Goal: Task Accomplishment & Management: Complete application form

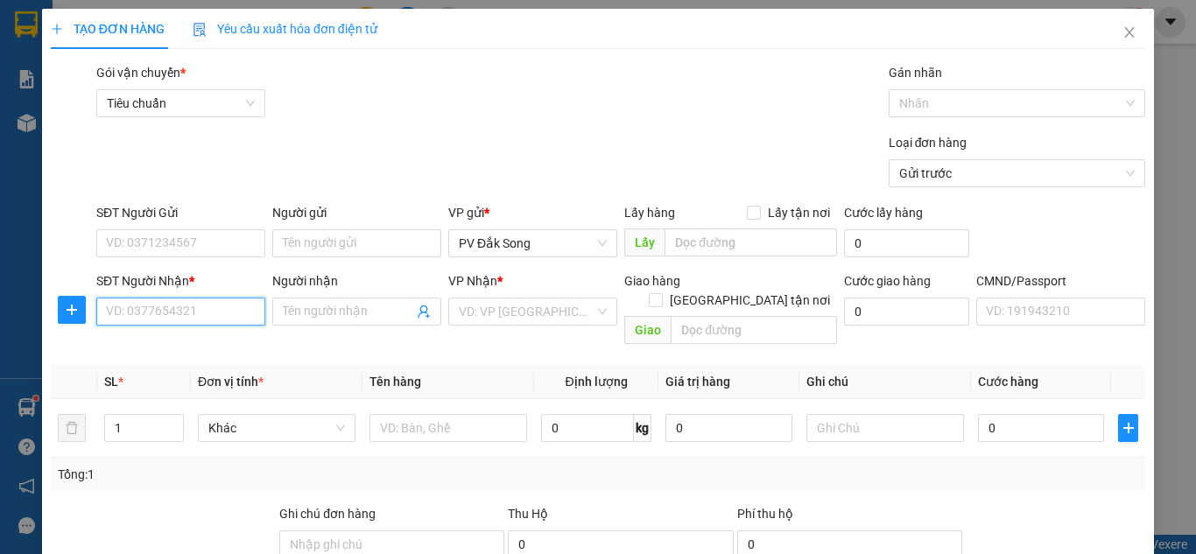
drag, startPoint x: 0, startPoint y: 0, endPoint x: 184, endPoint y: 312, distance: 362.0
click at [184, 312] on input "SĐT Người Nhận *" at bounding box center [180, 312] width 169 height 28
type input "0896369924"
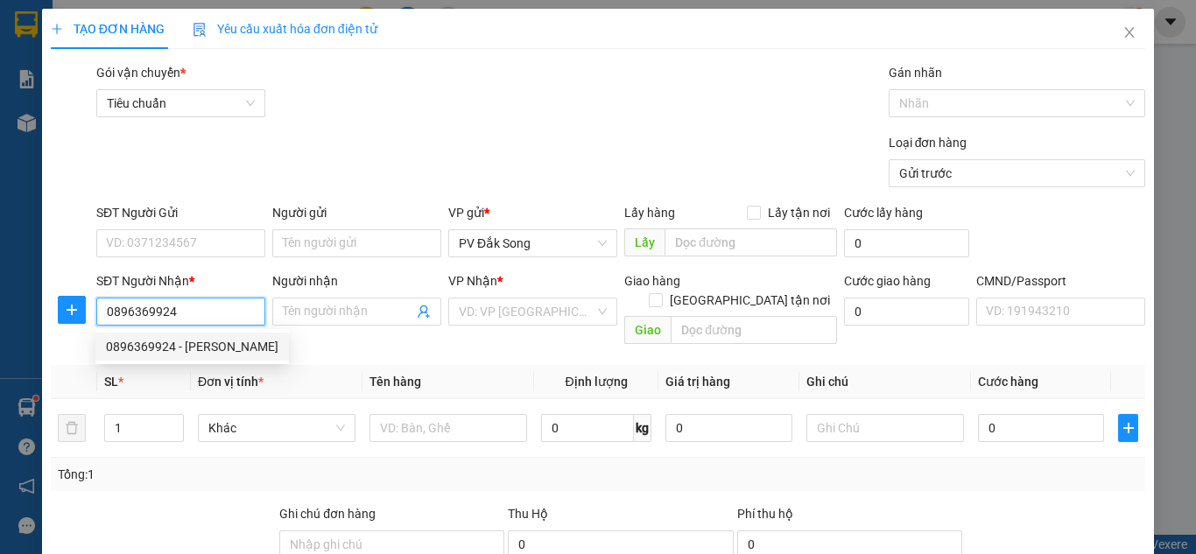
click at [195, 342] on div "0896369924 - ngọc anh" at bounding box center [192, 346] width 173 height 19
type input "[PERSON_NAME]"
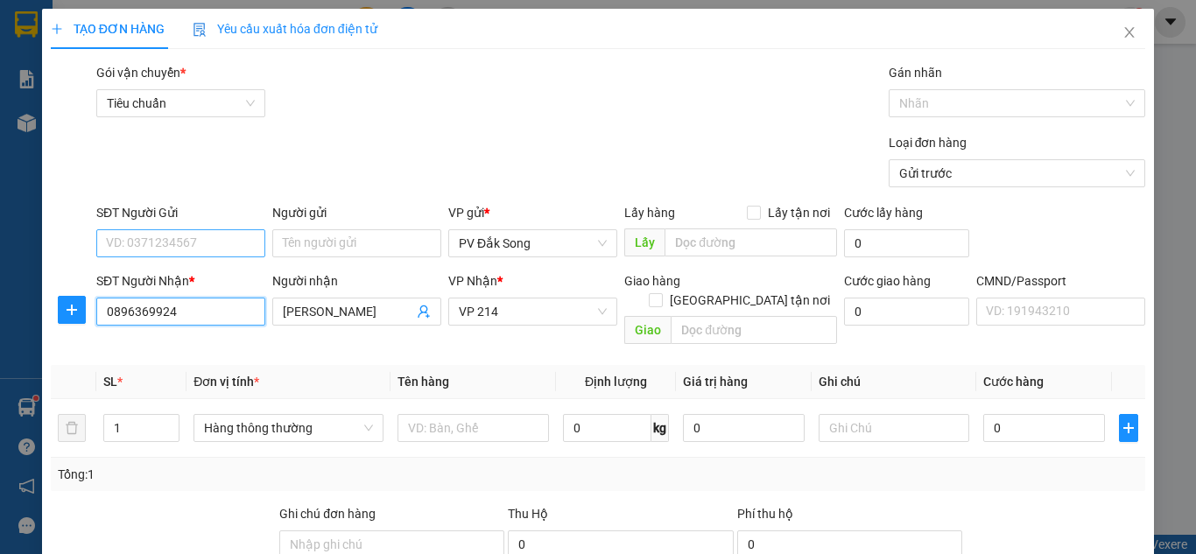
type input "0896369924"
click at [215, 237] on input "SĐT Người Gửi" at bounding box center [180, 243] width 169 height 28
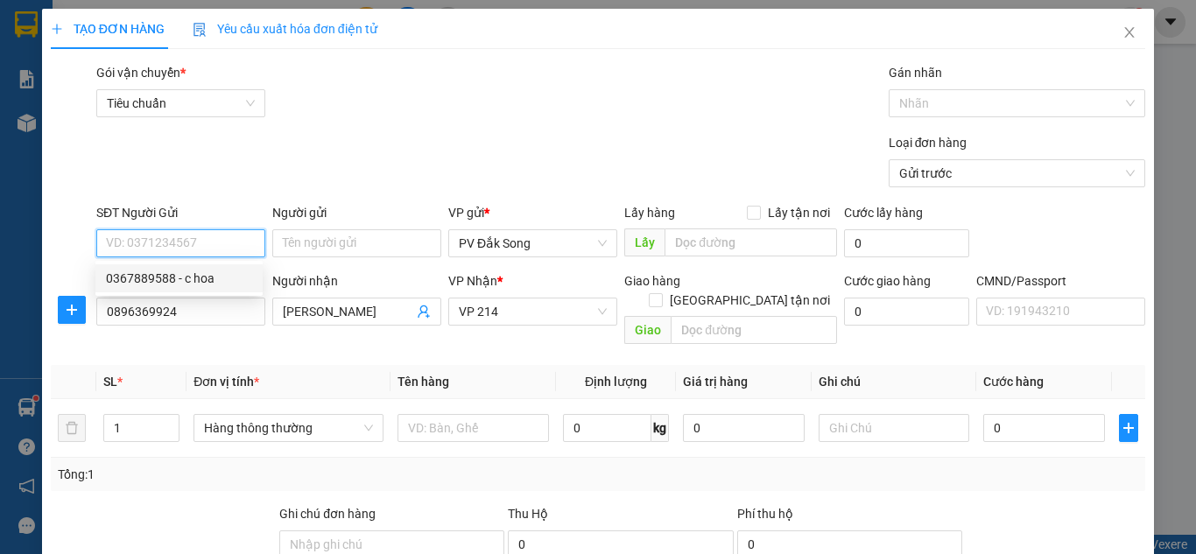
click at [213, 279] on div "0367889588 - c hoa" at bounding box center [179, 278] width 146 height 19
type input "0367889588"
type input "c hoa"
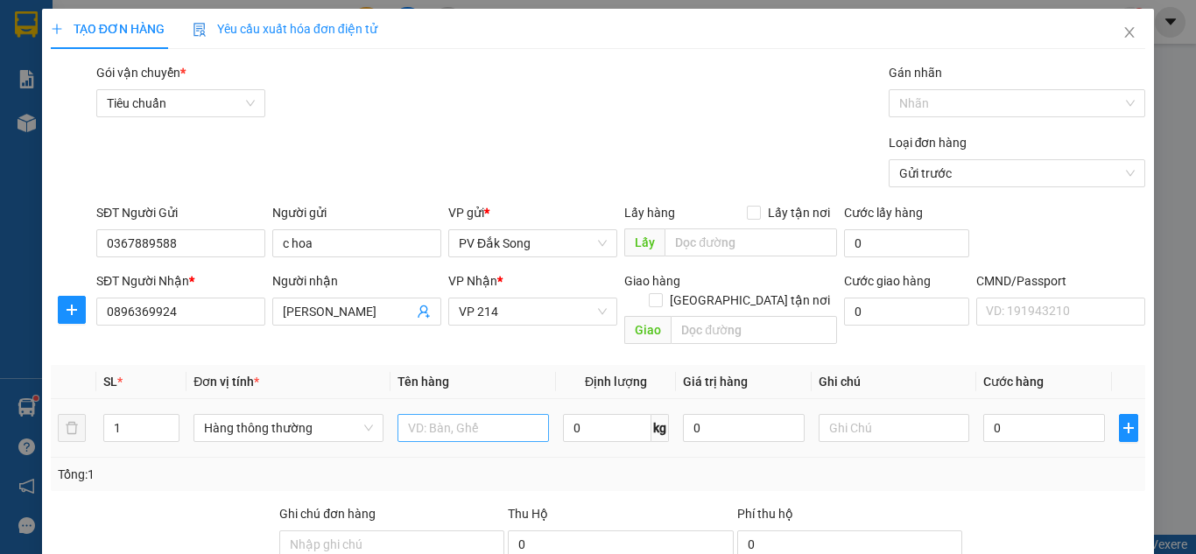
drag, startPoint x: 461, startPoint y: 424, endPoint x: 461, endPoint y: 413, distance: 11.4
click at [461, 420] on div at bounding box center [474, 428] width 152 height 35
click at [461, 414] on input "text" at bounding box center [474, 428] width 152 height 28
type input "xe số"
click at [839, 414] on input "text" at bounding box center [895, 428] width 152 height 28
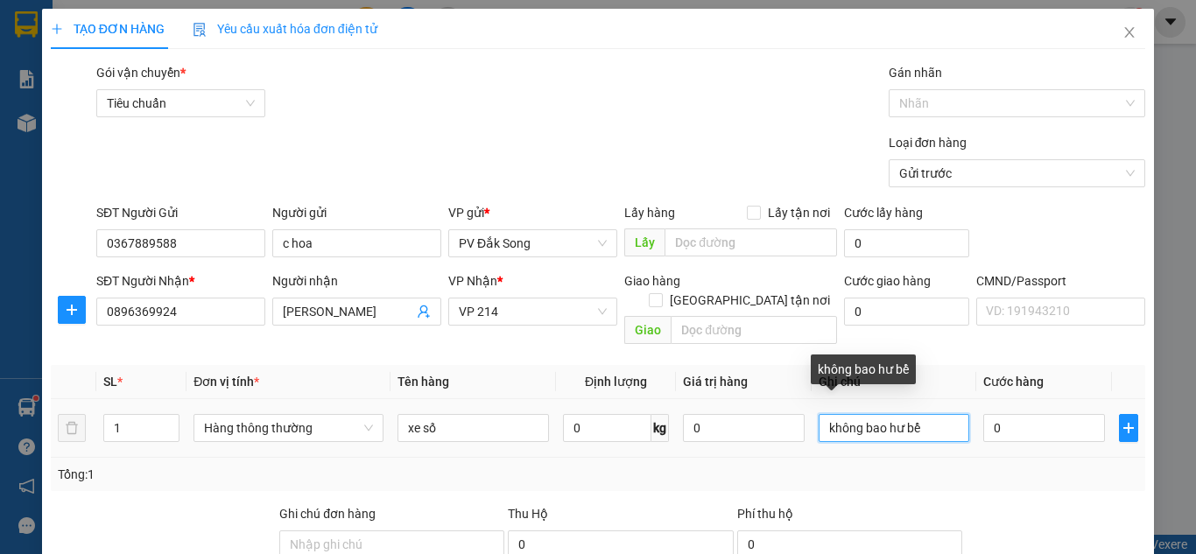
click at [897, 414] on input "không bao hư bể" at bounding box center [895, 428] width 152 height 28
click at [920, 414] on input "không bao hư bể" at bounding box center [895, 428] width 152 height 28
type input "không bao trầy xước"
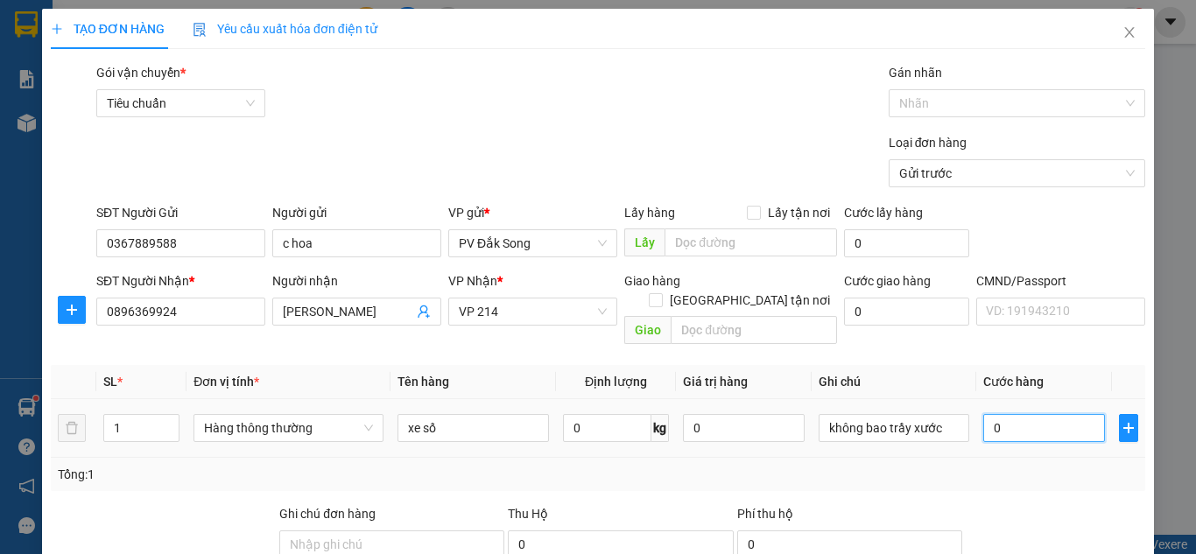
click at [1006, 414] on input "0" at bounding box center [1044, 428] width 121 height 28
type input "003"
type input "3"
type input "0.030"
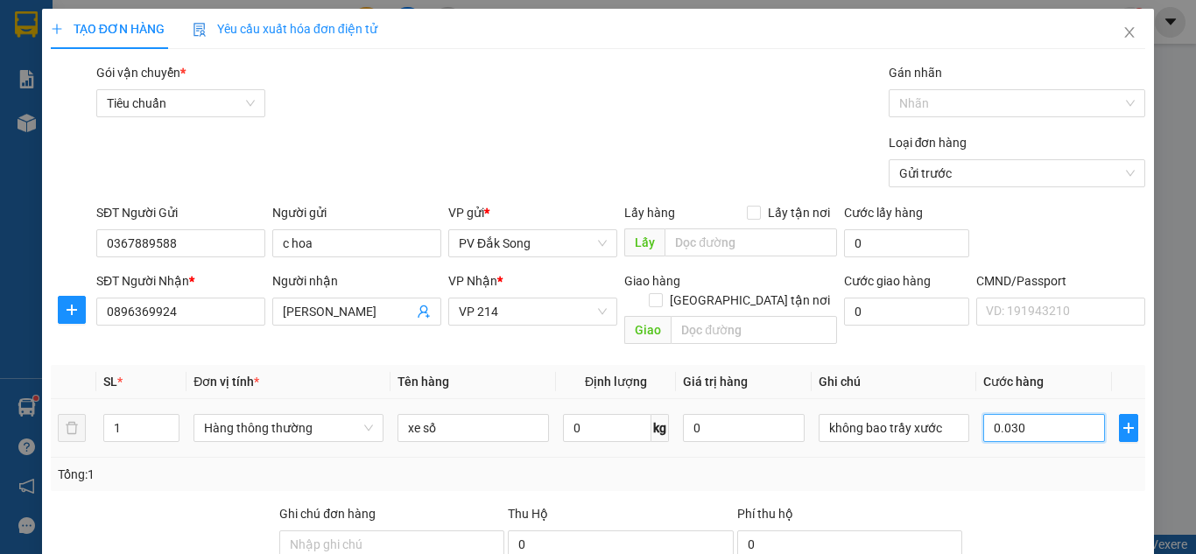
type input "30"
type input "00.300"
type input "300"
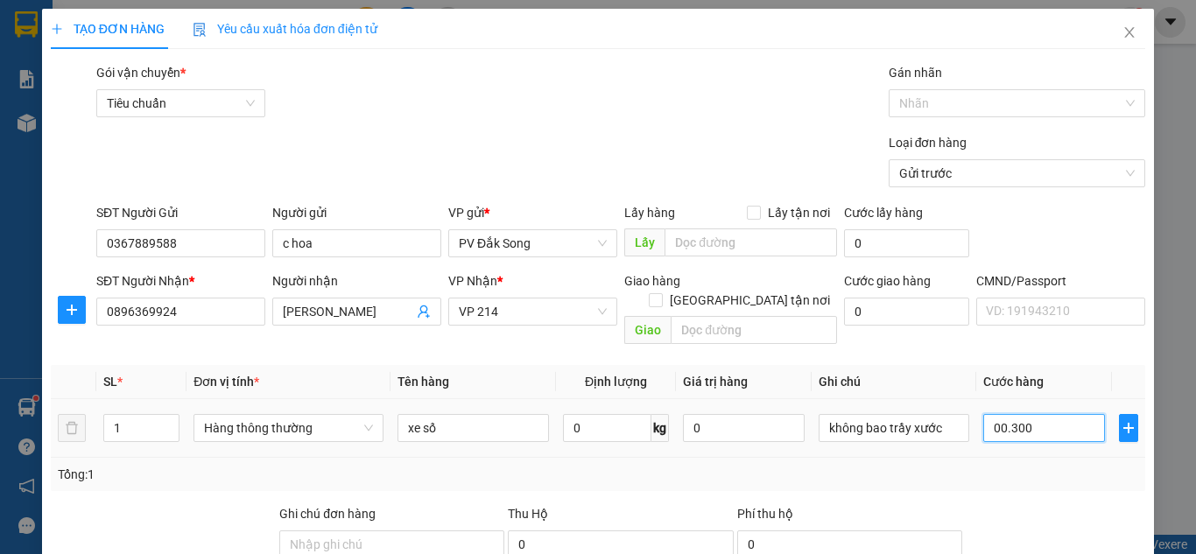
type input "0.003.000"
type input "3.000"
type input "000.030.000"
type input "30.000"
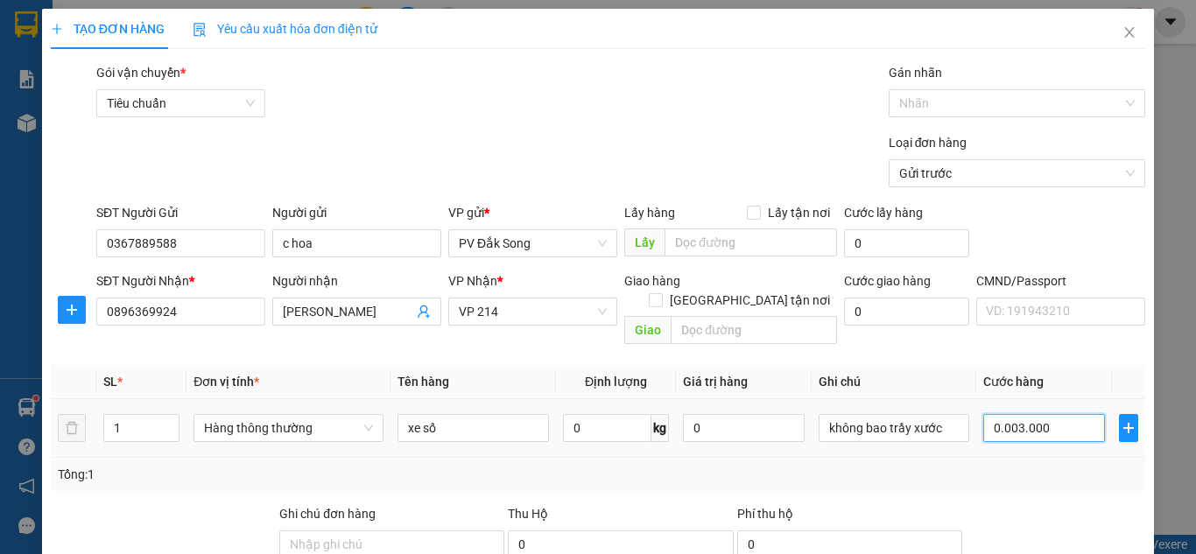
type input "30.000"
type input "00.000.300.000"
type input "300.000"
click at [1031, 504] on div at bounding box center [1055, 534] width 183 height 61
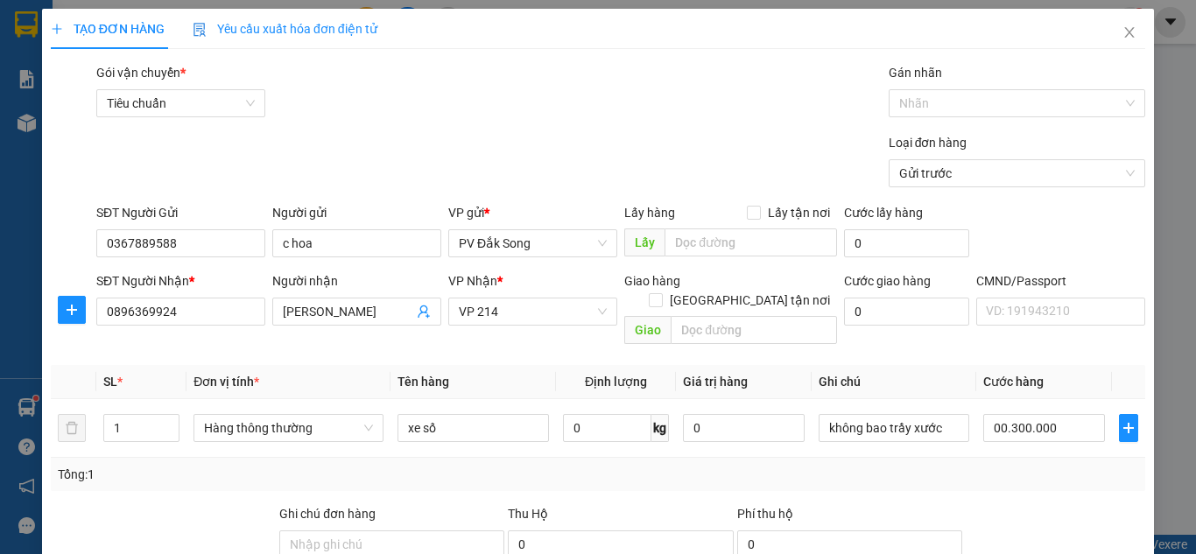
type input "300.000"
click at [1097, 504] on div at bounding box center [1055, 534] width 183 height 61
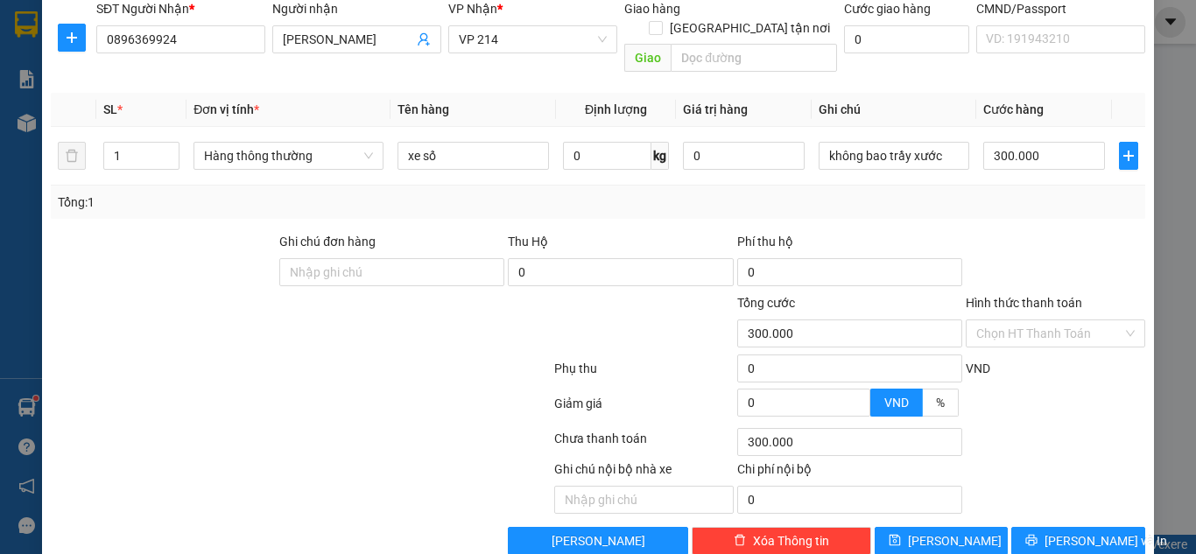
scroll to position [288, 0]
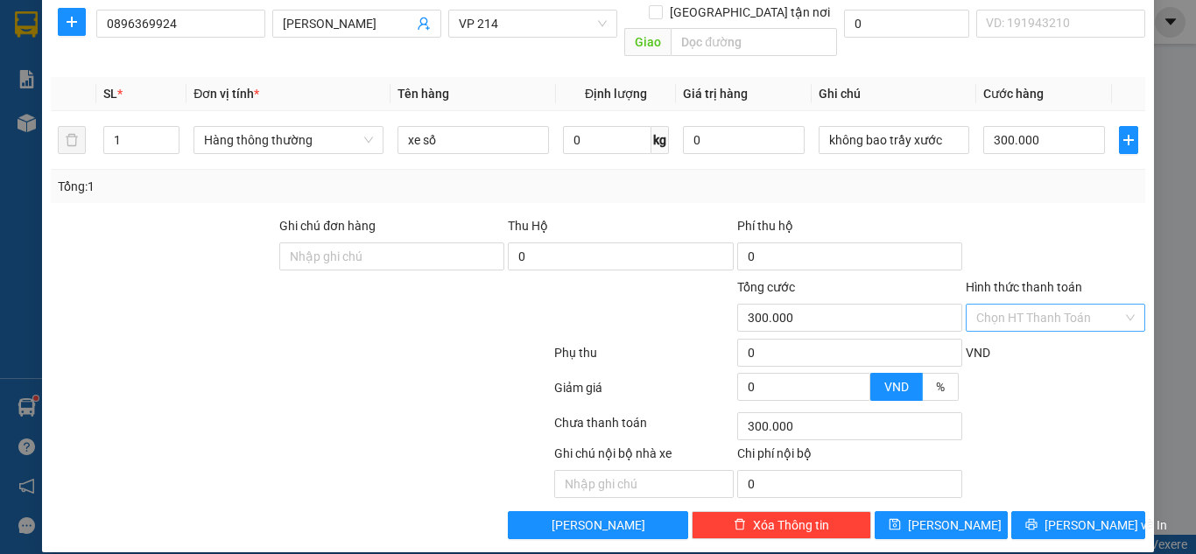
click at [1046, 305] on input "Hình thức thanh toán" at bounding box center [1050, 318] width 146 height 26
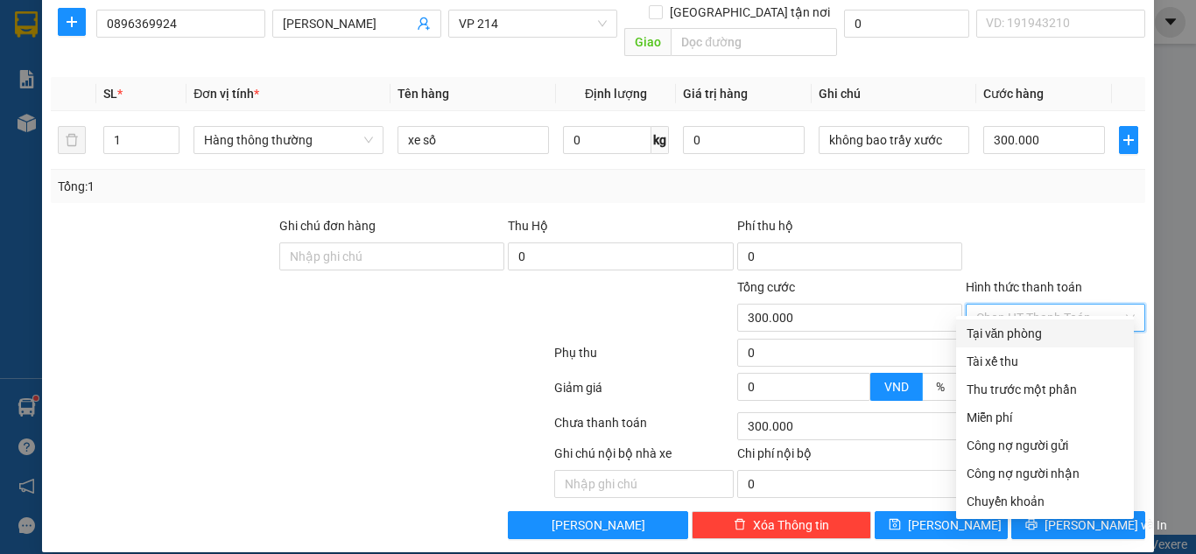
click at [1045, 334] on div "Tại văn phòng" at bounding box center [1045, 333] width 157 height 19
type input "0"
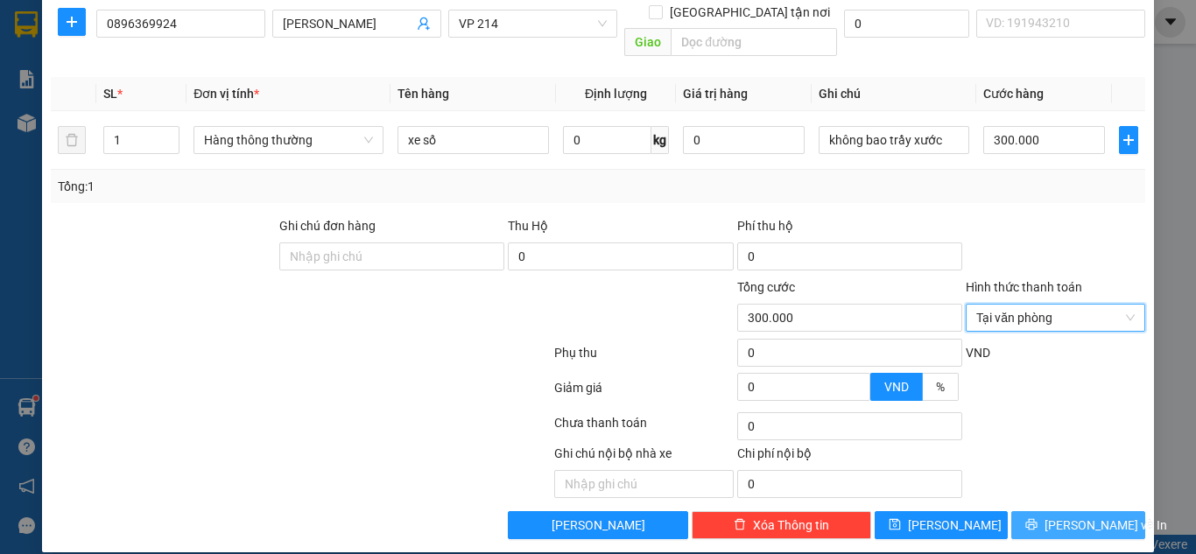
click at [1111, 511] on button "[PERSON_NAME] và In" at bounding box center [1079, 525] width 134 height 28
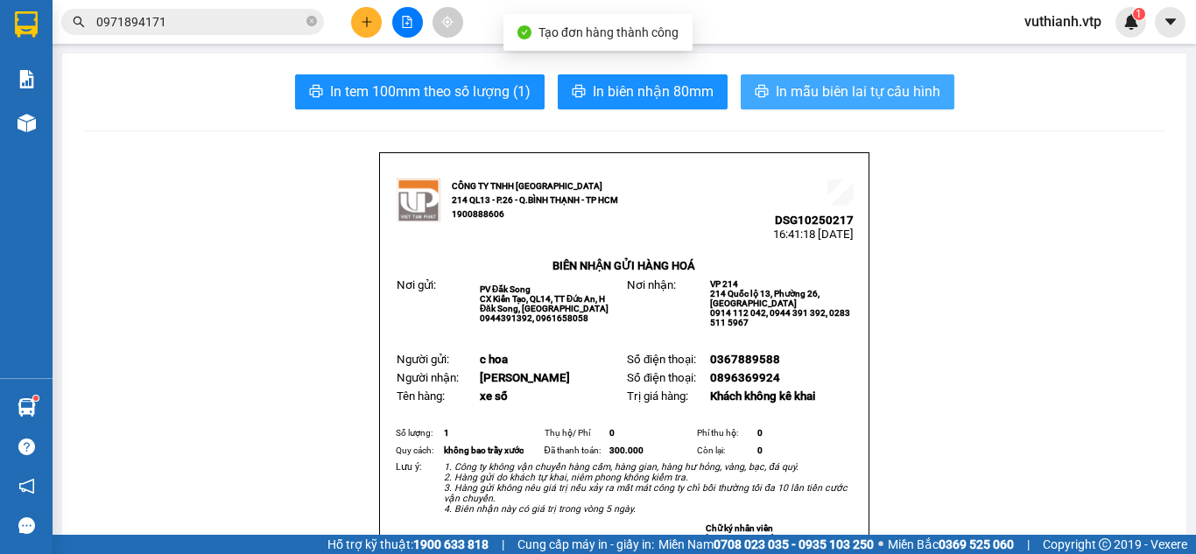
click at [930, 96] on span "In mẫu biên lai tự cấu hình" at bounding box center [858, 92] width 165 height 22
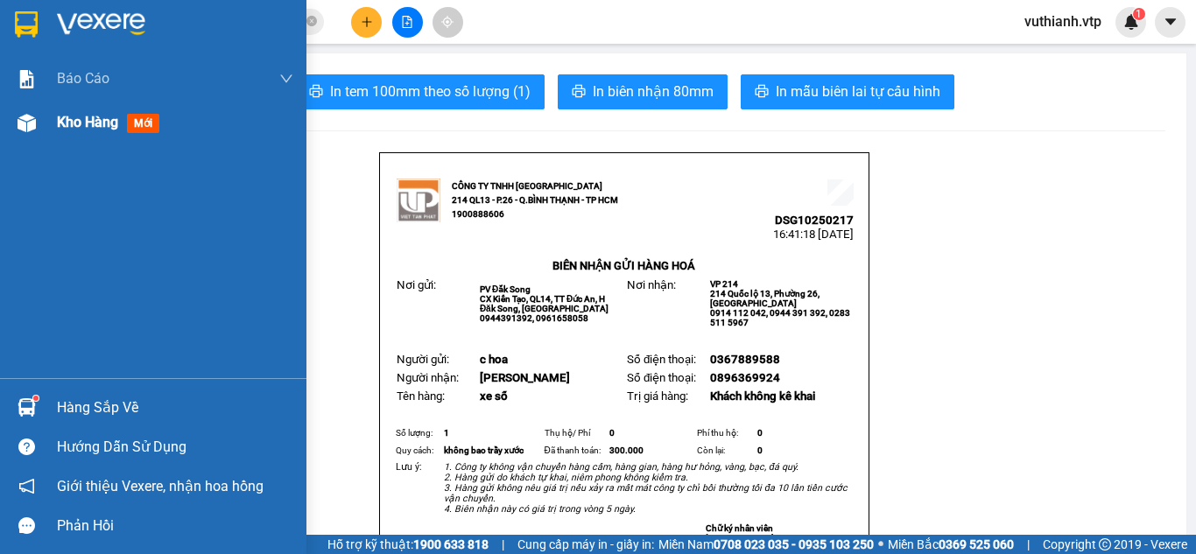
click at [71, 119] on span "Kho hàng" at bounding box center [87, 122] width 61 height 17
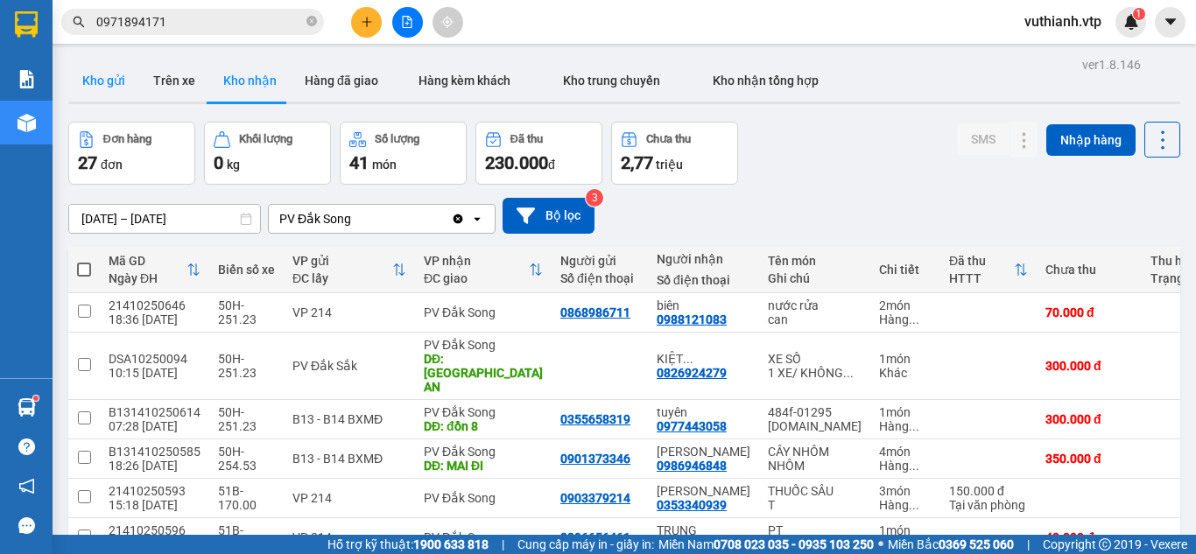
click at [100, 81] on button "Kho gửi" at bounding box center [103, 81] width 71 height 42
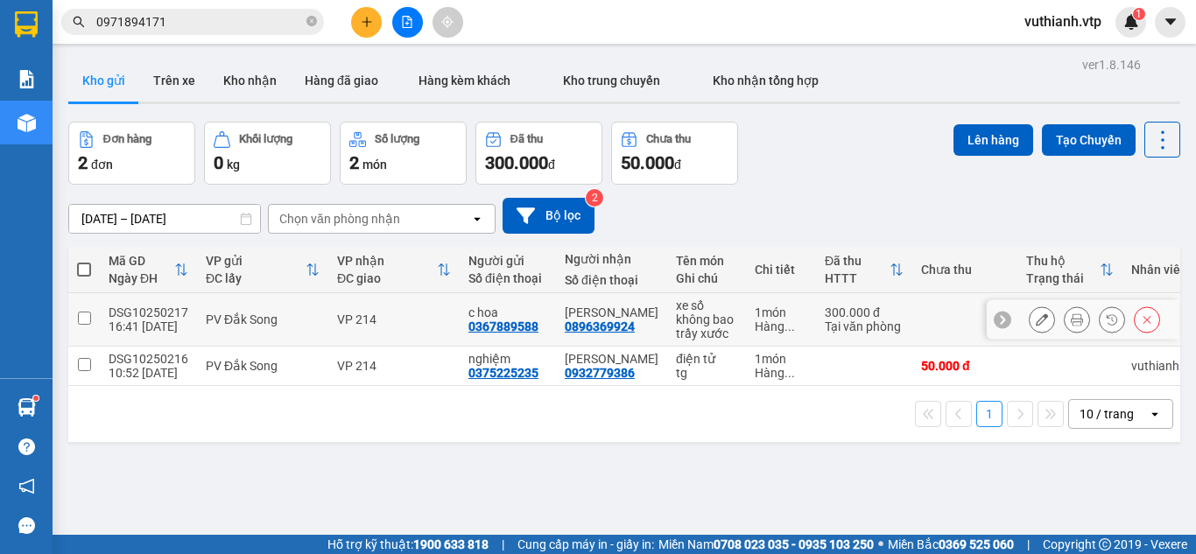
click at [1036, 317] on icon at bounding box center [1042, 320] width 12 height 12
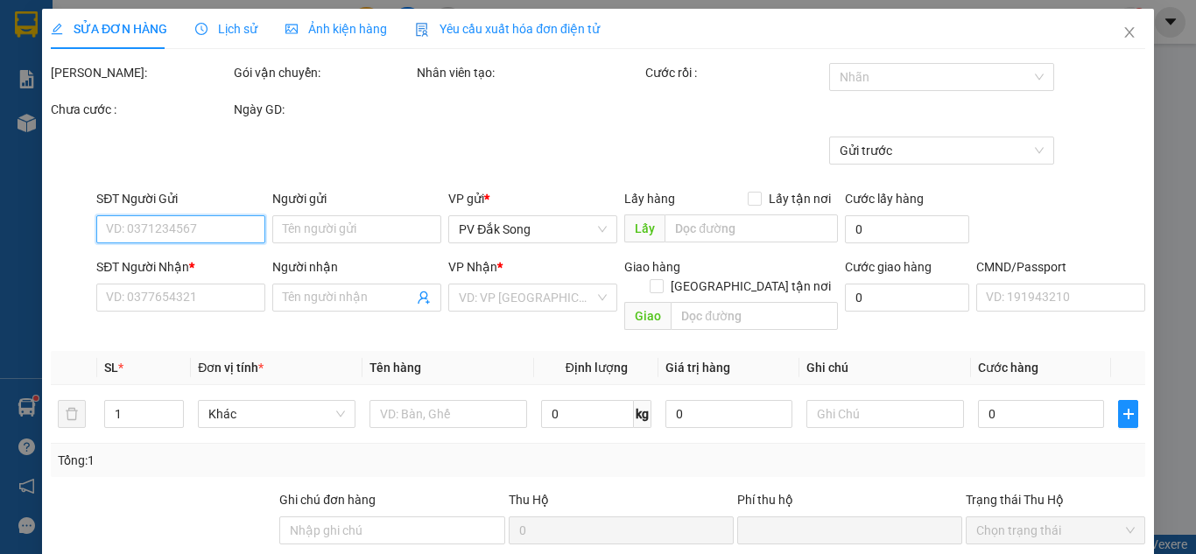
type input "0367889588"
type input "c hoa"
type input "0896369924"
type input "[PERSON_NAME]"
type input "0"
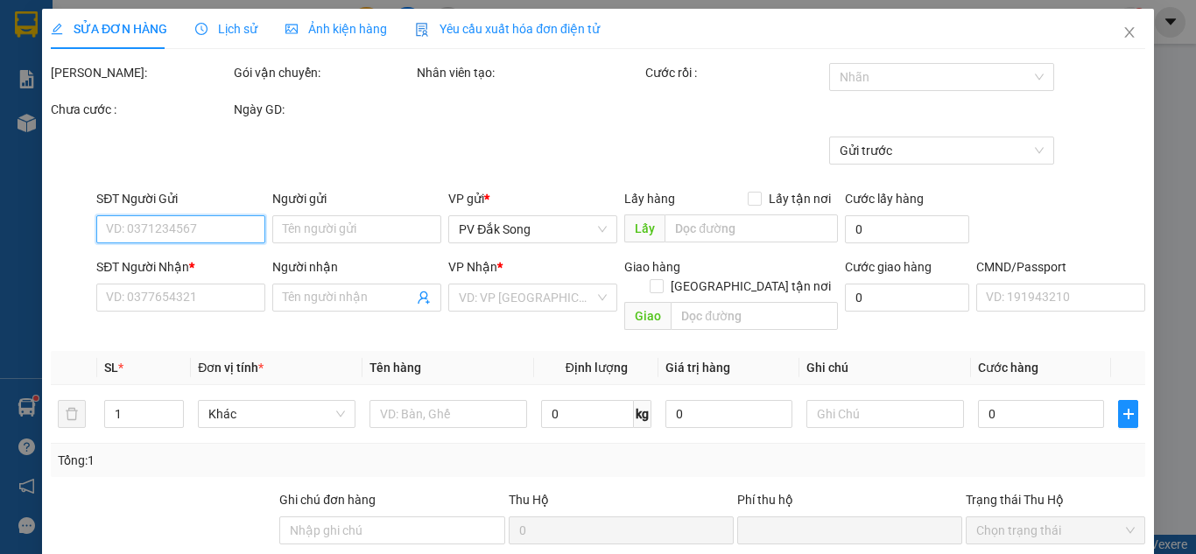
type input "300.000"
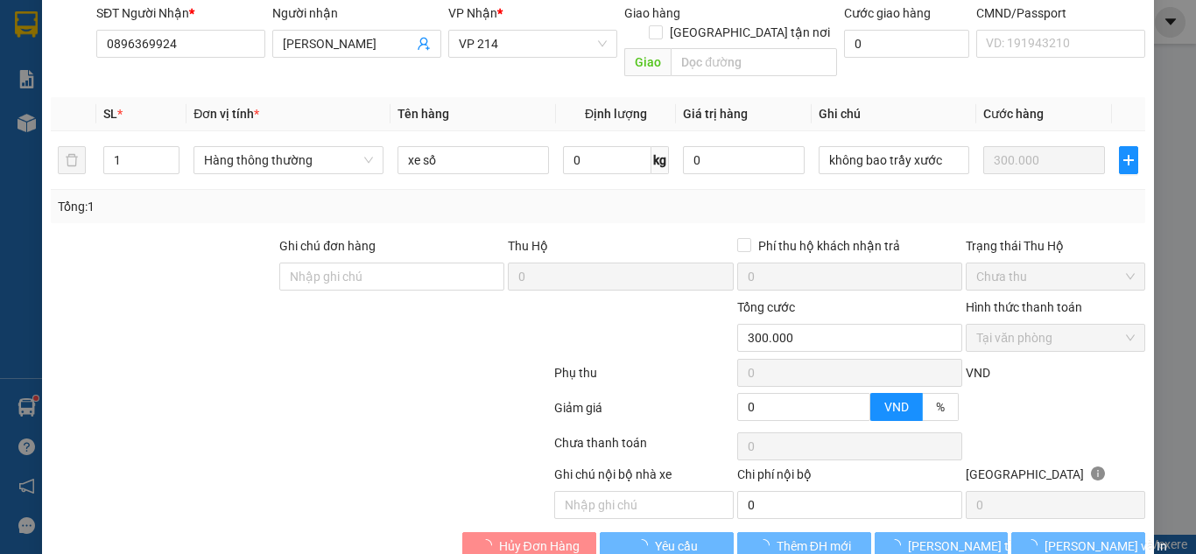
scroll to position [275, 0]
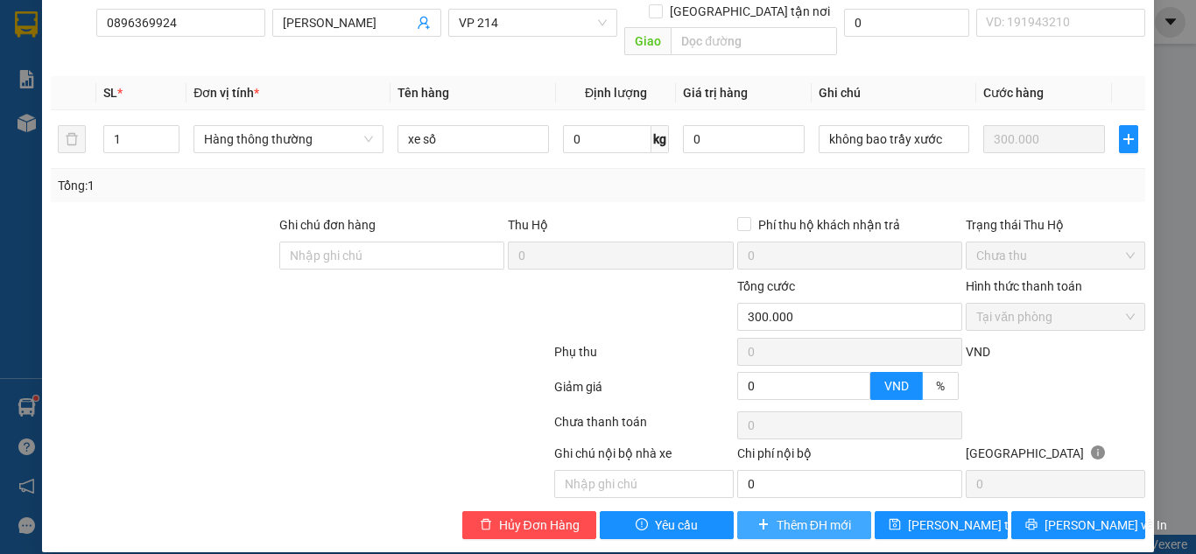
click at [812, 516] on span "Thêm ĐH mới" at bounding box center [814, 525] width 74 height 19
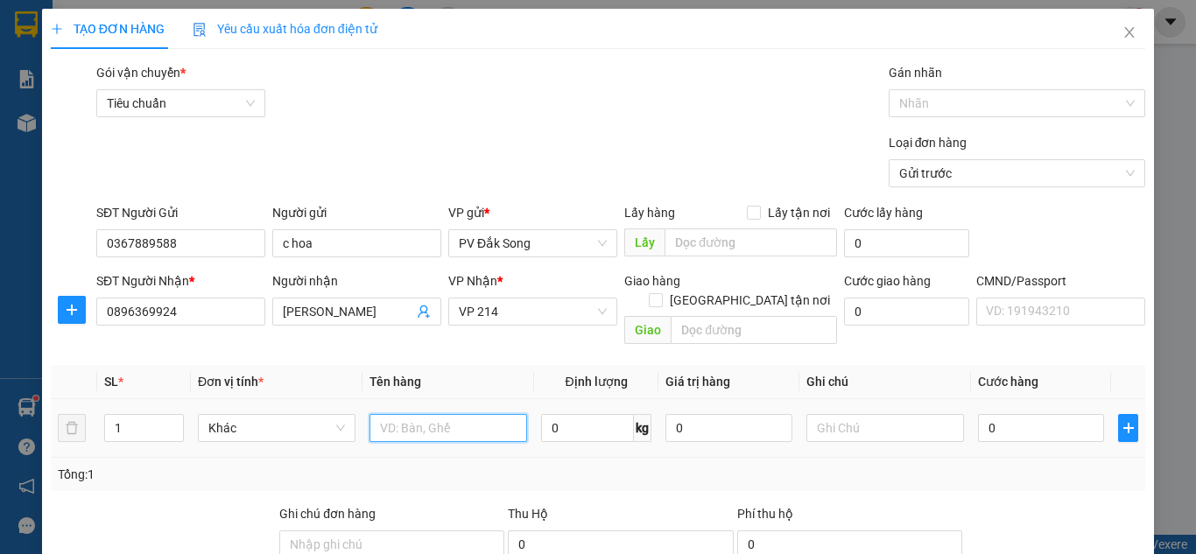
click at [483, 414] on input "text" at bounding box center [449, 428] width 158 height 28
type input "sầu"
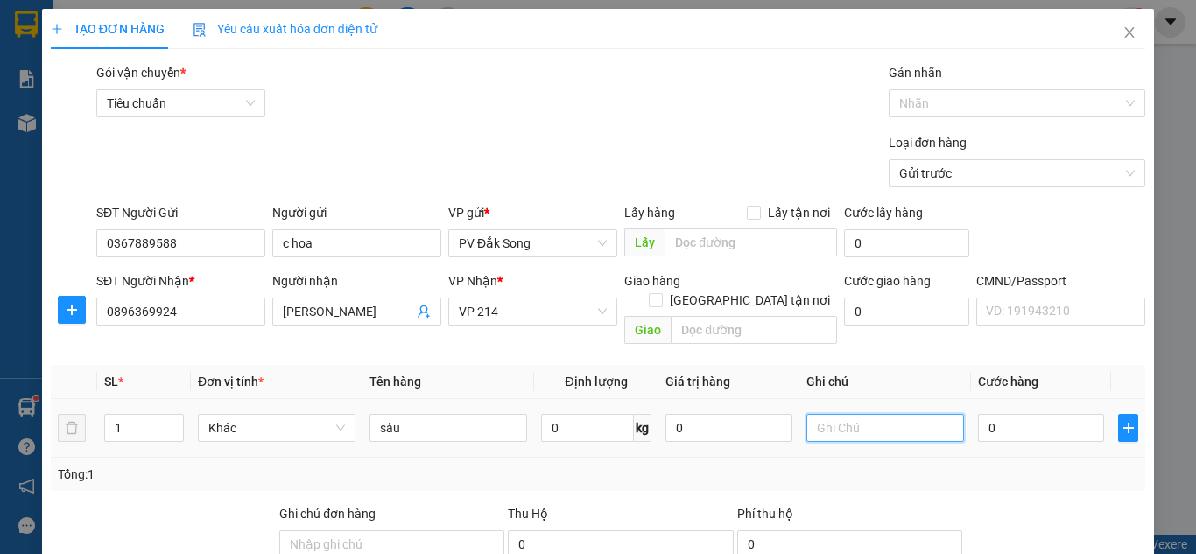
click at [829, 414] on input "text" at bounding box center [886, 428] width 158 height 28
type input "bao"
click at [1001, 414] on input "0" at bounding box center [1041, 428] width 126 height 28
type input "004"
type input "4"
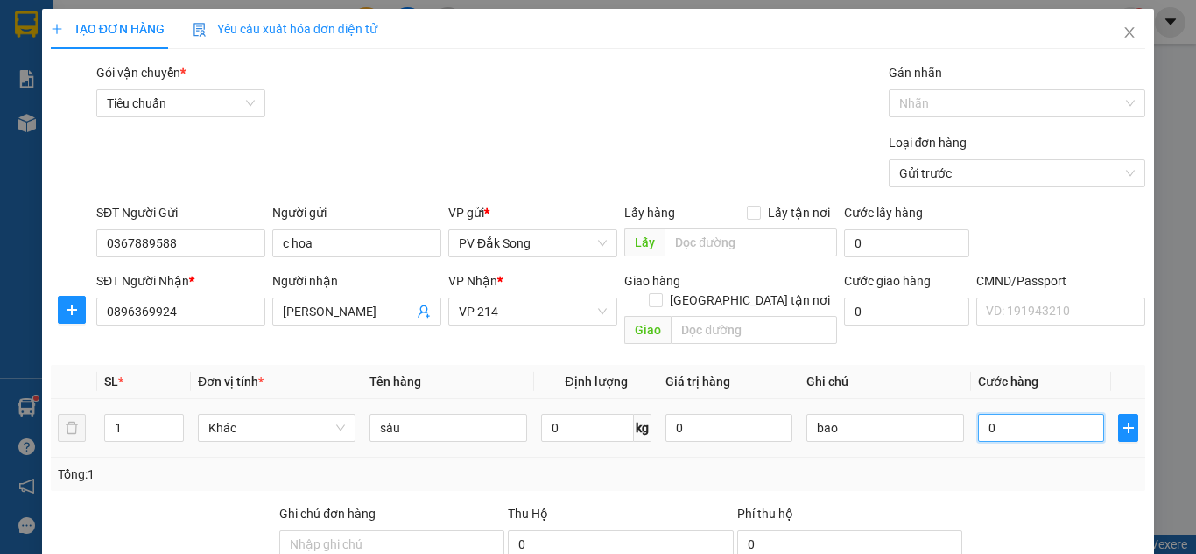
type input "4"
type input "0.040"
type input "40"
type input "00.400"
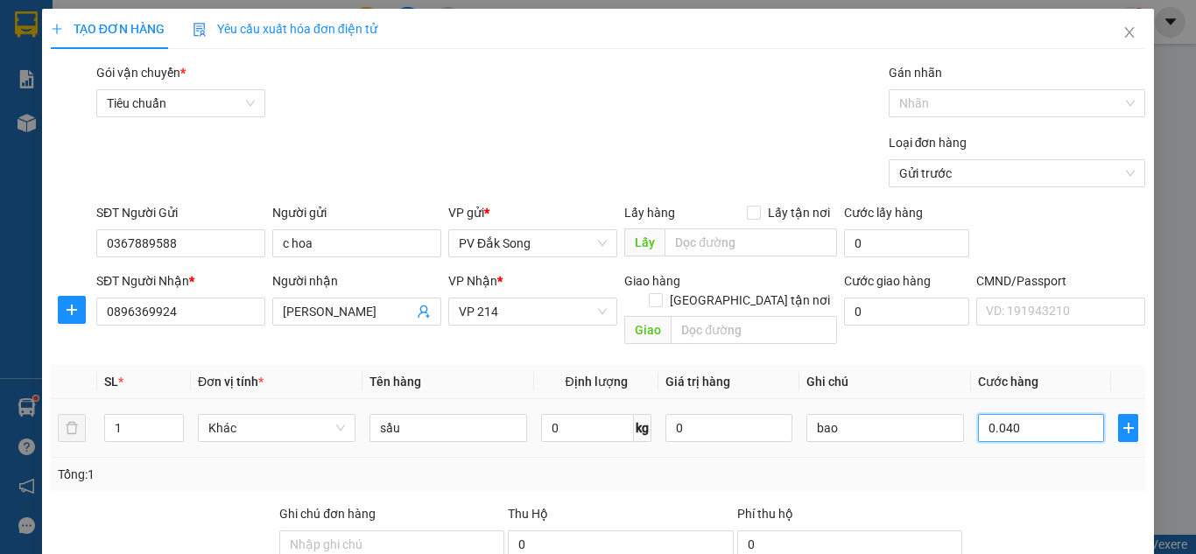
type input "400"
type input "00.044.000"
type input "44.000"
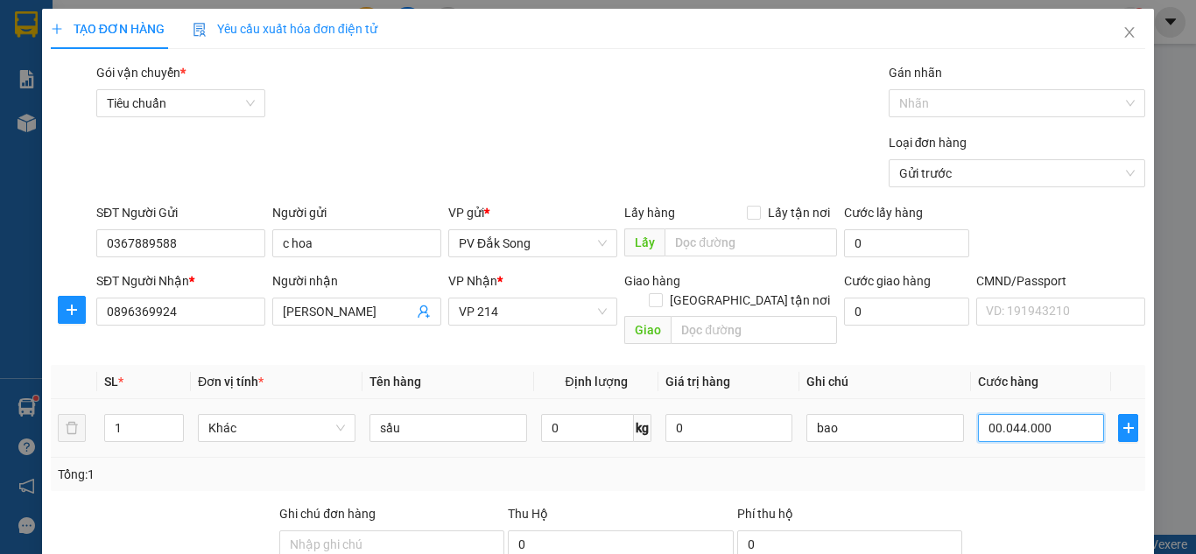
type input "000.440.000"
type input "440.000"
type input "000.440.000"
type input "440.000"
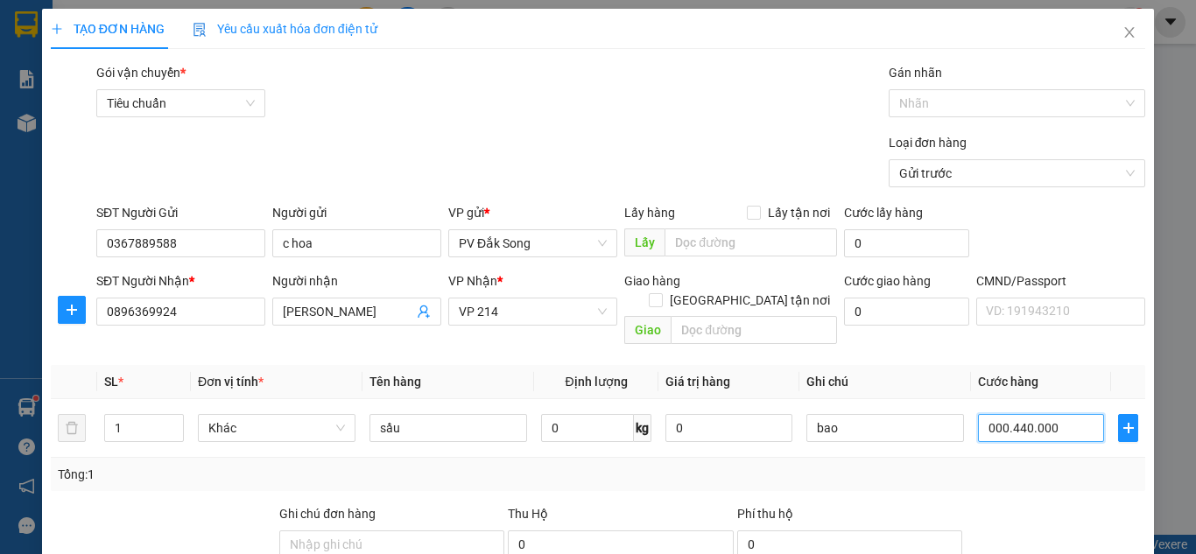
type input "440.000"
type input "0"
type input "004"
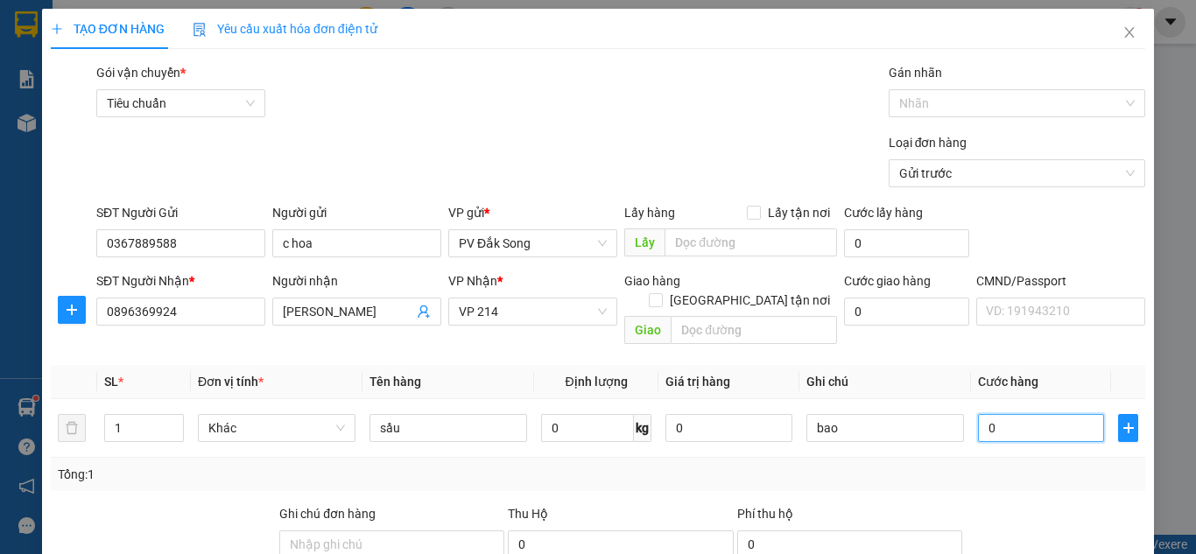
type input "4"
type input "0.040"
type input "40"
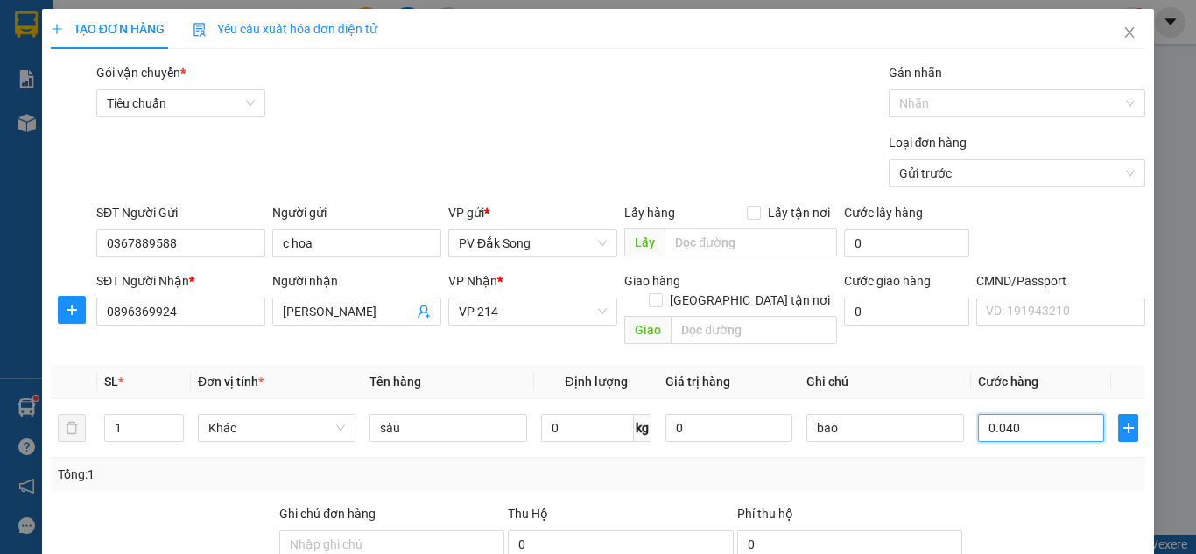
type input "00.400"
type input "400"
type input "0.004.000"
type input "4.000"
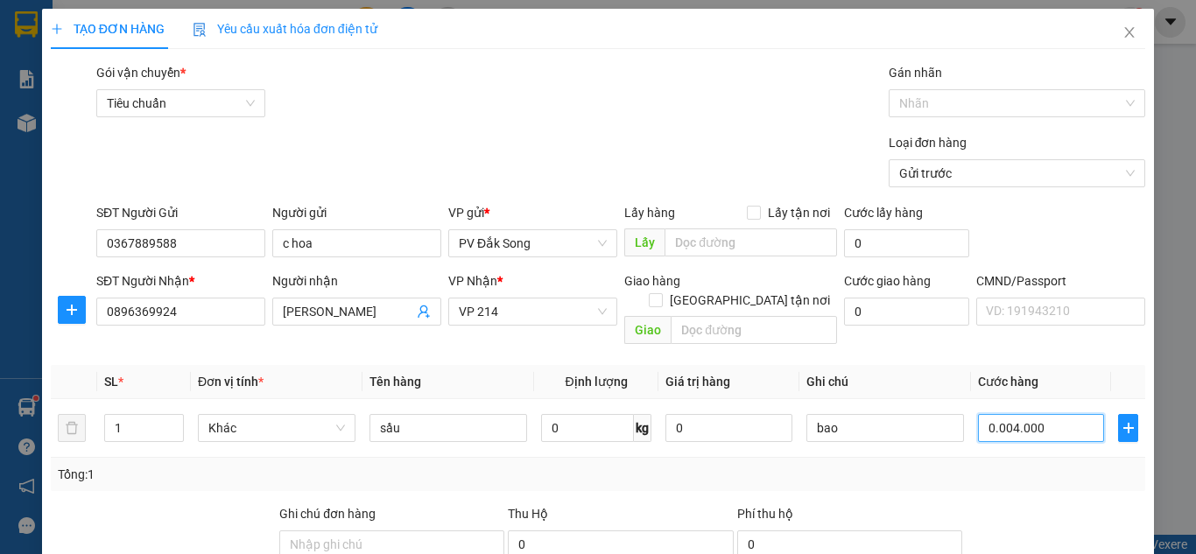
type input "4.000"
type input "000.040.000"
type input "40.000"
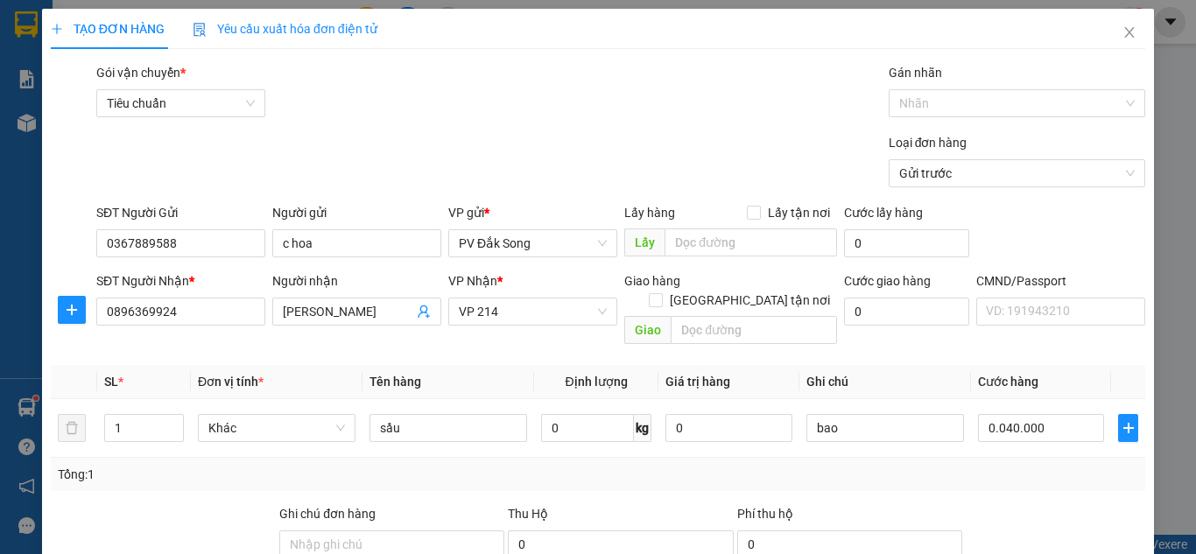
type input "40.000"
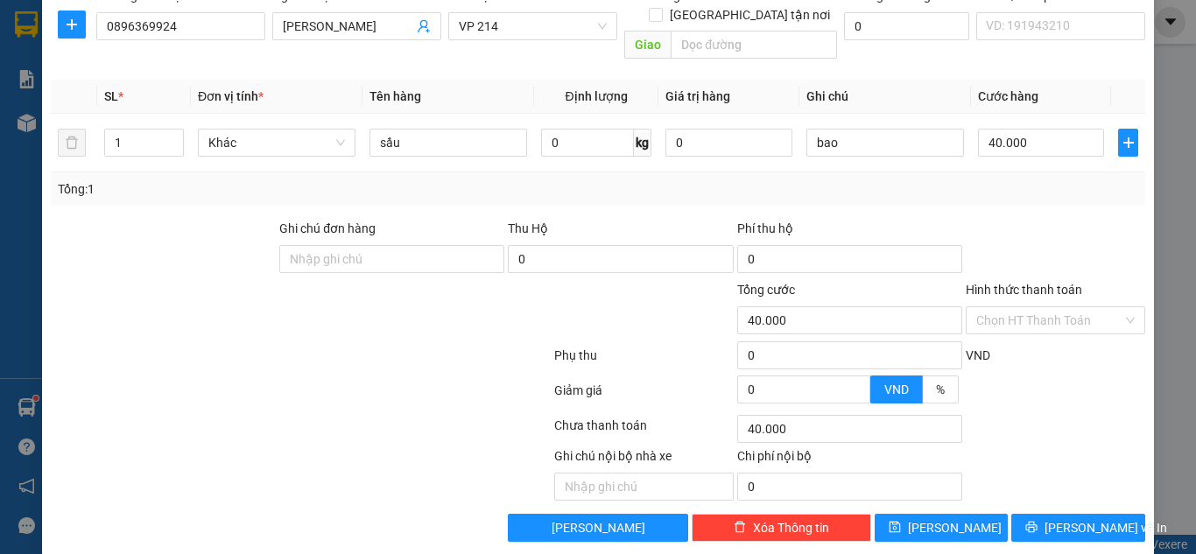
scroll to position [288, 0]
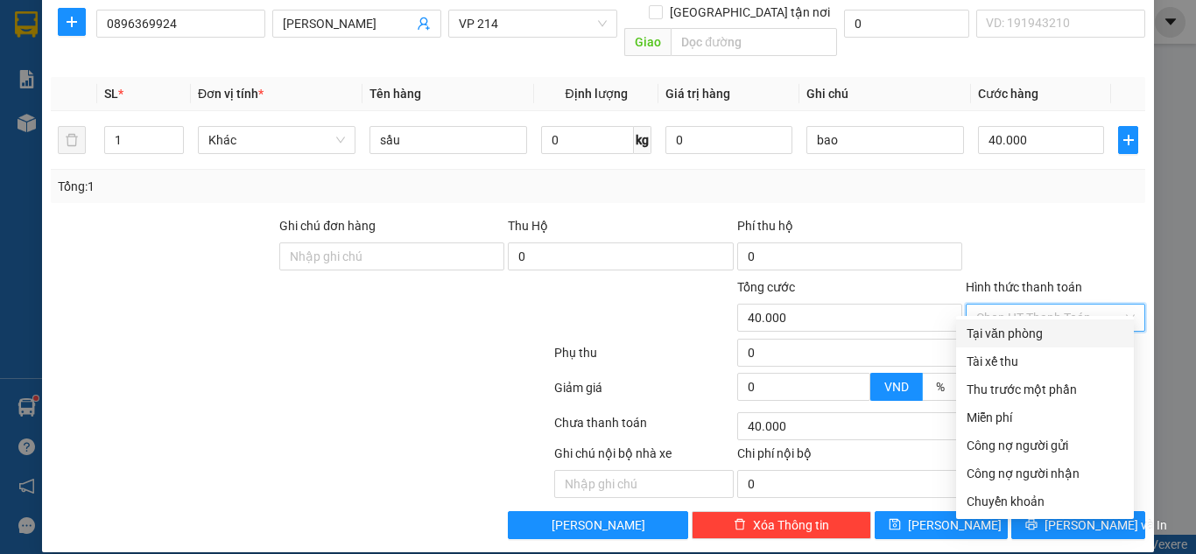
click at [1010, 305] on input "Hình thức thanh toán" at bounding box center [1050, 318] width 146 height 26
click at [1010, 323] on div "Tại văn phòng" at bounding box center [1045, 334] width 178 height 28
type input "0"
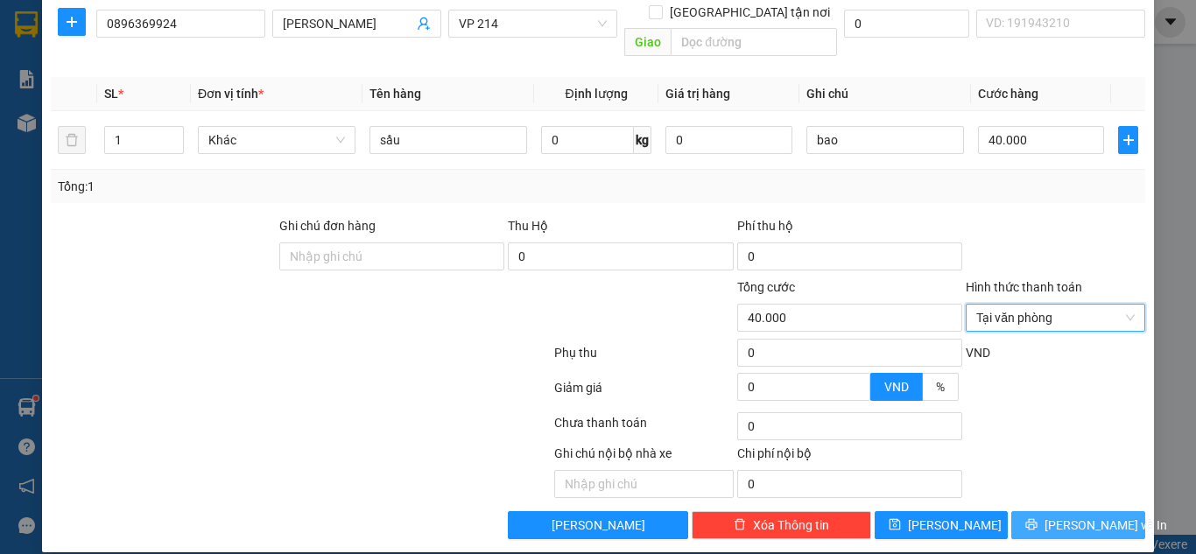
click at [1062, 516] on span "[PERSON_NAME] và In" at bounding box center [1106, 525] width 123 height 19
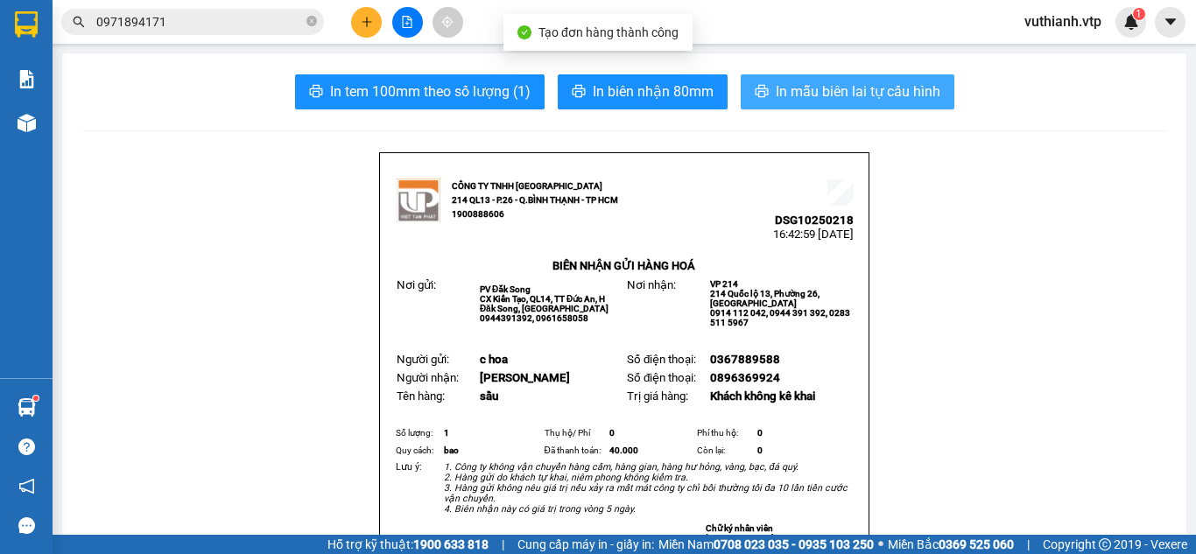
click at [914, 89] on span "In mẫu biên lai tự cấu hình" at bounding box center [858, 92] width 165 height 22
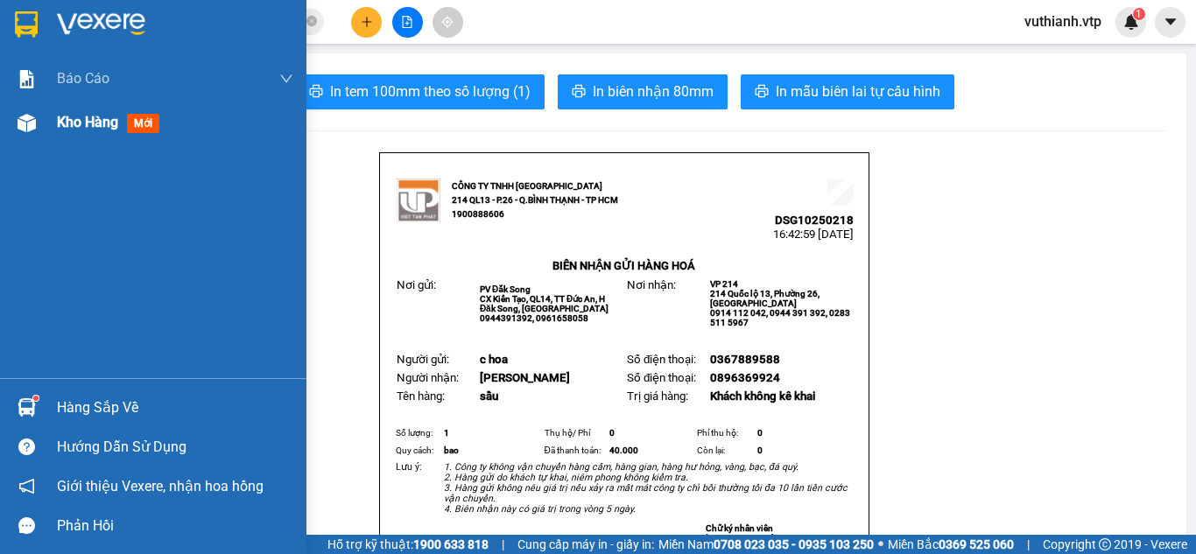
click at [67, 121] on span "Kho hàng" at bounding box center [87, 122] width 61 height 17
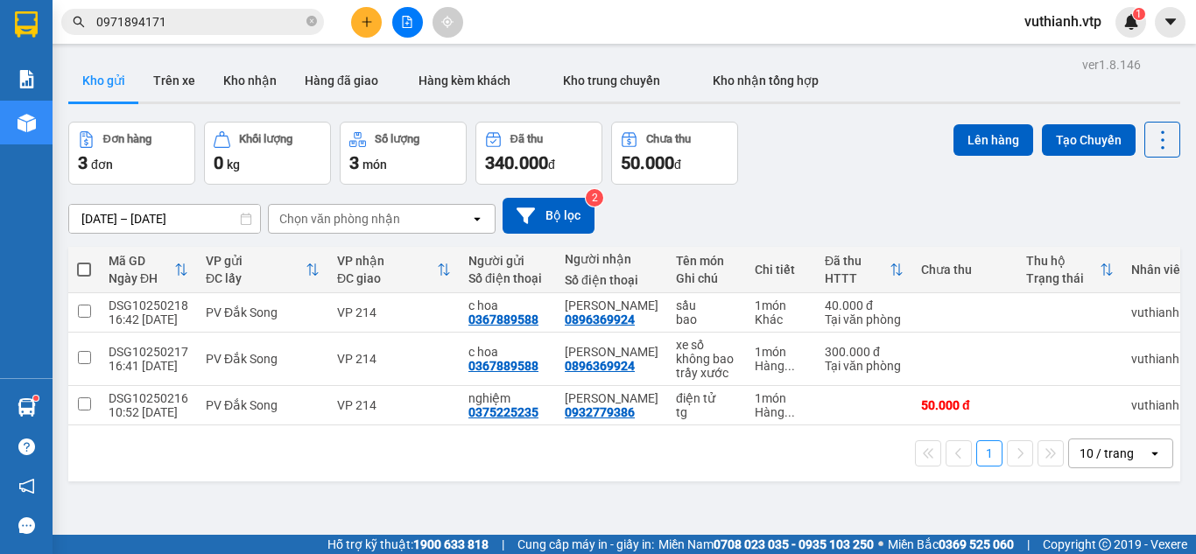
drag, startPoint x: 0, startPoint y: 48, endPoint x: 867, endPoint y: 173, distance: 876.1
click at [867, 173] on div "Đơn hàng 3 đơn Khối lượng 0 kg Số lượng 3 món Đã thu 340.000 đ Chưa thu 50.000 …" at bounding box center [624, 153] width 1112 height 63
click at [368, 25] on icon "plus" at bounding box center [367, 22] width 12 height 12
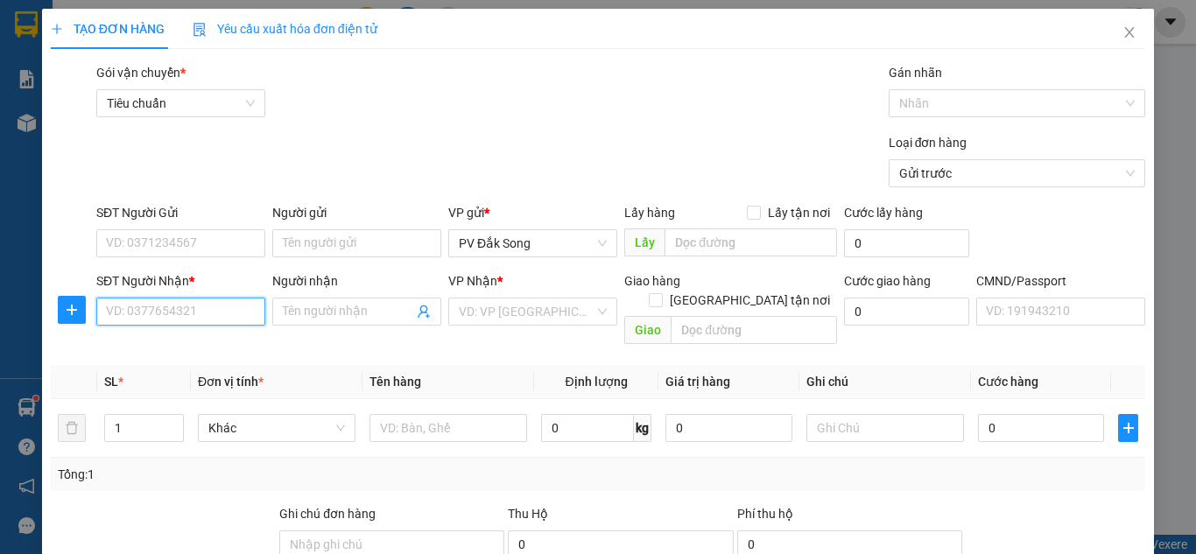
click at [180, 318] on input "SĐT Người Nhận *" at bounding box center [180, 312] width 169 height 28
type input "0916193838"
click at [312, 318] on input "Người nhận" at bounding box center [348, 311] width 131 height 19
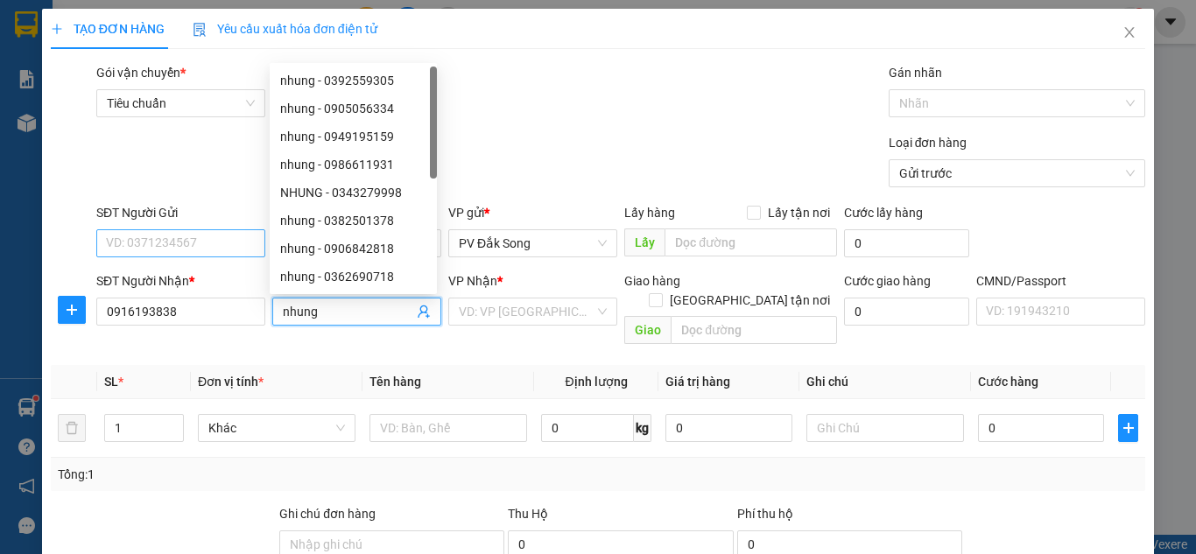
type input "nhung"
click at [226, 236] on input "SĐT Người Gửi" at bounding box center [180, 243] width 169 height 28
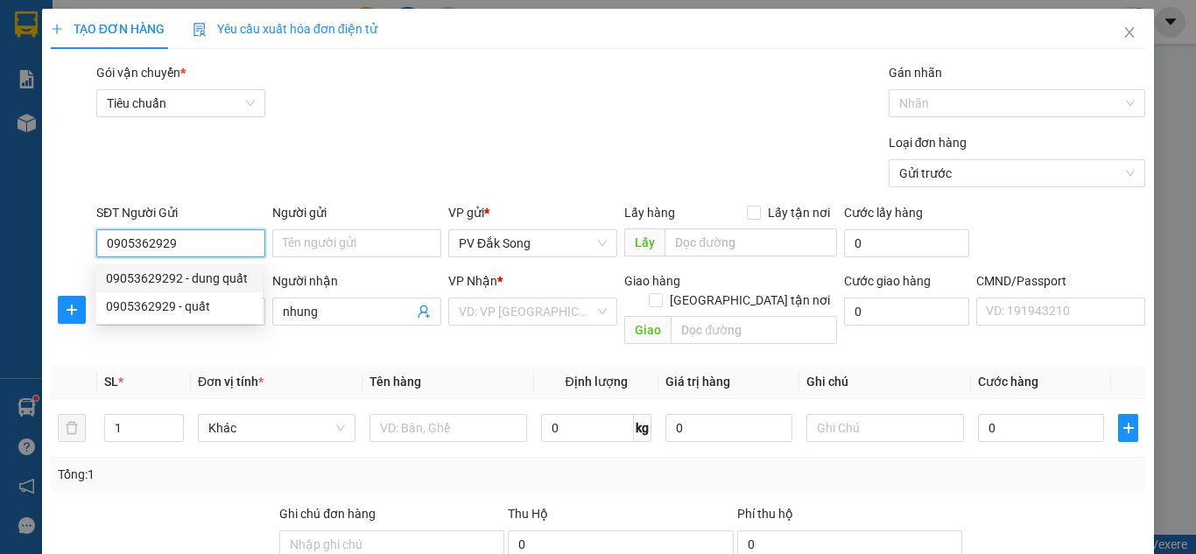
click at [230, 273] on div "09053629292 - dung quất" at bounding box center [179, 278] width 146 height 19
type input "09053629292"
type input "dung quất"
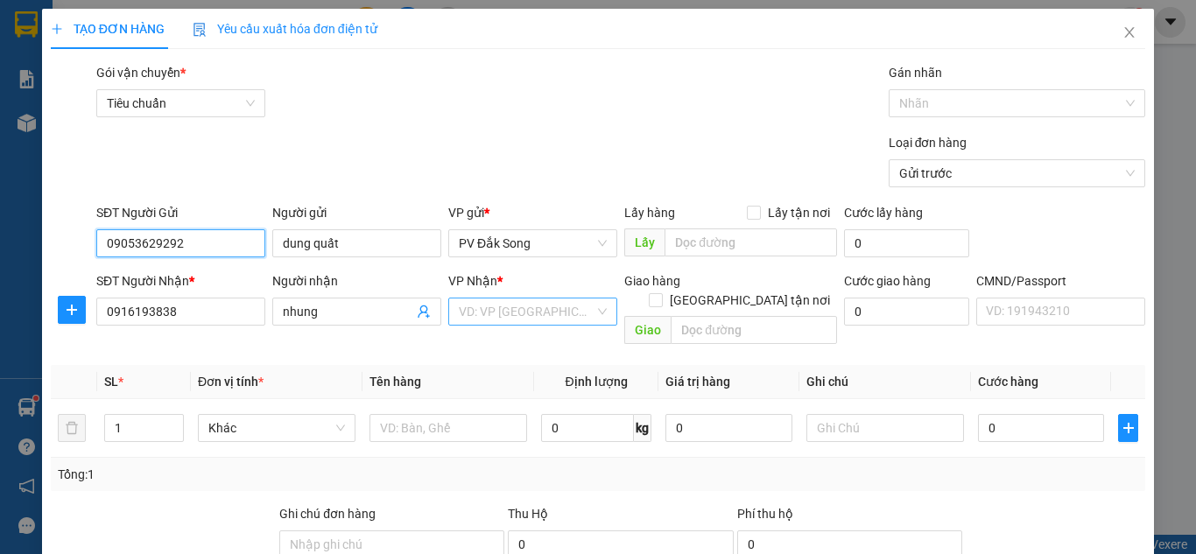
type input "09053629292"
click at [551, 312] on input "search" at bounding box center [527, 312] width 136 height 26
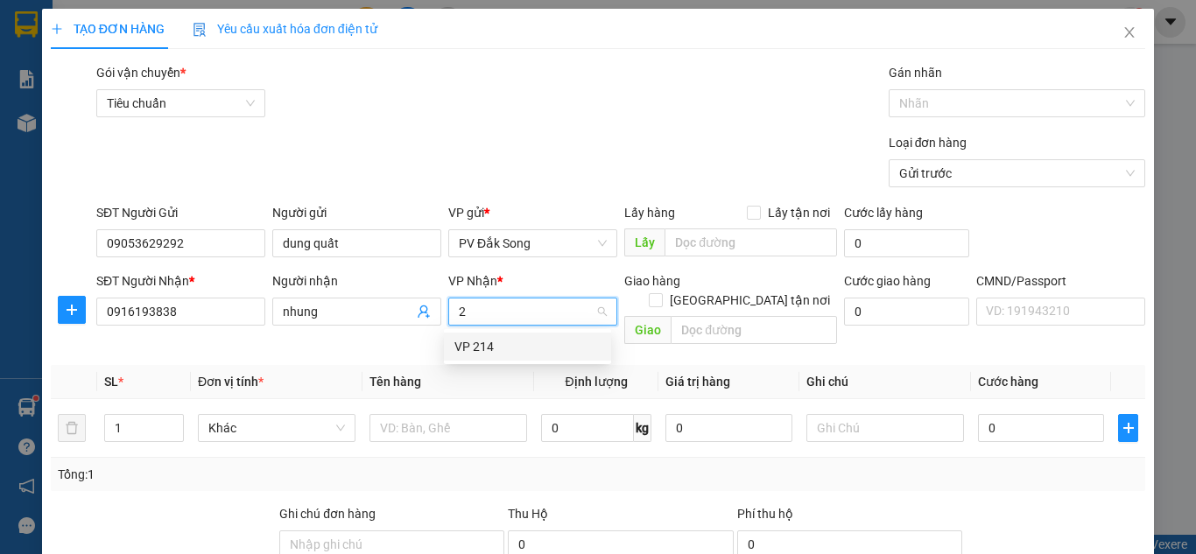
type input "21"
click at [551, 342] on div "VP 214" at bounding box center [528, 346] width 146 height 19
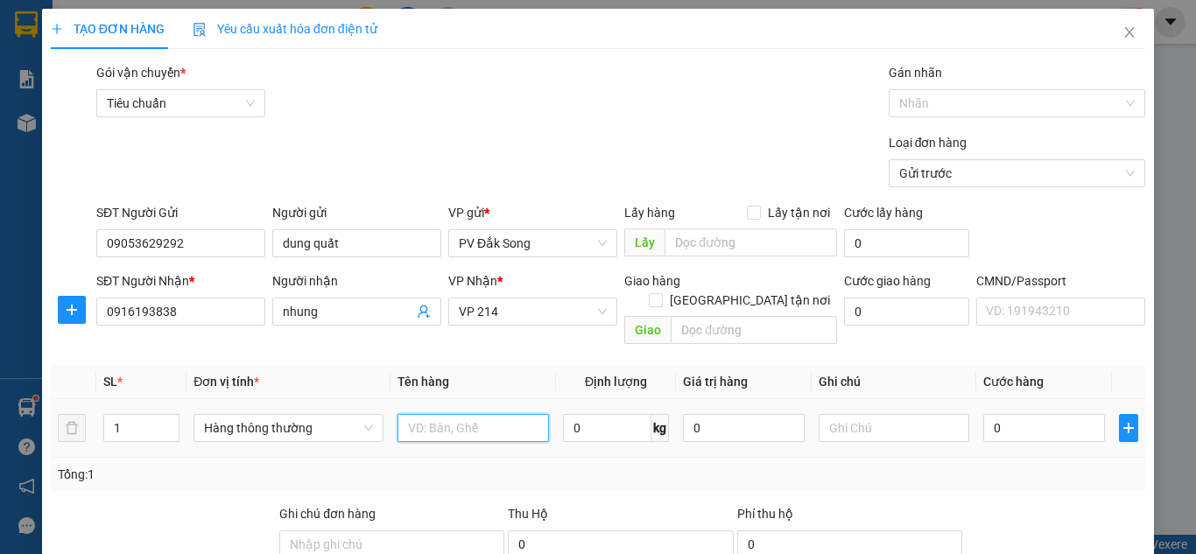
click at [455, 416] on input "text" at bounding box center [474, 428] width 152 height 28
type input "sơn"
click at [931, 423] on div at bounding box center [895, 428] width 152 height 35
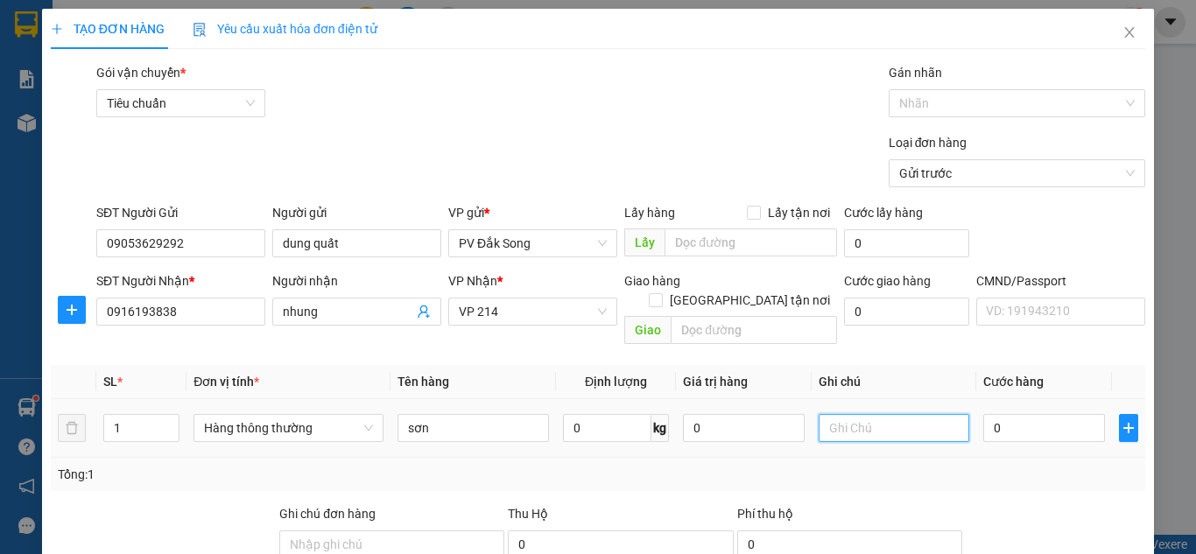
click at [928, 414] on input "text" at bounding box center [895, 428] width 152 height 28
type input "tg"
click at [1019, 415] on input "0" at bounding box center [1044, 428] width 121 height 28
type input "005"
type input "5"
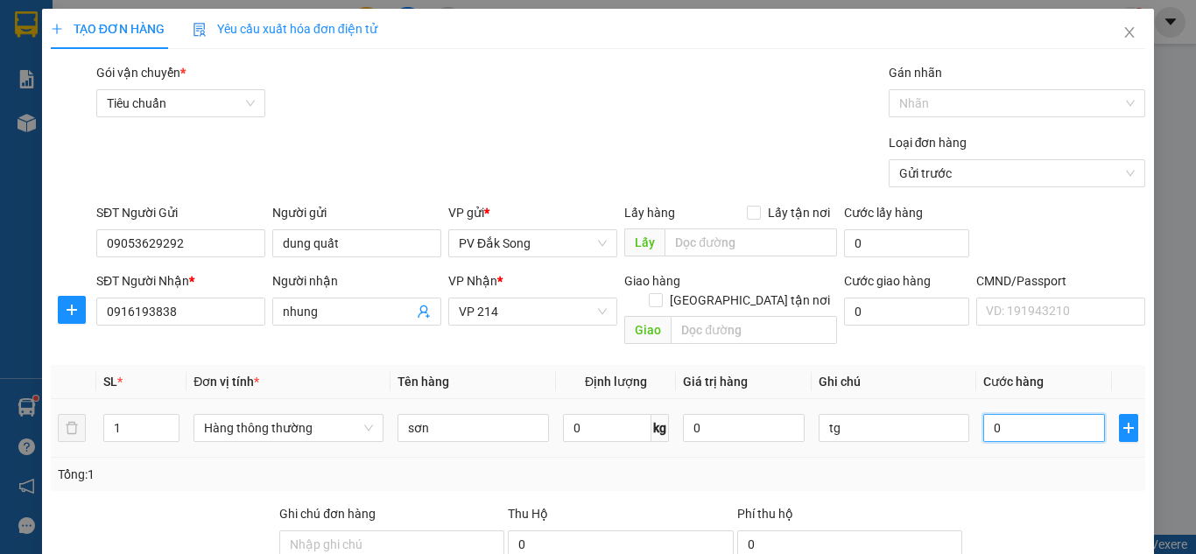
type input "5"
type input "0.050"
type input "50"
type input "00.500"
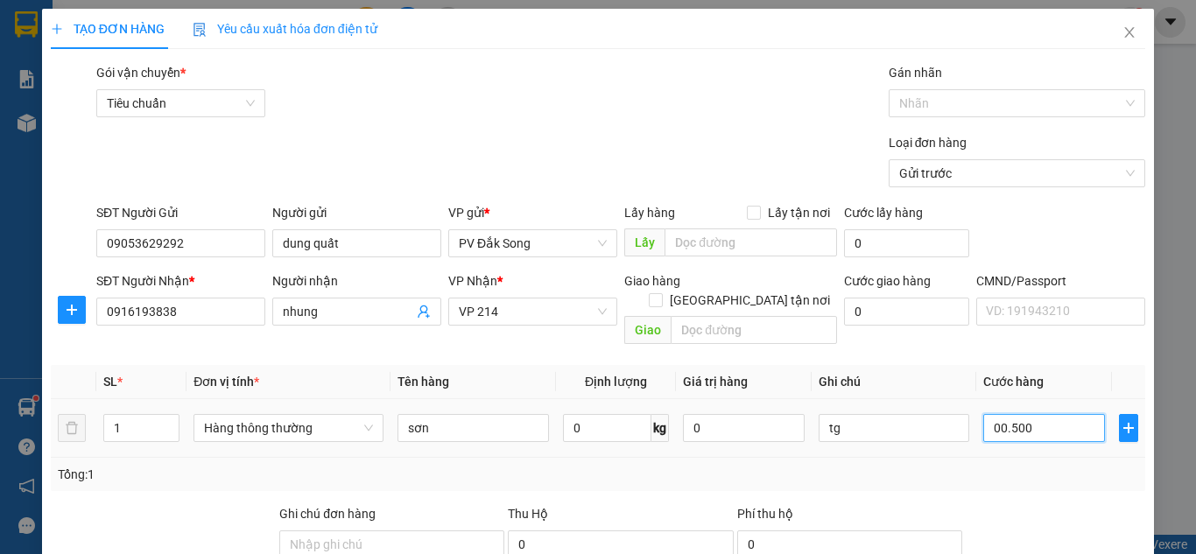
type input "500"
type input "0.005.000"
type input "5.000"
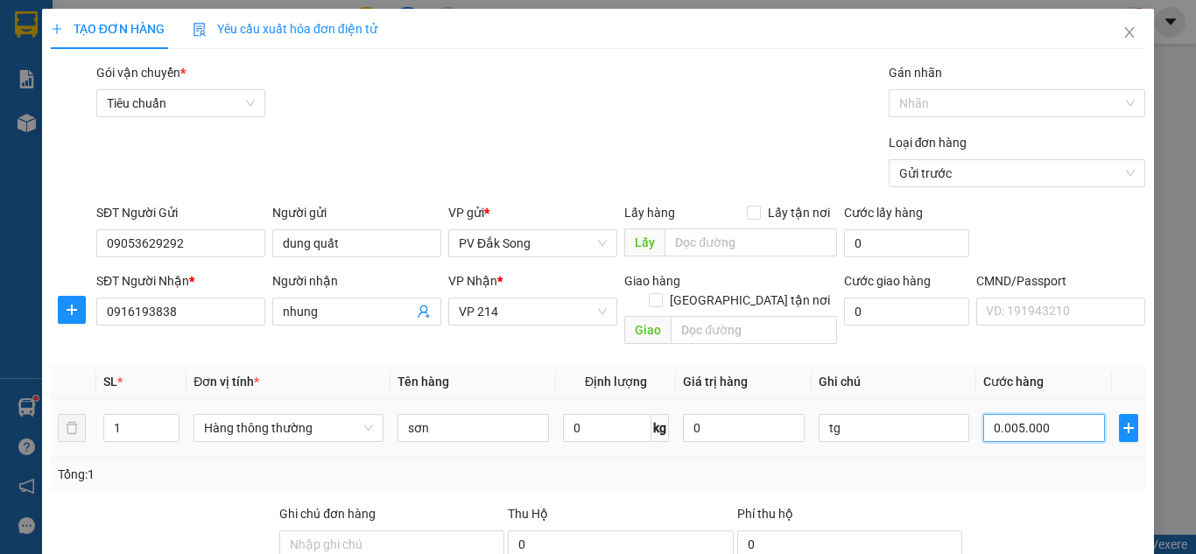
type input "000.050.000"
type input "50.000"
click at [1021, 465] on div "Tổng: 1" at bounding box center [598, 474] width 1081 height 19
type input "50.000"
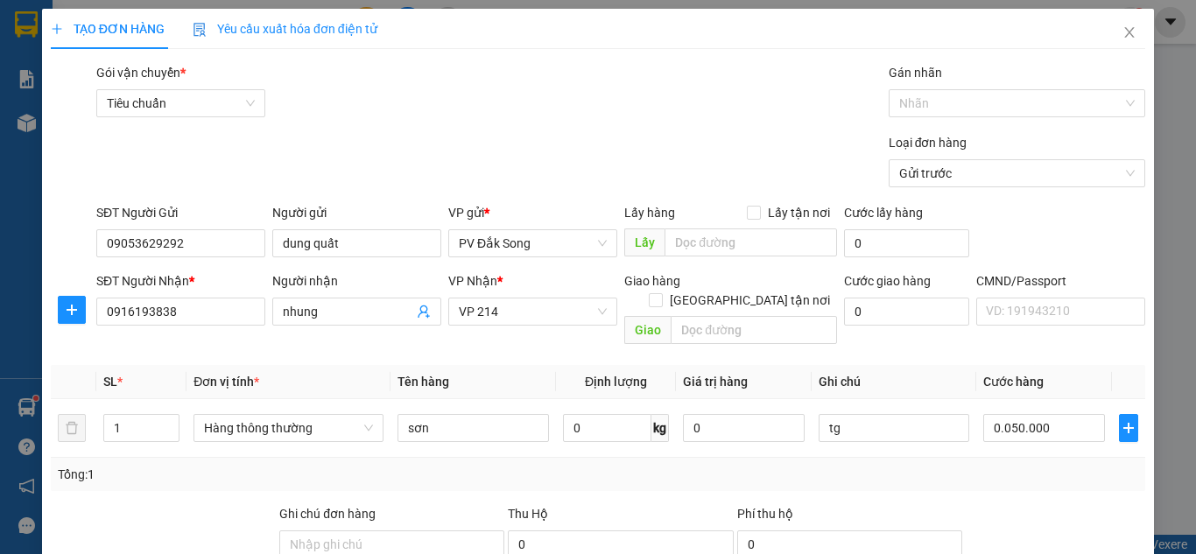
type input "50.000"
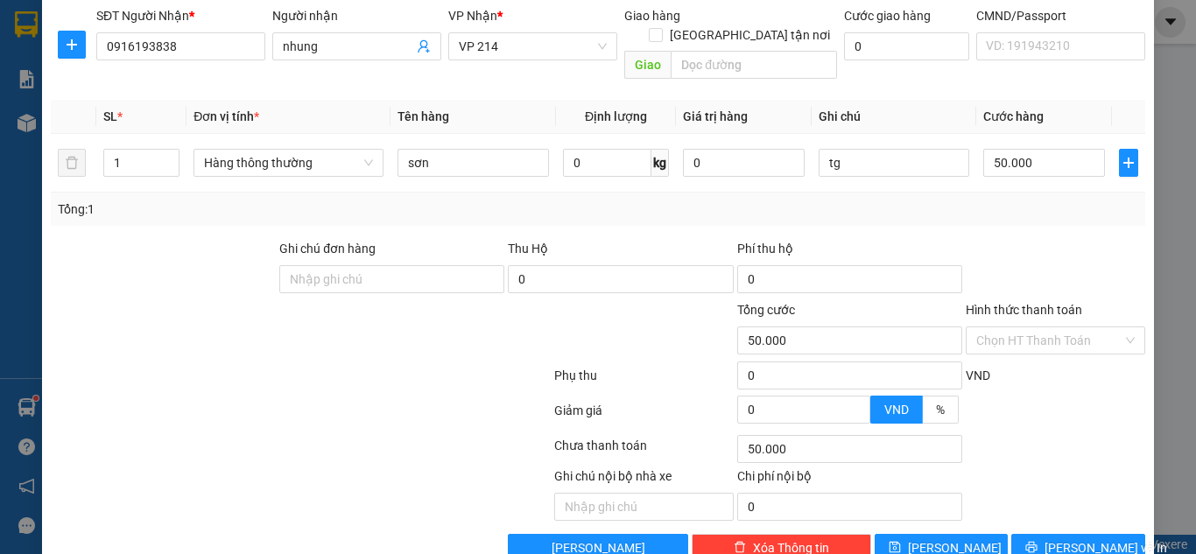
scroll to position [288, 0]
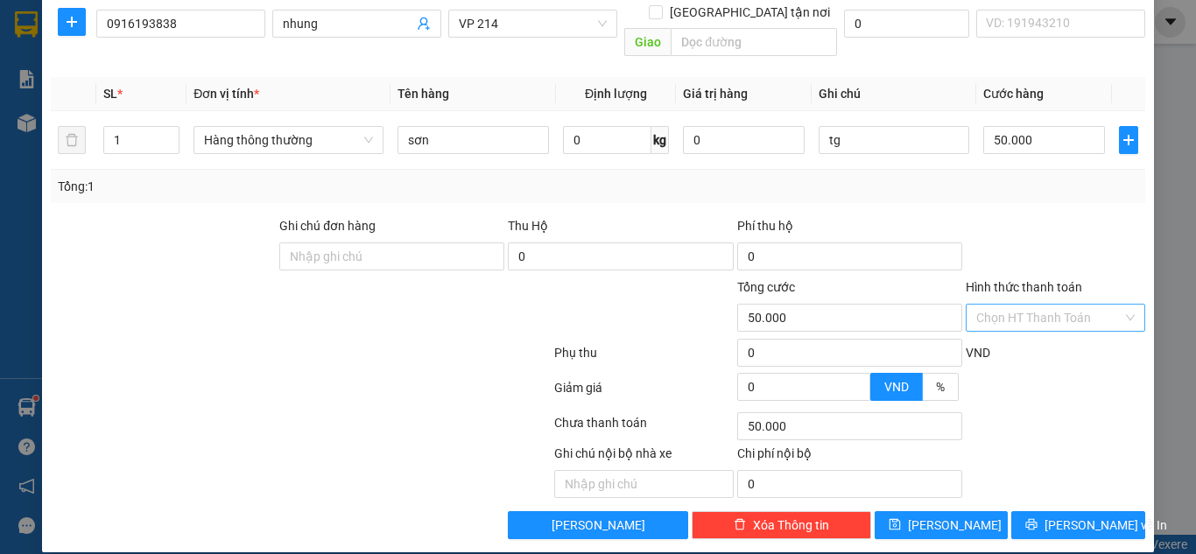
click at [1019, 305] on input "Hình thức thanh toán" at bounding box center [1050, 318] width 146 height 26
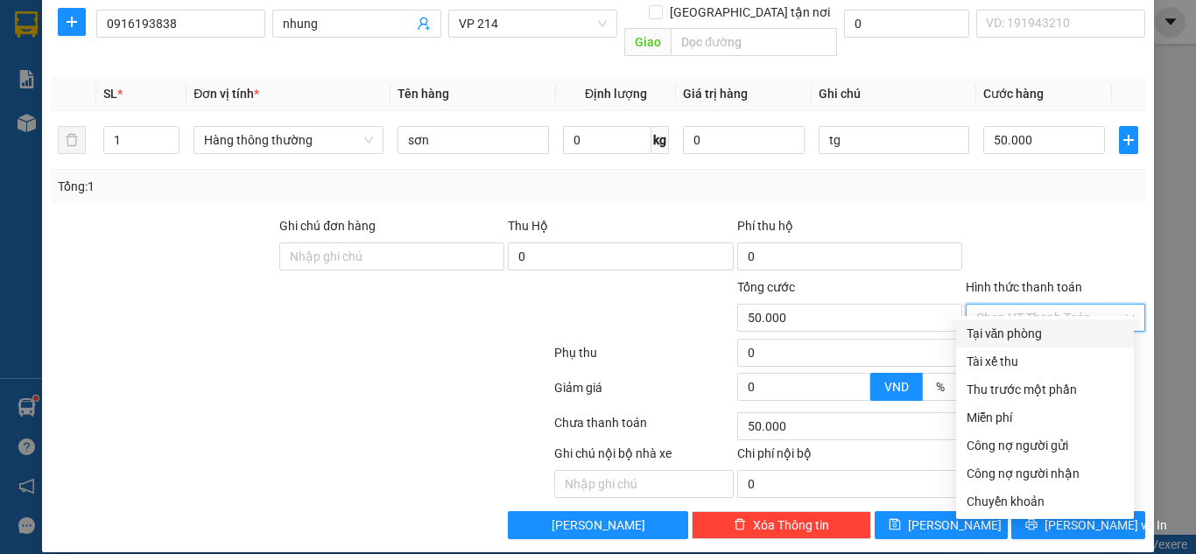
click at [1020, 326] on div "Tại văn phòng" at bounding box center [1045, 333] width 157 height 19
type input "0"
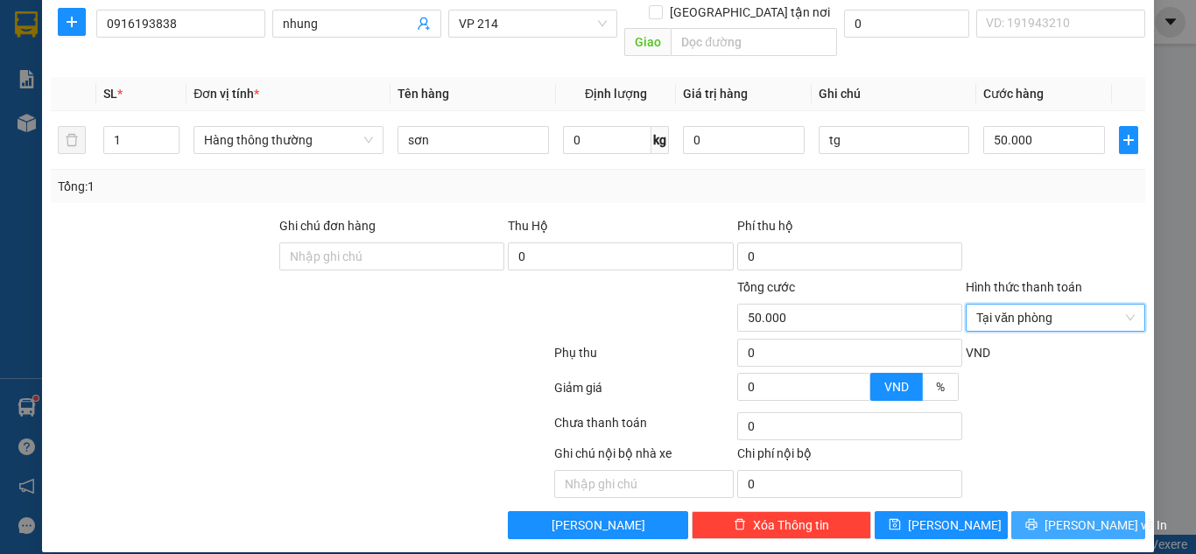
click at [1062, 516] on span "[PERSON_NAME] và In" at bounding box center [1106, 525] width 123 height 19
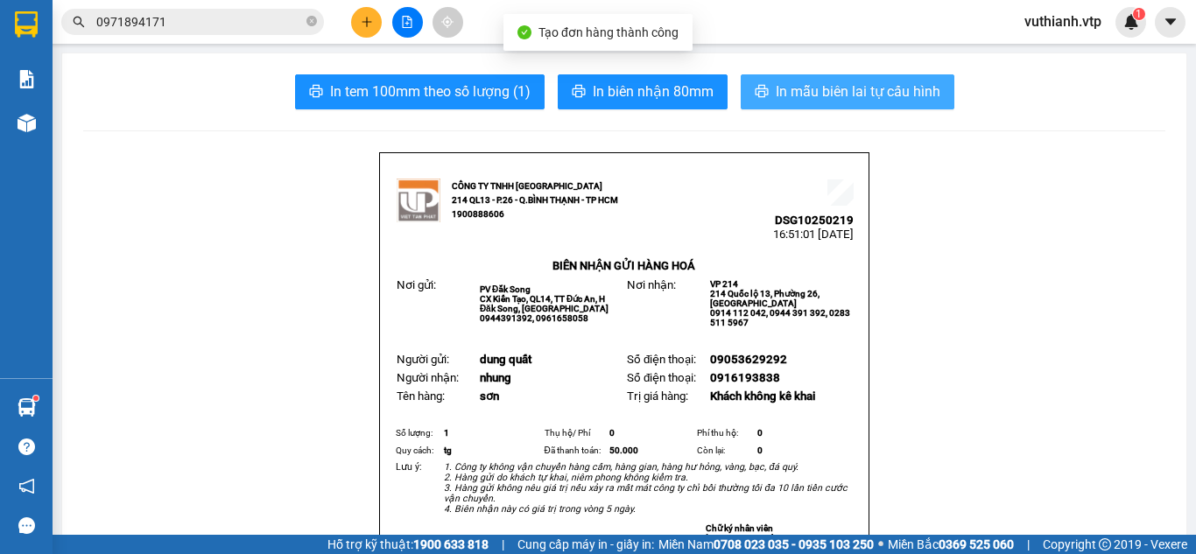
click at [914, 91] on span "In mẫu biên lai tự cấu hình" at bounding box center [858, 92] width 165 height 22
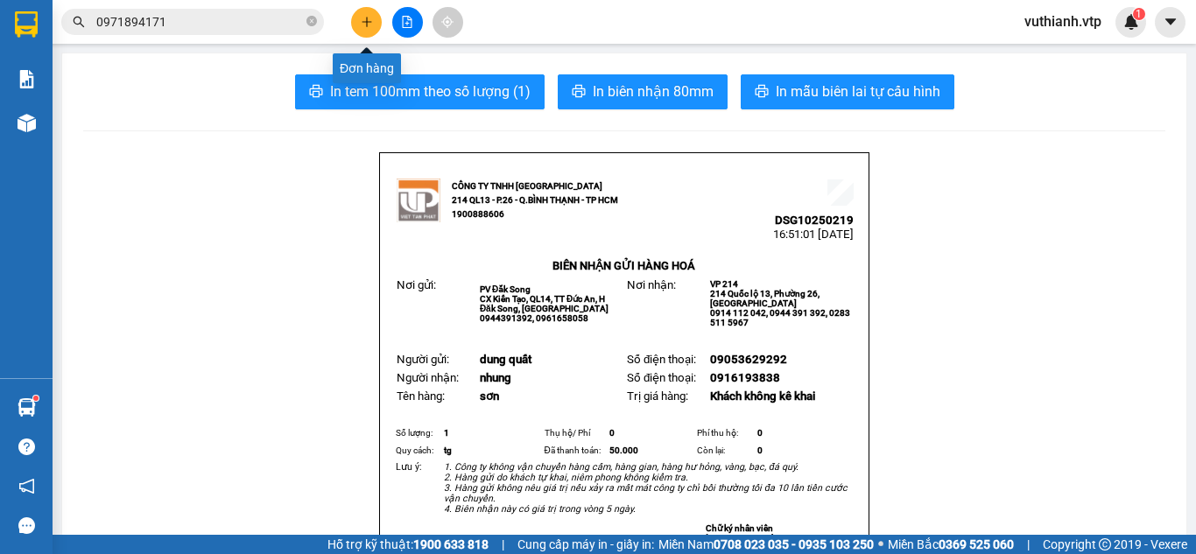
click at [364, 18] on icon "plus" at bounding box center [367, 22] width 12 height 12
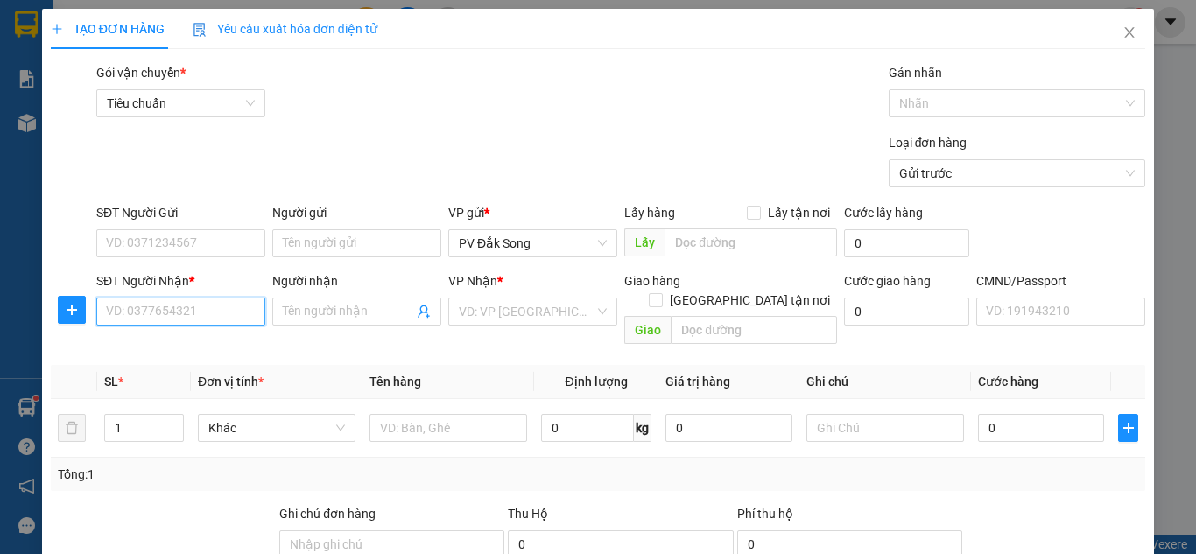
click at [208, 316] on input "SĐT Người Nhận *" at bounding box center [180, 312] width 169 height 28
type input "0904654246"
click at [203, 347] on div "0904654246 - khải" at bounding box center [179, 346] width 146 height 19
type input "khải"
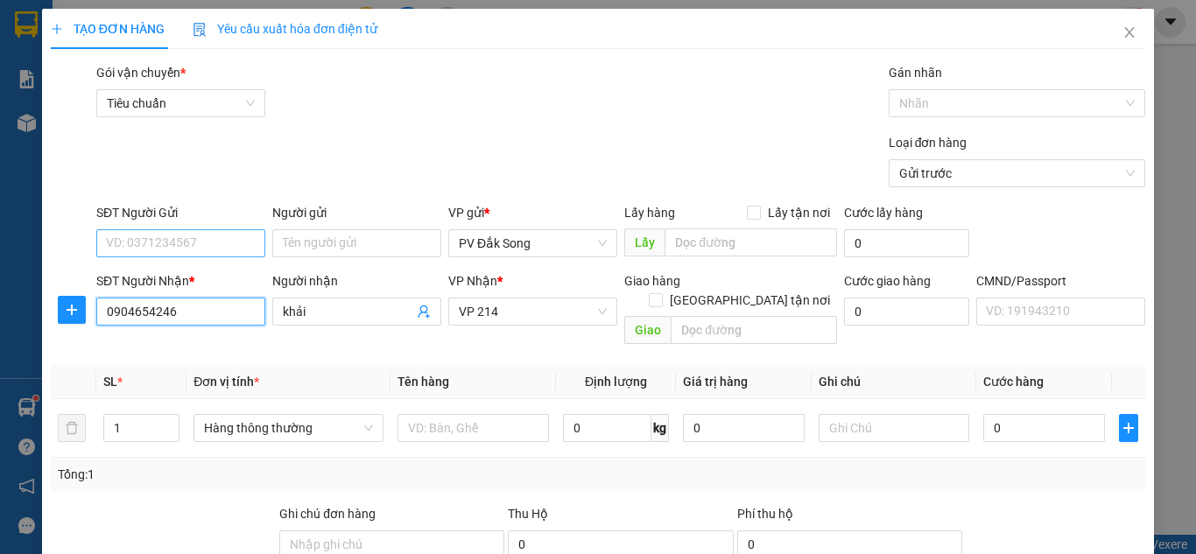
type input "0904654246"
click at [208, 245] on input "SĐT Người Gửi" at bounding box center [180, 243] width 169 height 28
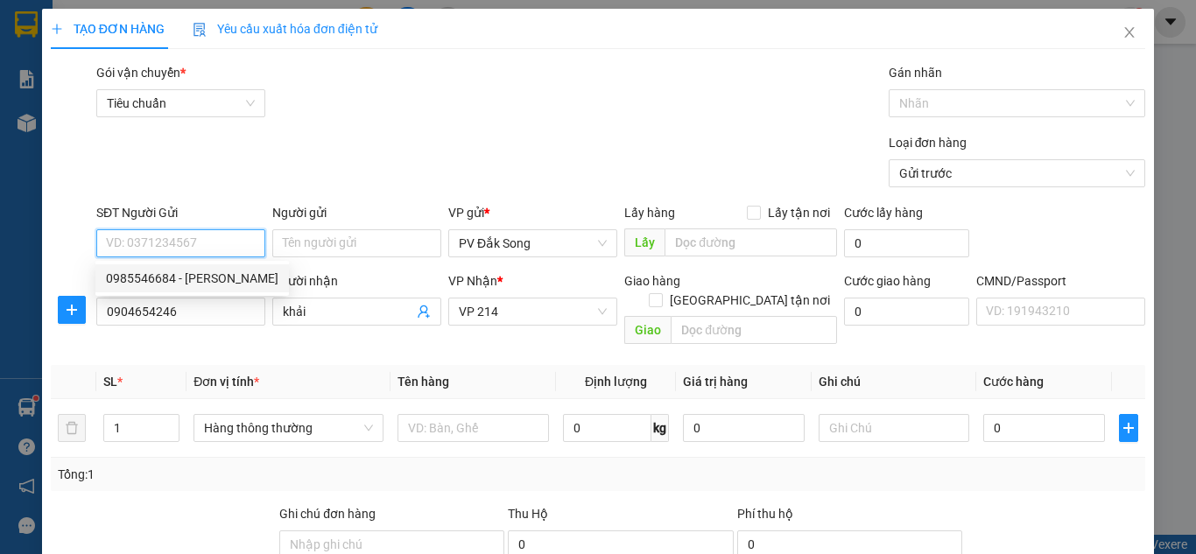
click at [212, 282] on div "0985546684 - kiến cường" at bounding box center [192, 278] width 173 height 19
type input "0985546684"
type input "kiến cường"
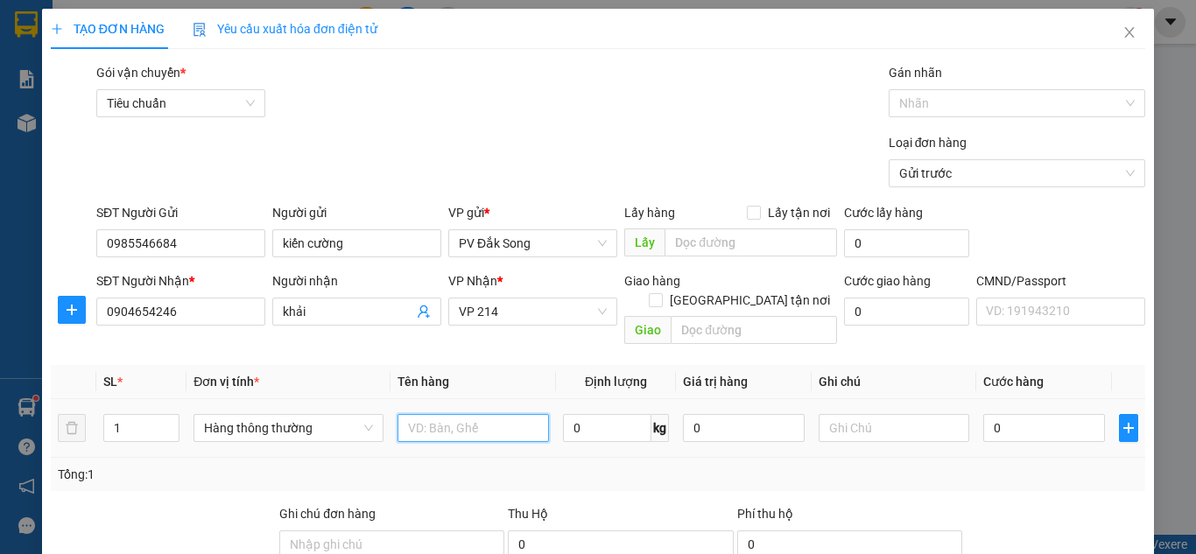
click at [445, 414] on input "text" at bounding box center [474, 428] width 152 height 28
type input "pt"
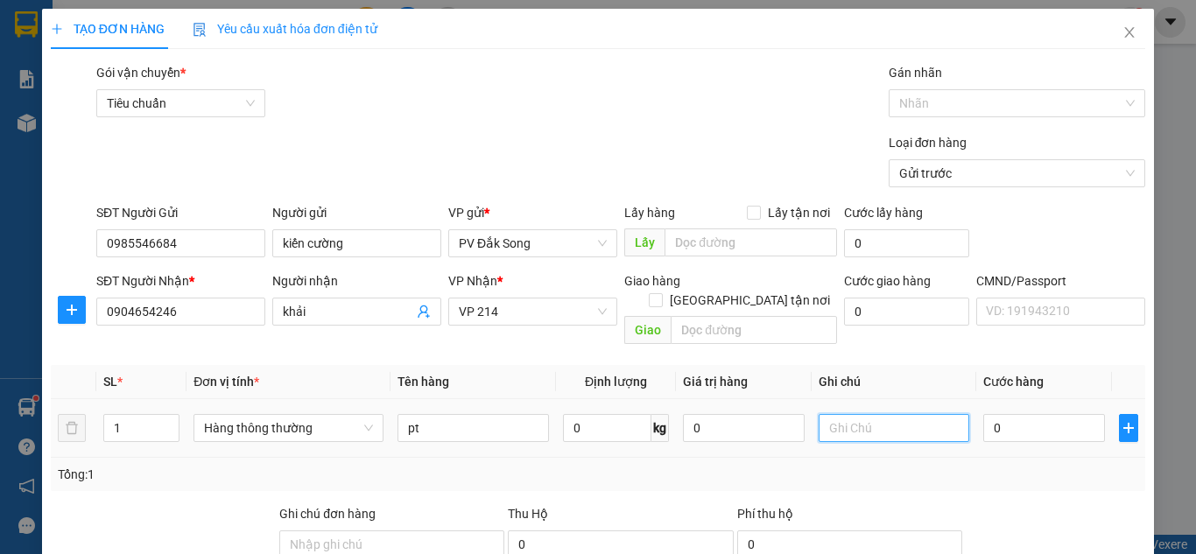
click at [911, 416] on input "text" at bounding box center [895, 428] width 152 height 28
type input "tg"
click at [1011, 414] on input "0" at bounding box center [1044, 428] width 121 height 28
type input "005"
type input "5"
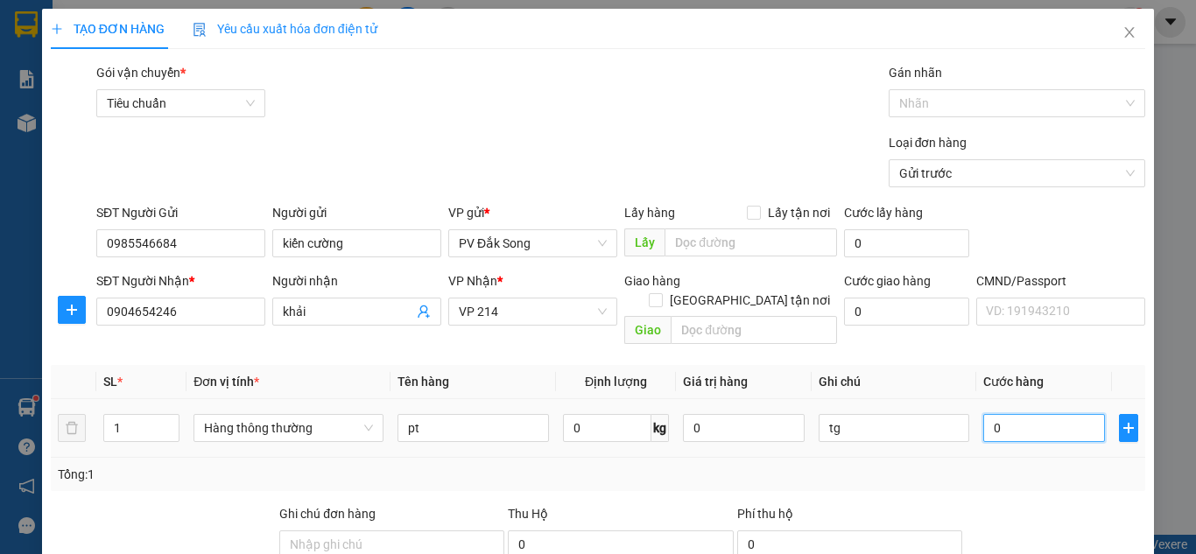
type input "5"
type input "0.050"
type input "50"
type input "00.500"
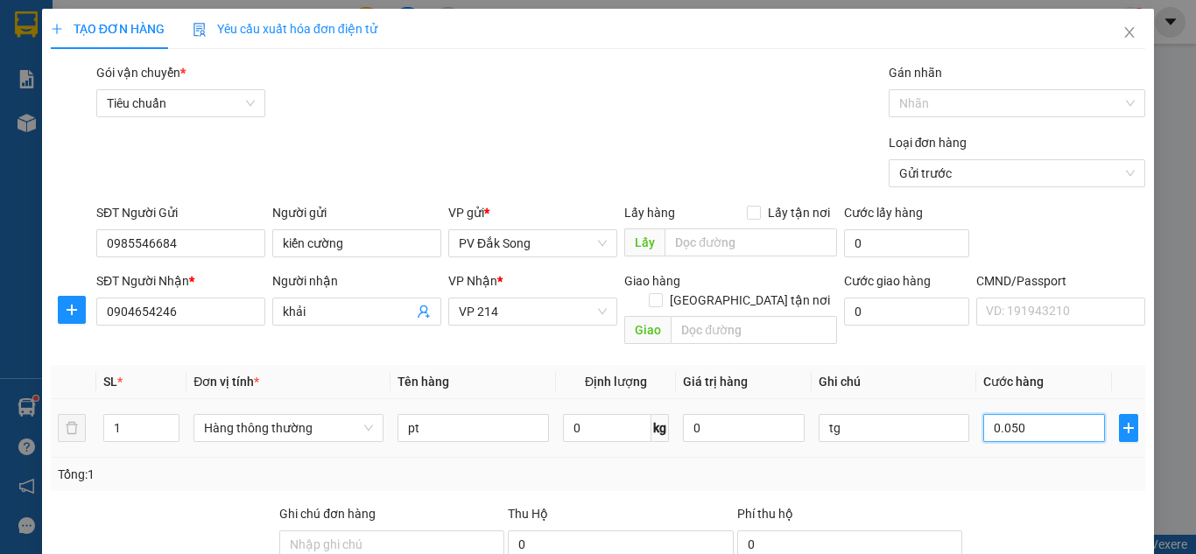
type input "500"
type input "0.005.000"
type input "5.000"
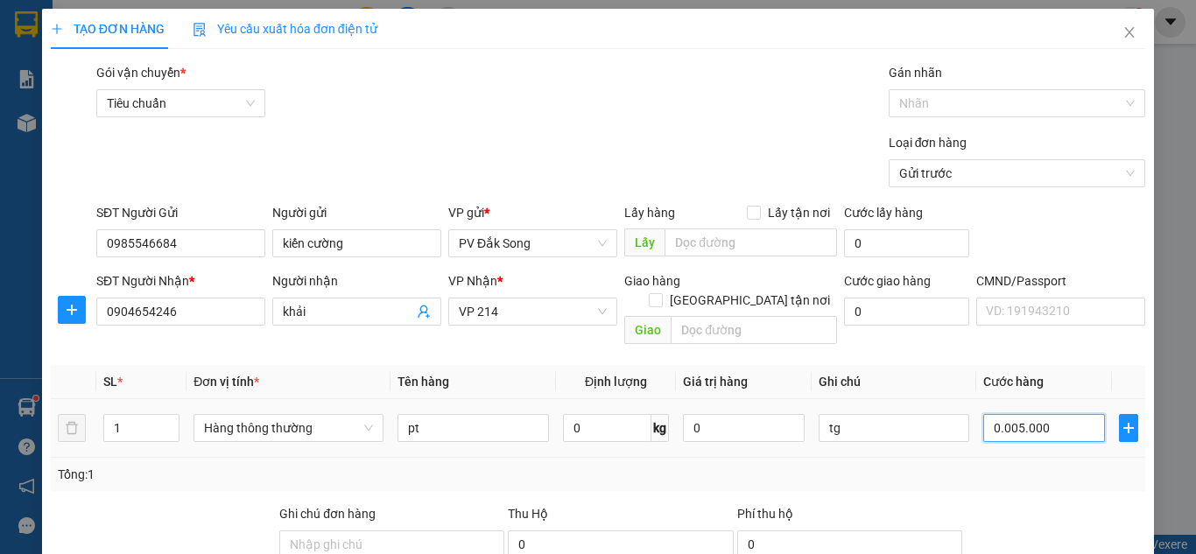
type input "000.050.000"
type input "50.000"
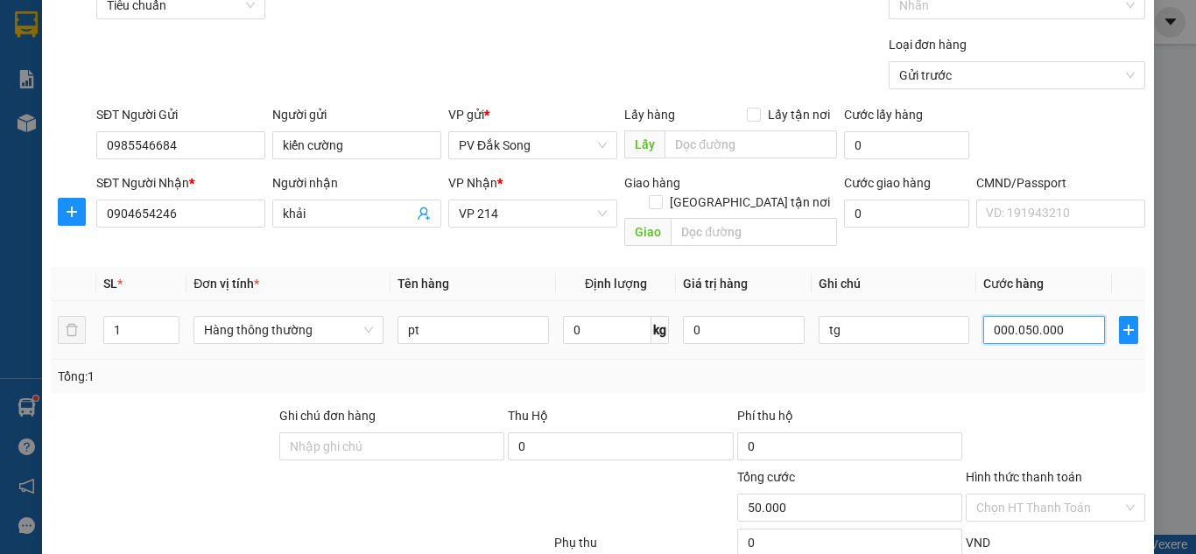
scroll to position [288, 0]
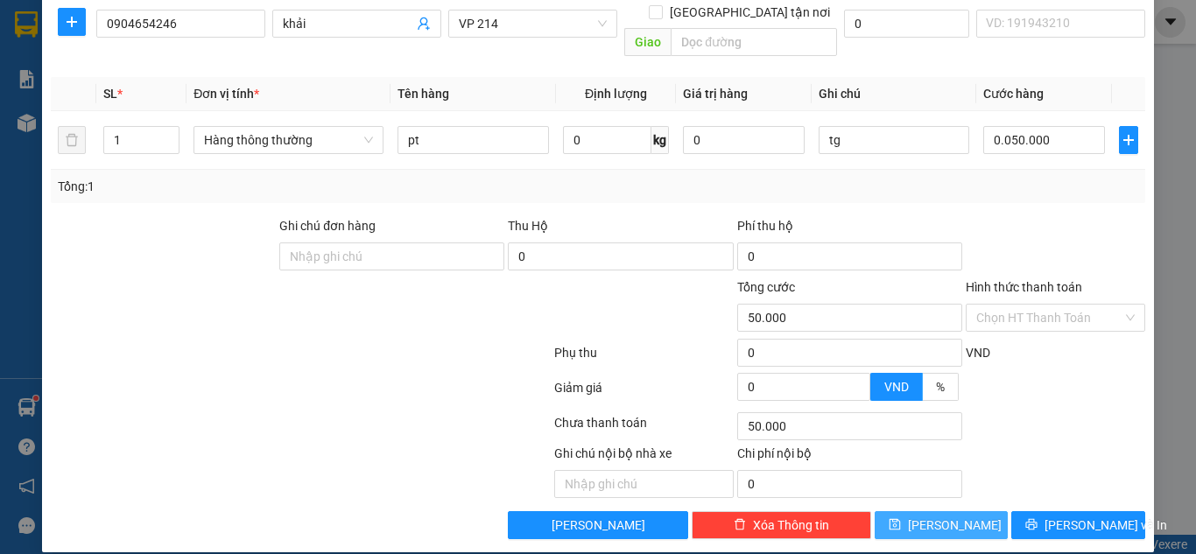
click at [900, 519] on icon "save" at bounding box center [894, 524] width 11 height 11
type input "50.000"
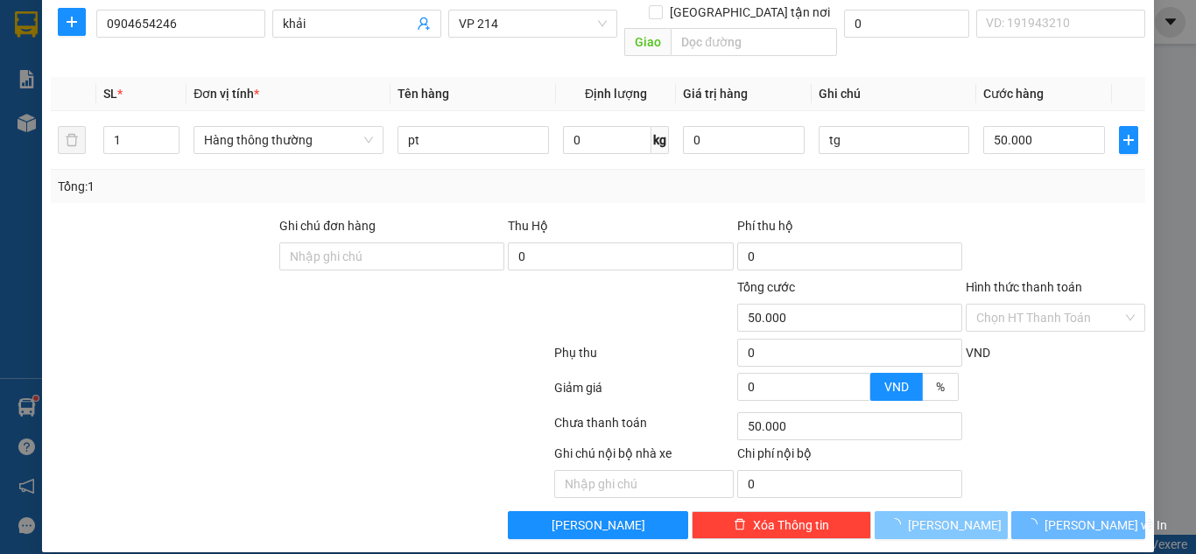
type input "0"
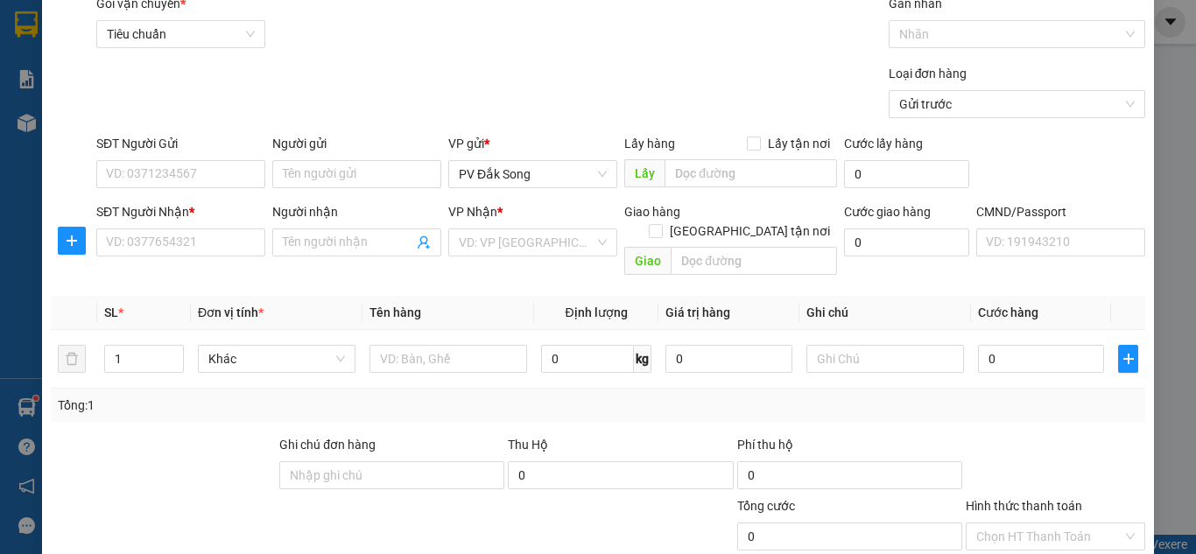
scroll to position [65, 0]
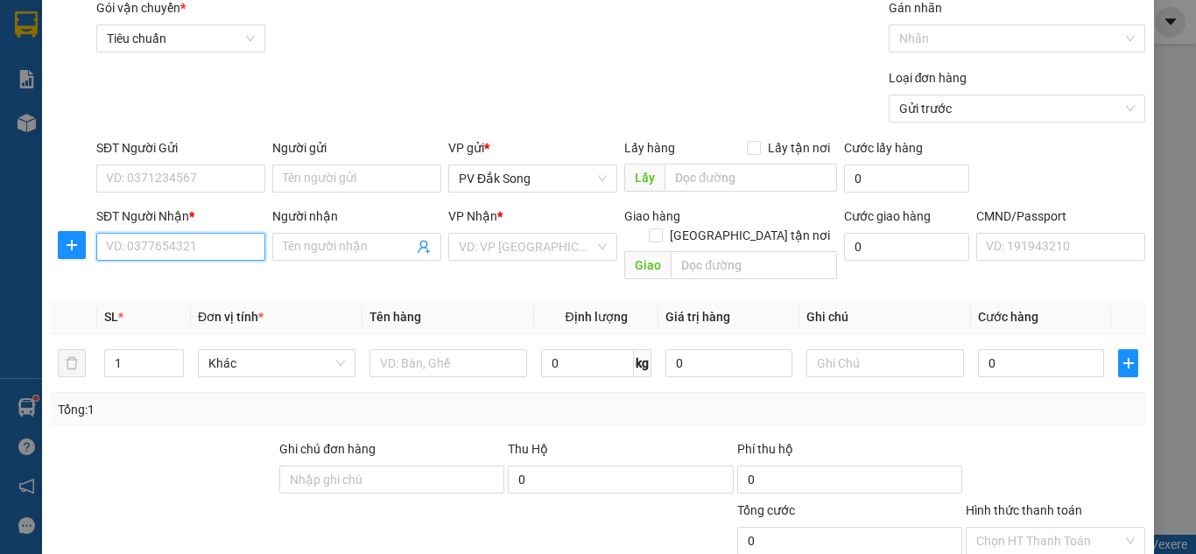
click at [180, 252] on input "SĐT Người Nhận *" at bounding box center [180, 247] width 169 height 28
click at [203, 247] on input "SĐT Người Nhận *" at bounding box center [180, 247] width 169 height 28
type input "0346508741"
click at [311, 244] on input "Người nhận" at bounding box center [348, 246] width 131 height 19
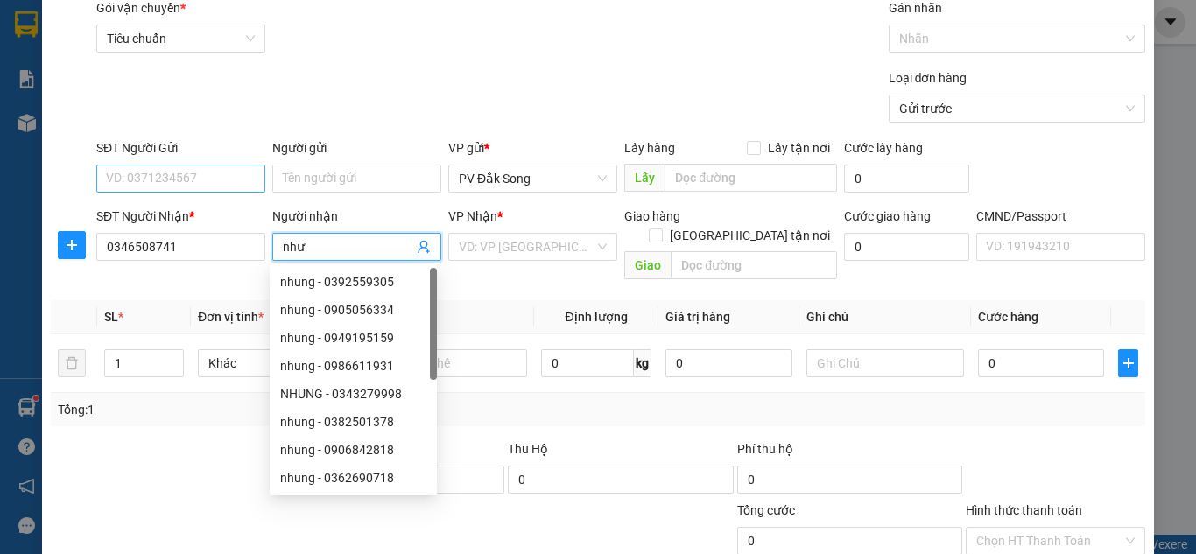
type input "như"
click at [220, 166] on input "SĐT Người Gửi" at bounding box center [180, 179] width 169 height 28
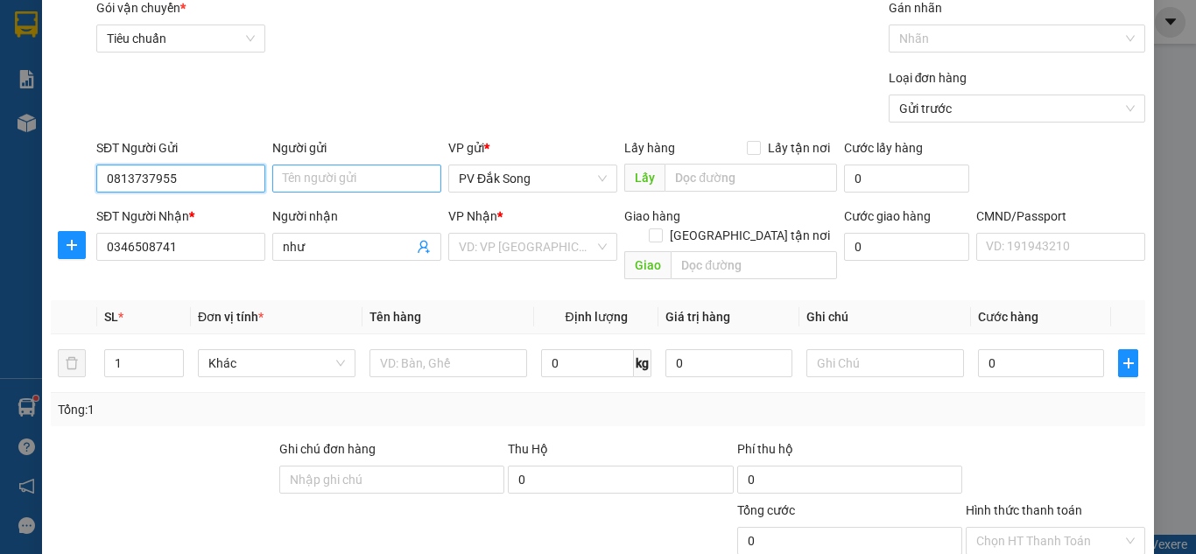
type input "0813737955"
click at [313, 185] on input "Người gửi" at bounding box center [356, 179] width 169 height 28
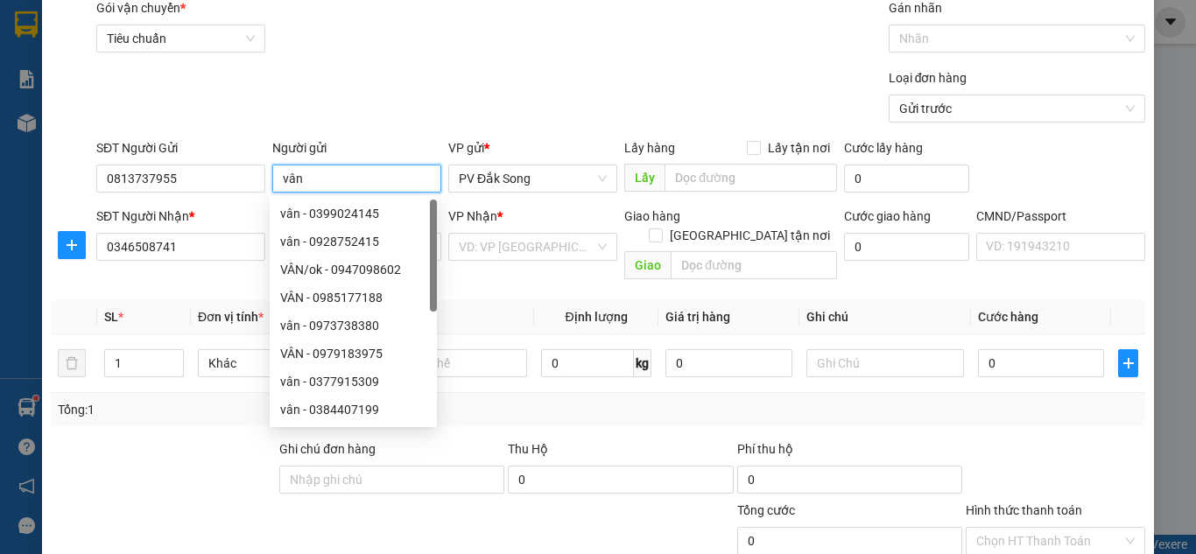
type input "vân"
click at [495, 46] on div "Gói vận chuyển * Tiêu chuẩn Gán nhãn Nhãn" at bounding box center [621, 28] width 1056 height 61
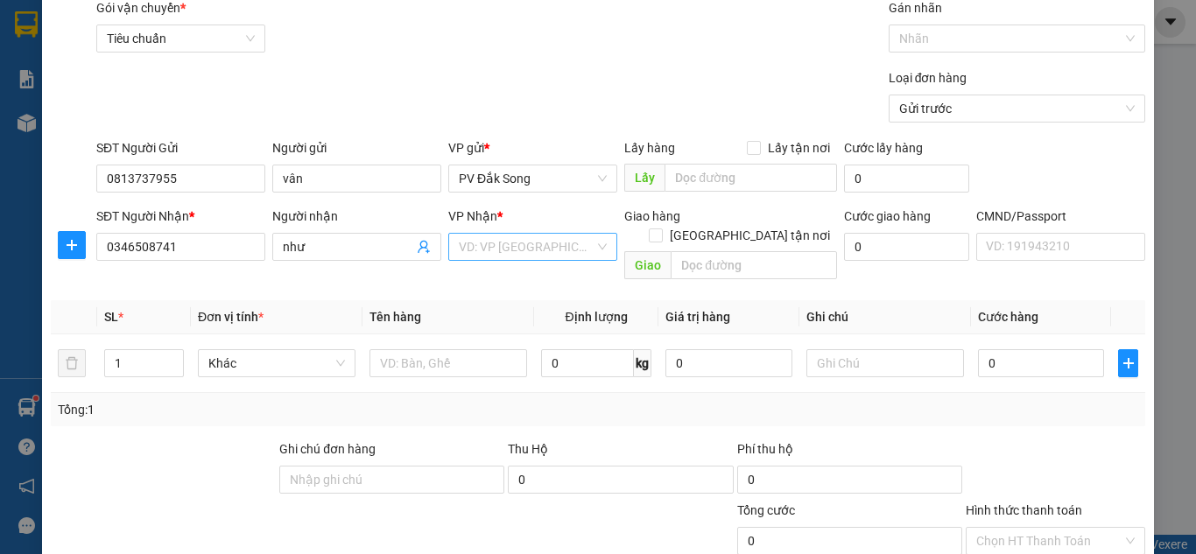
click at [504, 243] on input "search" at bounding box center [527, 247] width 136 height 26
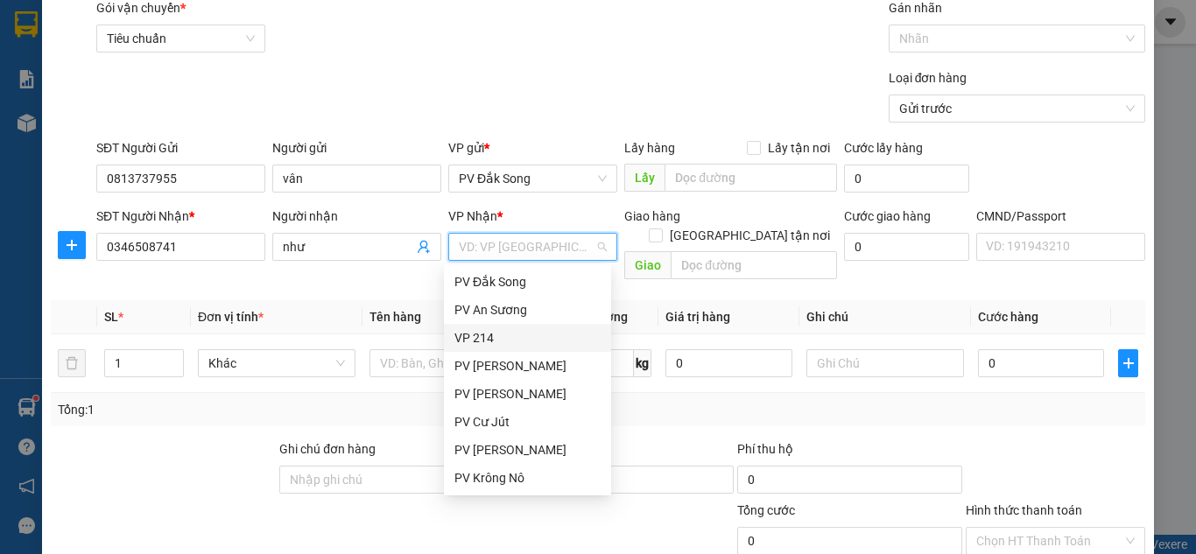
click at [498, 335] on div "VP 214" at bounding box center [528, 337] width 146 height 19
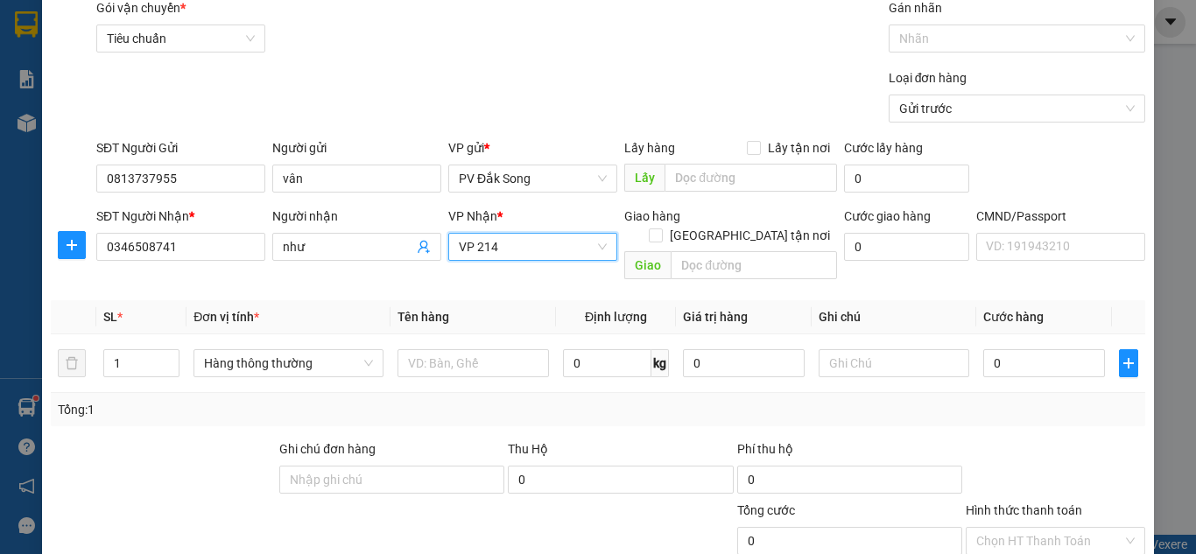
click at [539, 237] on span "VP 214" at bounding box center [533, 247] width 148 height 26
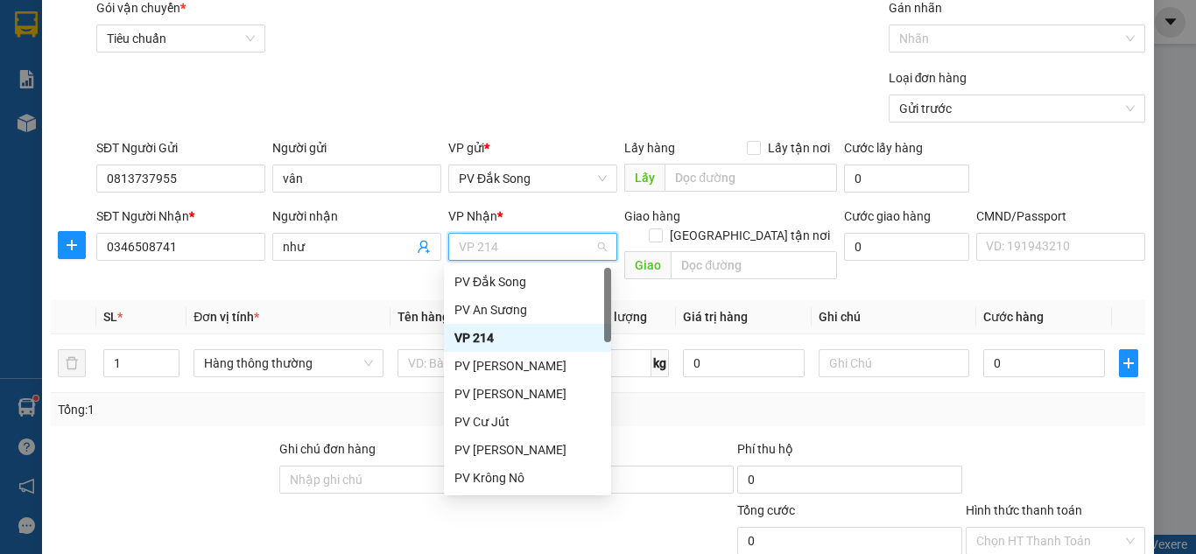
type input "b"
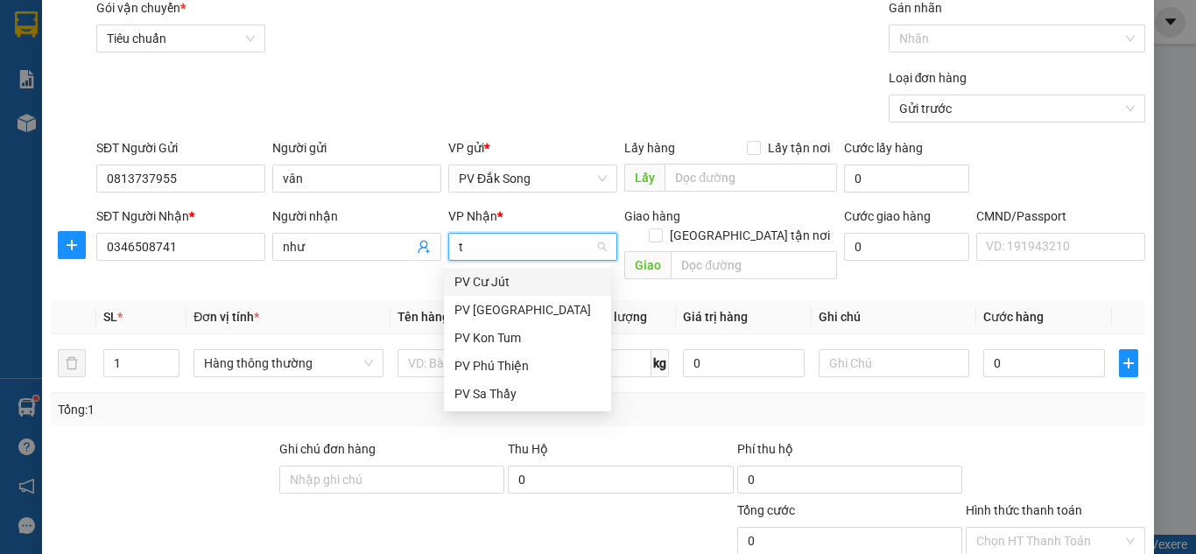
type input "tb"
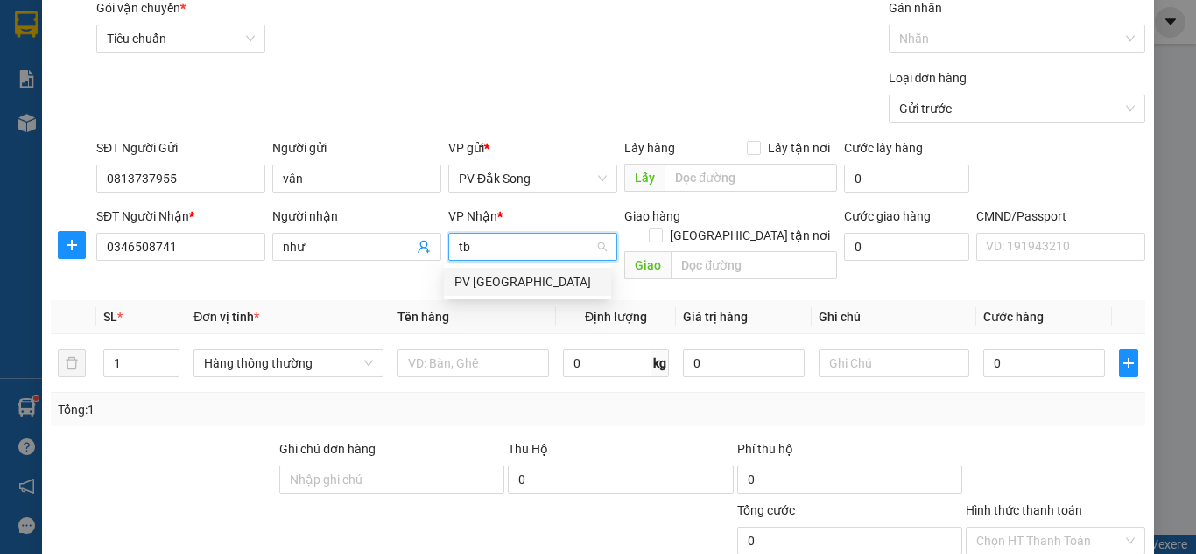
click at [548, 279] on div "PV [GEOGRAPHIC_DATA]" at bounding box center [528, 281] width 146 height 19
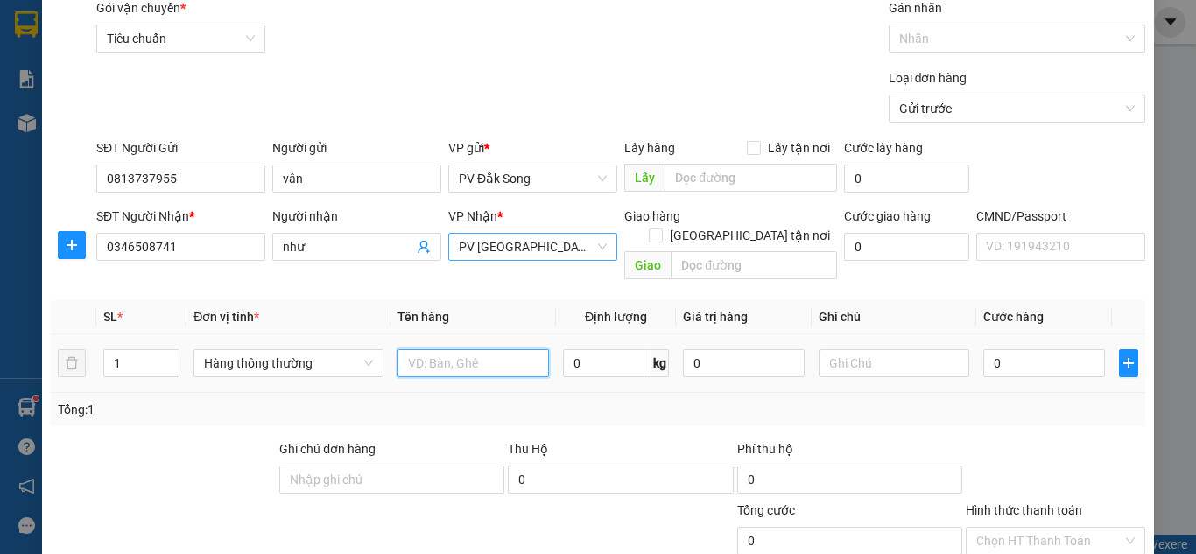
click at [455, 349] on input "text" at bounding box center [474, 363] width 152 height 28
type input "sầu"
click at [843, 349] on input "text" at bounding box center [895, 363] width 152 height 28
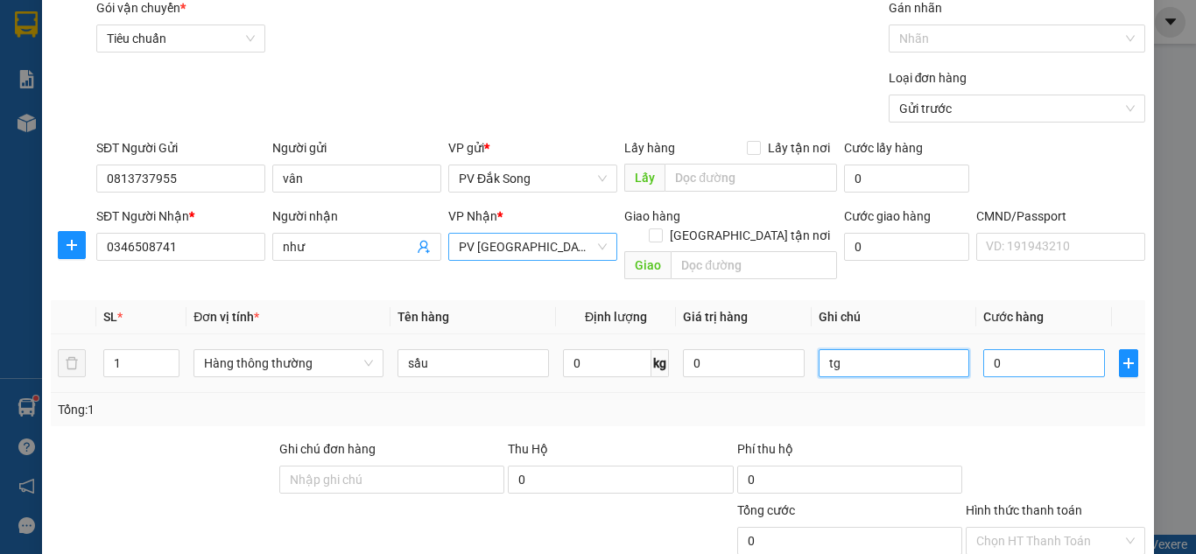
type input "tg"
click at [1003, 349] on input "0" at bounding box center [1044, 363] width 121 height 28
type input "004"
type input "4"
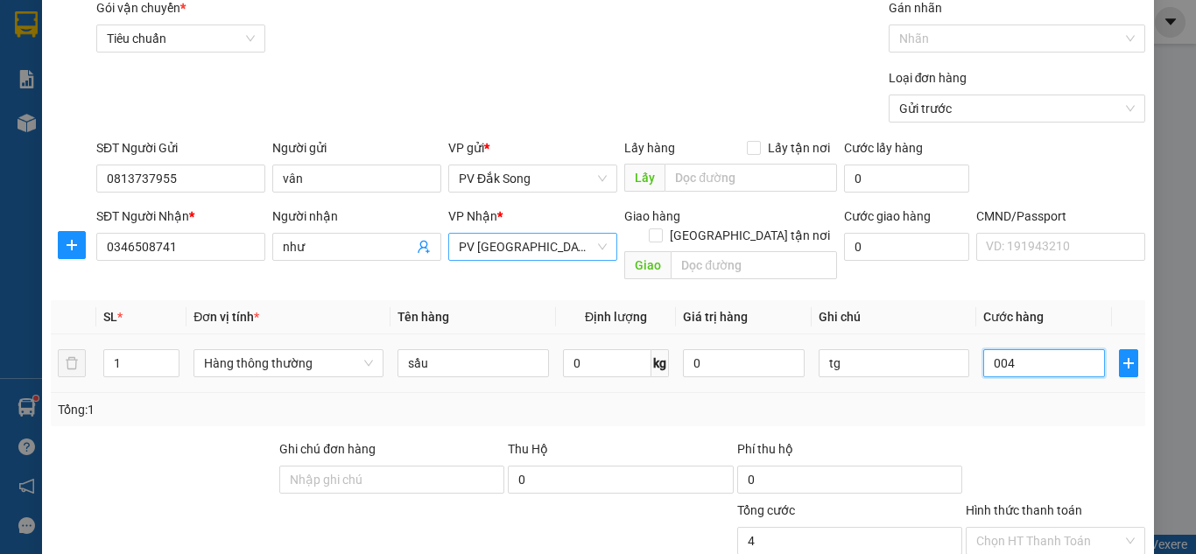
type input "0.040"
type input "40"
type input "000.400"
type input "400"
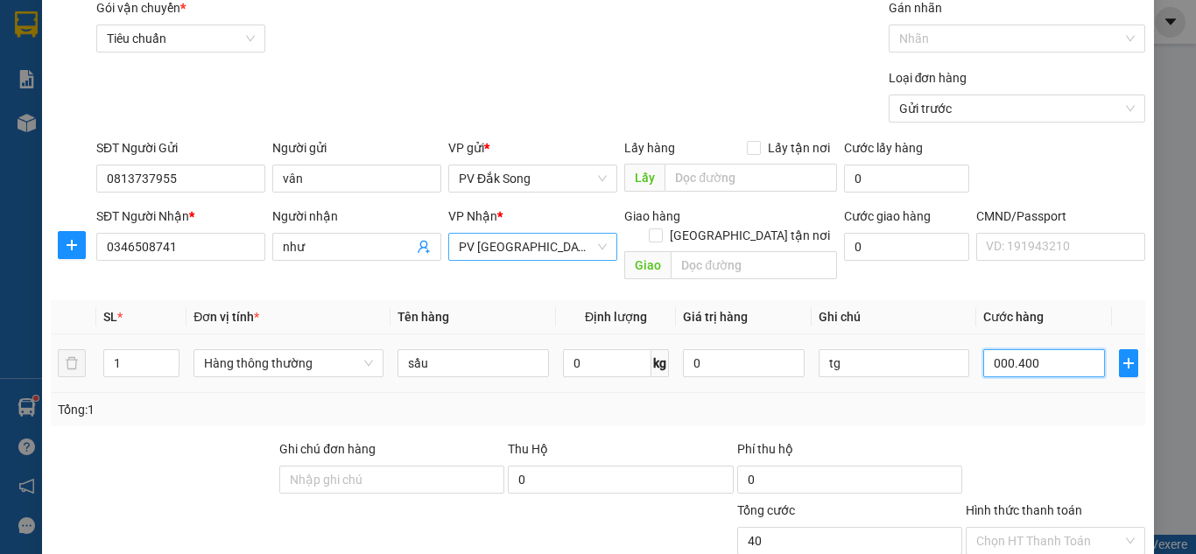
type input "400"
type input "00.004.000"
type input "4.000"
type input "0.000.040.000"
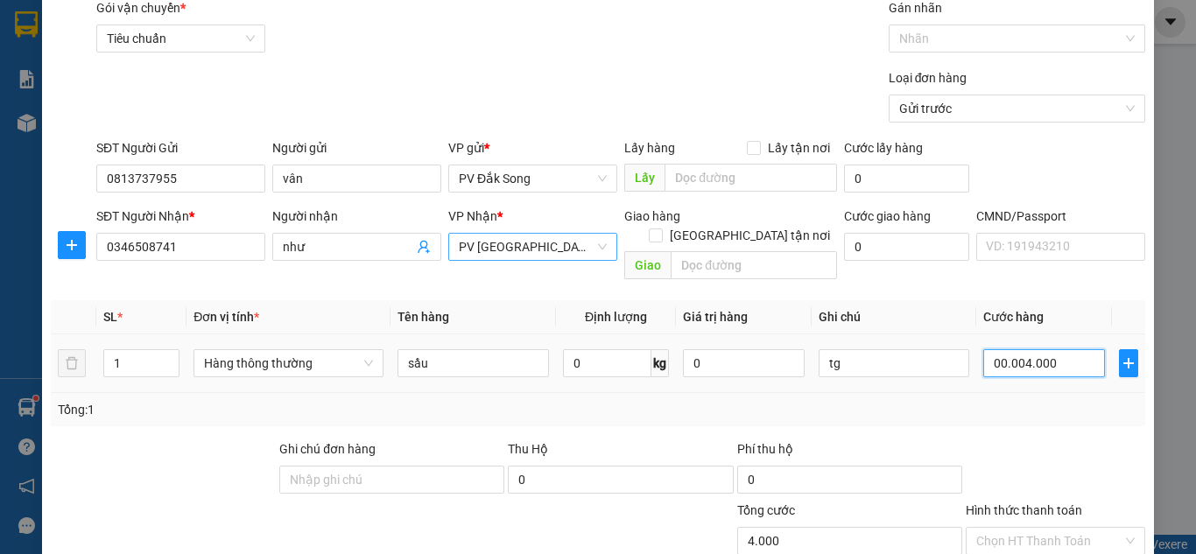
type input "40.000"
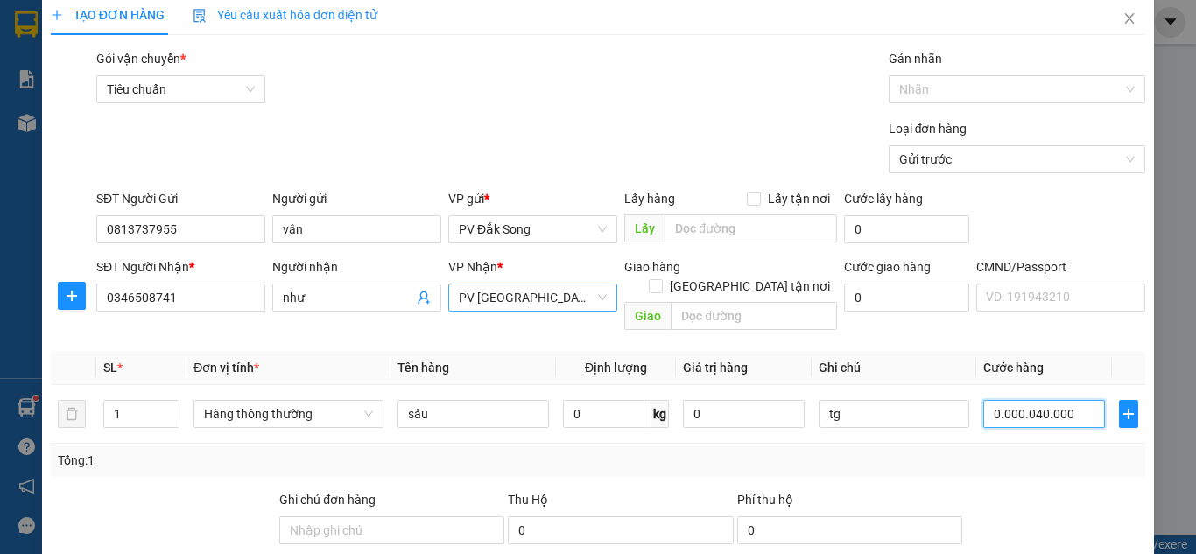
scroll to position [0, 0]
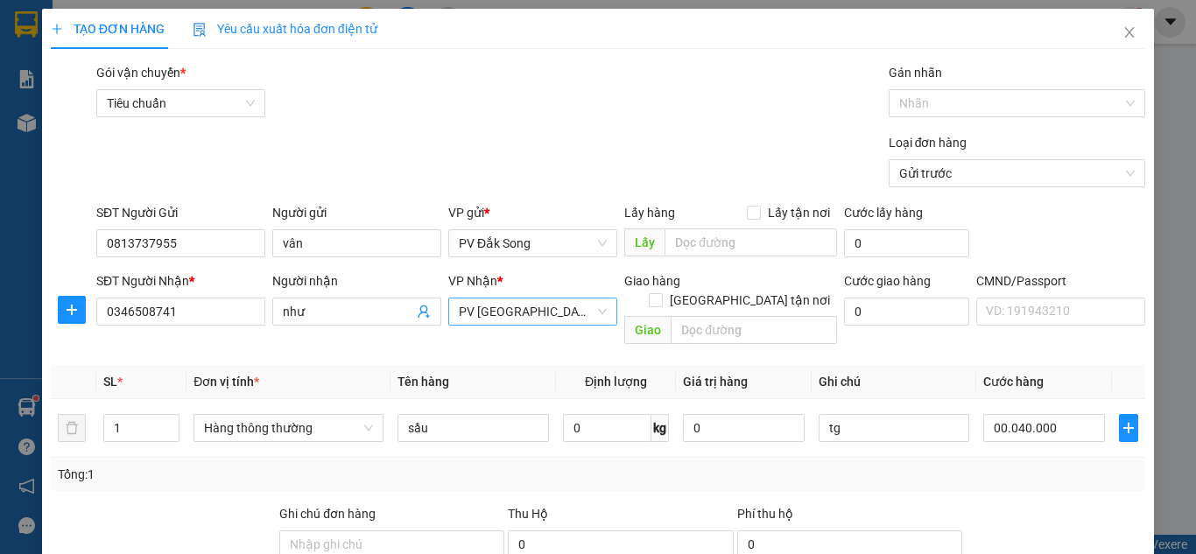
type input "40.000"
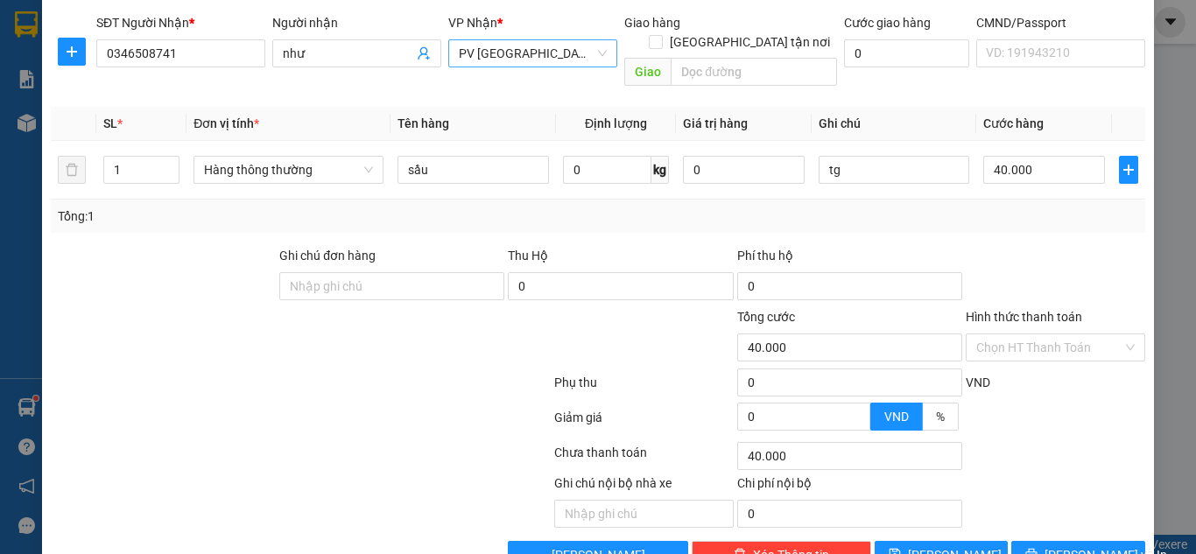
scroll to position [288, 0]
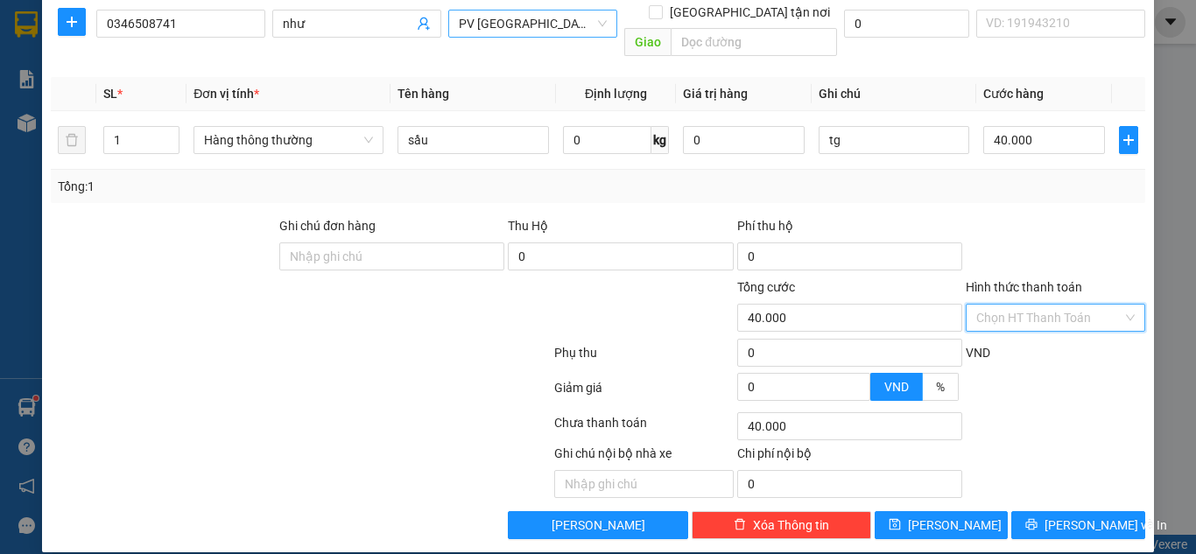
click at [1026, 305] on input "Hình thức thanh toán" at bounding box center [1050, 318] width 146 height 26
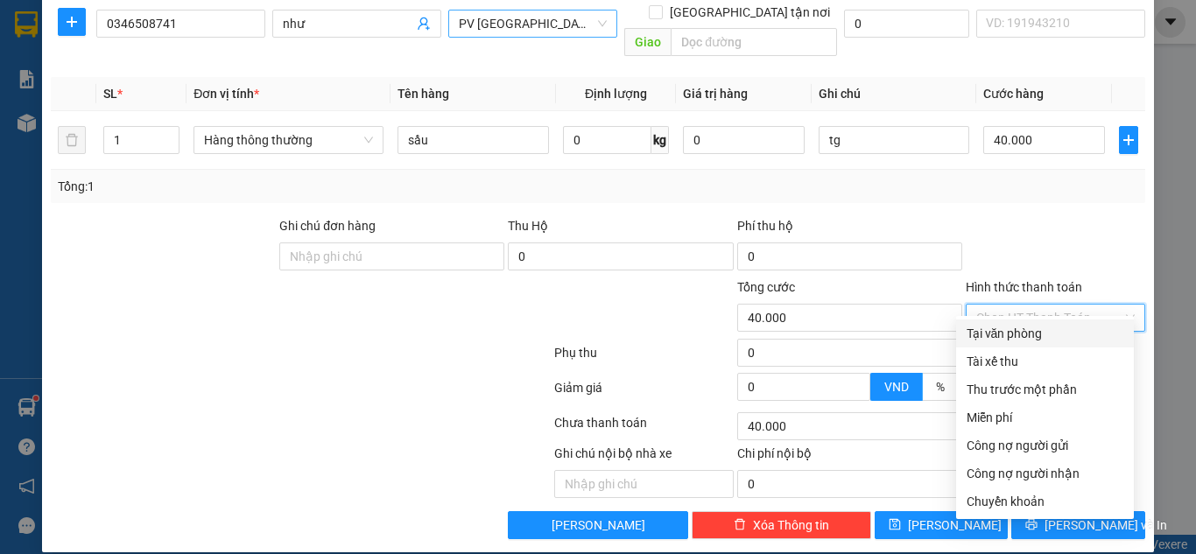
click at [1020, 339] on div "Tại văn phòng" at bounding box center [1045, 333] width 157 height 19
type input "0"
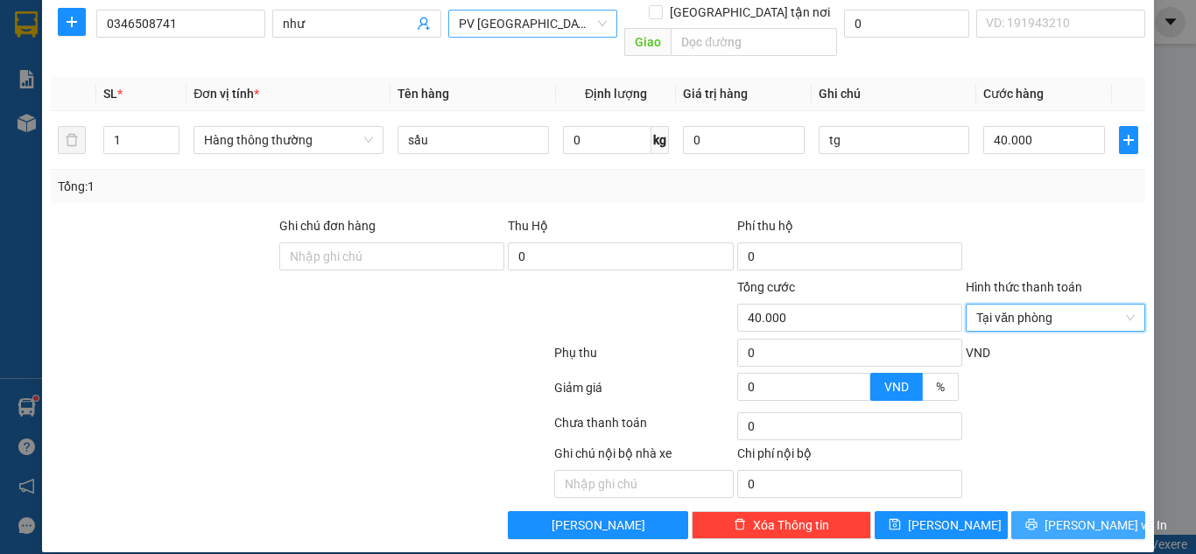
click at [1084, 516] on span "[PERSON_NAME] và In" at bounding box center [1106, 525] width 123 height 19
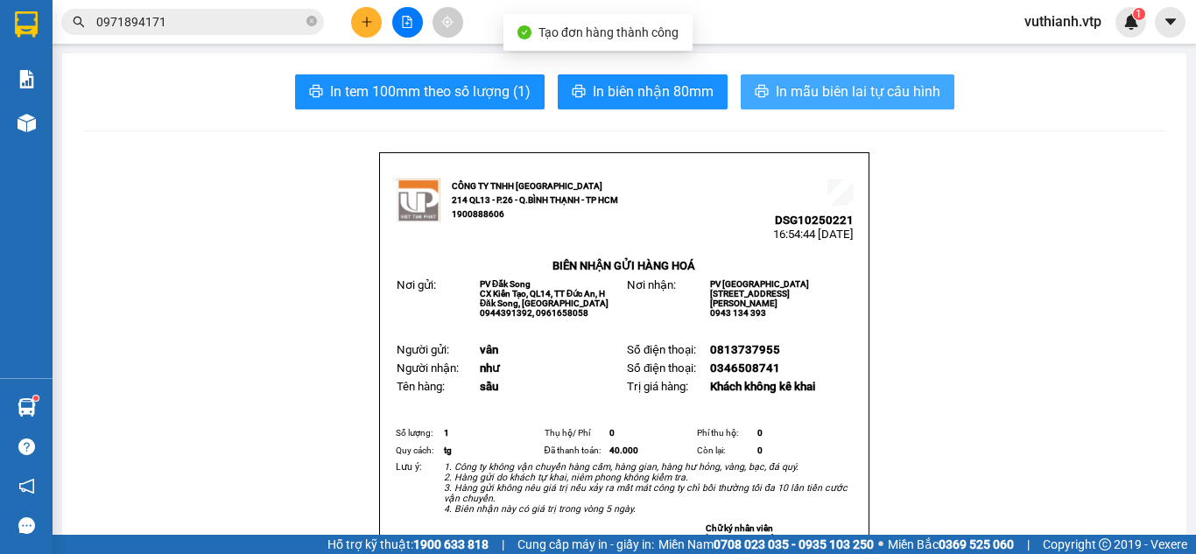
click at [873, 93] on span "In mẫu biên lai tự cấu hình" at bounding box center [858, 92] width 165 height 22
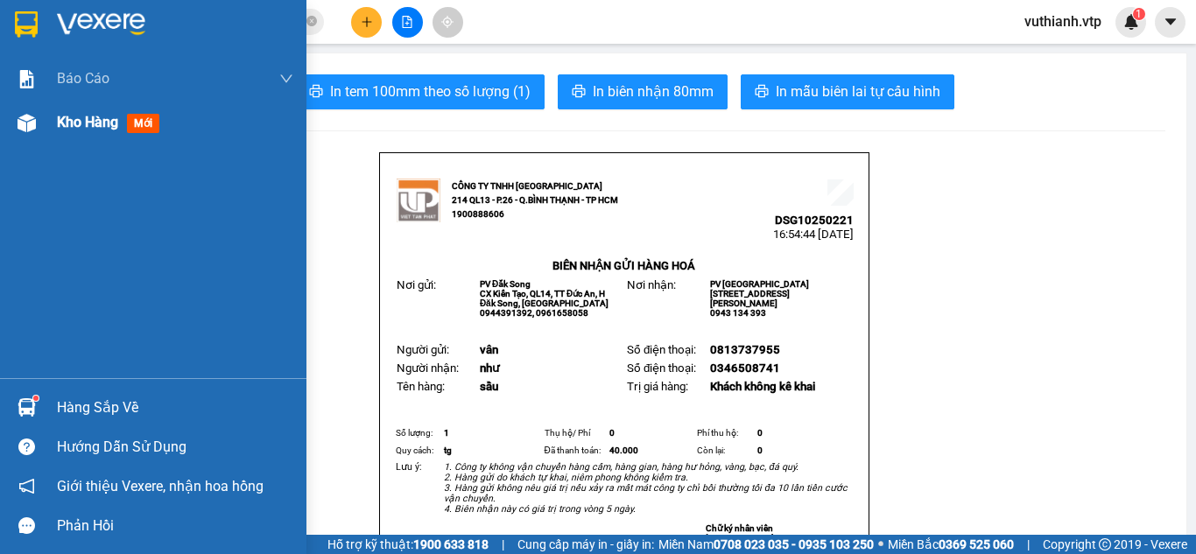
click at [38, 129] on div at bounding box center [26, 123] width 31 height 31
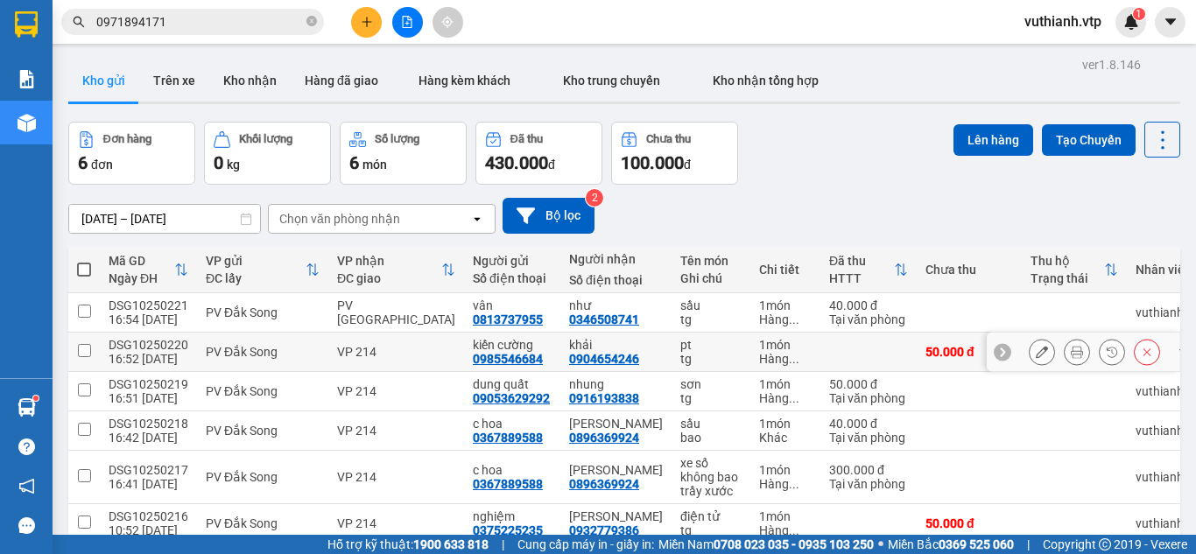
click at [1036, 350] on icon at bounding box center [1042, 352] width 12 height 12
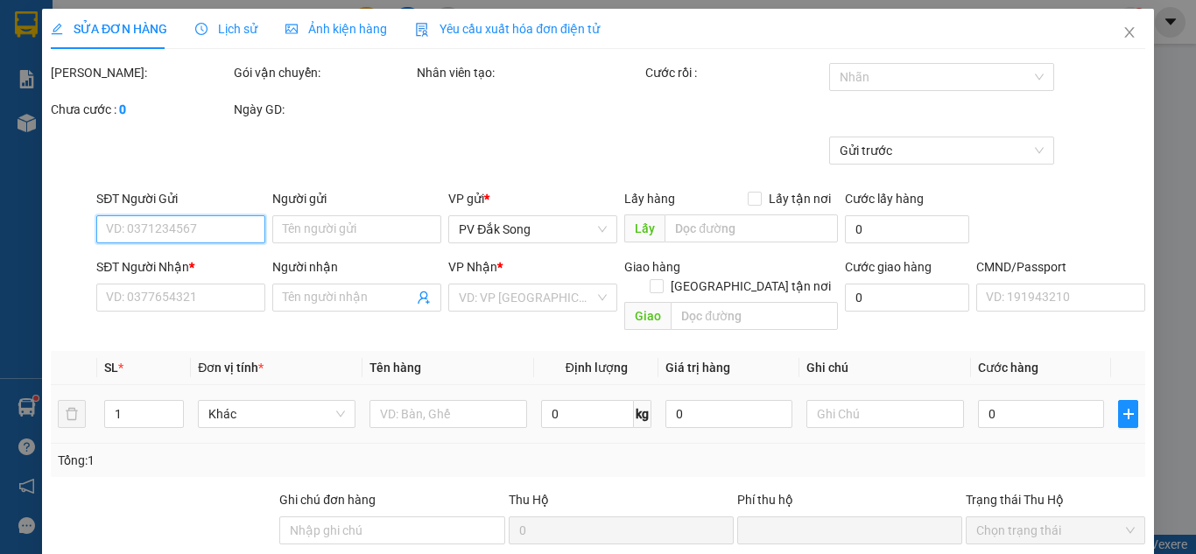
type input "0985546684"
type input "kiến cường"
type input "0904654246"
type input "khải"
type input "0"
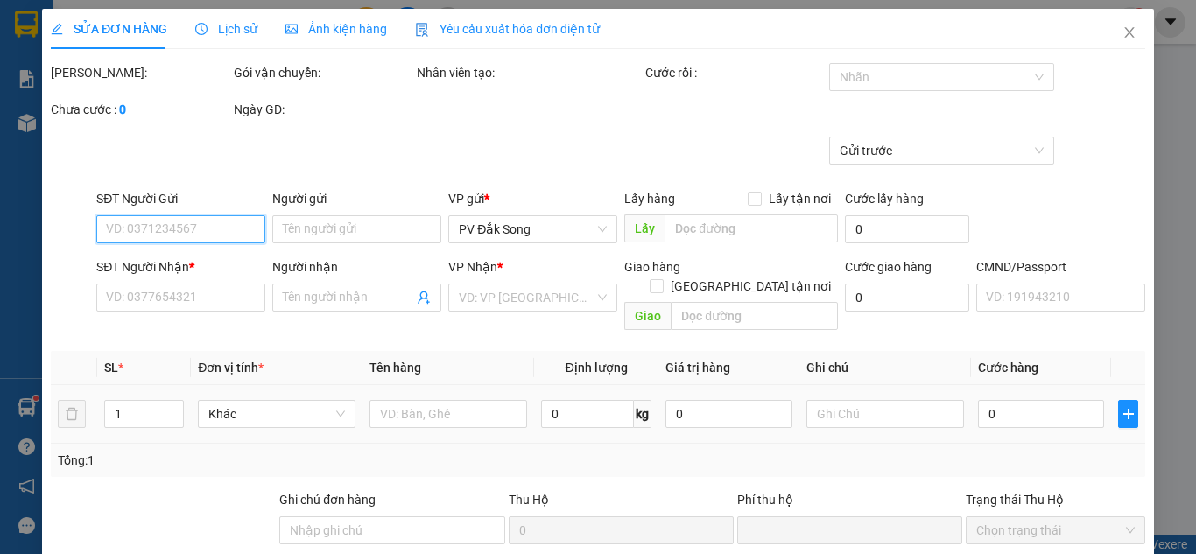
type input "50.000"
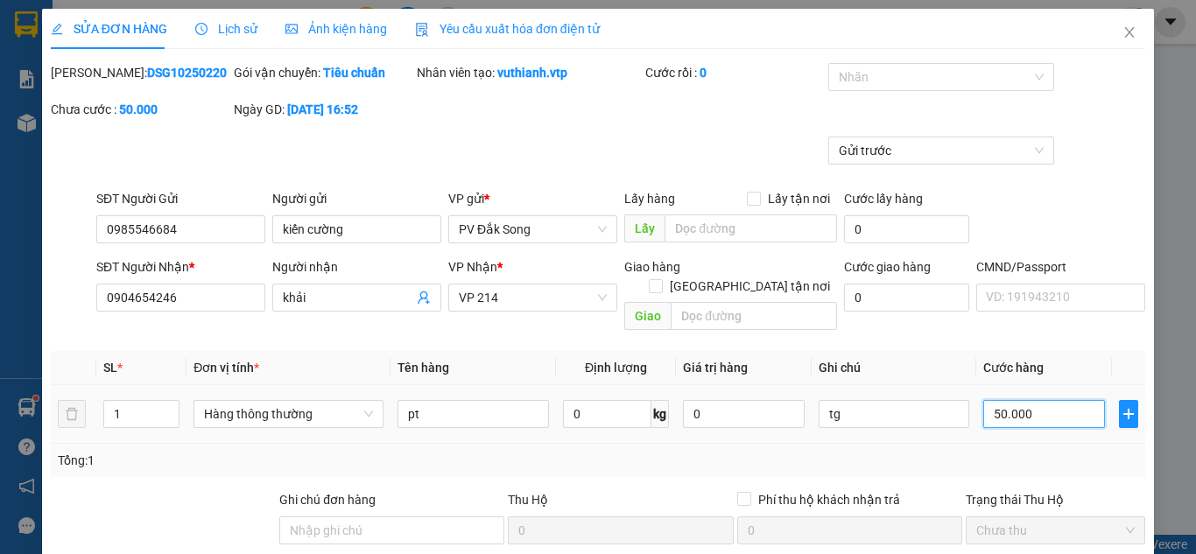
click at [1043, 400] on input "50.000" at bounding box center [1044, 414] width 121 height 28
type input "0"
type input "3"
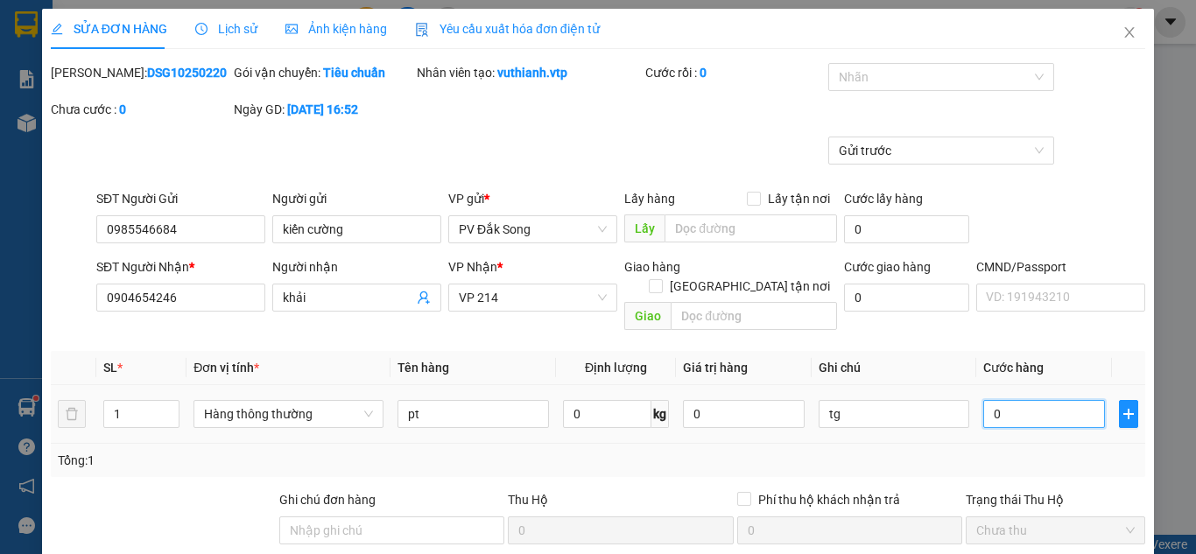
type input "3"
type input "003"
type input "30"
type input "00.300"
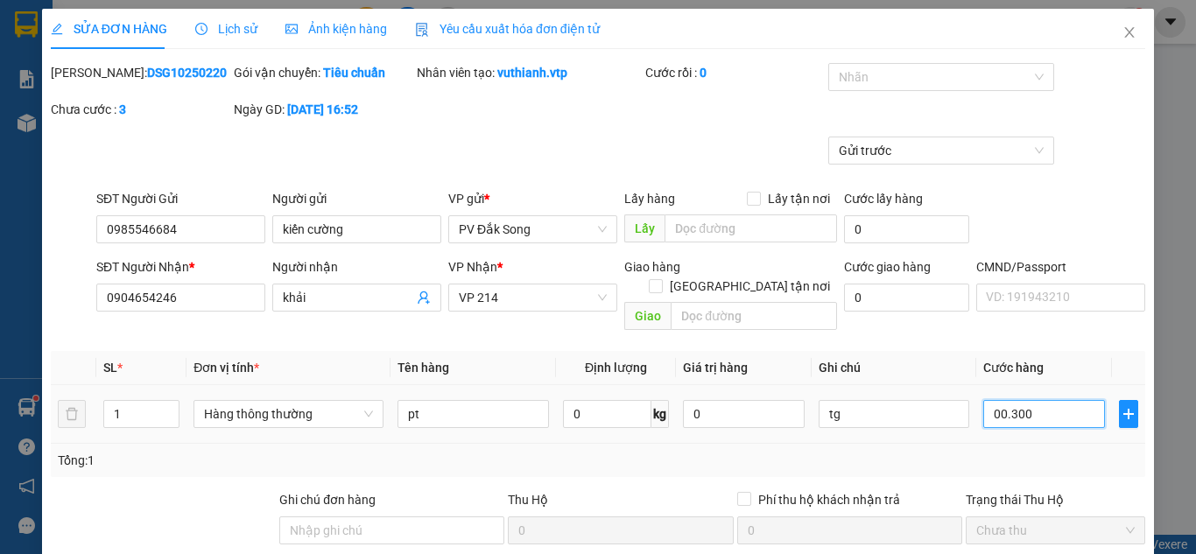
type input "300"
type input "3.000"
type input "0.000.030.000"
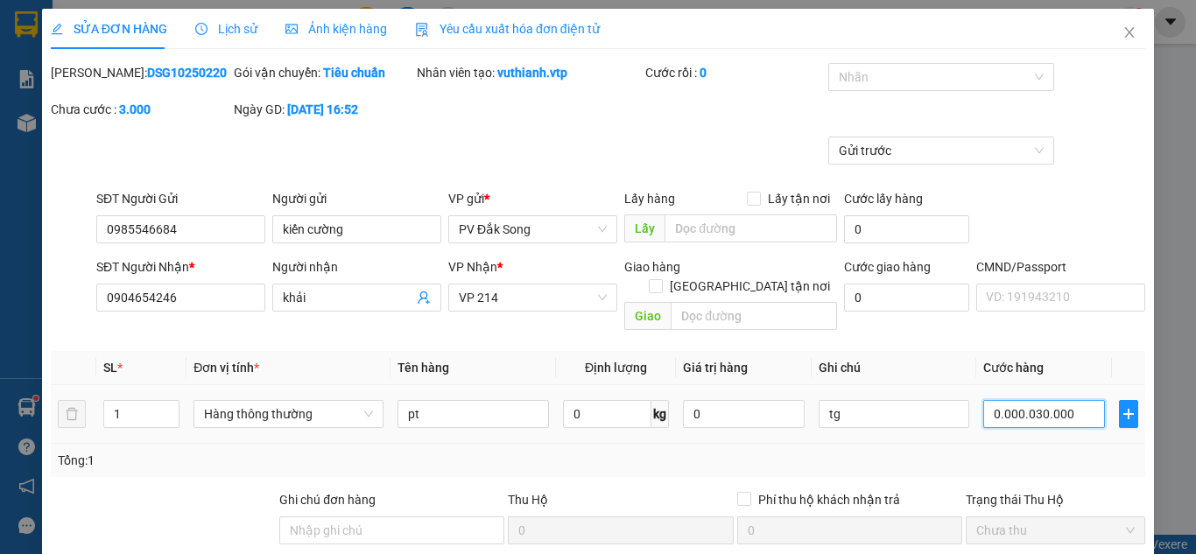
type input "30.000"
click at [1053, 451] on div "Tổng: 1" at bounding box center [598, 460] width 1081 height 19
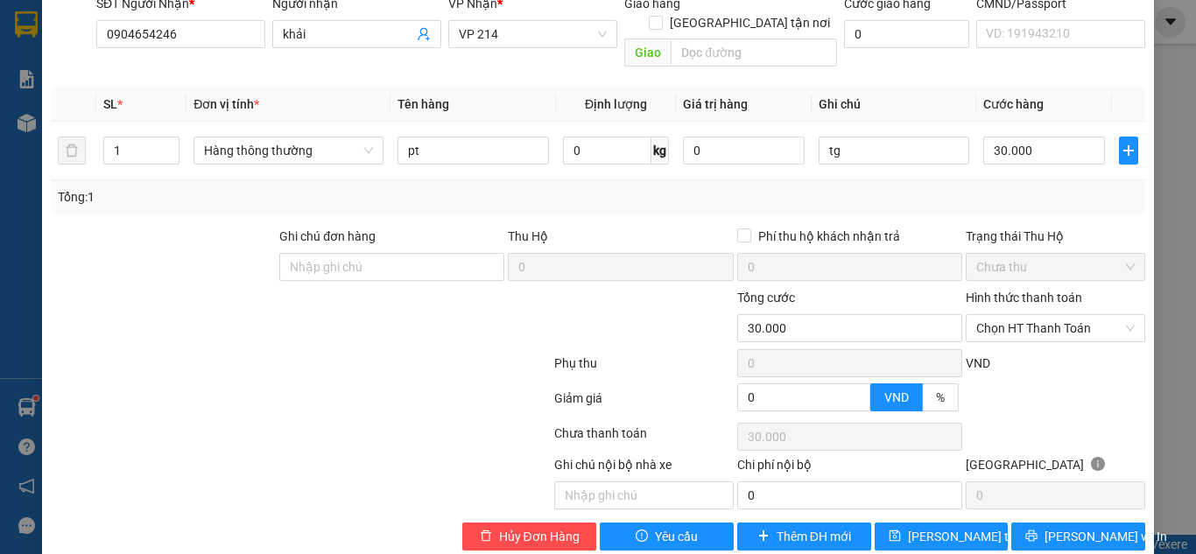
scroll to position [275, 0]
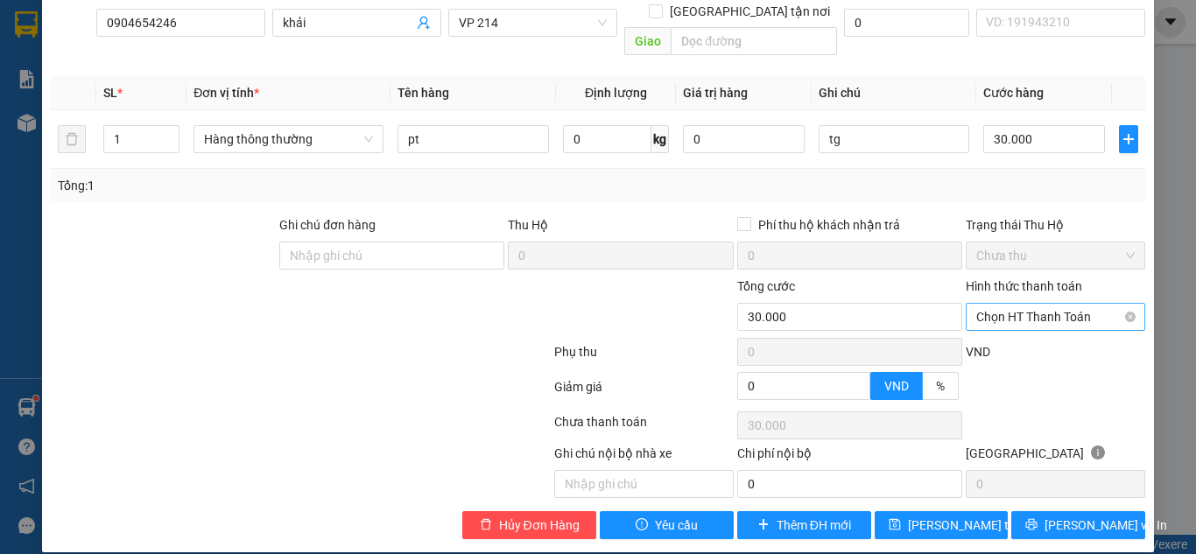
click at [1053, 304] on span "Chọn HT Thanh Toán" at bounding box center [1056, 317] width 159 height 26
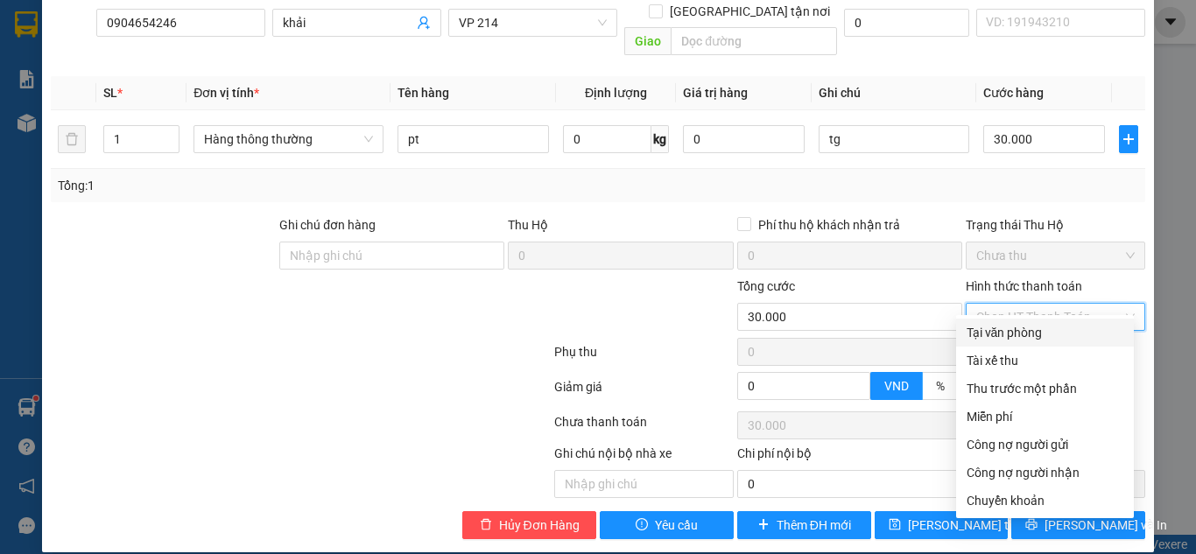
click at [1030, 333] on div "Tại văn phòng" at bounding box center [1045, 332] width 157 height 19
type input "0"
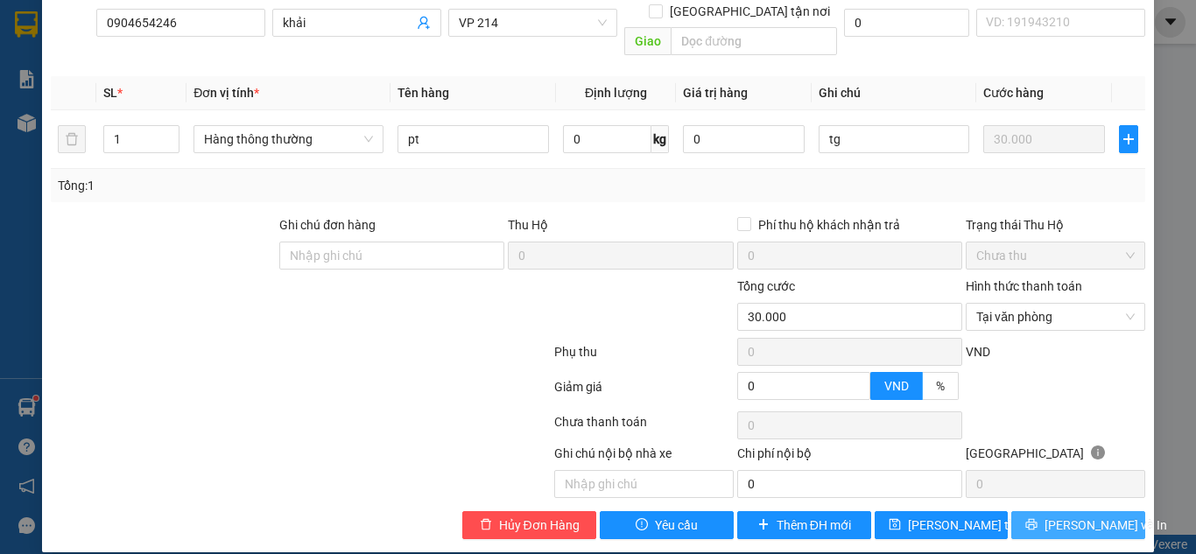
click at [1062, 516] on span "[PERSON_NAME] và In" at bounding box center [1106, 525] width 123 height 19
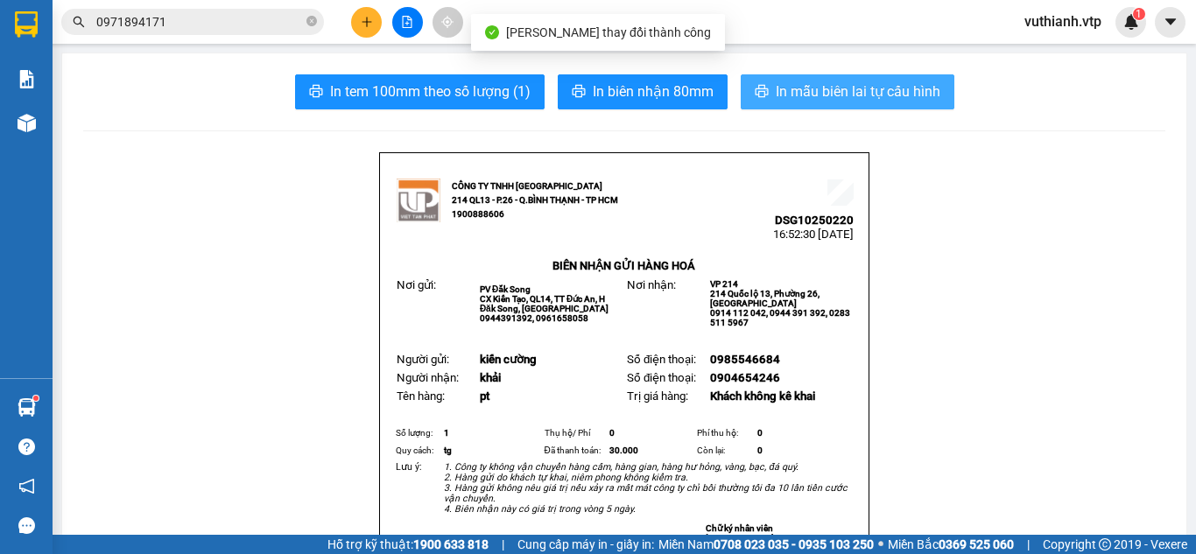
click at [899, 93] on span "In mẫu biên lai tự cấu hình" at bounding box center [858, 92] width 165 height 22
click at [891, 88] on span "In mẫu biên lai tự cấu hình" at bounding box center [858, 92] width 165 height 22
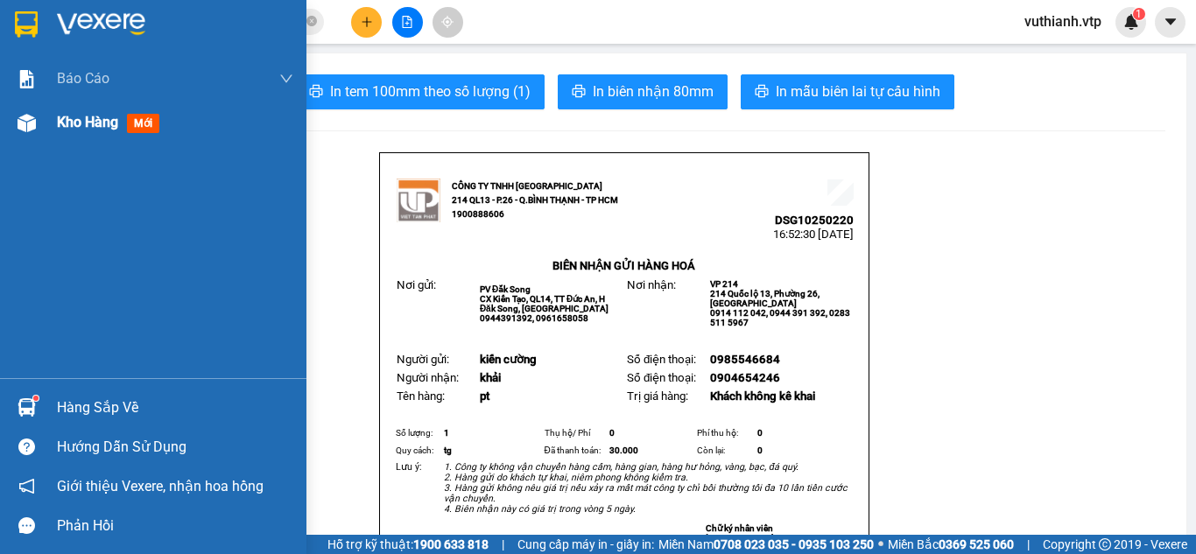
drag, startPoint x: 29, startPoint y: 127, endPoint x: 141, endPoint y: 127, distance: 112.1
click at [28, 127] on img at bounding box center [27, 123] width 18 height 18
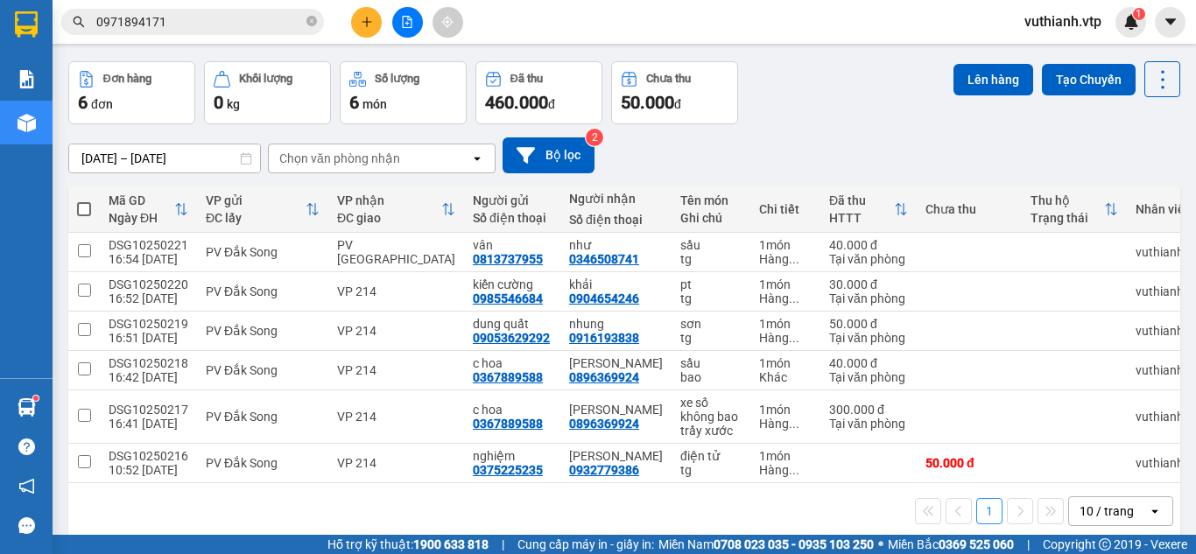
scroll to position [56, 0]
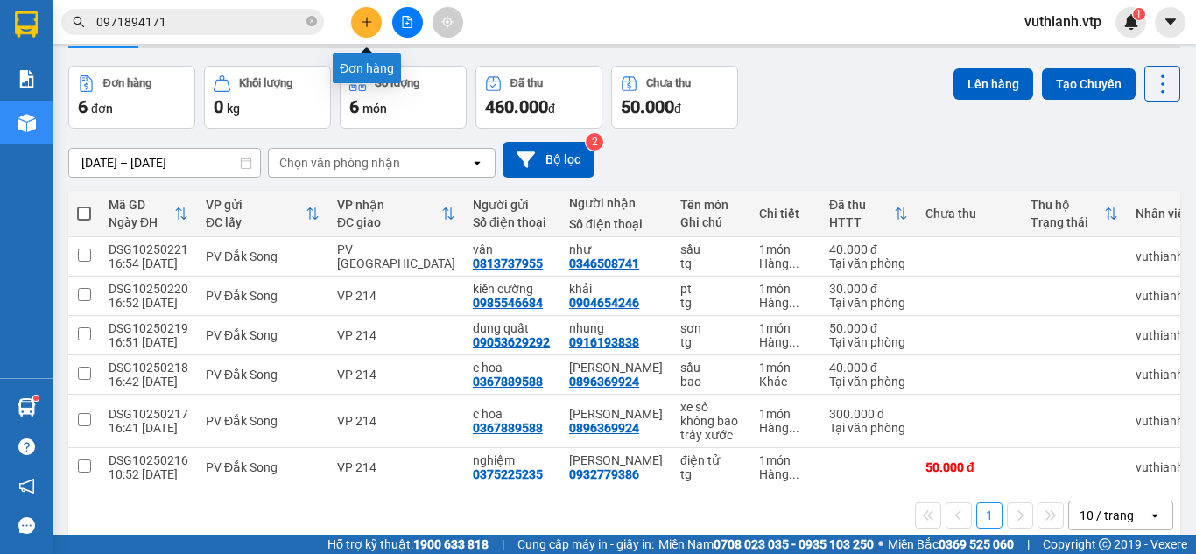
click at [359, 18] on button at bounding box center [366, 22] width 31 height 31
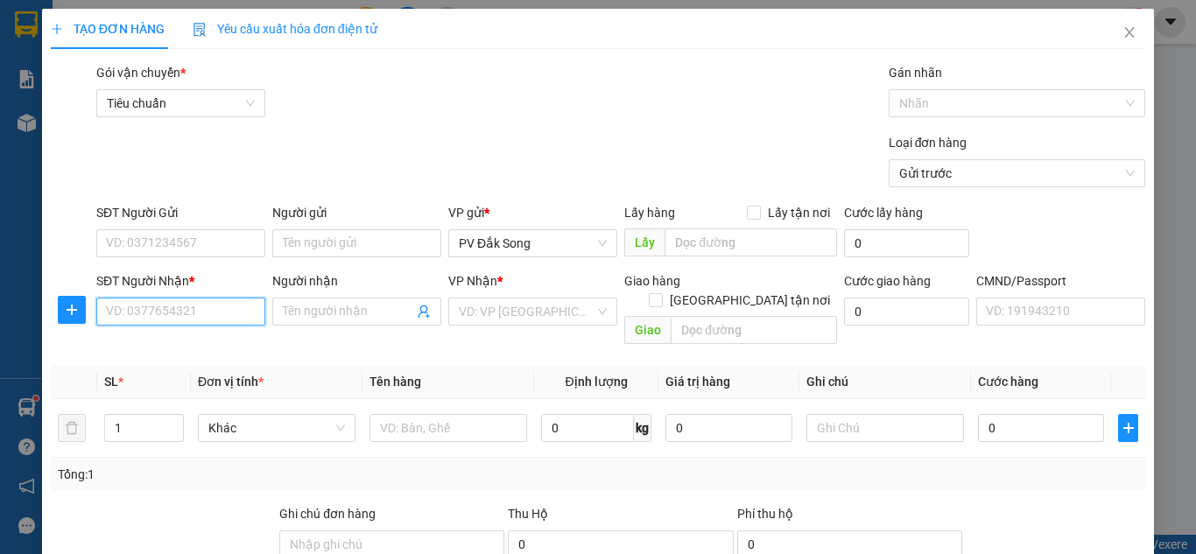
click at [219, 316] on input "SĐT Người Nhận *" at bounding box center [180, 312] width 169 height 28
click at [212, 307] on input "SĐT Người Nhận *" at bounding box center [180, 312] width 169 height 28
type input "0986123948"
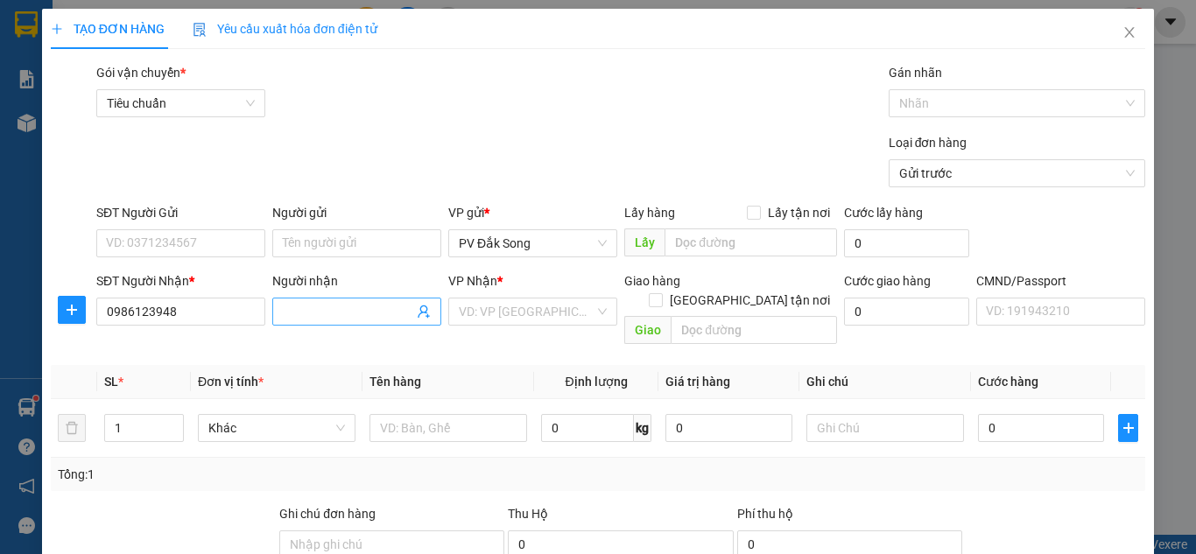
click at [323, 315] on input "Người nhận" at bounding box center [348, 311] width 131 height 19
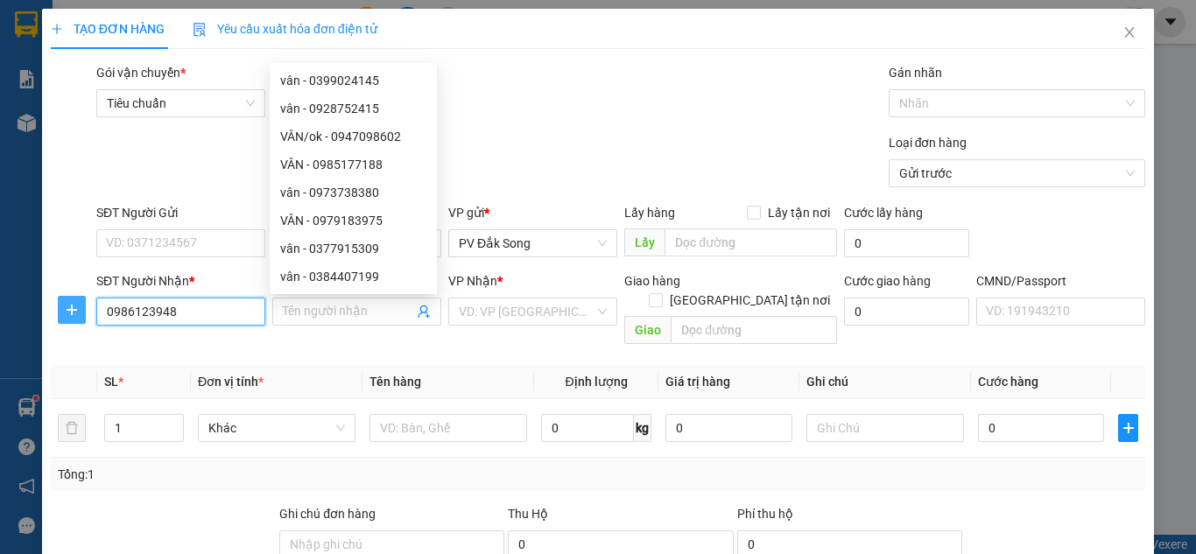
drag, startPoint x: 192, startPoint y: 318, endPoint x: 67, endPoint y: 317, distance: 124.4
click at [67, 317] on div "SĐT Người Nhận * 0986123948 0986123948 Người nhận Tên người nhận VP Nhận * VD: …" at bounding box center [598, 312] width 1098 height 81
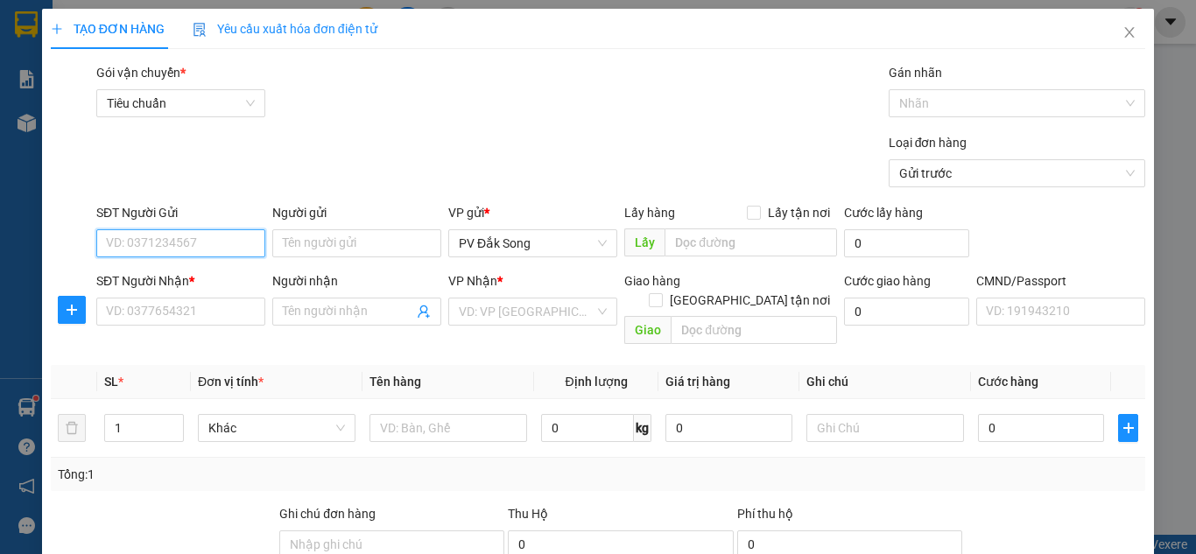
click at [149, 242] on input "SĐT Người Gửi" at bounding box center [180, 243] width 169 height 28
paste input "0986123948"
type input "0986123948"
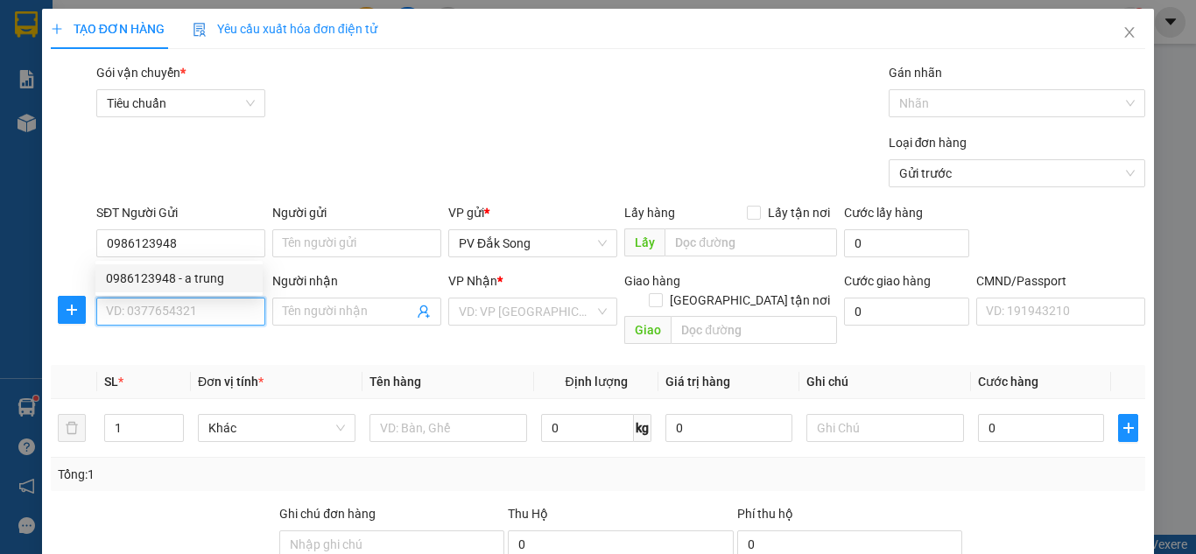
click at [149, 318] on input "SĐT Người Nhận *" at bounding box center [180, 312] width 169 height 28
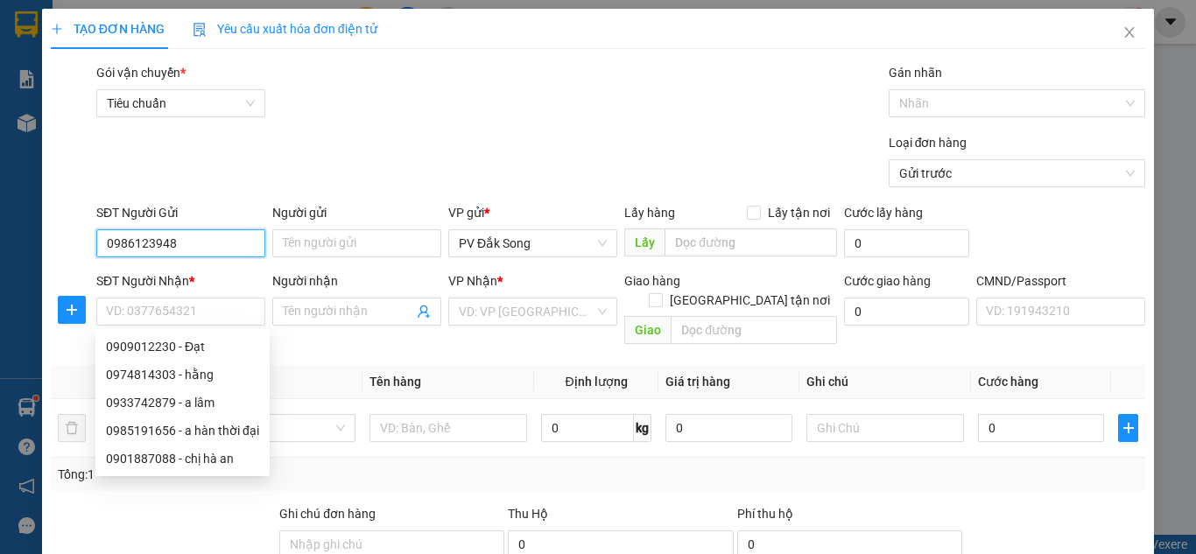
click at [215, 233] on input "0986123948" at bounding box center [180, 243] width 169 height 28
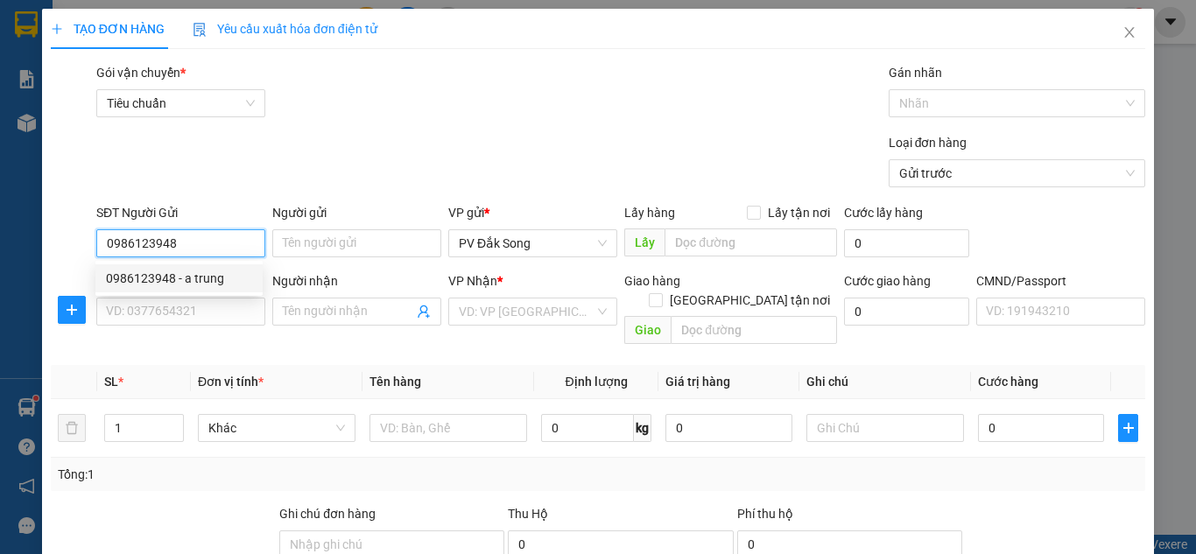
click at [215, 275] on div "0986123948 - a trung" at bounding box center [179, 278] width 146 height 19
type input "a trung"
type input "0974814303"
type input "hằng"
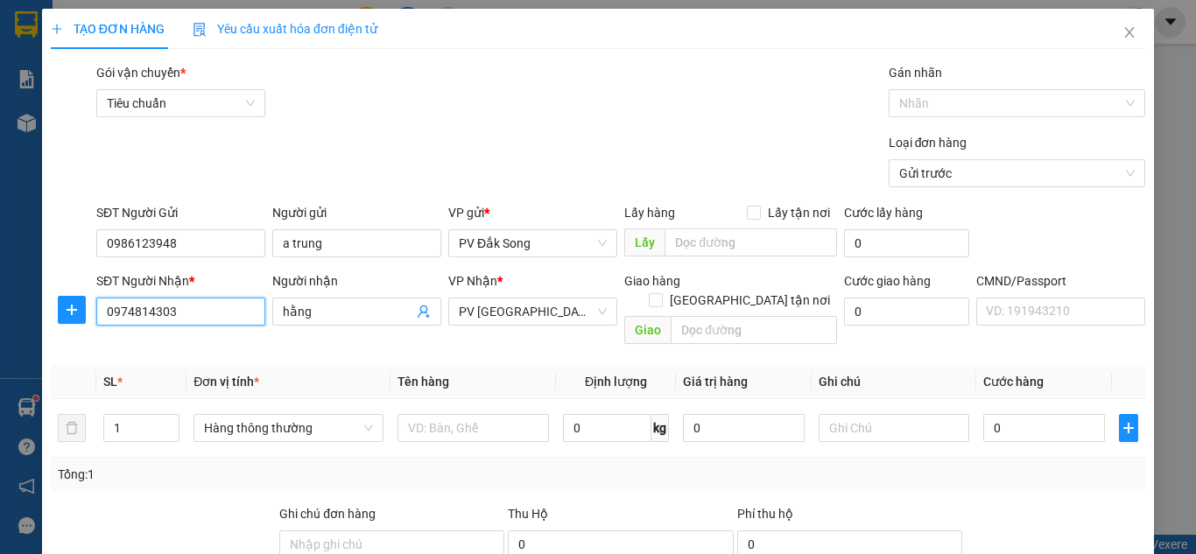
click at [219, 317] on input "0974814303" at bounding box center [180, 312] width 169 height 28
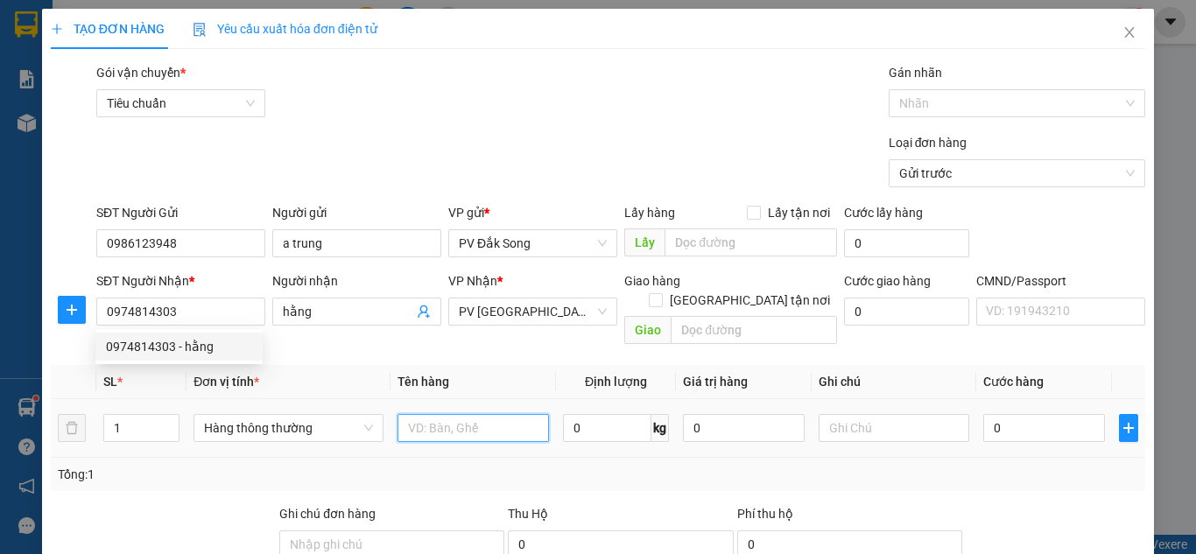
click at [444, 414] on input "text" at bounding box center [474, 428] width 152 height 28
type input "cf"
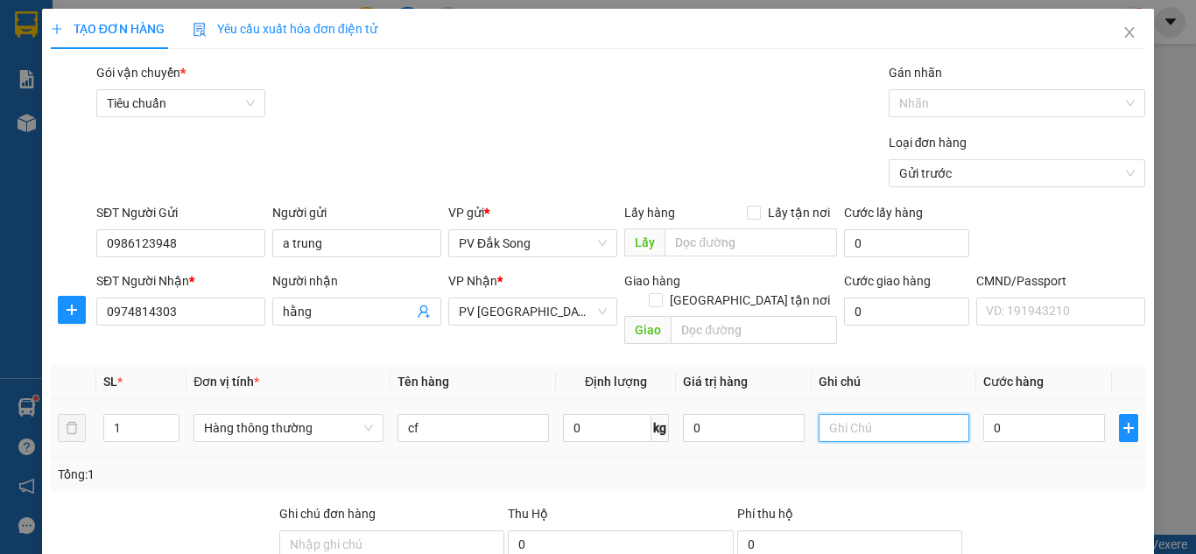
click at [835, 414] on input "text" at bounding box center [895, 428] width 152 height 28
type input "tg"
click at [1031, 414] on input "0" at bounding box center [1044, 428] width 121 height 28
type input "005"
type input "5"
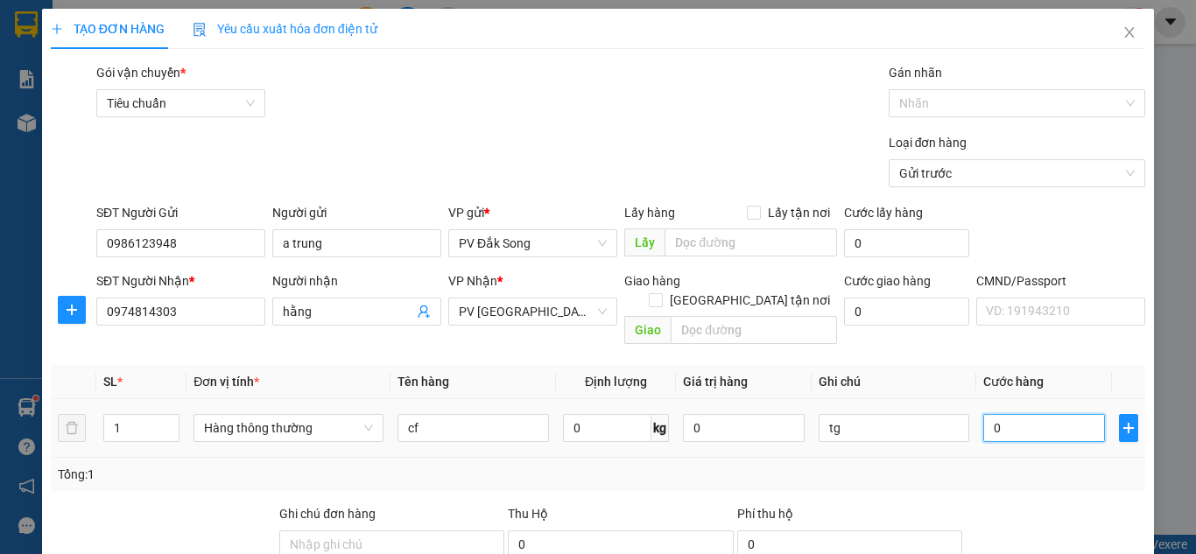
type input "5"
type input "0.050"
click at [946, 504] on div "Phí thu hộ" at bounding box center [849, 517] width 225 height 26
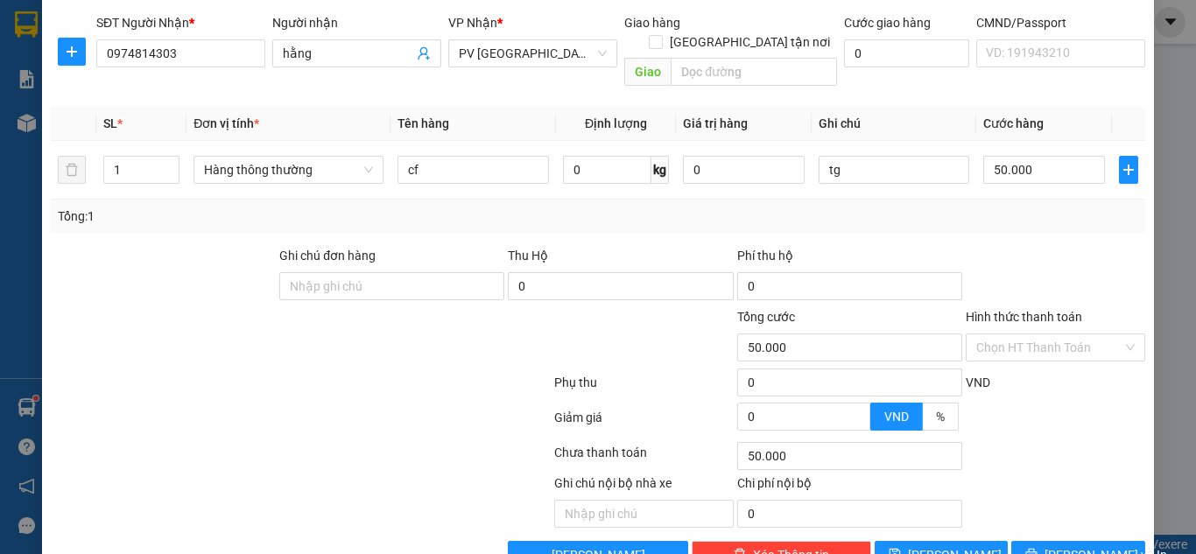
scroll to position [288, 0]
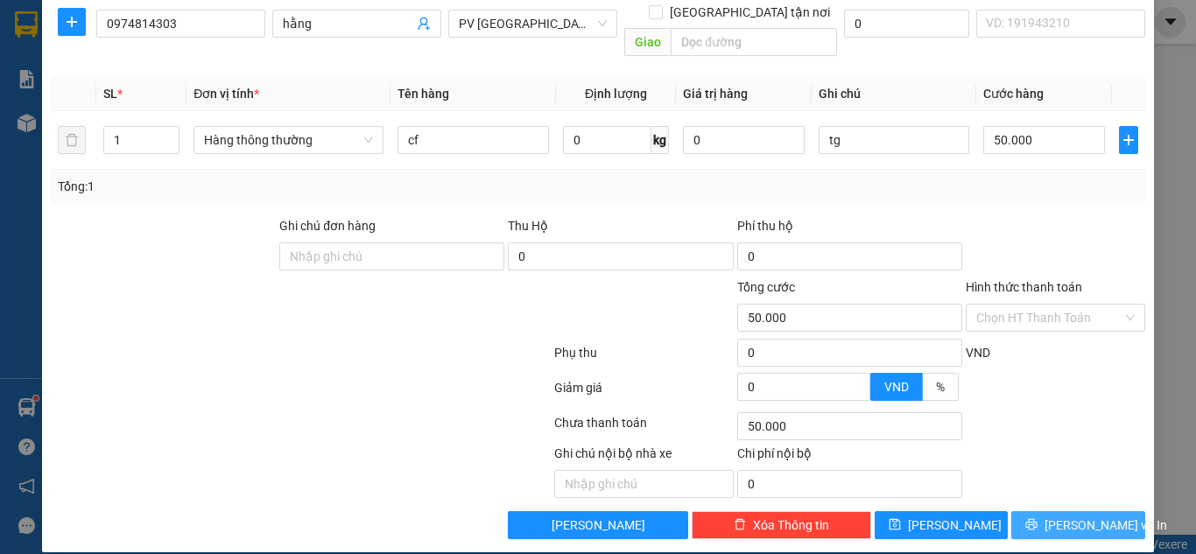
click at [1096, 516] on span "[PERSON_NAME] và In" at bounding box center [1106, 525] width 123 height 19
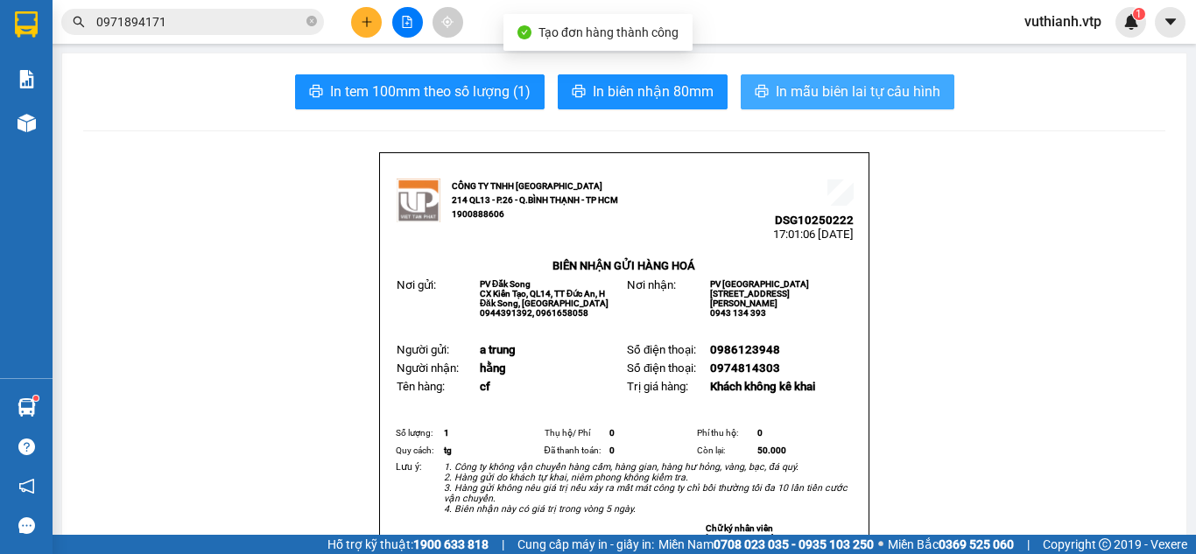
click at [897, 85] on span "In mẫu biên lai tự cấu hình" at bounding box center [858, 92] width 165 height 22
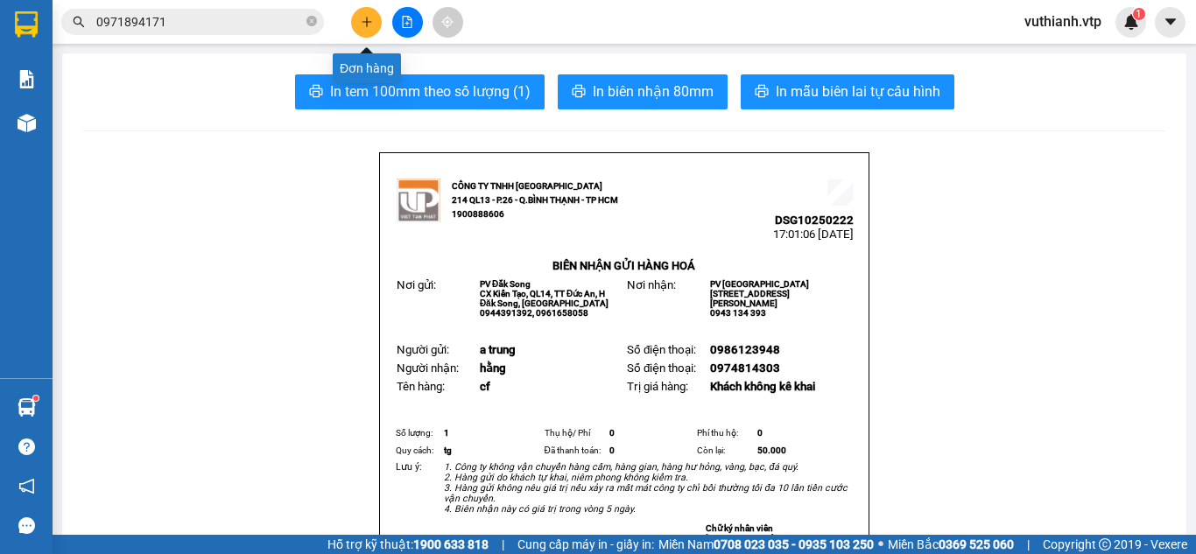
click at [363, 21] on icon "plus" at bounding box center [367, 22] width 12 height 12
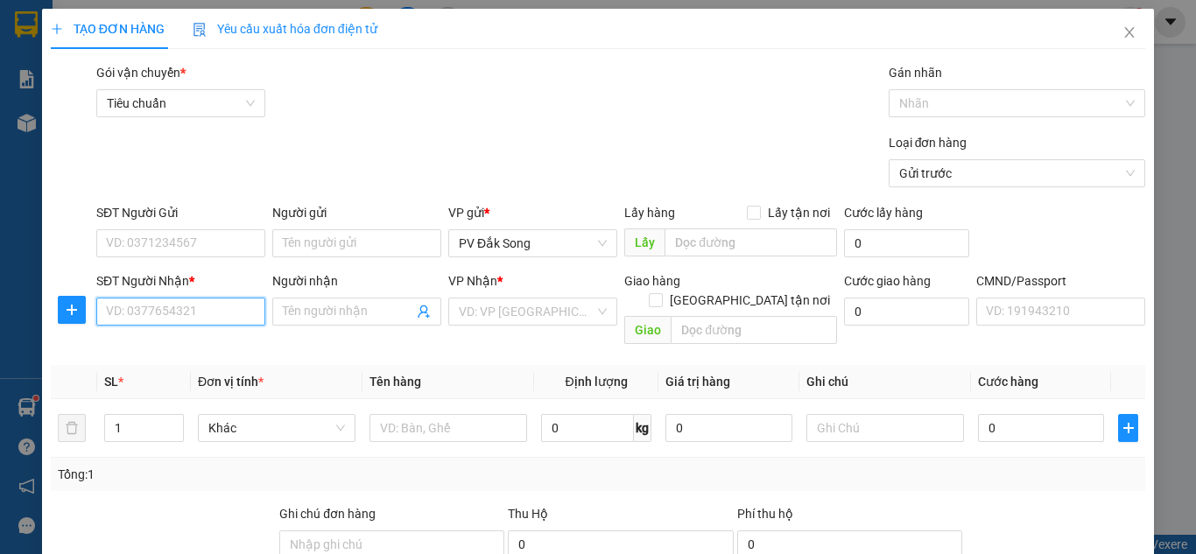
click at [213, 314] on input "SĐT Người Nhận *" at bounding box center [180, 312] width 169 height 28
click at [223, 313] on input "SĐT Người Nhận *" at bounding box center [180, 312] width 169 height 28
click at [214, 341] on div "0901887088 - chị hà an" at bounding box center [179, 346] width 146 height 19
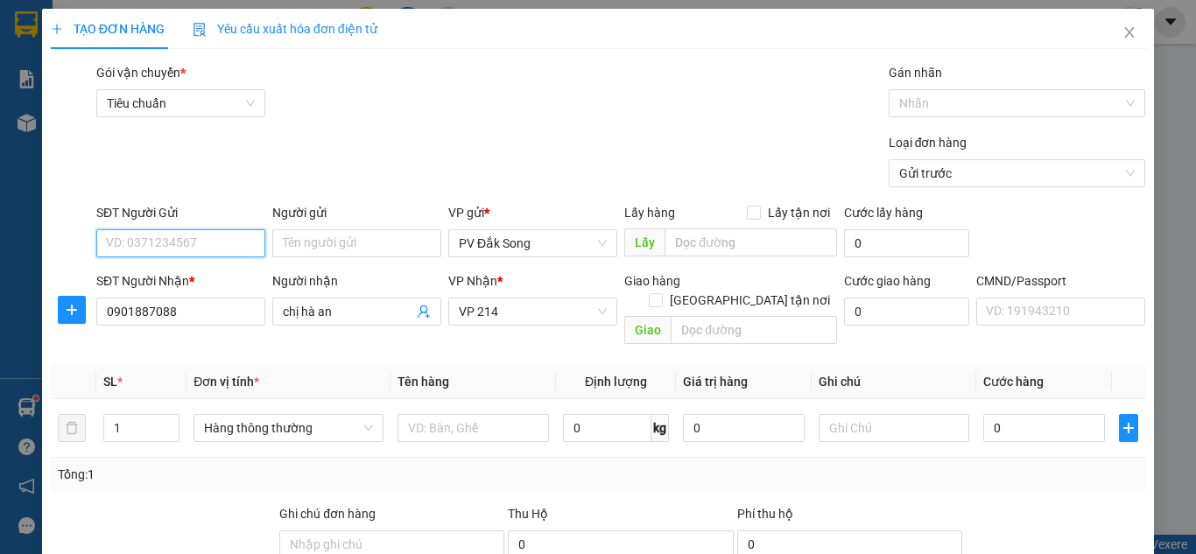
click at [222, 237] on input "SĐT Người Gửi" at bounding box center [180, 243] width 169 height 28
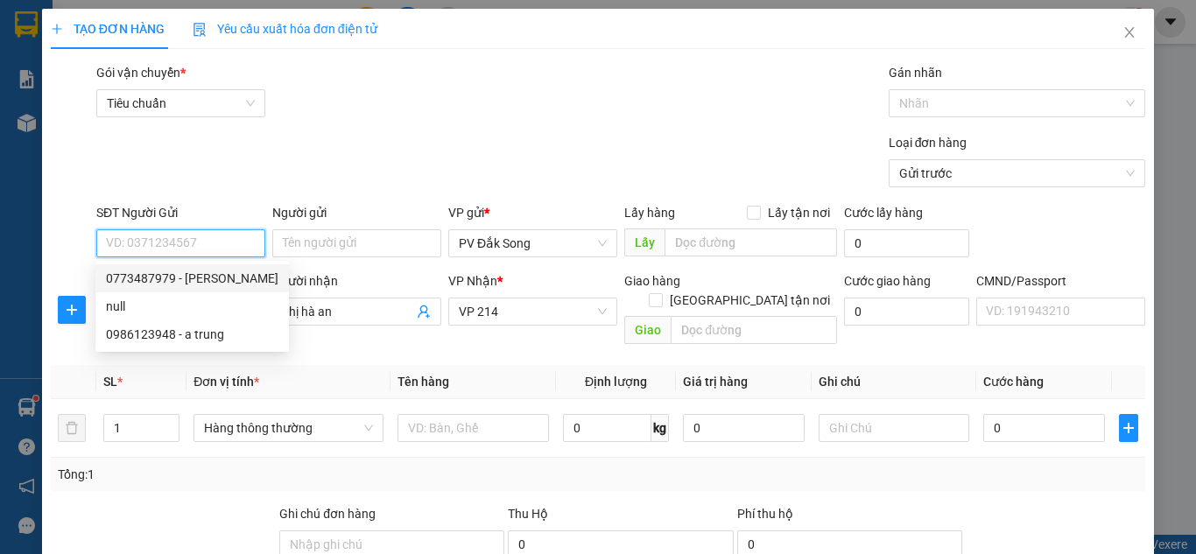
click at [175, 271] on div "0773487979 - chung" at bounding box center [192, 278] width 173 height 19
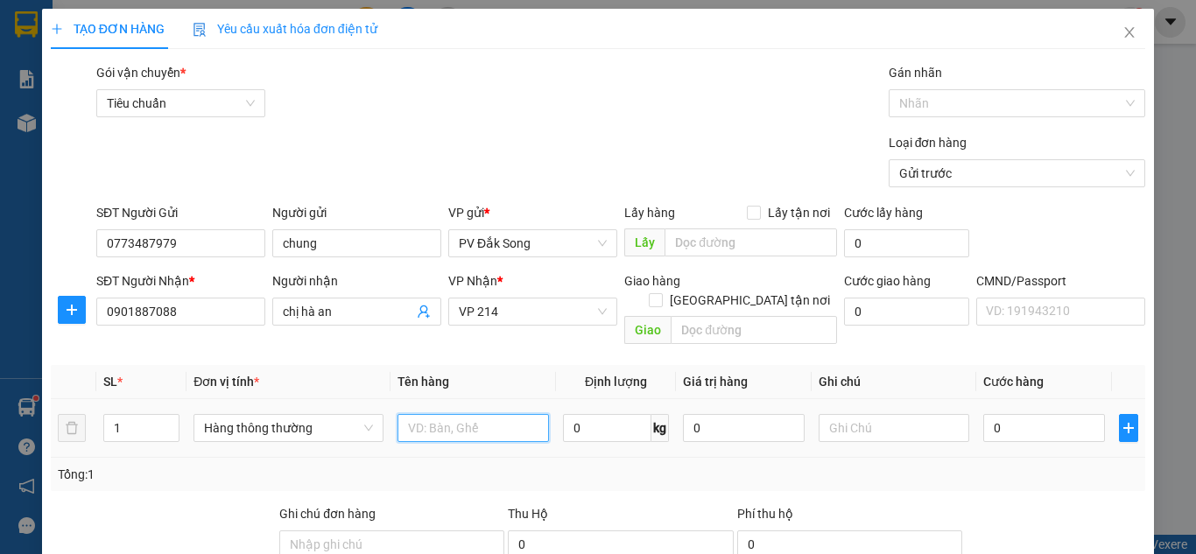
click at [482, 416] on input "text" at bounding box center [474, 428] width 152 height 28
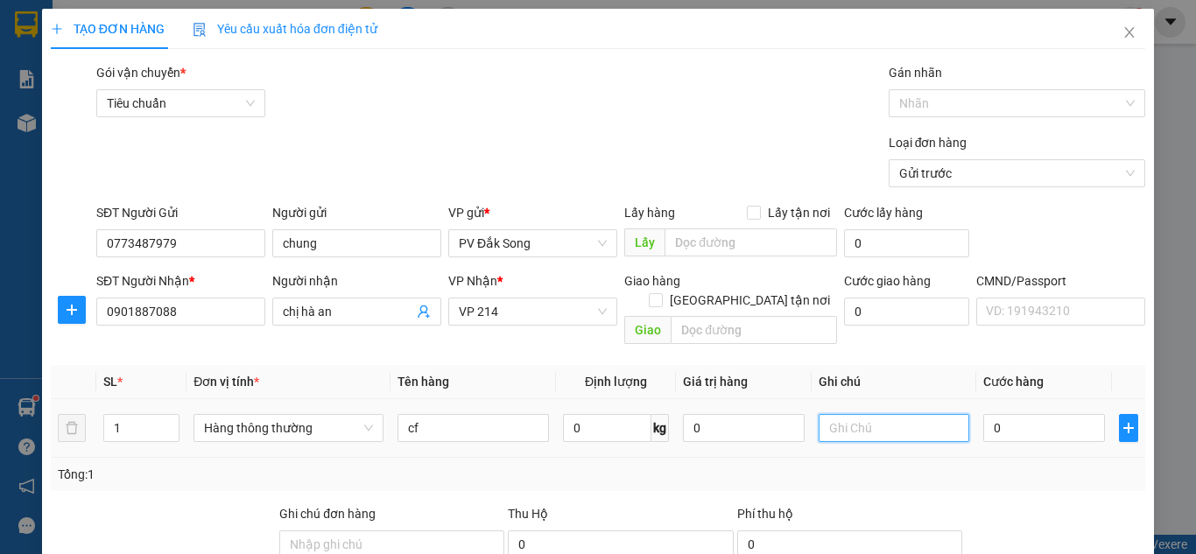
click at [832, 414] on input "text" at bounding box center [895, 428] width 152 height 28
click at [1021, 414] on input "0" at bounding box center [1044, 428] width 121 height 28
click at [1035, 471] on div "Tổng: 1" at bounding box center [598, 474] width 1095 height 33
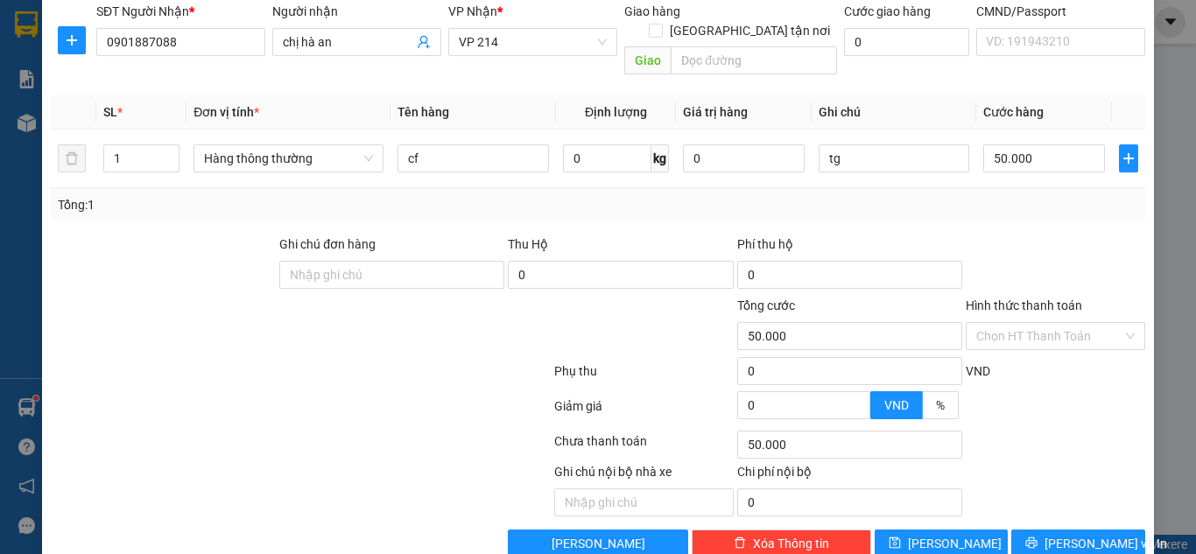
scroll to position [288, 0]
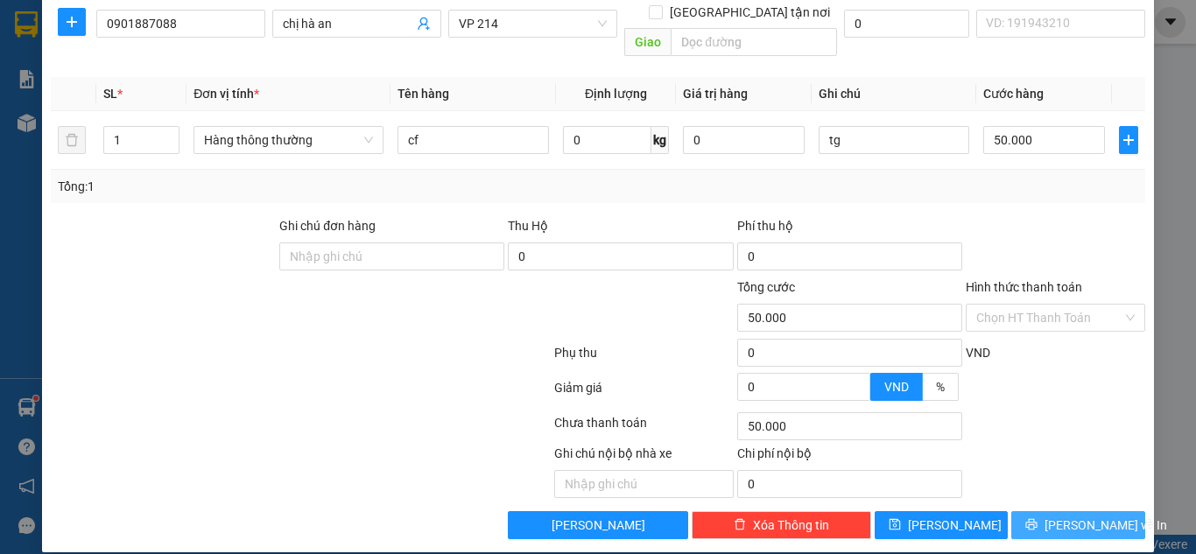
click at [1098, 516] on span "[PERSON_NAME] và In" at bounding box center [1106, 525] width 123 height 19
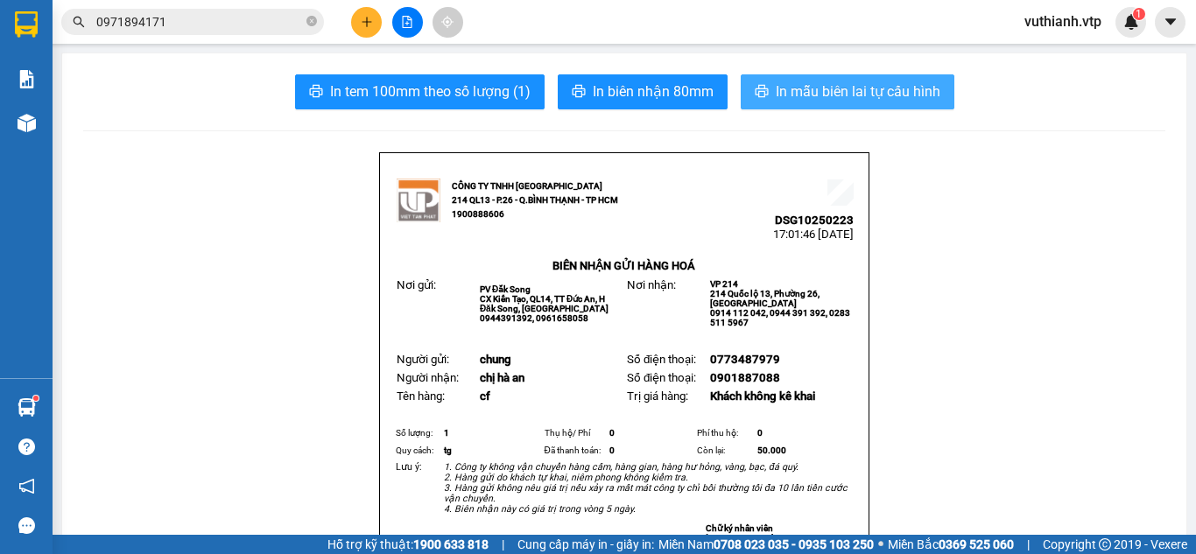
click at [877, 85] on span "In mẫu biên lai tự cấu hình" at bounding box center [858, 92] width 165 height 22
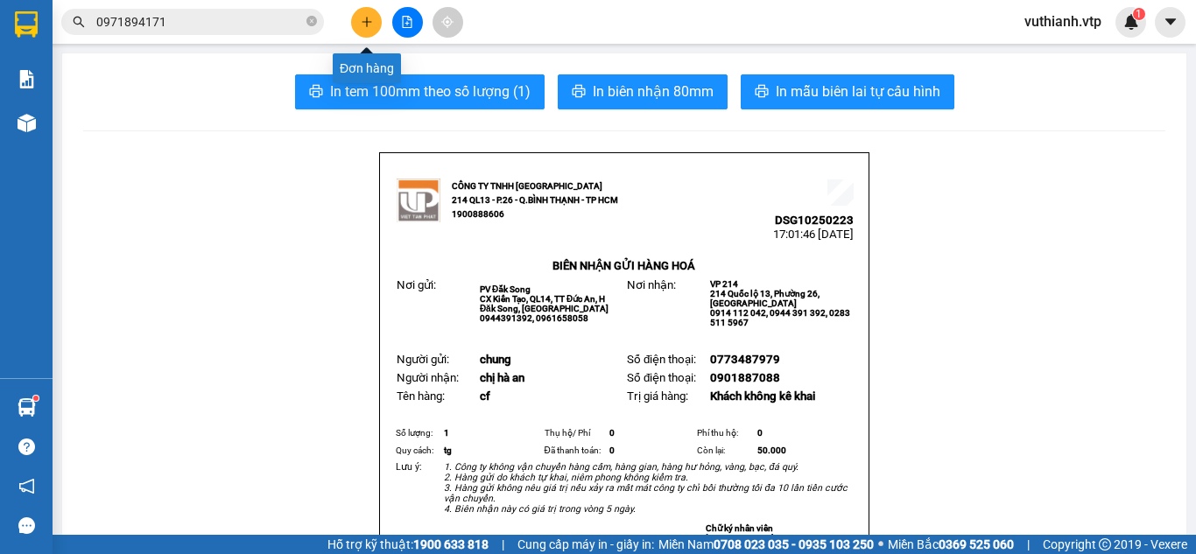
click at [358, 13] on button at bounding box center [366, 22] width 31 height 31
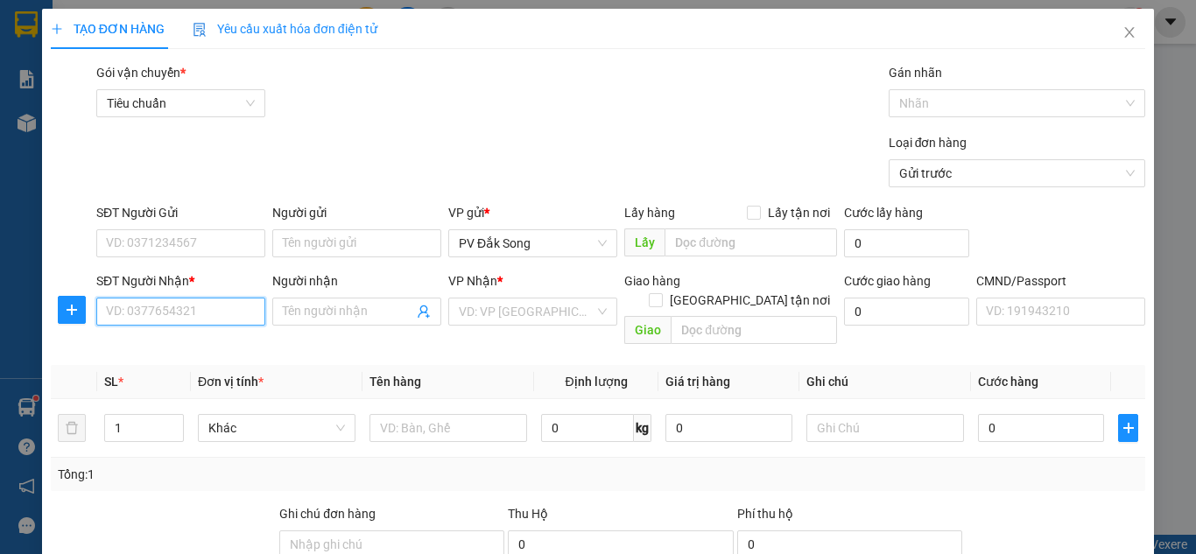
click at [220, 307] on input "SĐT Người Nhận *" at bounding box center [180, 312] width 169 height 28
click at [220, 343] on div "0933742879 - a lâm" at bounding box center [179, 346] width 146 height 19
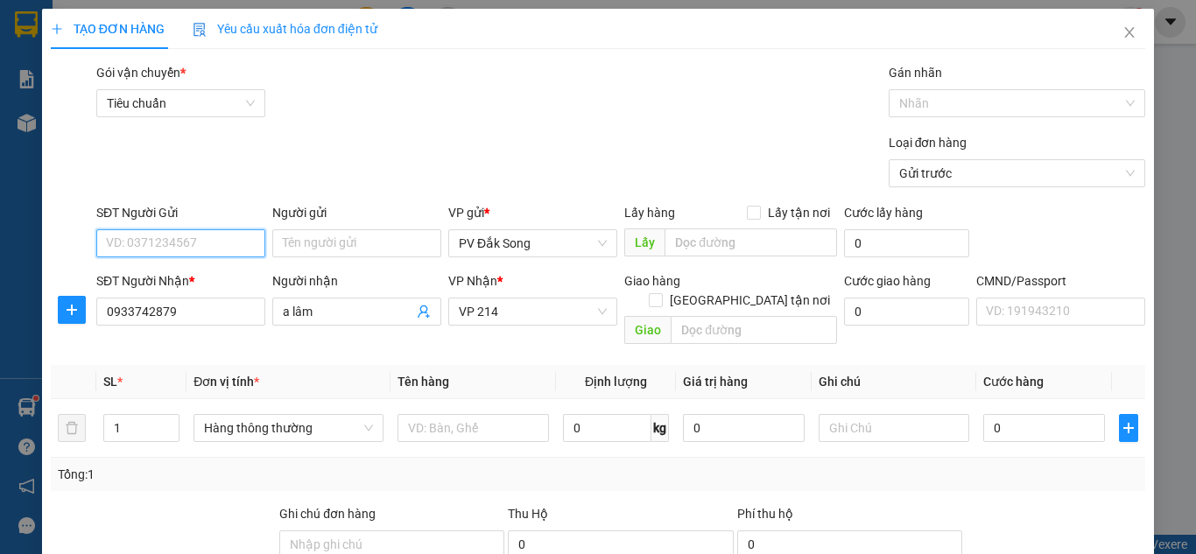
click at [220, 230] on input "SĐT Người Gửi" at bounding box center [180, 243] width 169 height 28
click at [210, 279] on div "0773487979 - chung" at bounding box center [192, 278] width 173 height 19
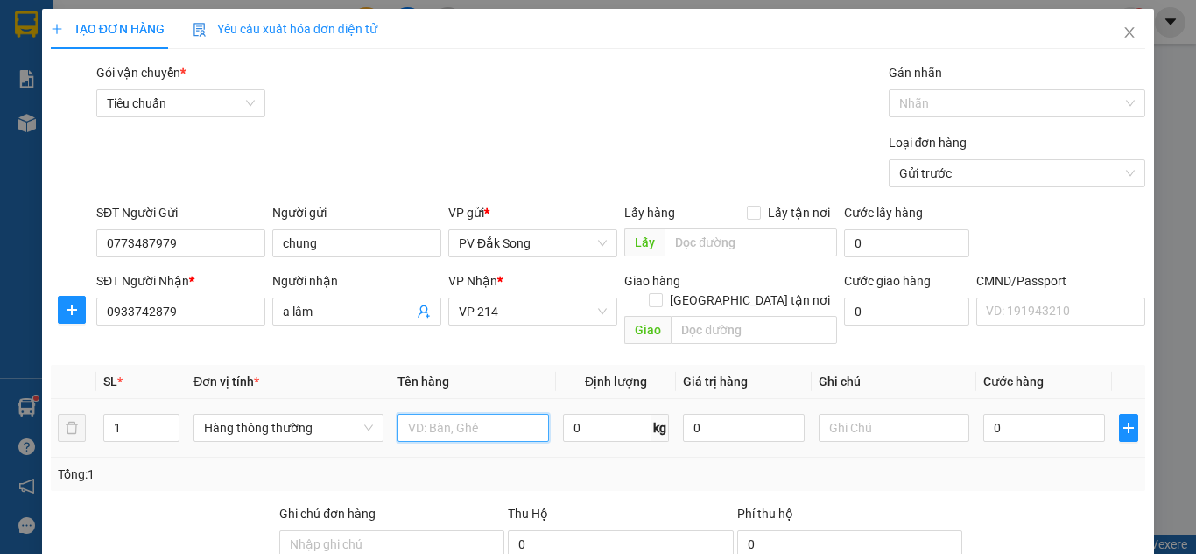
click at [459, 415] on input "text" at bounding box center [474, 428] width 152 height 28
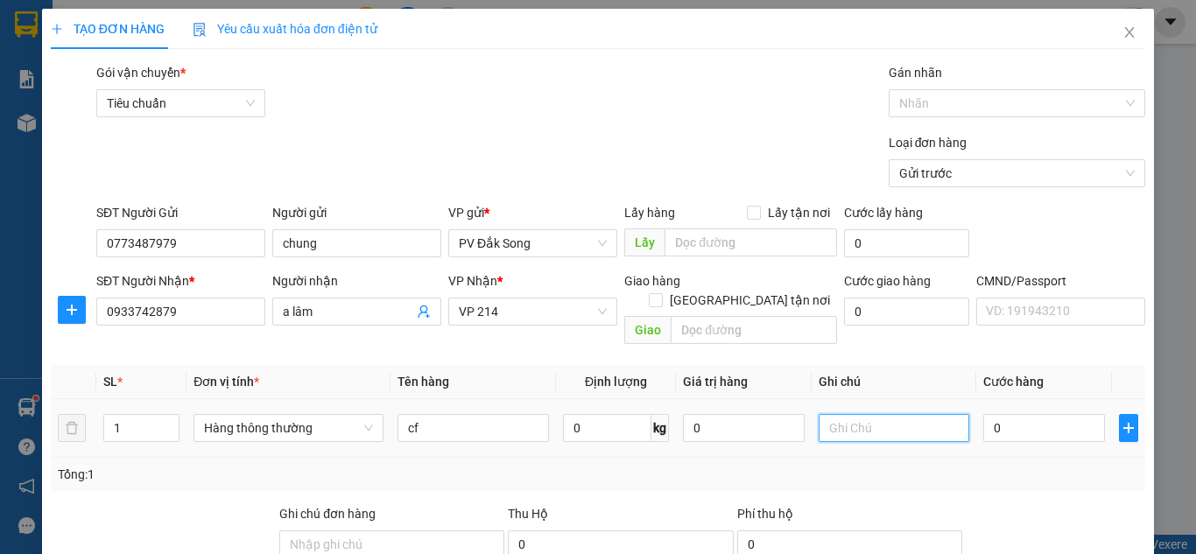
click at [868, 414] on input "text" at bounding box center [895, 428] width 152 height 28
click at [1045, 414] on input "0" at bounding box center [1044, 428] width 121 height 28
click at [1055, 468] on div "Tổng: 1" at bounding box center [598, 474] width 1095 height 33
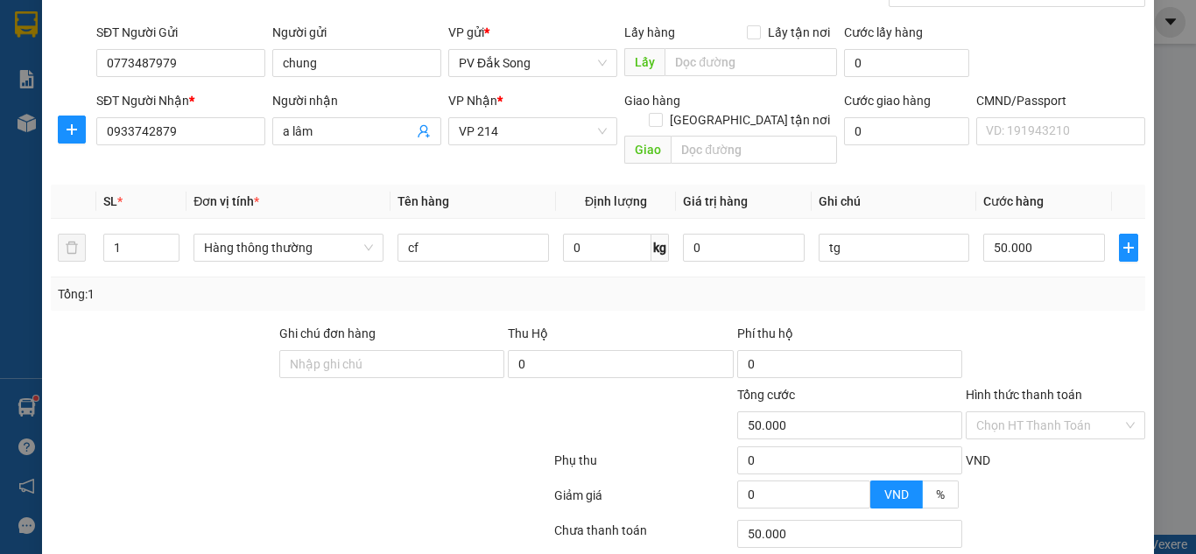
scroll to position [288, 0]
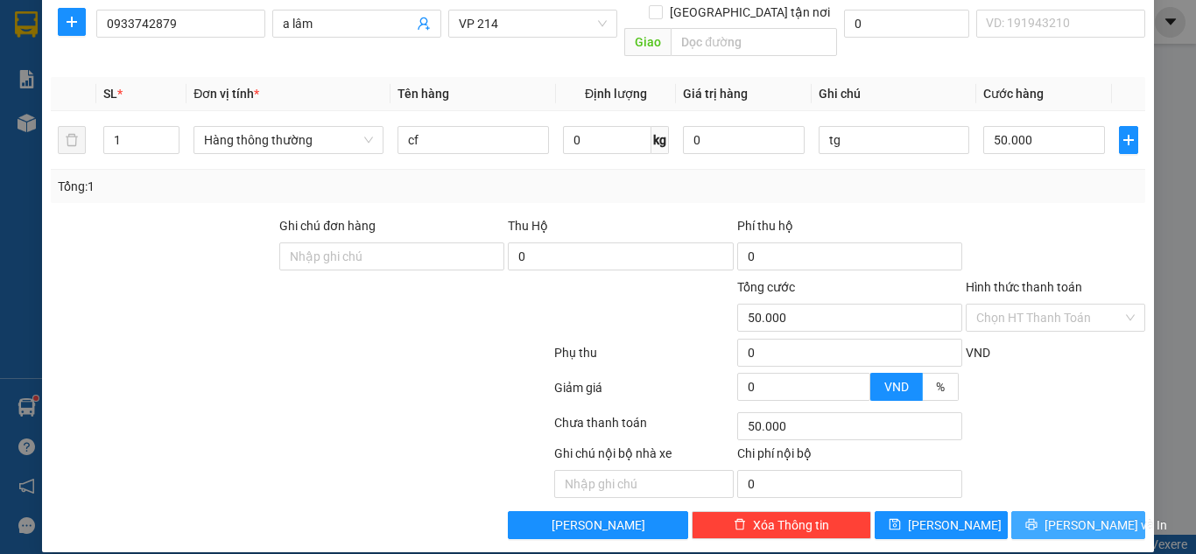
click at [1104, 511] on button "[PERSON_NAME] và In" at bounding box center [1079, 525] width 134 height 28
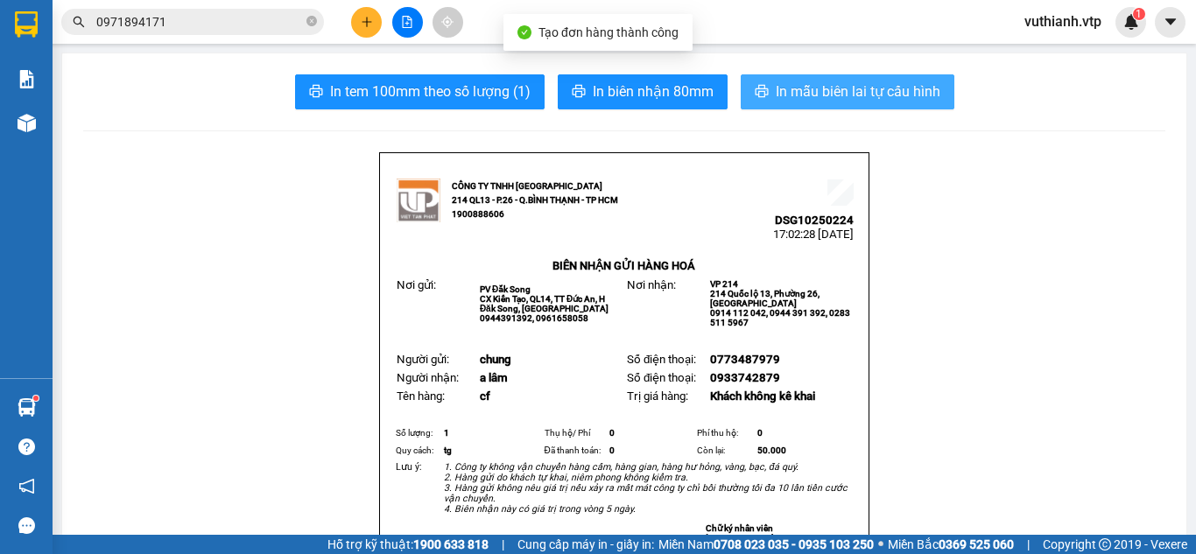
click at [902, 96] on span "In mẫu biên lai tự cấu hình" at bounding box center [858, 92] width 165 height 22
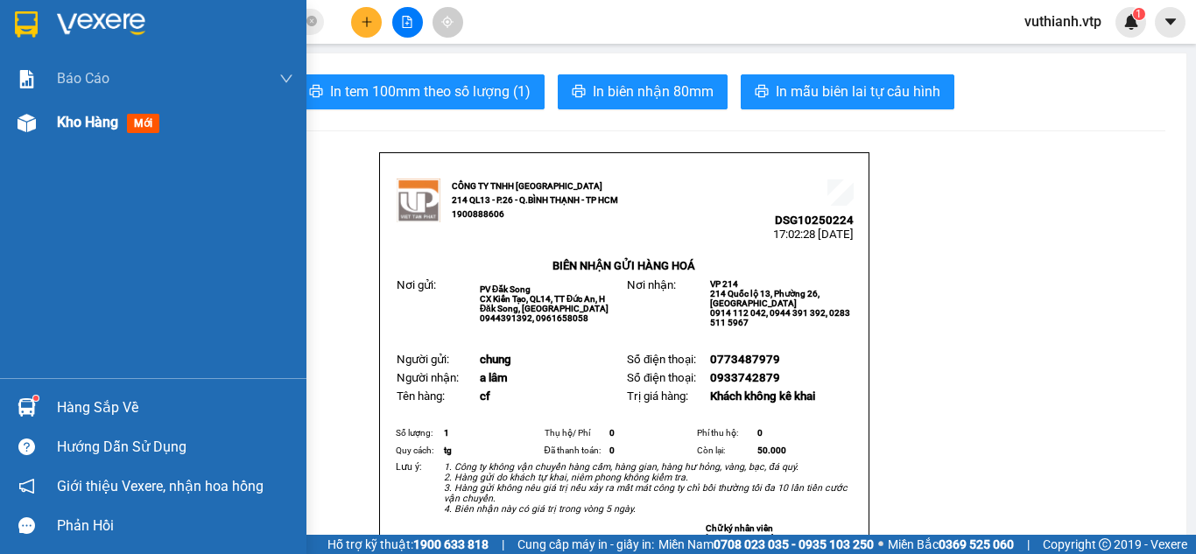
click at [34, 129] on img at bounding box center [27, 123] width 18 height 18
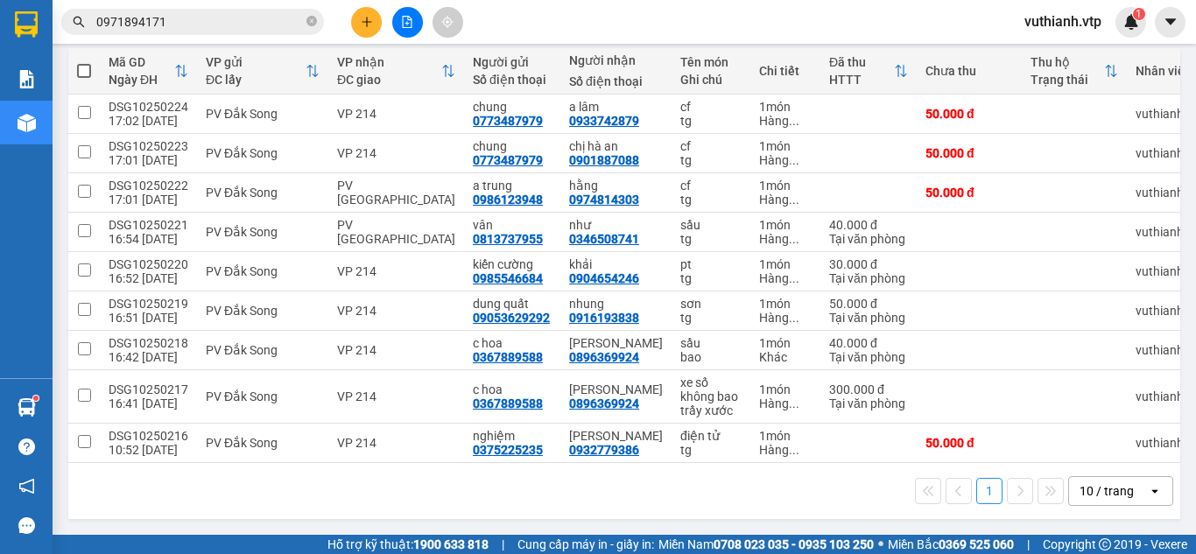
scroll to position [206, 0]
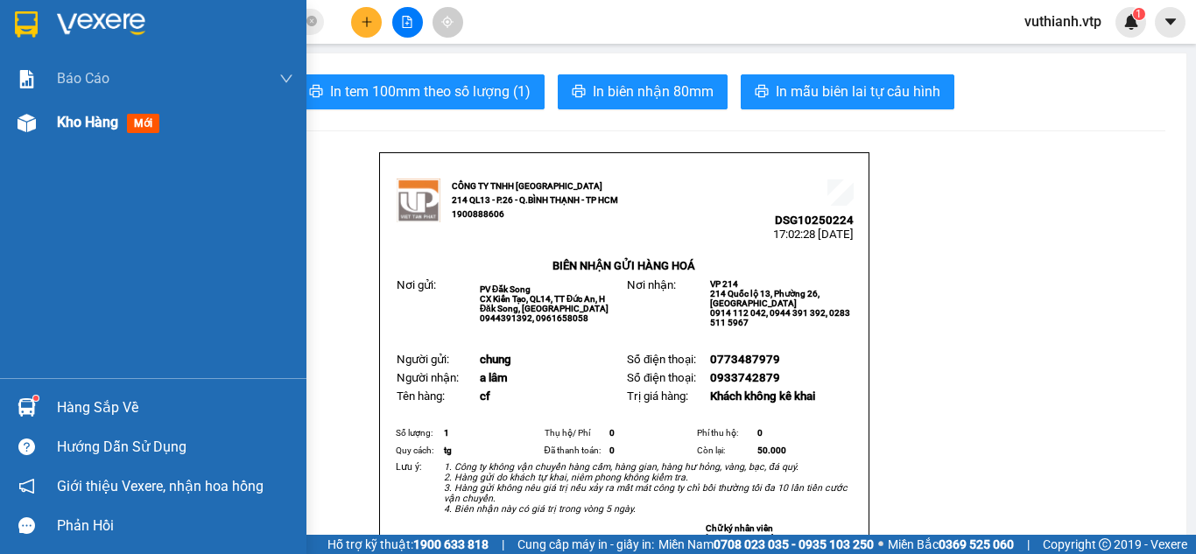
click at [39, 126] on div at bounding box center [26, 123] width 31 height 31
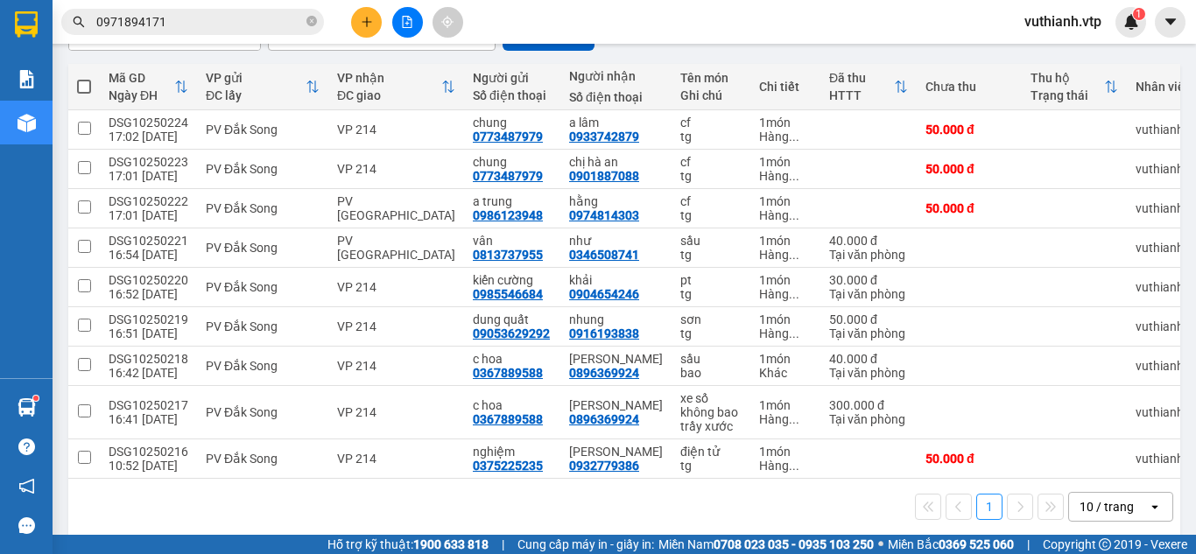
scroll to position [187, 0]
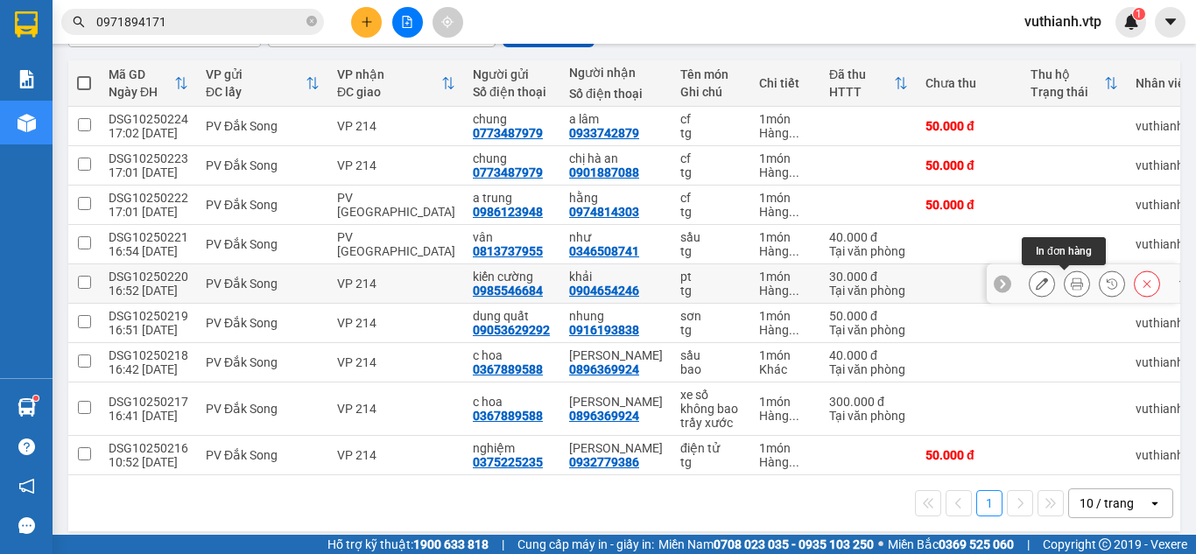
click at [1071, 281] on icon at bounding box center [1077, 284] width 12 height 12
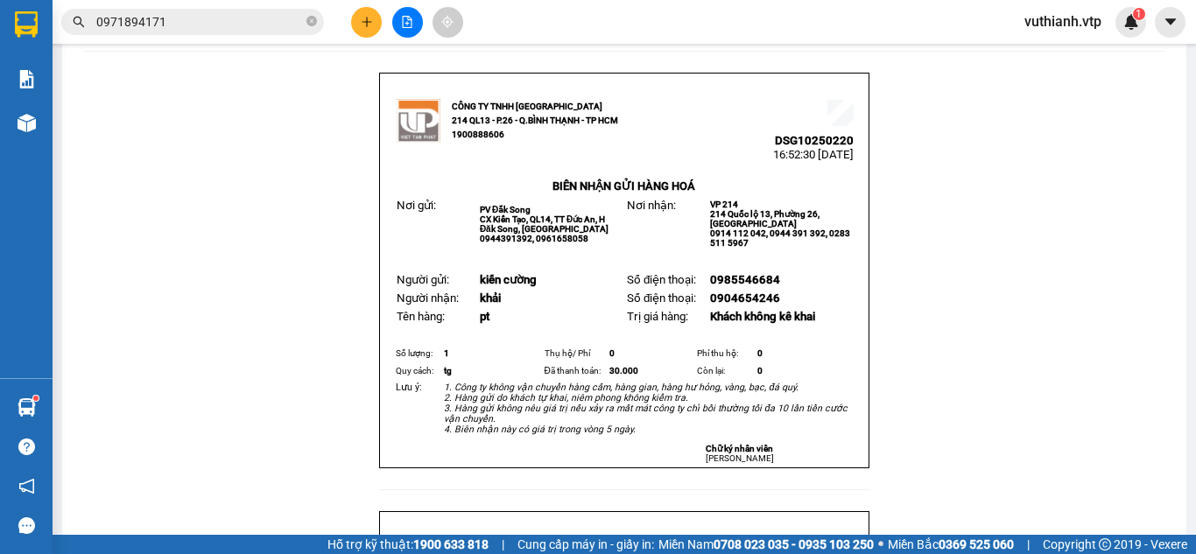
scroll to position [45, 0]
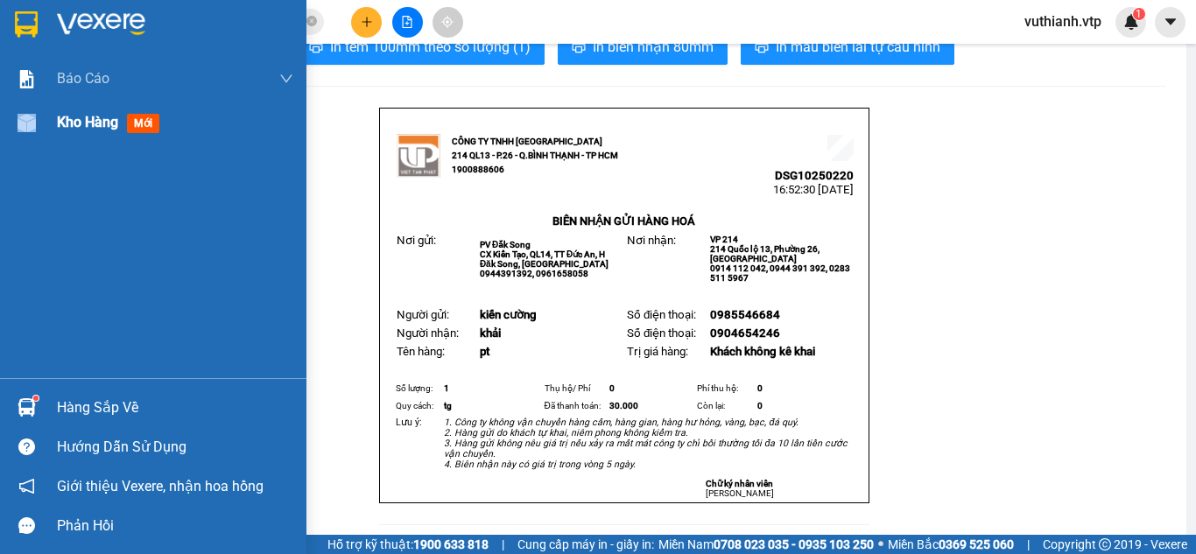
click at [48, 132] on div "Kho hàng mới" at bounding box center [153, 123] width 307 height 44
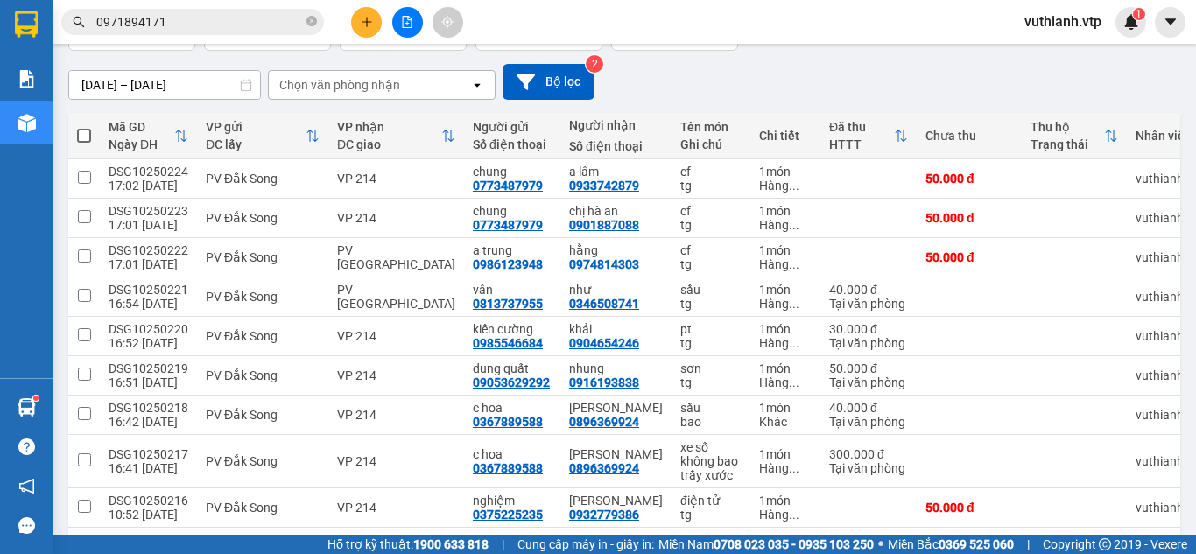
scroll to position [27, 0]
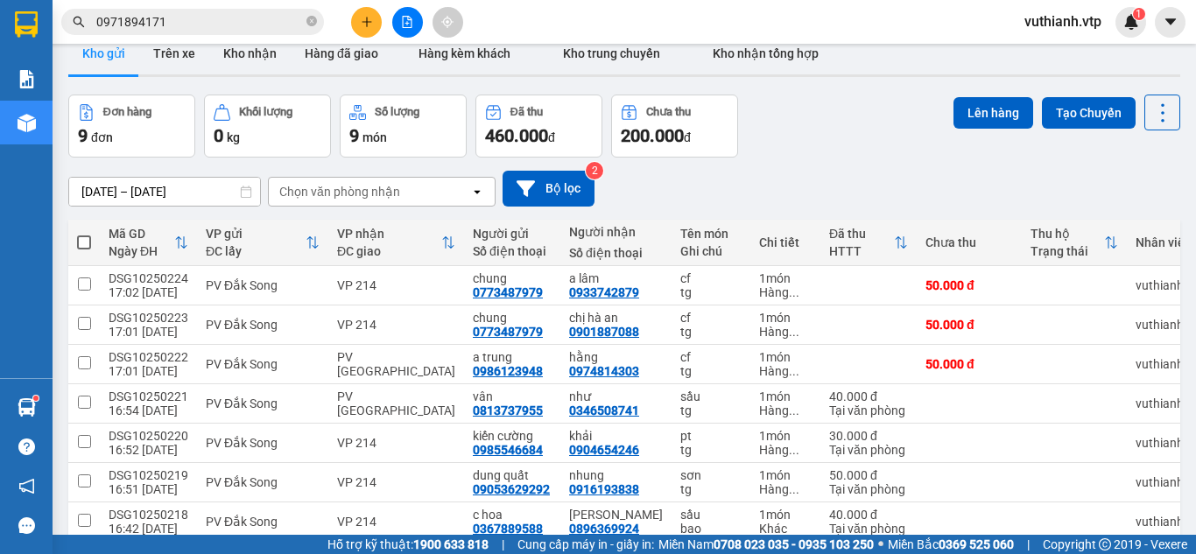
click at [352, 25] on button at bounding box center [366, 22] width 31 height 31
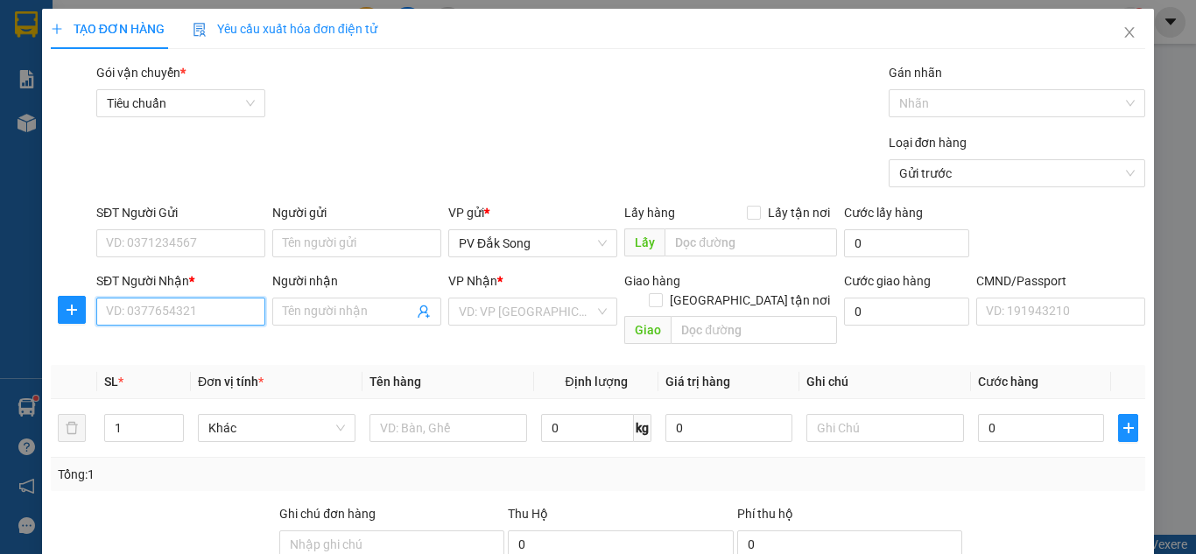
click at [196, 307] on input "SĐT Người Nhận *" at bounding box center [180, 312] width 169 height 28
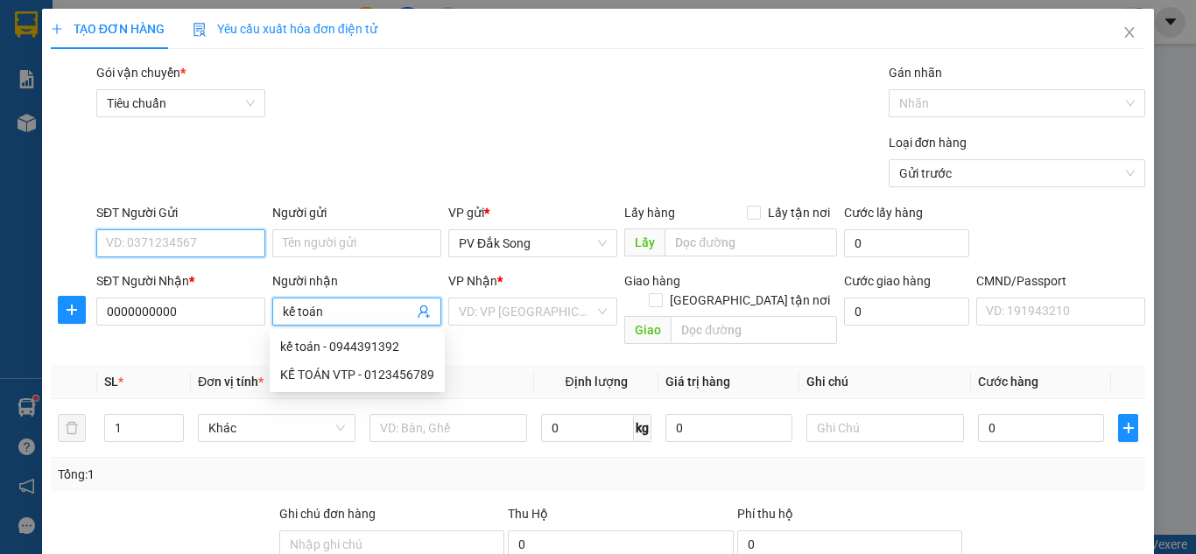
click at [152, 247] on input "SĐT Người Gửi" at bounding box center [180, 243] width 169 height 28
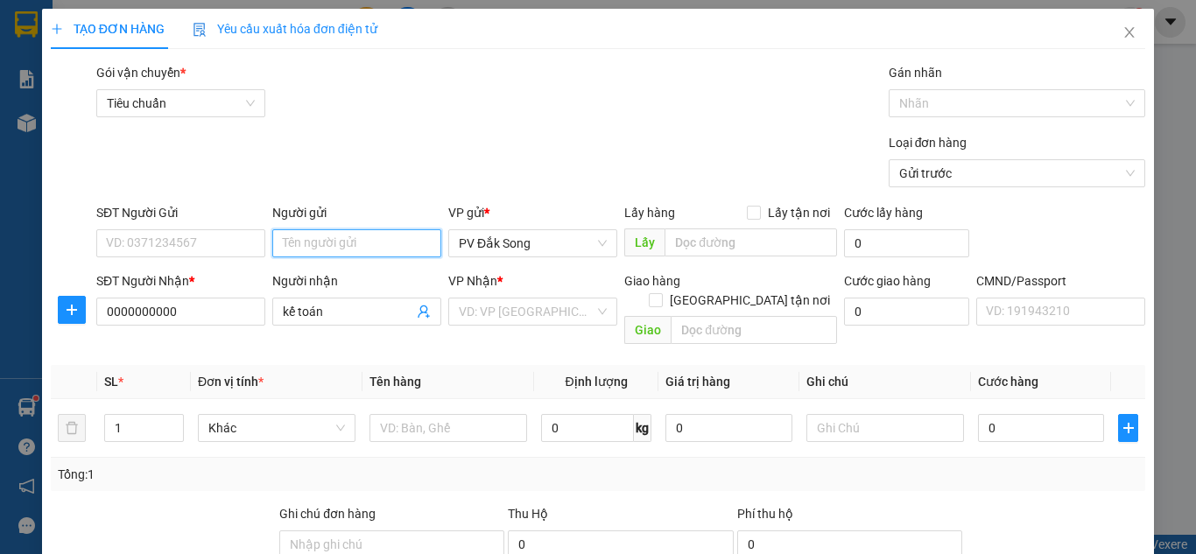
click at [342, 243] on input "Người gửi" at bounding box center [356, 243] width 169 height 28
click at [482, 304] on input "search" at bounding box center [527, 312] width 136 height 26
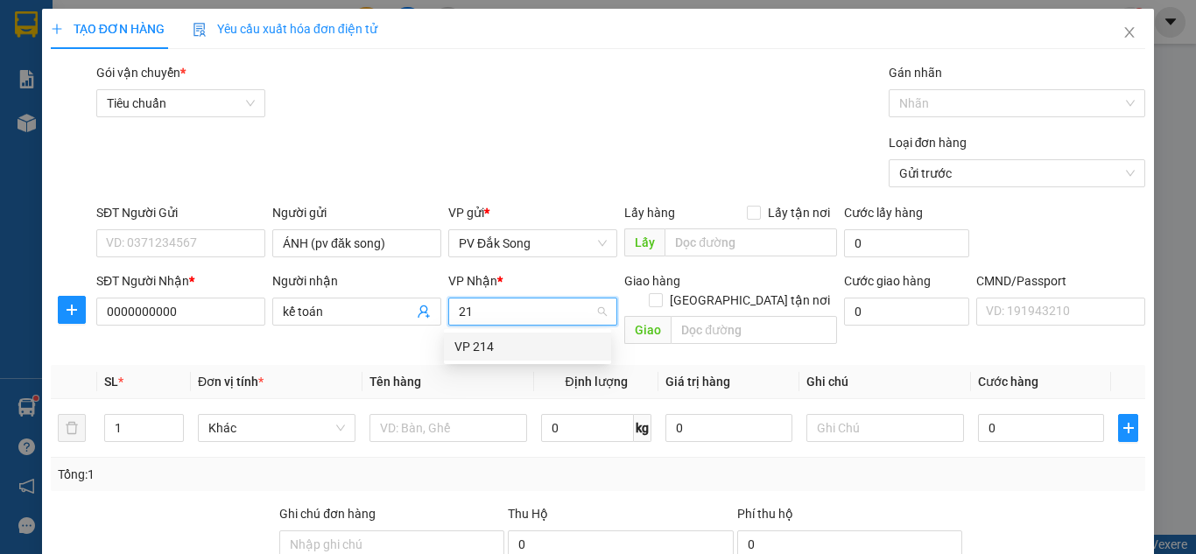
click at [476, 345] on div "VP 214" at bounding box center [528, 346] width 146 height 19
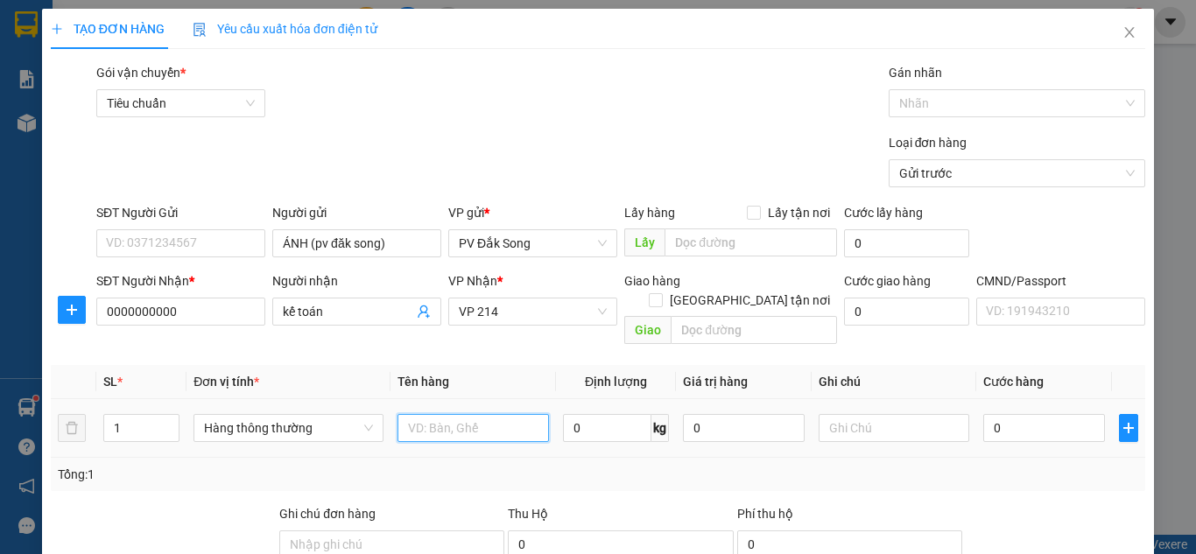
click at [442, 420] on input "text" at bounding box center [474, 428] width 152 height 28
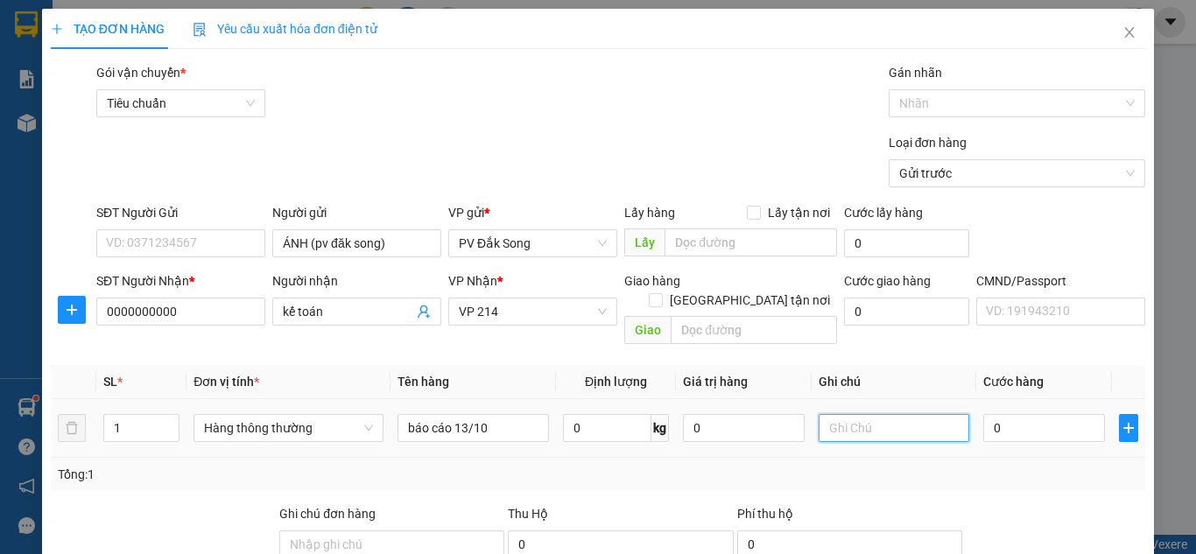
click at [849, 414] on input "text" at bounding box center [895, 428] width 152 height 28
click at [998, 414] on input "0" at bounding box center [1044, 428] width 121 height 28
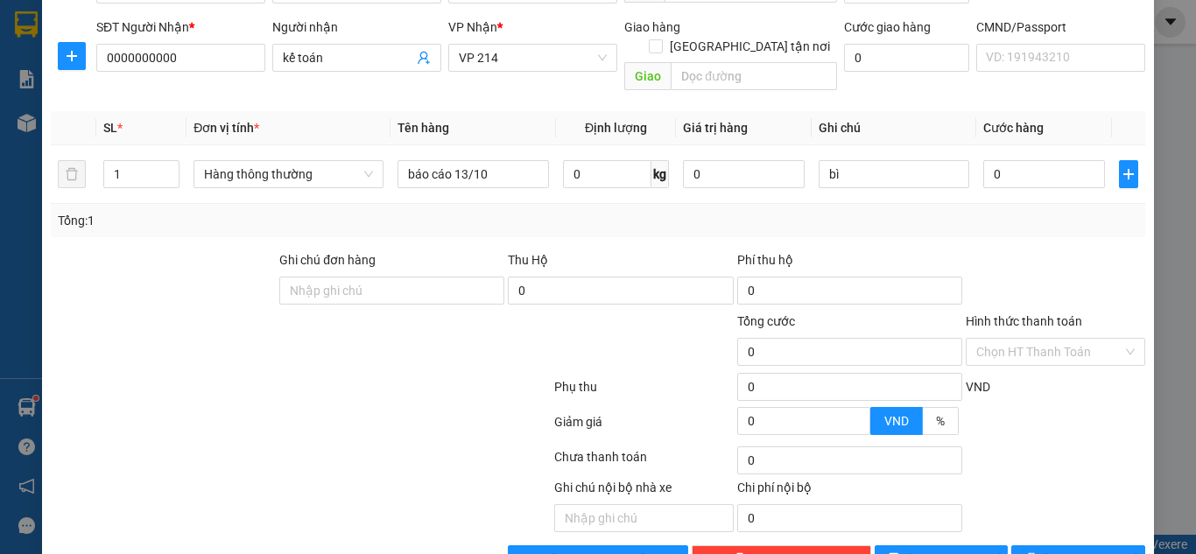
scroll to position [286, 0]
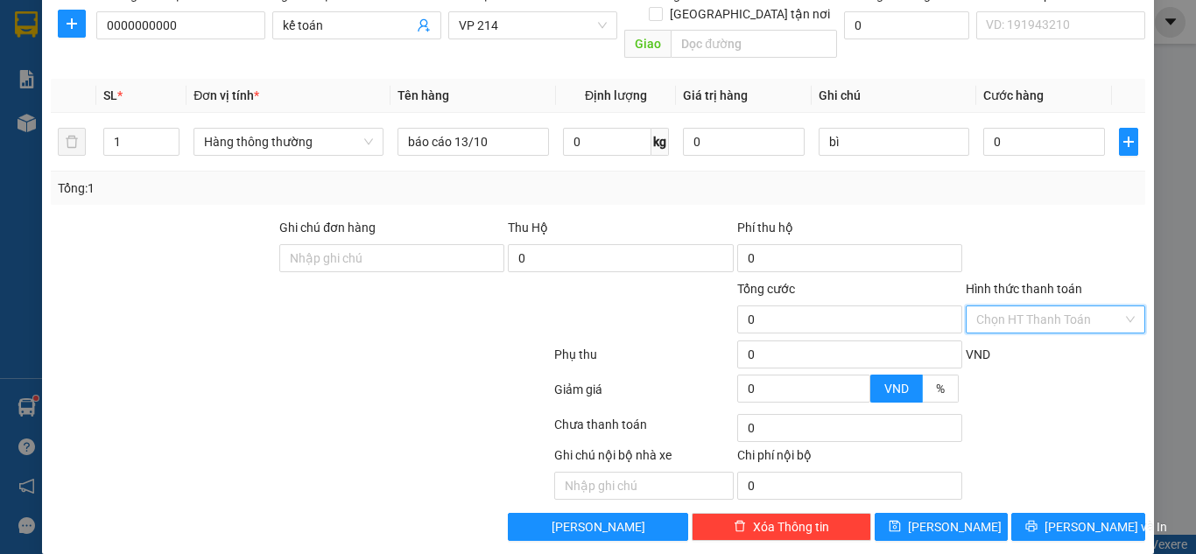
click at [1078, 307] on input "Hình thức thanh toán" at bounding box center [1050, 320] width 146 height 26
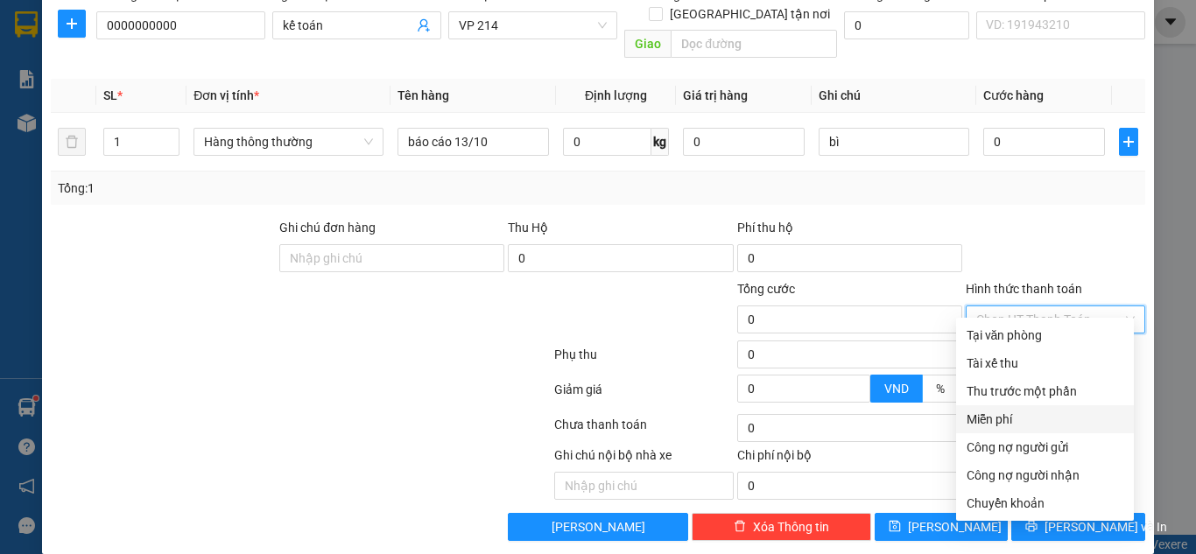
click at [1008, 425] on div "Miễn phí" at bounding box center [1045, 419] width 157 height 19
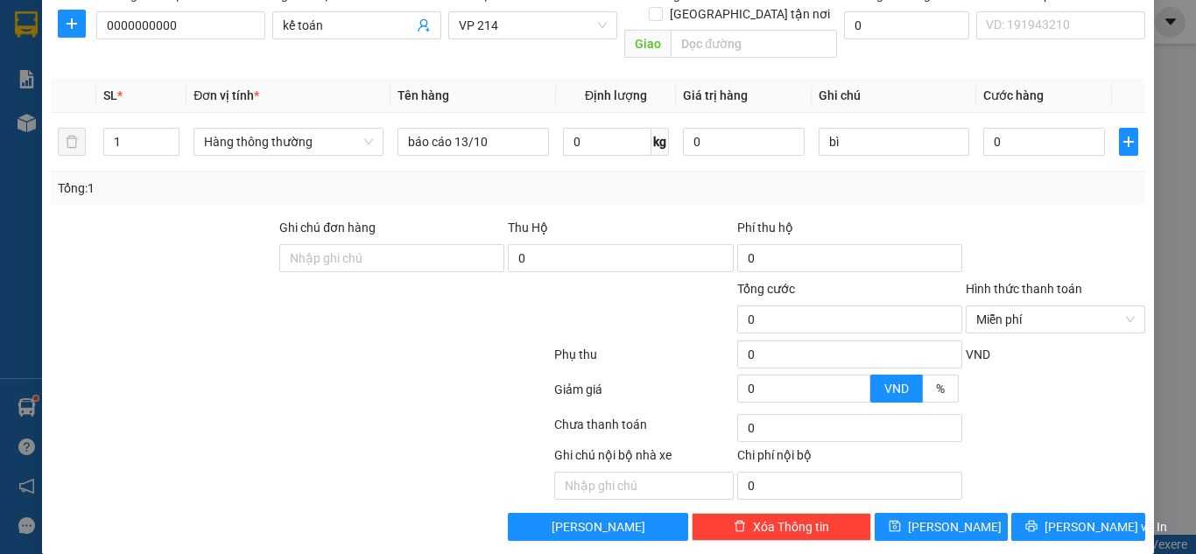
scroll to position [288, 0]
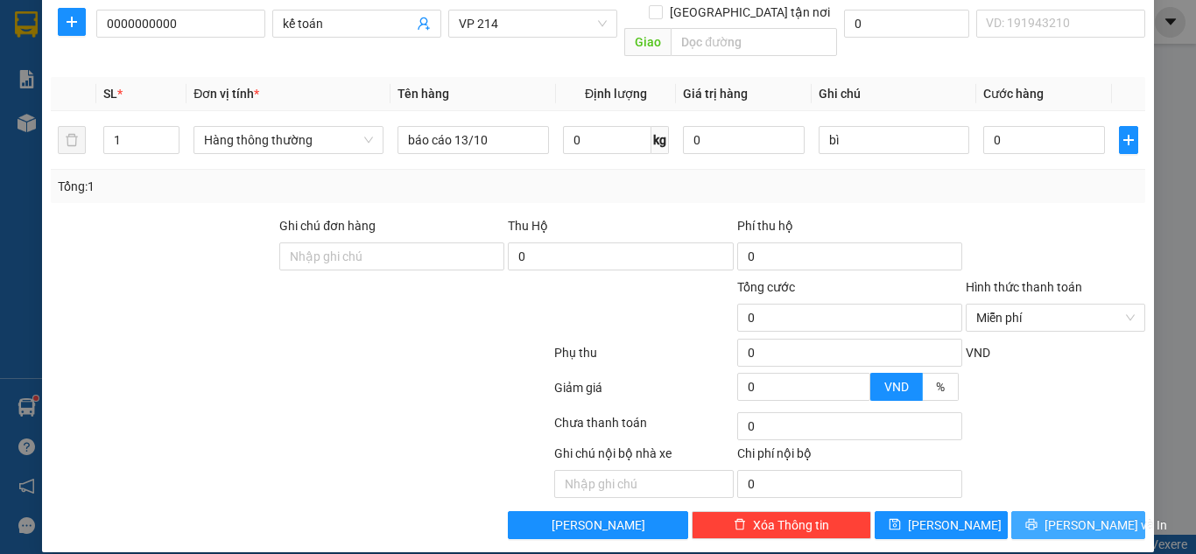
click at [1076, 516] on span "[PERSON_NAME] và In" at bounding box center [1106, 525] width 123 height 19
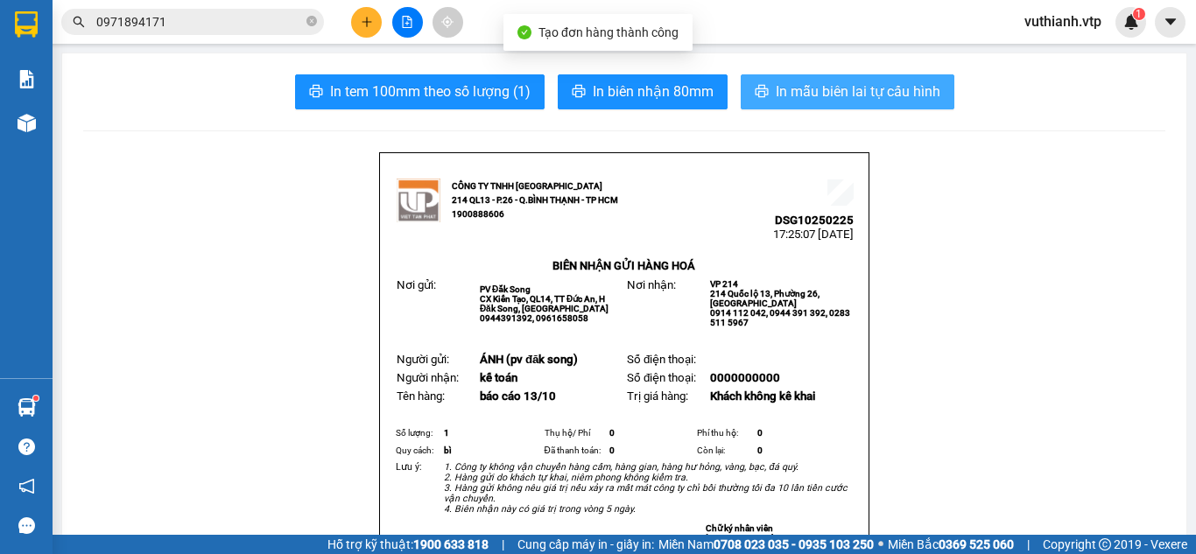
click at [879, 84] on span "In mẫu biên lai tự cấu hình" at bounding box center [858, 92] width 165 height 22
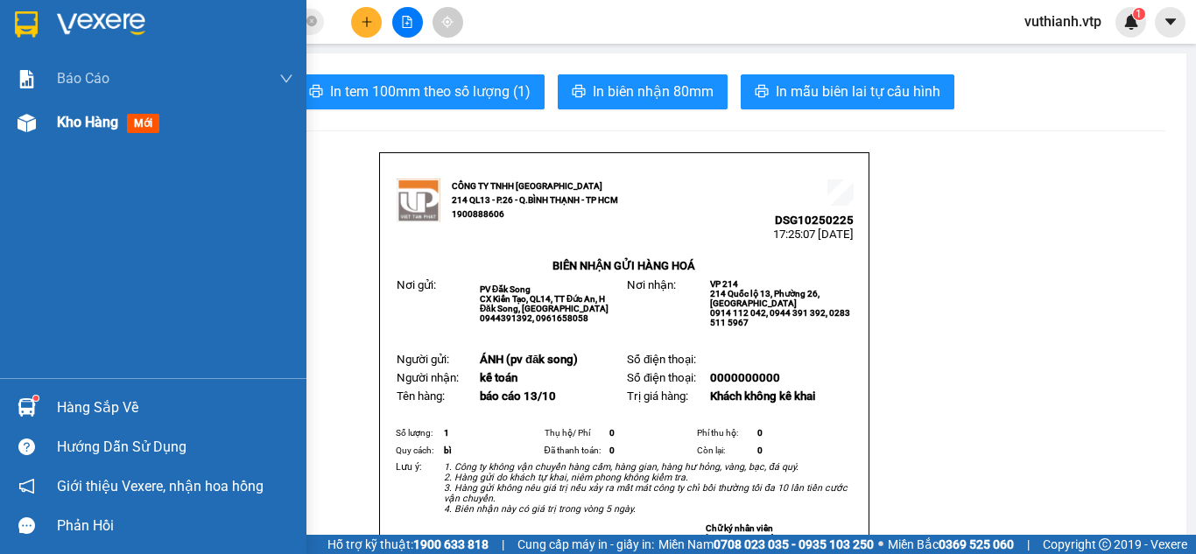
click at [44, 116] on div "Kho hàng mới" at bounding box center [153, 123] width 307 height 44
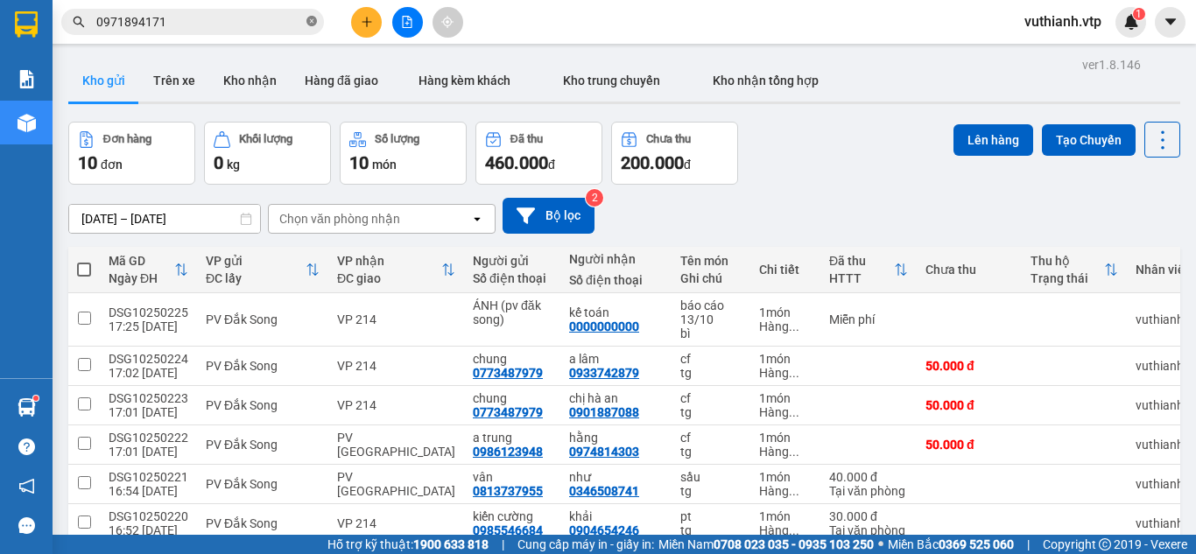
click at [310, 22] on icon "close-circle" at bounding box center [312, 21] width 11 height 11
click at [244, 86] on button "Kho nhận" at bounding box center [249, 81] width 81 height 42
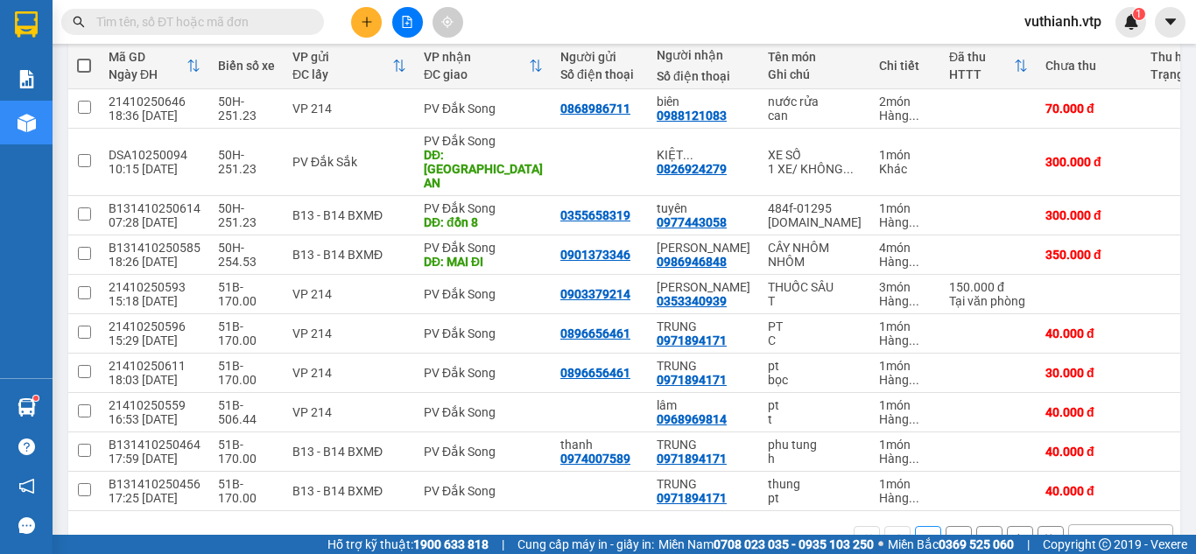
scroll to position [287, 0]
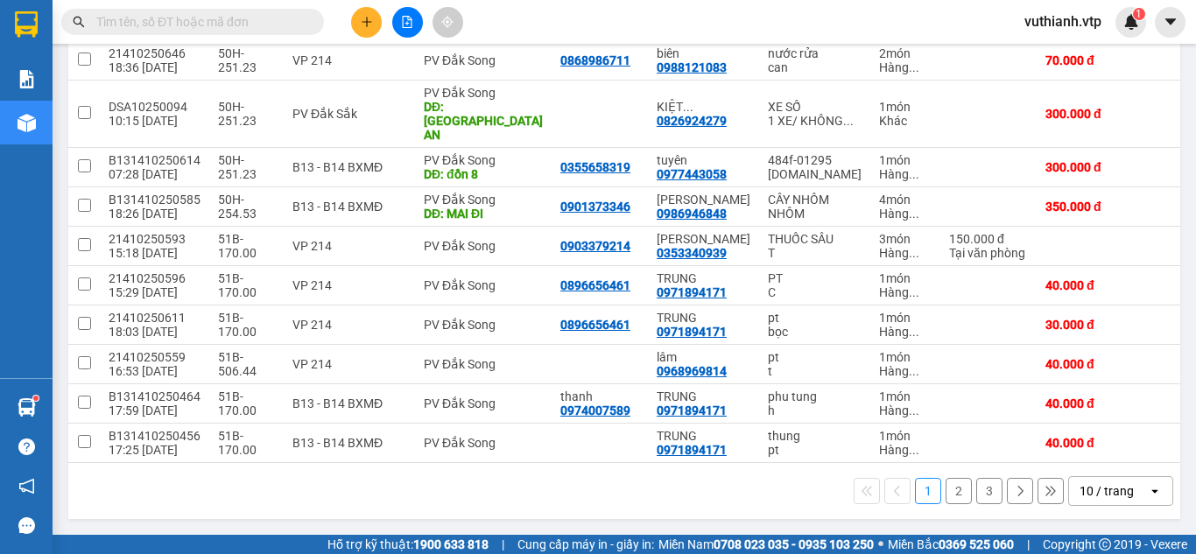
click at [982, 493] on button "3" at bounding box center [990, 491] width 26 height 26
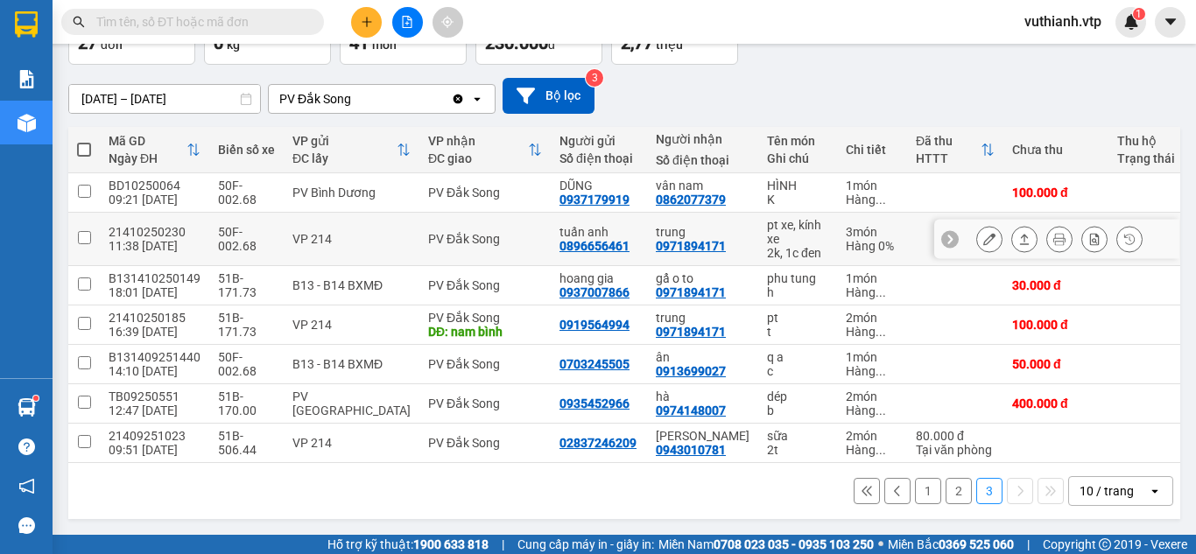
scroll to position [127, 0]
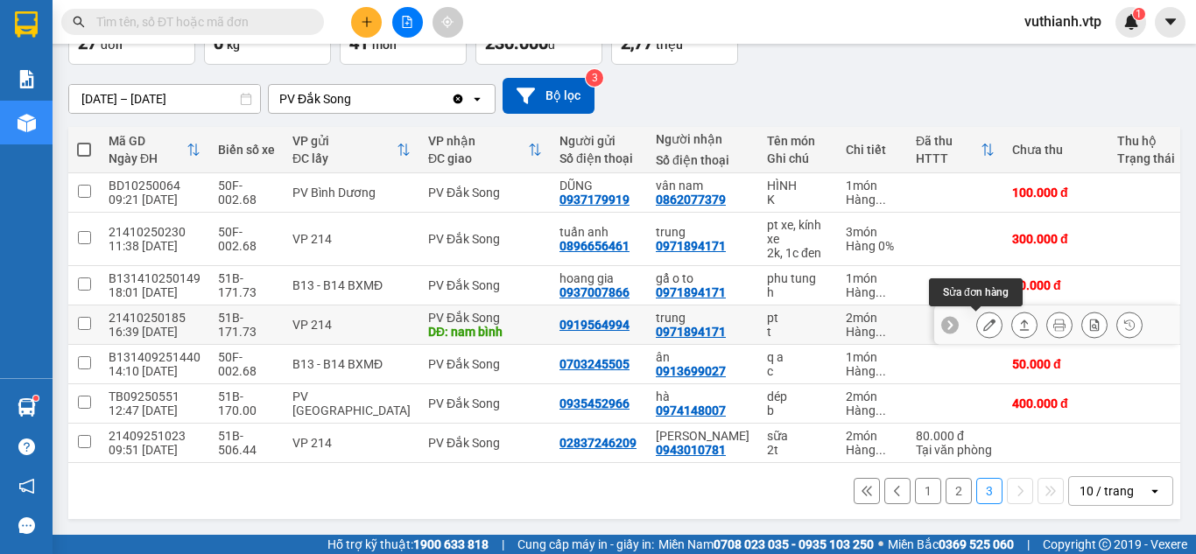
click at [984, 321] on icon at bounding box center [990, 325] width 12 height 12
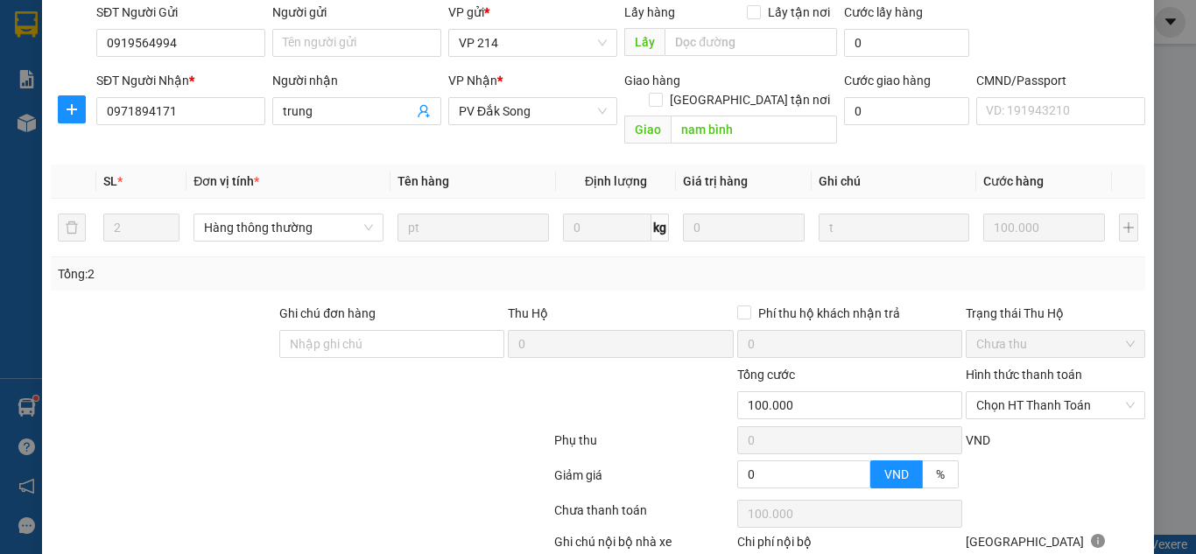
scroll to position [187, 0]
click at [1066, 392] on span "Chọn HT Thanh Toán" at bounding box center [1056, 405] width 159 height 26
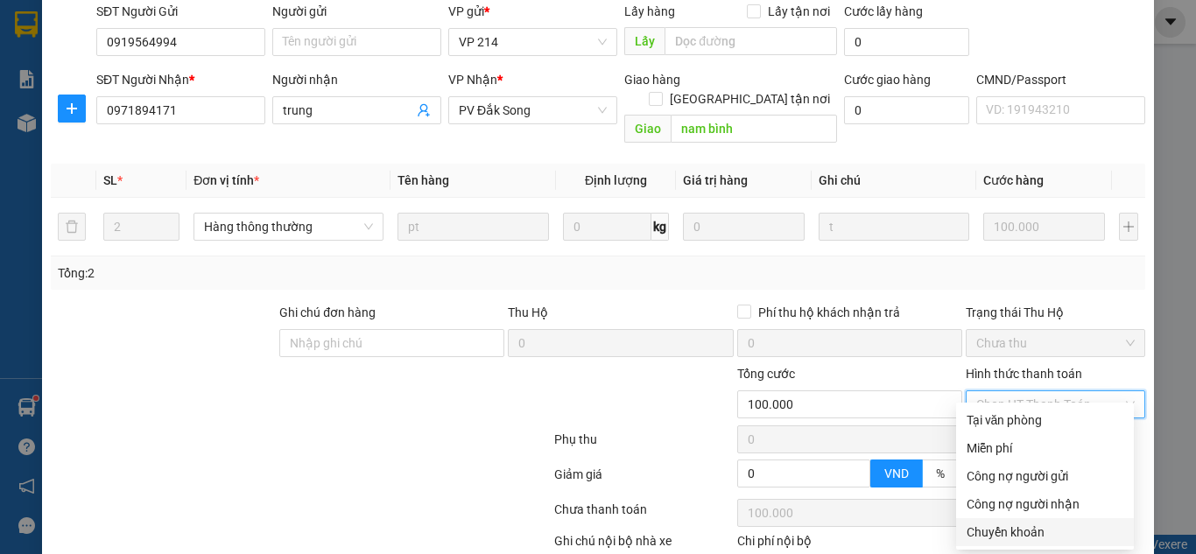
click at [1002, 533] on div "Chuyển khoản" at bounding box center [1045, 532] width 157 height 19
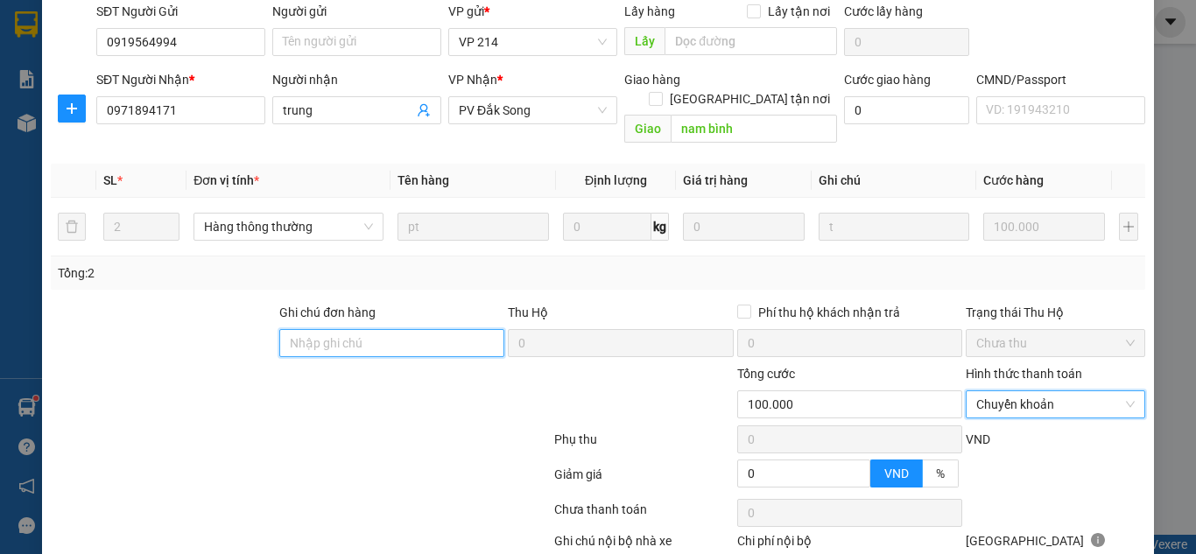
click at [344, 329] on input "Ghi chú đơn hàng" at bounding box center [391, 343] width 225 height 28
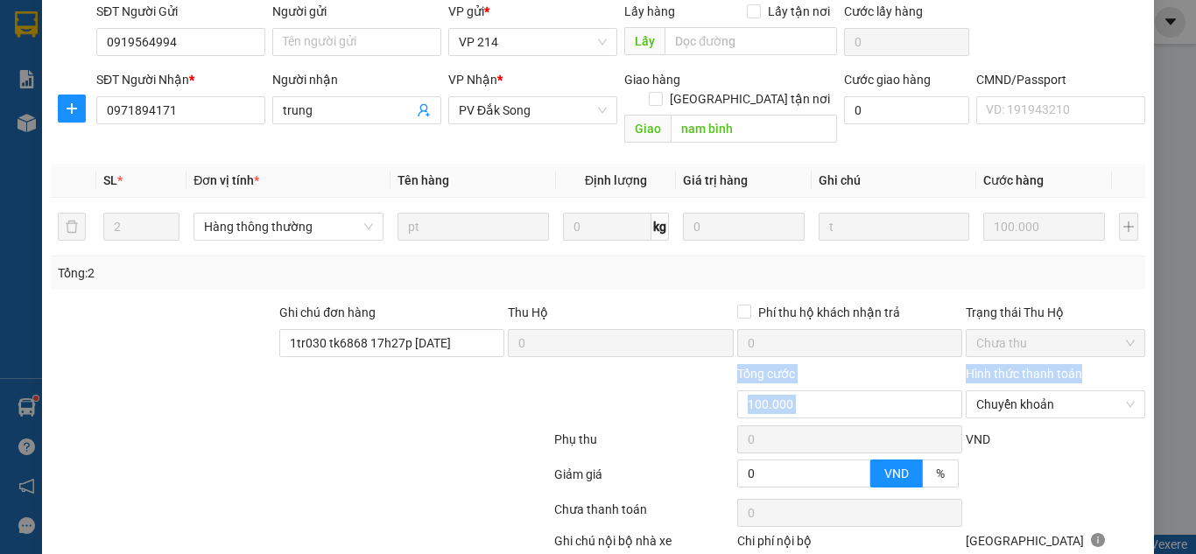
drag, startPoint x: 1181, startPoint y: 328, endPoint x: 1196, endPoint y: 405, distance: 78.5
click at [1196, 405] on div "SỬA ĐƠN HÀNG Lịch sử Ảnh kiện hàng Yêu cầu xuất hóa đơn điện tử Total Paid Fee …" at bounding box center [598, 277] width 1196 height 554
click at [1079, 465] on div at bounding box center [1055, 480] width 183 height 31
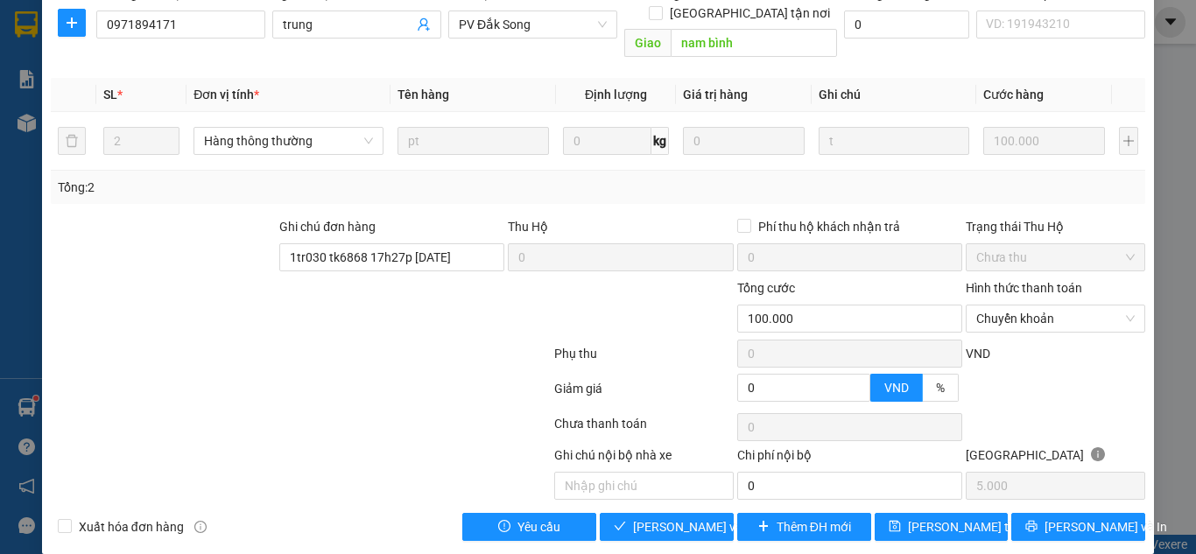
scroll to position [275, 0]
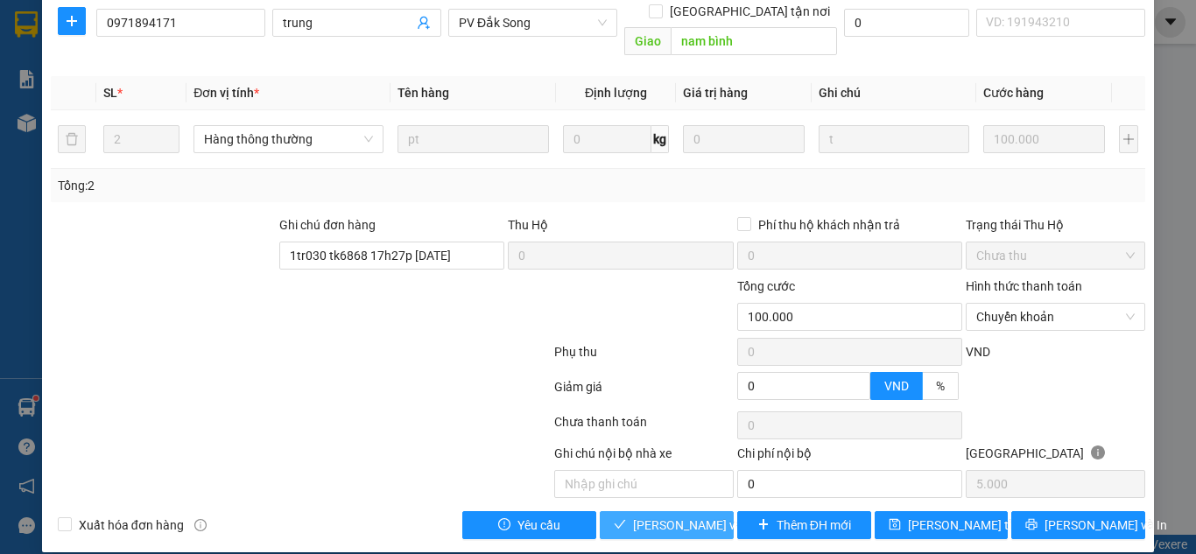
click at [654, 516] on span "[PERSON_NAME] và Giao hàng" at bounding box center [717, 525] width 168 height 19
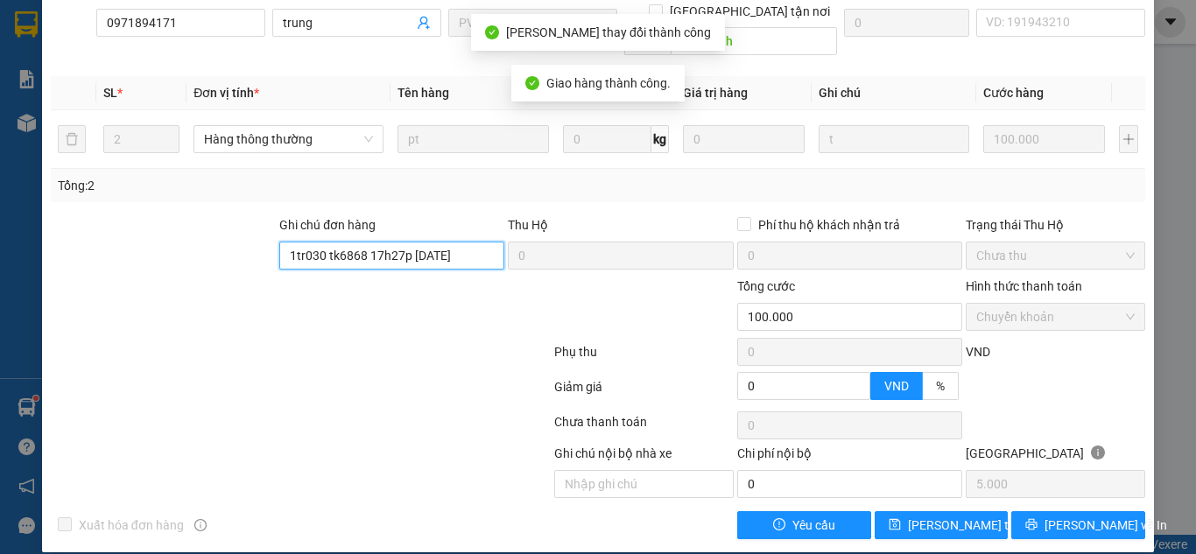
drag, startPoint x: 470, startPoint y: 243, endPoint x: 258, endPoint y: 248, distance: 212.9
click at [258, 248] on div "Ghi chú đơn hàng 1tr030 tk6868 17h27p 13/10/25 Thu Hộ 0 Phí thu hộ khách nhận t…" at bounding box center [598, 245] width 1098 height 61
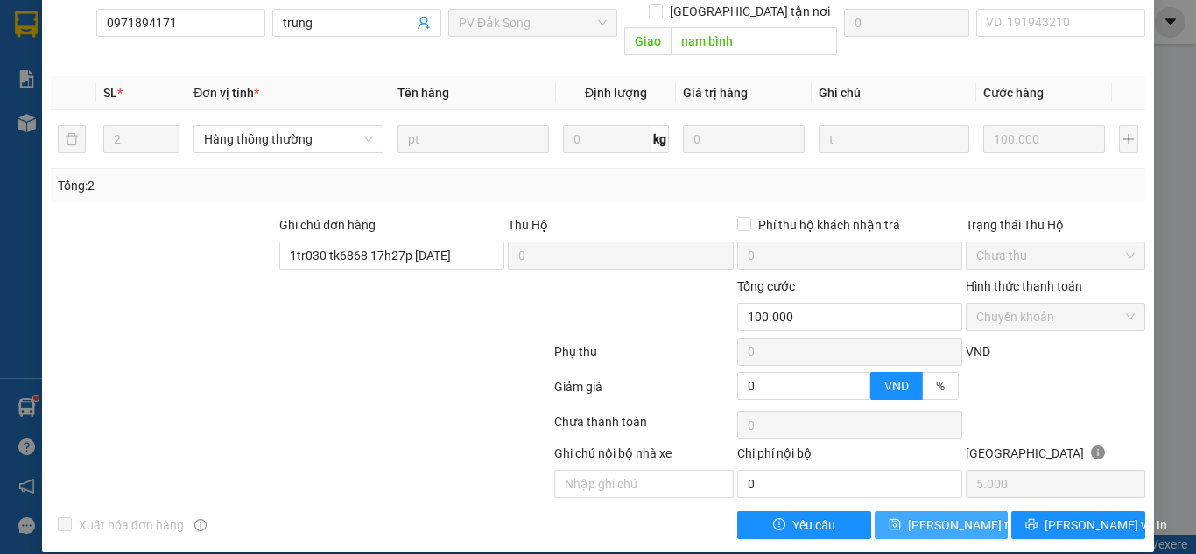
click at [931, 516] on span "[PERSON_NAME] thay đổi" at bounding box center [978, 525] width 140 height 19
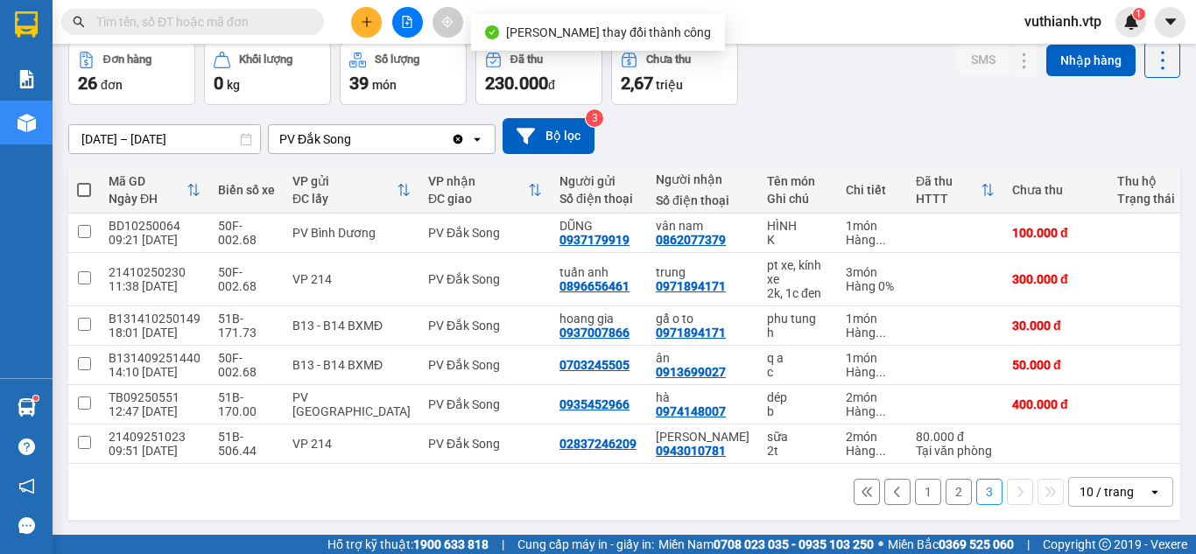
scroll to position [88, 0]
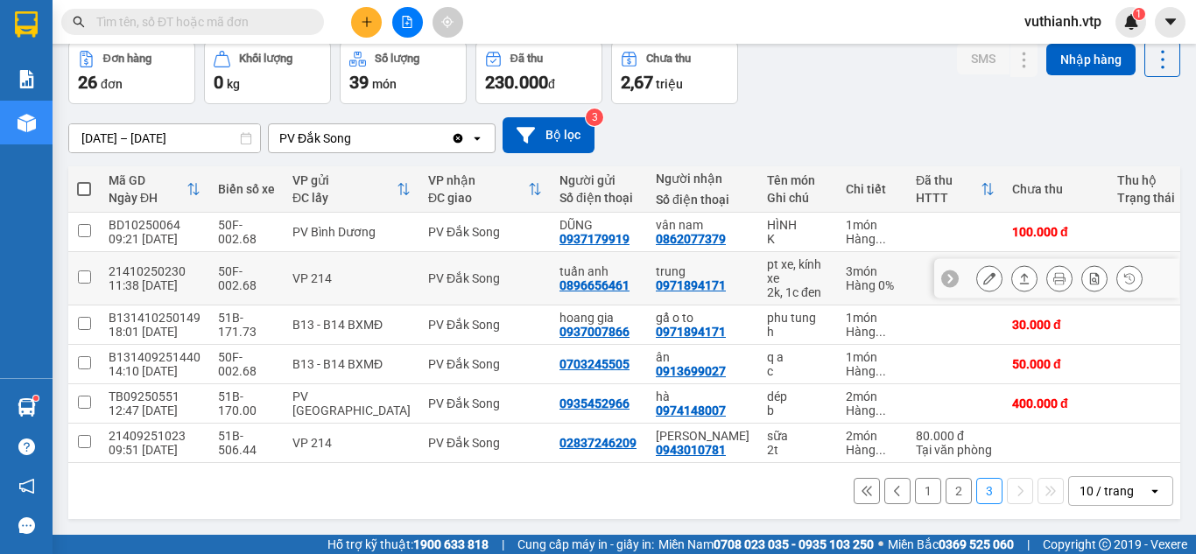
click at [984, 272] on icon at bounding box center [990, 278] width 12 height 12
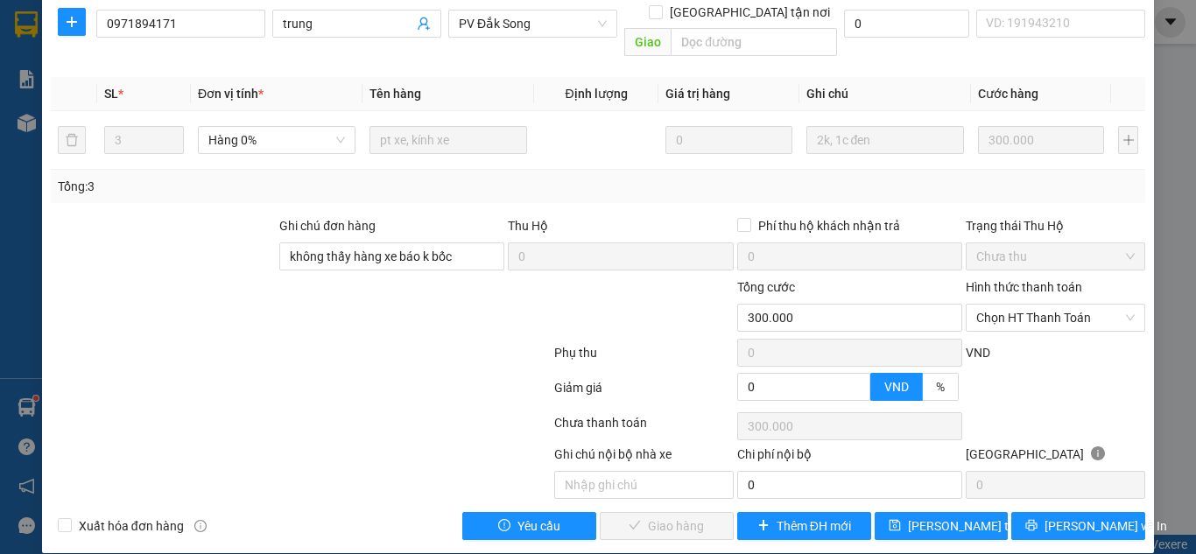
scroll to position [286, 0]
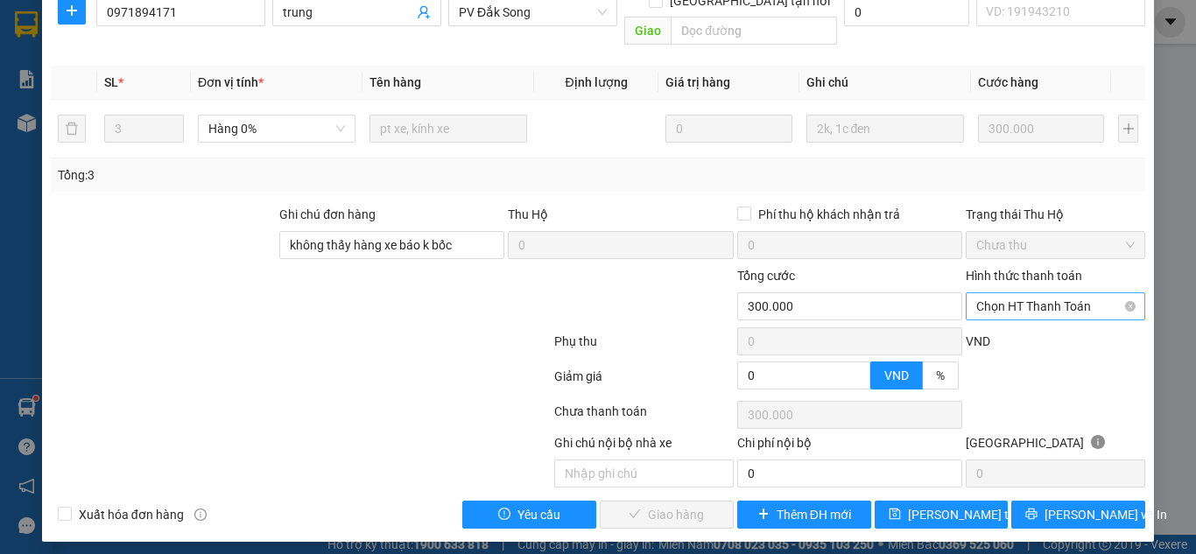
click at [1080, 316] on span "Chọn HT Thanh Toán" at bounding box center [1056, 306] width 159 height 26
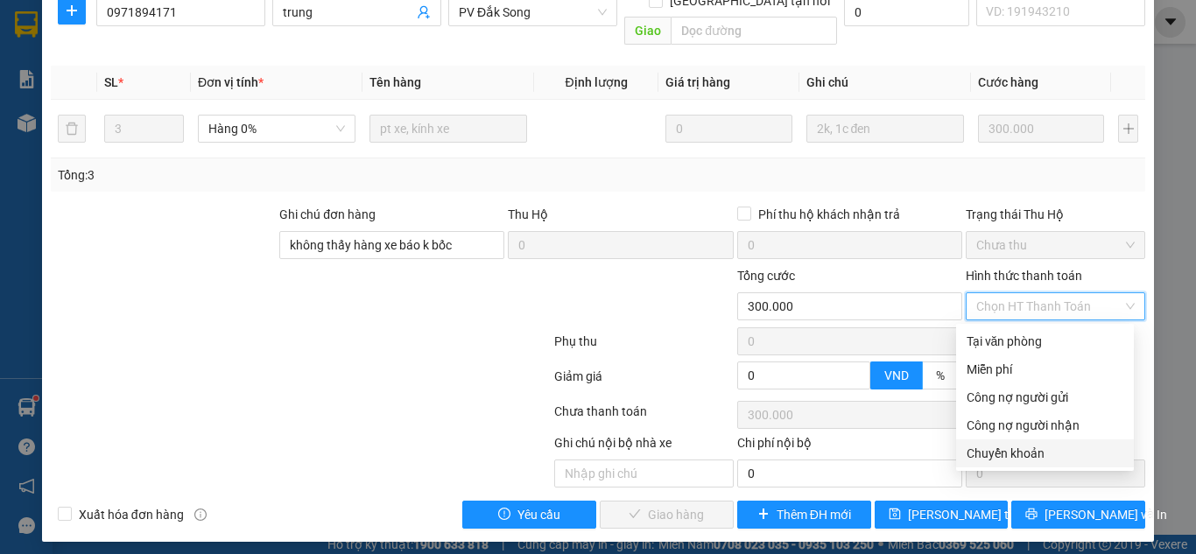
click at [1025, 447] on div "Chuyển khoản" at bounding box center [1045, 453] width 157 height 19
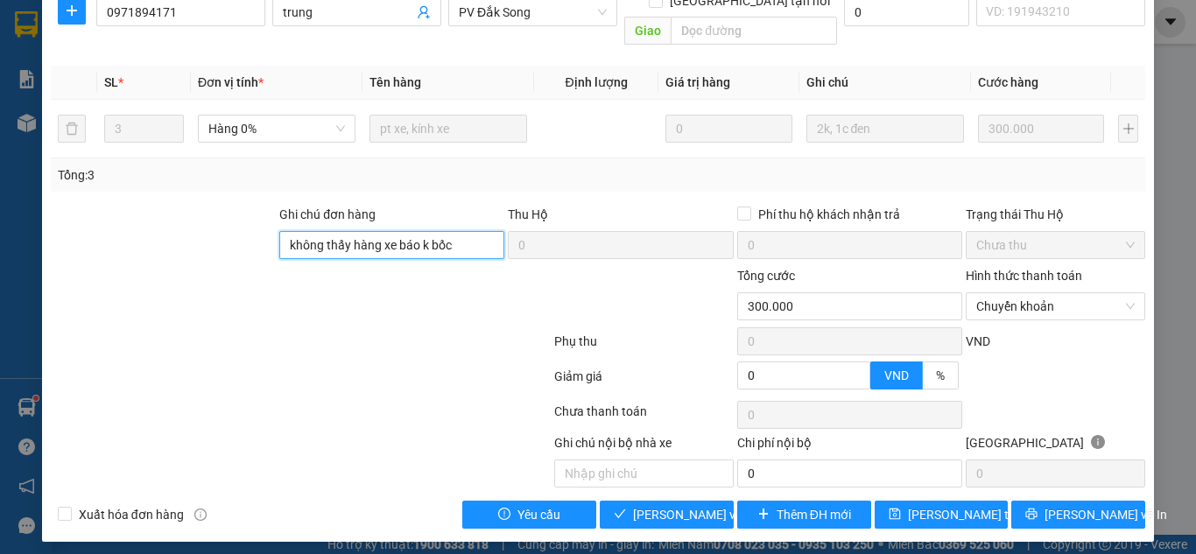
drag, startPoint x: 476, startPoint y: 242, endPoint x: 265, endPoint y: 223, distance: 211.0
click at [265, 223] on div "Ghi chú đơn hàng không thấy hàng xe báo k bốc Thu Hộ 0 Phí thu hộ khách nhận tr…" at bounding box center [598, 235] width 1098 height 61
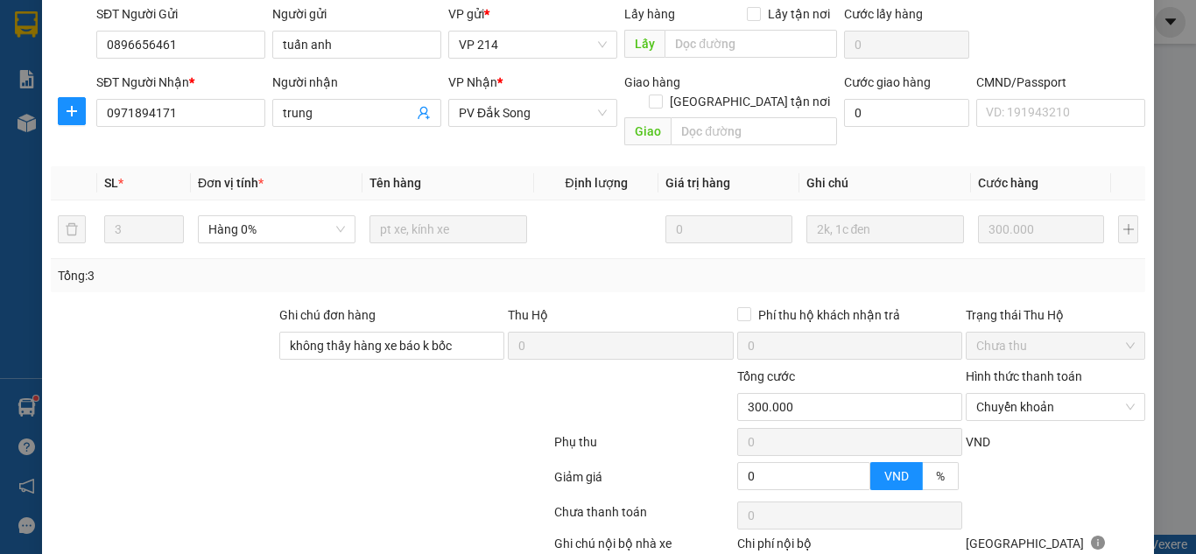
scroll to position [294, 0]
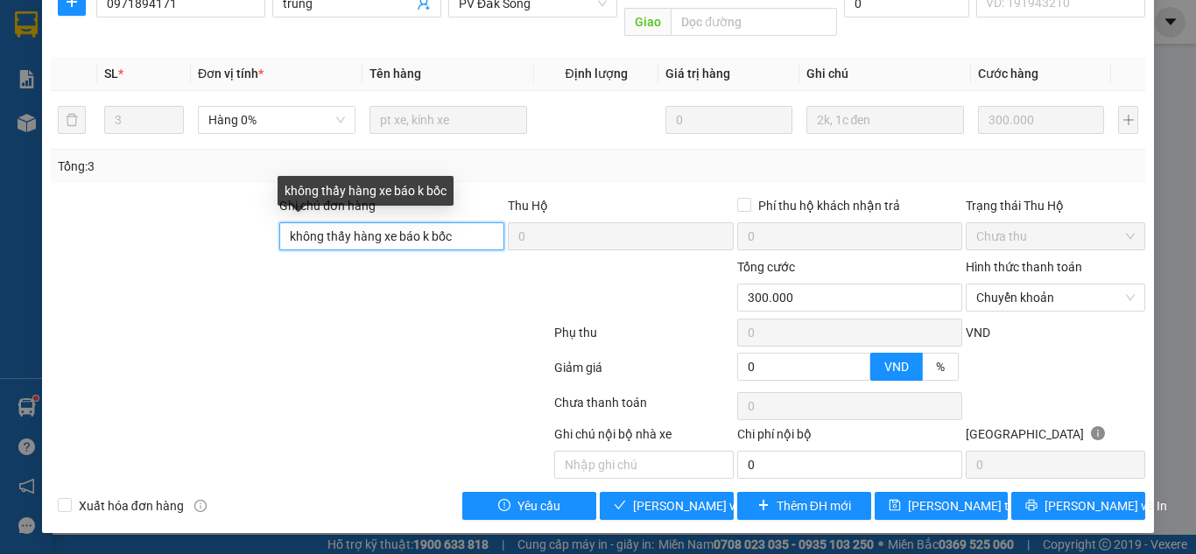
paste input "1tr030 tk6868 17h27p 13/10/25"
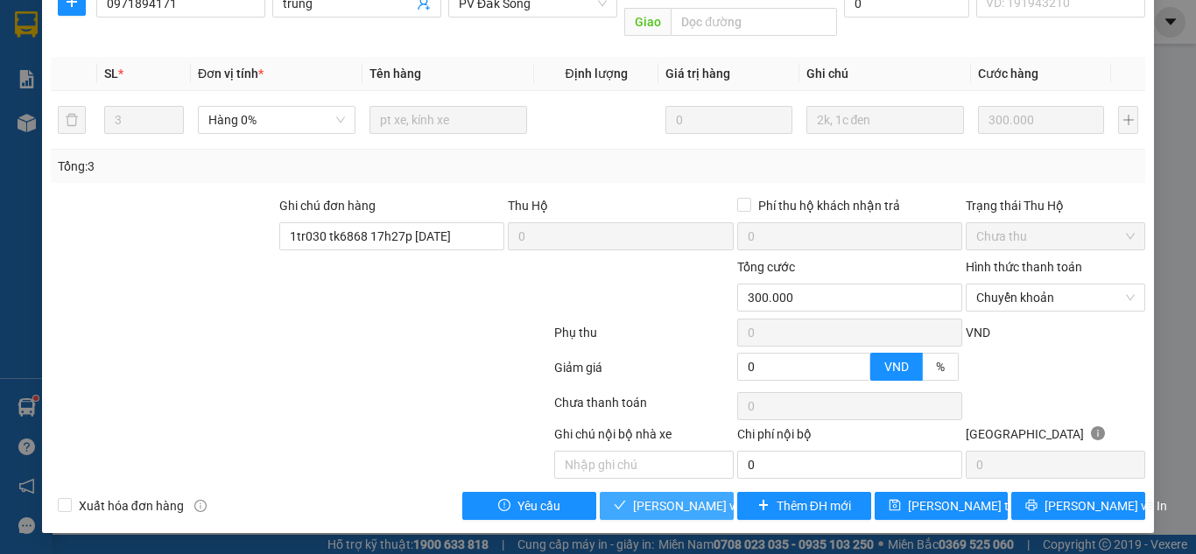
click at [690, 501] on span "[PERSON_NAME] và Giao hàng" at bounding box center [717, 506] width 168 height 19
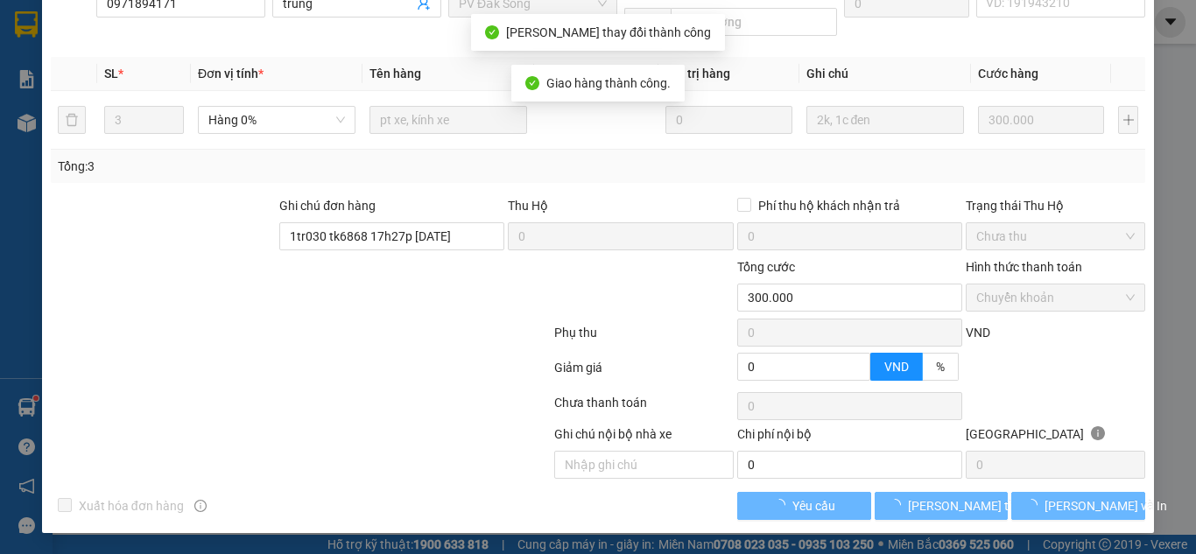
scroll to position [275, 0]
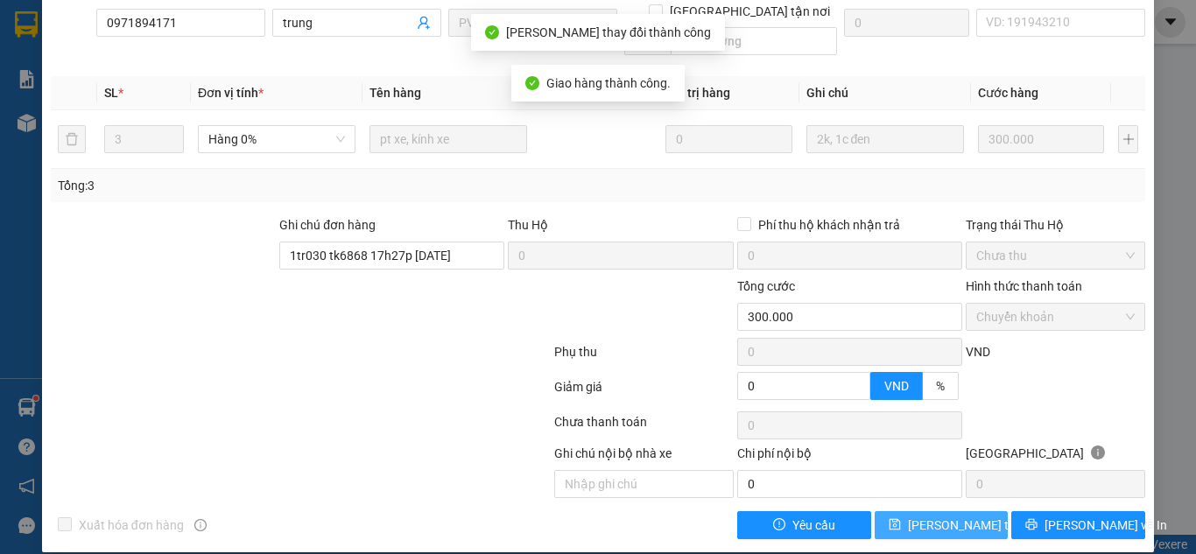
click at [935, 516] on span "[PERSON_NAME] thay đổi" at bounding box center [978, 525] width 140 height 19
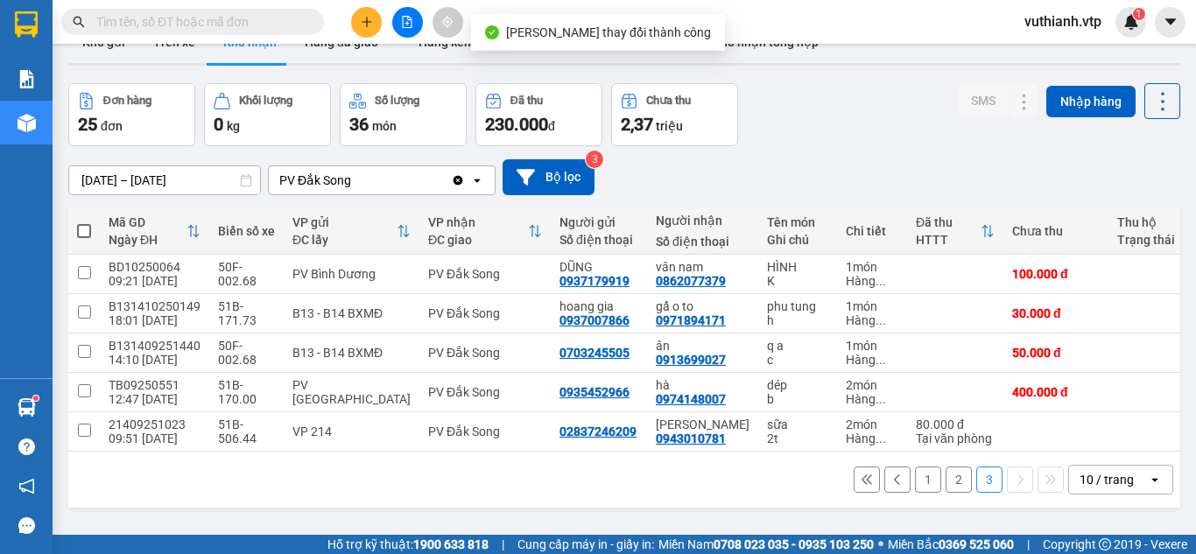
scroll to position [60, 0]
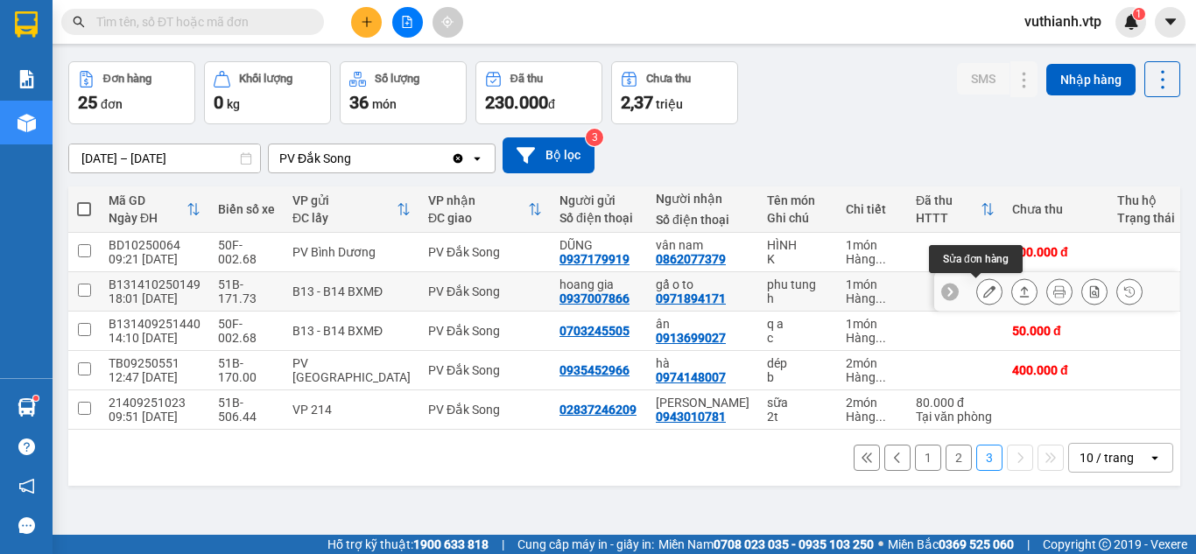
click at [984, 290] on icon at bounding box center [990, 292] width 12 height 12
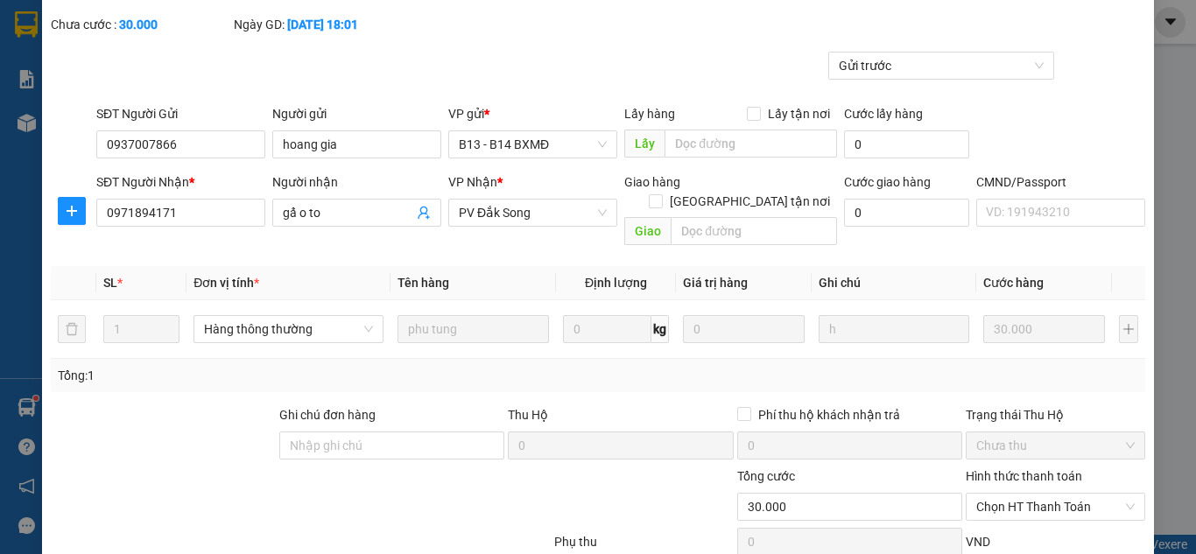
scroll to position [204, 0]
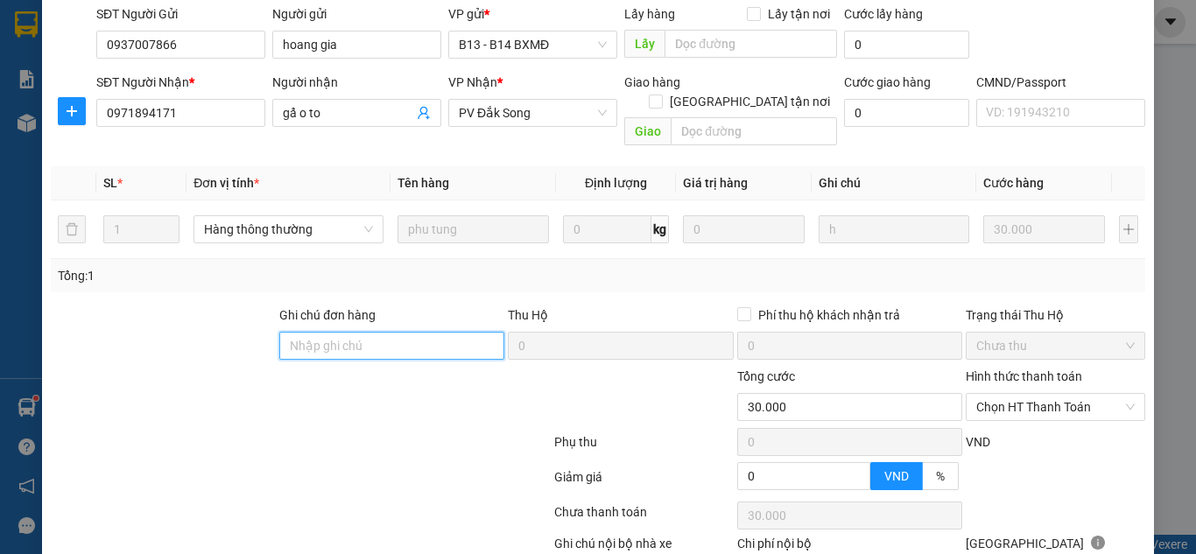
click at [456, 332] on input "Ghi chú đơn hàng" at bounding box center [391, 346] width 225 height 28
paste input "1tr030 tk6868 17h27p 13/10/25"
click at [1076, 394] on span "Chọn HT Thanh Toán" at bounding box center [1056, 407] width 159 height 26
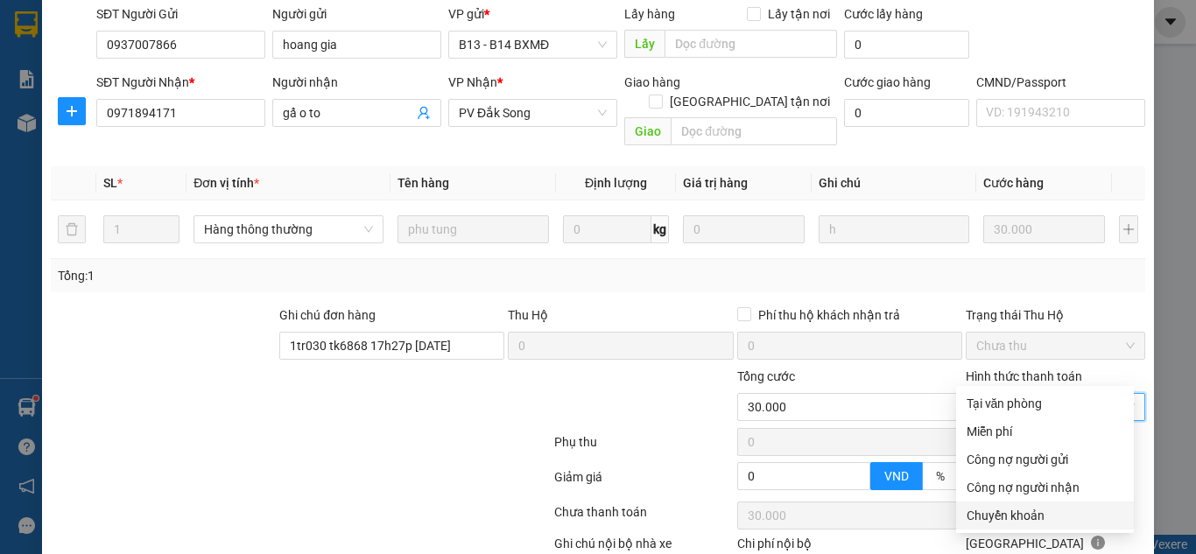
click at [1030, 523] on div "Chuyển khoản" at bounding box center [1045, 515] width 157 height 19
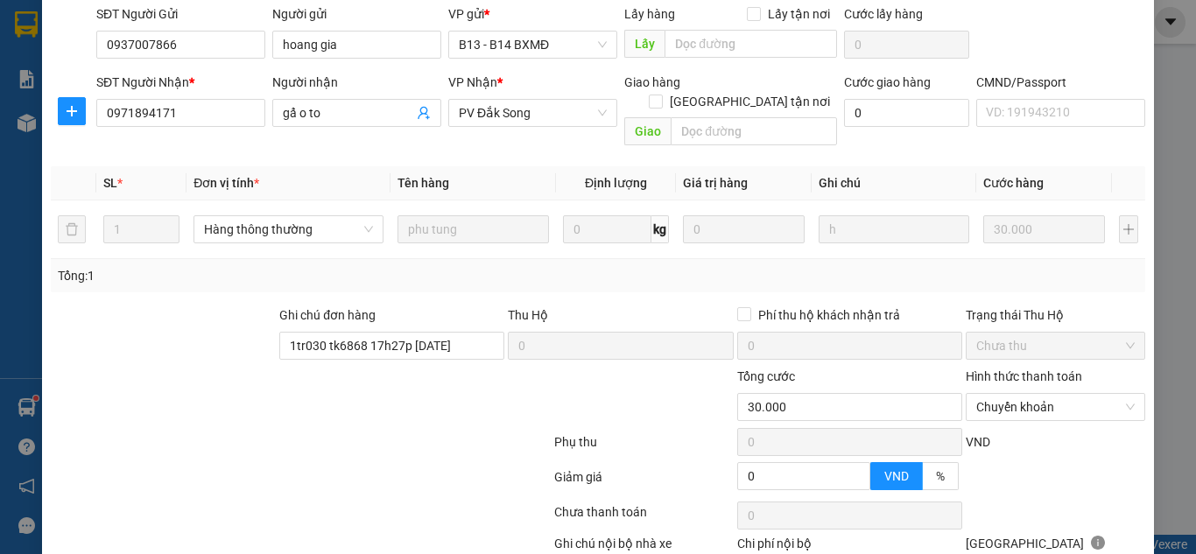
scroll to position [275, 0]
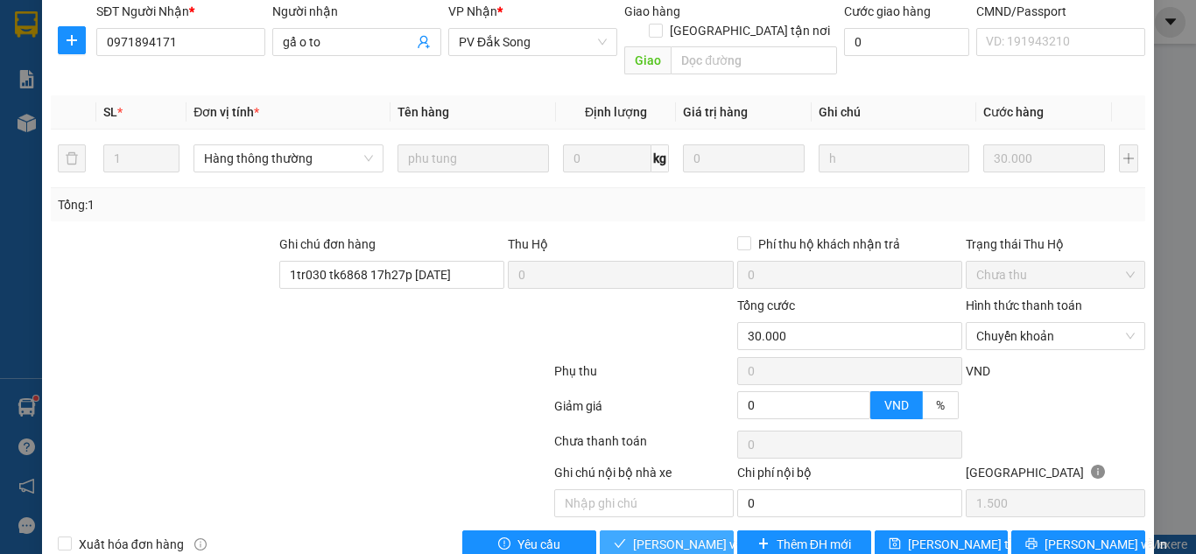
click at [690, 535] on span "[PERSON_NAME] và Giao hàng" at bounding box center [717, 544] width 168 height 19
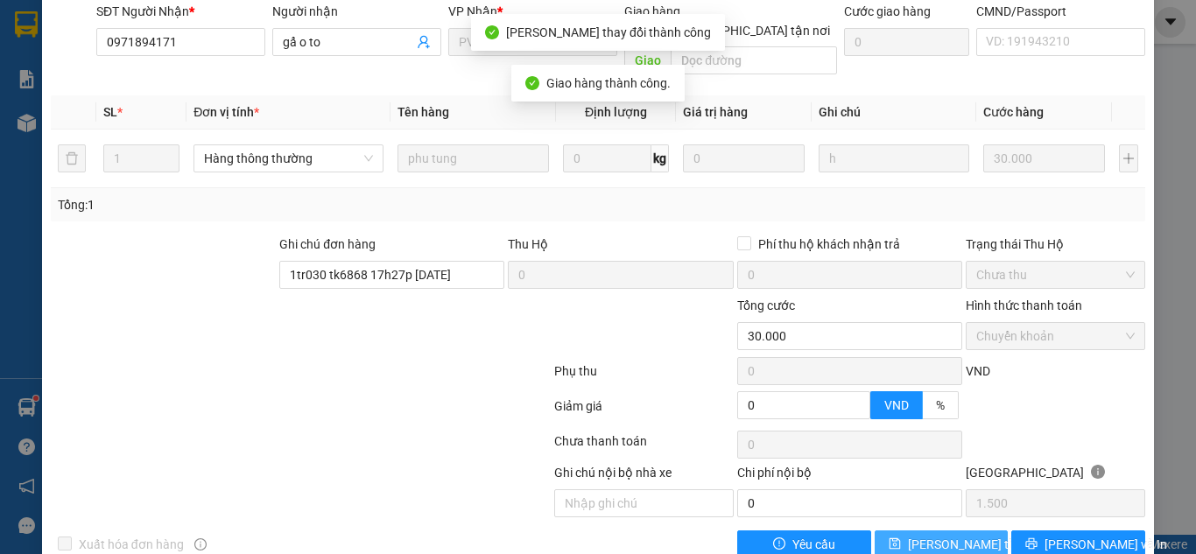
click at [932, 535] on span "[PERSON_NAME] thay đổi" at bounding box center [978, 544] width 140 height 19
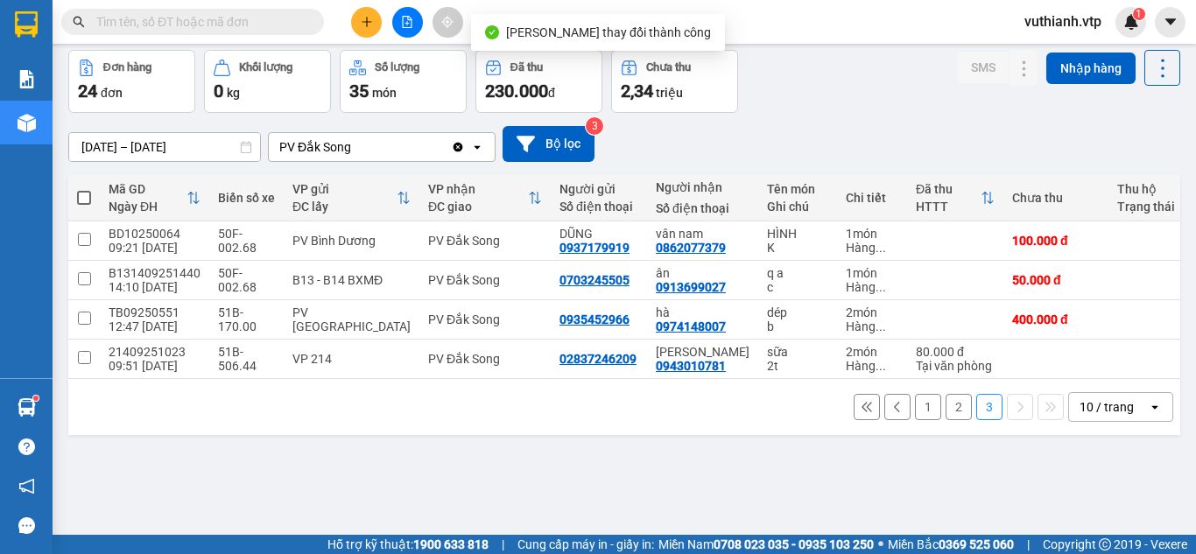
scroll to position [75, 0]
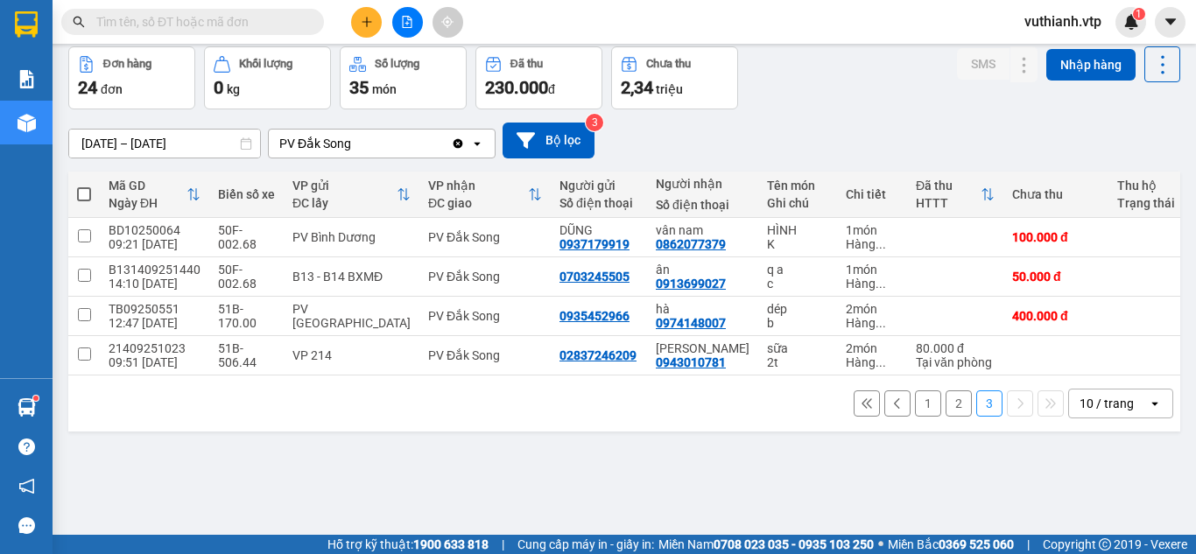
click at [946, 412] on button "2" at bounding box center [959, 404] width 26 height 26
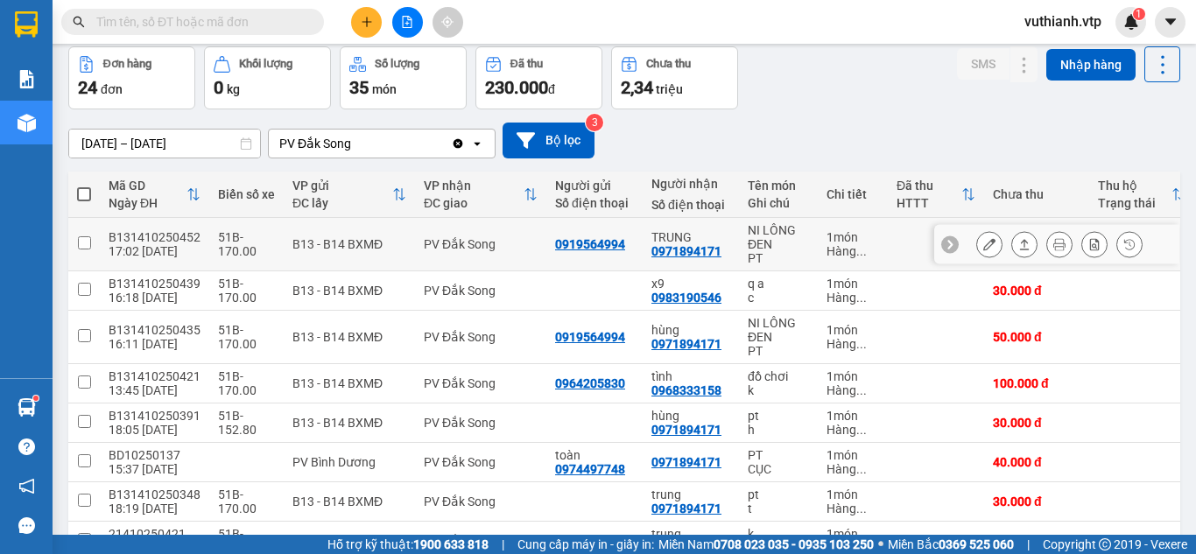
click at [984, 249] on icon at bounding box center [990, 244] width 12 height 12
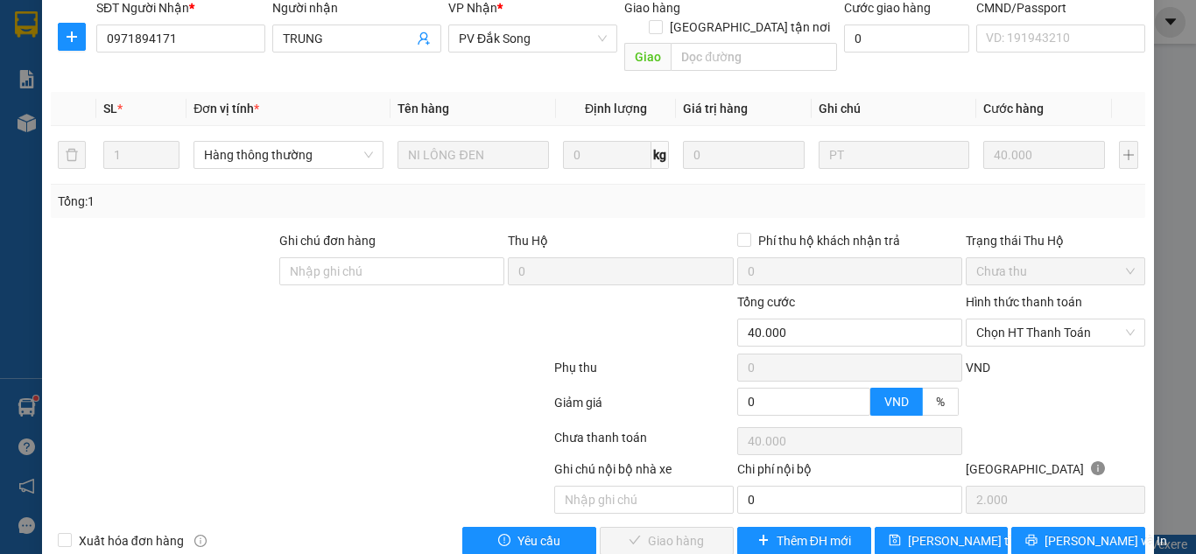
scroll to position [294, 0]
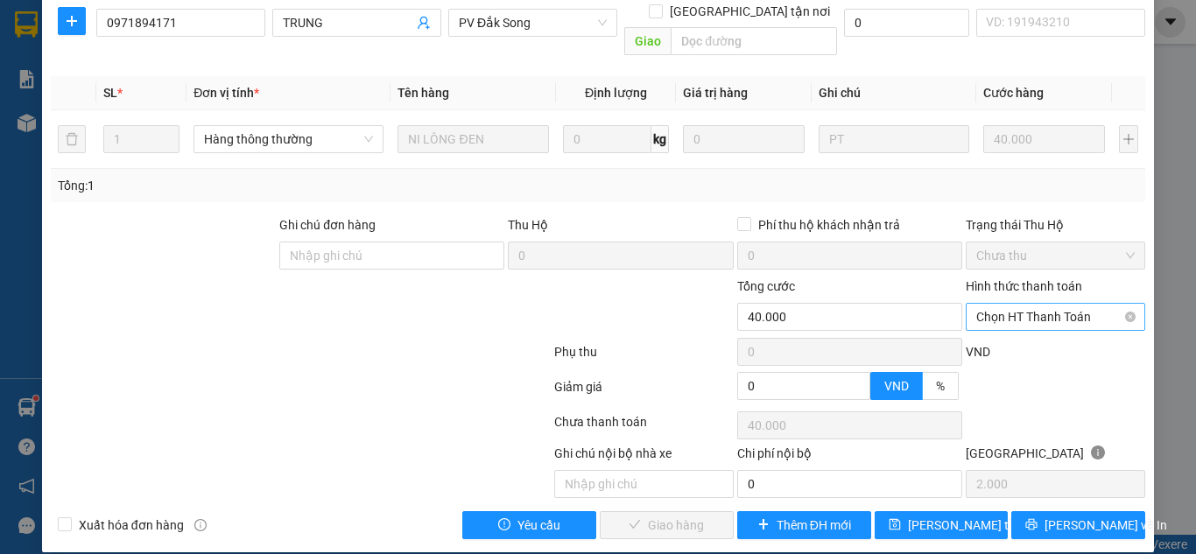
click at [1057, 304] on span "Chọn HT Thanh Toán" at bounding box center [1056, 317] width 159 height 26
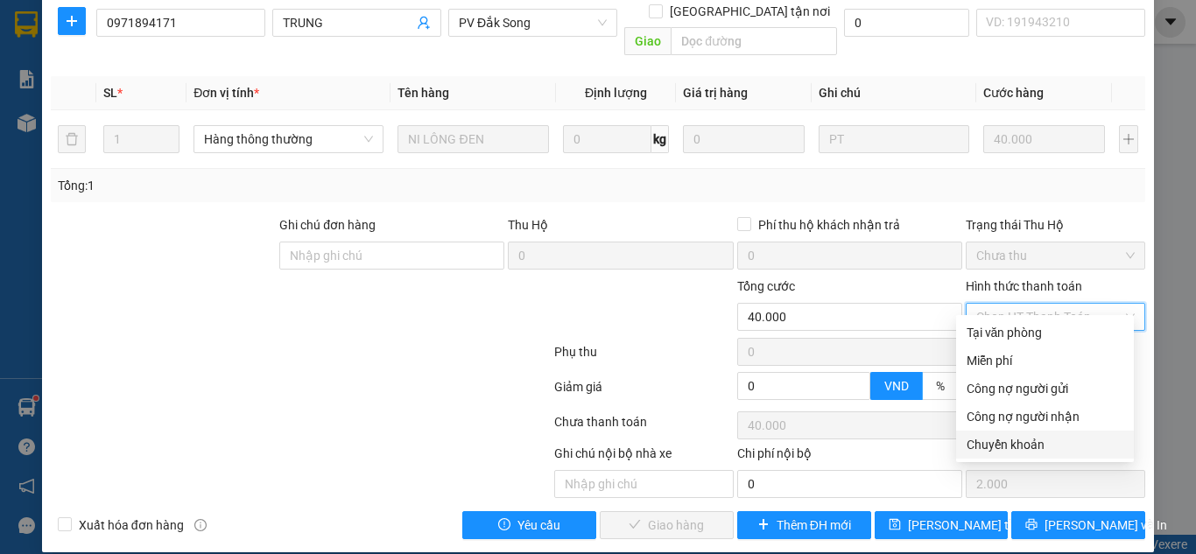
click at [1019, 441] on div "Chuyển khoản" at bounding box center [1045, 444] width 157 height 19
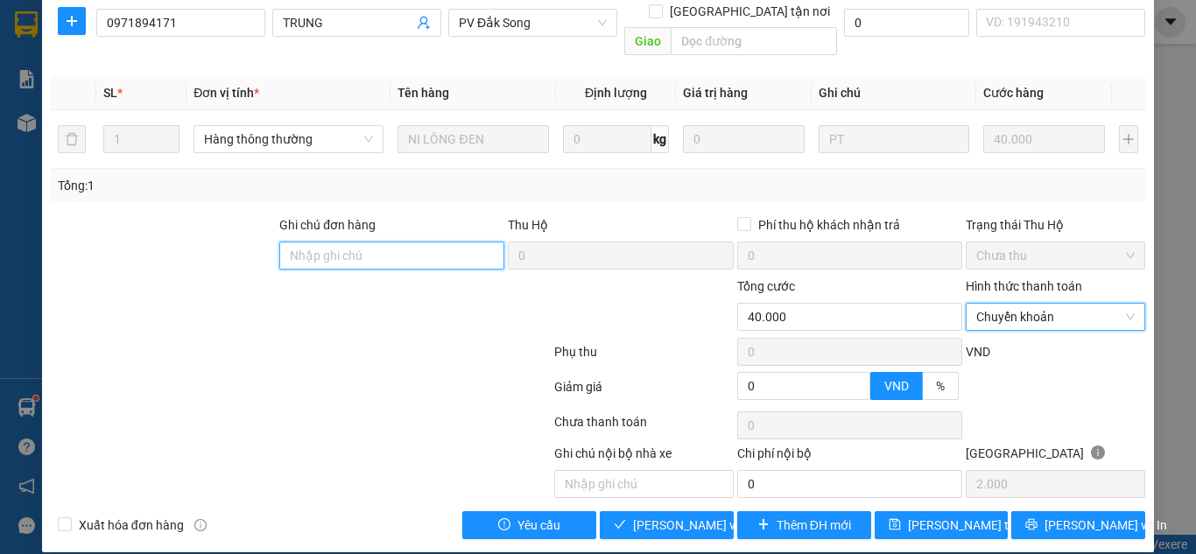
click at [437, 242] on input "Ghi chú đơn hàng" at bounding box center [391, 256] width 225 height 28
paste input "1tr030 tk6868 17h27p 13/10/25"
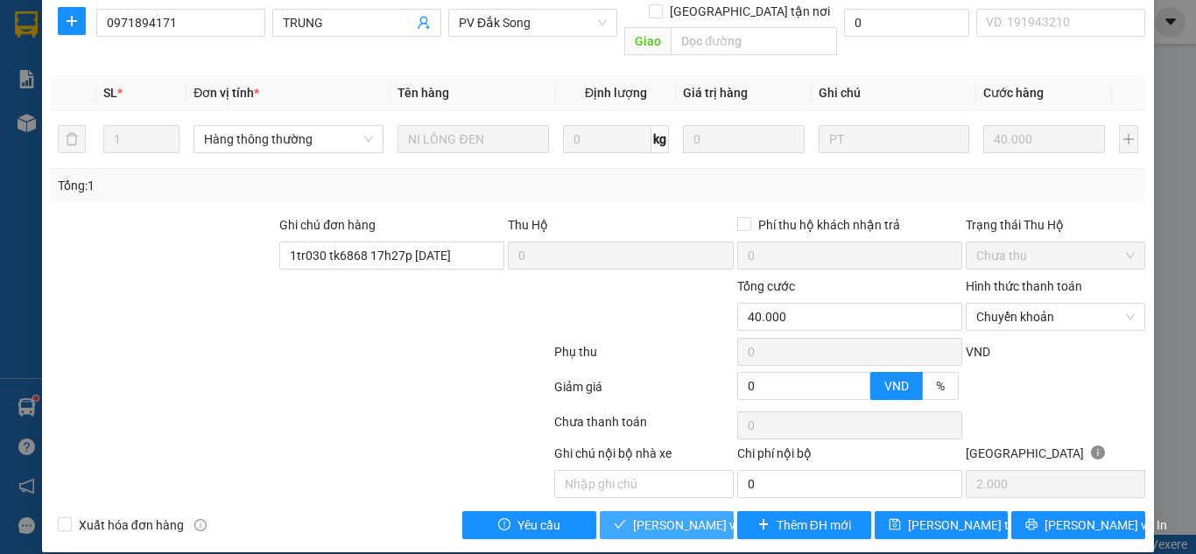
click at [662, 516] on span "[PERSON_NAME] và Giao hàng" at bounding box center [717, 525] width 168 height 19
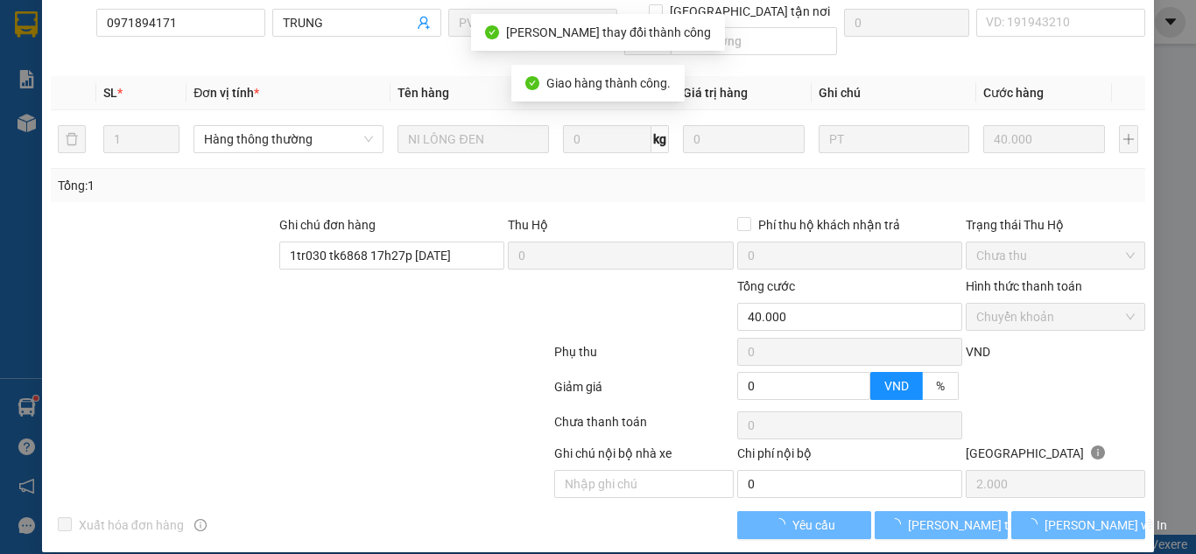
scroll to position [275, 0]
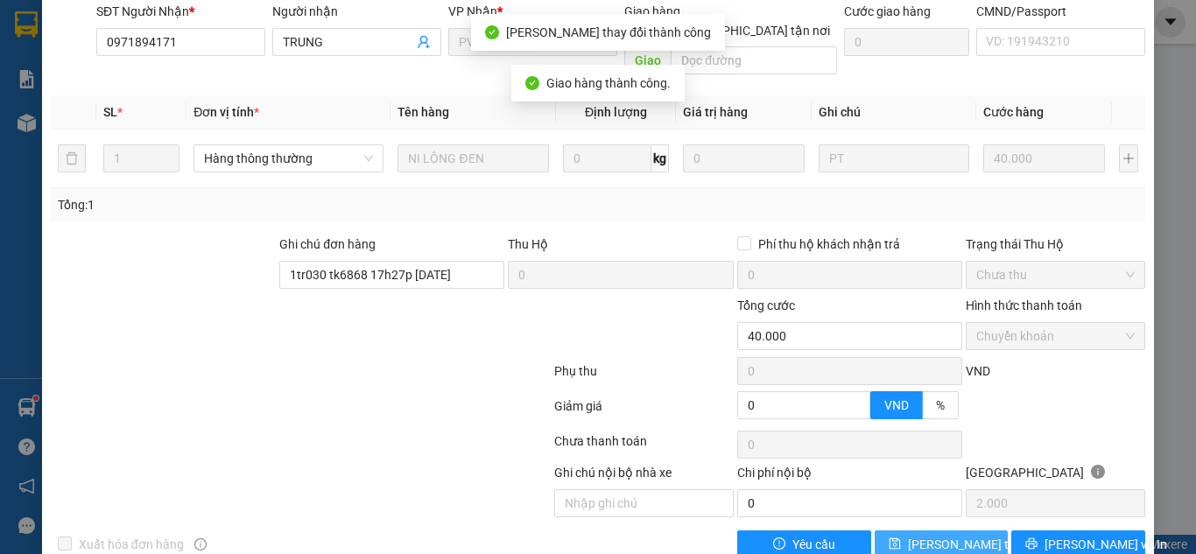
drag, startPoint x: 885, startPoint y: 491, endPoint x: 914, endPoint y: 510, distance: 34.3
click at [914, 535] on span "[PERSON_NAME] thay đổi" at bounding box center [978, 544] width 140 height 19
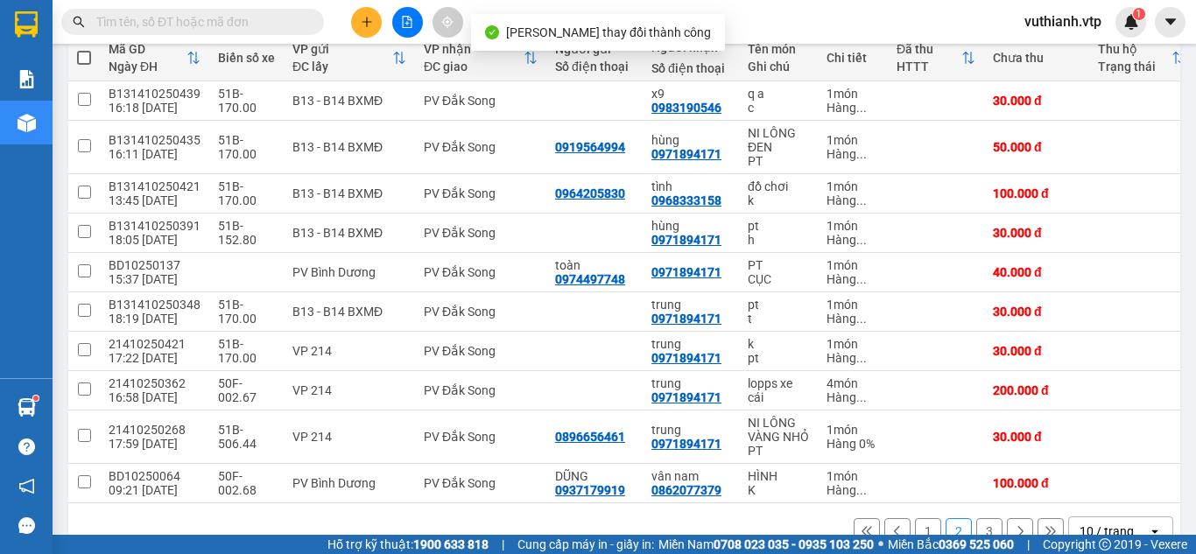
scroll to position [230, 0]
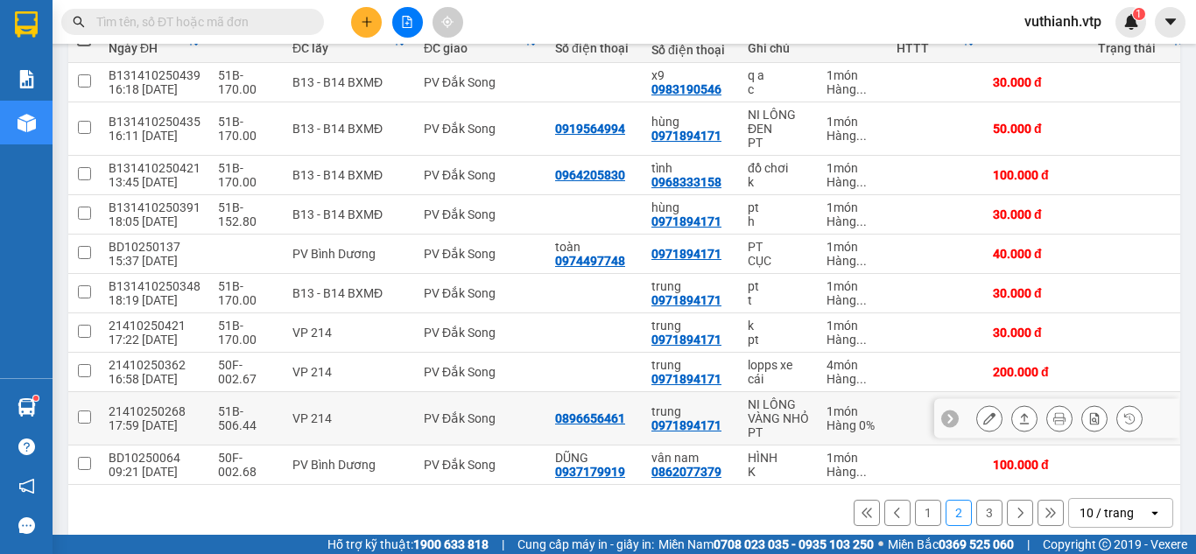
click at [984, 424] on button at bounding box center [989, 419] width 25 height 31
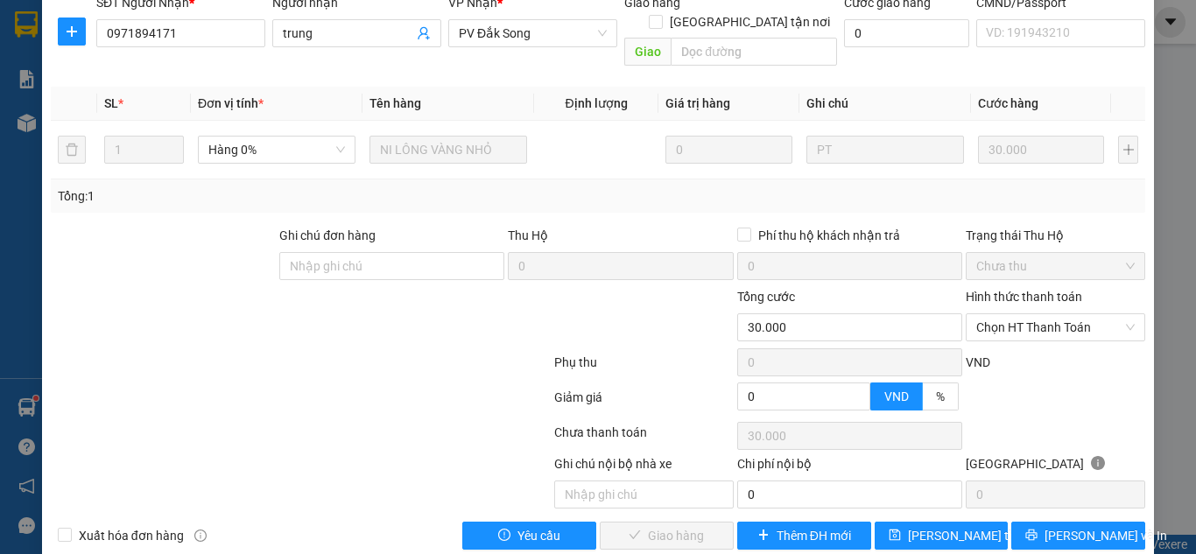
scroll to position [267, 0]
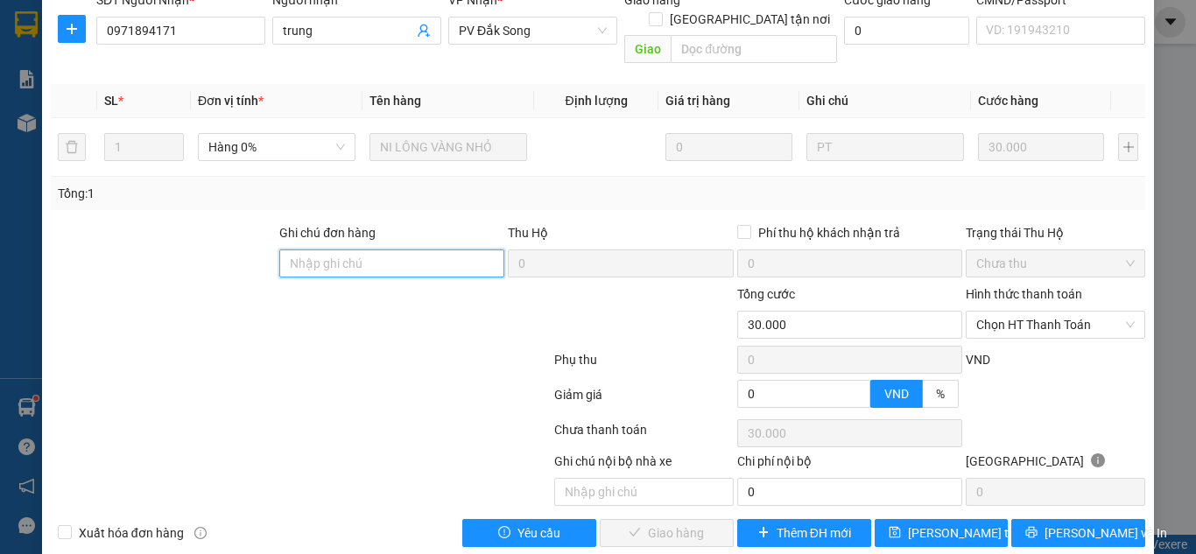
click at [430, 267] on input "Ghi chú đơn hàng" at bounding box center [391, 264] width 225 height 28
paste input "1tr030 tk6868 17h27p 13/10/25"
click at [1042, 323] on span "Chọn HT Thanh Toán" at bounding box center [1056, 325] width 159 height 26
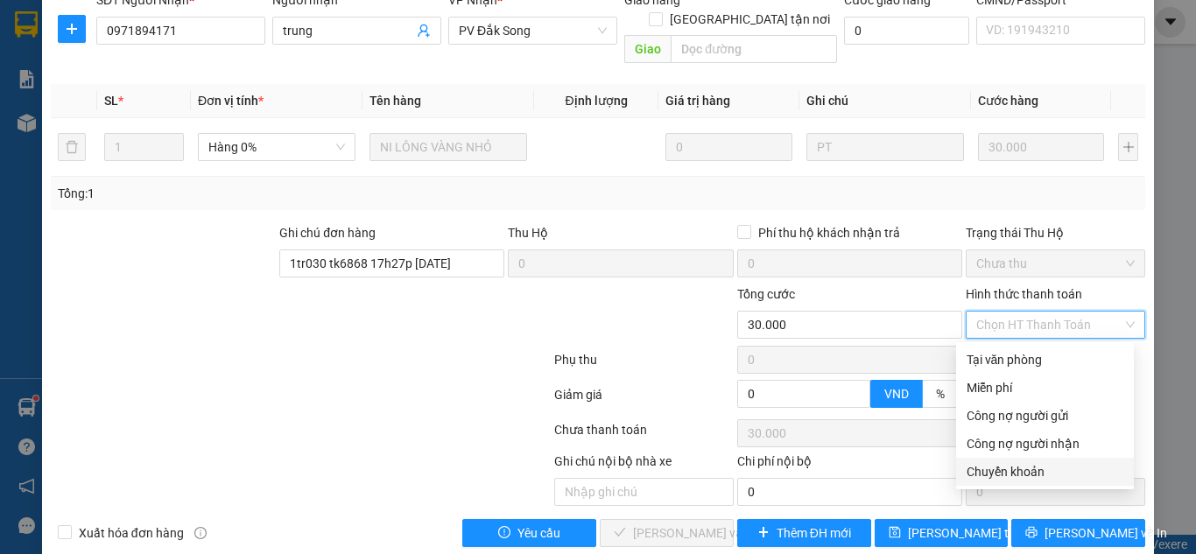
click at [1017, 468] on div "Chuyển khoản" at bounding box center [1045, 471] width 157 height 19
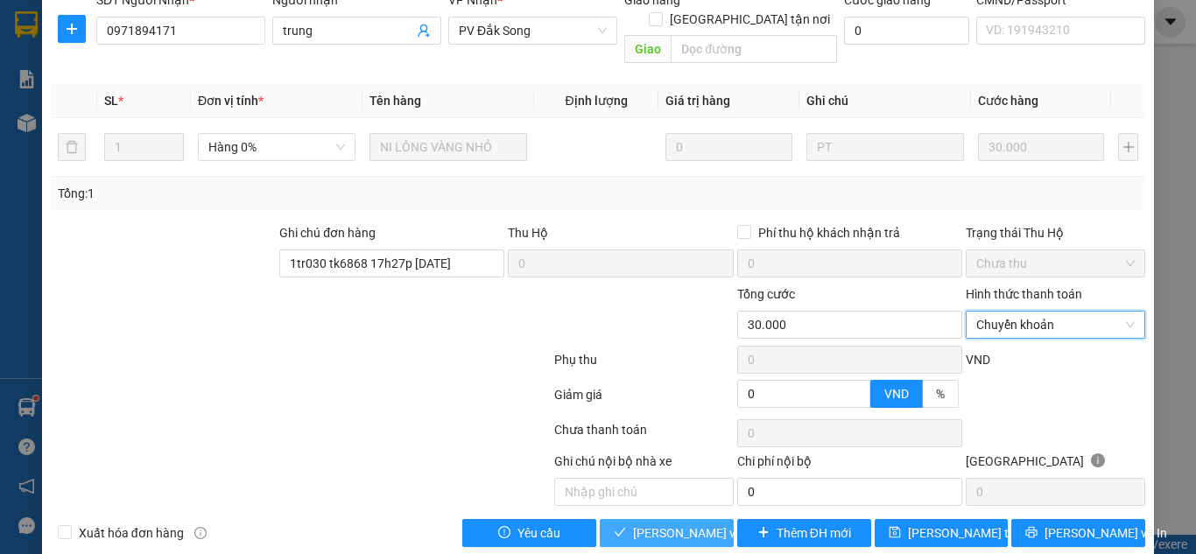
click at [619, 543] on button "[PERSON_NAME] và Giao hàng" at bounding box center [667, 533] width 134 height 28
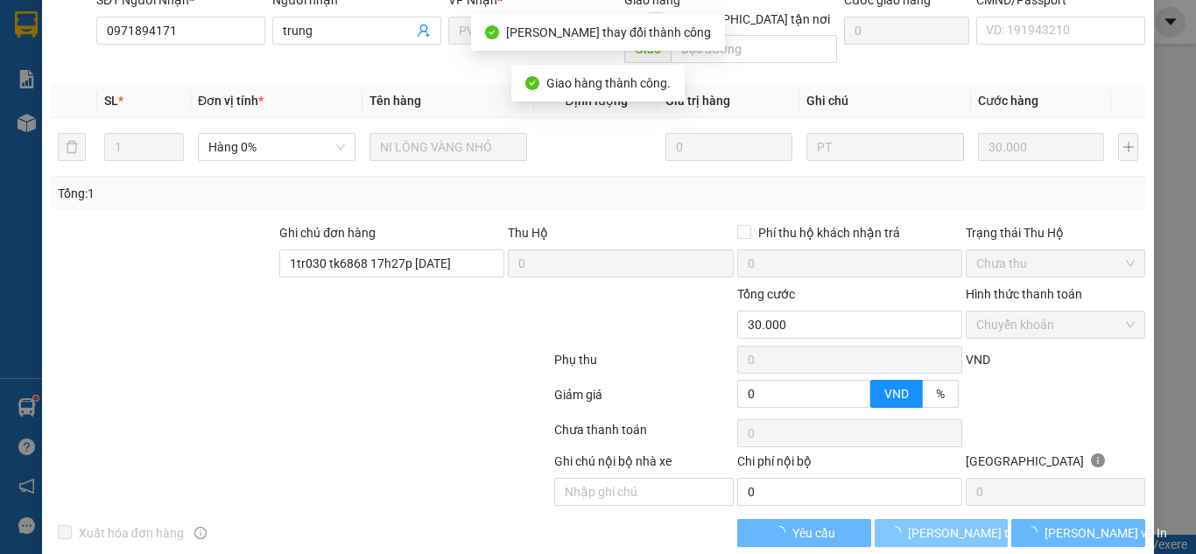
scroll to position [248, 0]
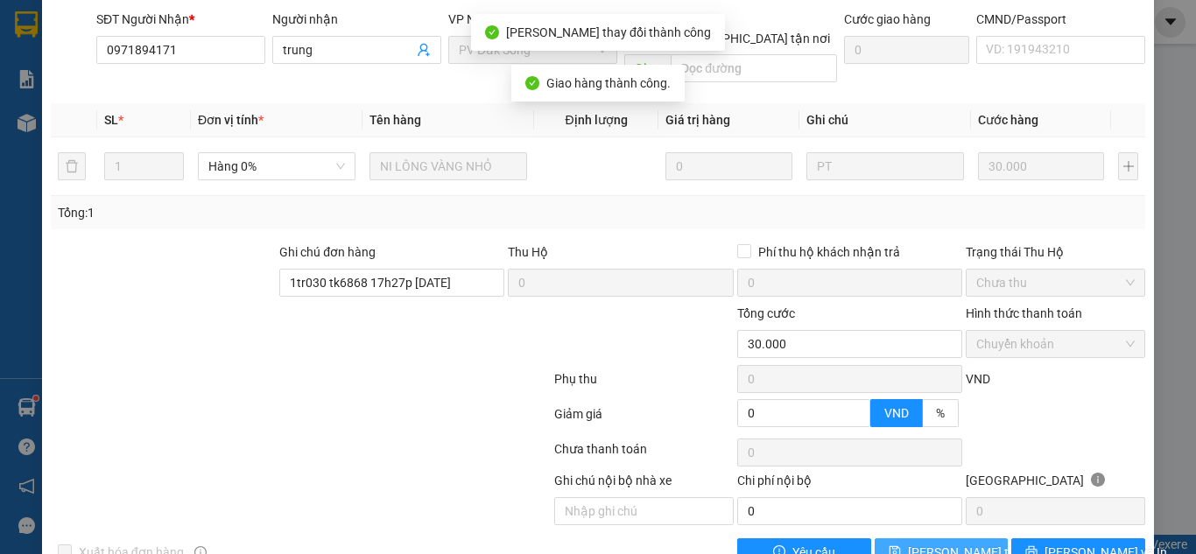
click at [914, 543] on span "[PERSON_NAME] thay đổi" at bounding box center [978, 552] width 140 height 19
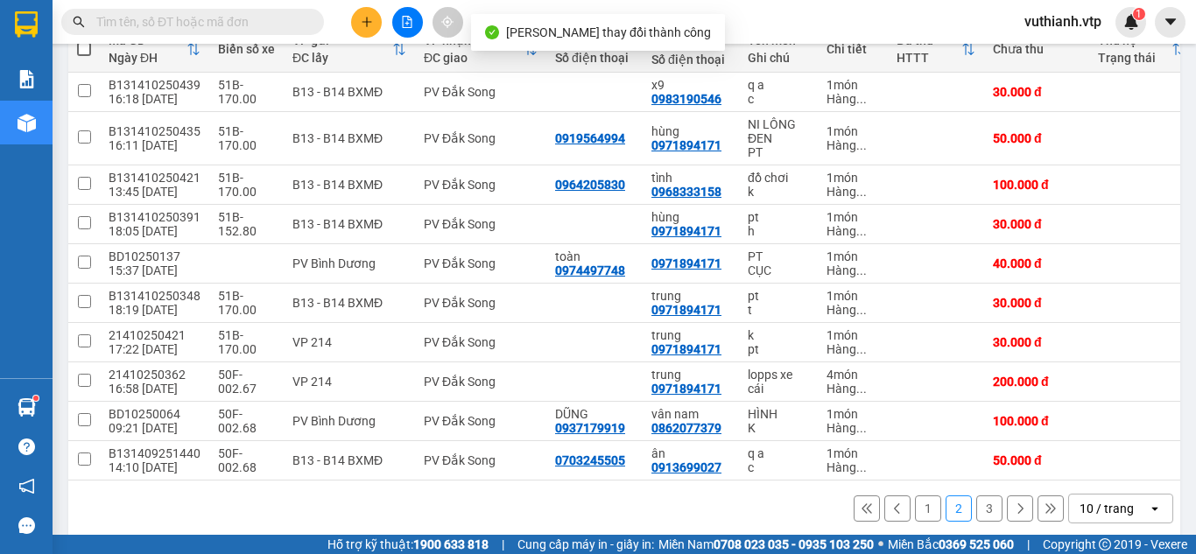
scroll to position [245, 0]
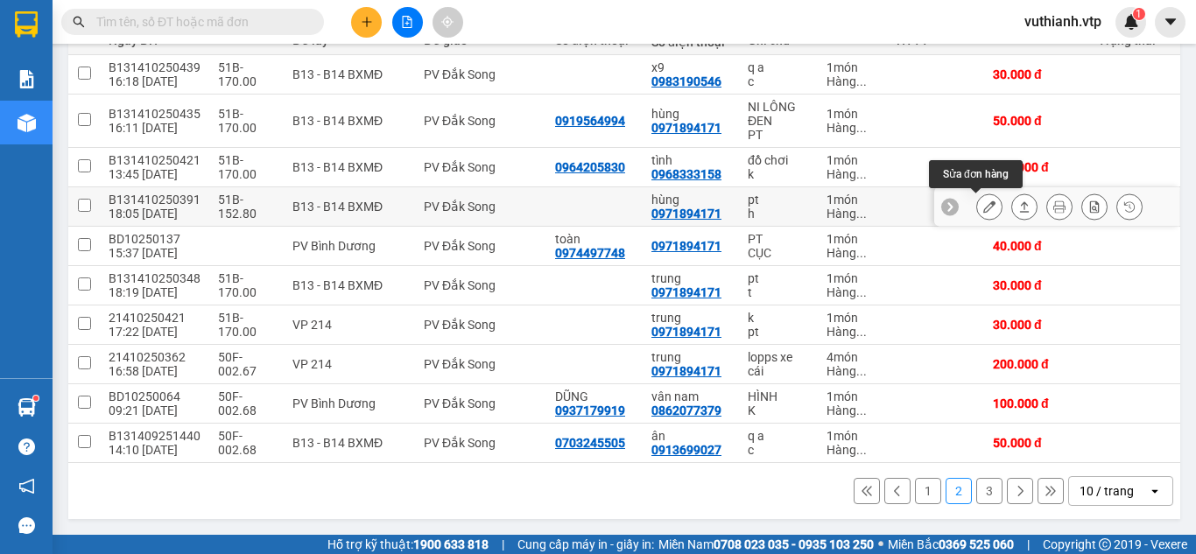
click at [984, 201] on icon at bounding box center [990, 207] width 12 height 12
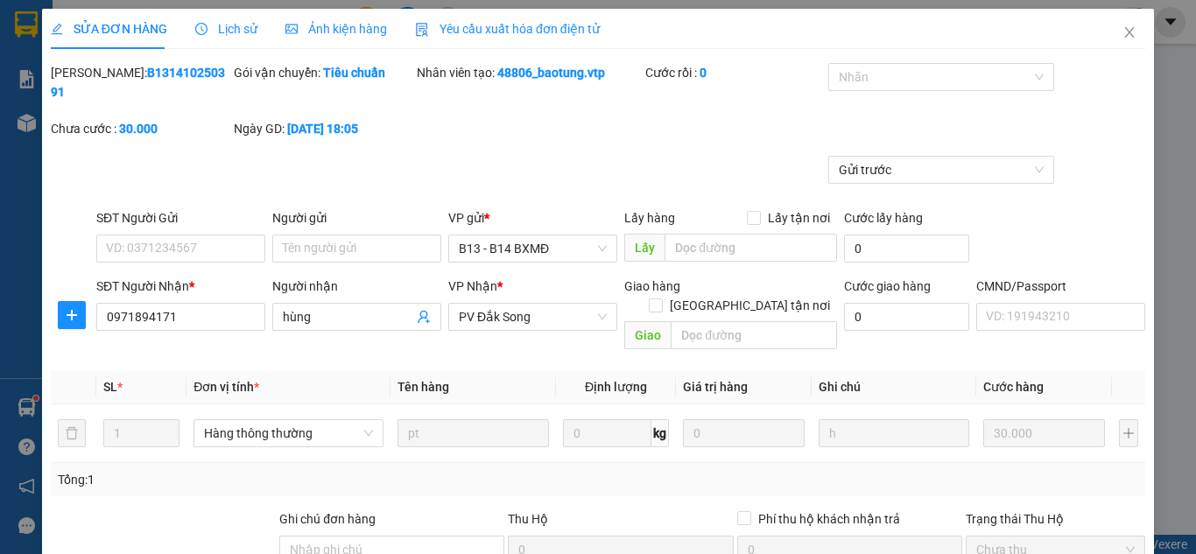
scroll to position [275, 0]
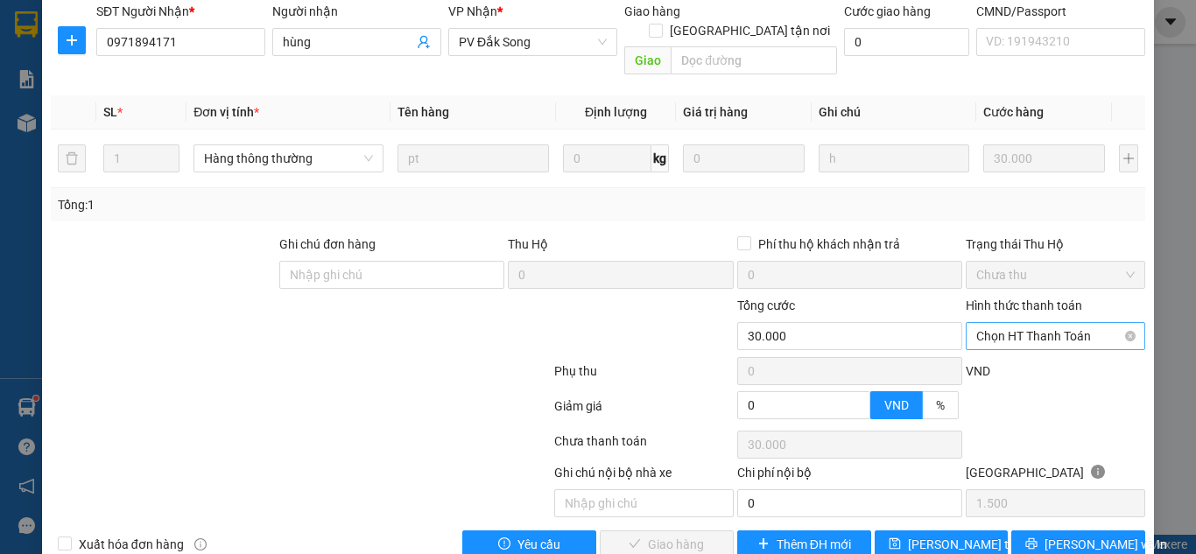
click at [1071, 323] on span "Chọn HT Thanh Toán" at bounding box center [1056, 336] width 159 height 26
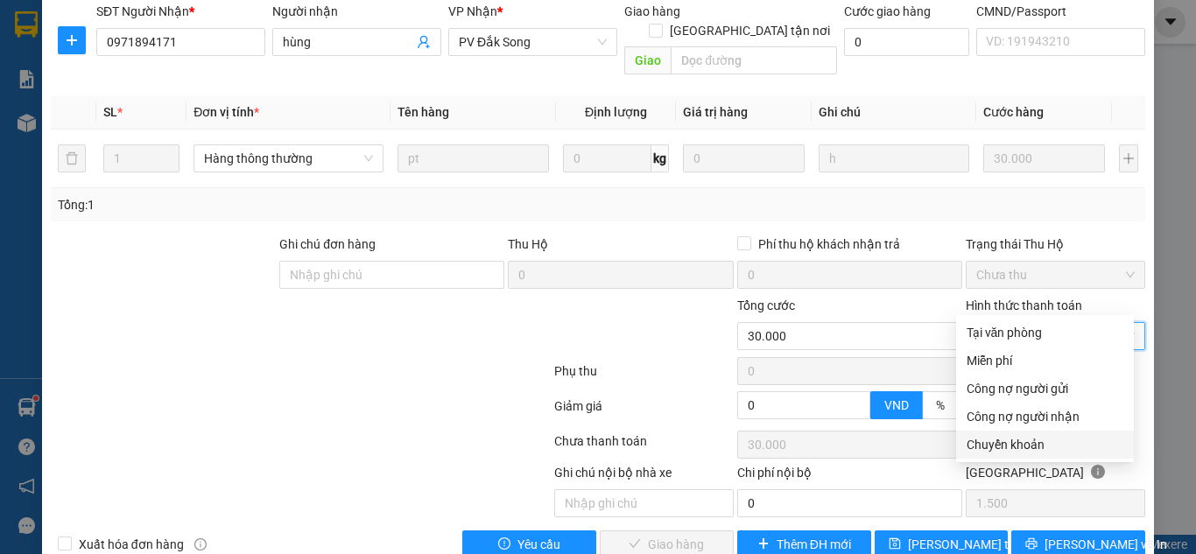
click at [1021, 436] on div "Chuyển khoản" at bounding box center [1045, 444] width 157 height 19
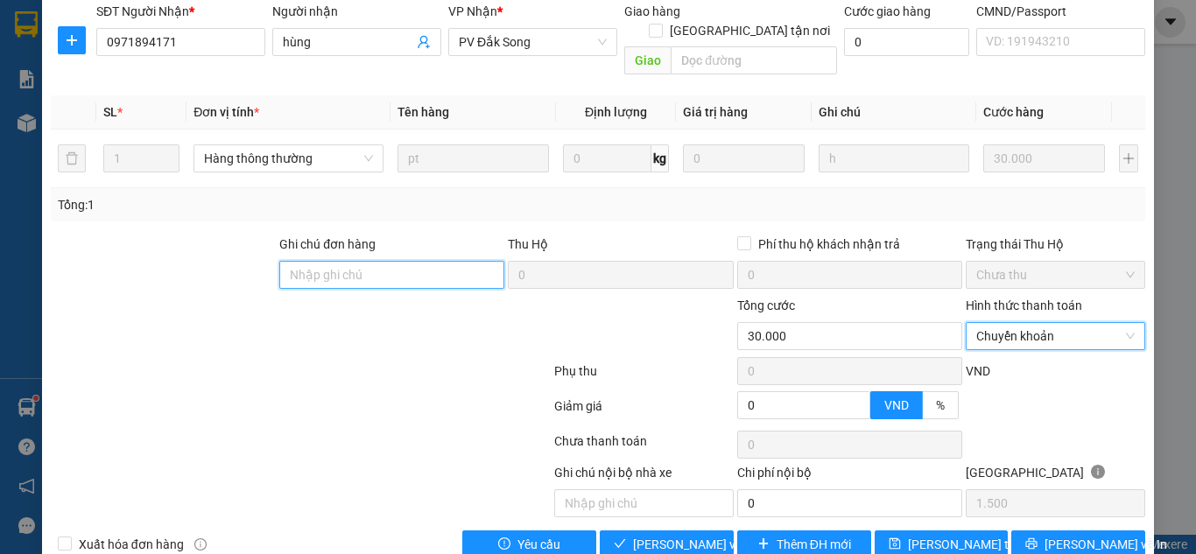
click at [435, 261] on input "Ghi chú đơn hàng" at bounding box center [391, 275] width 225 height 28
paste input "1tr030 tk6868 17h27p 13/10/25"
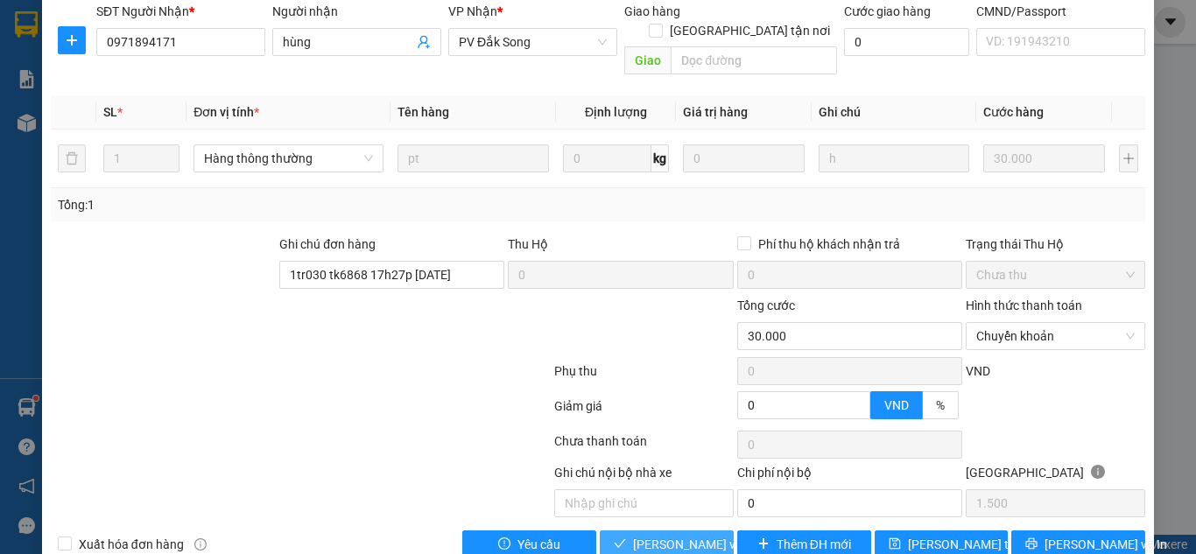
click at [659, 535] on span "[PERSON_NAME] và Giao hàng" at bounding box center [717, 544] width 168 height 19
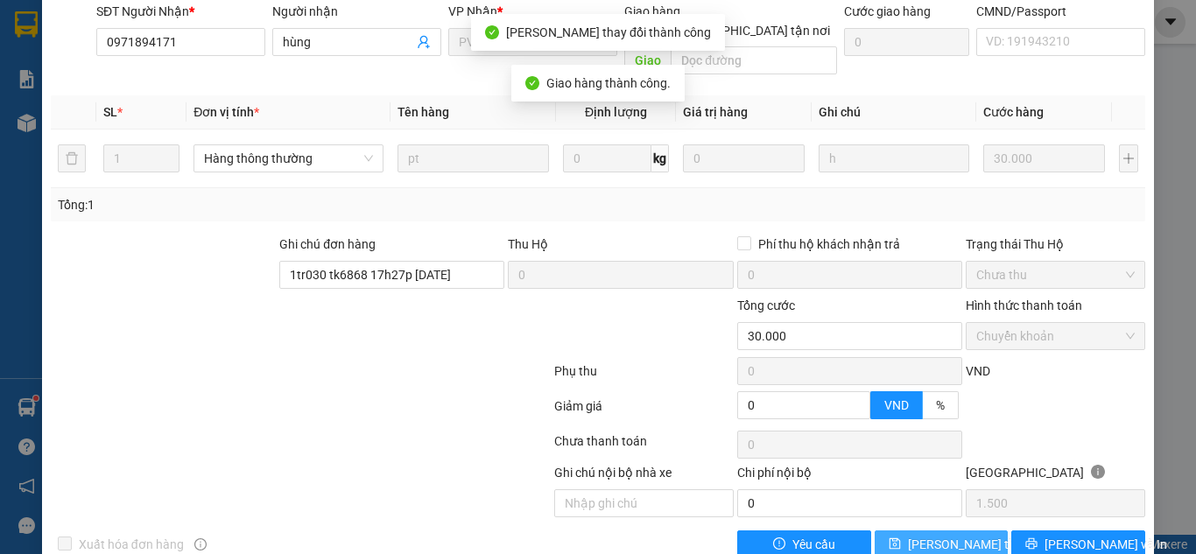
click at [875, 531] on button "[PERSON_NAME] thay đổi" at bounding box center [942, 545] width 134 height 28
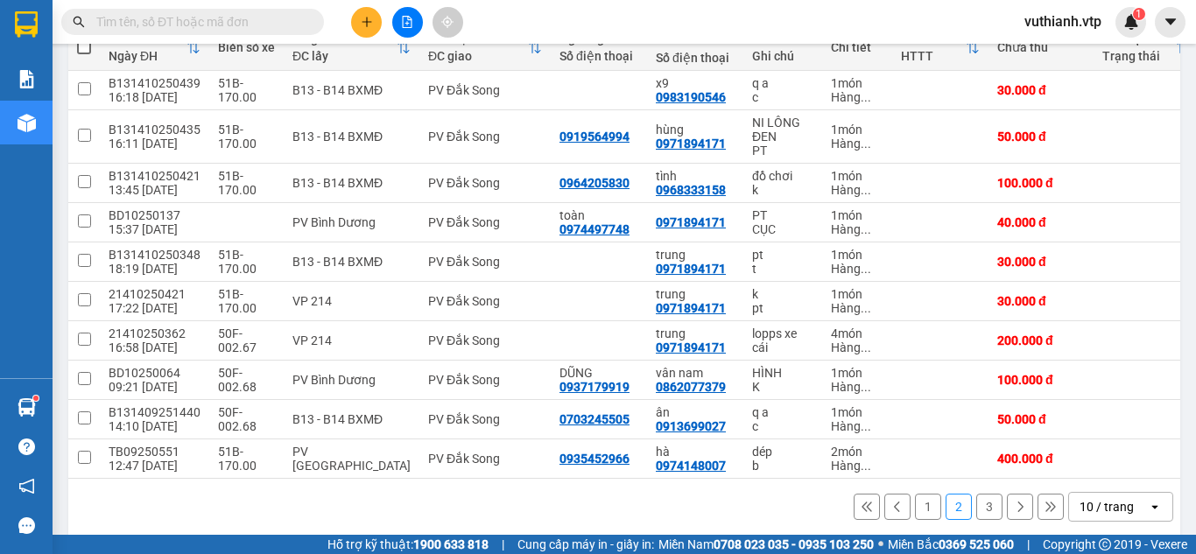
scroll to position [225, 0]
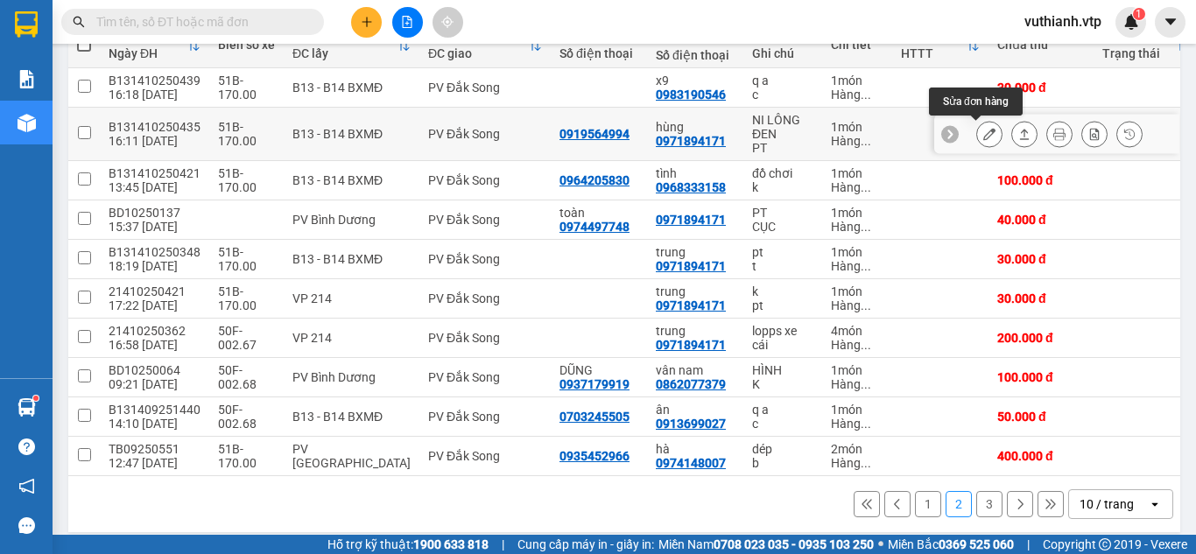
click at [984, 135] on icon at bounding box center [990, 134] width 12 height 12
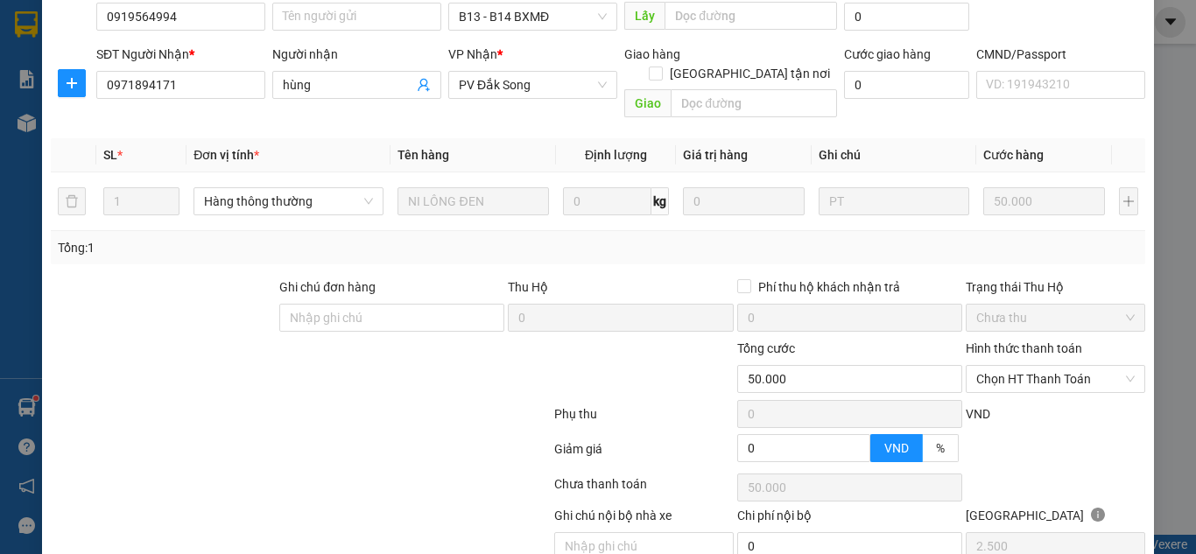
scroll to position [286, 0]
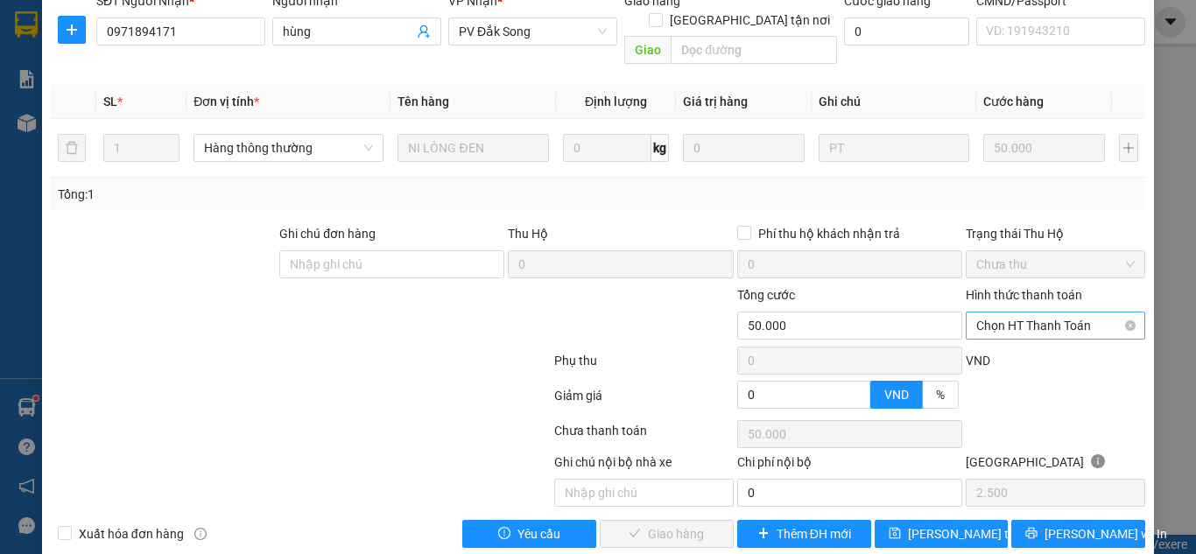
click at [1068, 313] on span "Chọn HT Thanh Toán" at bounding box center [1056, 326] width 159 height 26
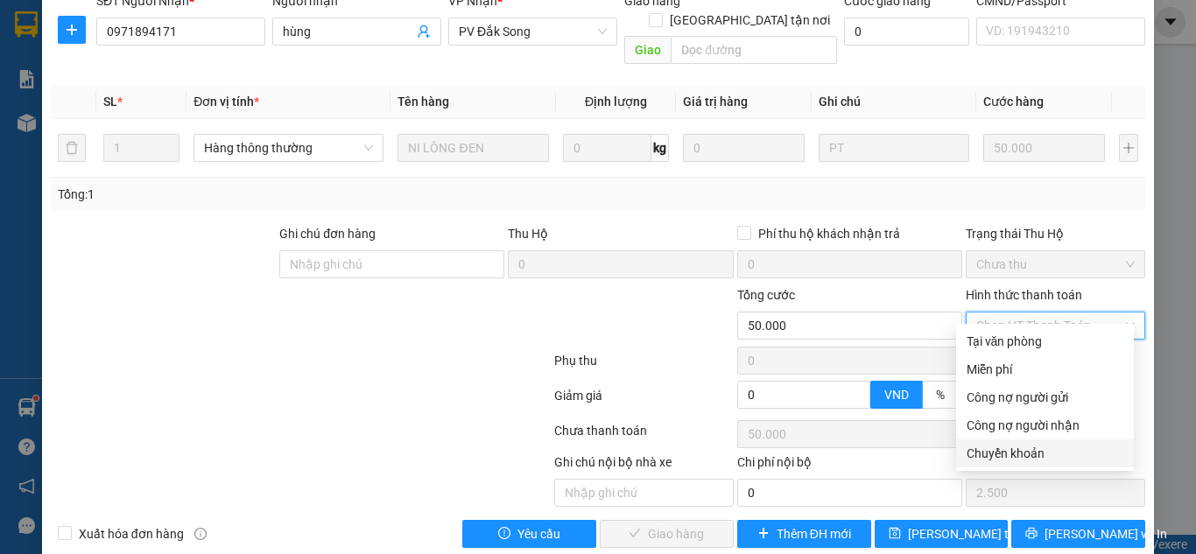
click at [1042, 455] on div "Chuyển khoản" at bounding box center [1045, 453] width 157 height 19
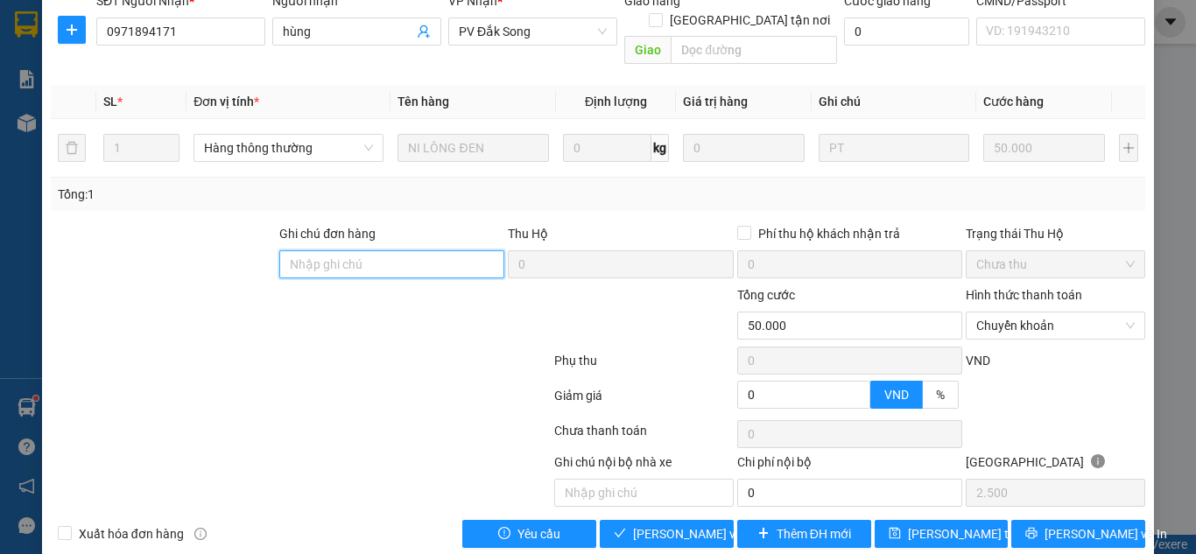
click at [461, 250] on input "Ghi chú đơn hàng" at bounding box center [391, 264] width 225 height 28
paste input "1tr030 tk6868 17h27p 13/10/25"
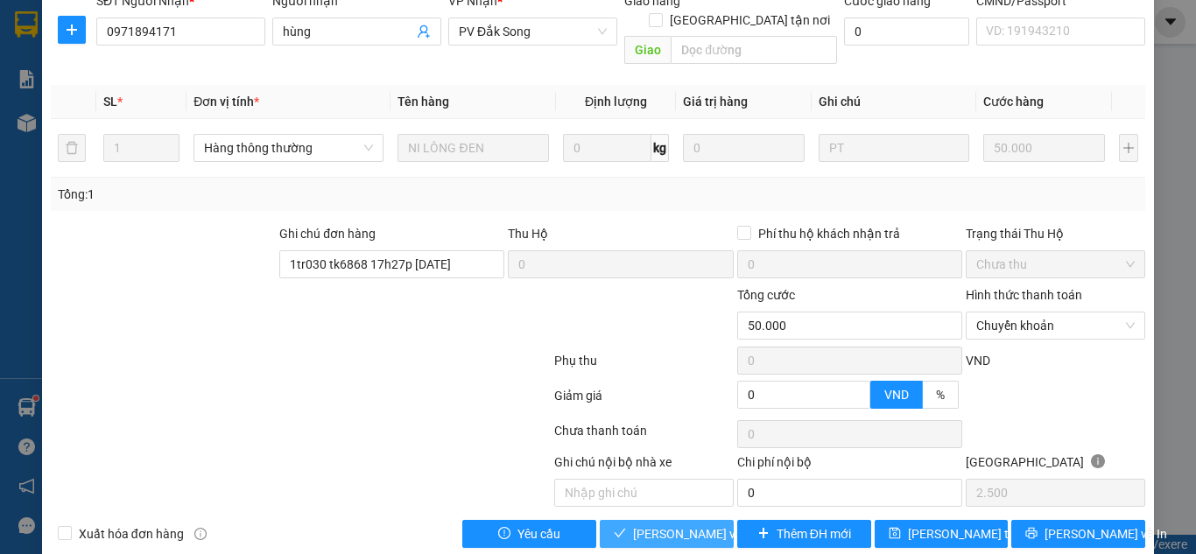
click at [661, 525] on span "[PERSON_NAME] và Giao hàng" at bounding box center [717, 534] width 168 height 19
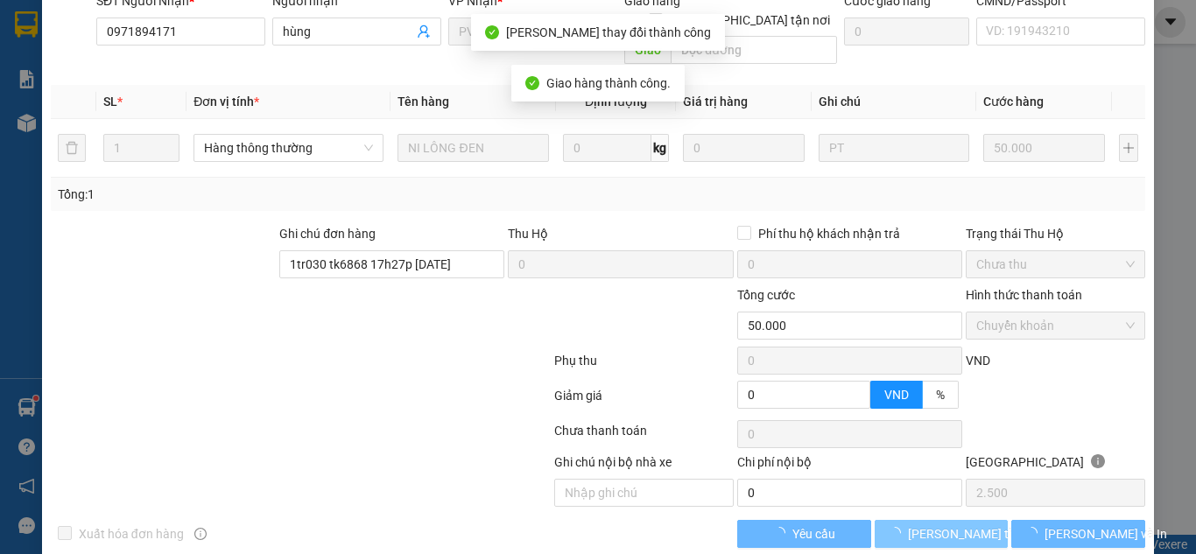
scroll to position [266, 0]
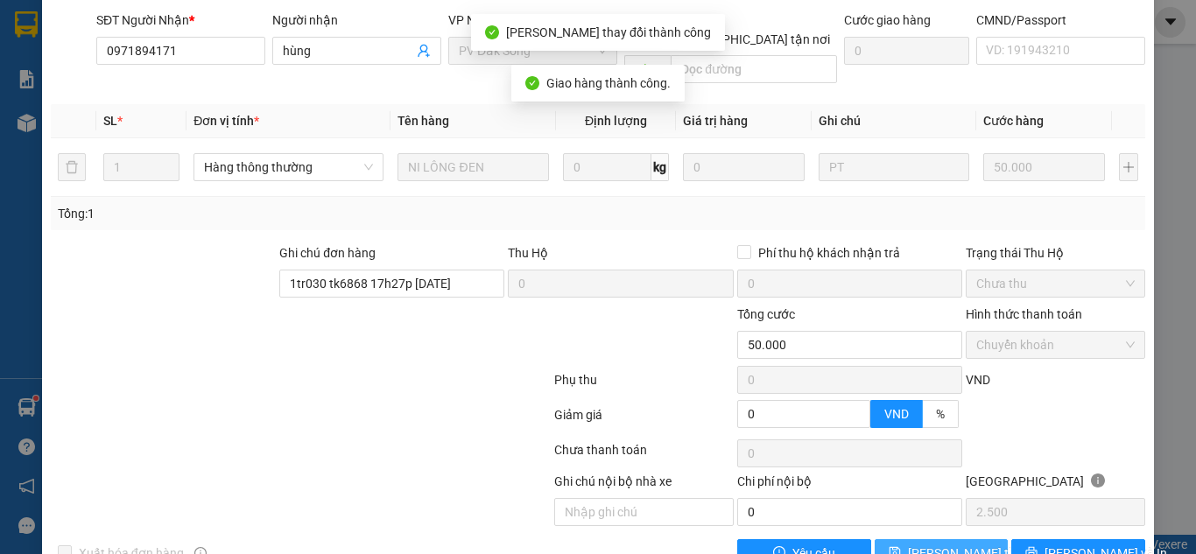
click at [925, 544] on span "[PERSON_NAME] thay đổi" at bounding box center [978, 553] width 140 height 19
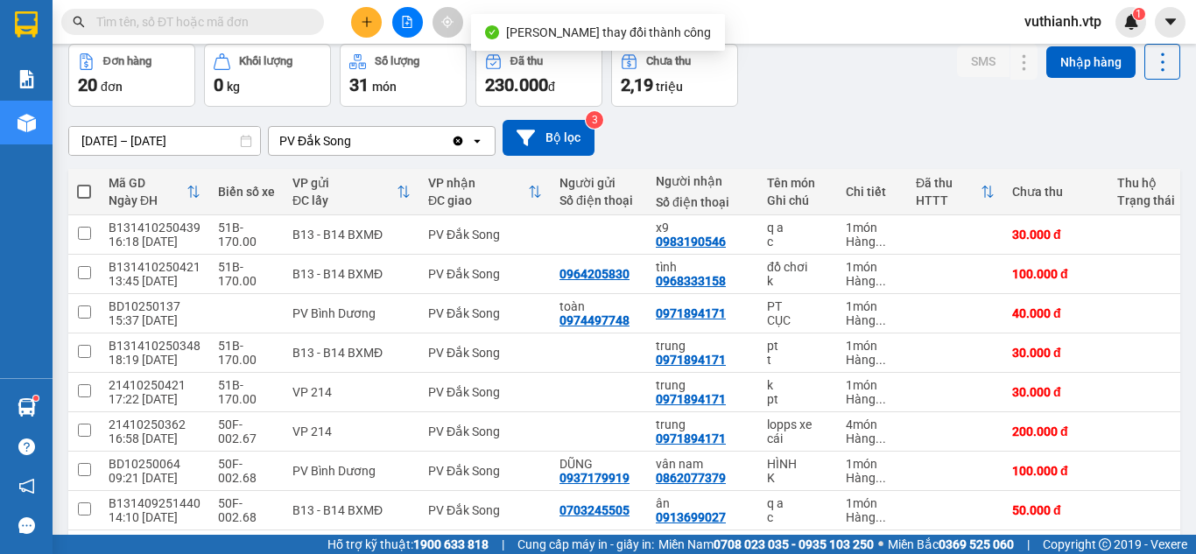
scroll to position [231, 0]
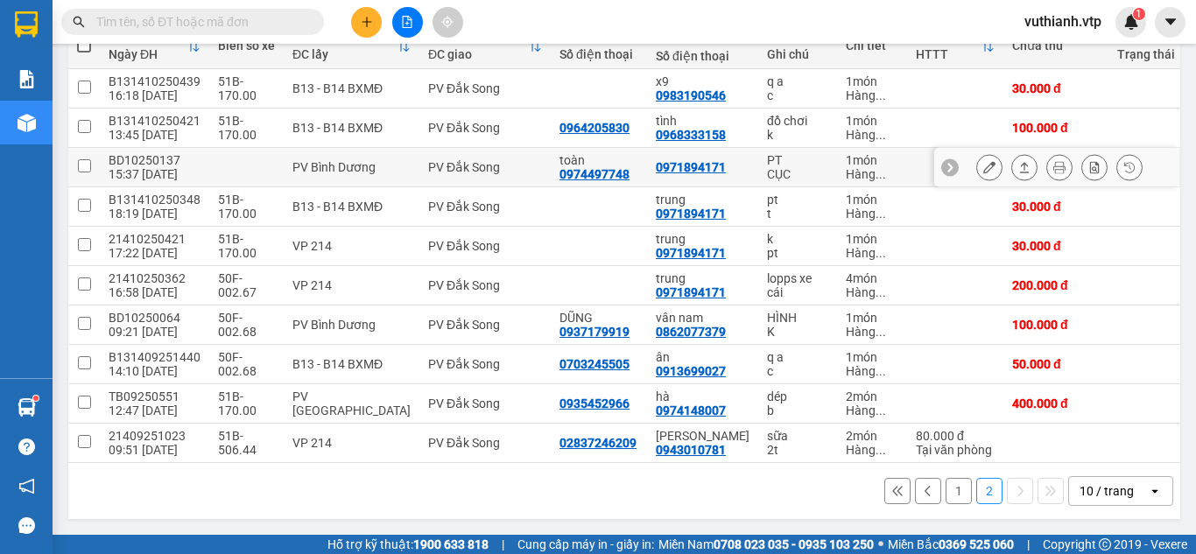
click at [984, 166] on icon at bounding box center [990, 167] width 12 height 12
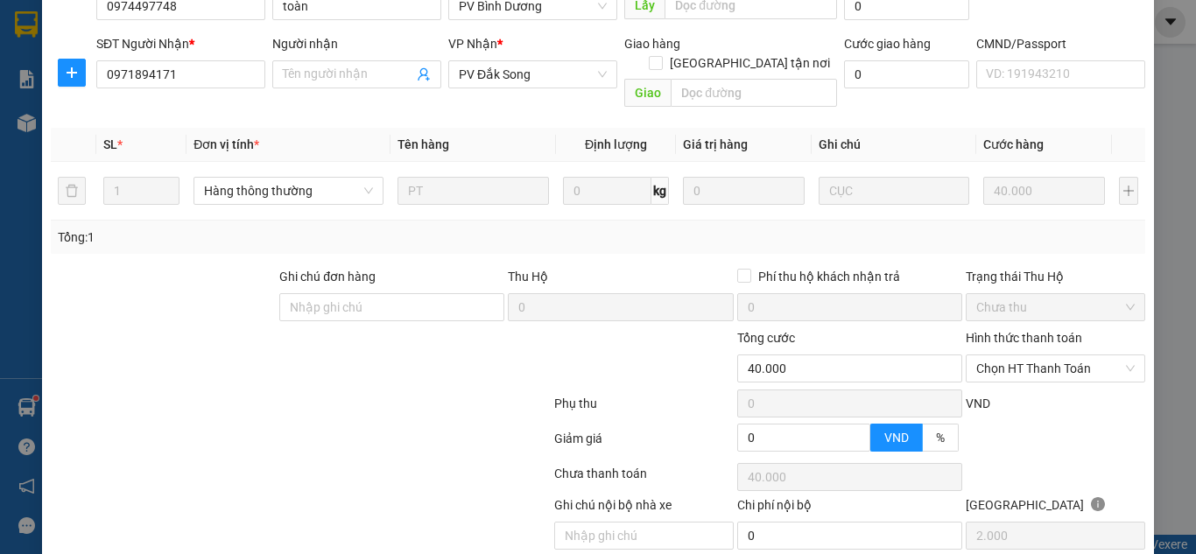
scroll to position [244, 0]
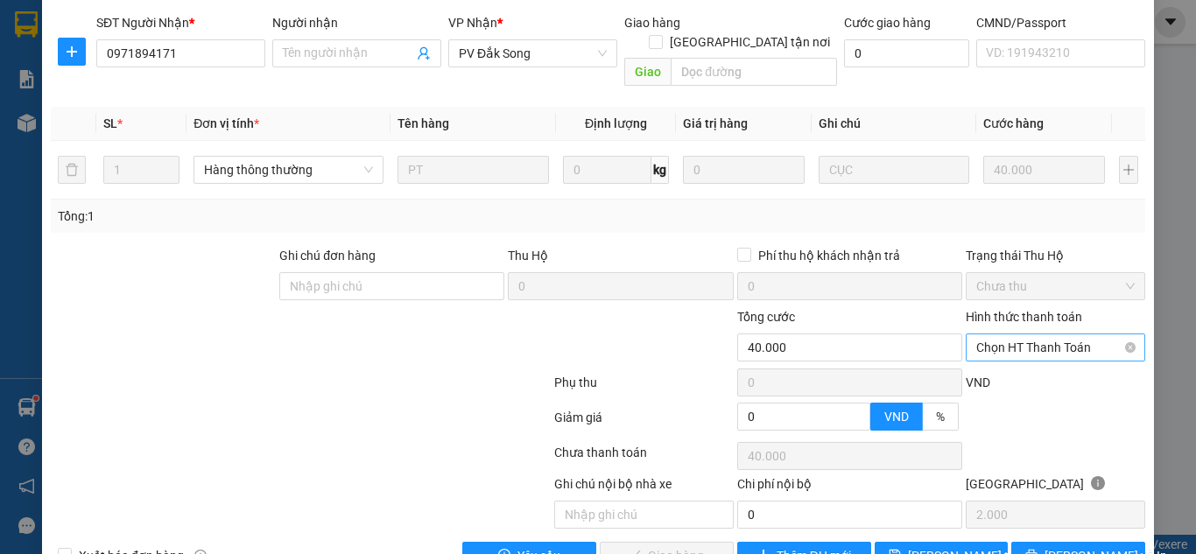
click at [1061, 335] on span "Chọn HT Thanh Toán" at bounding box center [1056, 348] width 159 height 26
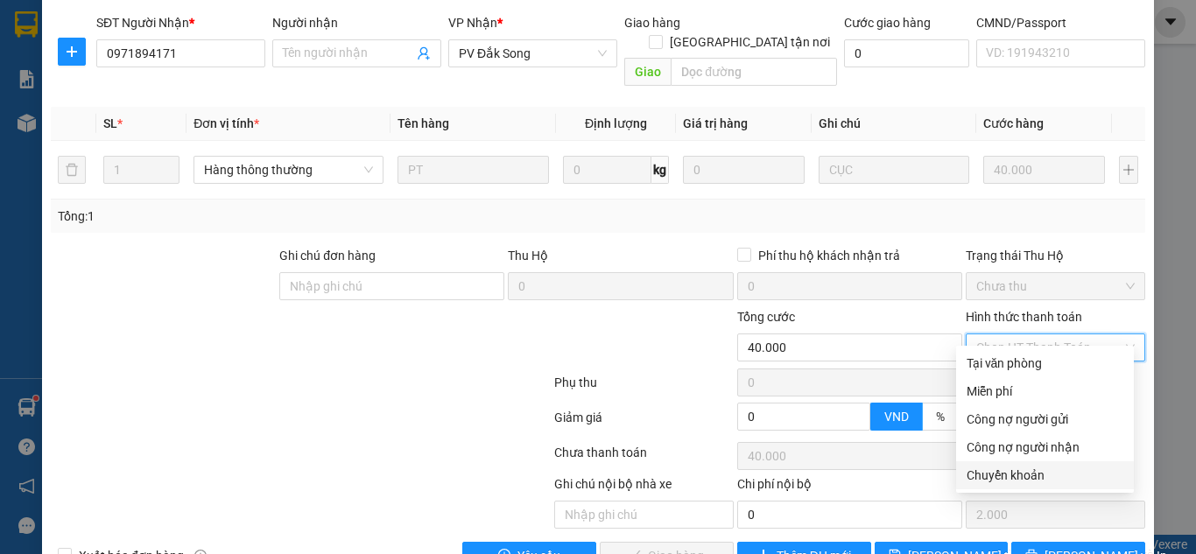
click at [1040, 477] on div "Chuyển khoản" at bounding box center [1045, 475] width 157 height 19
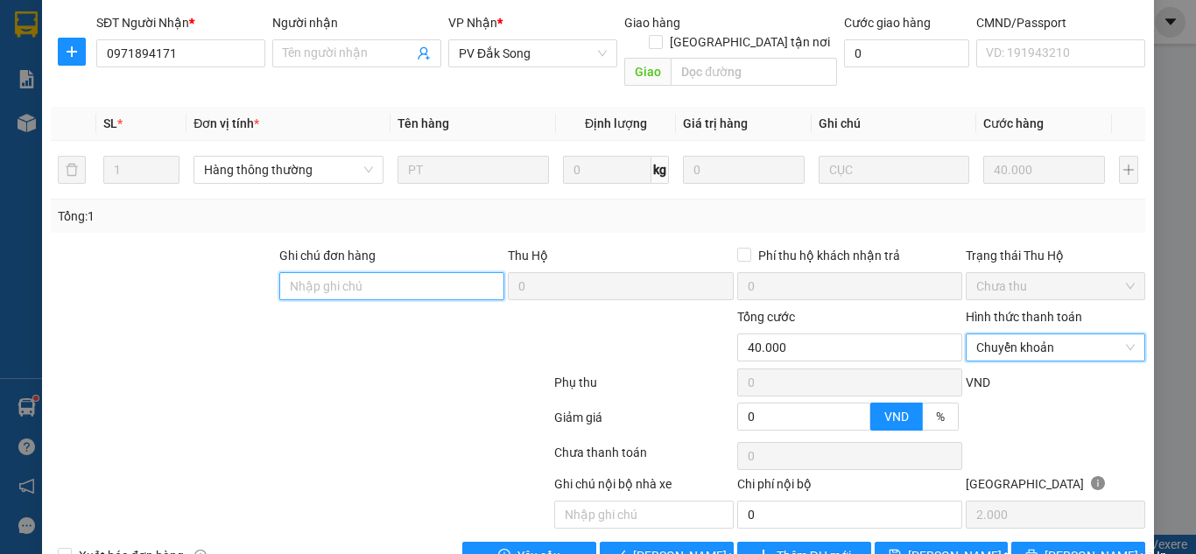
click at [445, 272] on input "Ghi chú đơn hàng" at bounding box center [391, 286] width 225 height 28
paste input "1tr030 tk6868 17h27p 13/10/25"
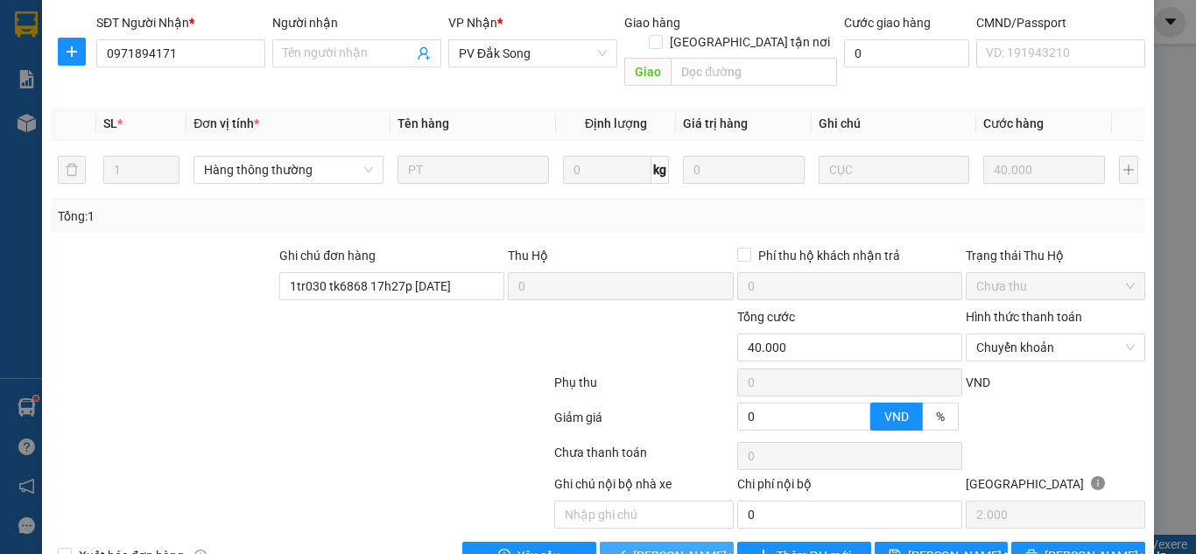
click at [666, 547] on span "[PERSON_NAME] và Giao hàng" at bounding box center [717, 556] width 168 height 19
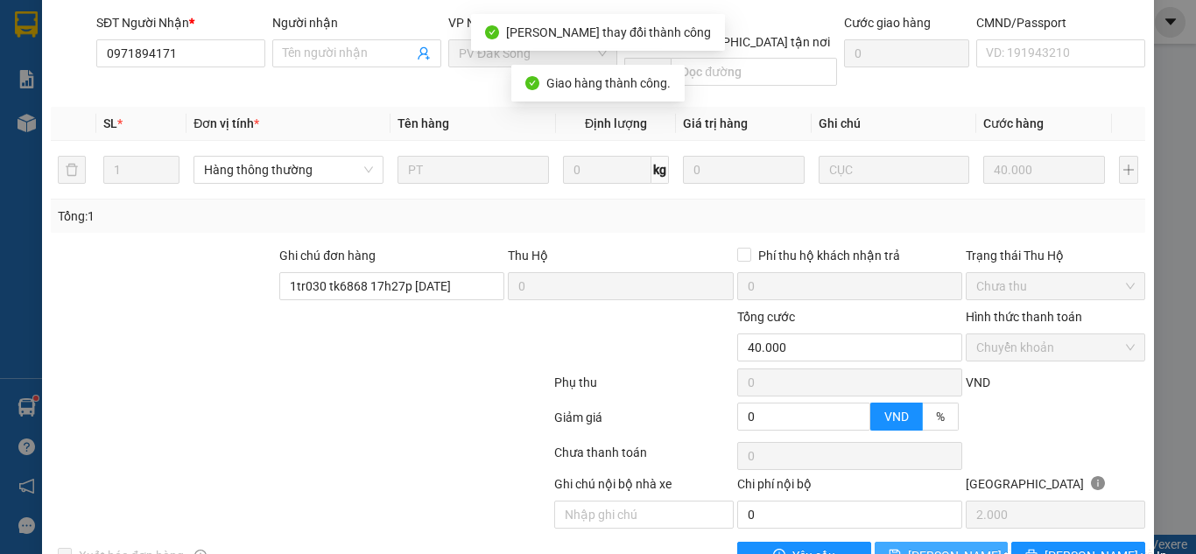
click at [905, 542] on button "[PERSON_NAME] thay đổi" at bounding box center [942, 556] width 134 height 28
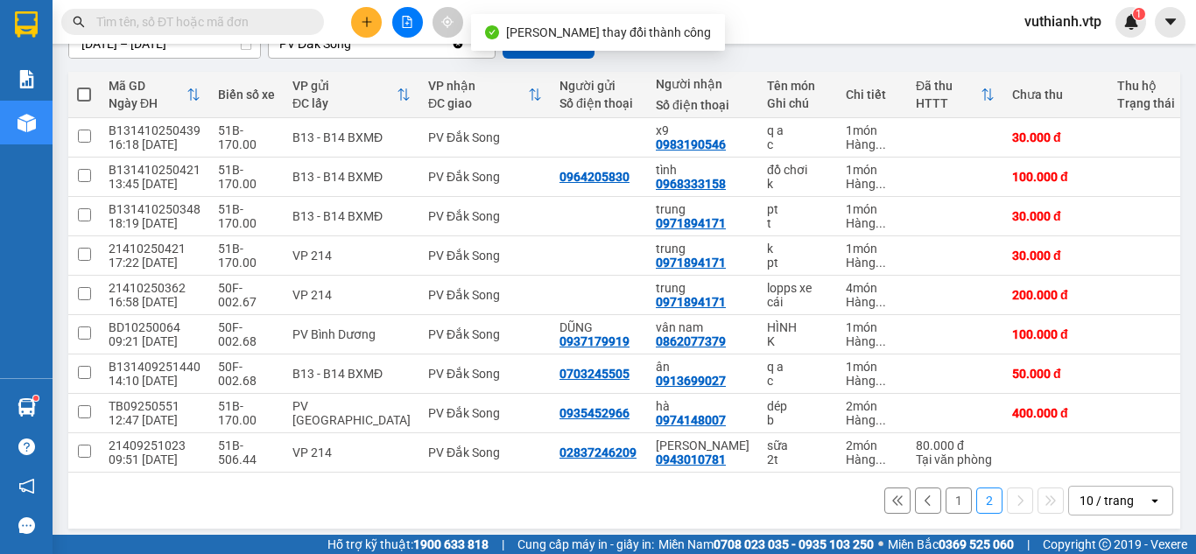
scroll to position [192, 0]
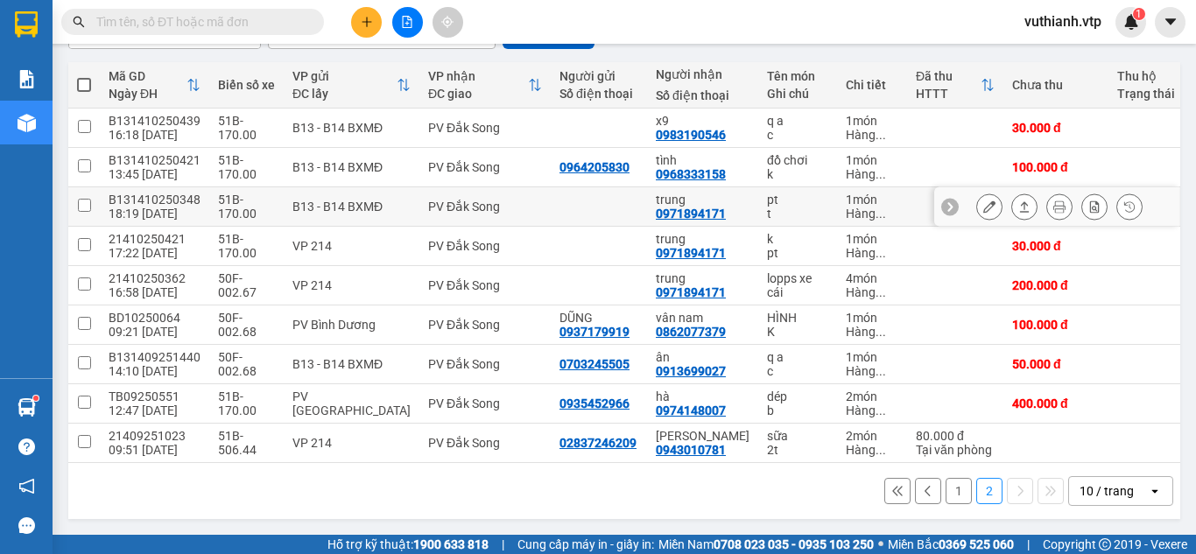
click at [984, 201] on icon at bounding box center [990, 207] width 12 height 12
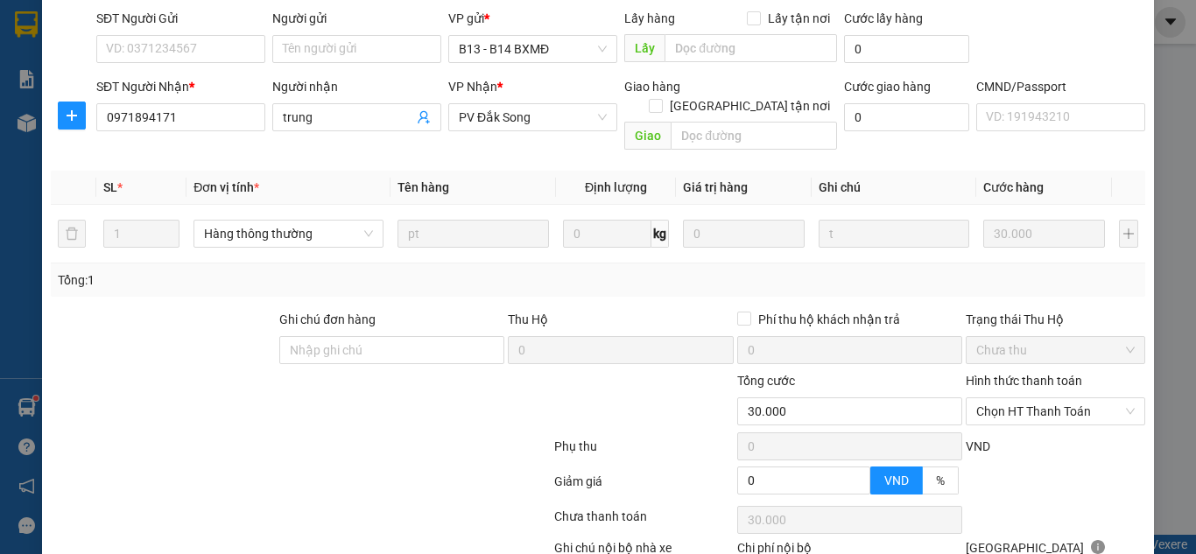
scroll to position [275, 0]
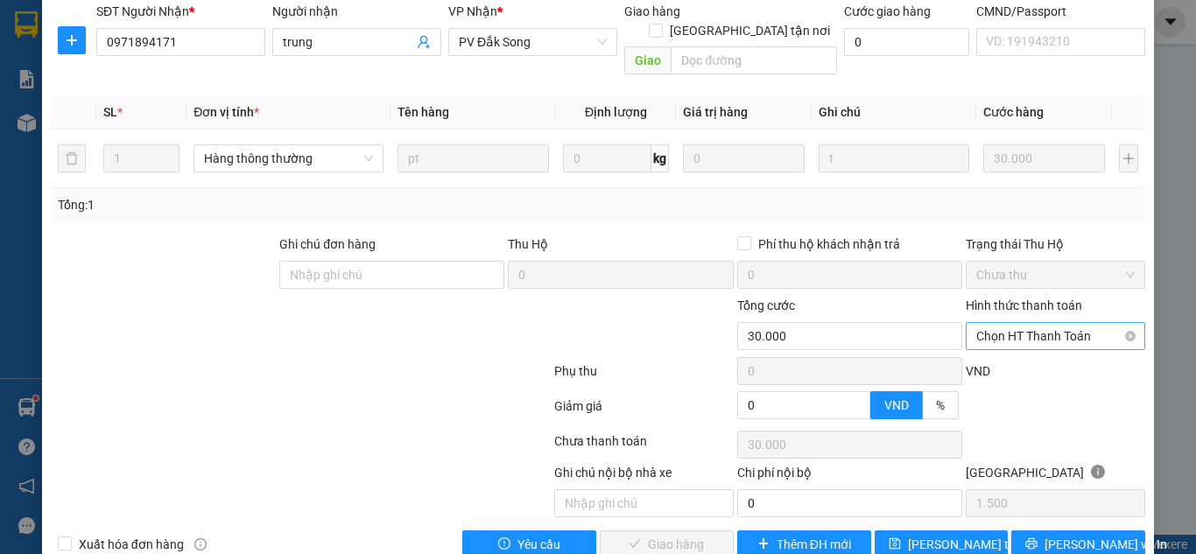
click at [1072, 323] on span "Chọn HT Thanh Toán" at bounding box center [1056, 336] width 159 height 26
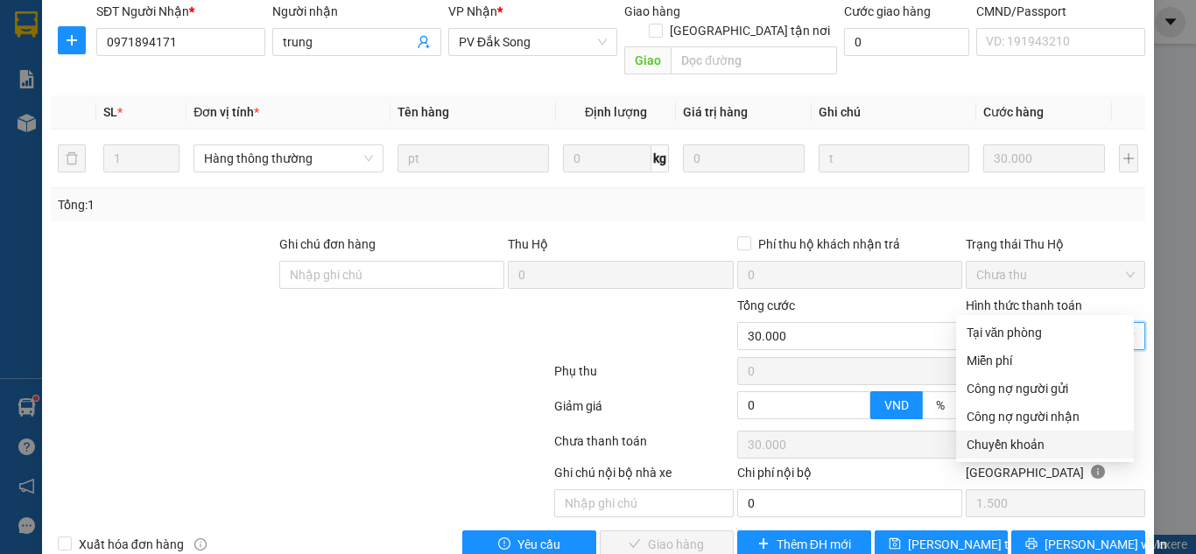
click at [1041, 446] on div "Chuyển khoản" at bounding box center [1045, 444] width 157 height 19
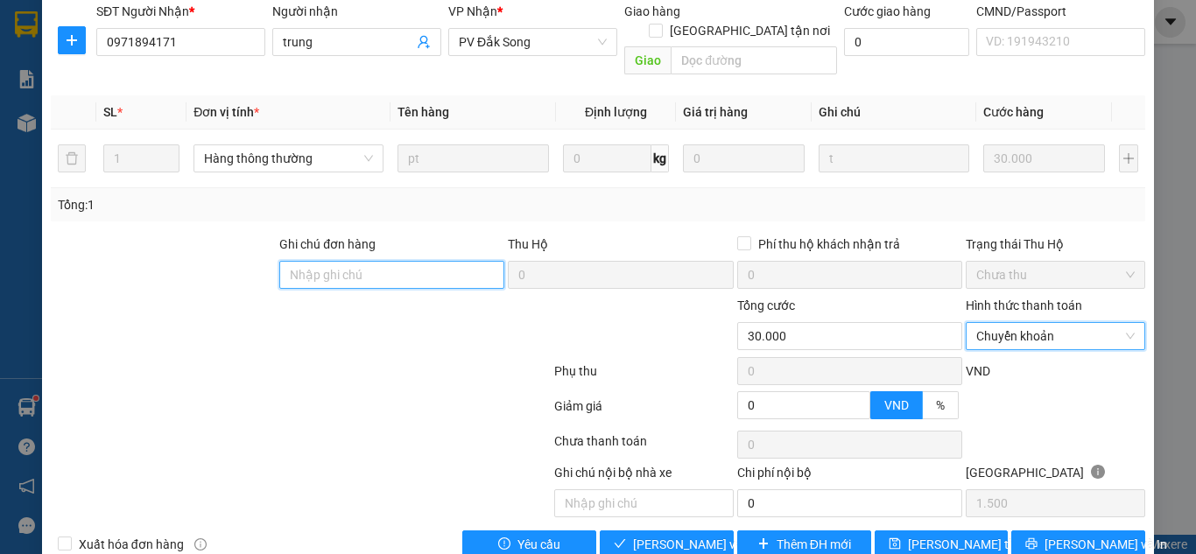
click at [471, 261] on input "Ghi chú đơn hàng" at bounding box center [391, 275] width 225 height 28
paste input "1tr030 tk6868 17h27p 13/10/25"
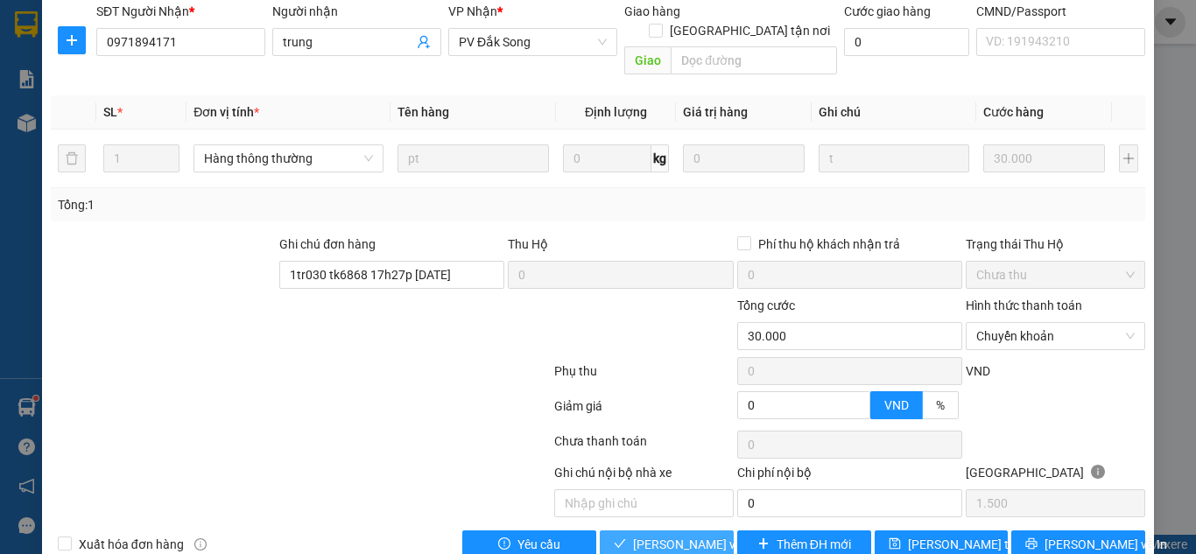
click at [662, 531] on button "[PERSON_NAME] và Giao hàng" at bounding box center [667, 545] width 134 height 28
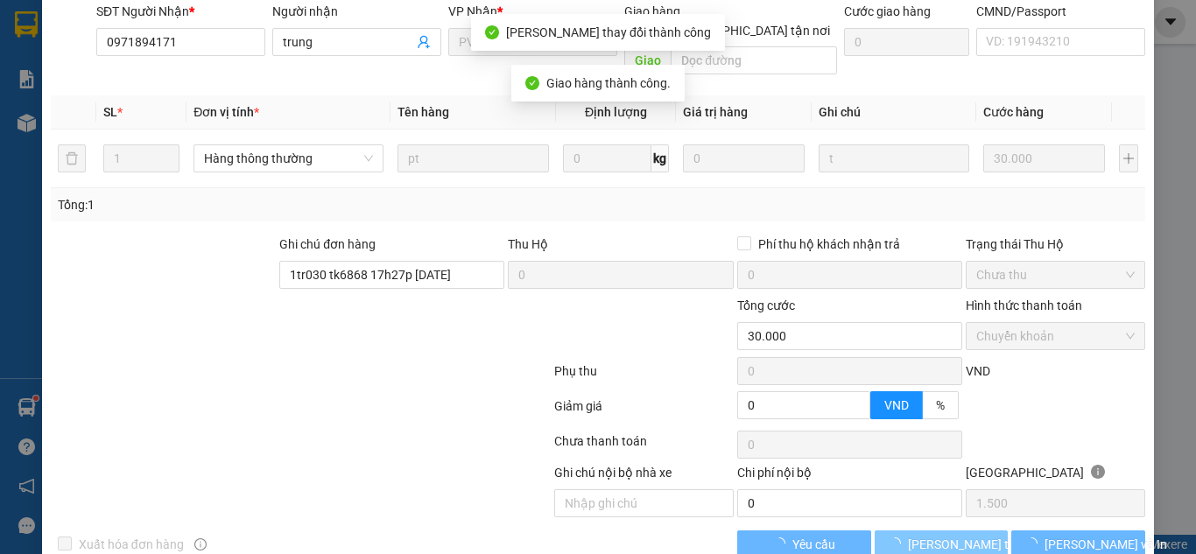
click at [937, 535] on span "[PERSON_NAME] thay đổi" at bounding box center [978, 544] width 140 height 19
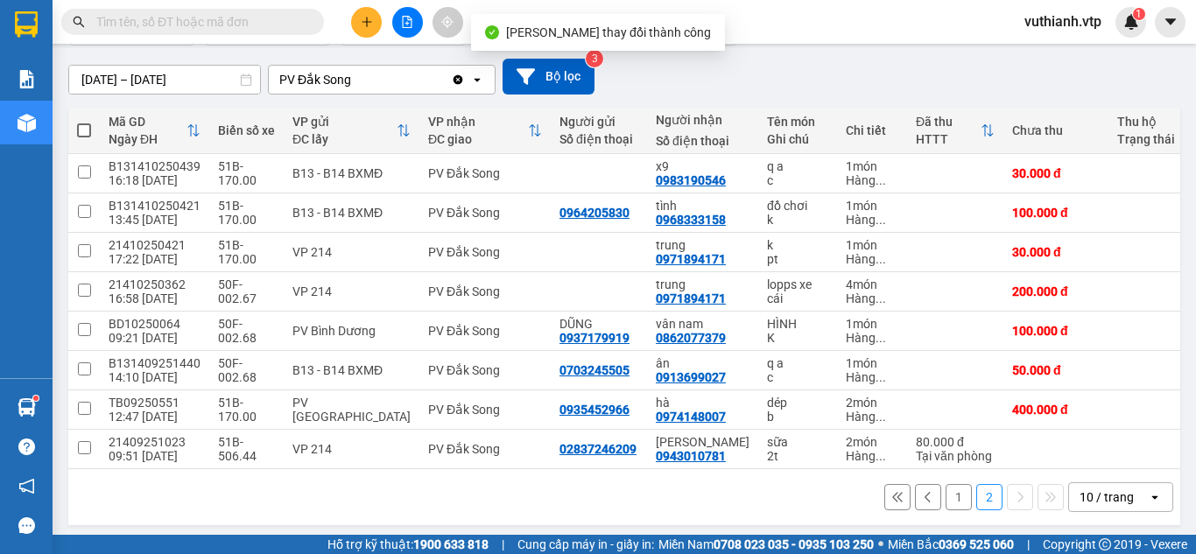
scroll to position [152, 0]
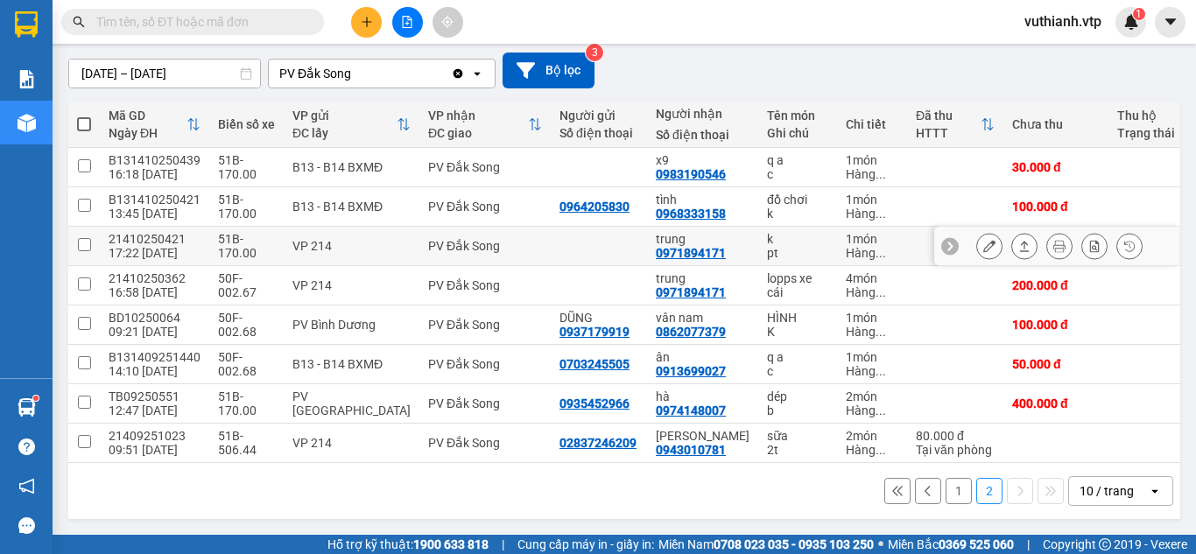
click at [984, 240] on icon at bounding box center [990, 246] width 12 height 12
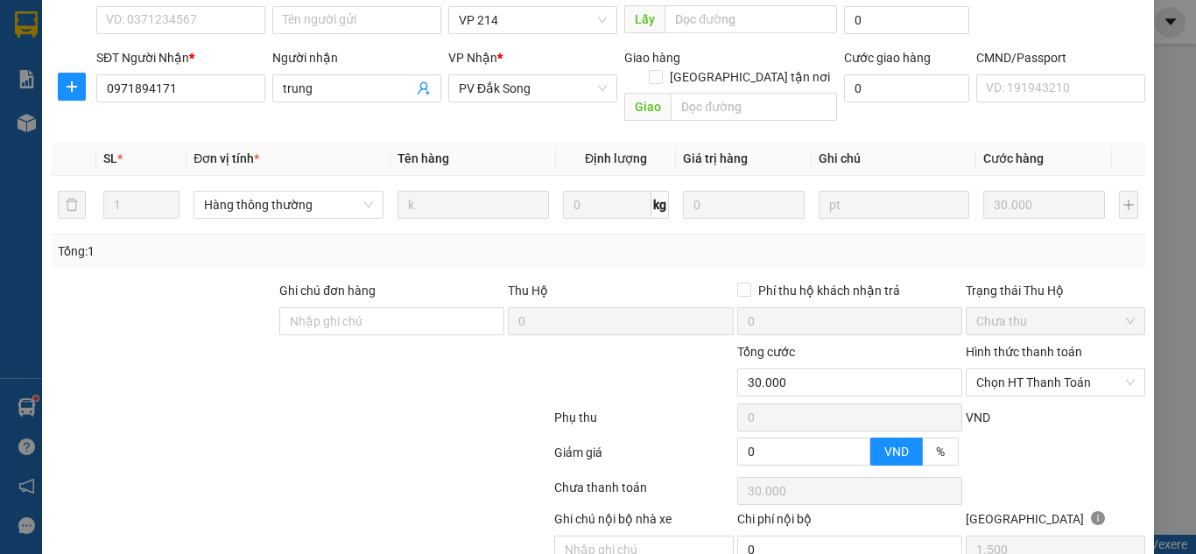
scroll to position [275, 0]
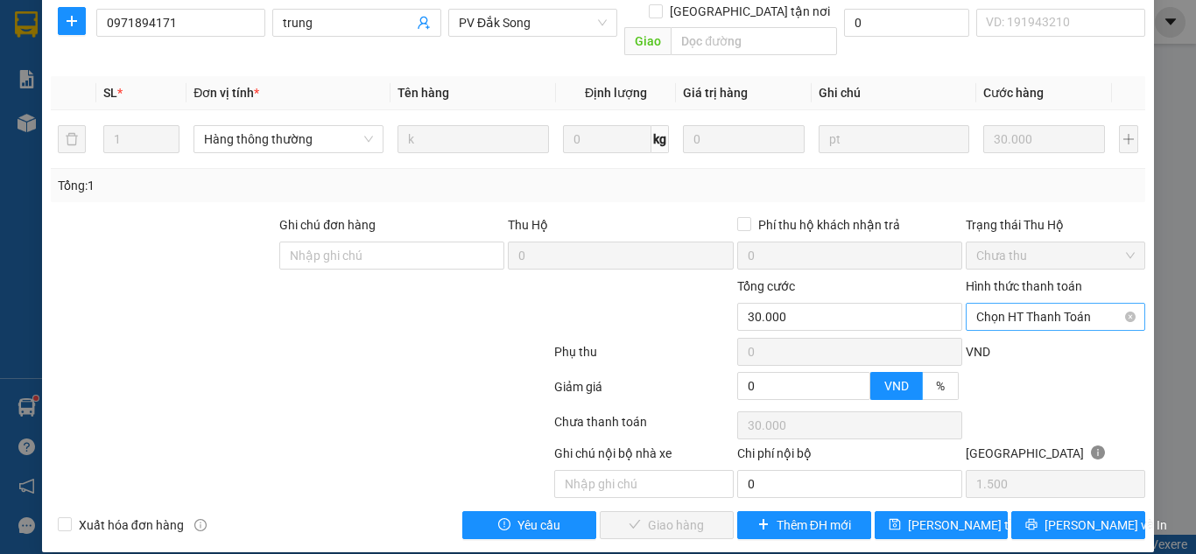
click at [1035, 304] on span "Chọn HT Thanh Toán" at bounding box center [1056, 317] width 159 height 26
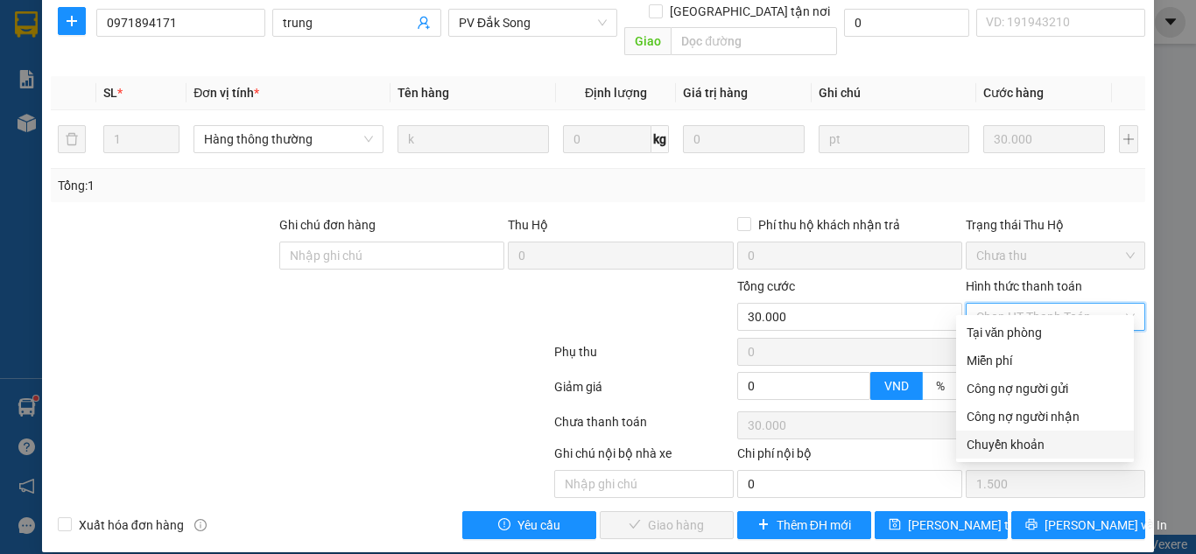
click at [1017, 441] on div "Chuyển khoản" at bounding box center [1045, 444] width 157 height 19
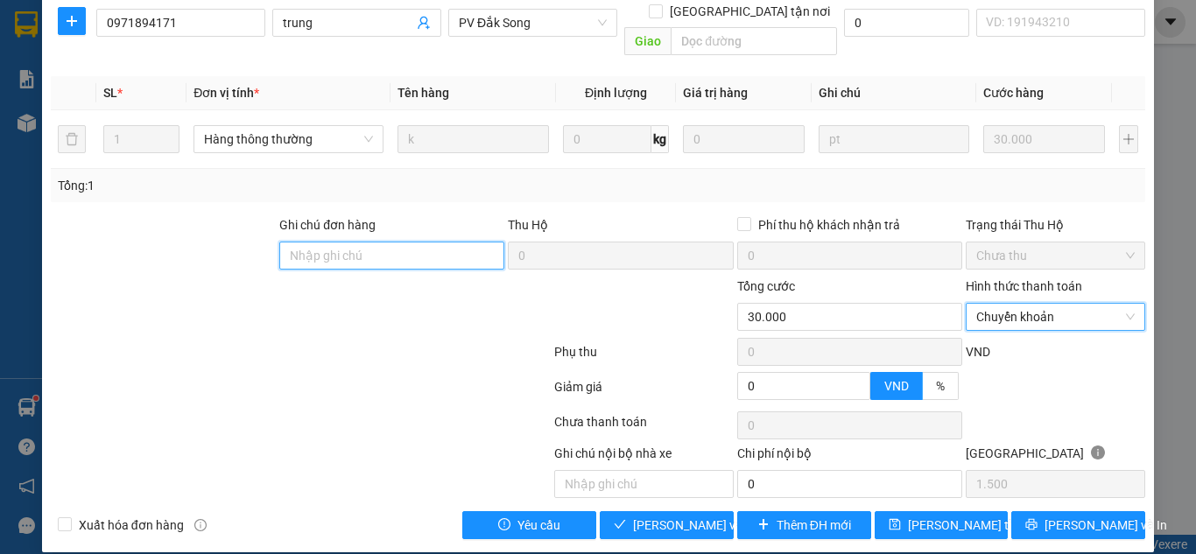
click at [450, 242] on input "Ghi chú đơn hàng" at bounding box center [391, 256] width 225 height 28
paste input "1tr030 tk6868 17h27p 13/10/25"
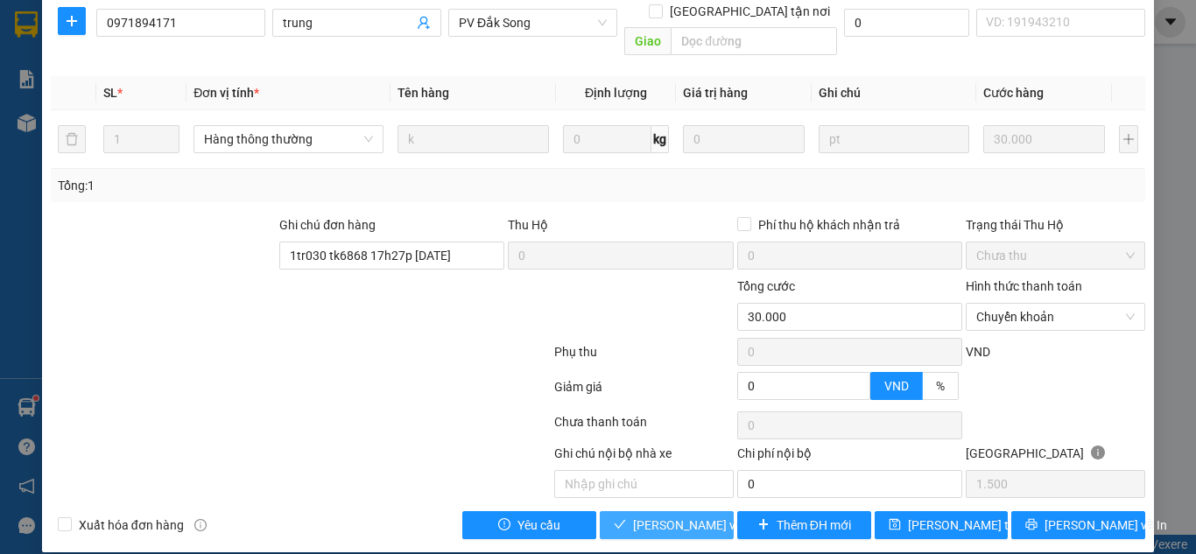
click at [634, 516] on span "[PERSON_NAME] và Giao hàng" at bounding box center [717, 525] width 168 height 19
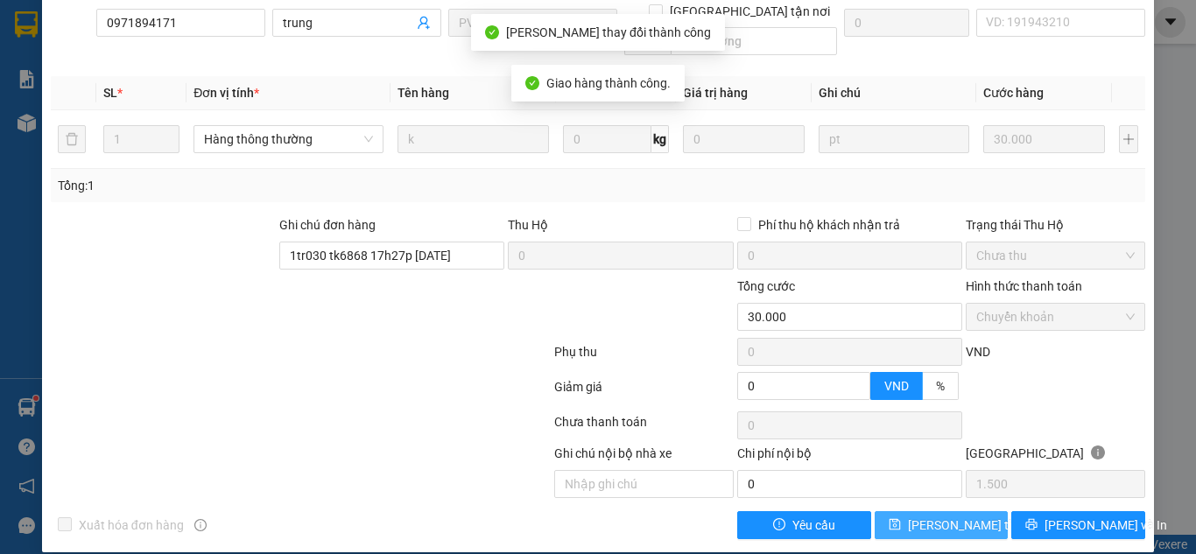
click at [948, 516] on span "[PERSON_NAME] thay đổi" at bounding box center [978, 525] width 140 height 19
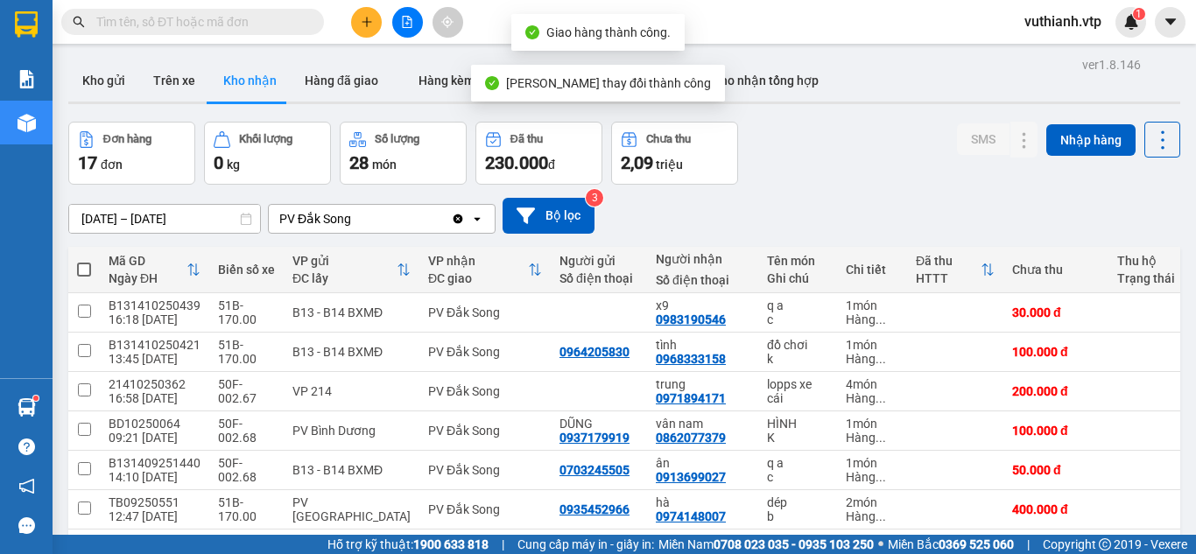
scroll to position [113, 0]
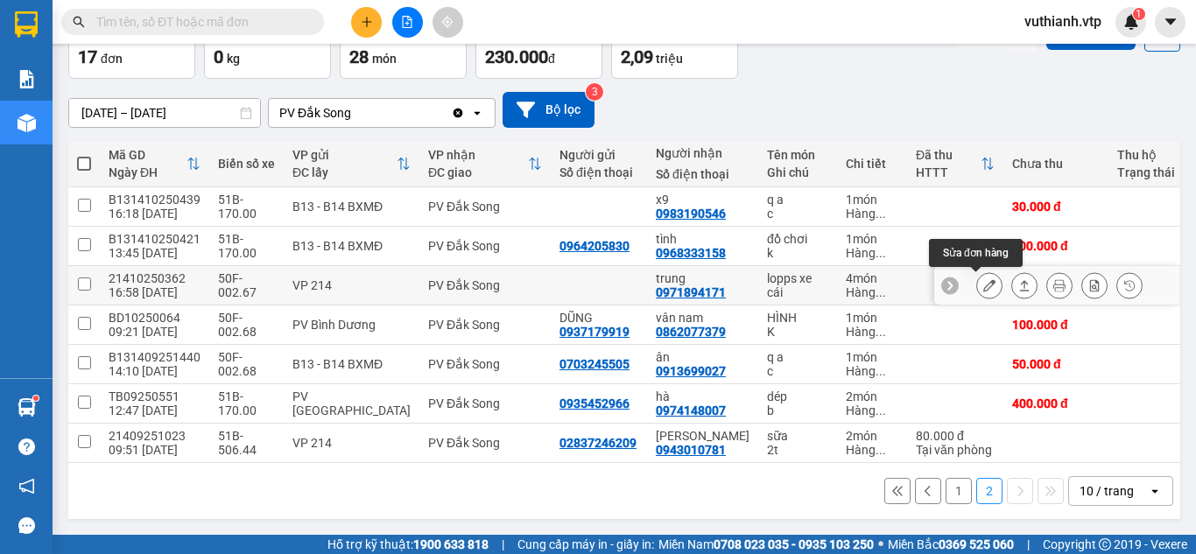
click at [984, 279] on icon at bounding box center [990, 285] width 12 height 12
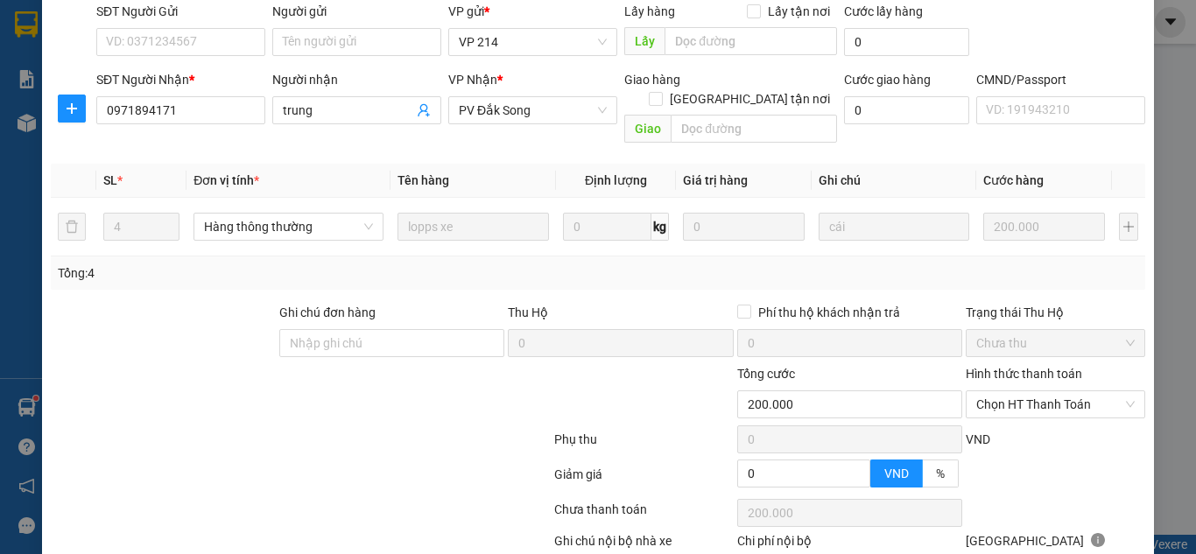
scroll to position [275, 0]
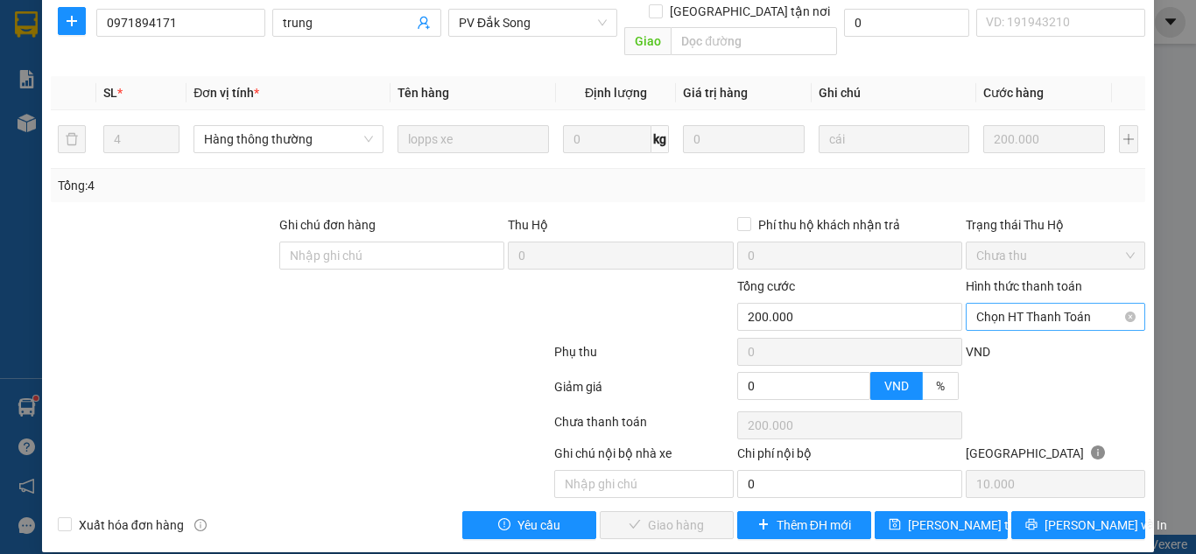
click at [1061, 304] on span "Chọn HT Thanh Toán" at bounding box center [1056, 317] width 159 height 26
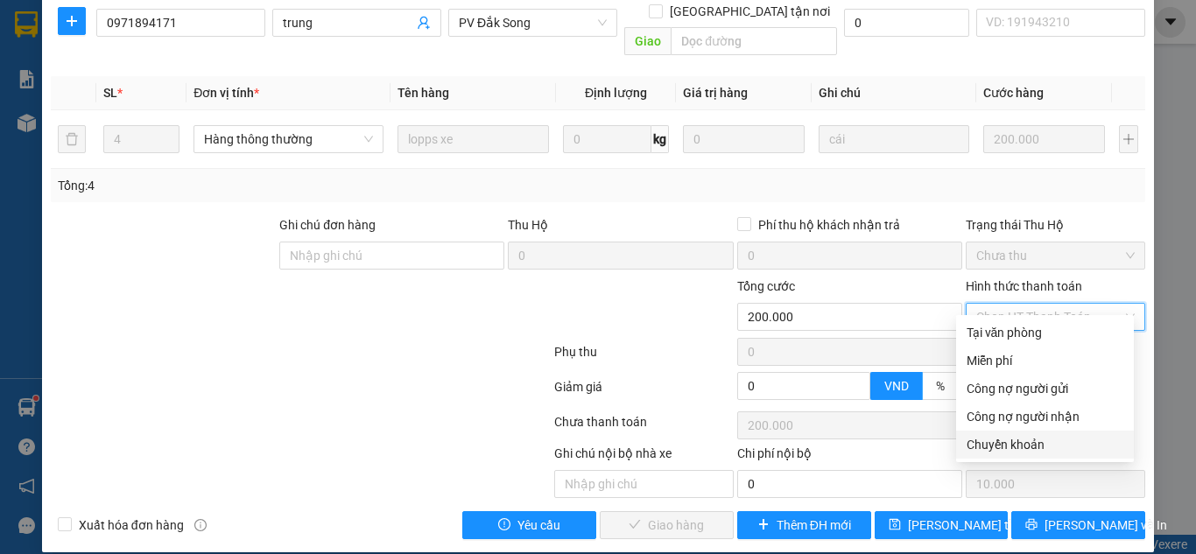
click at [1051, 449] on div "Chuyển khoản" at bounding box center [1045, 444] width 157 height 19
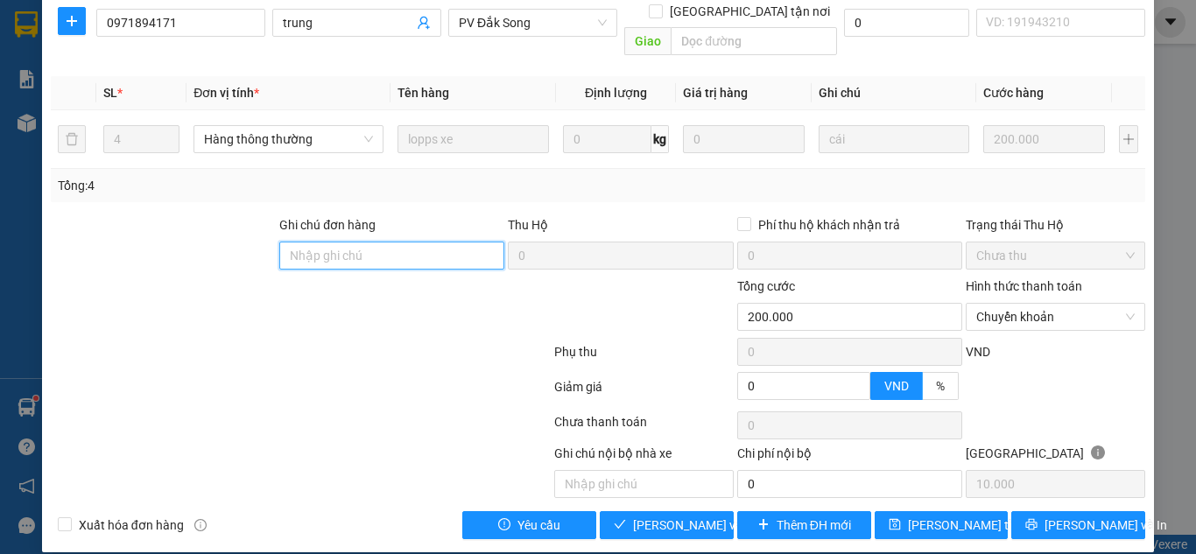
click at [406, 242] on input "Ghi chú đơn hàng" at bounding box center [391, 256] width 225 height 28
paste input "1tr030 tk6868 17h27p 13/10/25"
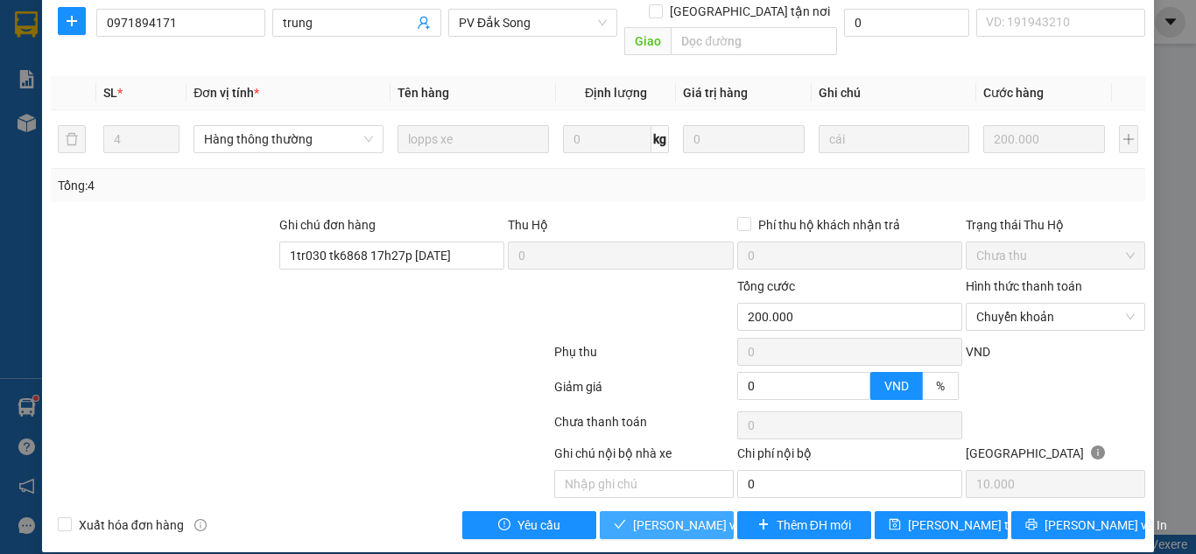
click at [693, 516] on span "[PERSON_NAME] và Giao hàng" at bounding box center [717, 525] width 168 height 19
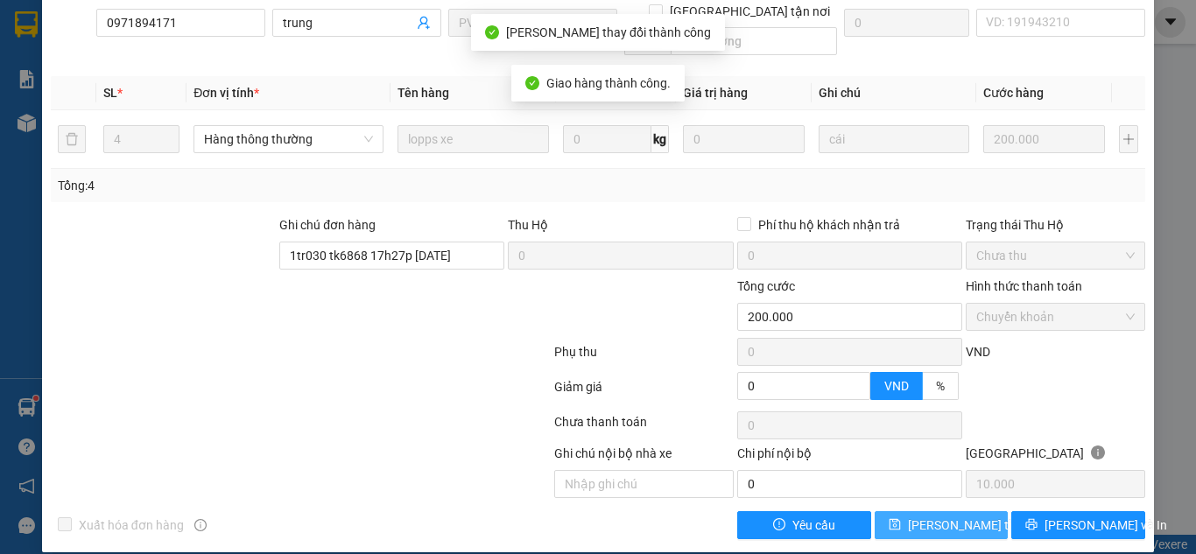
click at [930, 516] on span "[PERSON_NAME] thay đổi" at bounding box center [978, 525] width 140 height 19
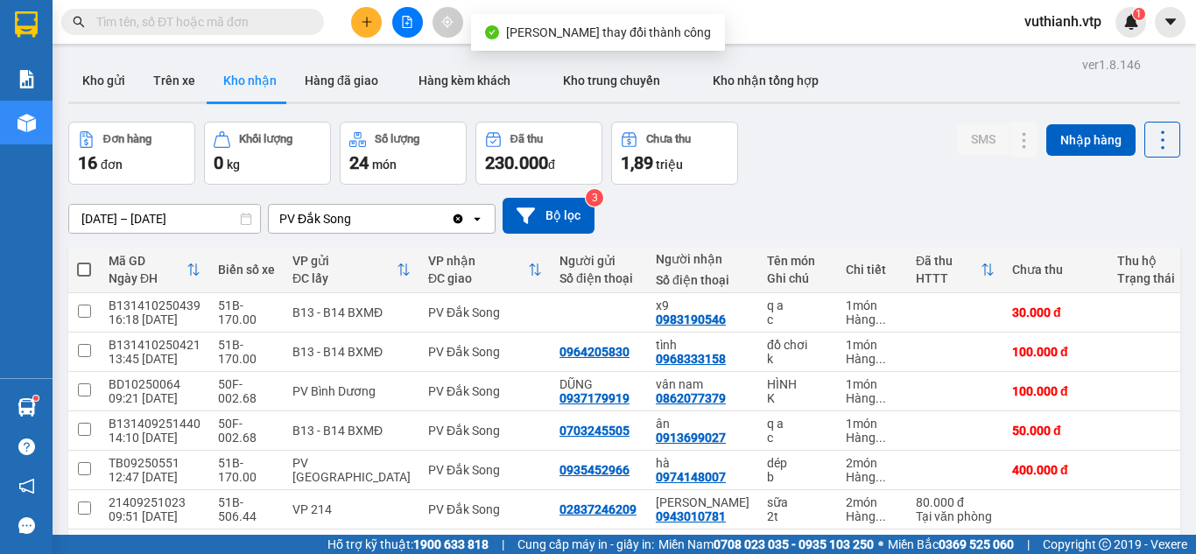
scroll to position [81, 0]
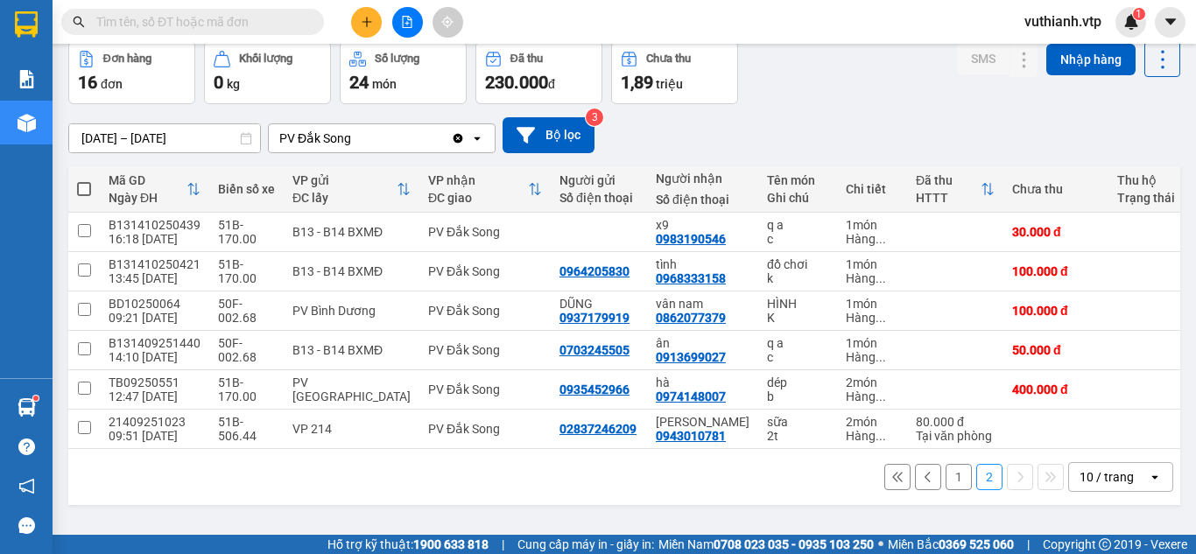
click at [946, 482] on button "1" at bounding box center [959, 477] width 26 height 26
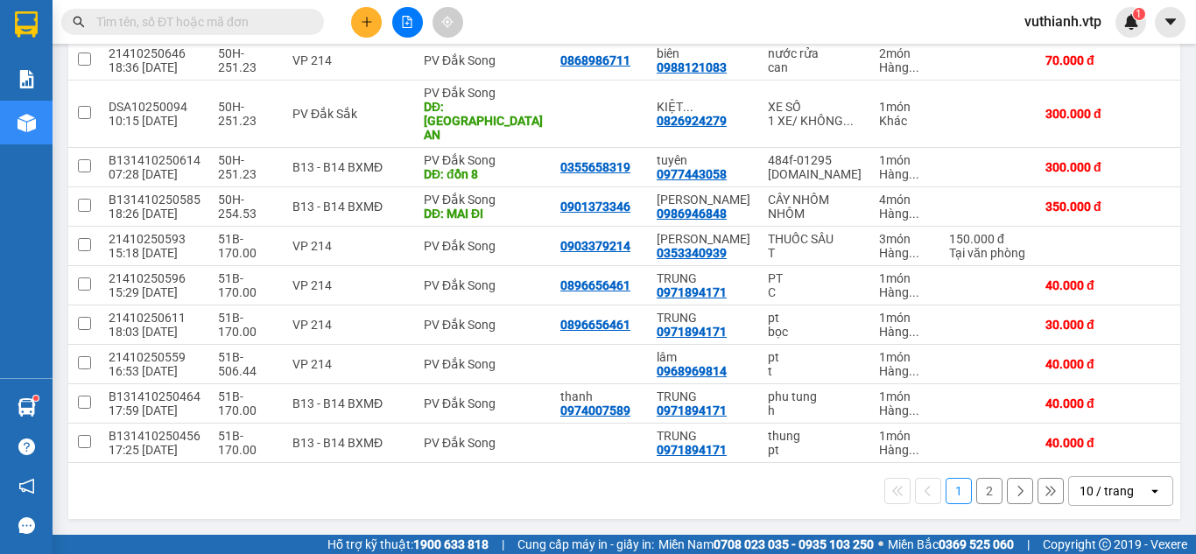
scroll to position [272, 0]
click at [984, 292] on icon at bounding box center [990, 285] width 12 height 12
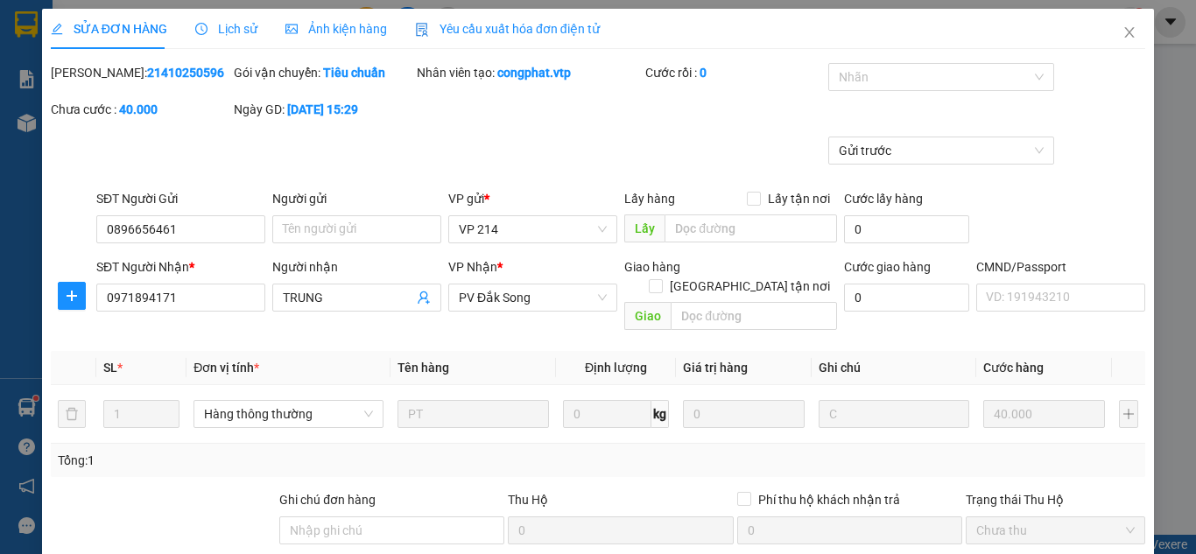
scroll to position [275, 0]
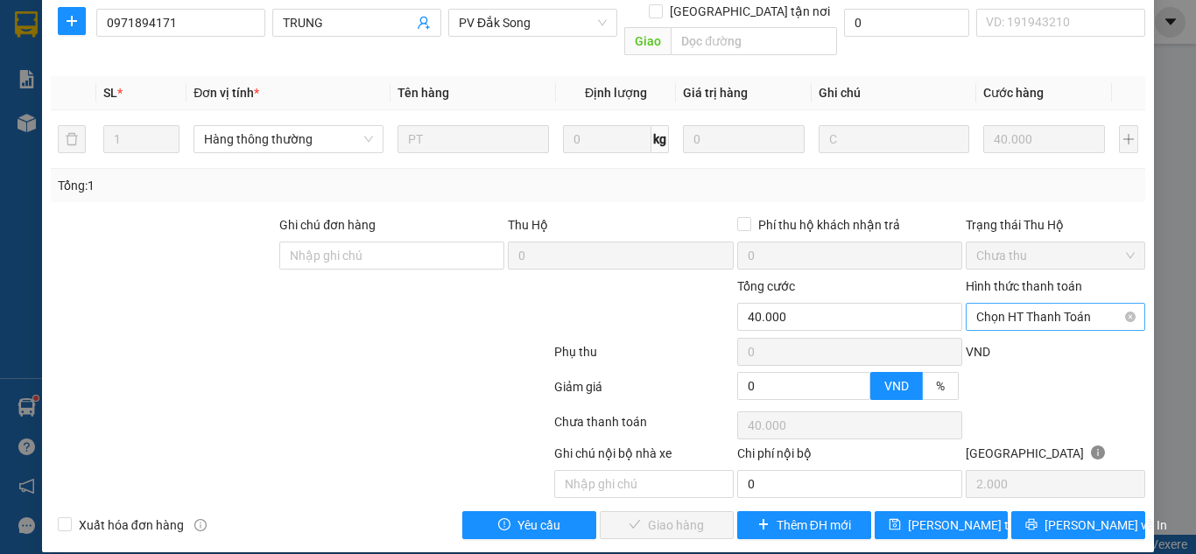
click at [1062, 304] on span "Chọn HT Thanh Toán" at bounding box center [1056, 317] width 159 height 26
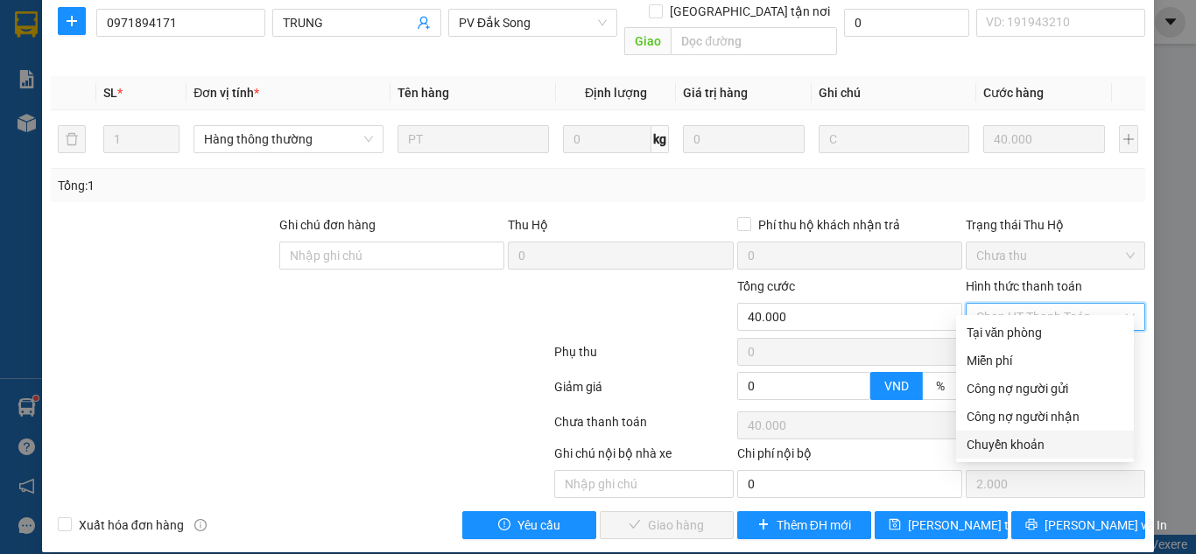
click at [1035, 449] on div "Chuyển khoản" at bounding box center [1045, 444] width 157 height 19
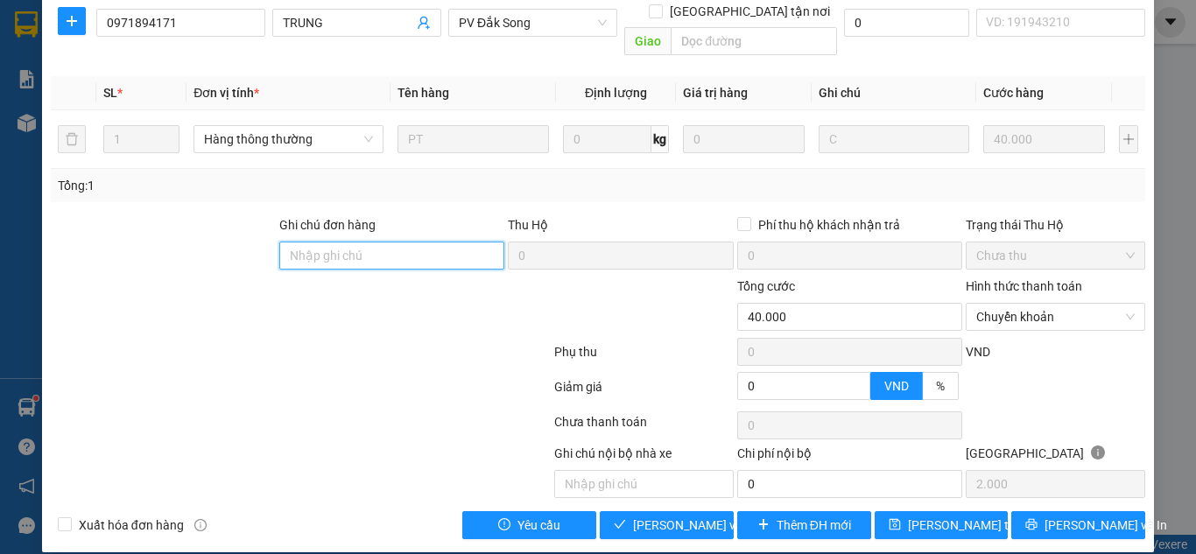
click at [379, 242] on input "Ghi chú đơn hàng" at bounding box center [391, 256] width 225 height 28
paste input "1tr030 tk6868 17h27p 13/10/25"
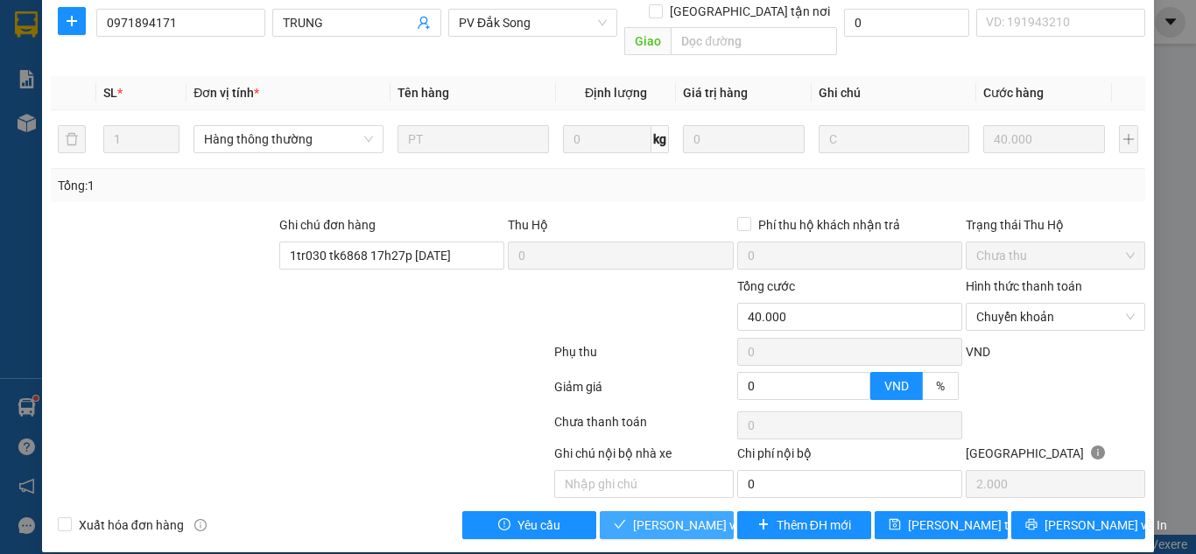
click at [668, 516] on span "[PERSON_NAME] và Giao hàng" at bounding box center [717, 525] width 168 height 19
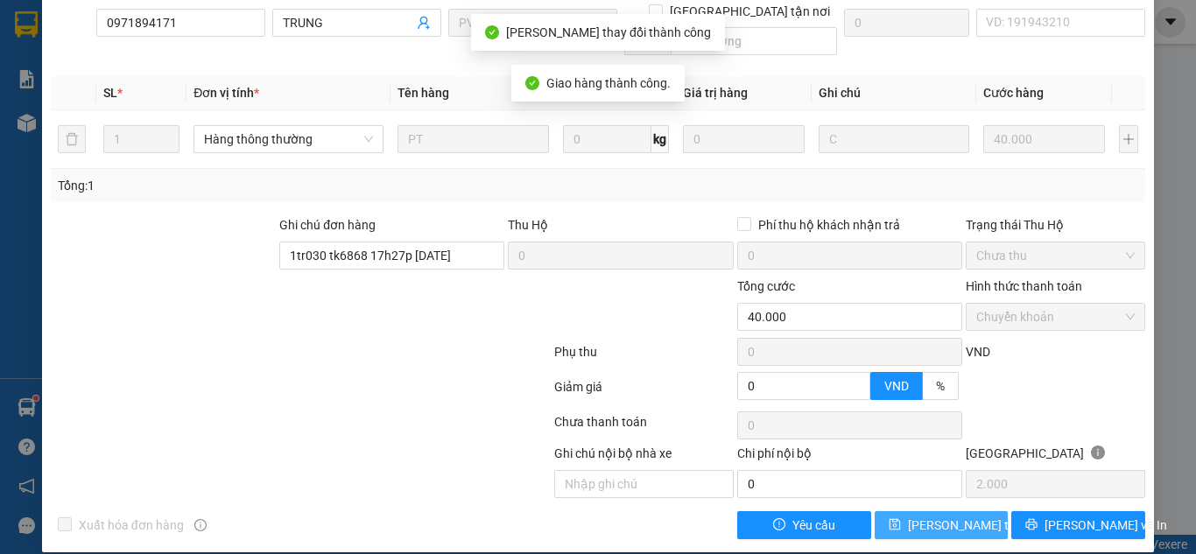
click at [911, 516] on span "[PERSON_NAME] thay đổi" at bounding box center [978, 525] width 140 height 19
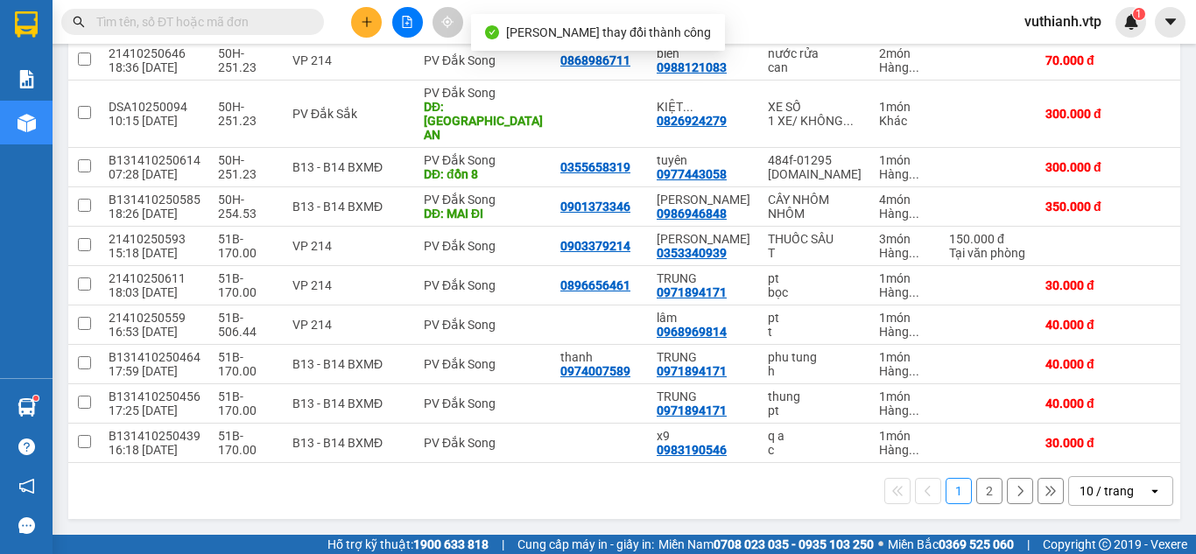
scroll to position [287, 0]
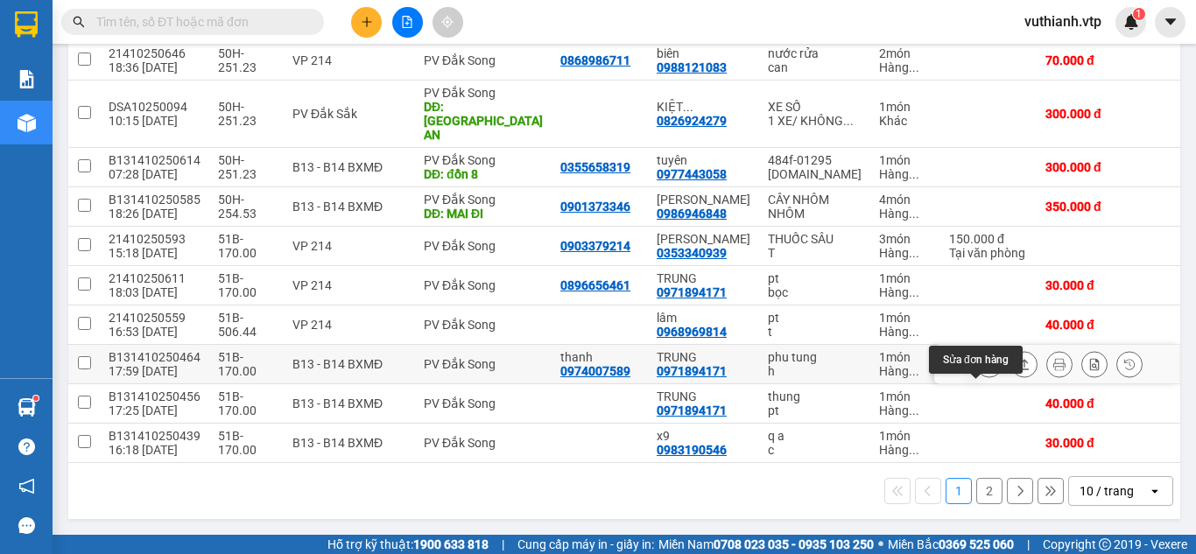
click at [984, 358] on icon at bounding box center [990, 364] width 12 height 12
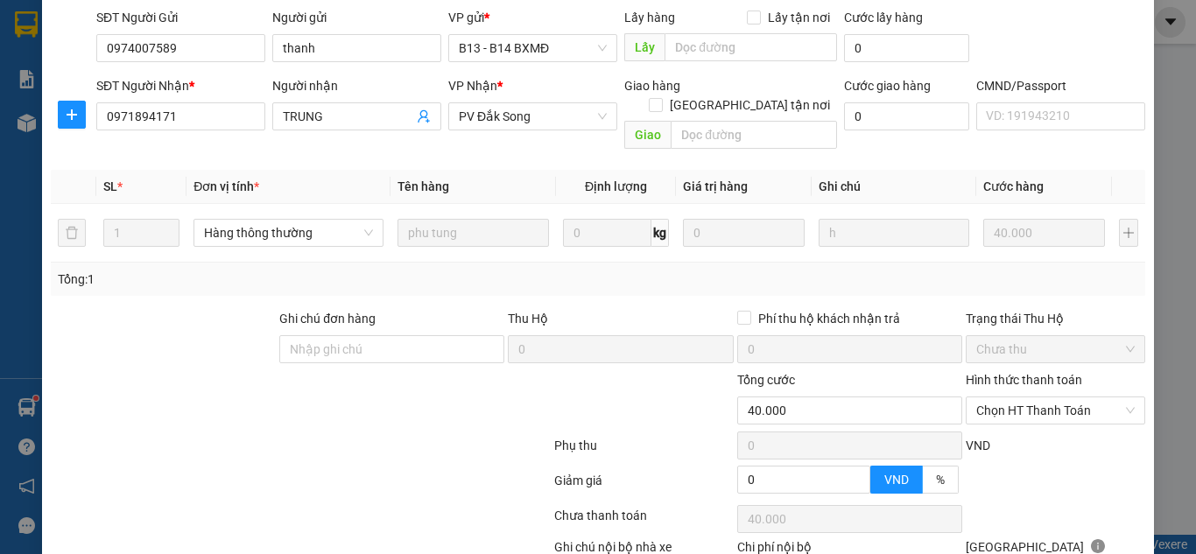
scroll to position [294, 0]
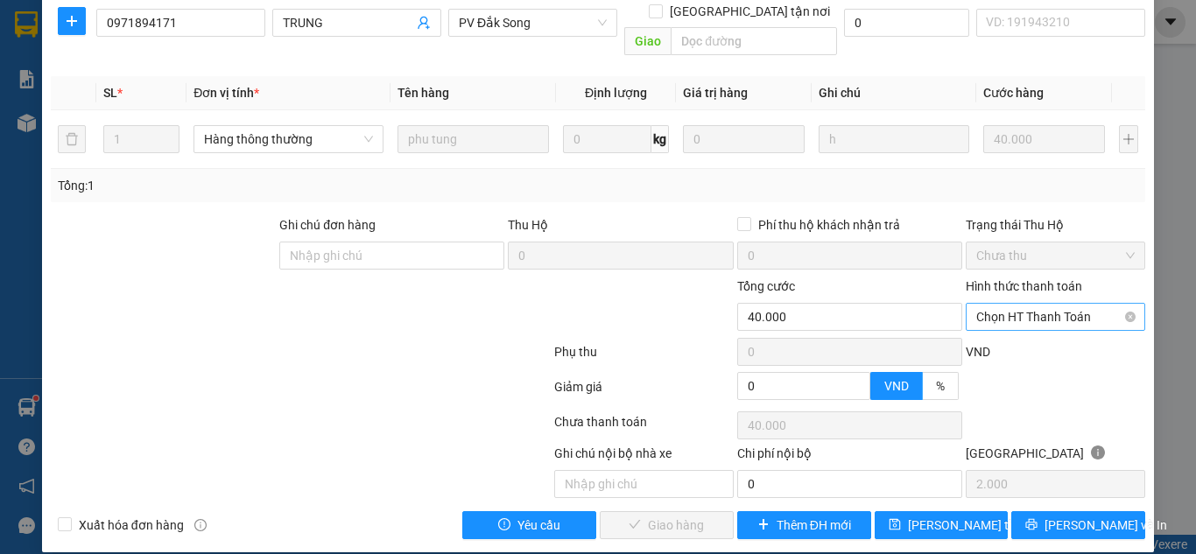
click at [1062, 304] on span "Chọn HT Thanh Toán" at bounding box center [1056, 317] width 159 height 26
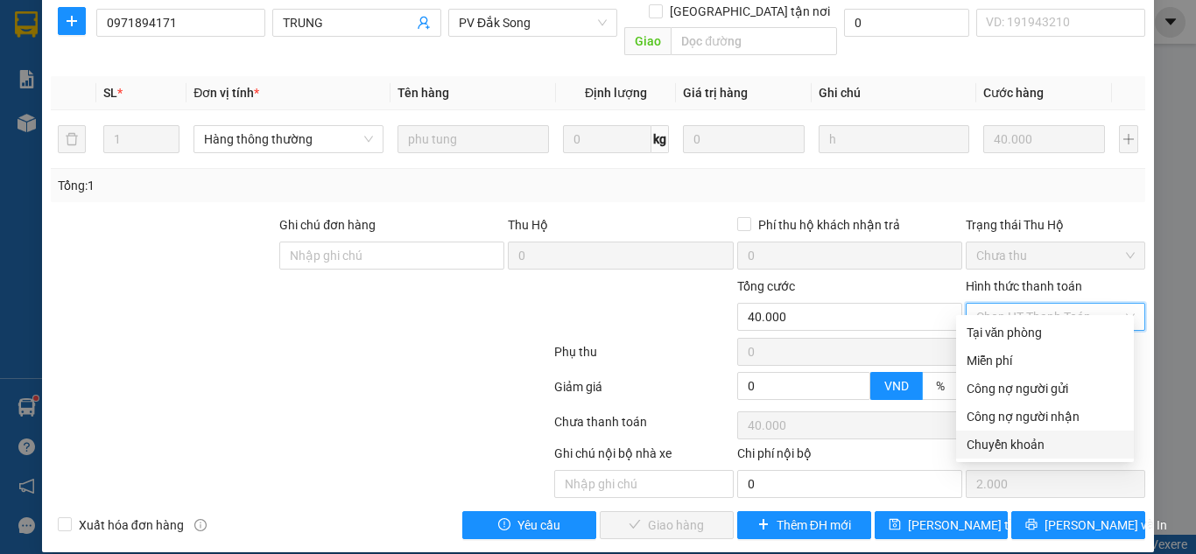
click at [1019, 442] on div "Chuyển khoản" at bounding box center [1045, 444] width 157 height 19
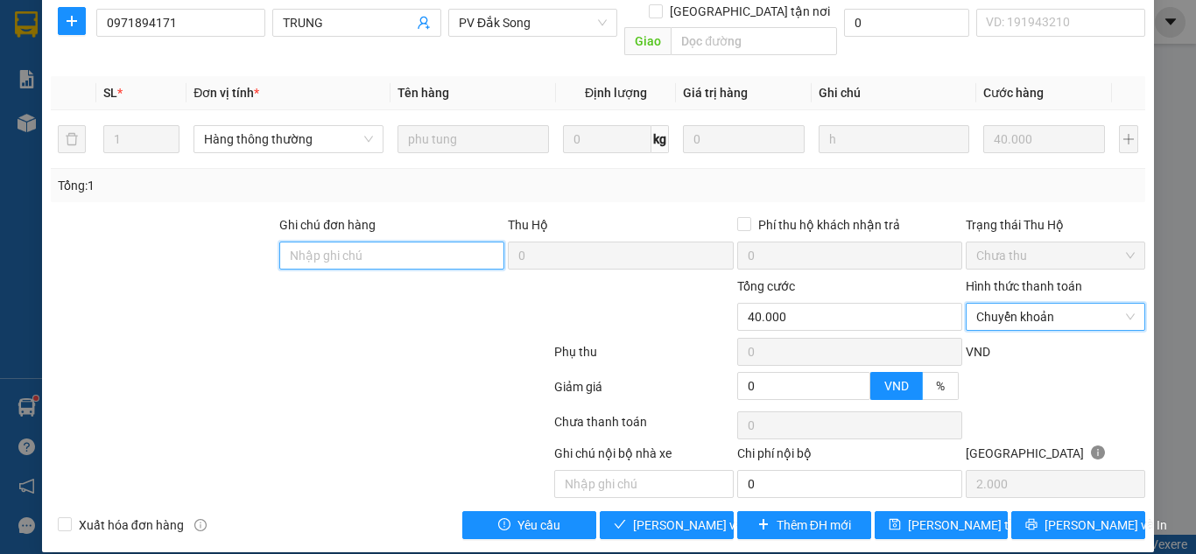
click at [405, 242] on input "Ghi chú đơn hàng" at bounding box center [391, 256] width 225 height 28
paste input "1tr030 tk6868 17h27p 13/10/25"
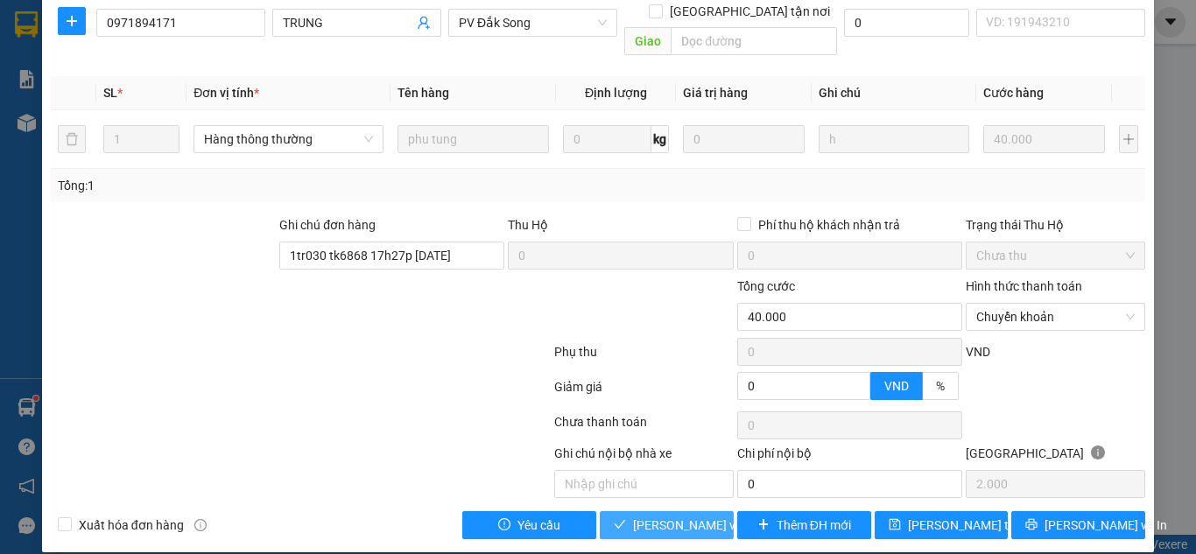
click at [673, 516] on span "[PERSON_NAME] và Giao hàng" at bounding box center [717, 525] width 168 height 19
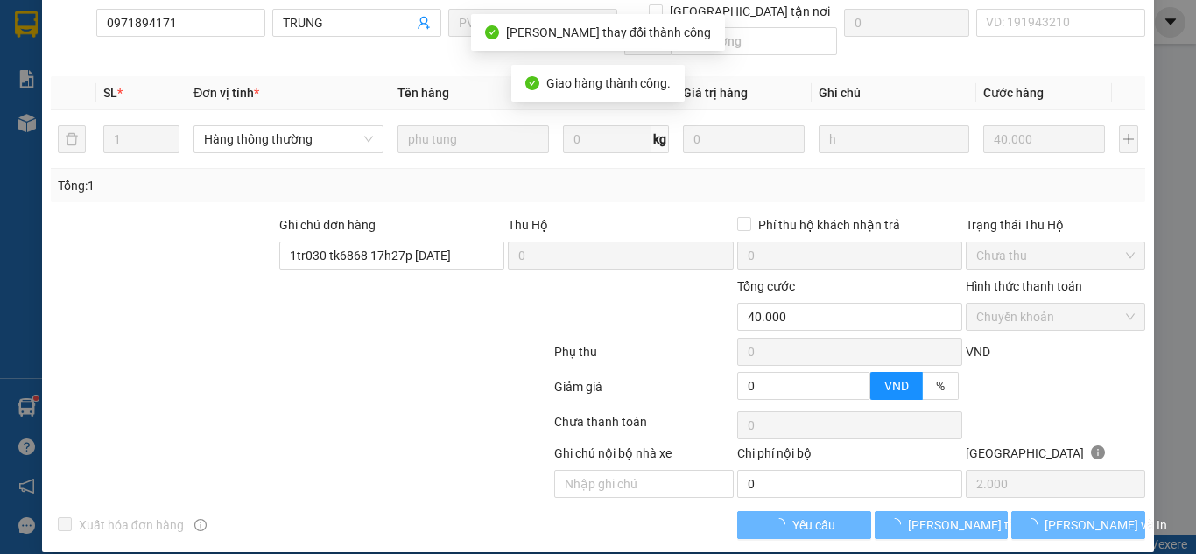
scroll to position [275, 0]
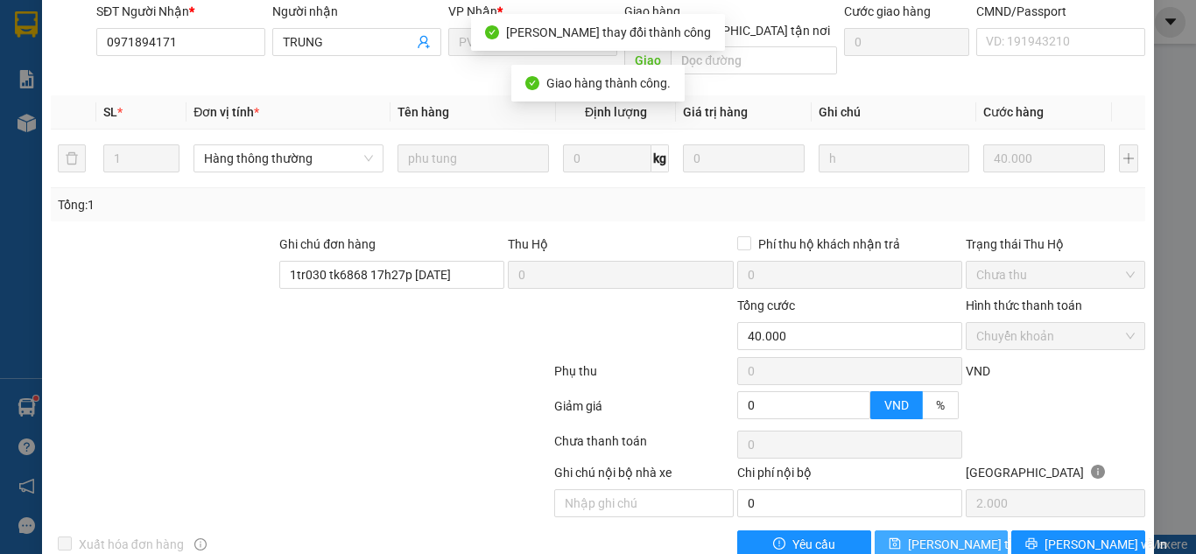
drag, startPoint x: 932, startPoint y: 532, endPoint x: 921, endPoint y: 507, distance: 26.7
click at [921, 535] on span "[PERSON_NAME] thay đổi" at bounding box center [978, 544] width 140 height 19
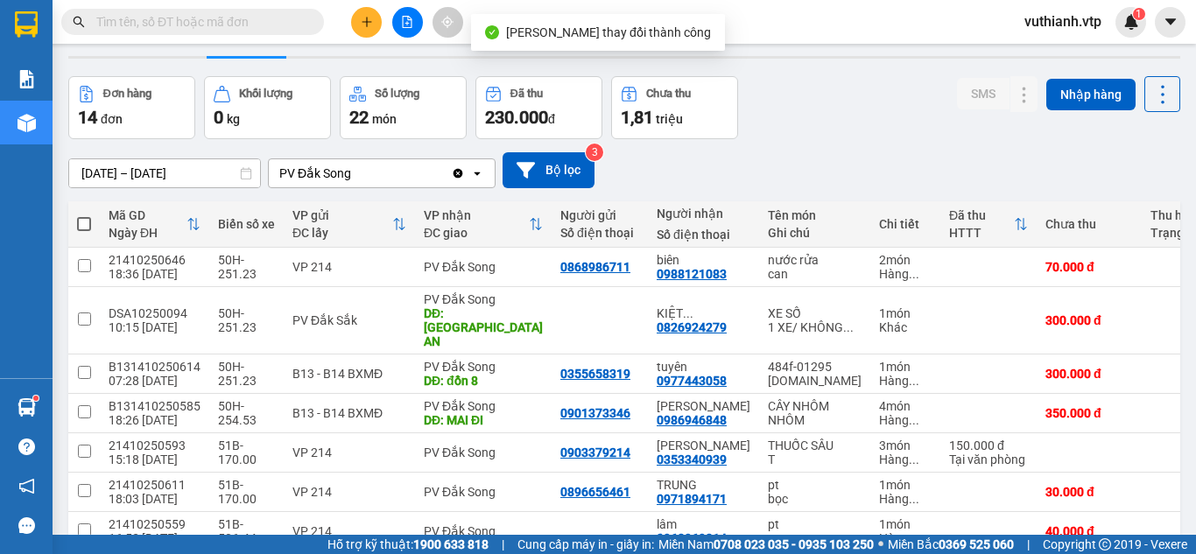
scroll to position [287, 0]
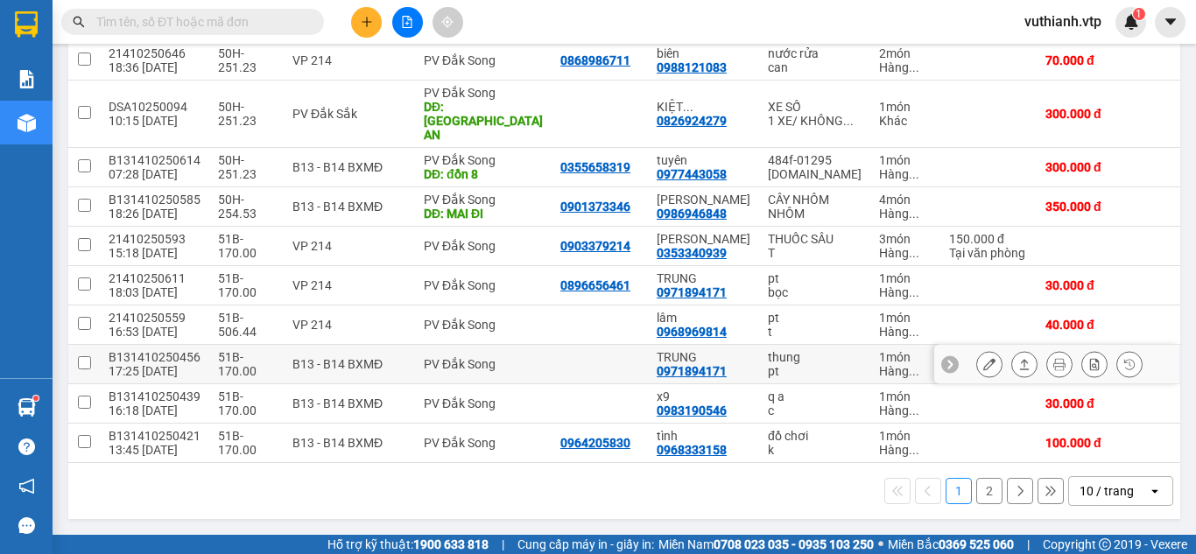
click at [984, 358] on icon at bounding box center [990, 364] width 12 height 12
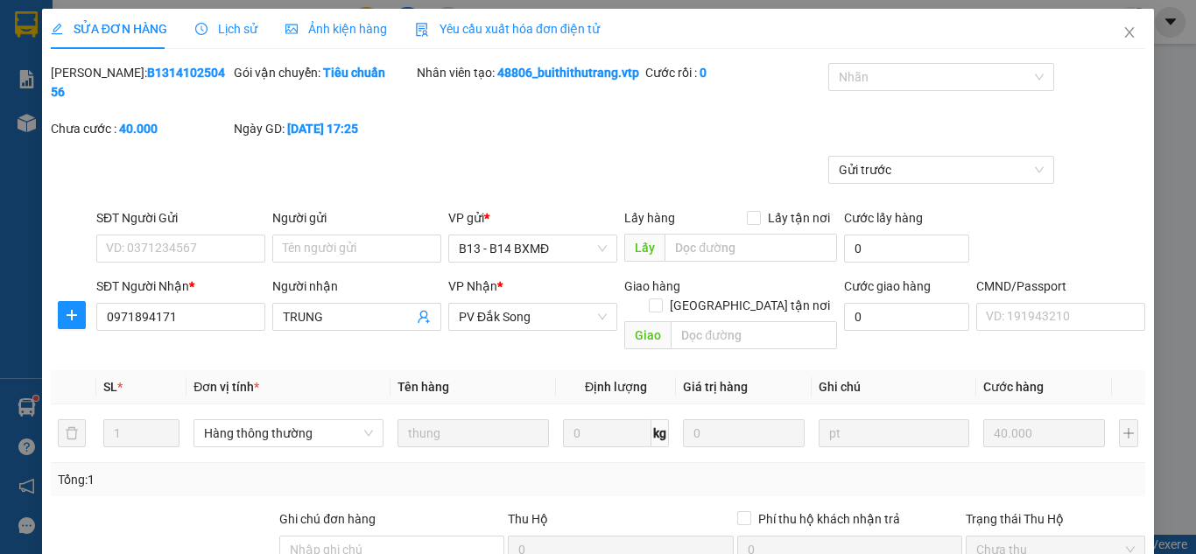
scroll to position [294, 0]
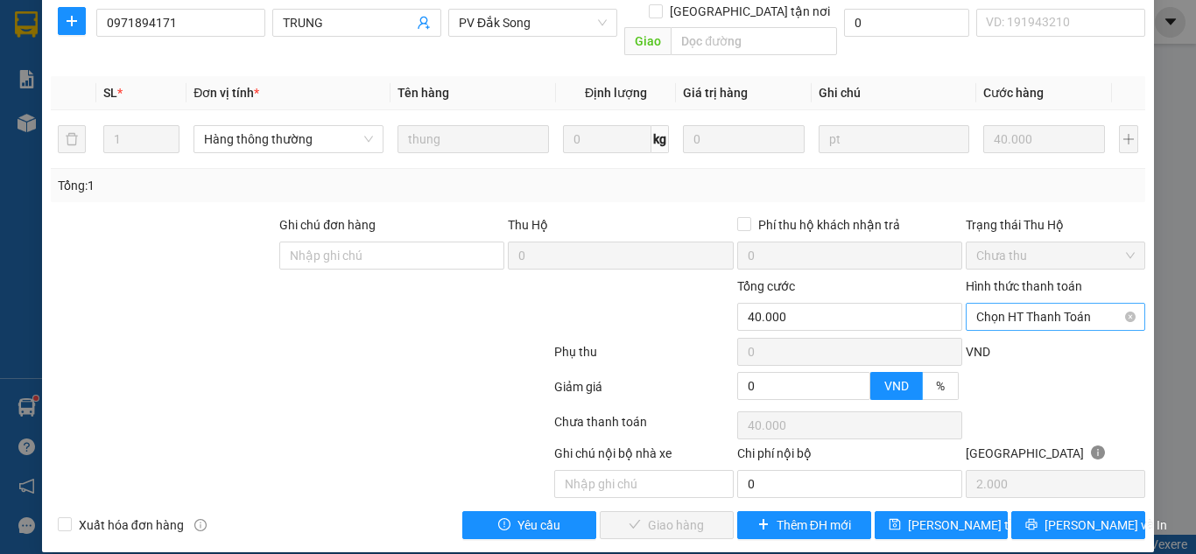
click at [1039, 304] on span "Chọn HT Thanh Toán" at bounding box center [1056, 317] width 159 height 26
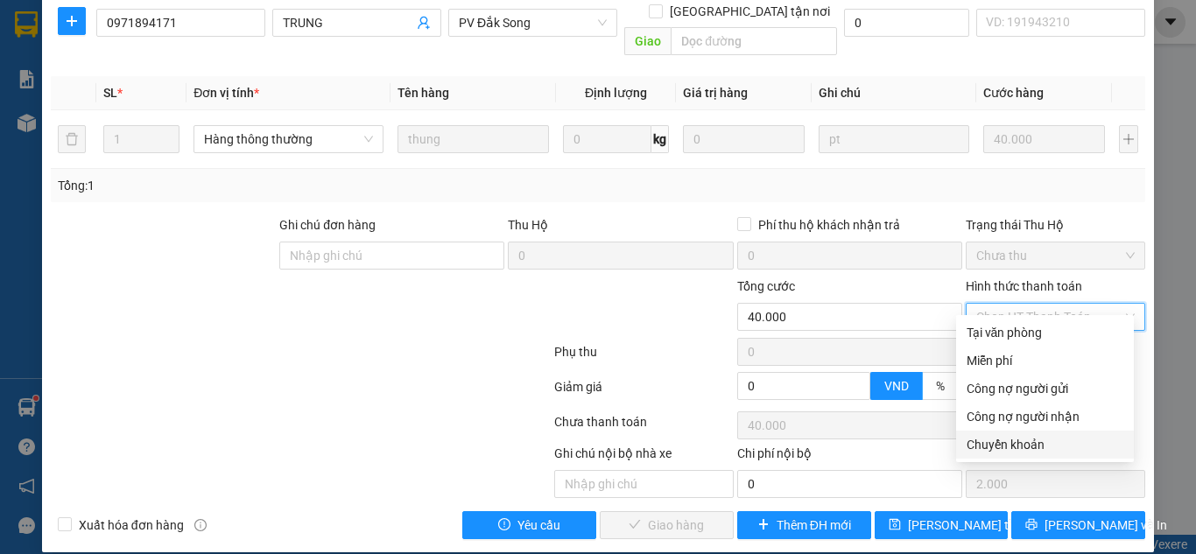
click at [1029, 446] on div "Chuyển khoản" at bounding box center [1045, 444] width 157 height 19
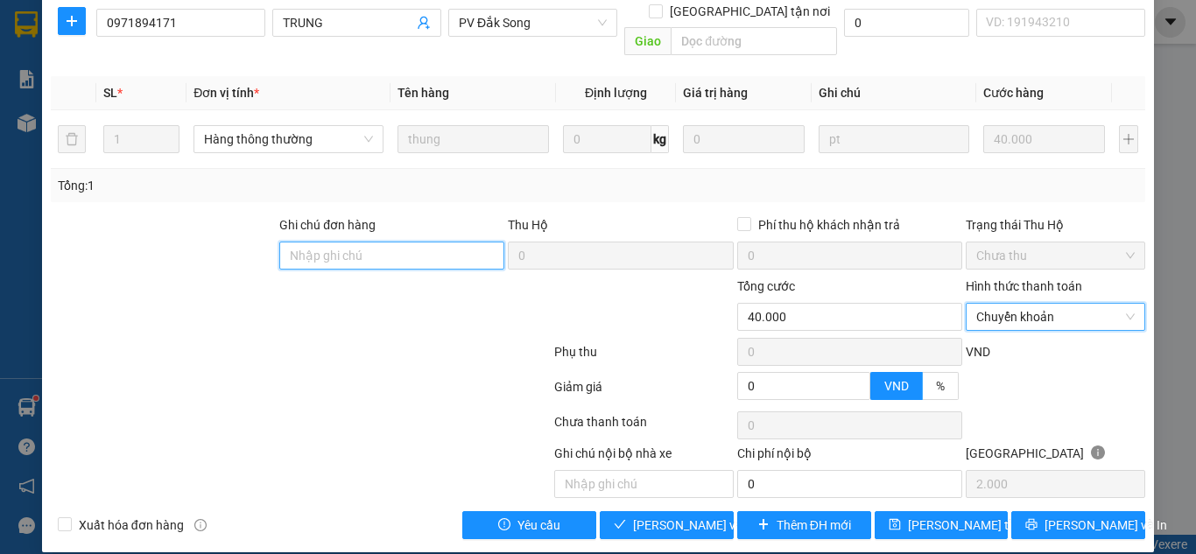
click at [460, 242] on input "Ghi chú đơn hàng" at bounding box center [391, 256] width 225 height 28
paste input "1tr030 tk6868 17h27p 13/10/25"
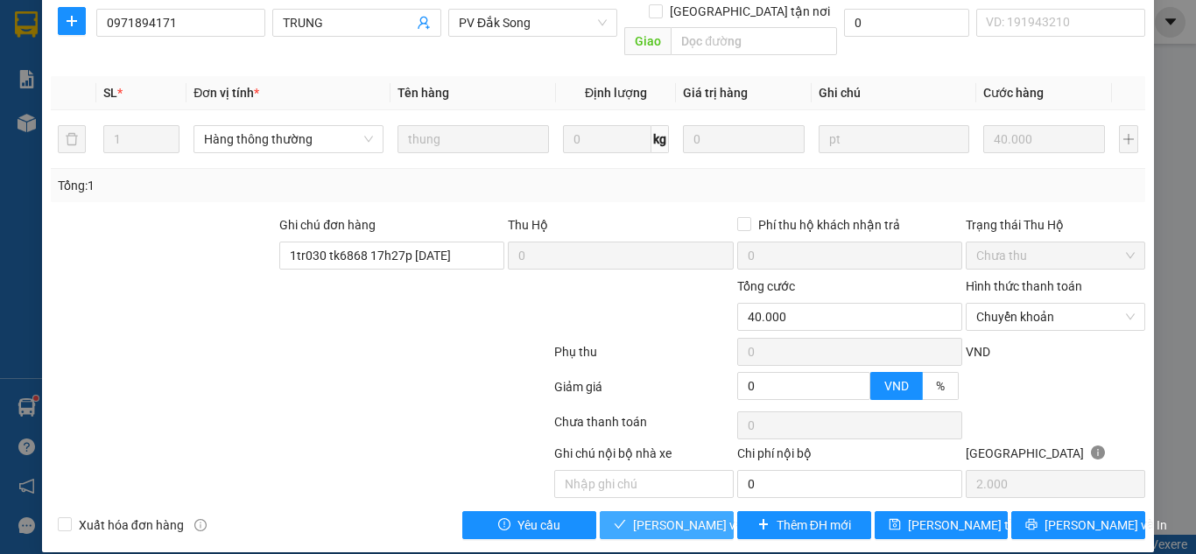
click at [675, 516] on span "[PERSON_NAME] và Giao hàng" at bounding box center [717, 525] width 168 height 19
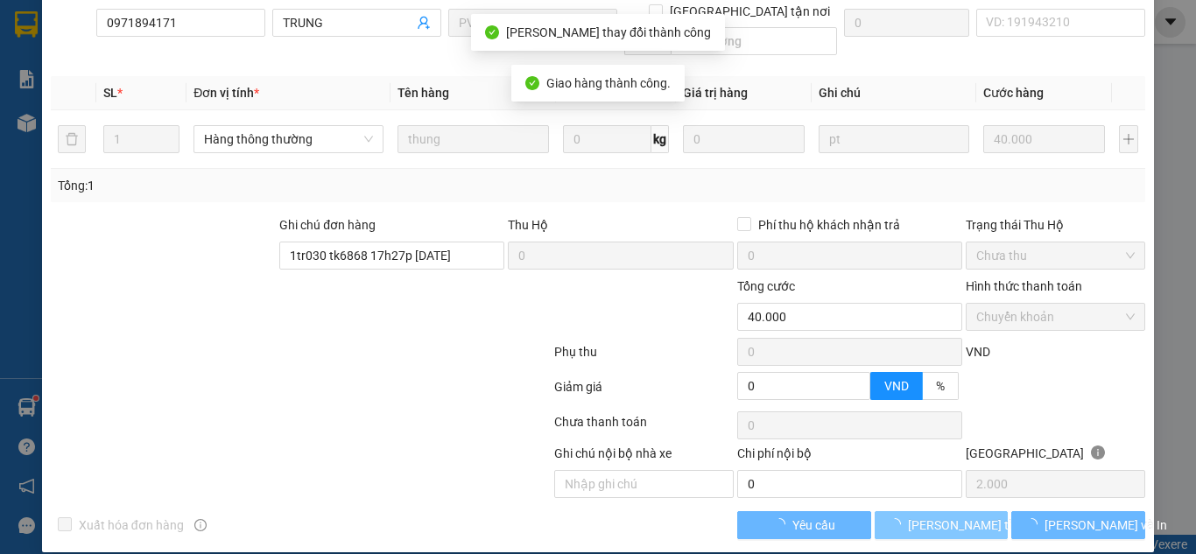
scroll to position [275, 0]
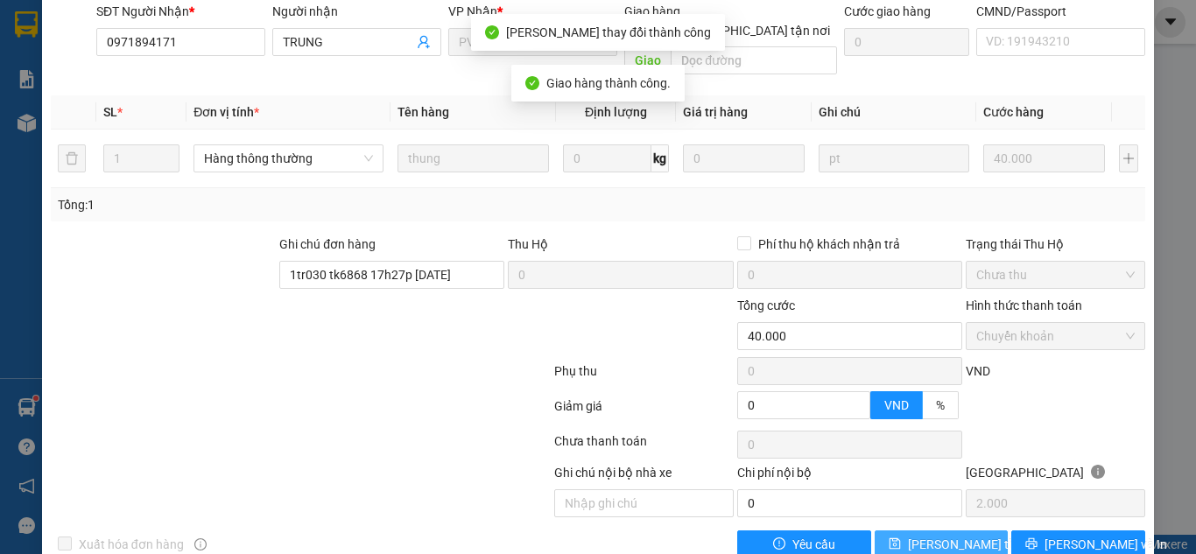
click at [902, 531] on button "[PERSON_NAME] thay đổi" at bounding box center [942, 545] width 134 height 28
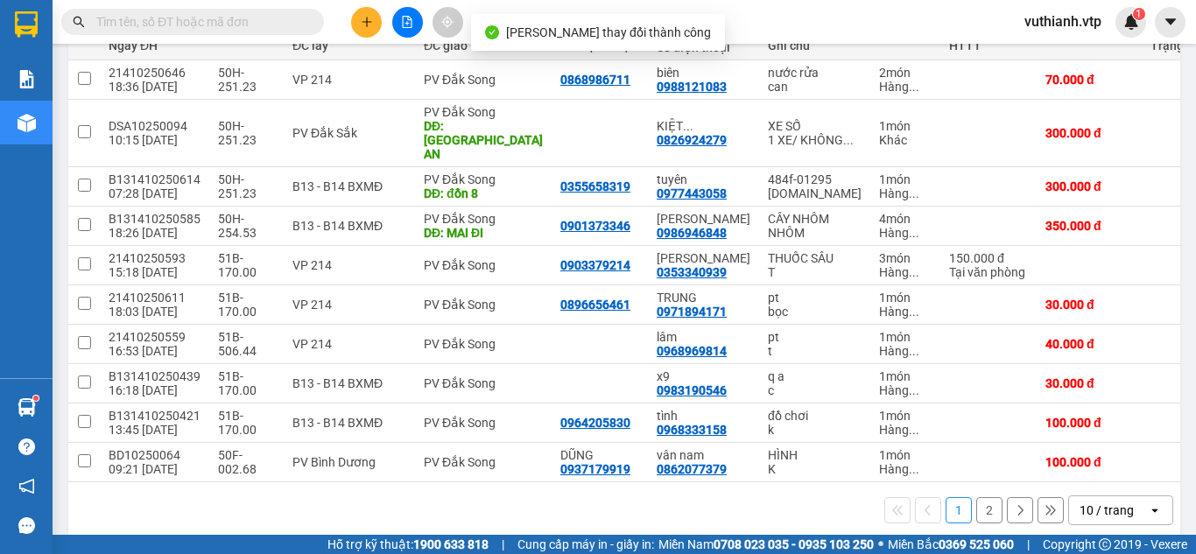
scroll to position [287, 0]
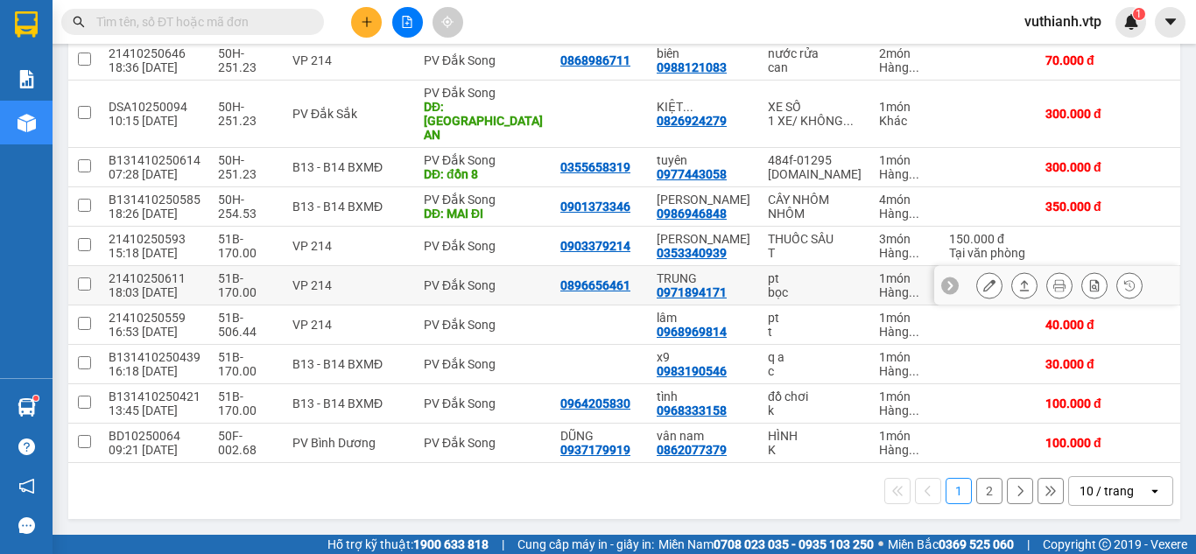
click at [984, 279] on icon at bounding box center [990, 285] width 12 height 12
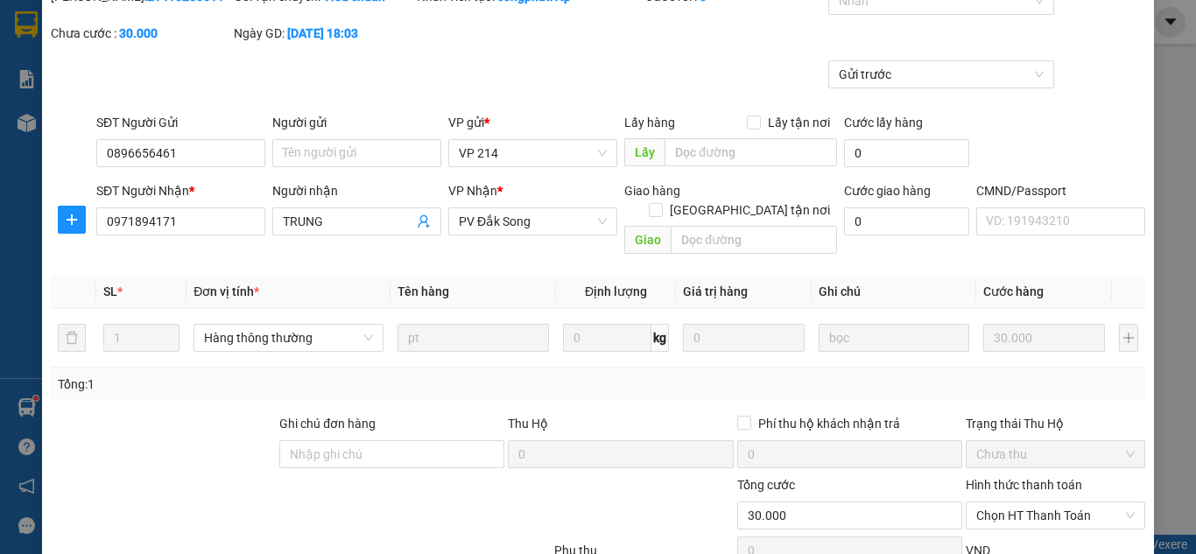
scroll to position [275, 0]
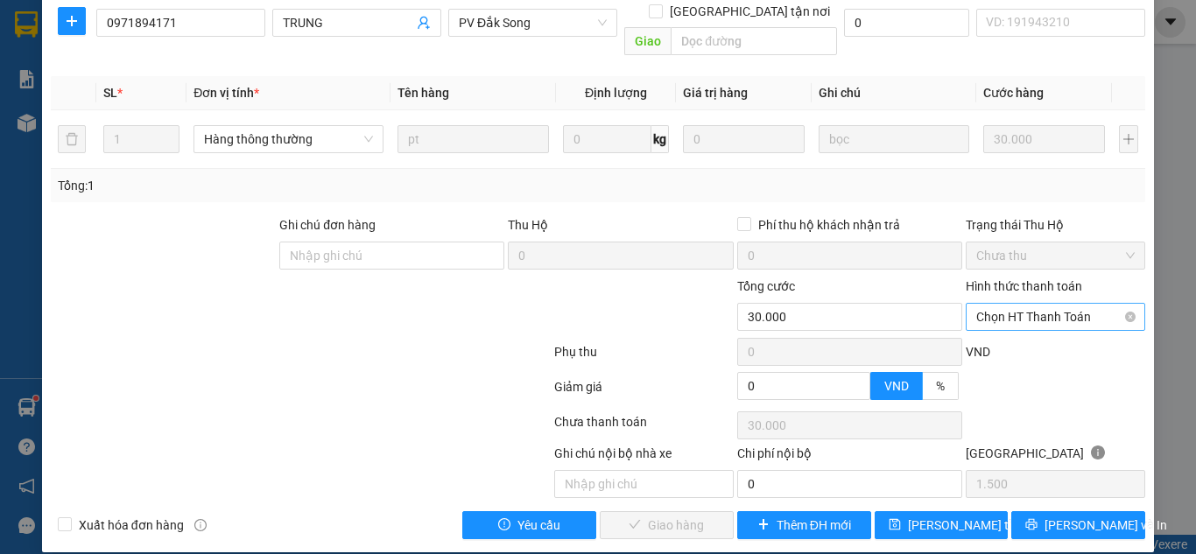
click at [1045, 304] on span "Chọn HT Thanh Toán" at bounding box center [1056, 317] width 159 height 26
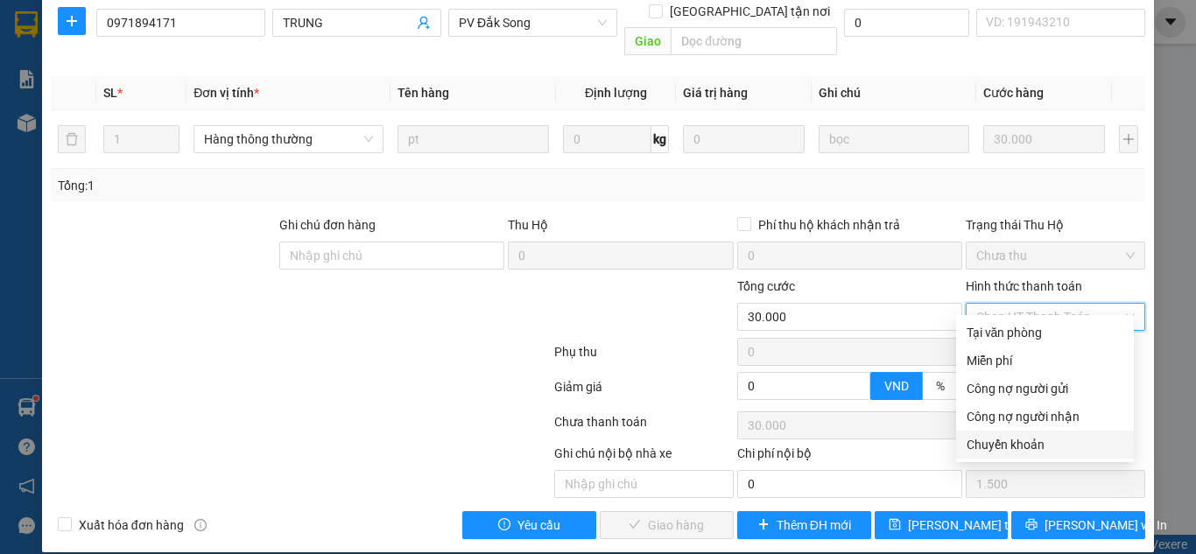
click at [1003, 440] on div "Chuyển khoản" at bounding box center [1045, 444] width 157 height 19
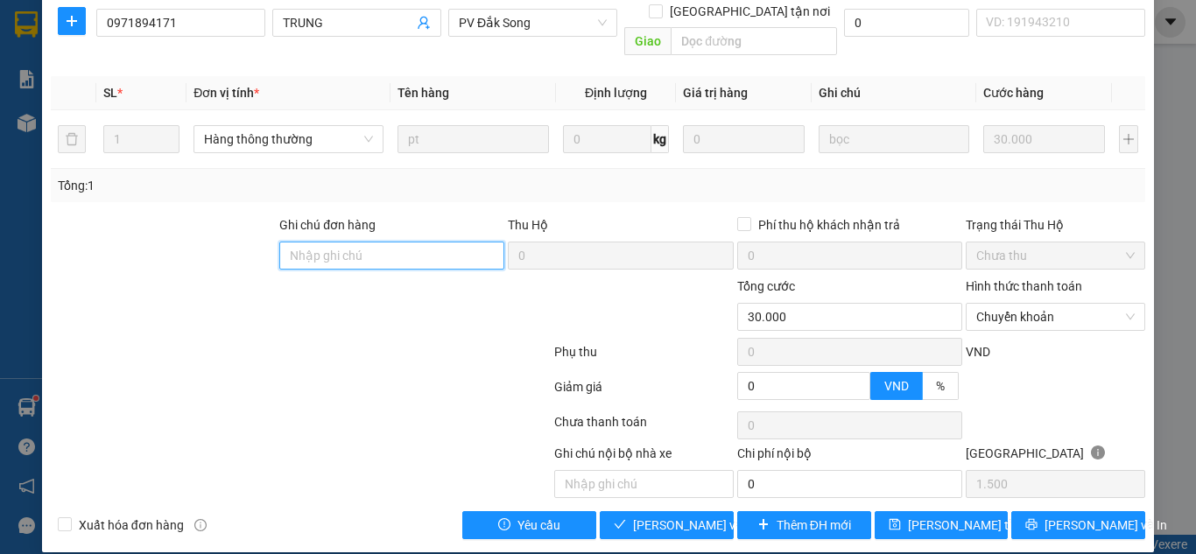
click at [433, 242] on input "Ghi chú đơn hàng" at bounding box center [391, 256] width 225 height 28
paste input "1tr030 tk6868 17h27p 13/10/25"
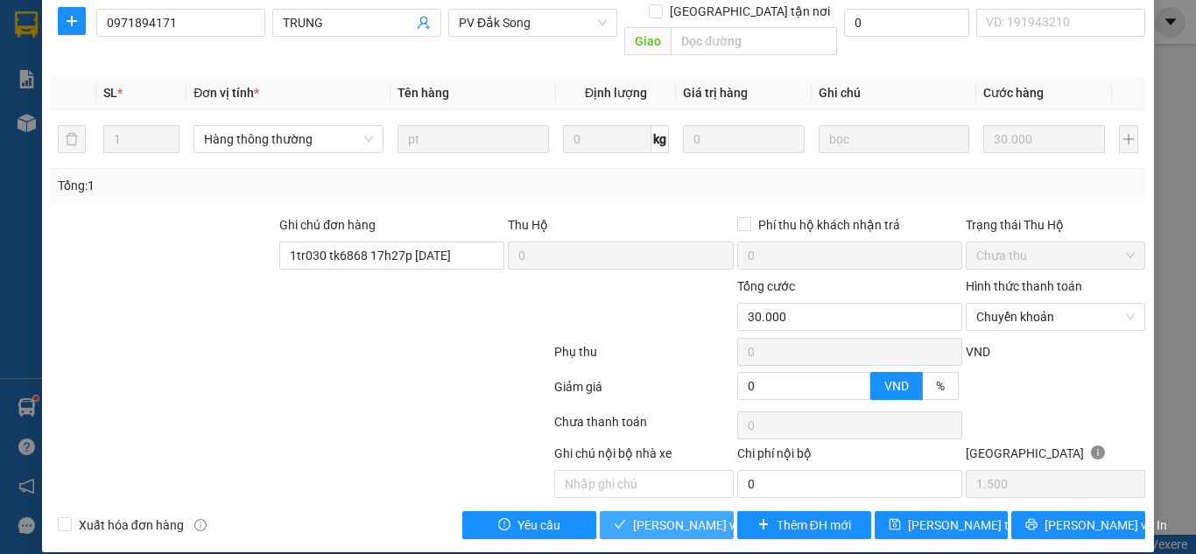
click at [686, 516] on span "[PERSON_NAME] và Giao hàng" at bounding box center [717, 525] width 168 height 19
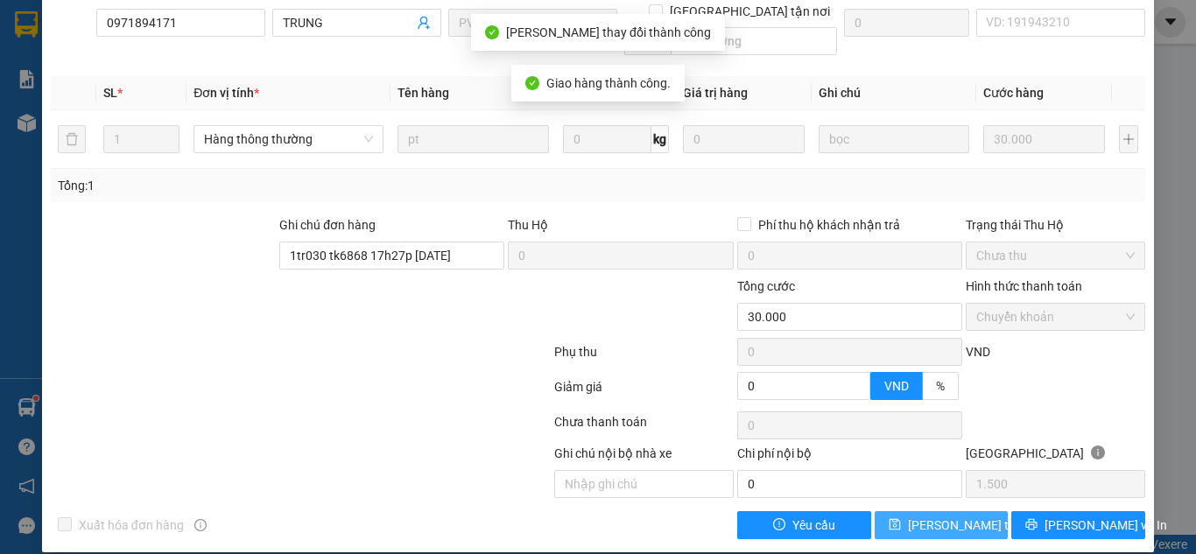
click at [928, 516] on button "[PERSON_NAME] thay đổi" at bounding box center [942, 525] width 134 height 28
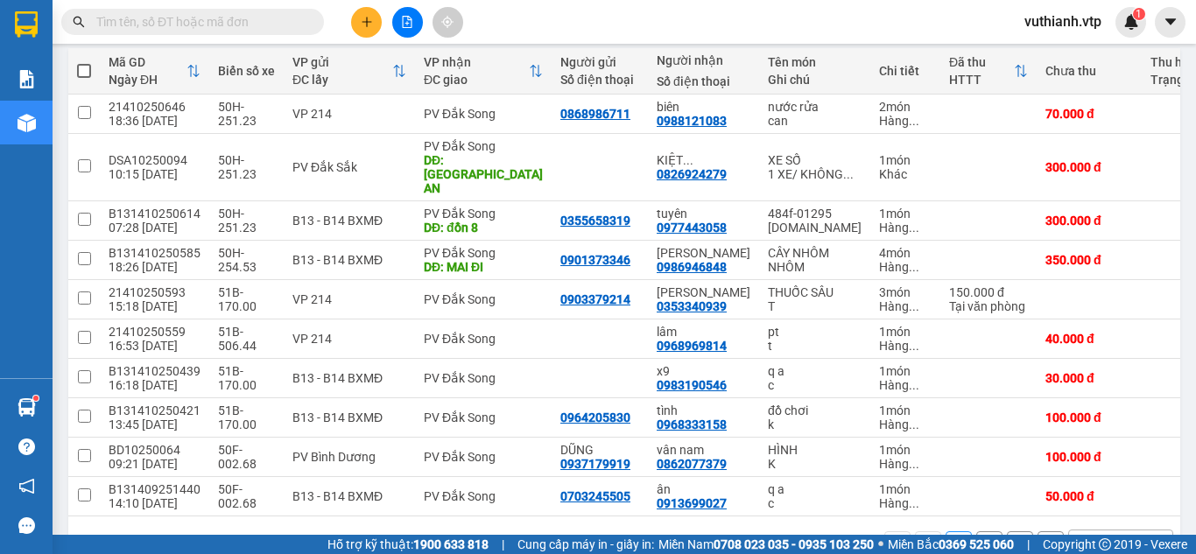
scroll to position [287, 0]
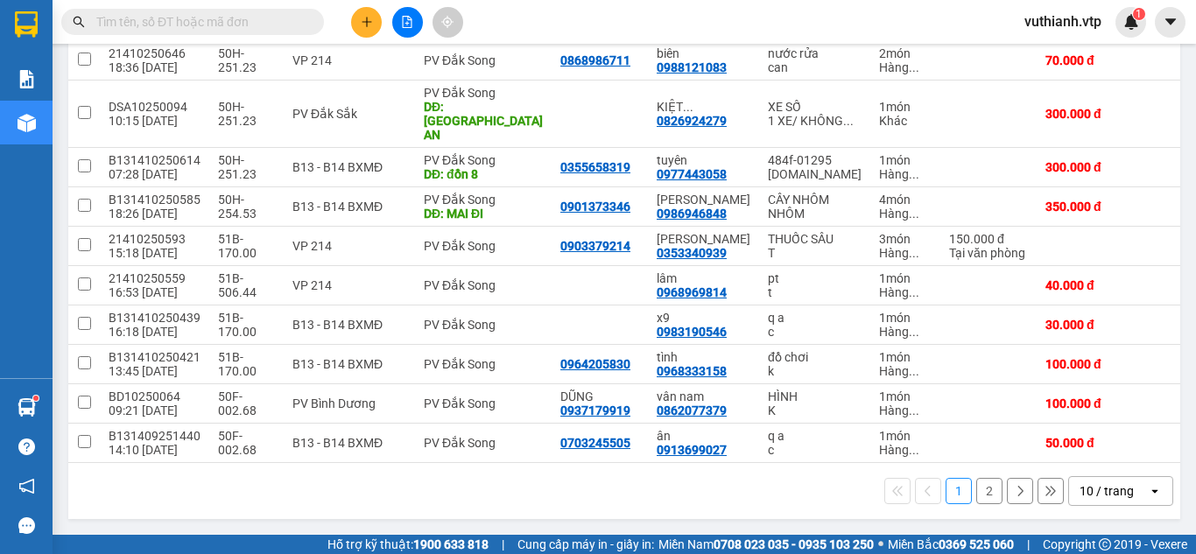
click at [977, 486] on button "2" at bounding box center [990, 491] width 26 height 26
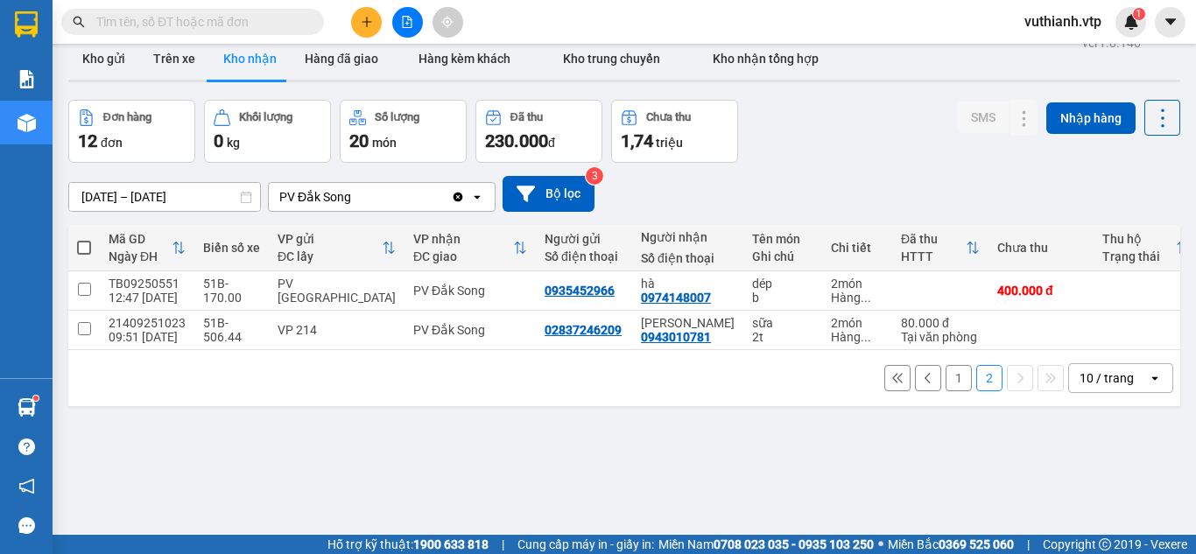
scroll to position [0, 0]
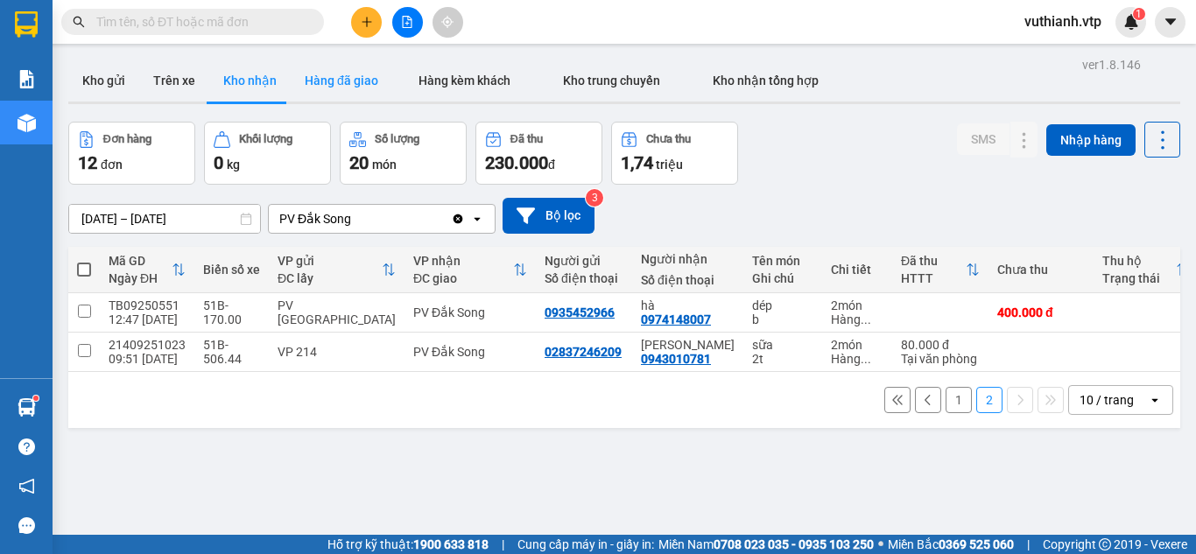
click at [356, 81] on button "Hàng đã giao" at bounding box center [342, 81] width 102 height 42
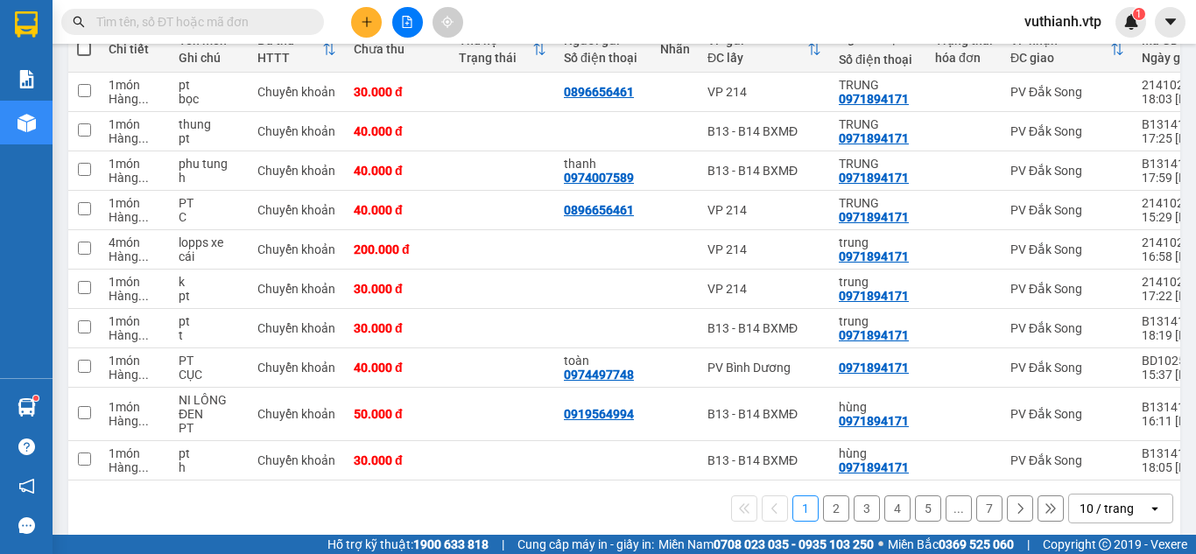
scroll to position [213, 0]
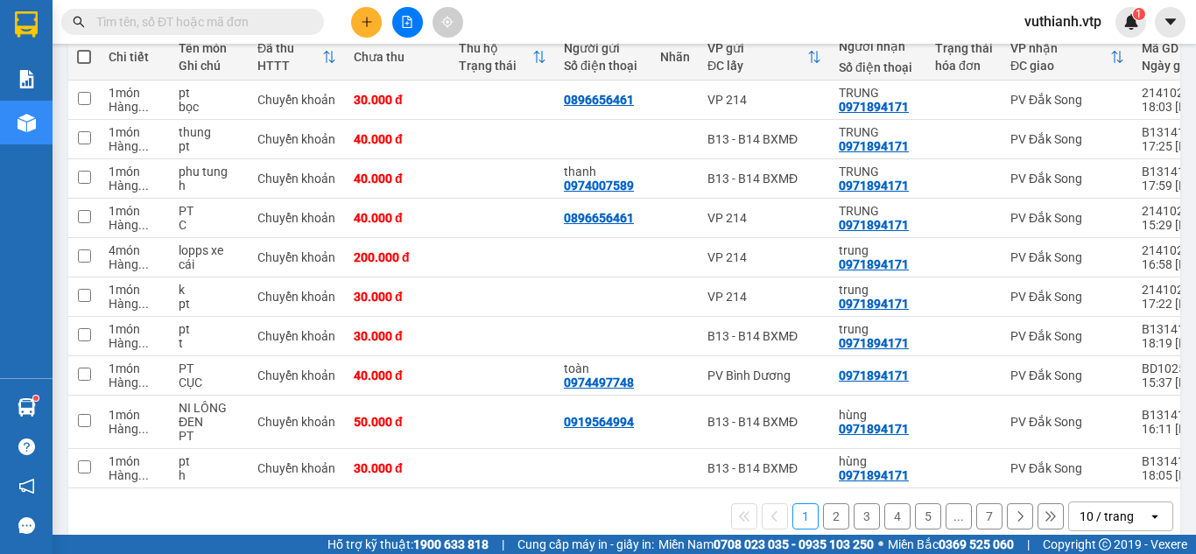
click at [828, 522] on button "2" at bounding box center [836, 517] width 26 height 26
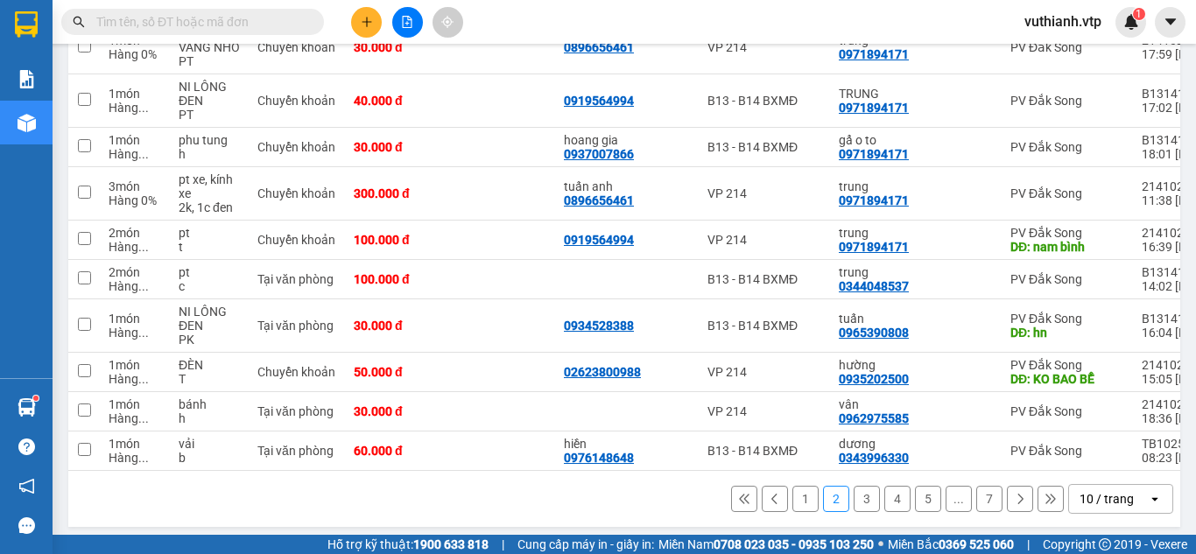
scroll to position [275, 0]
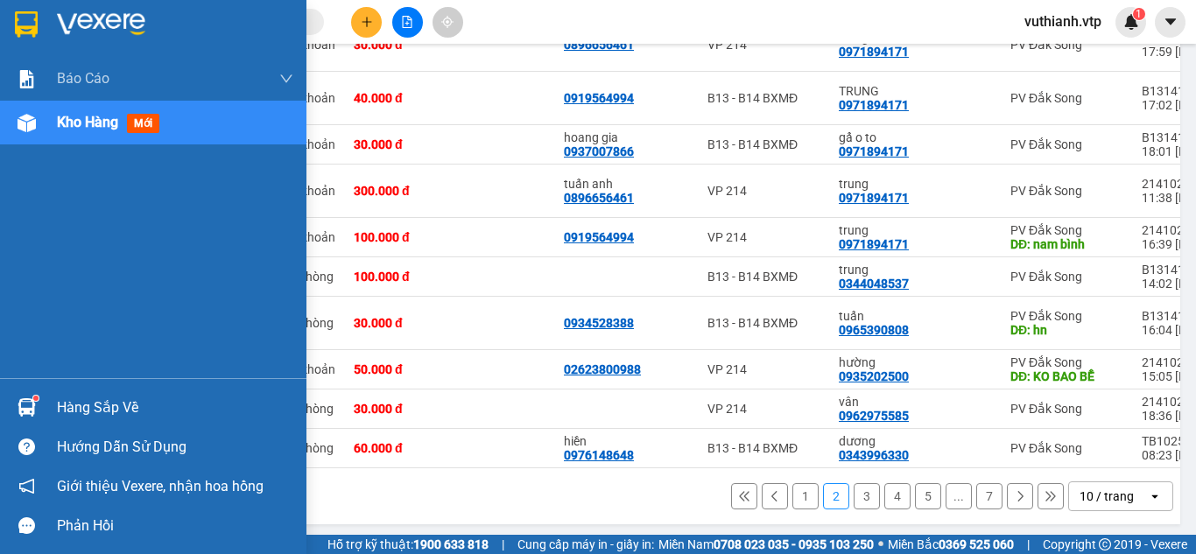
click at [32, 413] on img at bounding box center [27, 408] width 18 height 18
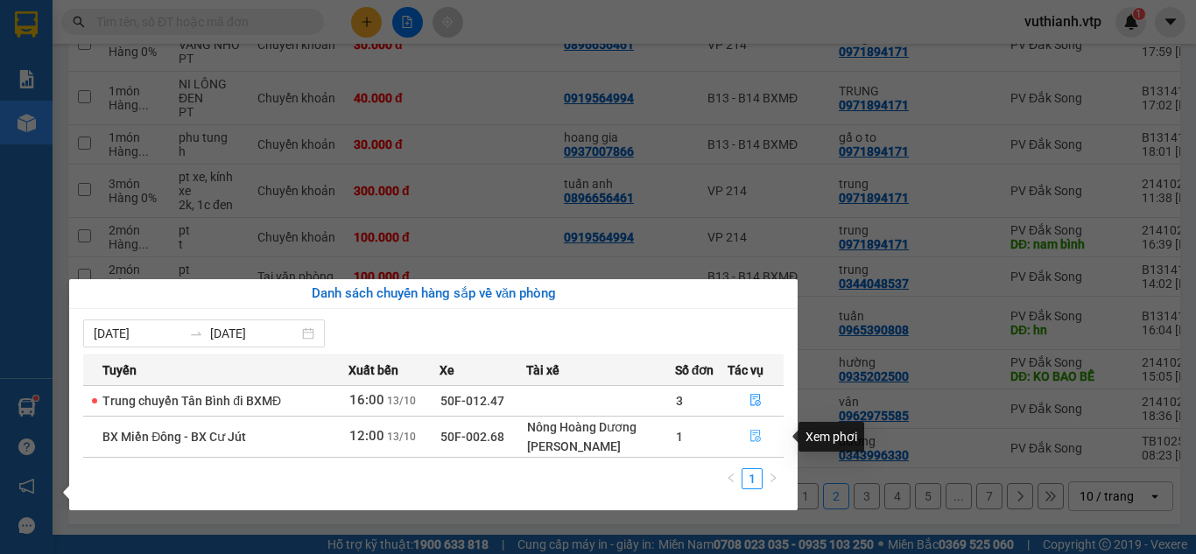
click at [762, 436] on icon "file-done" at bounding box center [756, 436] width 12 height 12
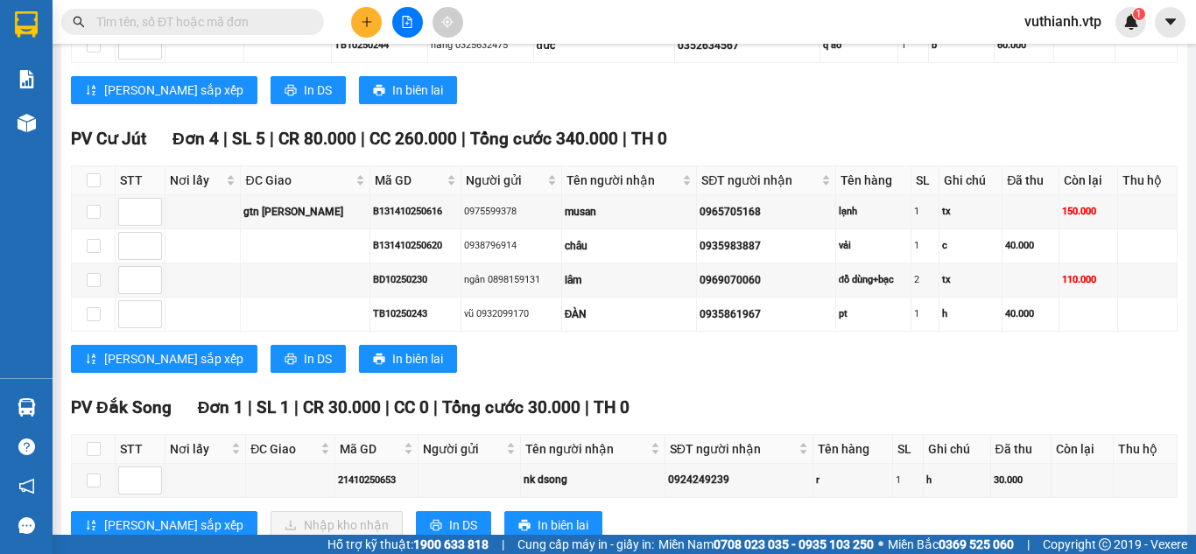
scroll to position [743, 0]
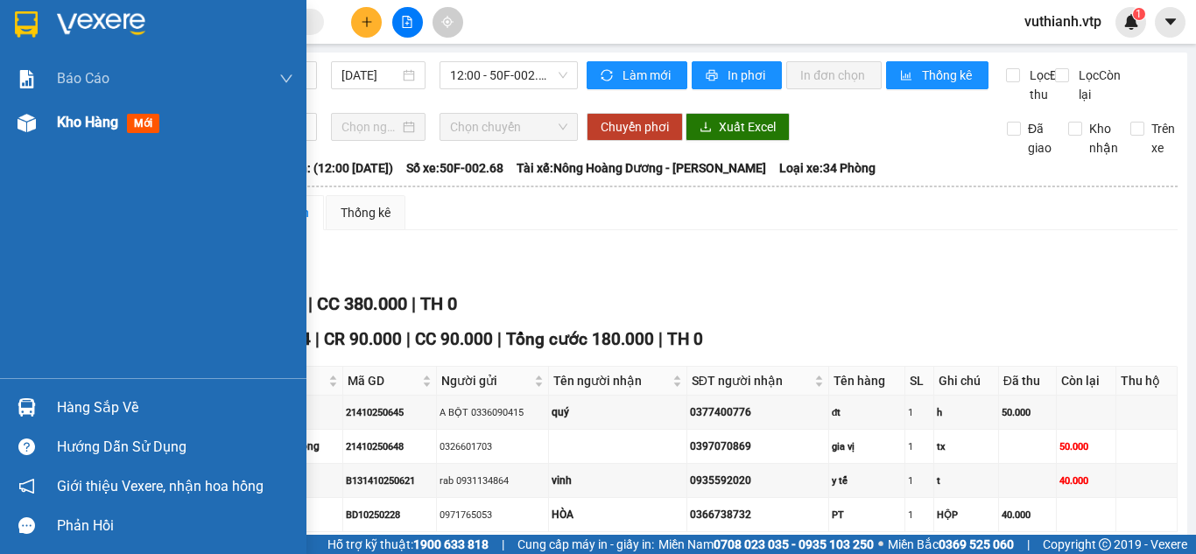
click at [30, 121] on img at bounding box center [27, 123] width 18 height 18
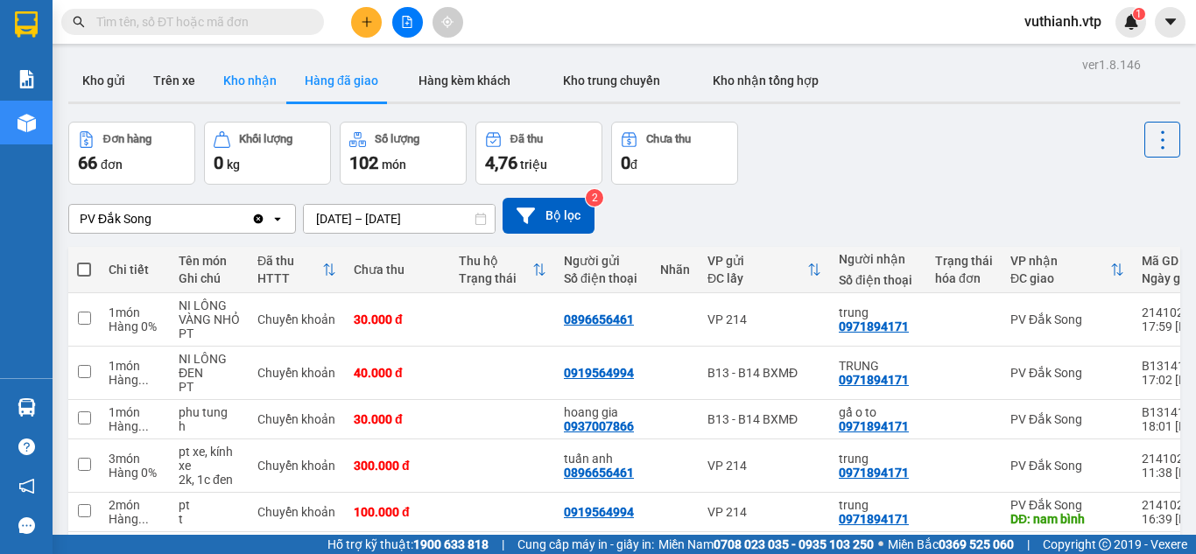
click at [277, 84] on button "Kho nhận" at bounding box center [249, 81] width 81 height 42
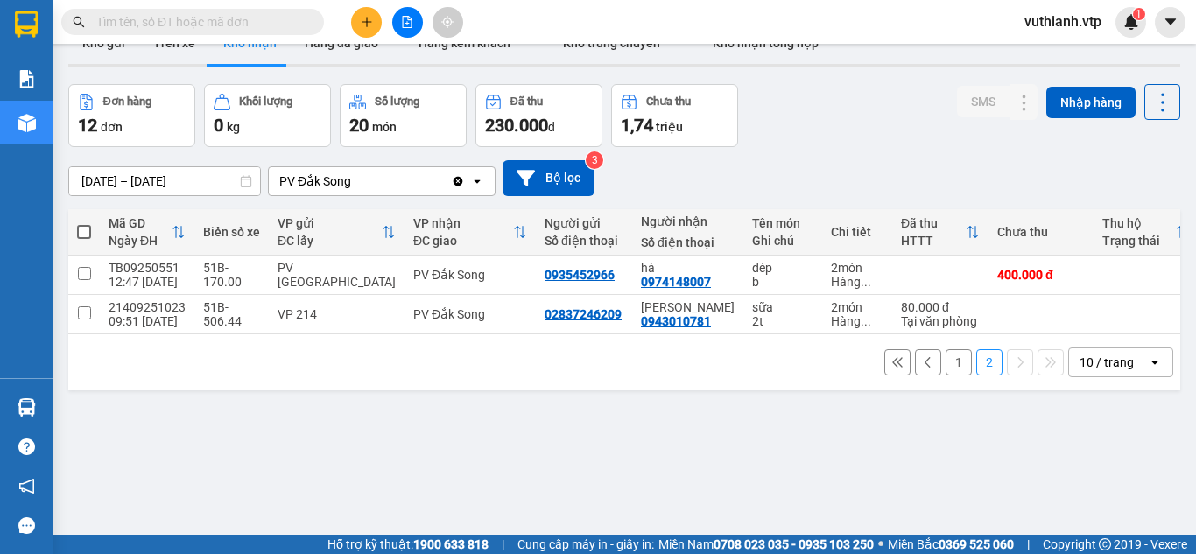
scroll to position [39, 0]
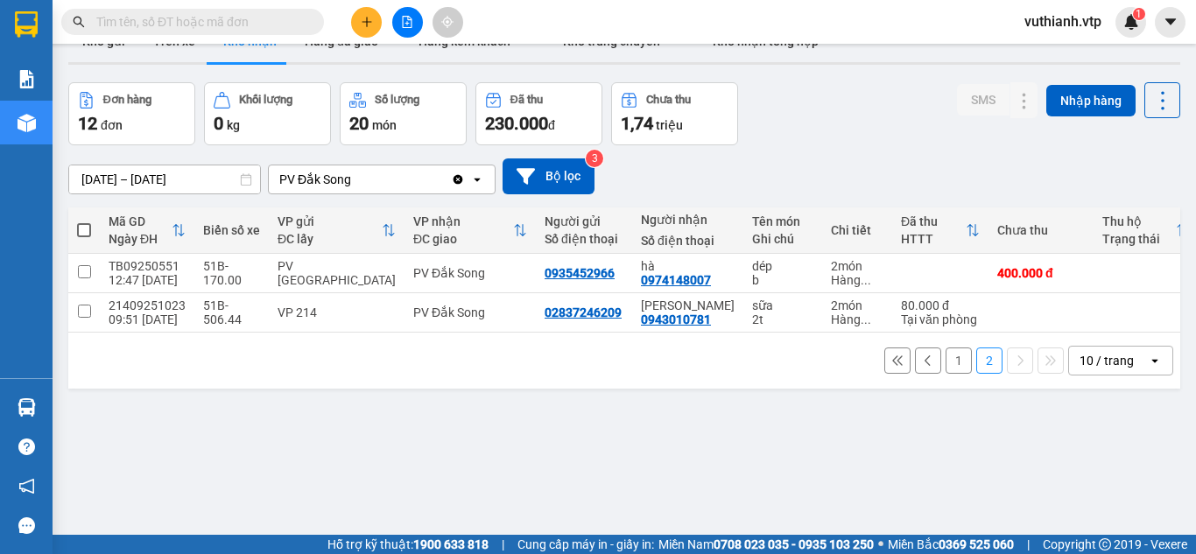
click at [949, 363] on button "1" at bounding box center [959, 361] width 26 height 26
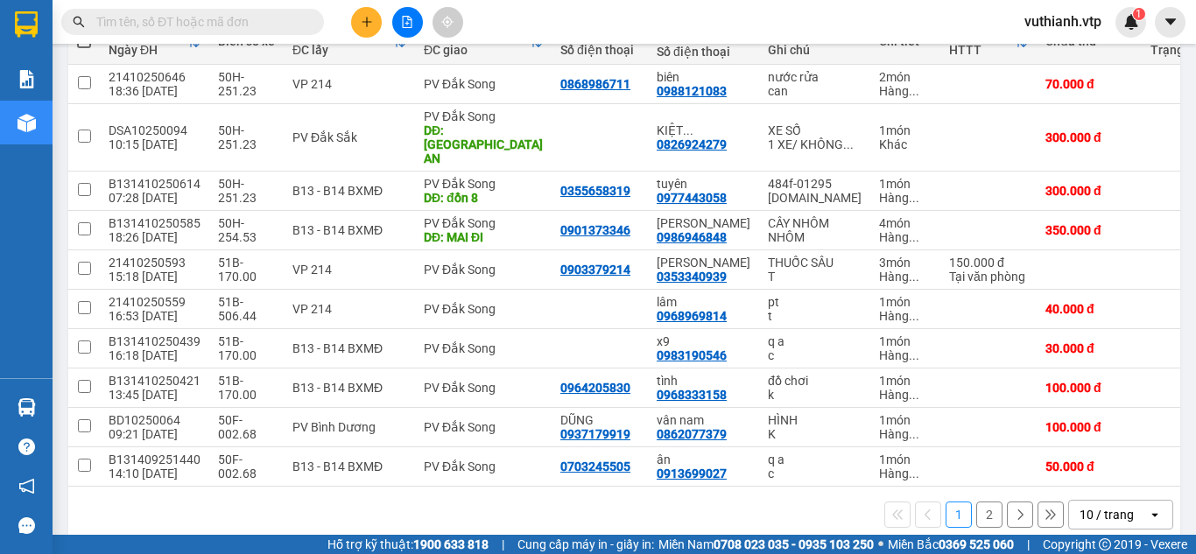
scroll to position [215, 0]
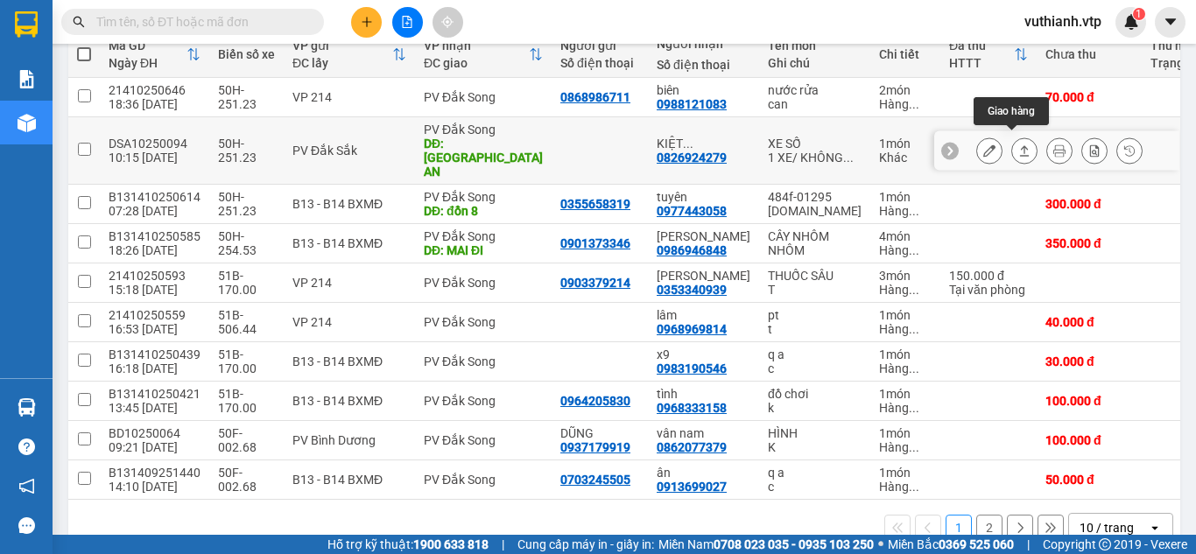
click at [983, 145] on button at bounding box center [989, 151] width 25 height 31
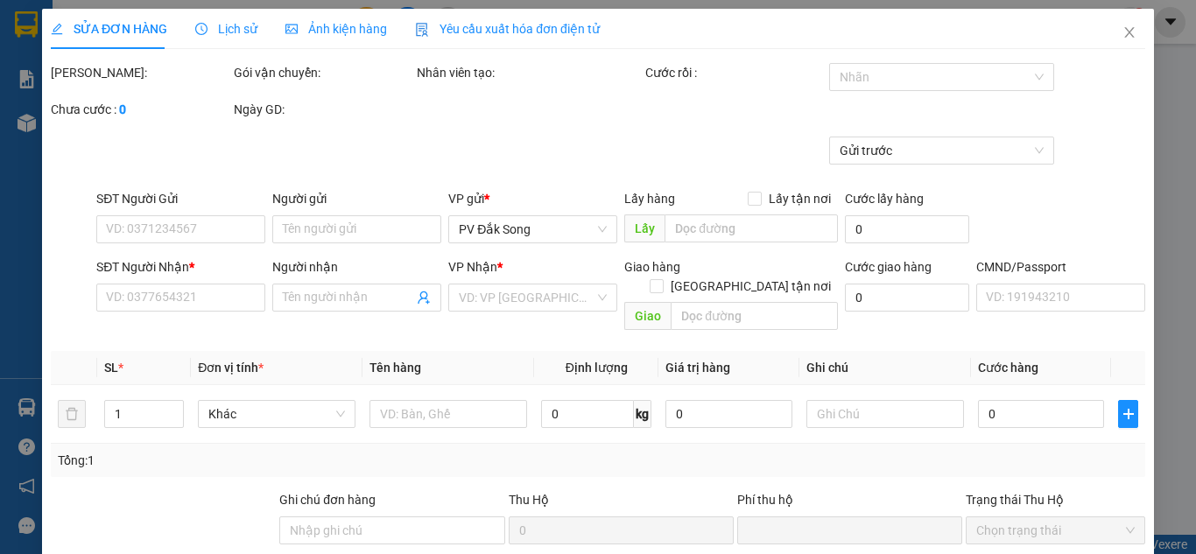
type input "0826924279"
type input "KIỆT /0842478086"
type input "[GEOGRAPHIC_DATA]"
type input "0"
type input "300.000"
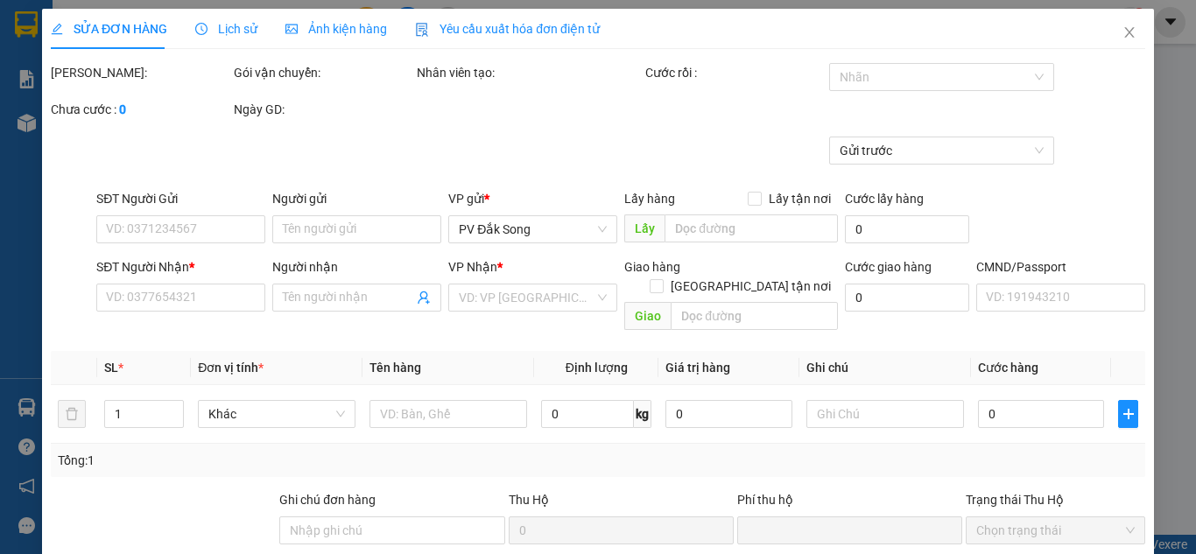
type input "300.000"
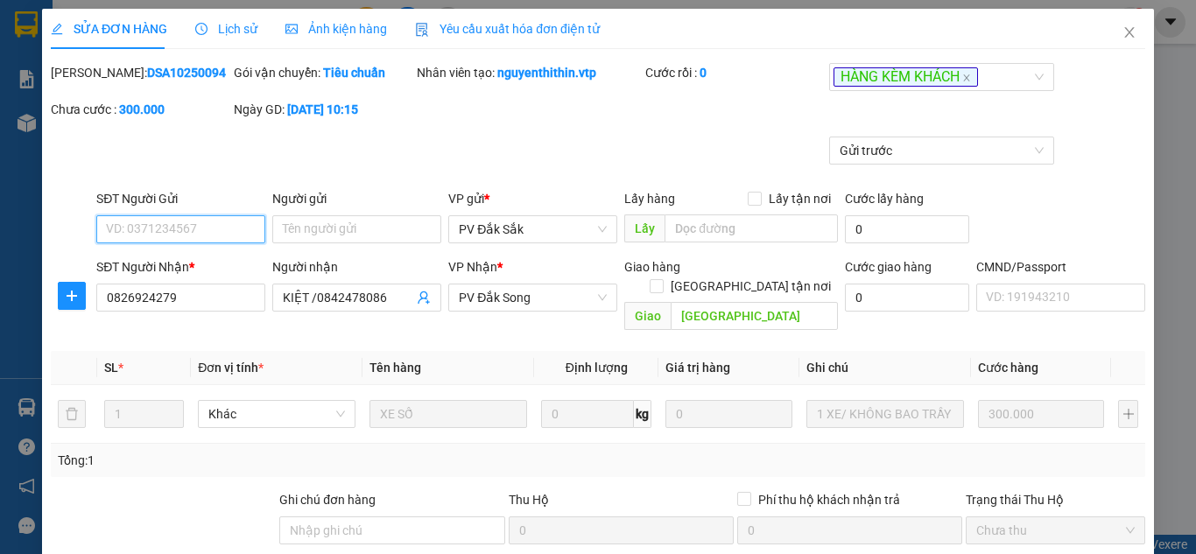
type input "15.000"
click at [988, 74] on div "HÀNG KÈM KHÁCH" at bounding box center [932, 77] width 199 height 21
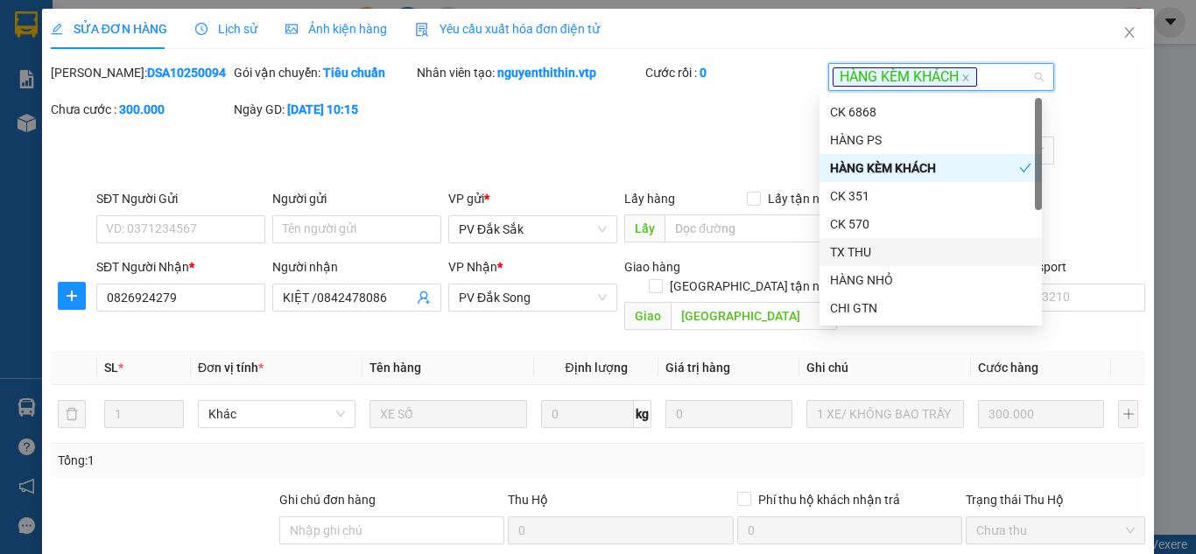
click at [861, 248] on div "TX THU" at bounding box center [930, 252] width 201 height 19
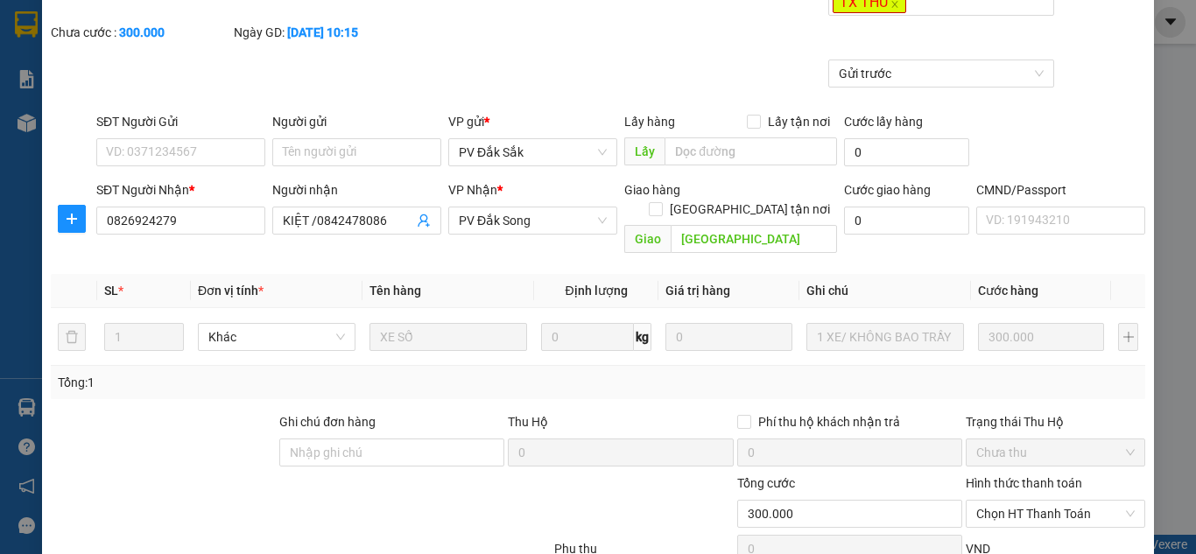
scroll to position [290, 0]
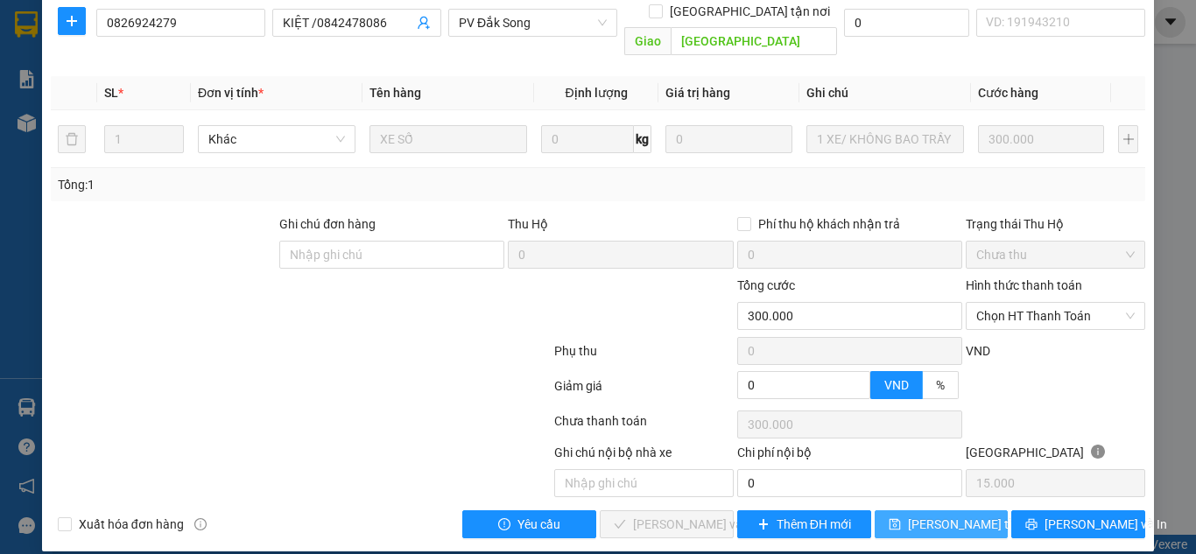
click at [930, 515] on span "[PERSON_NAME] thay đổi" at bounding box center [978, 524] width 140 height 19
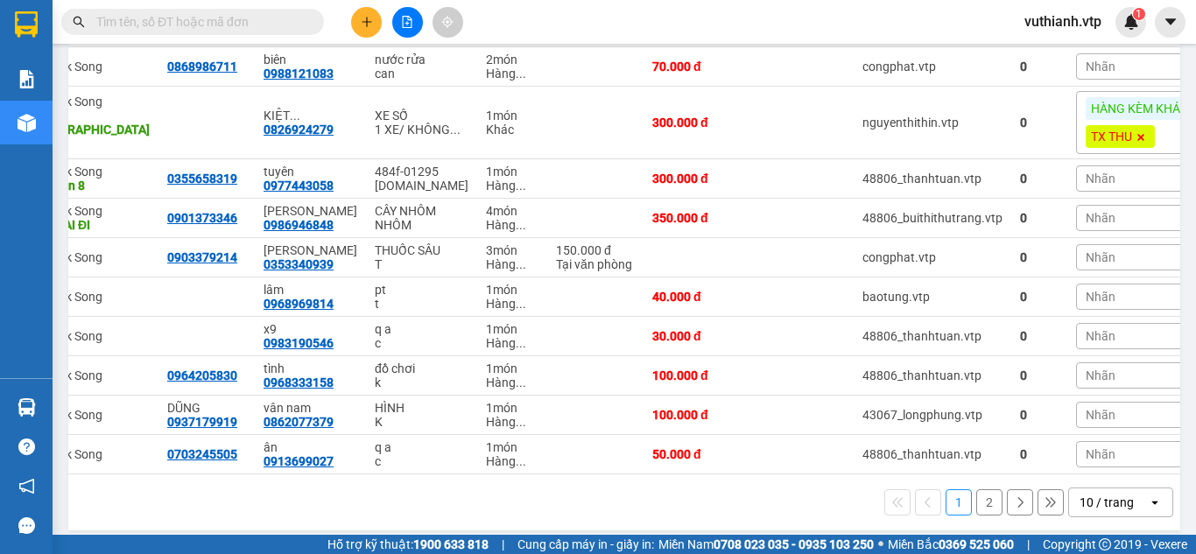
scroll to position [236, 0]
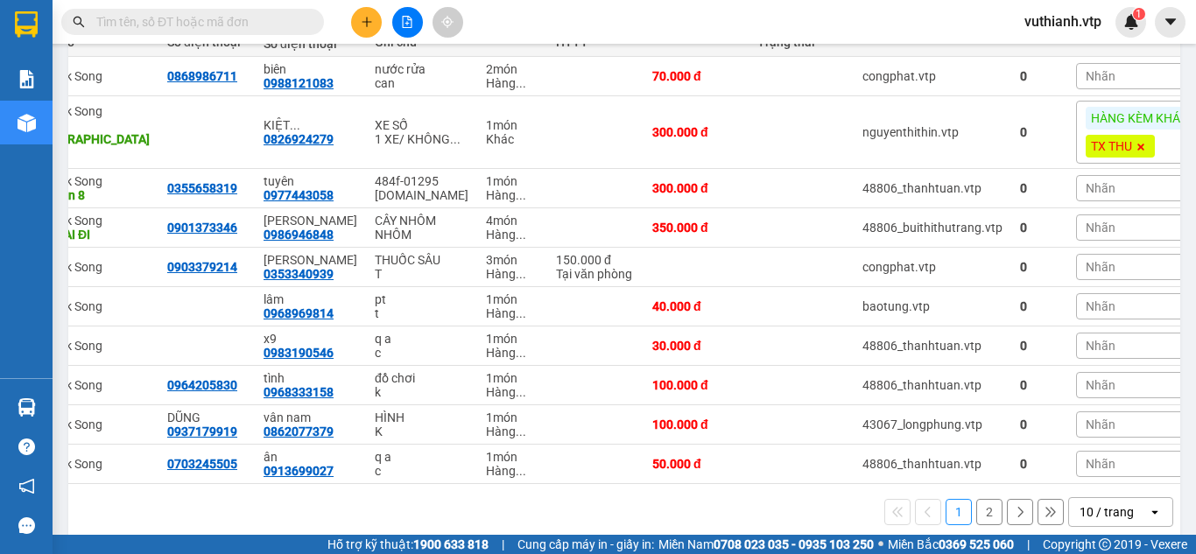
click at [1076, 193] on div "Nhãn" at bounding box center [1148, 188] width 145 height 26
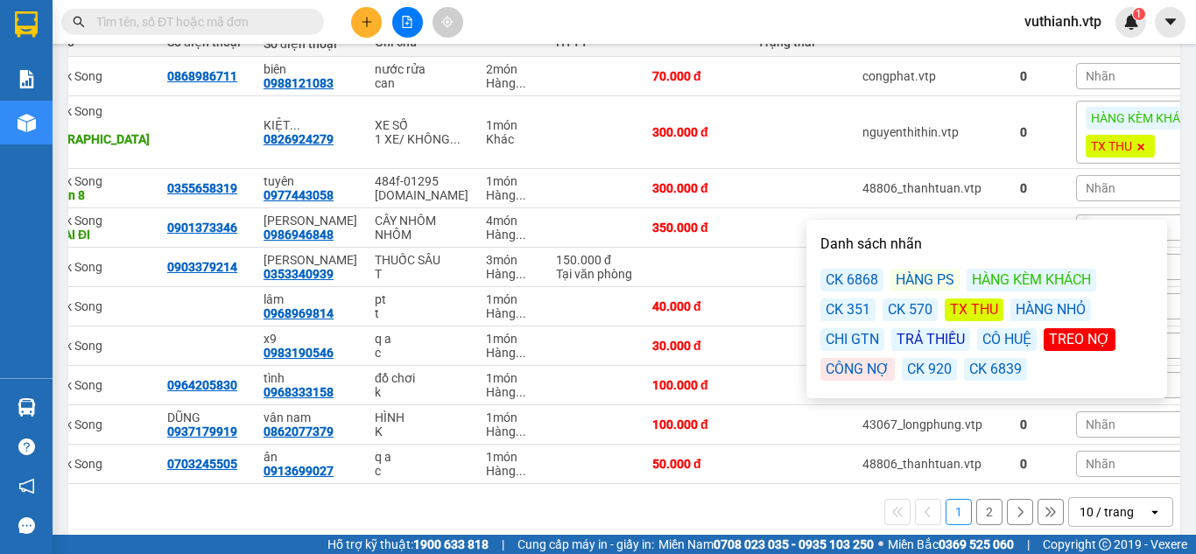
click at [974, 309] on div "TX THU" at bounding box center [974, 310] width 59 height 23
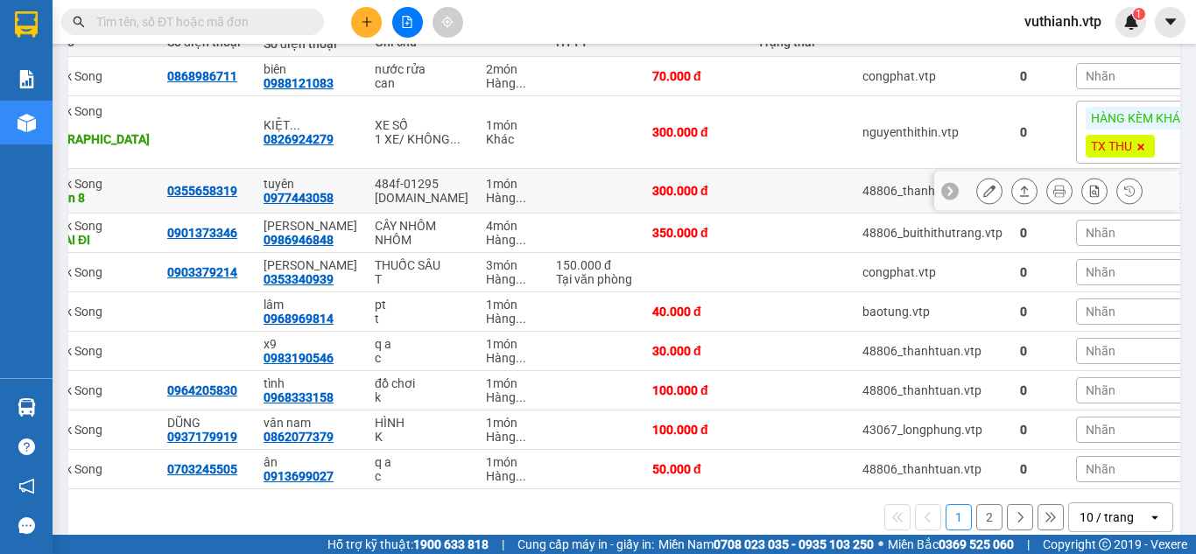
click at [961, 203] on div at bounding box center [1057, 191] width 245 height 39
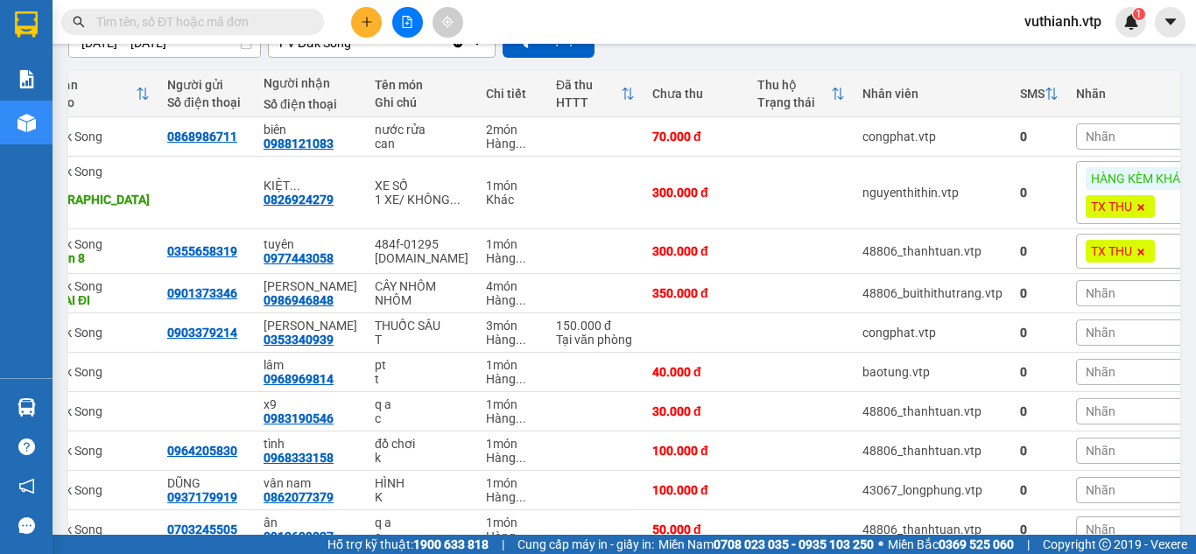
scroll to position [146, 0]
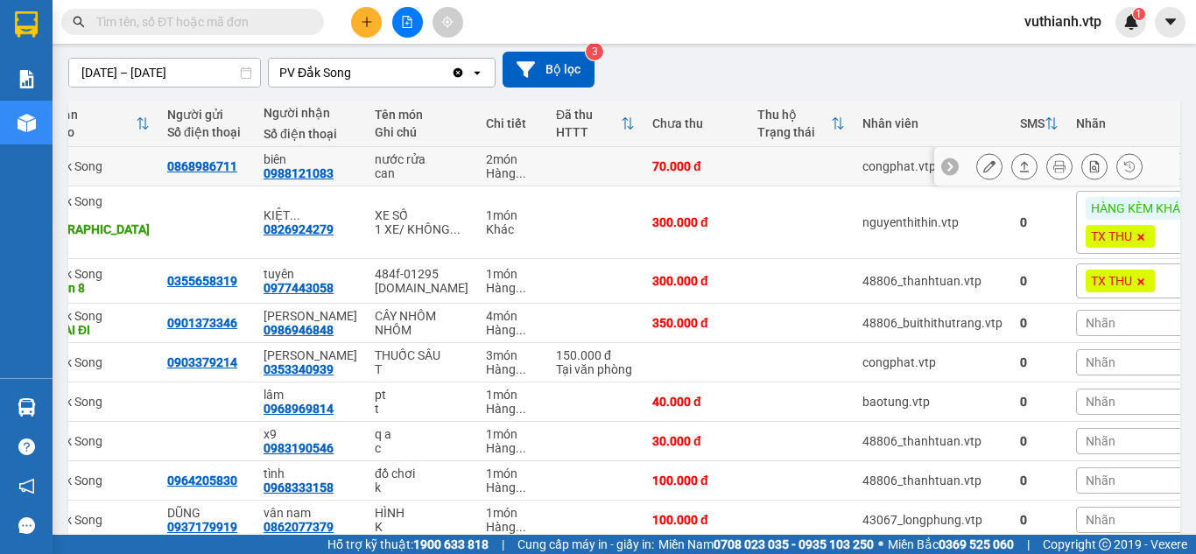
click at [1089, 162] on button at bounding box center [1095, 167] width 25 height 31
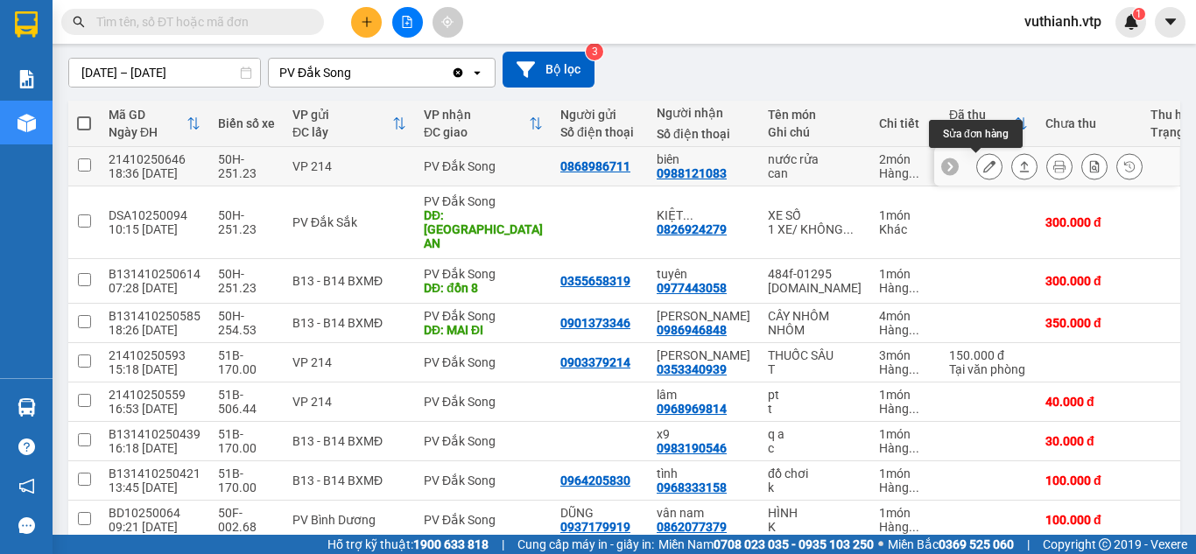
click at [984, 166] on icon at bounding box center [990, 166] width 12 height 12
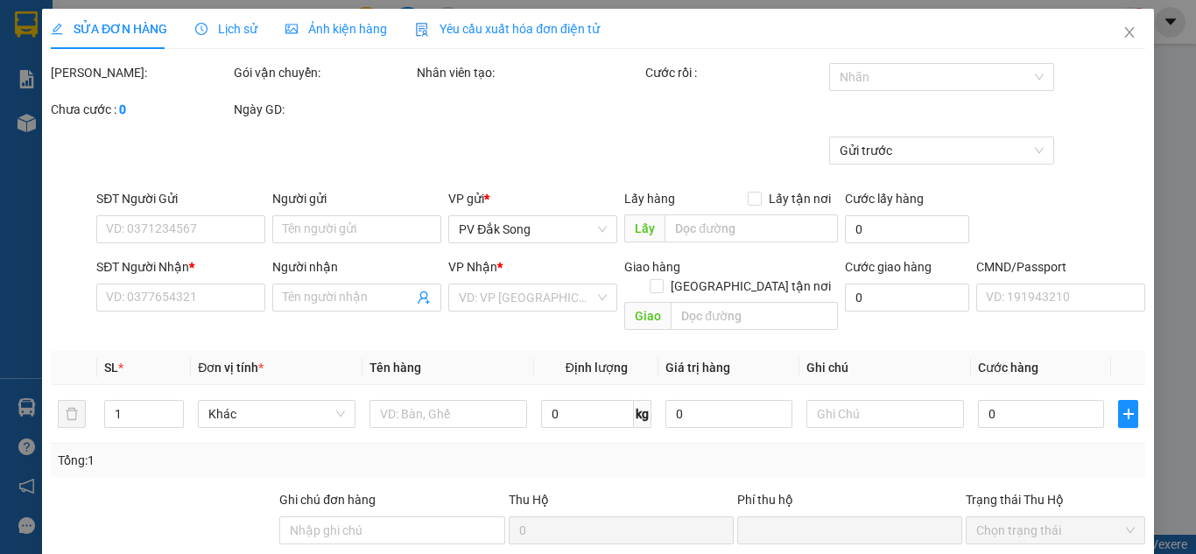
type input "0868986711"
type input "0988121083"
type input "biên"
type input "0"
type input "70.000"
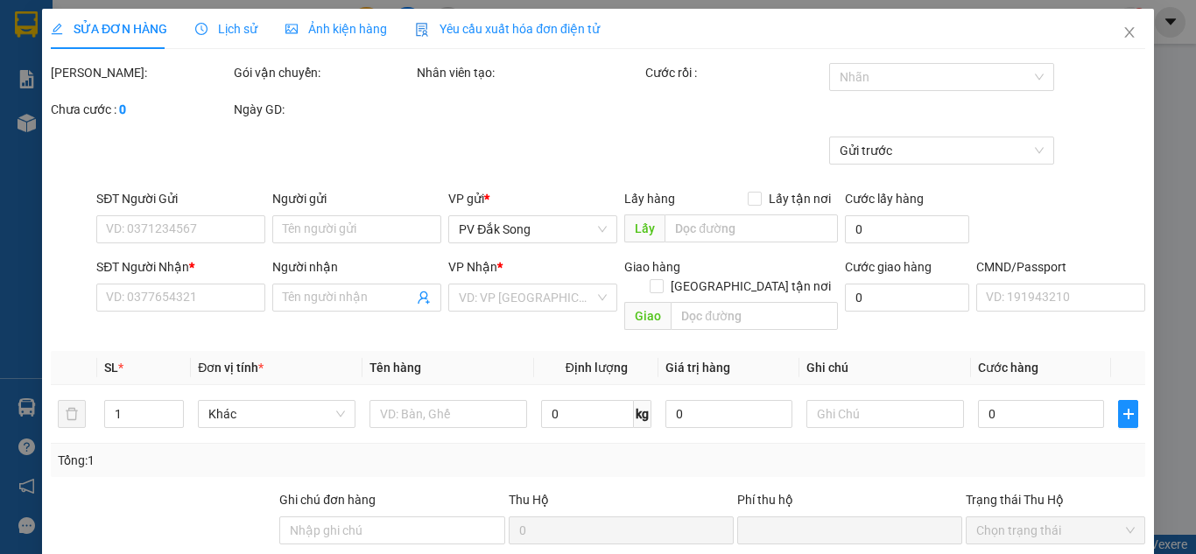
type input "70.000"
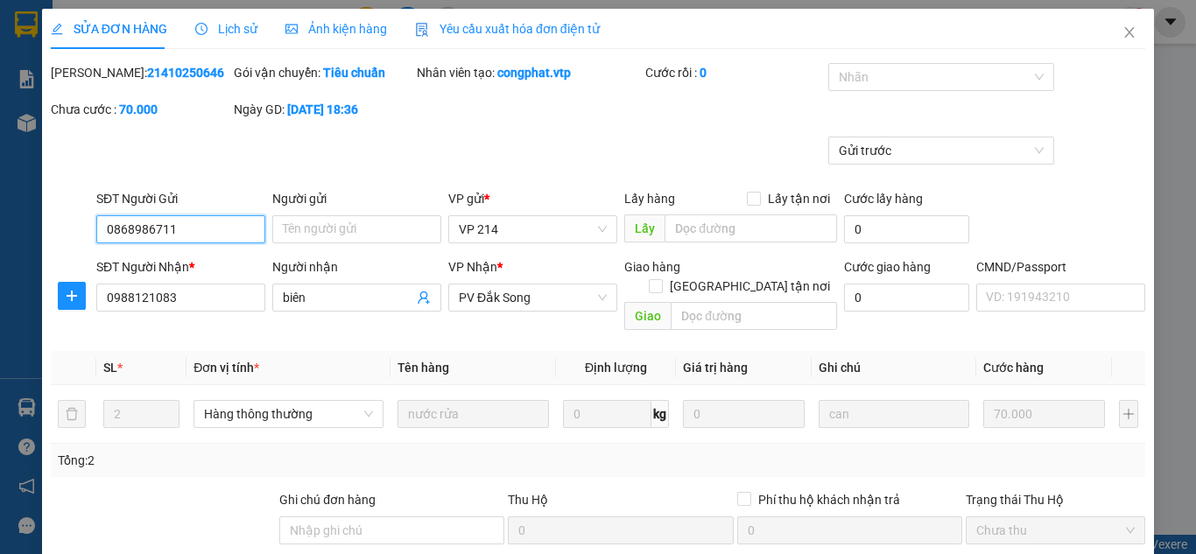
type input "3.500"
click at [978, 83] on div at bounding box center [932, 77] width 199 height 21
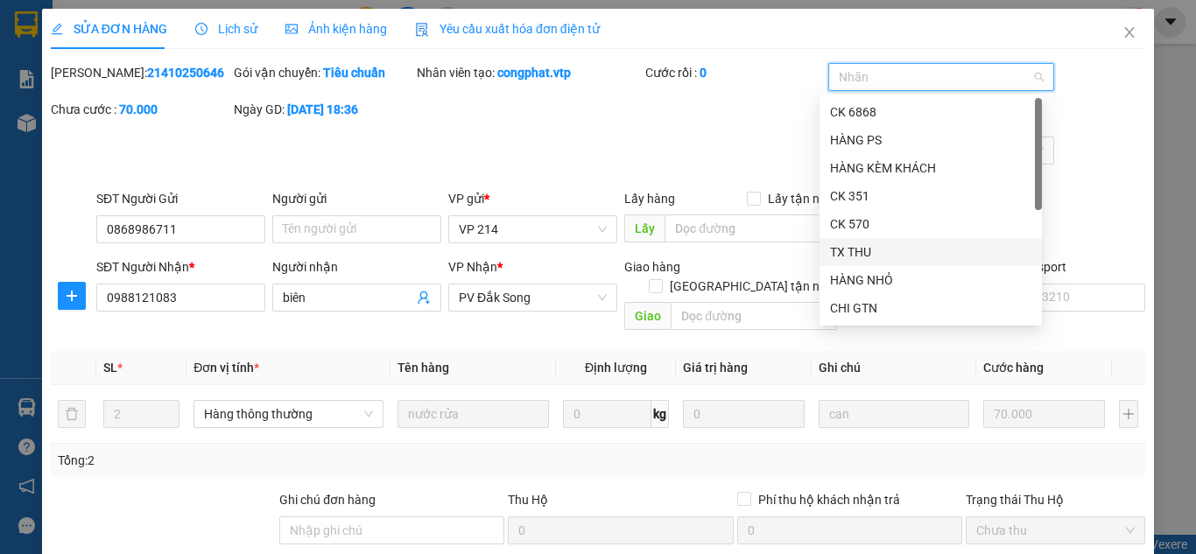
click at [863, 249] on div "TX THU" at bounding box center [930, 252] width 201 height 19
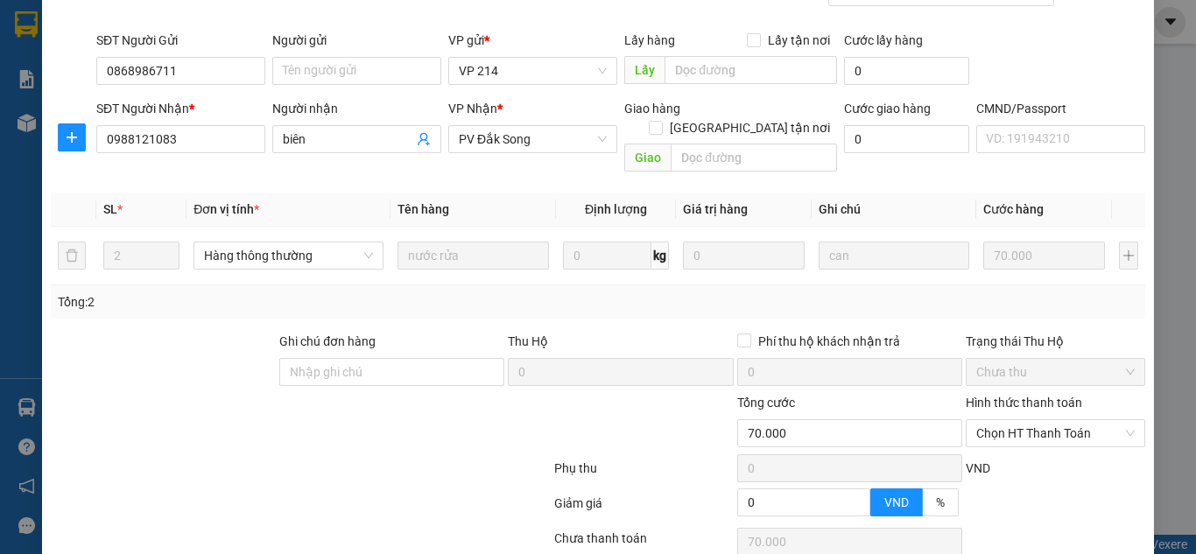
scroll to position [275, 0]
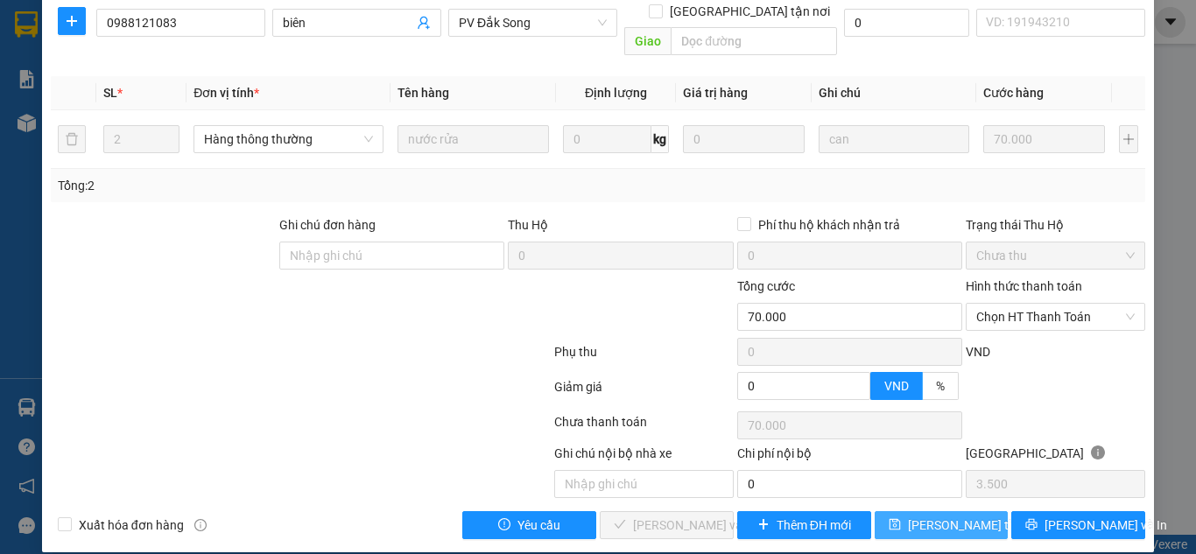
click at [944, 516] on span "[PERSON_NAME] thay đổi" at bounding box center [978, 525] width 140 height 19
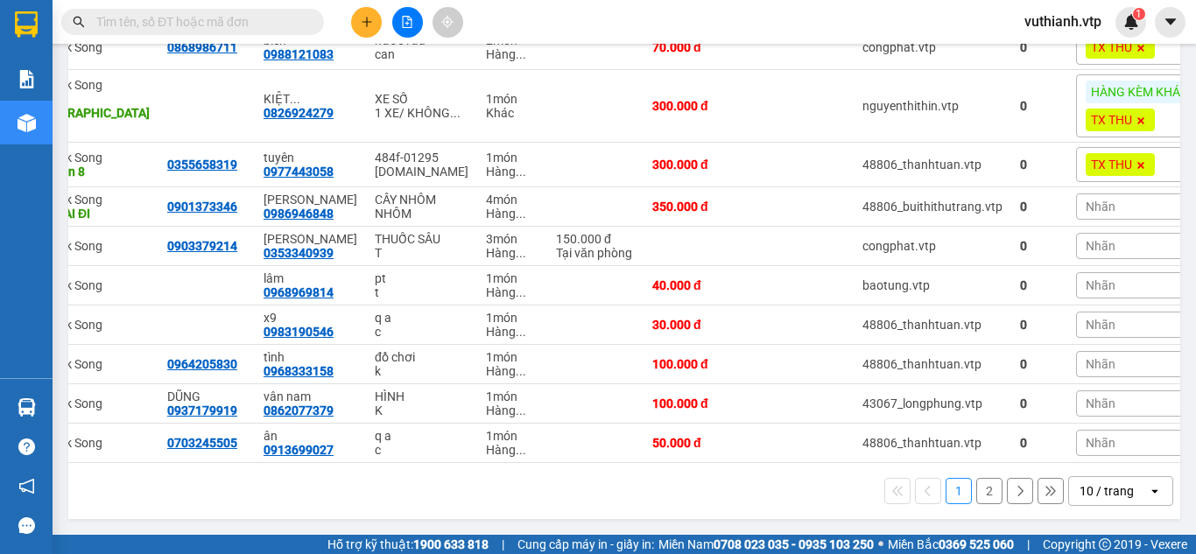
scroll to position [312, 0]
click at [984, 279] on icon at bounding box center [990, 285] width 12 height 12
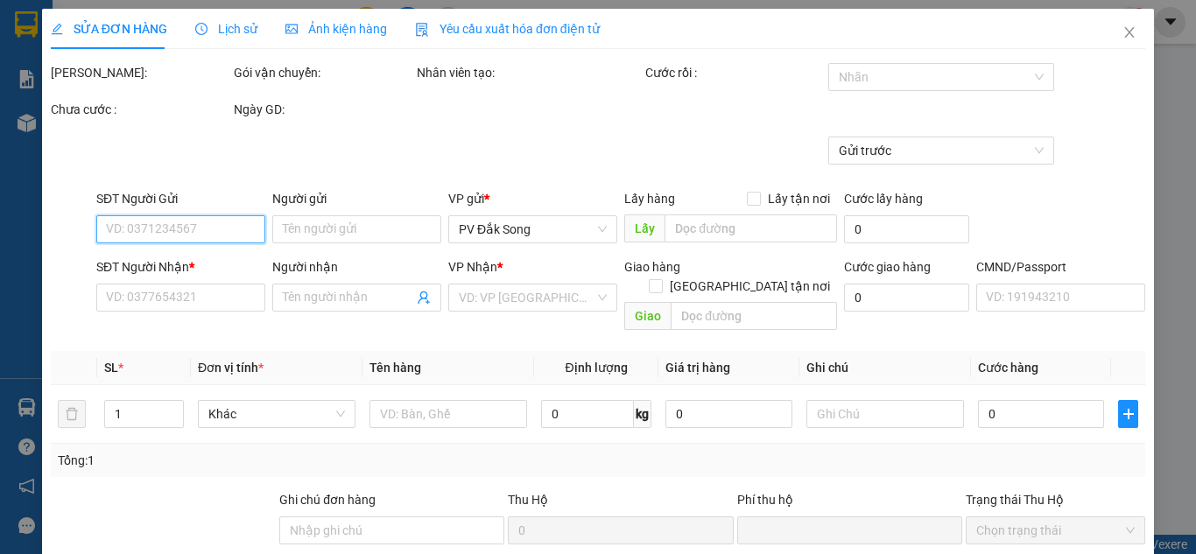
type input "2.000"
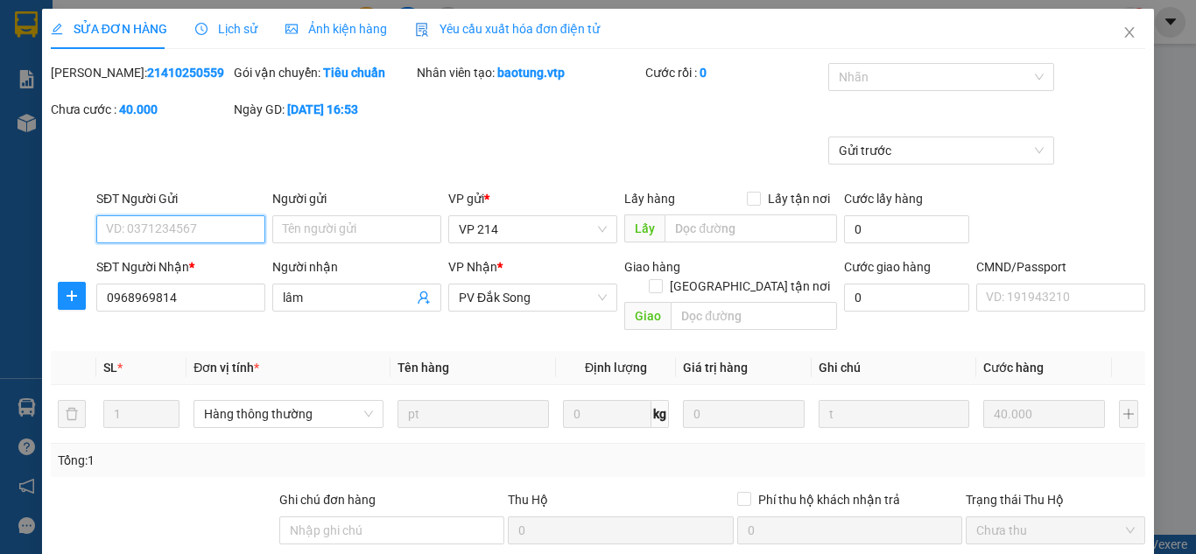
type input "0968969814"
type input "lâm"
type input "0"
type input "40.000"
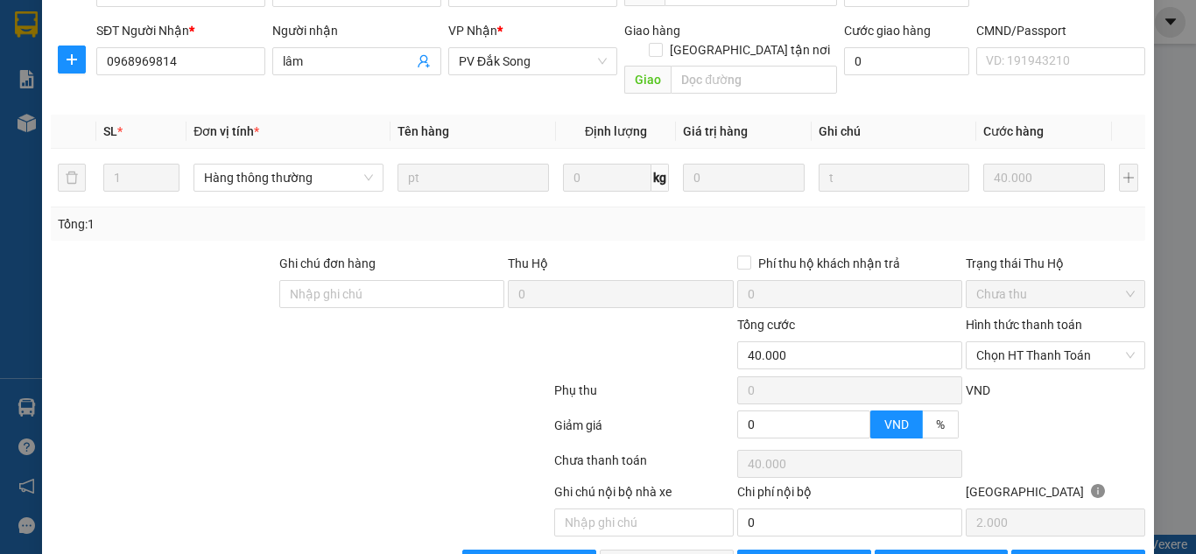
scroll to position [239, 0]
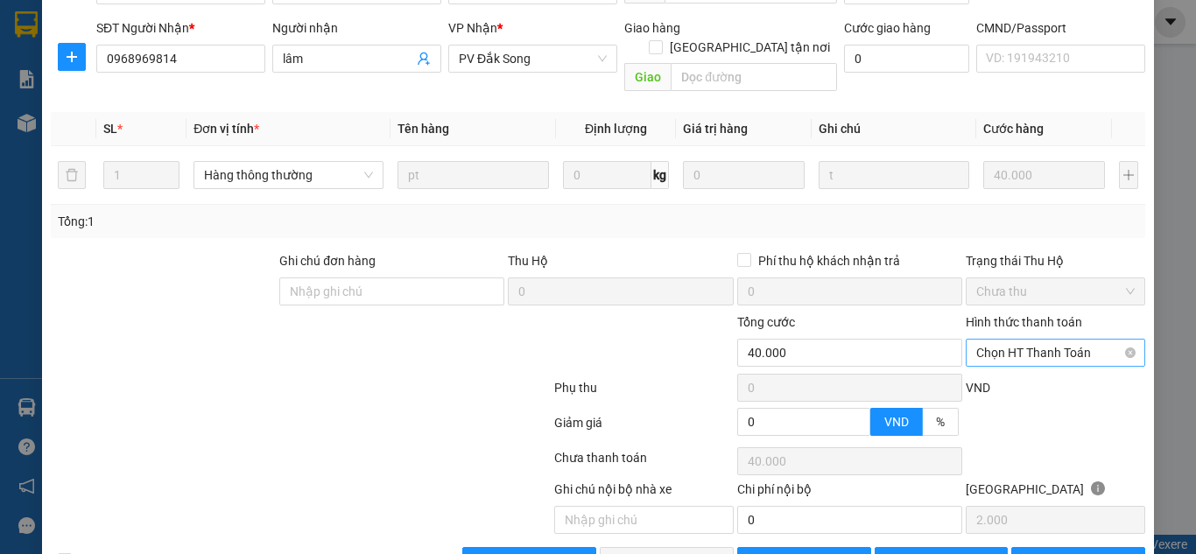
click at [1044, 340] on span "Chọn HT Thanh Toán" at bounding box center [1056, 353] width 159 height 26
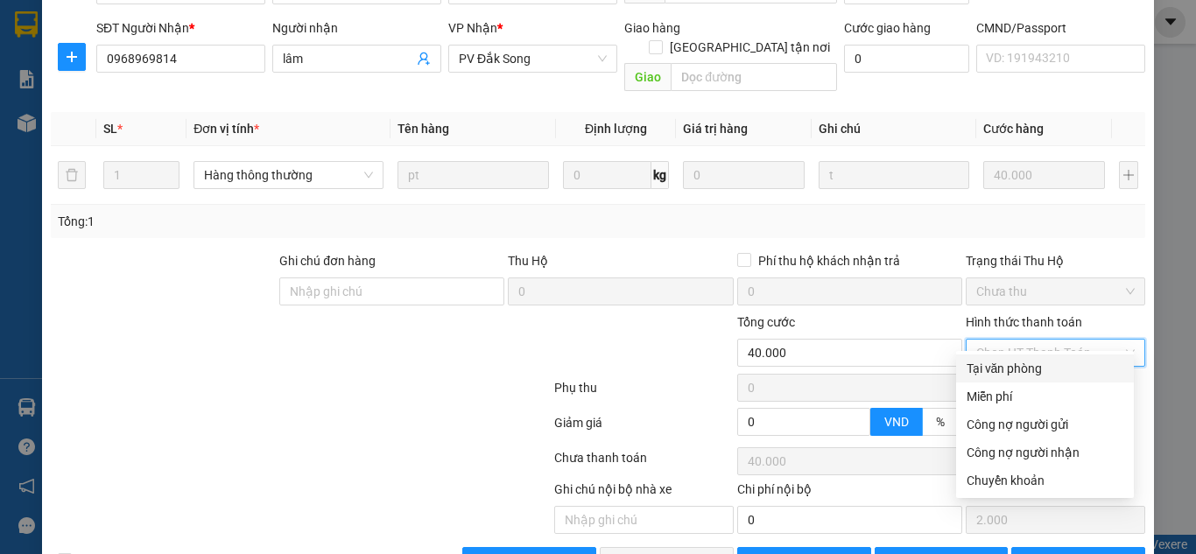
click at [1148, 285] on div "SỬA ĐƠN HÀNG Lịch sử Ảnh kiện hàng Yêu cầu xuất hóa đơn điện tử Total Paid Fee …" at bounding box center [598, 277] width 1196 height 554
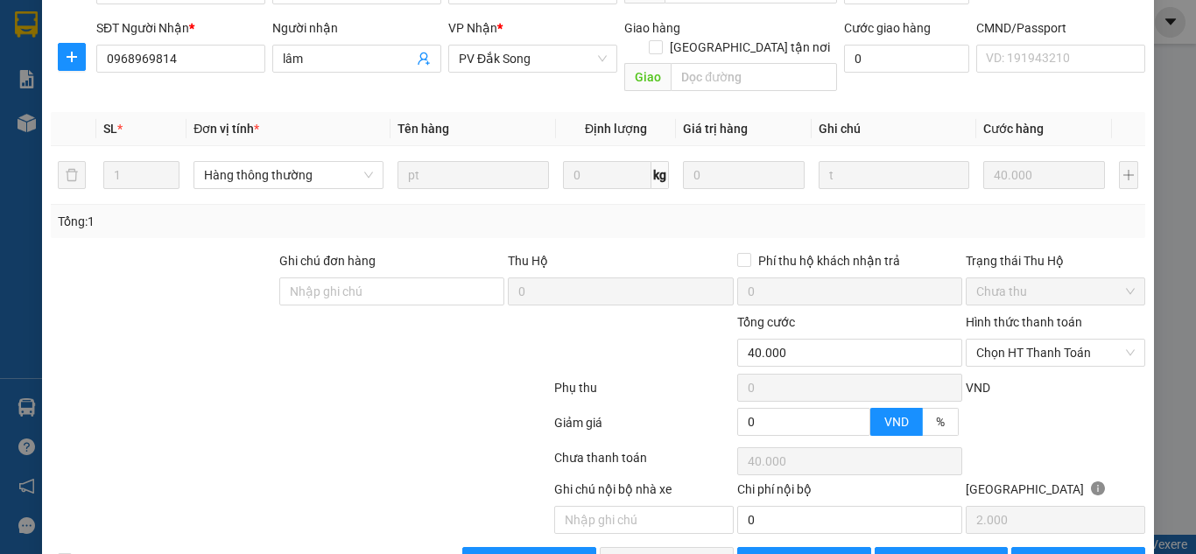
scroll to position [0, 0]
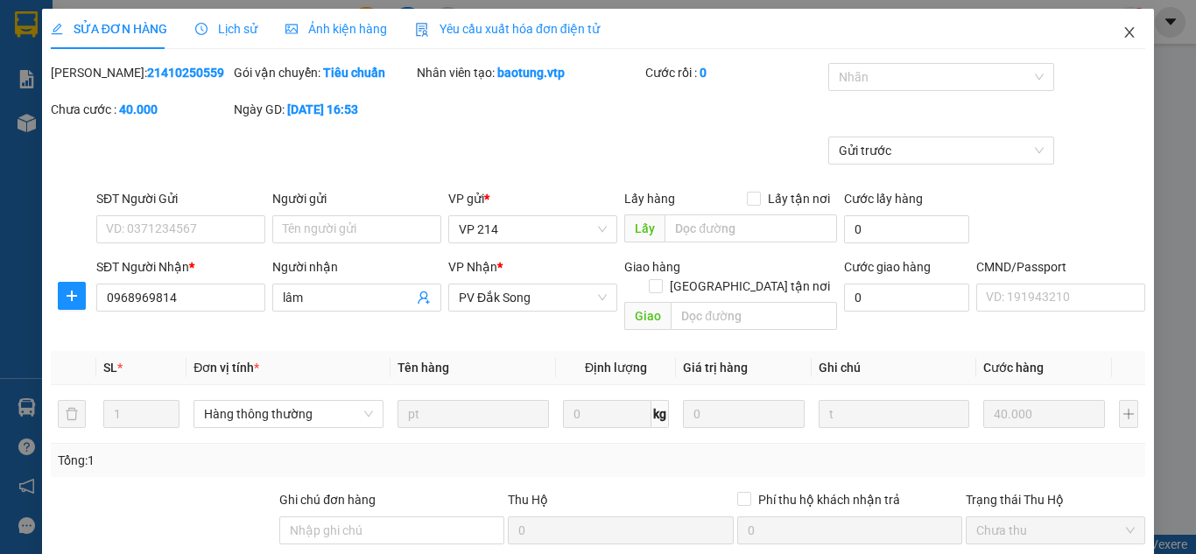
click at [1131, 31] on span "Close" at bounding box center [1129, 33] width 49 height 49
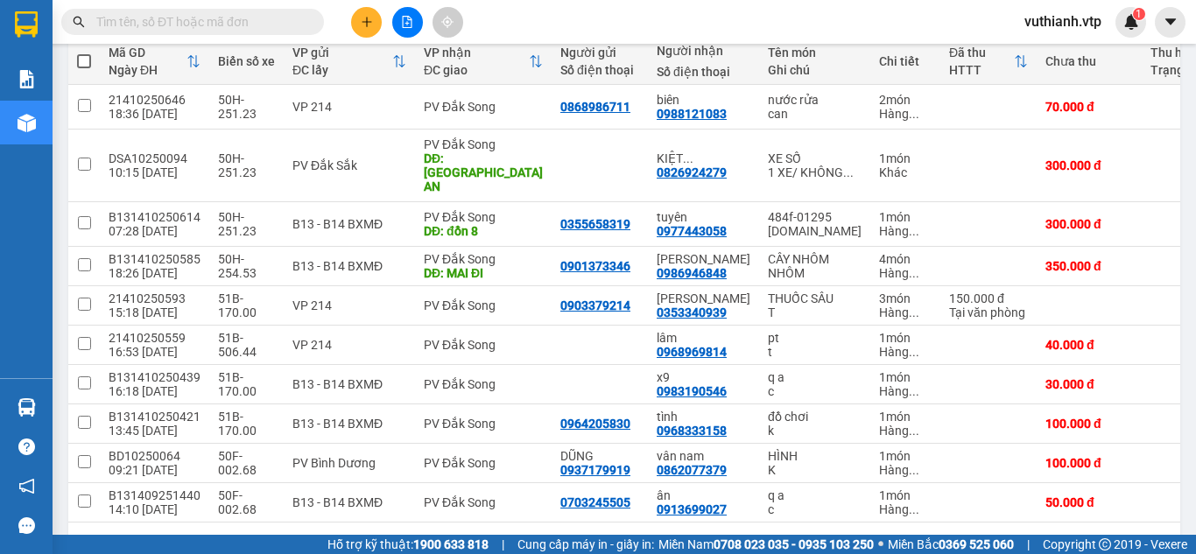
scroll to position [250, 0]
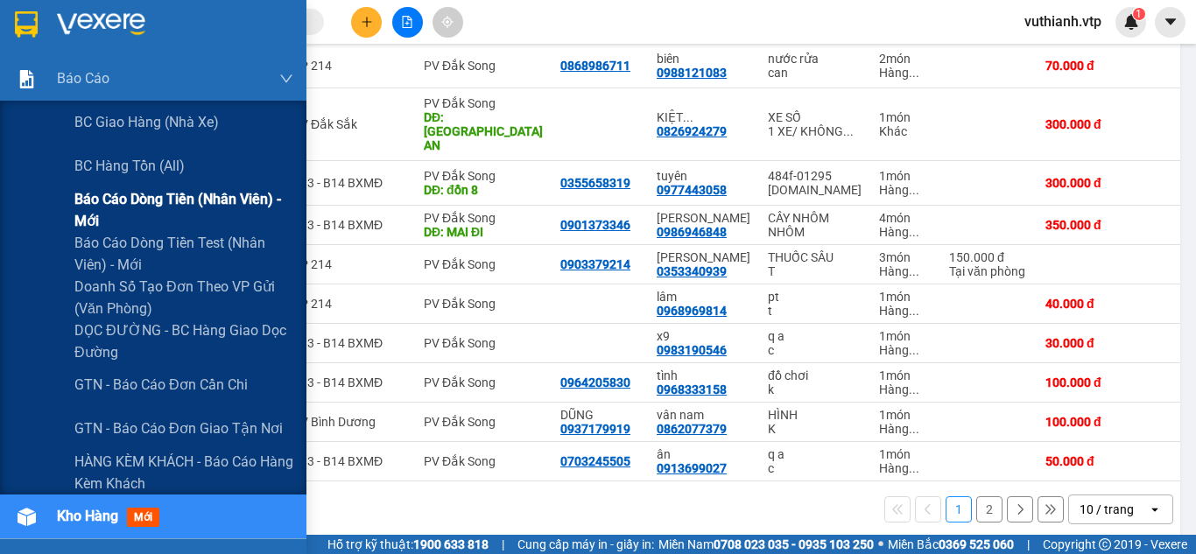
click at [146, 191] on span "Báo cáo dòng tiền (nhân viên) - mới" at bounding box center [183, 210] width 219 height 44
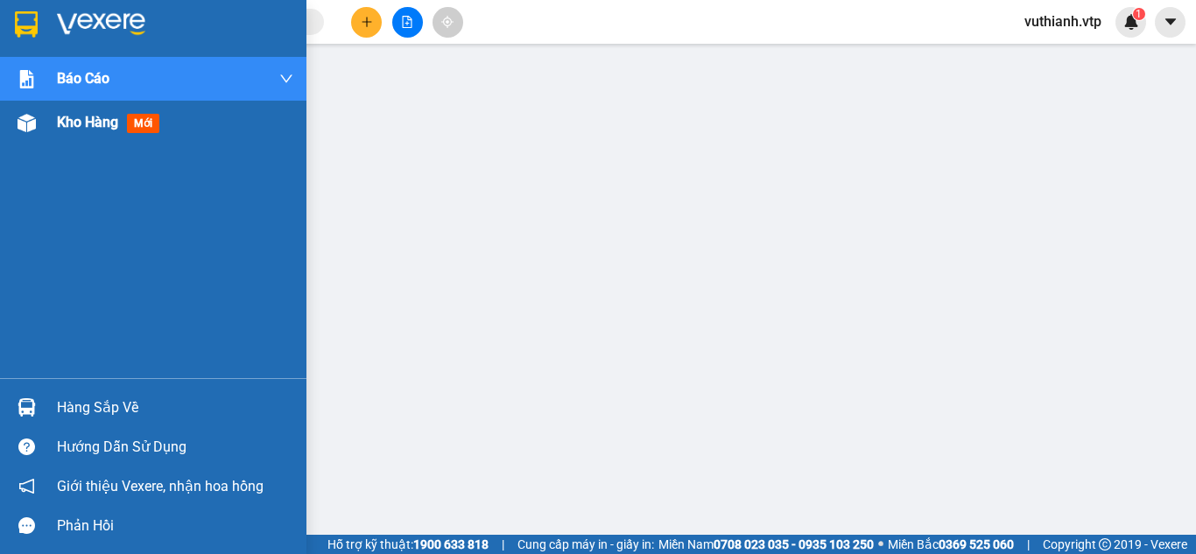
click at [95, 119] on span "Kho hàng" at bounding box center [87, 122] width 61 height 17
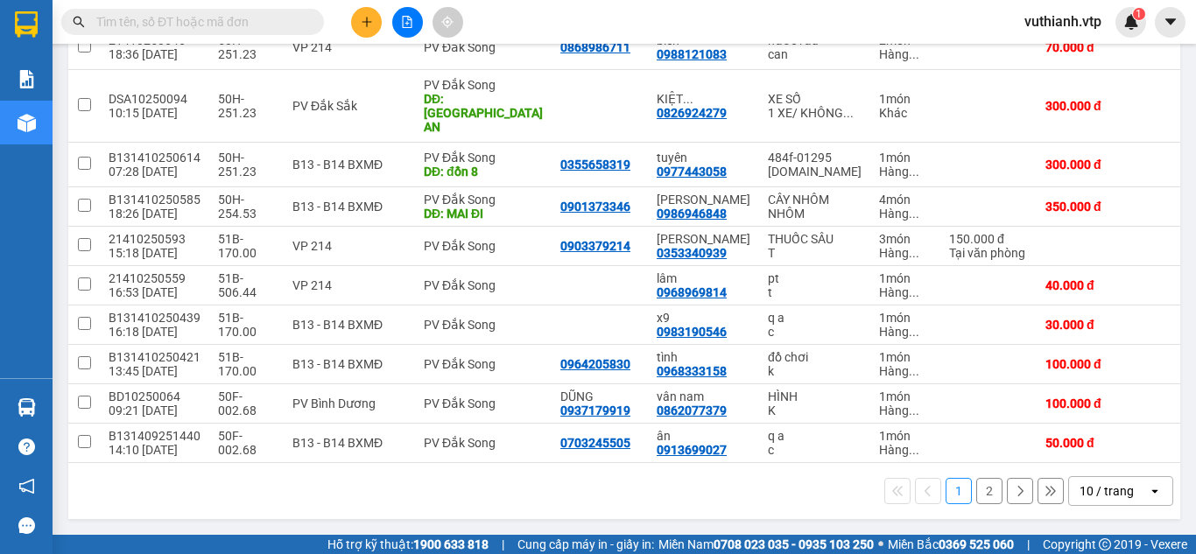
scroll to position [312, 0]
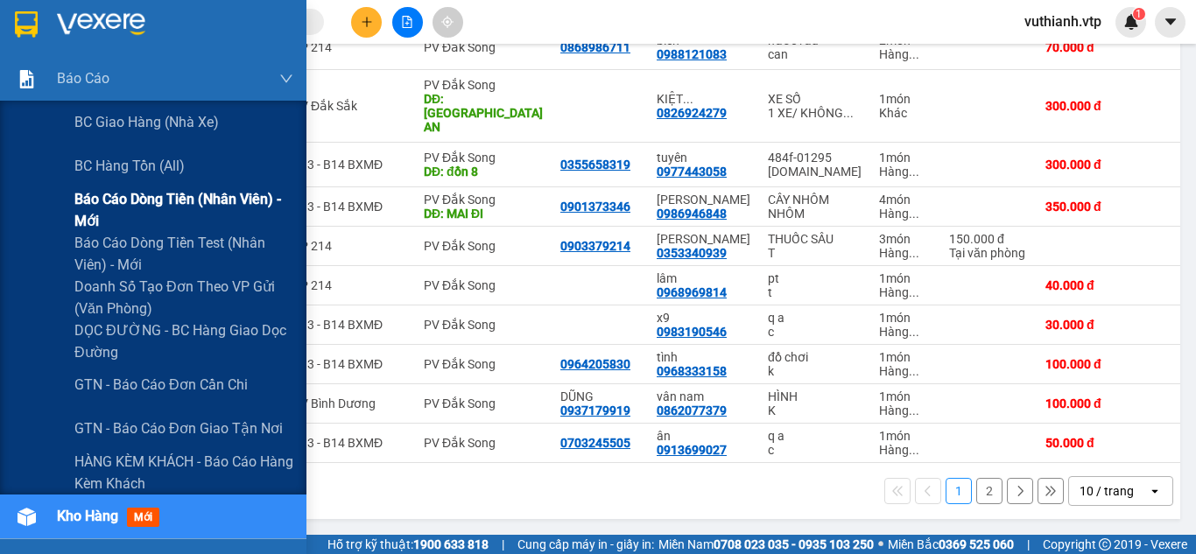
click at [120, 213] on span "Báo cáo dòng tiền (nhân viên) - mới" at bounding box center [183, 210] width 219 height 44
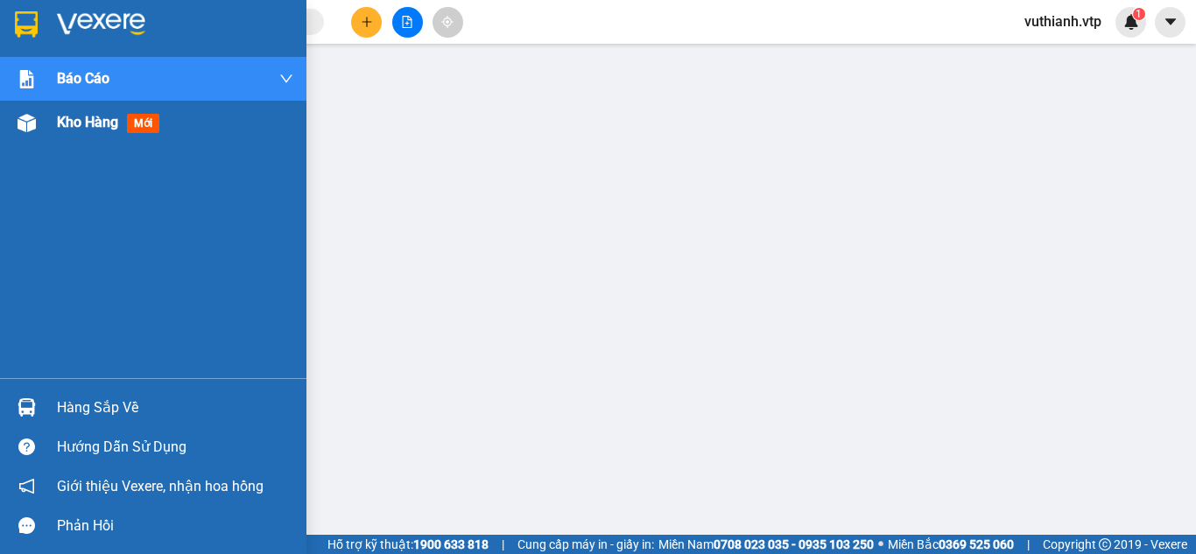
click at [21, 120] on img at bounding box center [27, 123] width 18 height 18
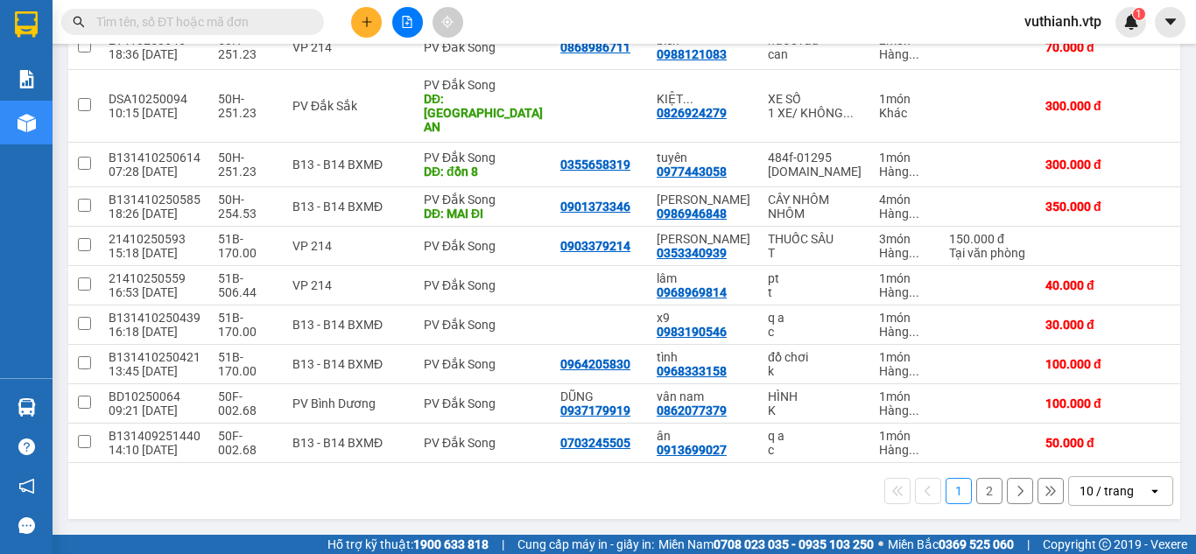
scroll to position [301, 0]
click at [984, 201] on icon at bounding box center [990, 207] width 12 height 12
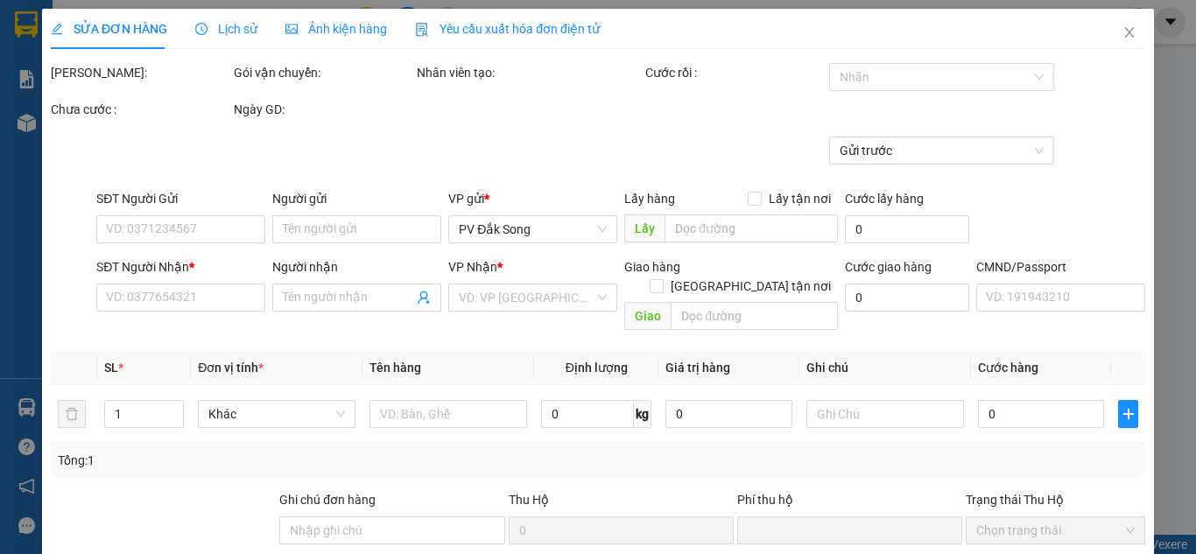
type input "0901373346"
type input "0986946848"
type input "[PERSON_NAME]"
type input "MAI ĐI"
type input "0"
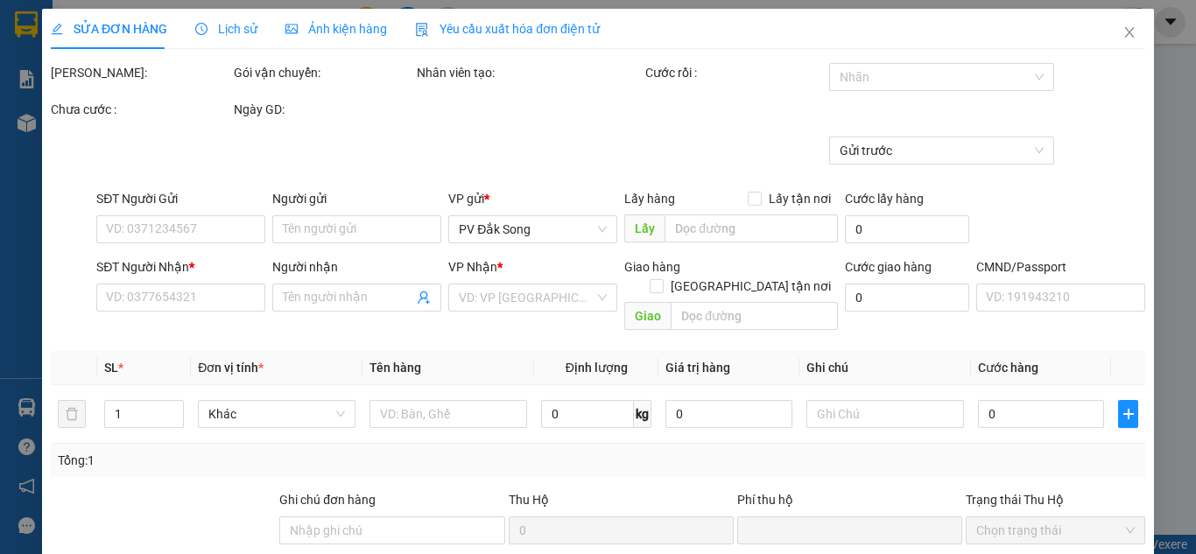
type input "350.000"
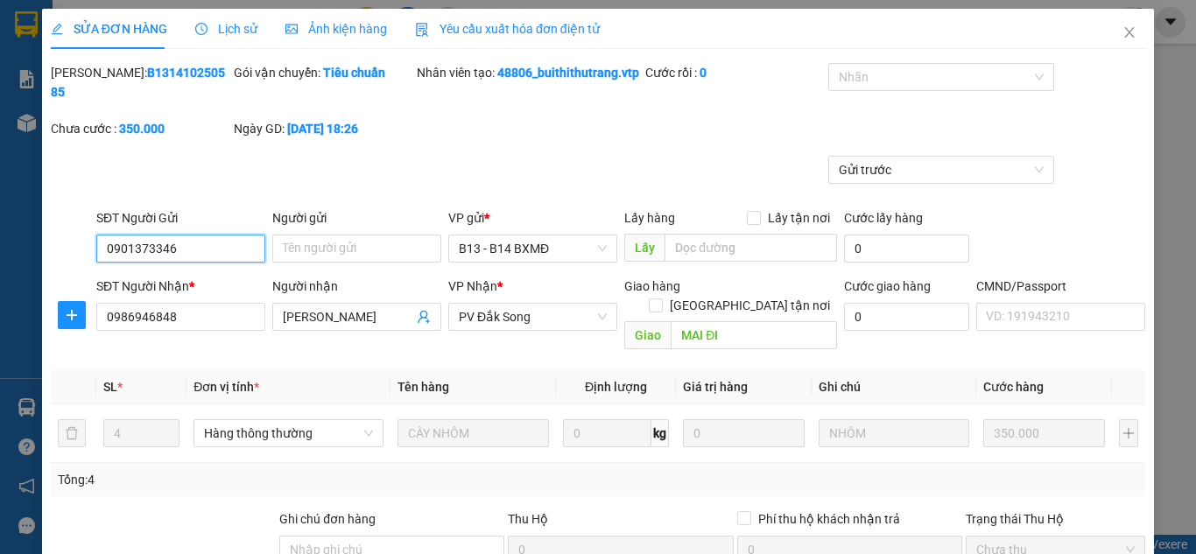
type input "17.500"
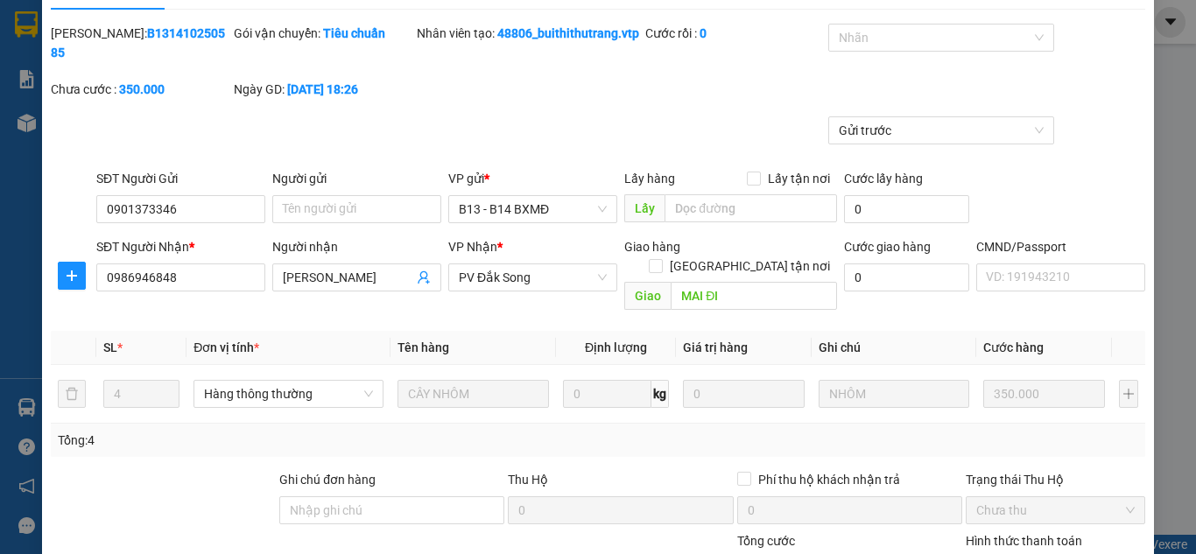
scroll to position [10, 0]
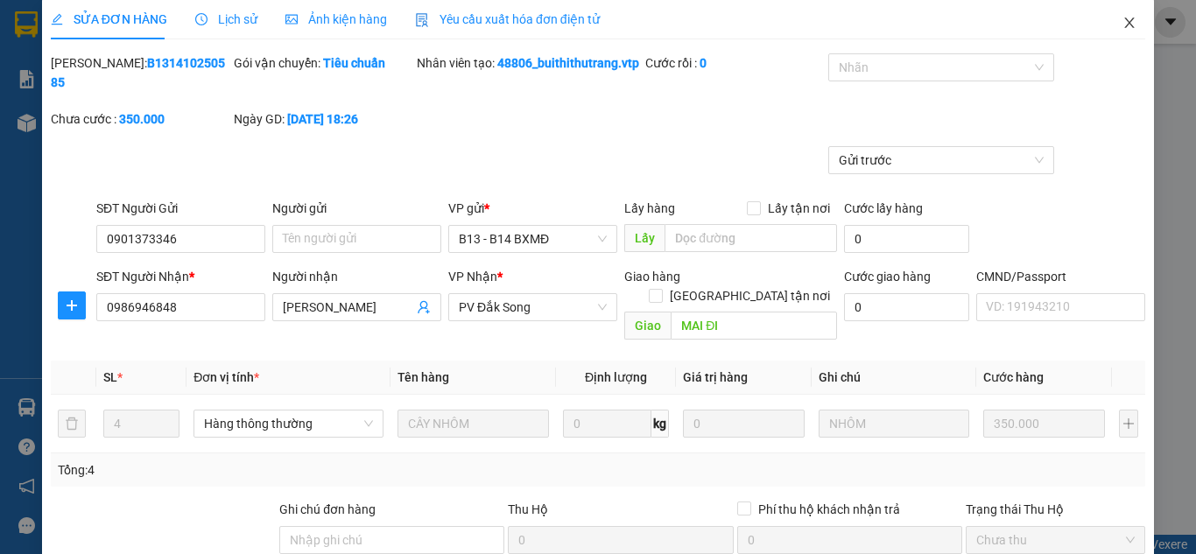
click at [1123, 27] on icon "close" at bounding box center [1130, 23] width 14 height 14
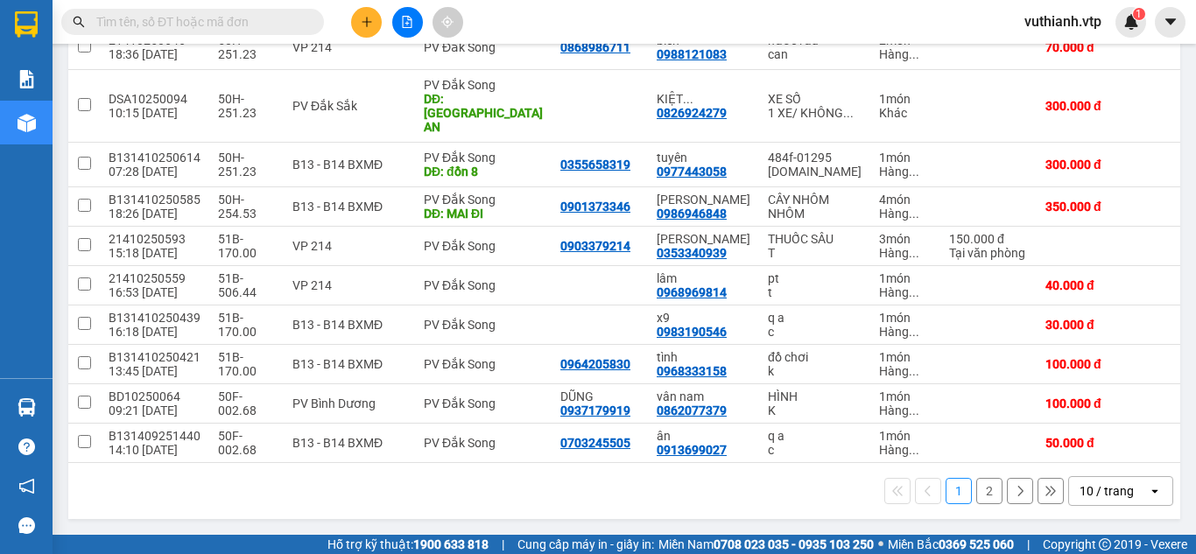
scroll to position [312, 0]
click at [984, 279] on icon at bounding box center [990, 285] width 12 height 12
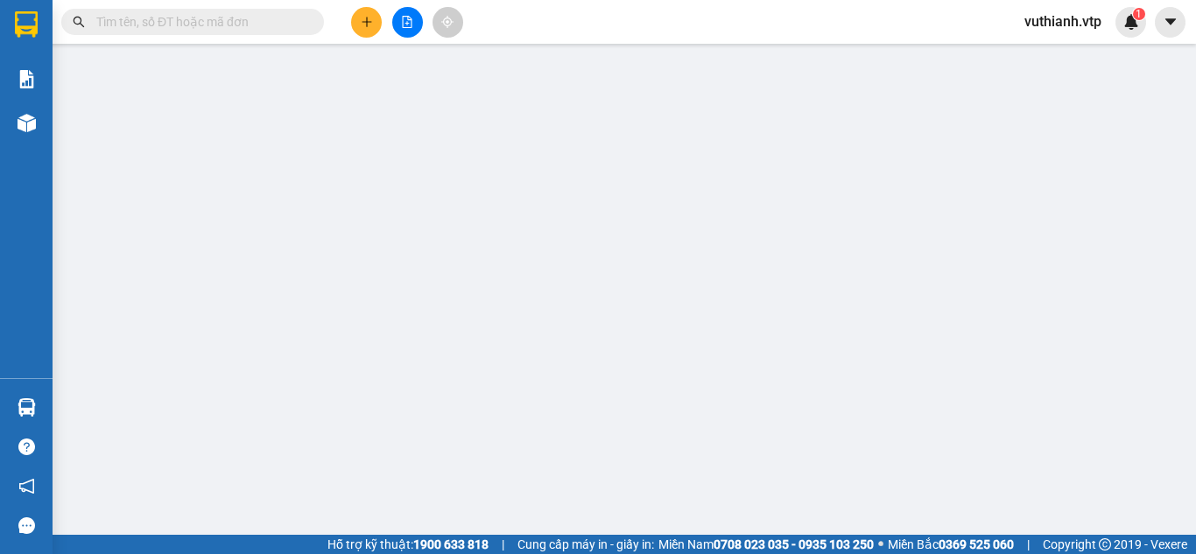
type input "0968969814"
type input "lâm"
type input "0"
type input "40.000"
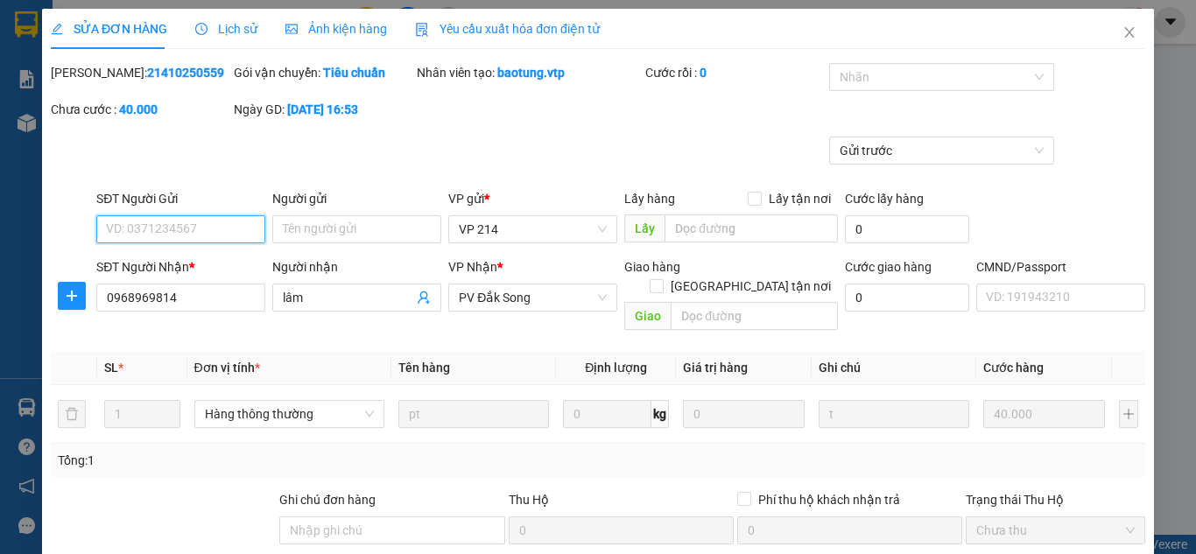
type input "2.000"
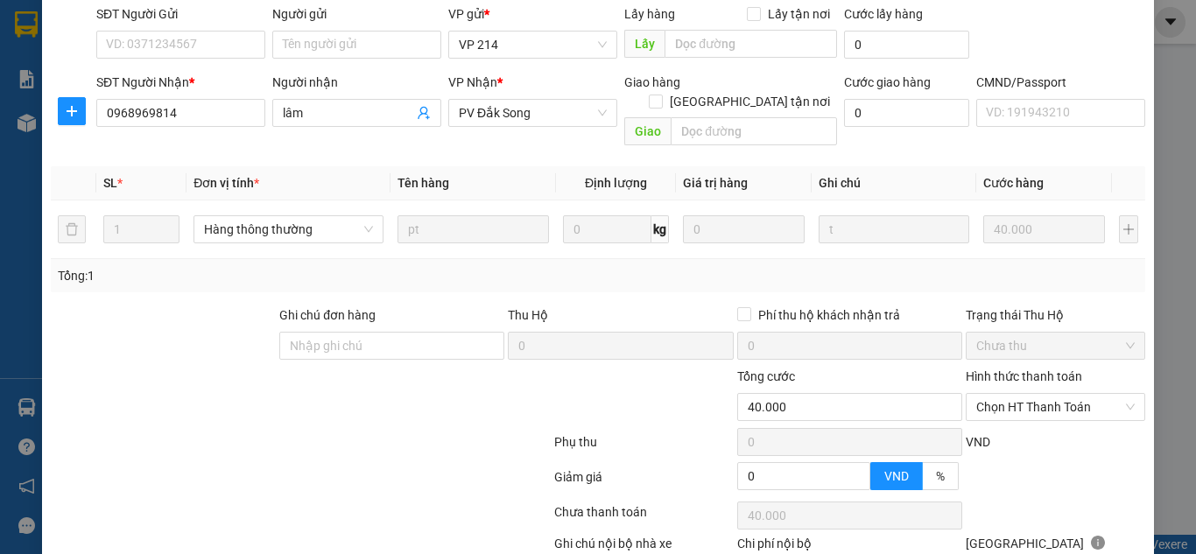
scroll to position [275, 0]
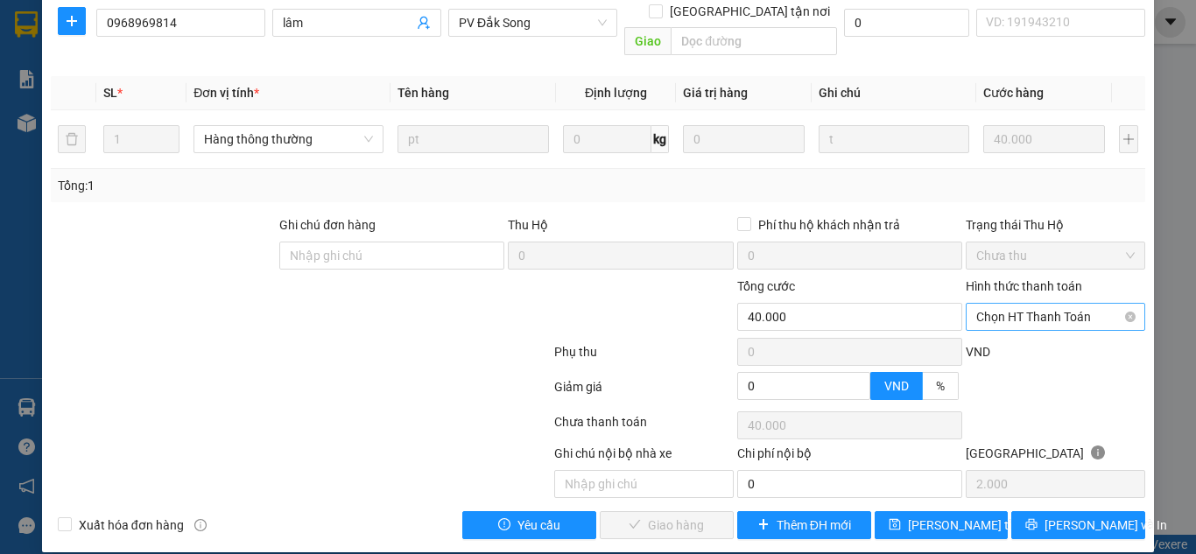
click at [1019, 304] on span "Chọn HT Thanh Toán" at bounding box center [1056, 317] width 159 height 26
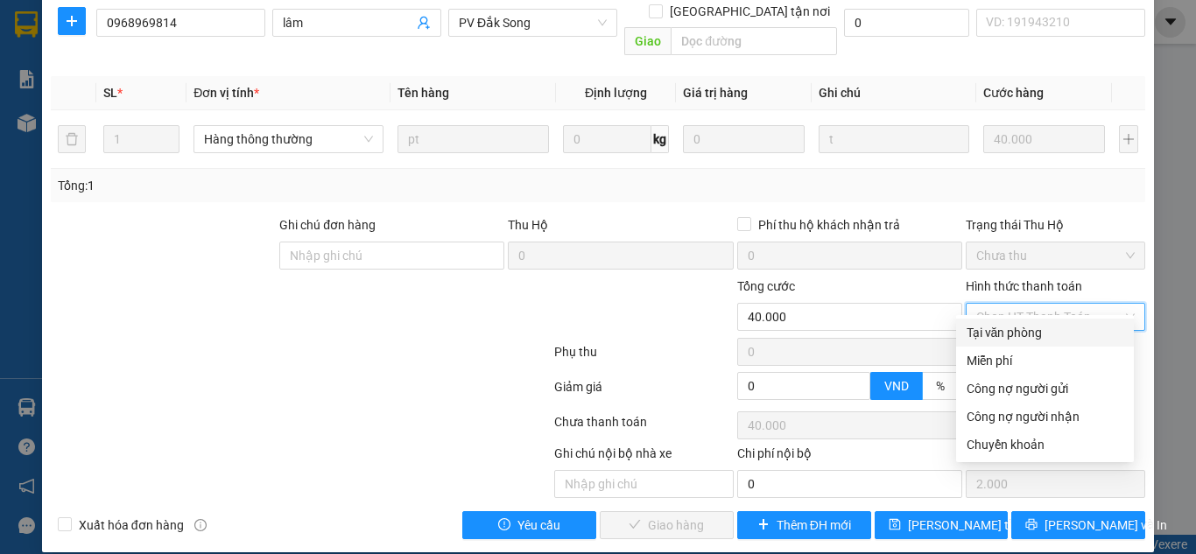
click at [1027, 343] on div "Tại văn phòng" at bounding box center [1045, 333] width 178 height 28
type input "0"
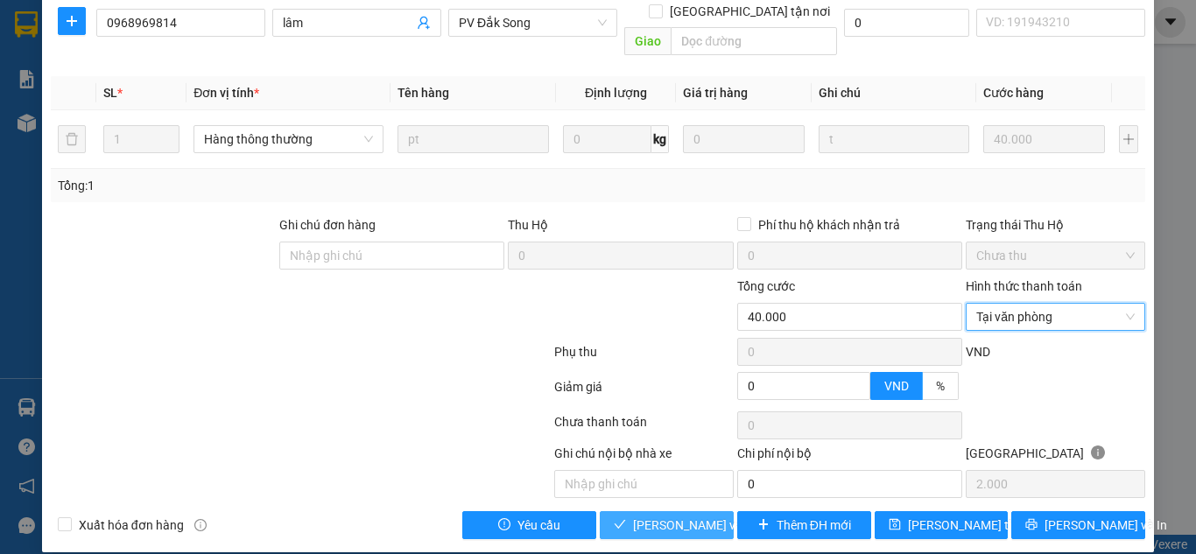
click at [686, 516] on span "[PERSON_NAME] và Giao hàng" at bounding box center [717, 525] width 168 height 19
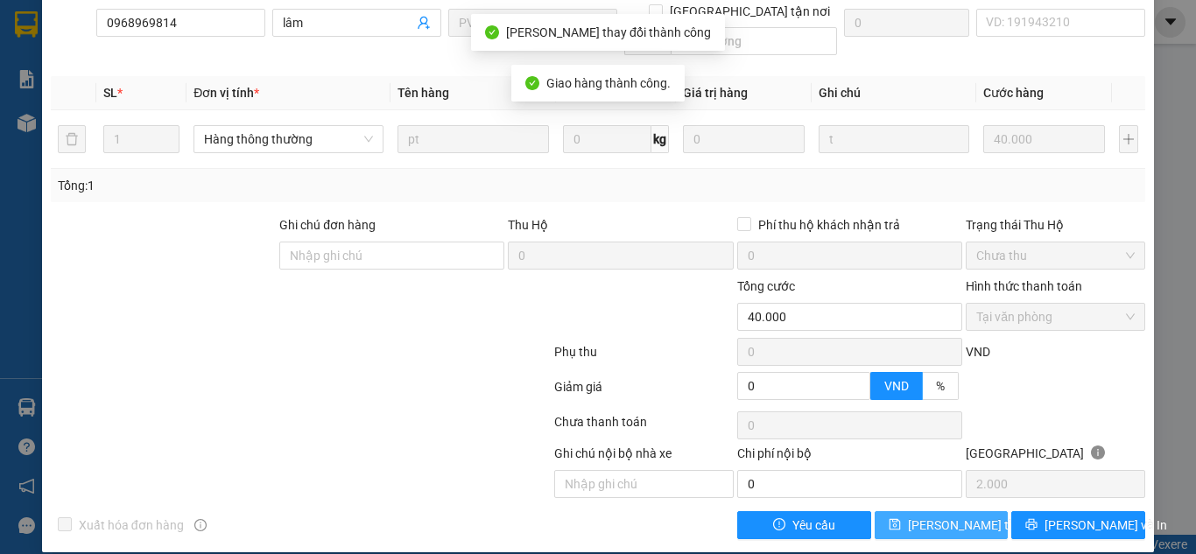
click at [932, 516] on span "[PERSON_NAME] thay đổi" at bounding box center [978, 525] width 140 height 19
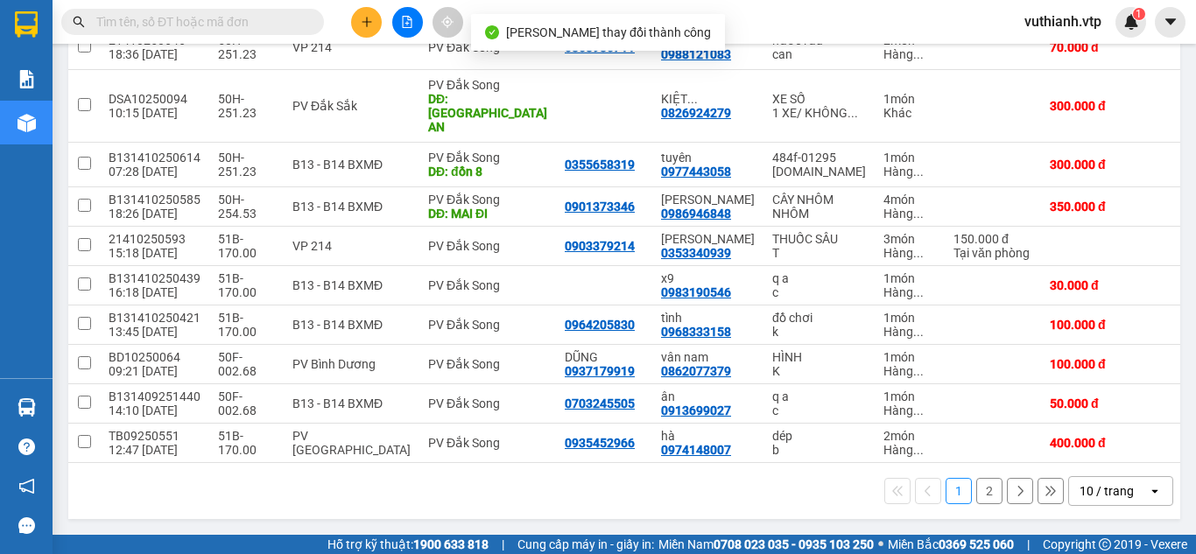
scroll to position [312, 0]
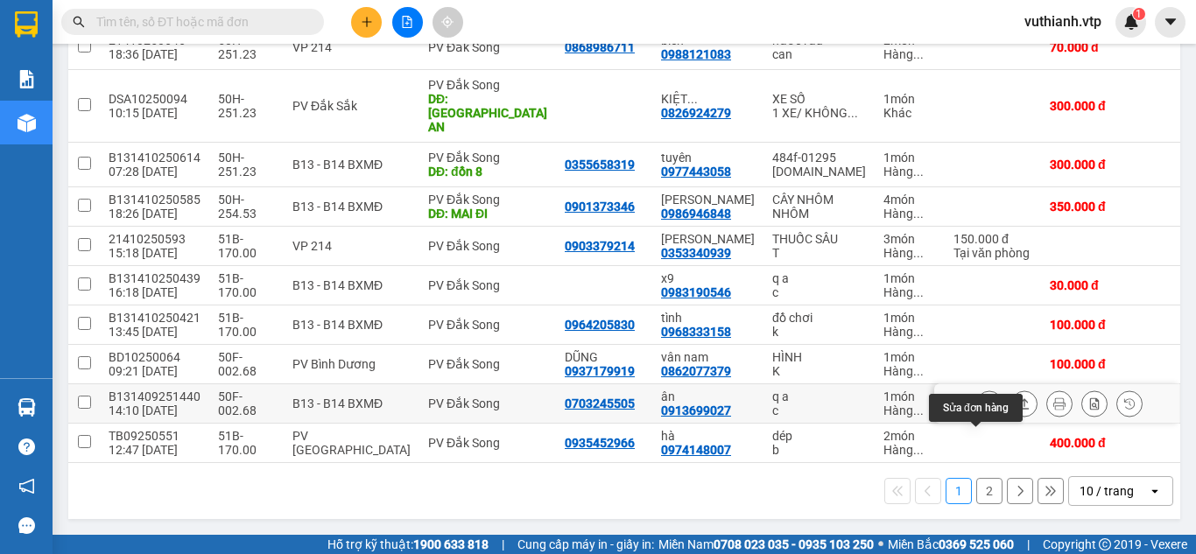
click at [977, 399] on button at bounding box center [989, 404] width 25 height 31
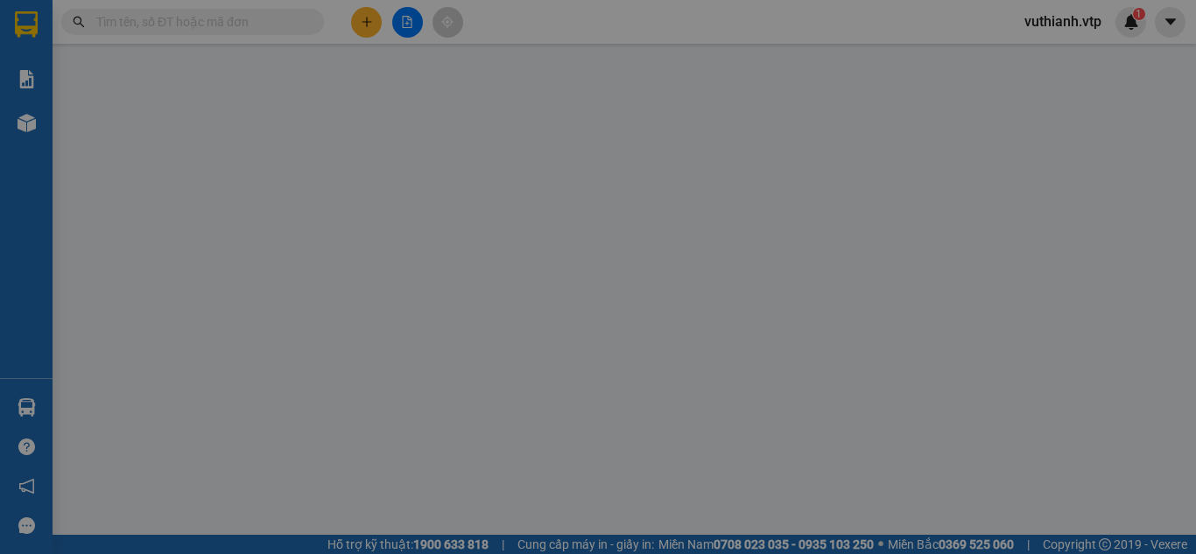
type input "0703245505"
type input "0913699027"
type input "ân"
type input "0"
type input "50.000"
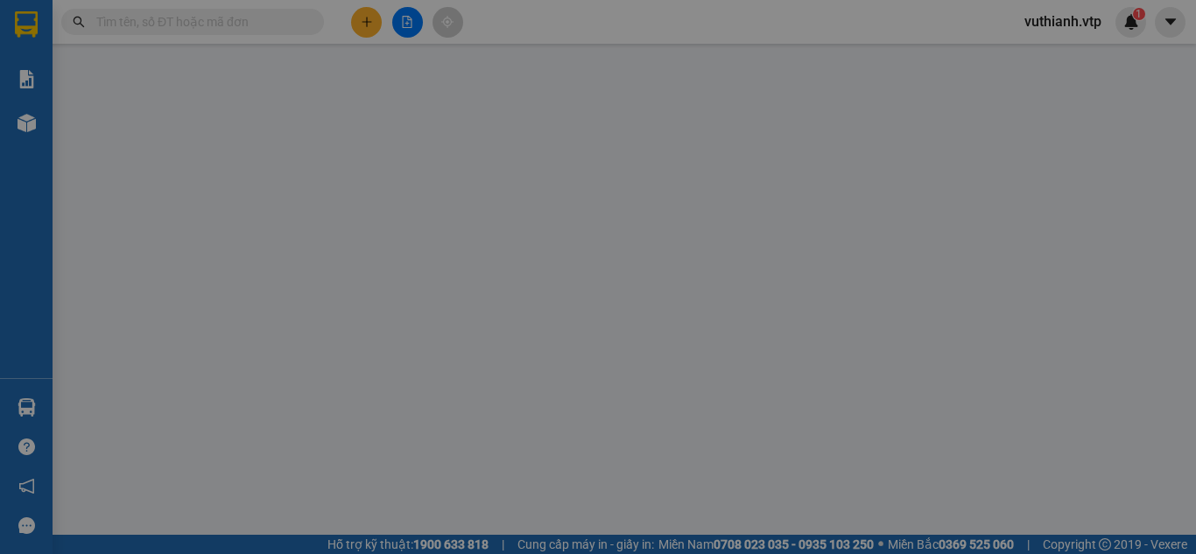
type input "50.000"
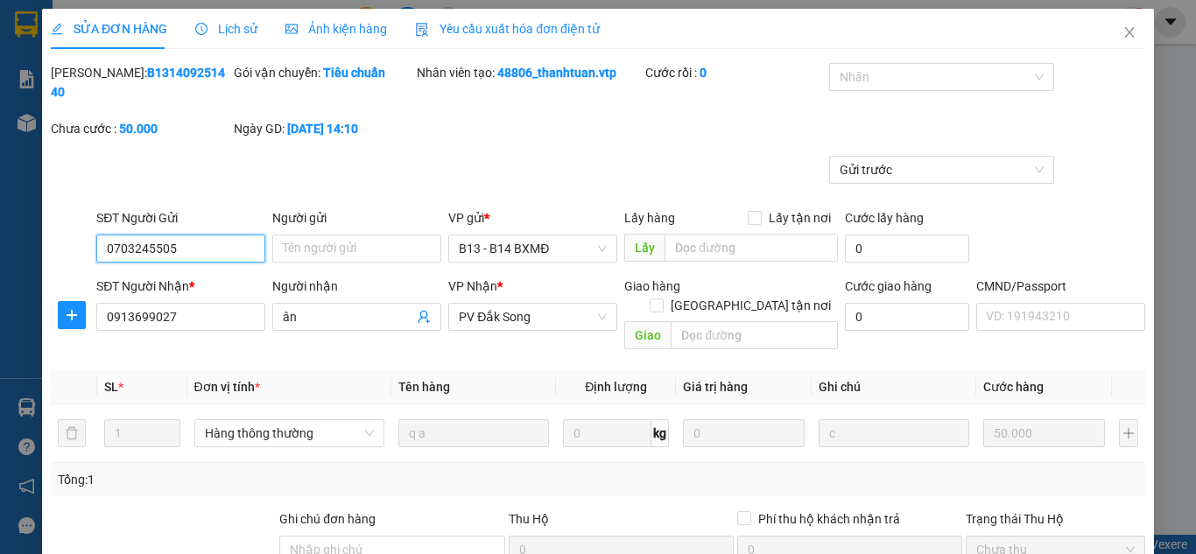
type input "2.500"
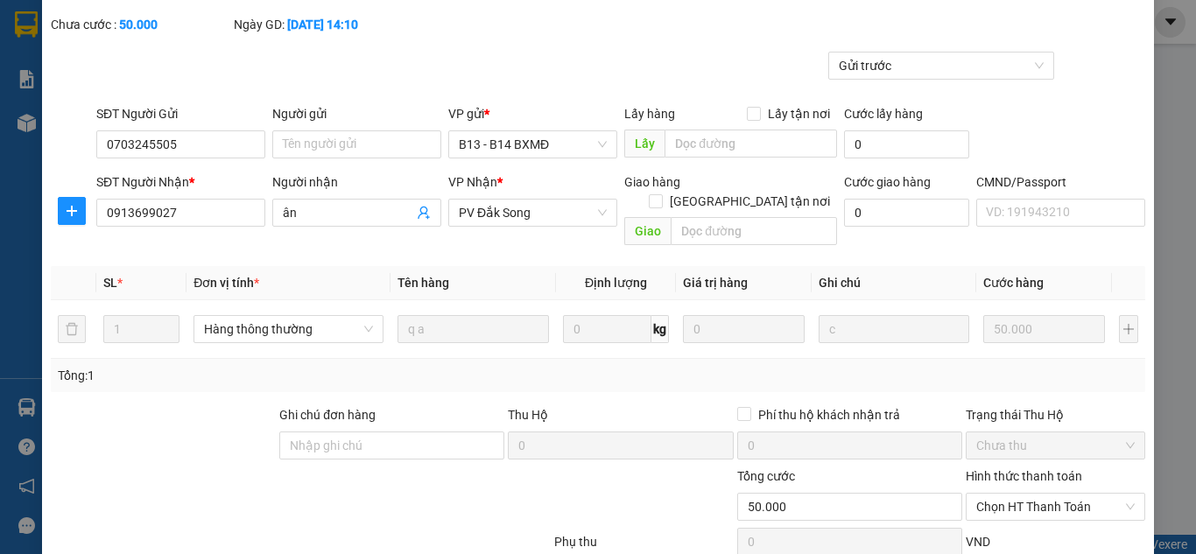
scroll to position [275, 0]
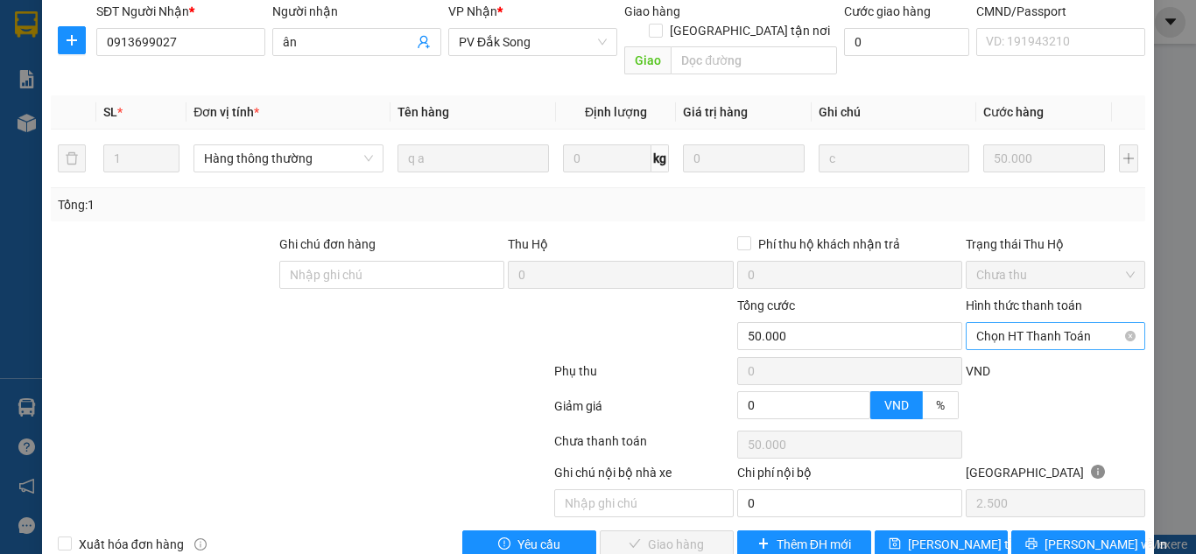
click at [1014, 323] on span "Chọn HT Thanh Toán" at bounding box center [1056, 336] width 159 height 26
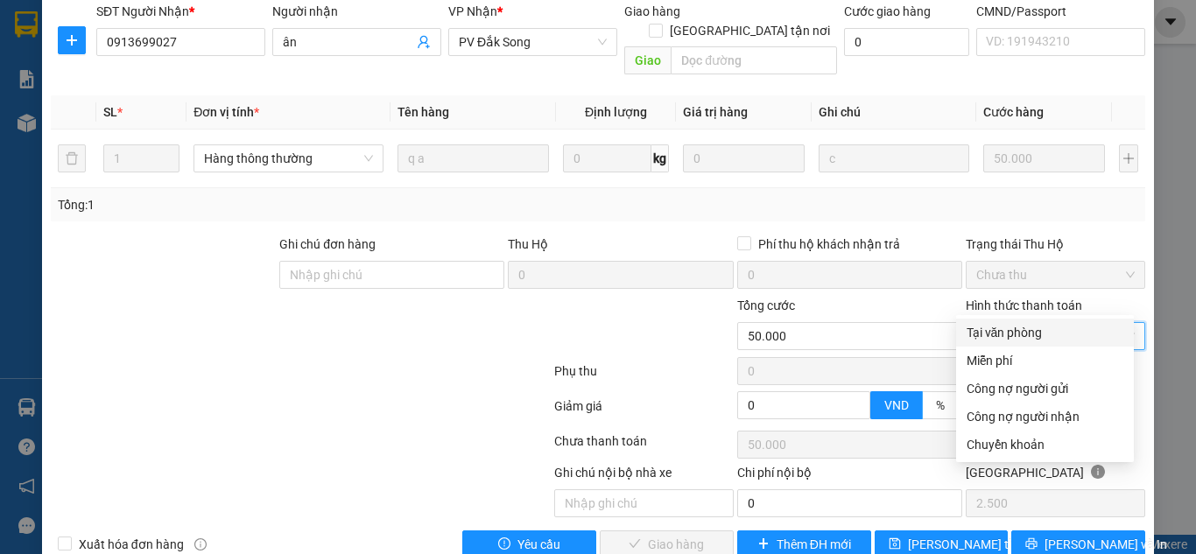
click at [1030, 329] on div "Tại văn phòng" at bounding box center [1045, 332] width 157 height 19
type input "0"
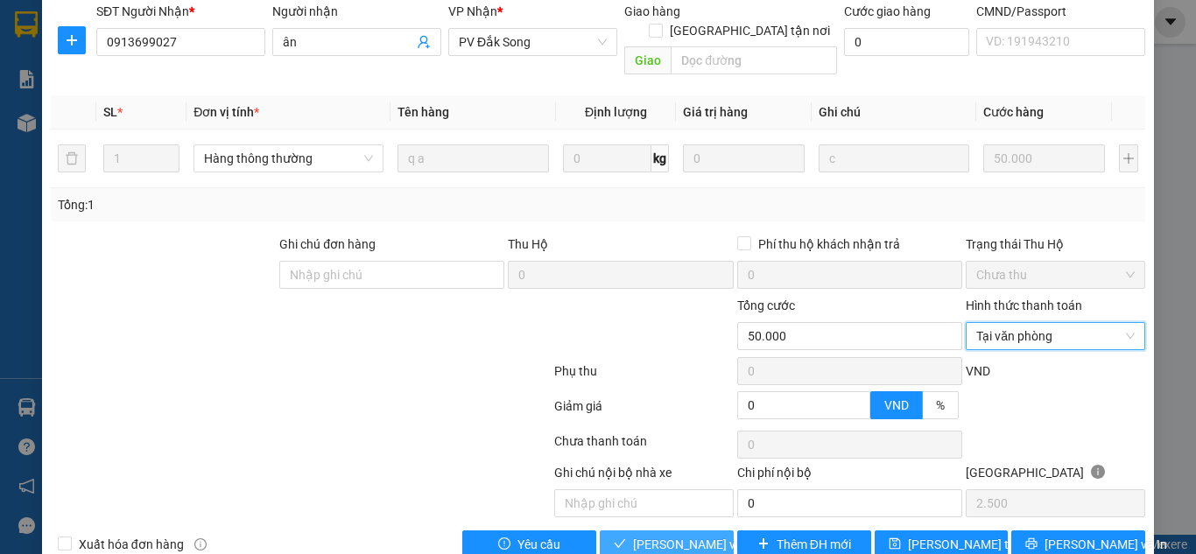
click at [692, 535] on span "[PERSON_NAME] và Giao hàng" at bounding box center [717, 544] width 168 height 19
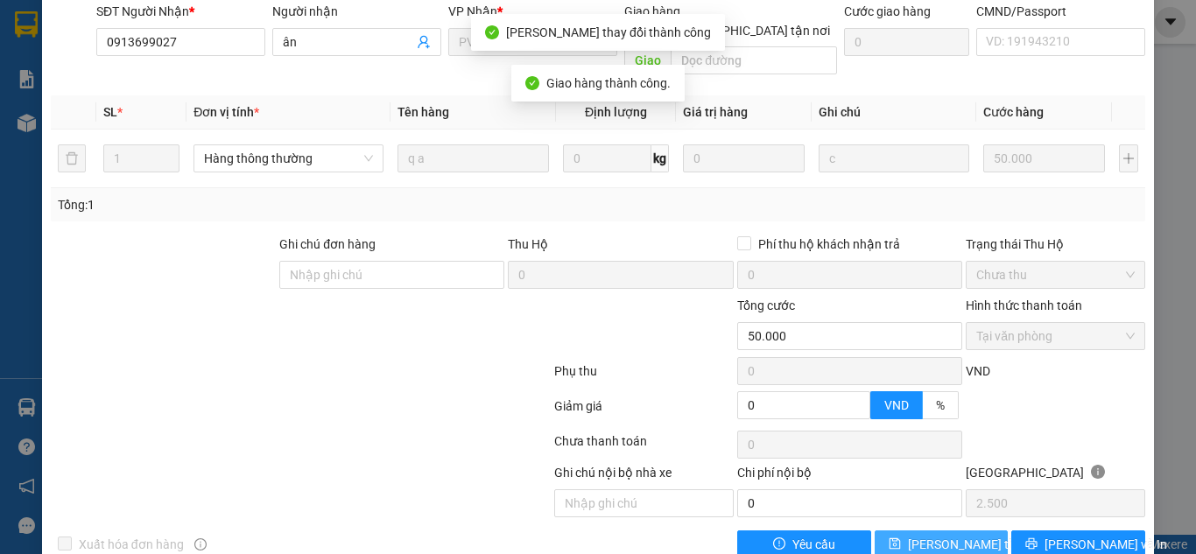
click at [965, 535] on span "[PERSON_NAME] thay đổi" at bounding box center [978, 544] width 140 height 19
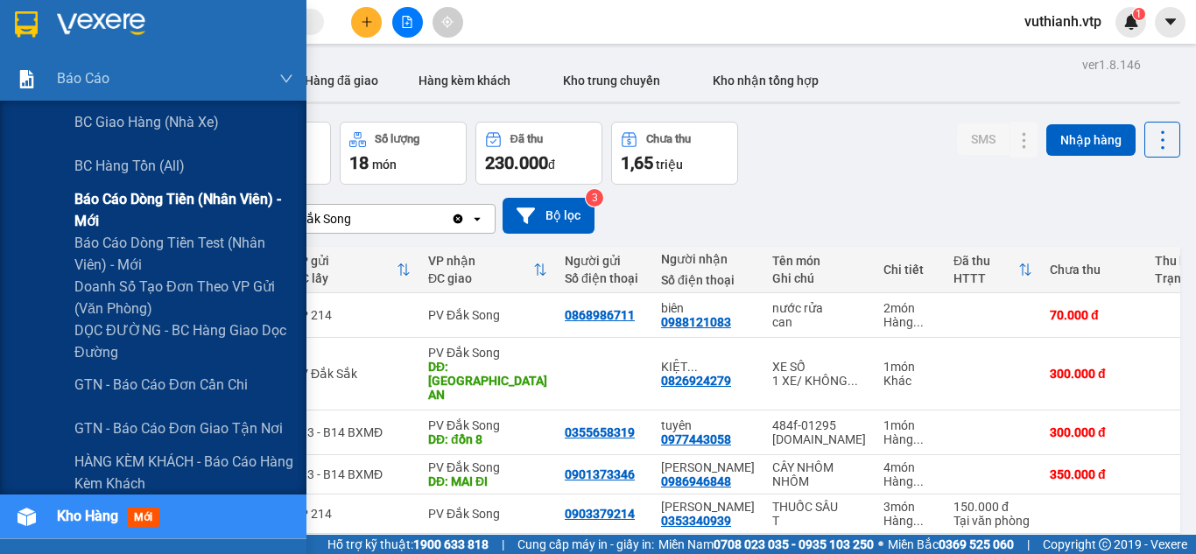
click at [115, 212] on span "Báo cáo dòng tiền (nhân viên) - mới" at bounding box center [183, 210] width 219 height 44
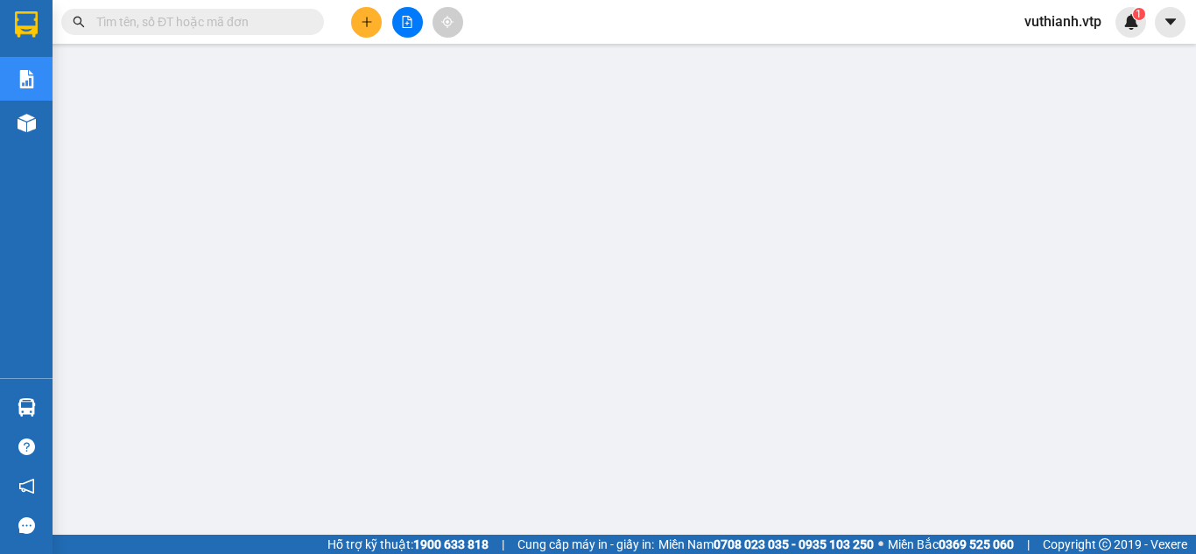
scroll to position [71, 0]
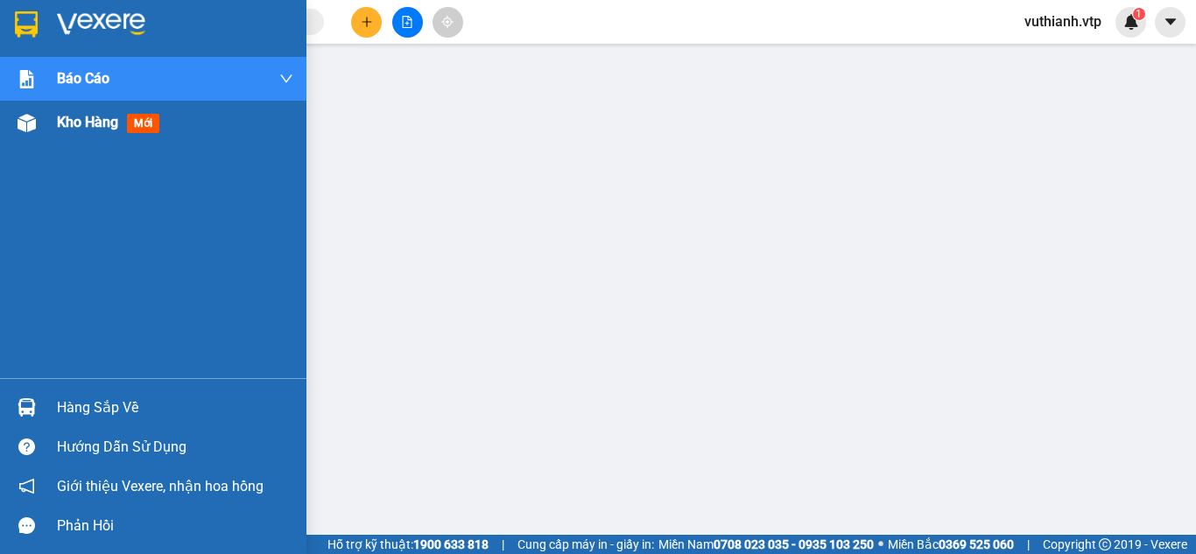
click at [39, 130] on div at bounding box center [26, 123] width 31 height 31
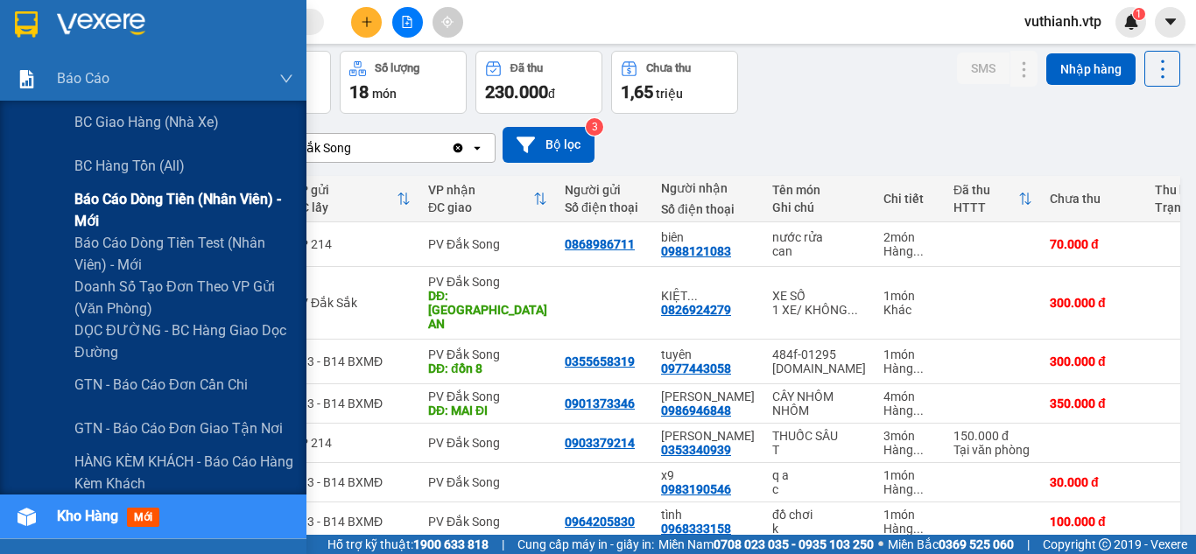
click at [152, 212] on span "Báo cáo dòng tiền (nhân viên) - mới" at bounding box center [183, 210] width 219 height 44
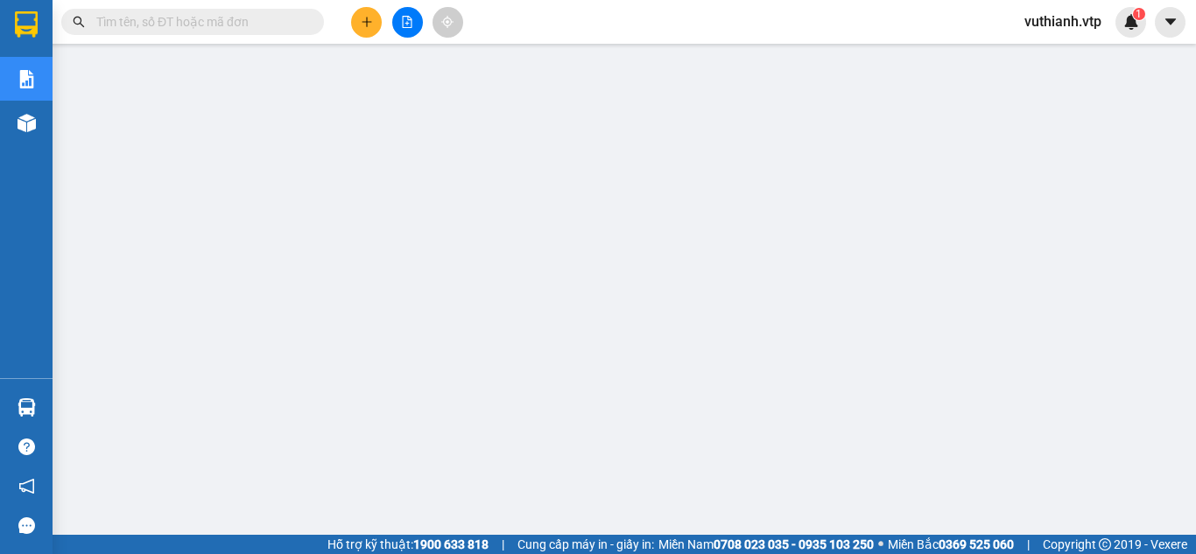
scroll to position [82, 0]
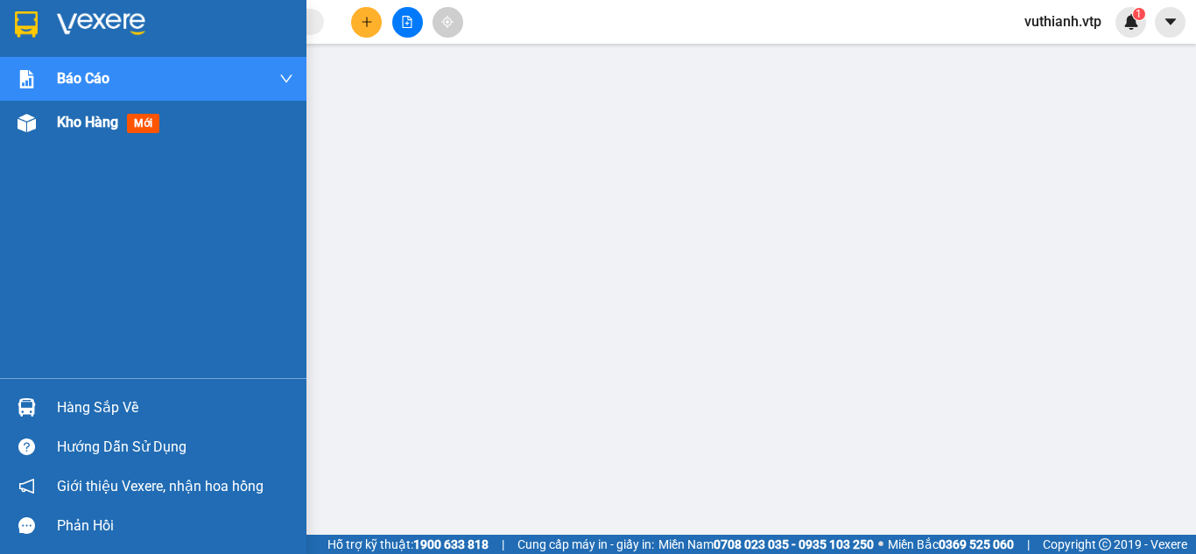
click at [47, 119] on div "Kho hàng mới" at bounding box center [153, 123] width 307 height 44
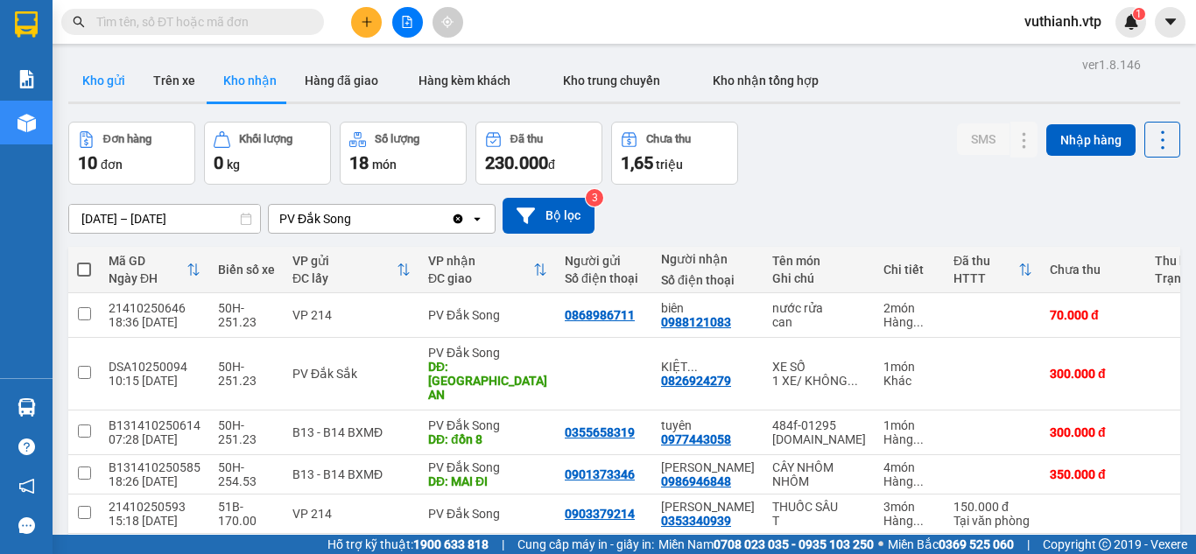
click at [109, 83] on button "Kho gửi" at bounding box center [103, 81] width 71 height 42
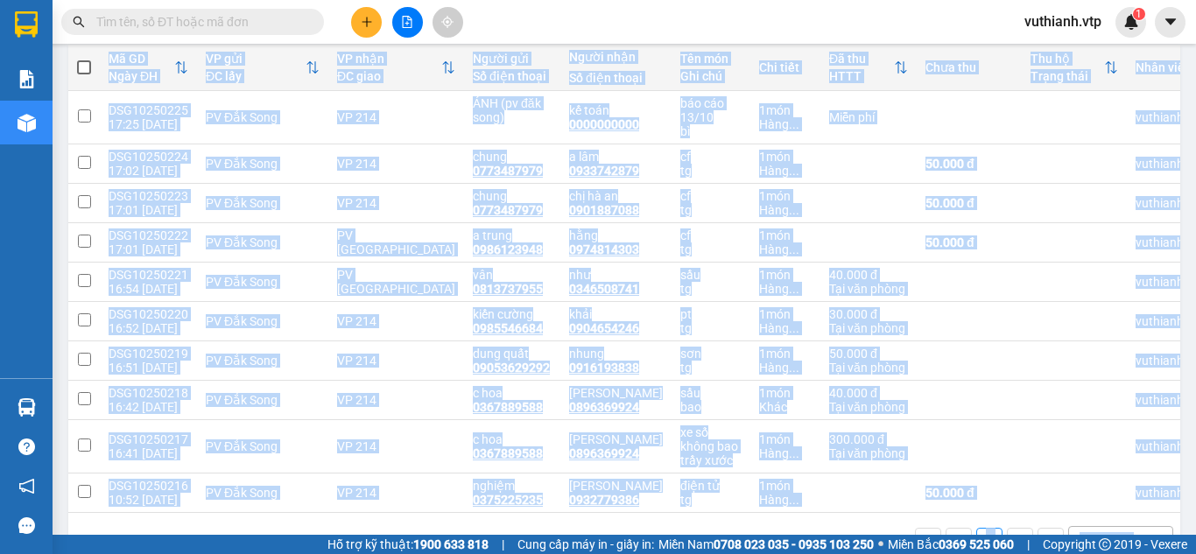
scroll to position [259, 0]
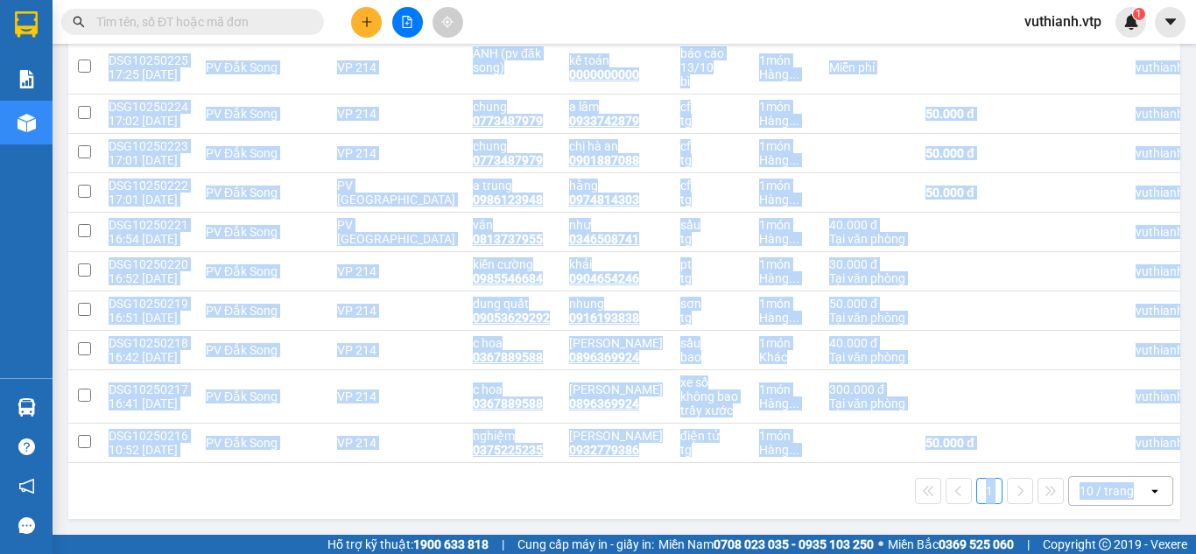
drag, startPoint x: 1038, startPoint y: 512, endPoint x: 1190, endPoint y: 537, distance: 154.4
click at [1190, 537] on section "Kết quả tìm kiếm ( 213 ) Bộ lọc Mã ĐH Trạng thái Món hàng Thu hộ Tổng cước Chưa…" at bounding box center [598, 277] width 1196 height 554
click at [759, 504] on div "1 10 / trang open" at bounding box center [624, 491] width 1098 height 30
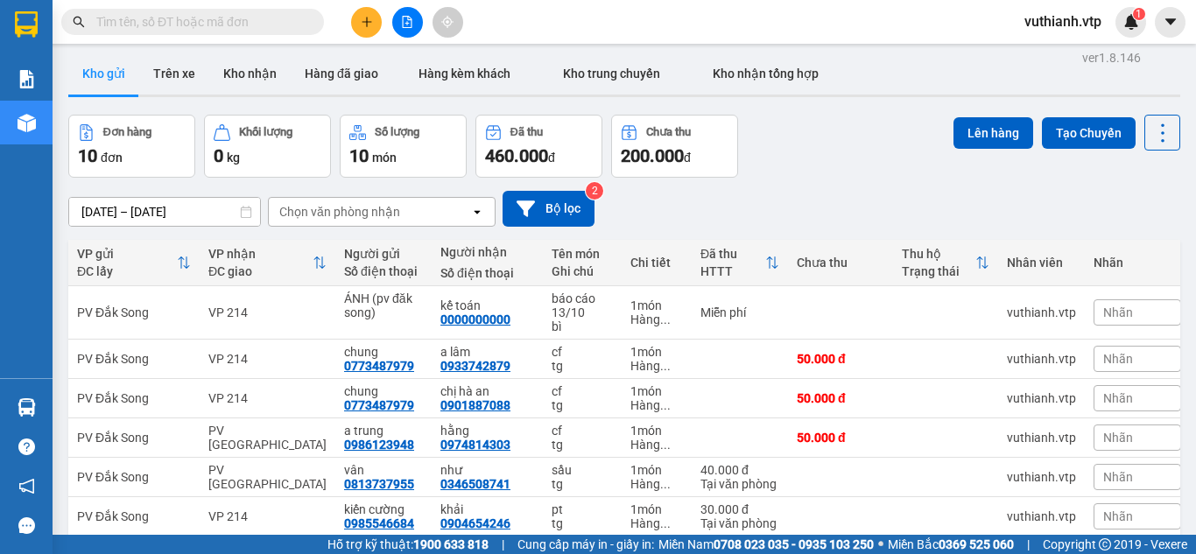
scroll to position [0, 0]
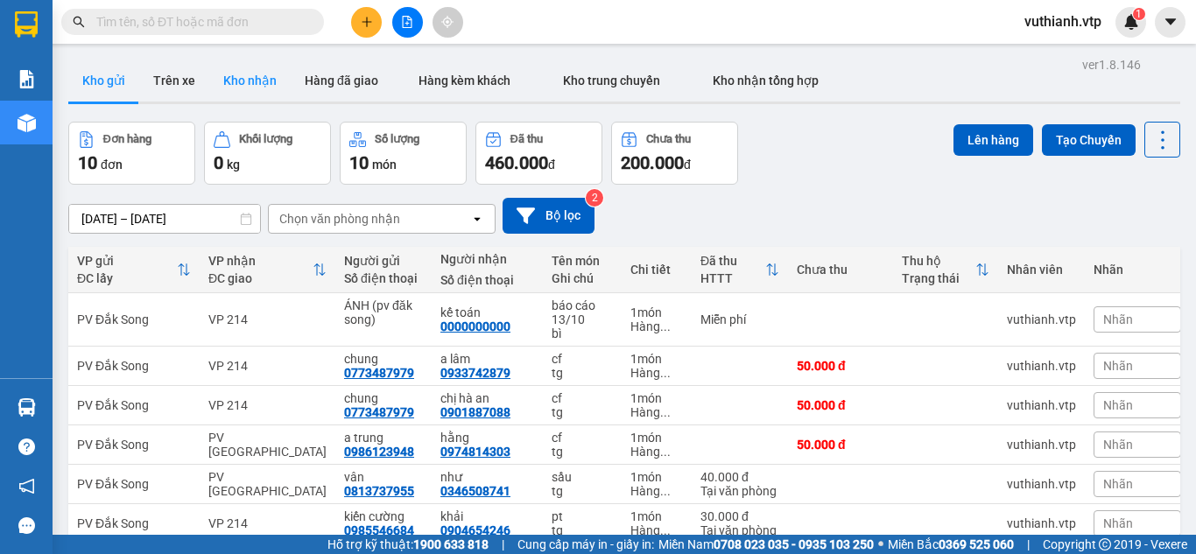
click at [253, 67] on button "Kho nhận" at bounding box center [249, 81] width 81 height 42
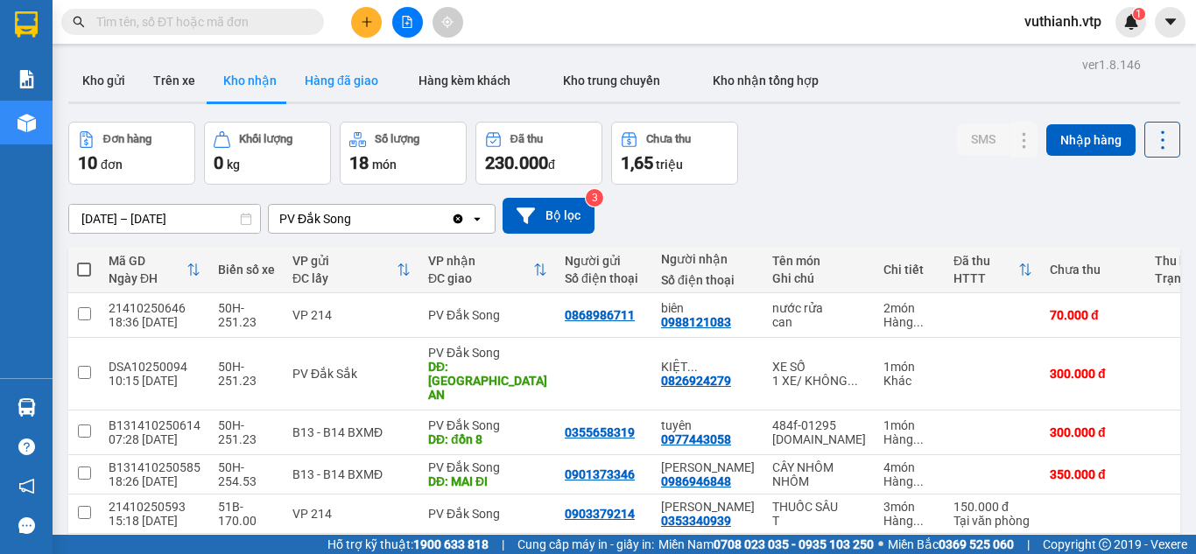
click at [342, 84] on button "Hàng đã giao" at bounding box center [342, 81] width 102 height 42
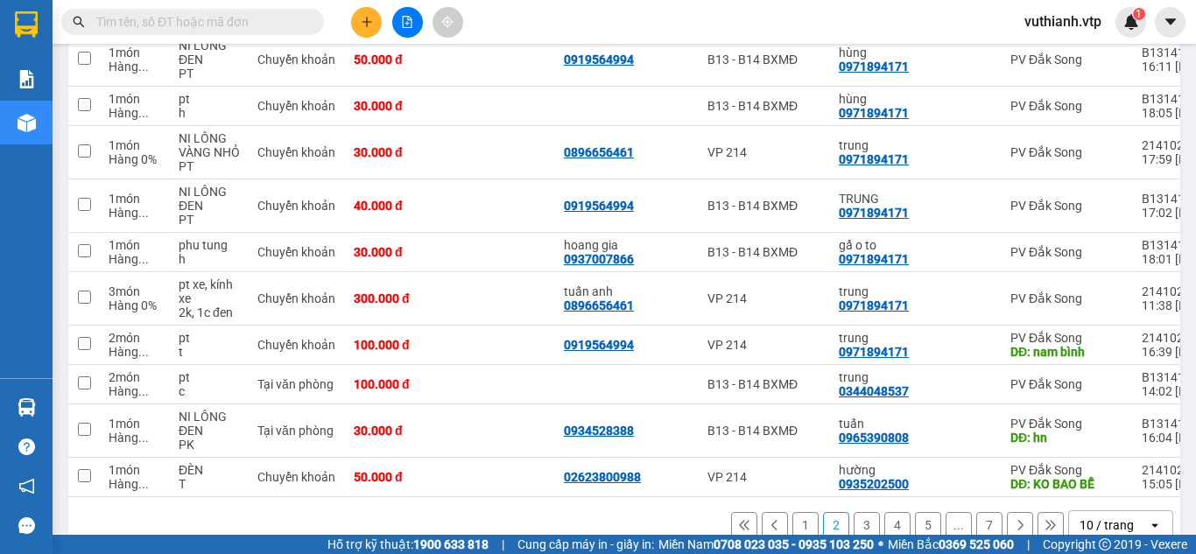
scroll to position [315, 0]
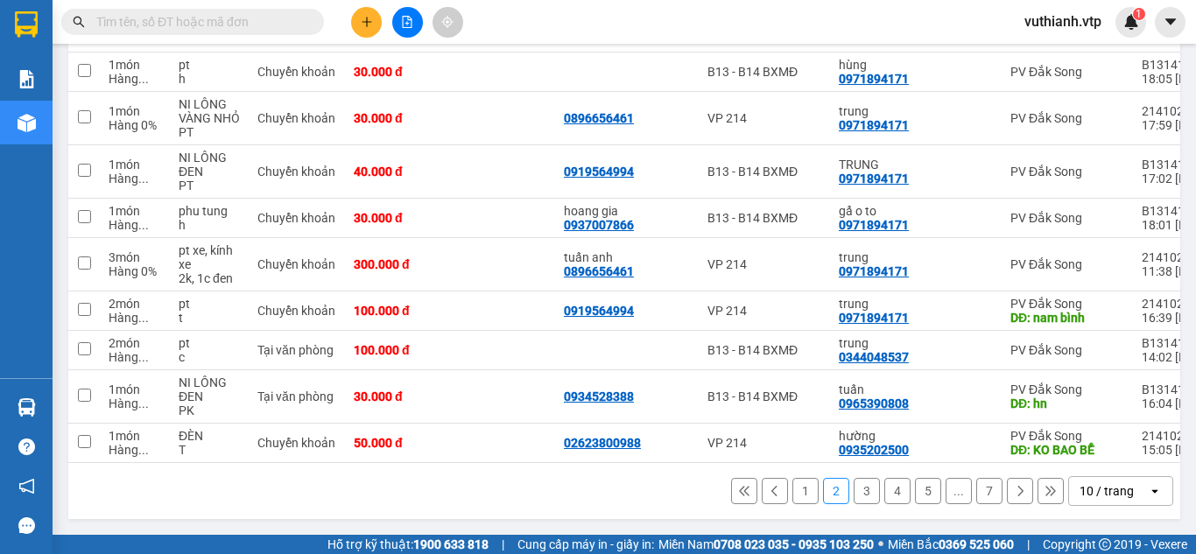
click at [793, 486] on button "1" at bounding box center [806, 491] width 26 height 26
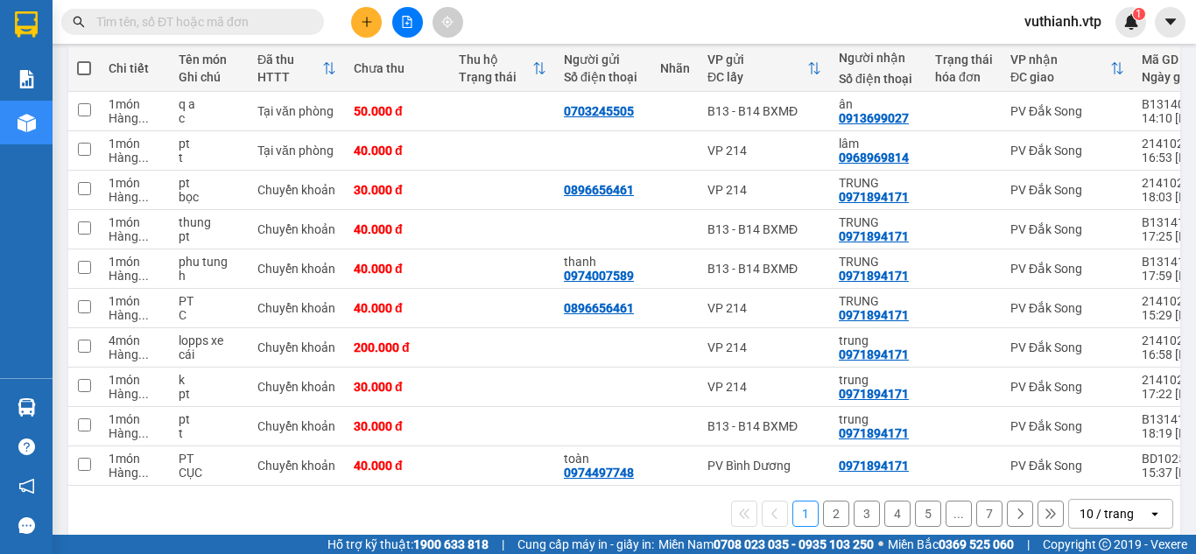
scroll to position [206, 0]
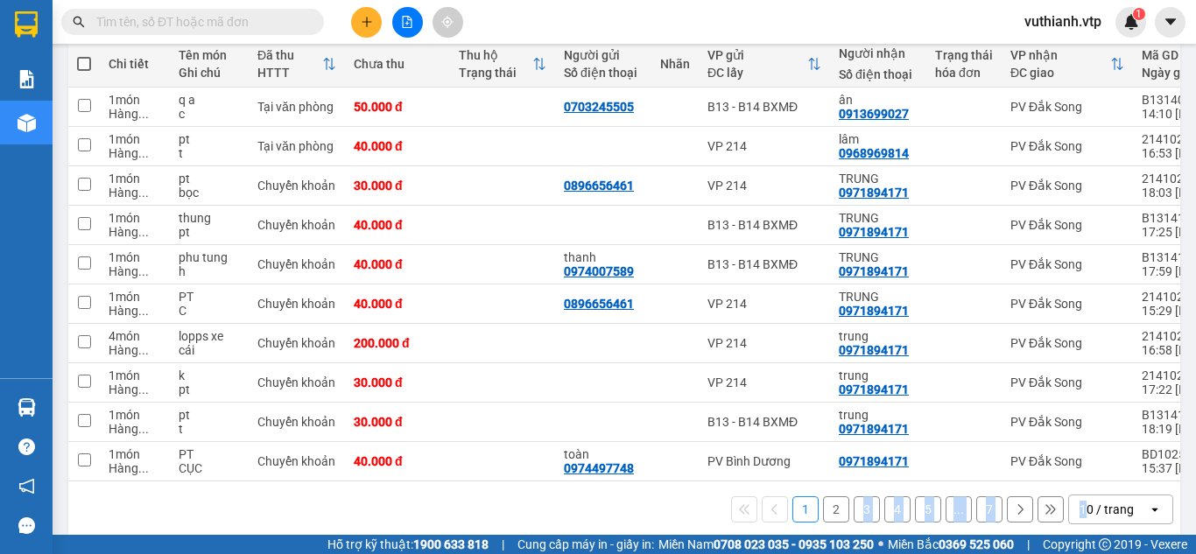
drag, startPoint x: 840, startPoint y: 490, endPoint x: 1076, endPoint y: 517, distance: 237.9
click at [1076, 517] on div "1 2 3 4 5 ... 7 10 / trang open" at bounding box center [624, 510] width 1112 height 56
click at [707, 516] on div "1 2 3 4 5 ... 7 10 / trang open" at bounding box center [624, 510] width 1098 height 30
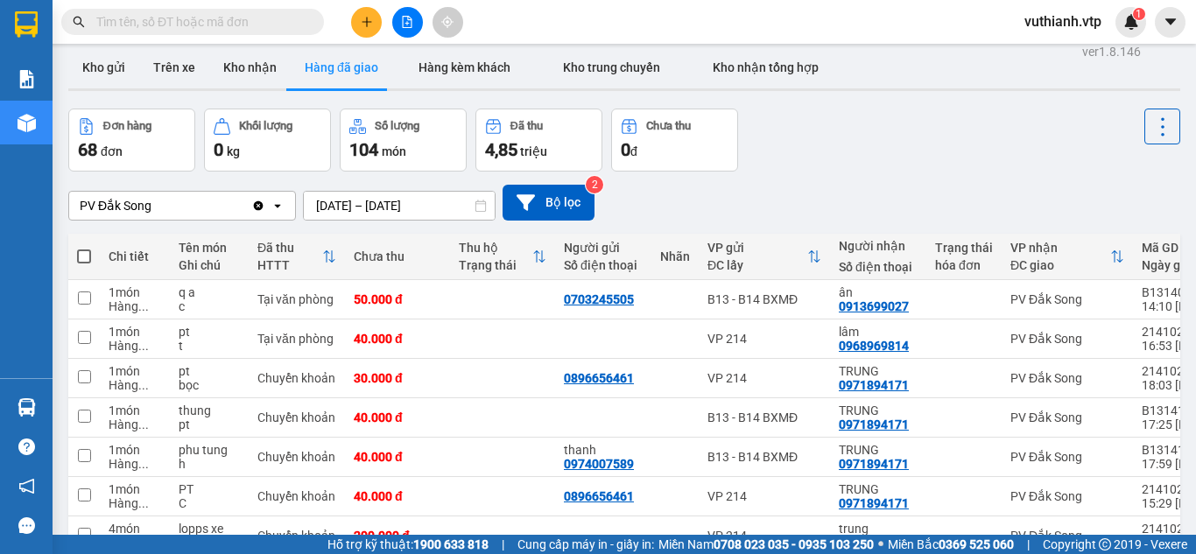
scroll to position [0, 0]
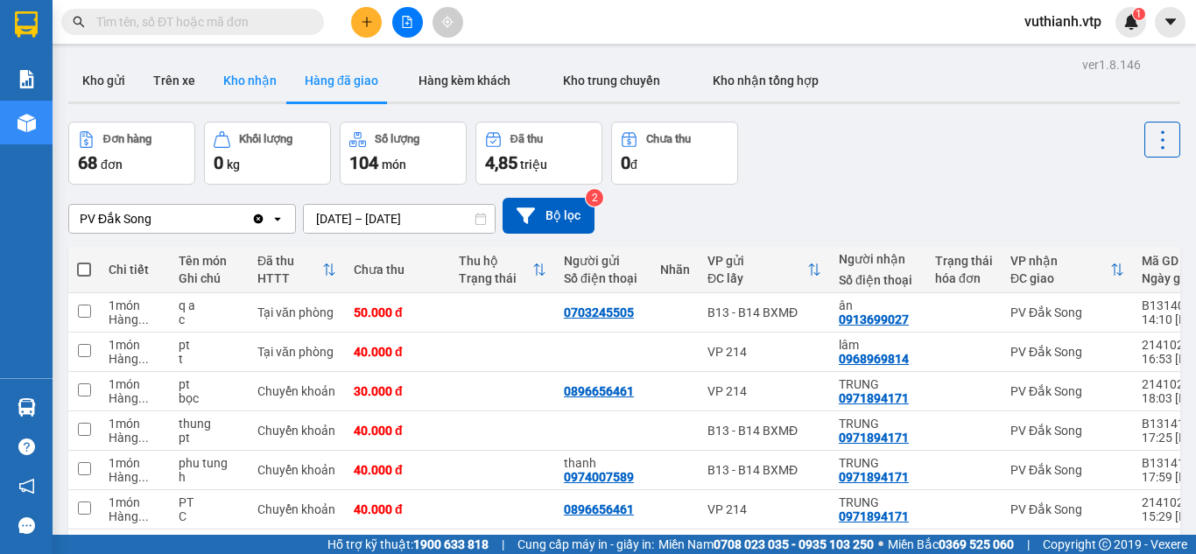
click at [244, 84] on button "Kho nhận" at bounding box center [249, 81] width 81 height 42
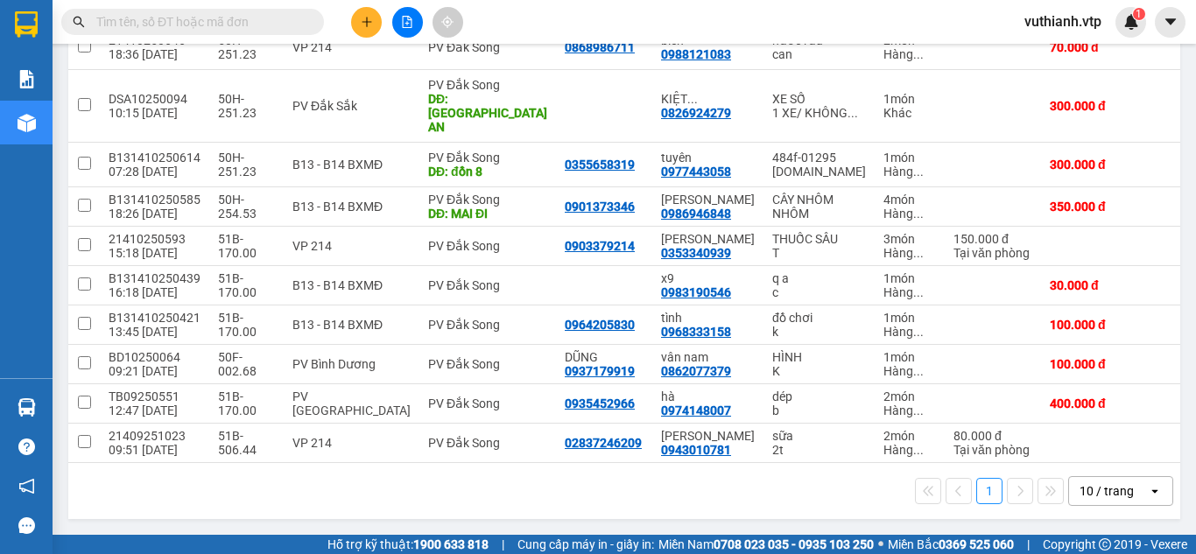
scroll to position [268, 0]
click at [1031, 506] on div "1 10 / trang open" at bounding box center [624, 491] width 1098 height 30
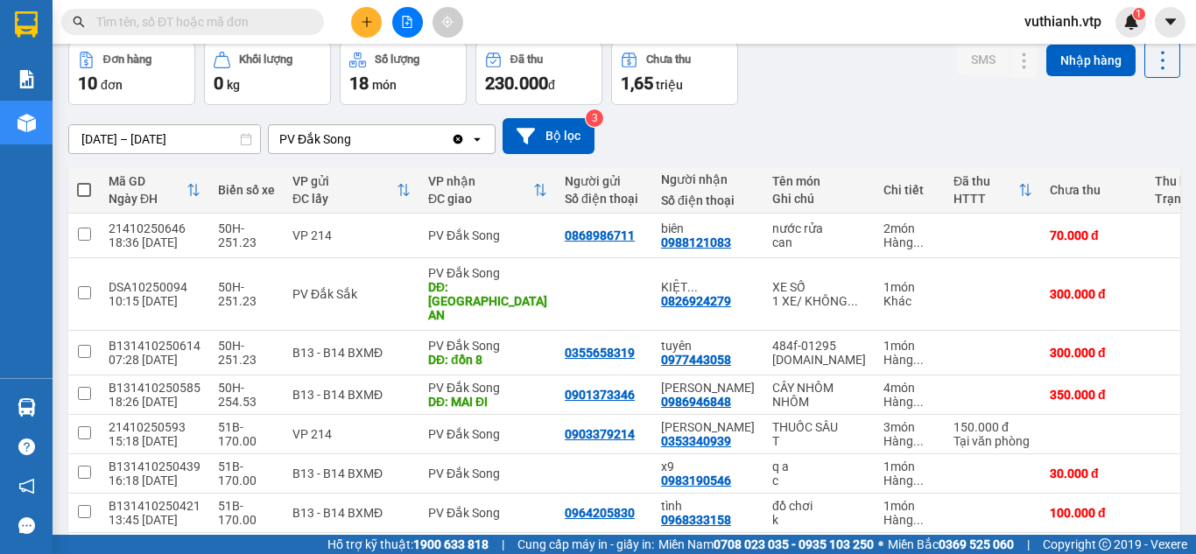
scroll to position [0, 0]
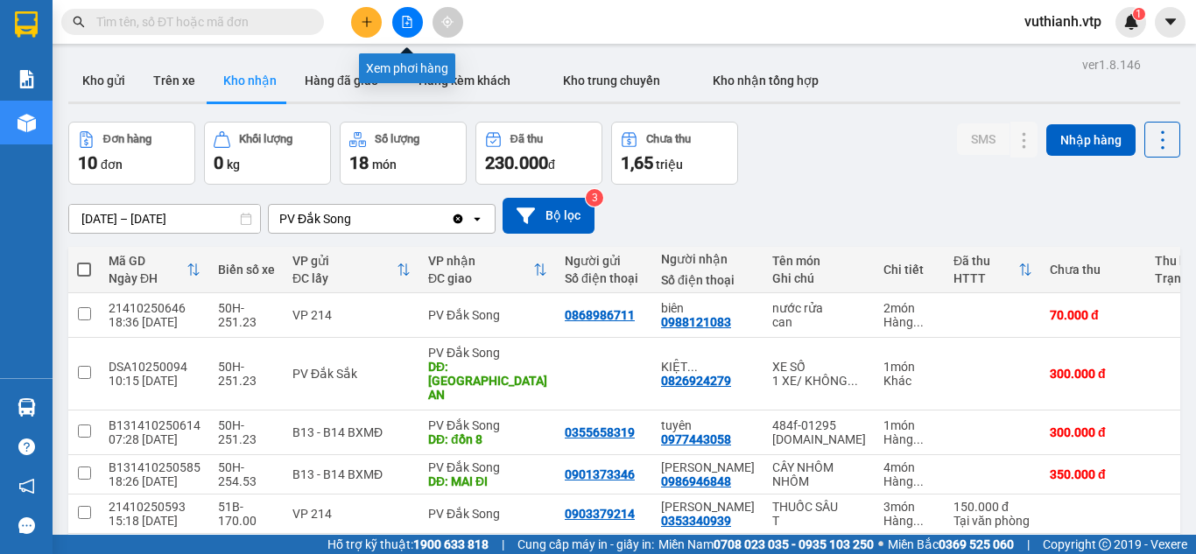
click at [402, 16] on icon "file-add" at bounding box center [407, 22] width 12 height 12
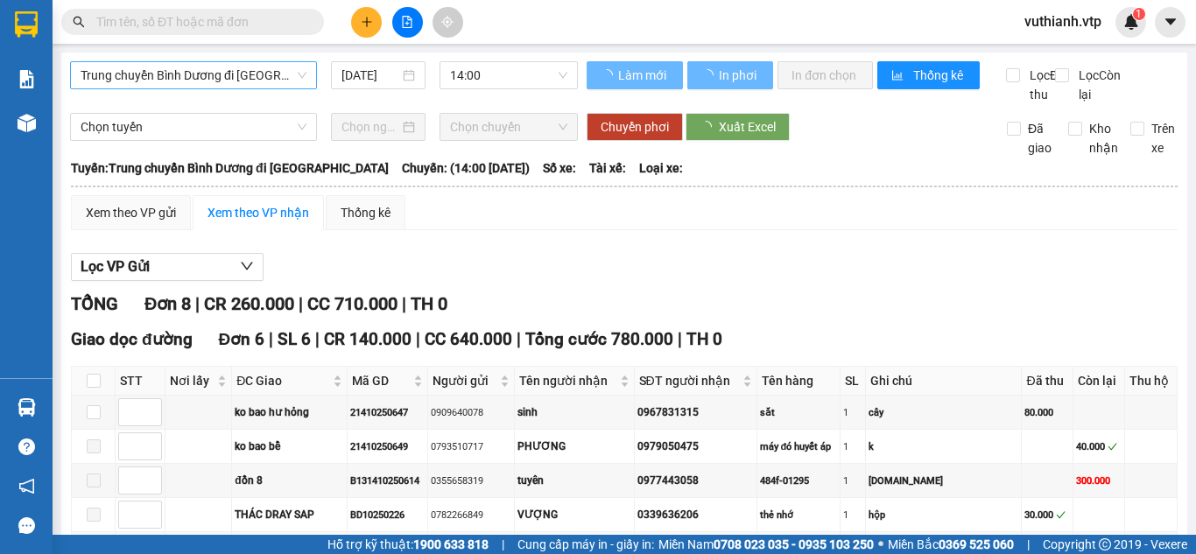
click at [265, 74] on span "Trung chuyển Bình Dương đi [GEOGRAPHIC_DATA]" at bounding box center [194, 75] width 226 height 26
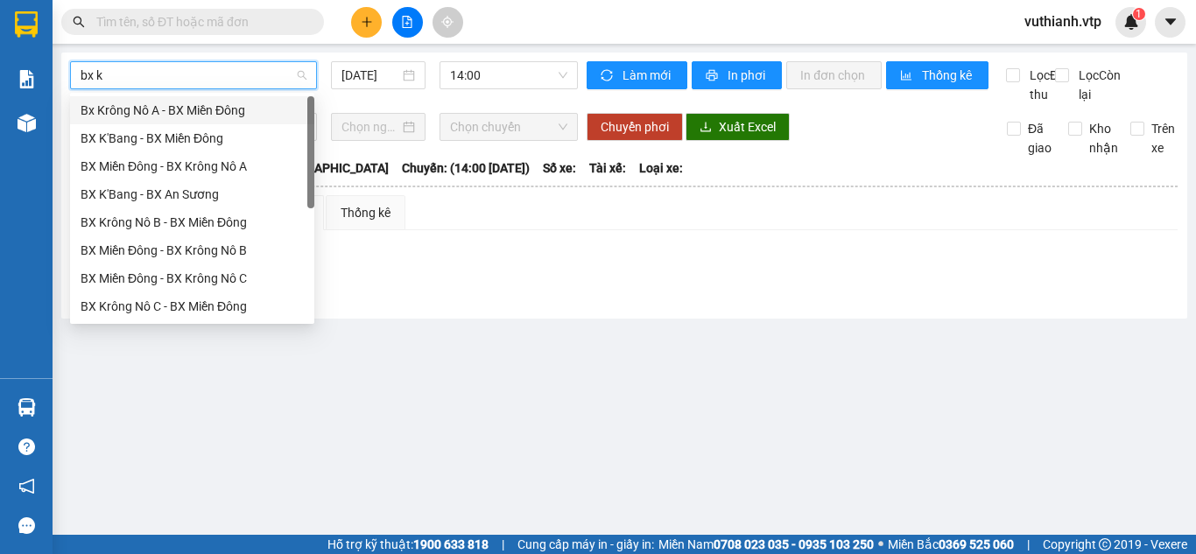
type input "bx kr"
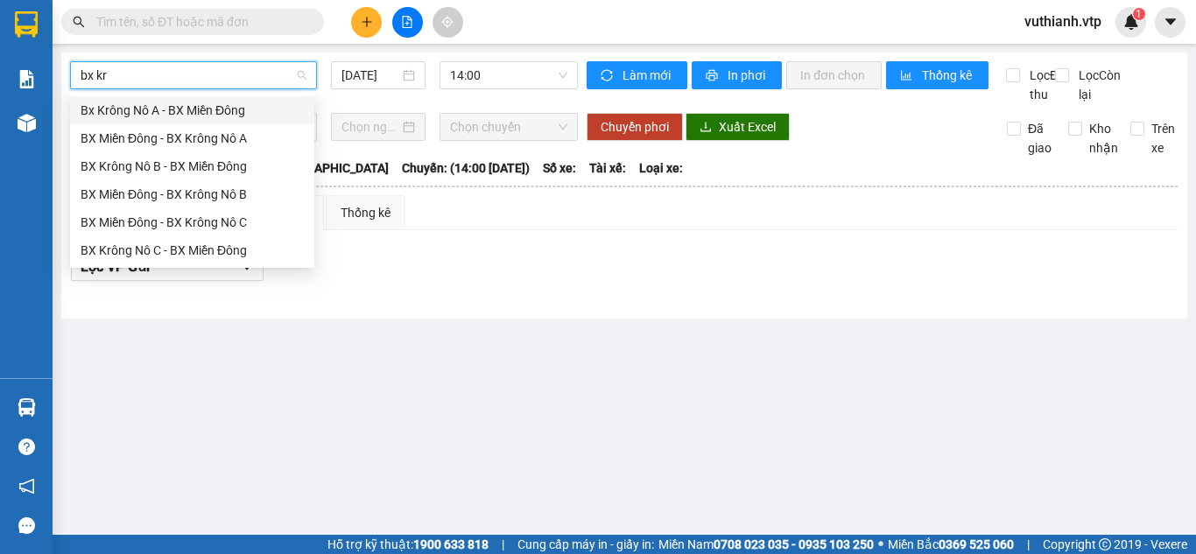
click at [217, 252] on div "BX Krông Nô C - BX Miền Đông" at bounding box center [192, 250] width 223 height 19
type input "[DATE]"
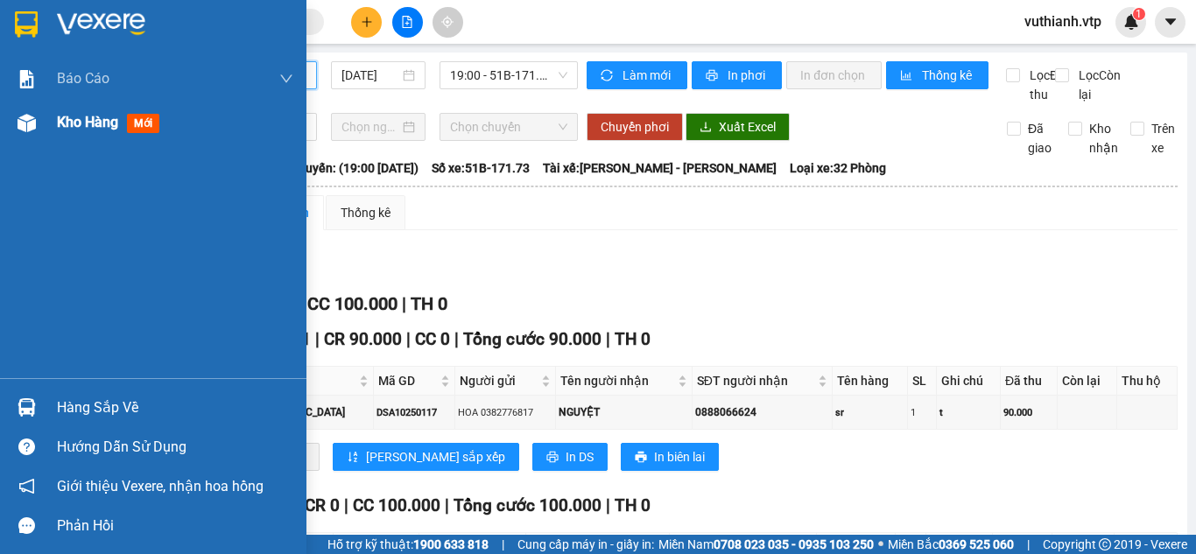
click at [20, 124] on img at bounding box center [27, 123] width 18 height 18
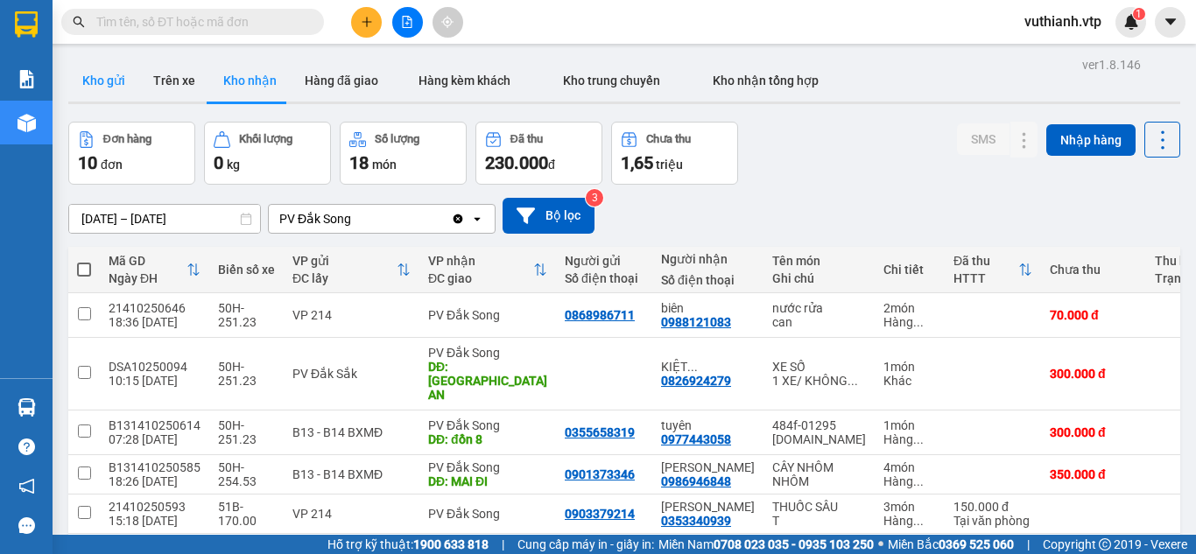
click at [108, 85] on button "Kho gửi" at bounding box center [103, 81] width 71 height 42
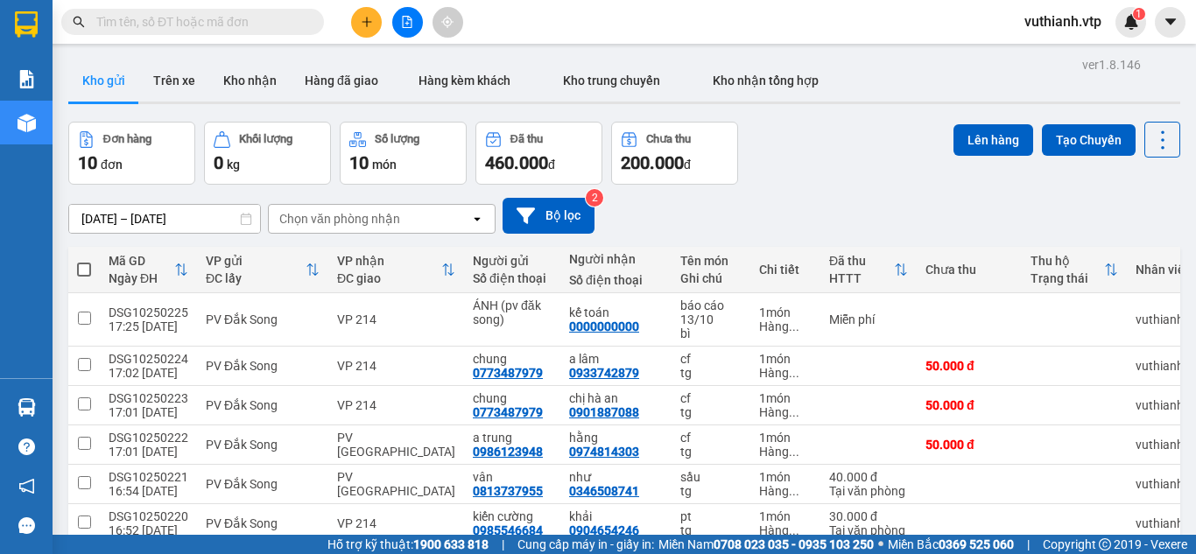
click at [90, 270] on span at bounding box center [84, 270] width 14 height 14
click at [84, 261] on input "checkbox" at bounding box center [84, 261] width 0 height 0
checkbox input "true"
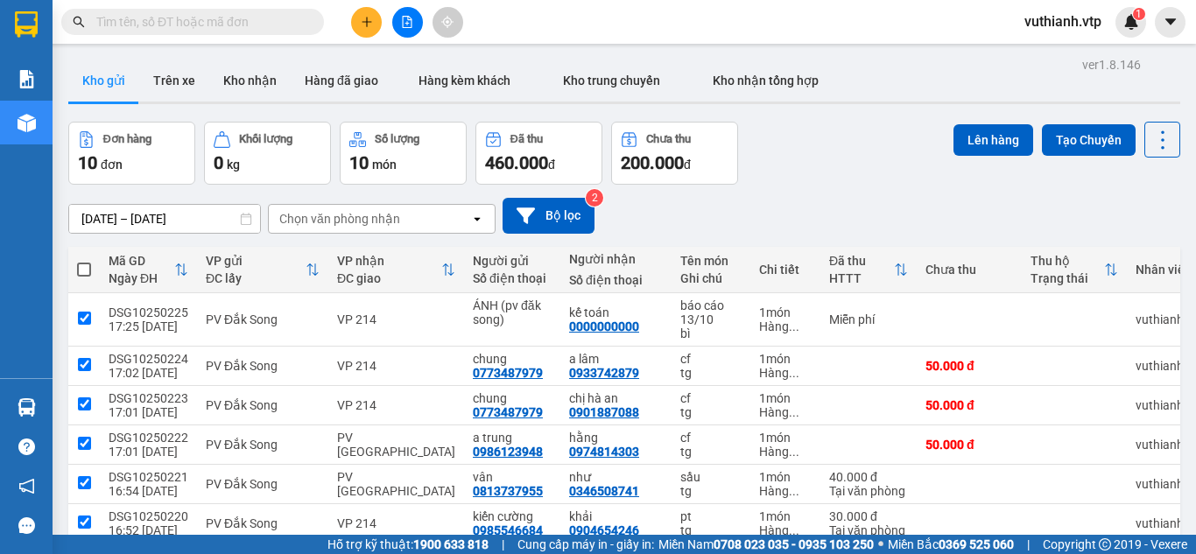
checkbox input "true"
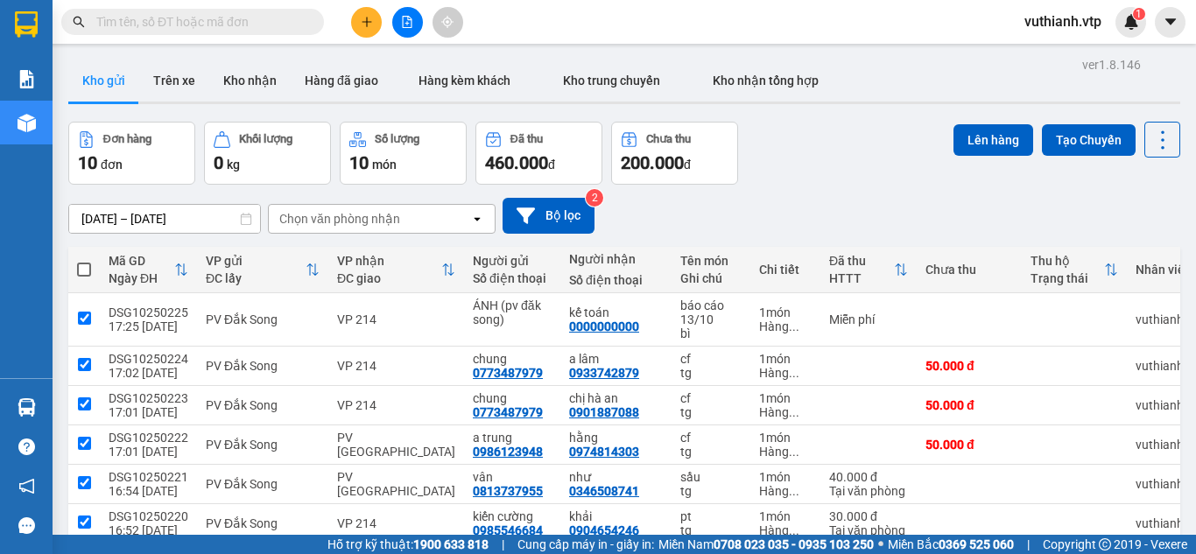
checkbox input "true"
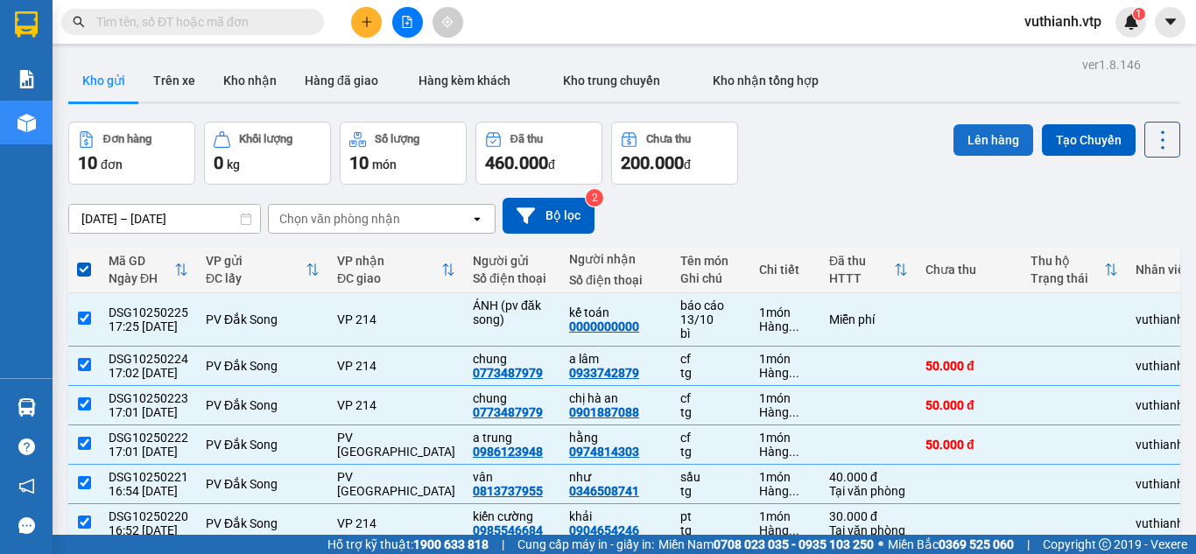
click at [958, 136] on button "Lên hàng" at bounding box center [994, 140] width 80 height 32
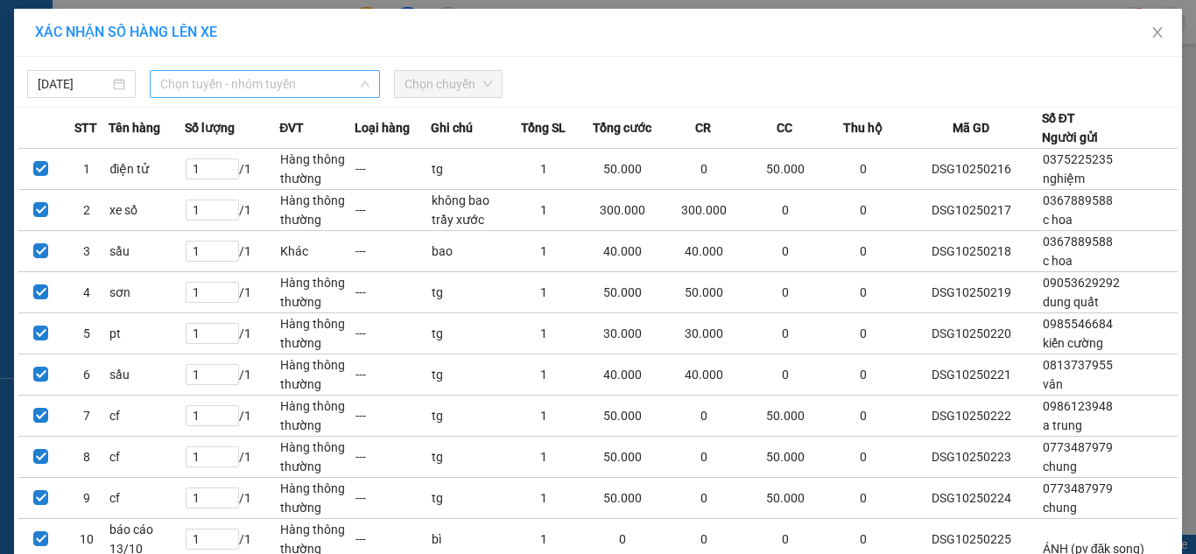
click at [280, 83] on span "Chọn tuyến - nhóm tuyến" at bounding box center [264, 84] width 209 height 26
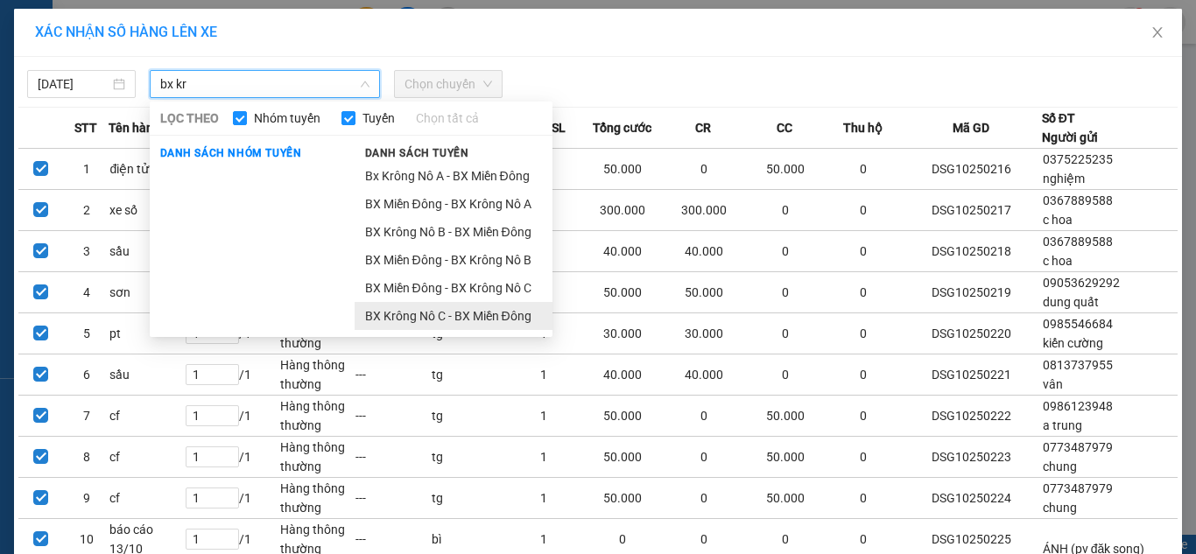
type input "bx kr"
click at [387, 316] on li "BX Krông Nô C - BX Miền Đông" at bounding box center [454, 316] width 198 height 28
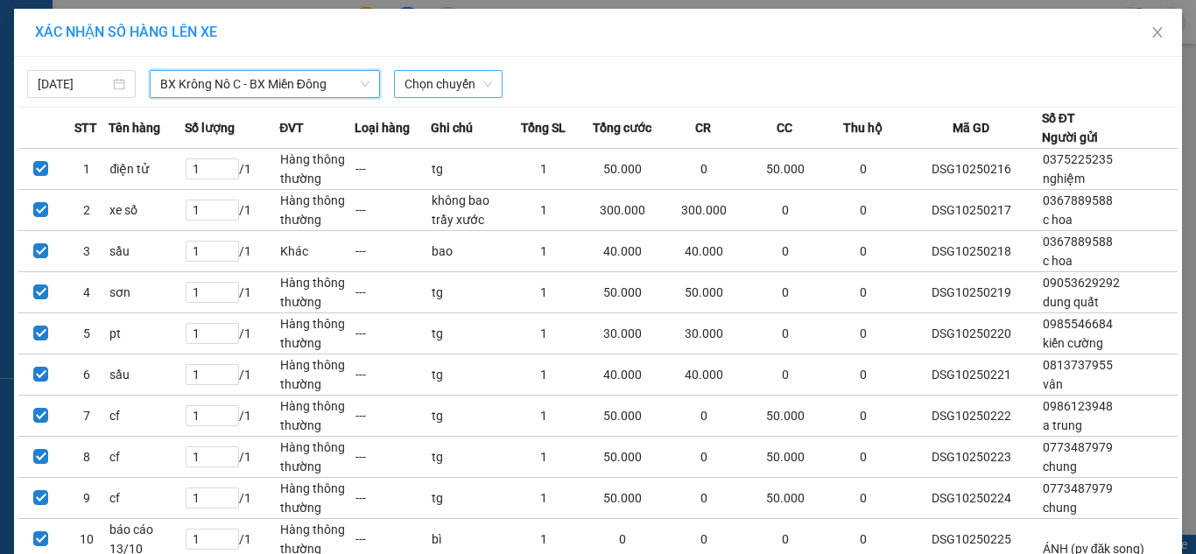
click at [442, 90] on span "Chọn chuyến" at bounding box center [449, 84] width 88 height 26
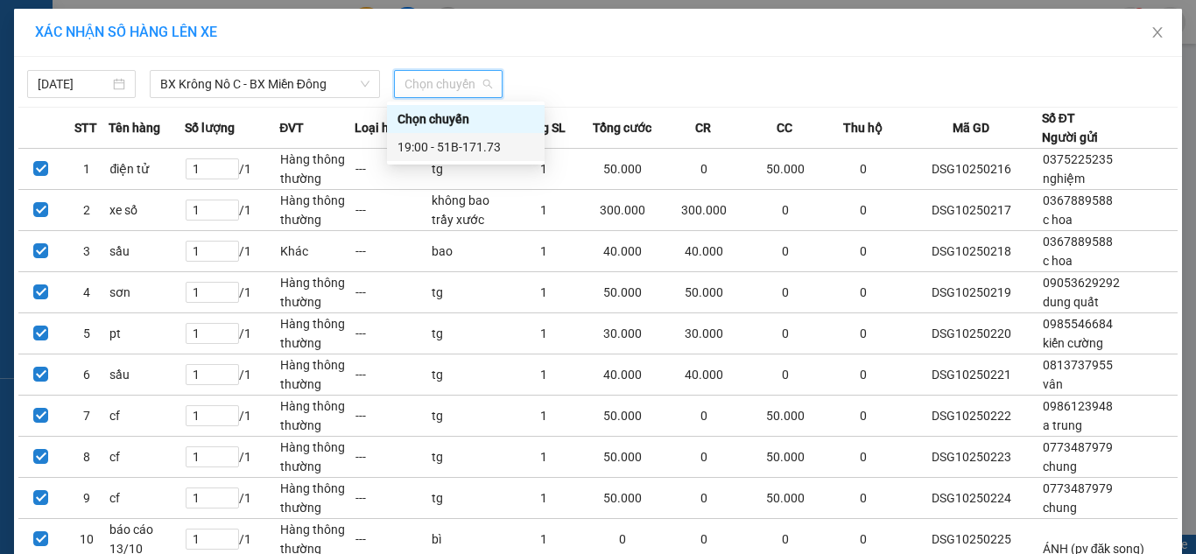
click at [471, 141] on div "19:00 - 51B-171.73" at bounding box center [466, 147] width 137 height 19
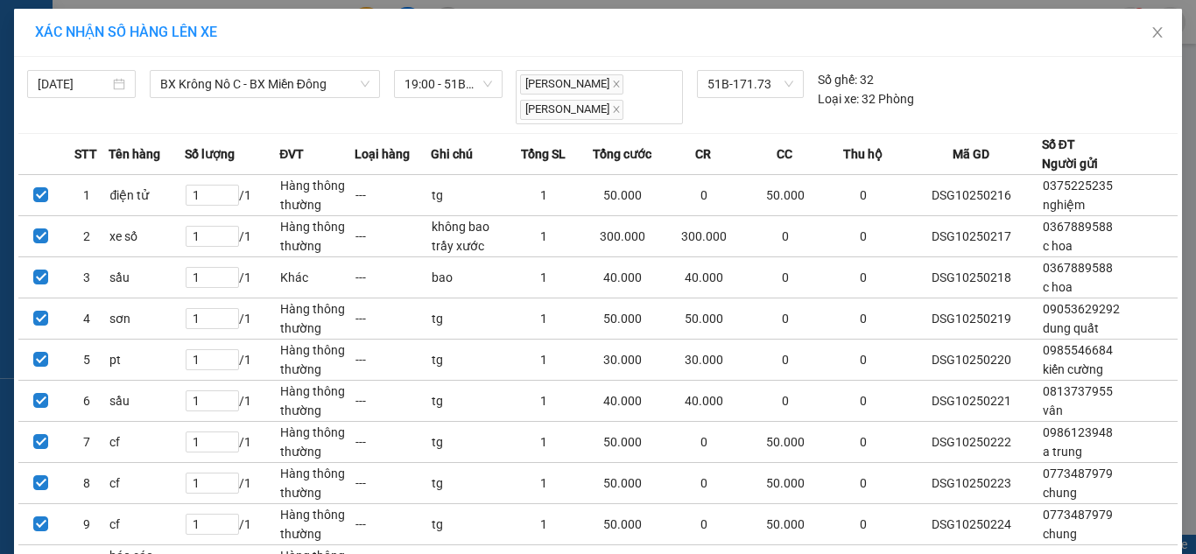
scroll to position [152, 0]
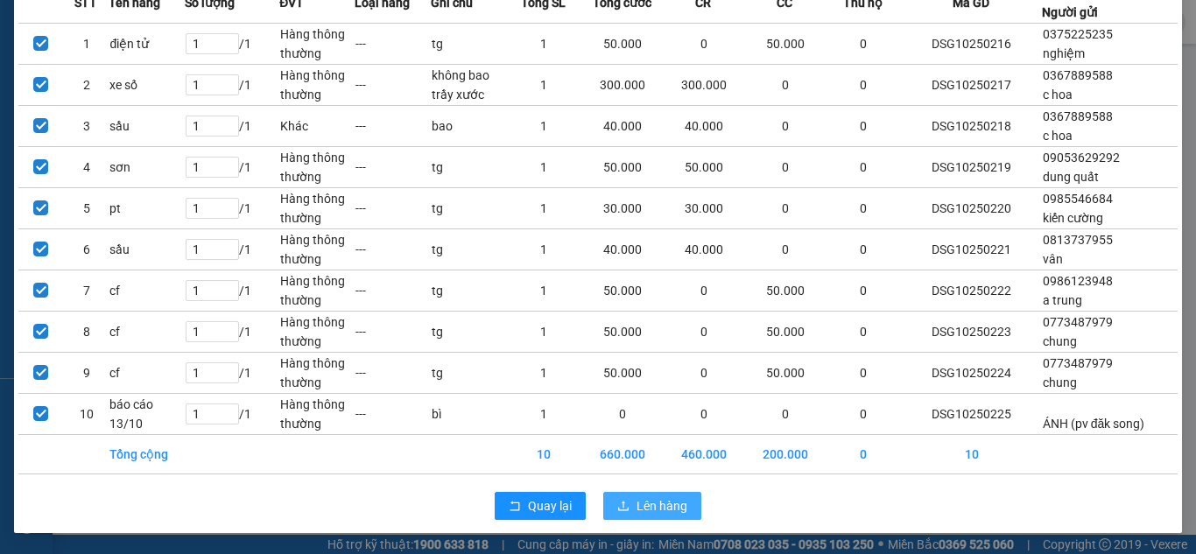
click at [660, 498] on span "Lên hàng" at bounding box center [662, 506] width 51 height 19
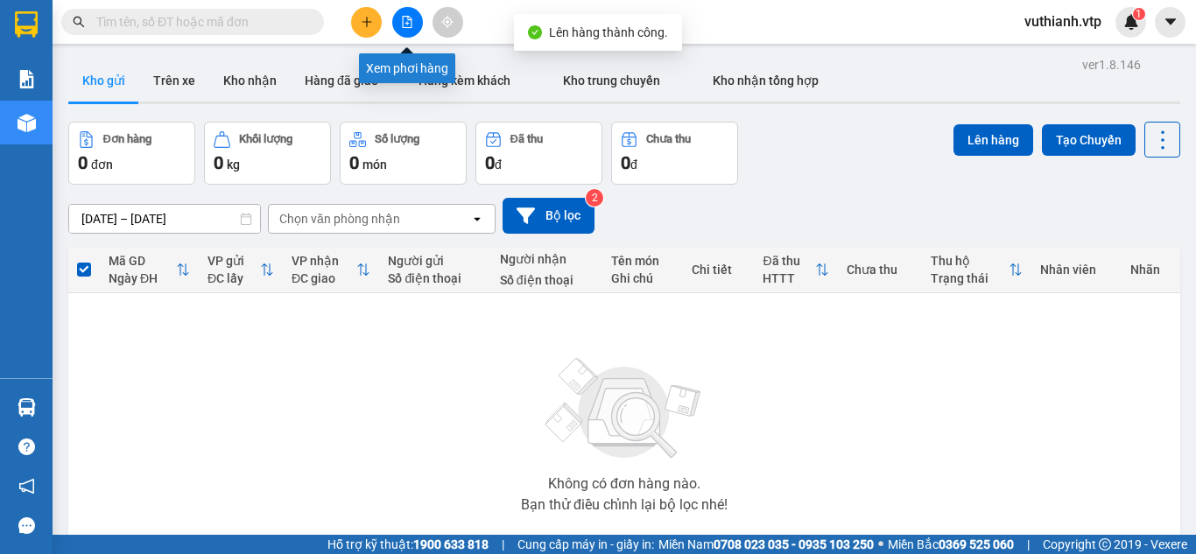
click at [411, 21] on icon "file-add" at bounding box center [407, 22] width 12 height 12
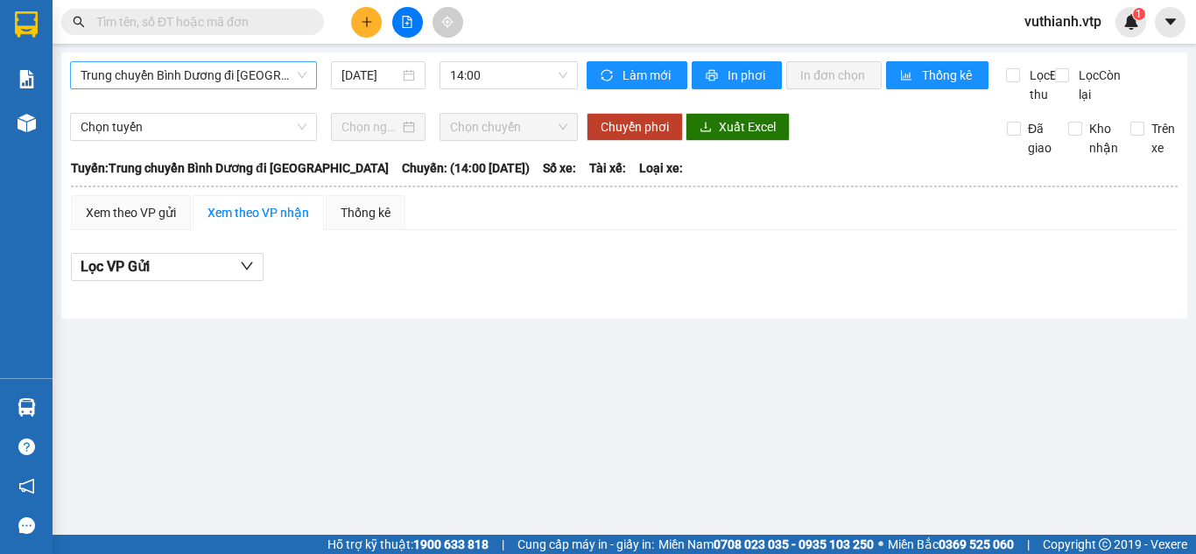
click at [273, 76] on span "Trung chuyển Bình Dương đi [GEOGRAPHIC_DATA]" at bounding box center [194, 75] width 226 height 26
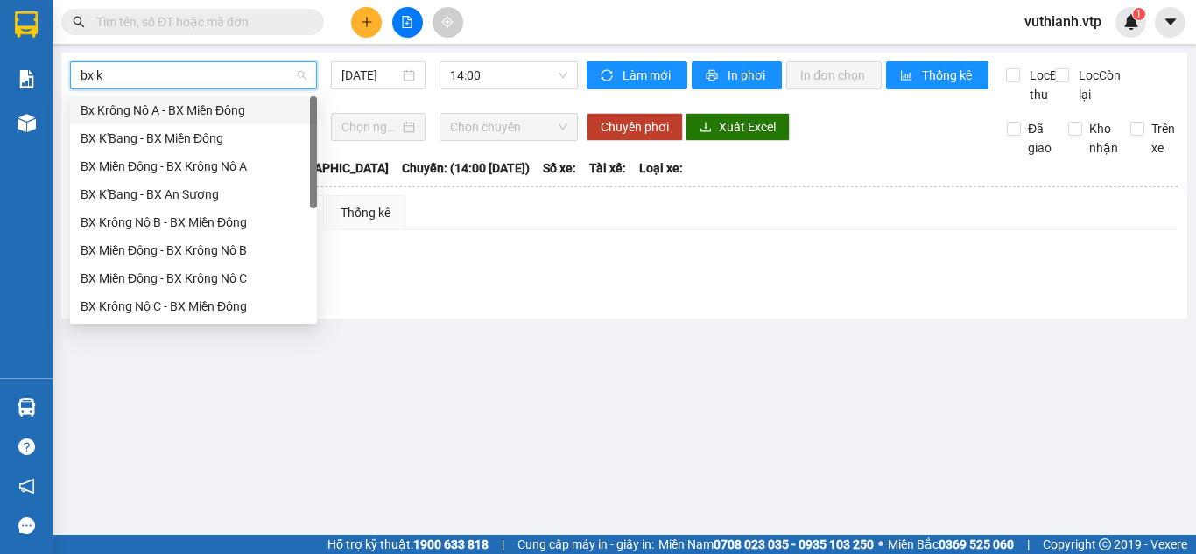
type input "bx kr"
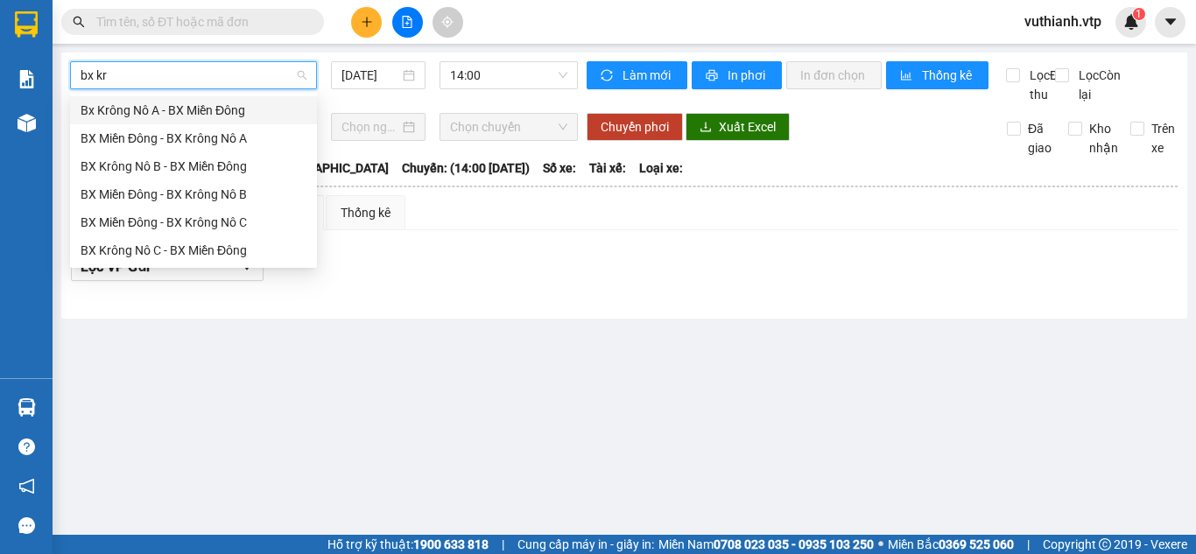
click at [230, 248] on div "BX Krông Nô C - BX Miền Đông" at bounding box center [194, 250] width 226 height 19
type input "[DATE]"
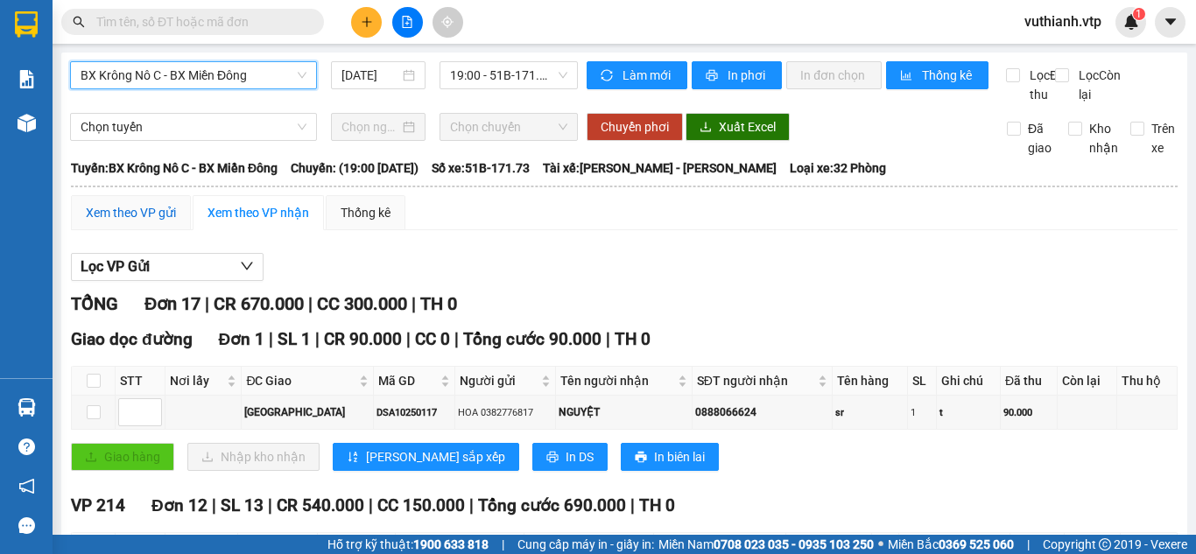
click at [148, 222] on div "Xem theo VP gửi" at bounding box center [131, 212] width 90 height 19
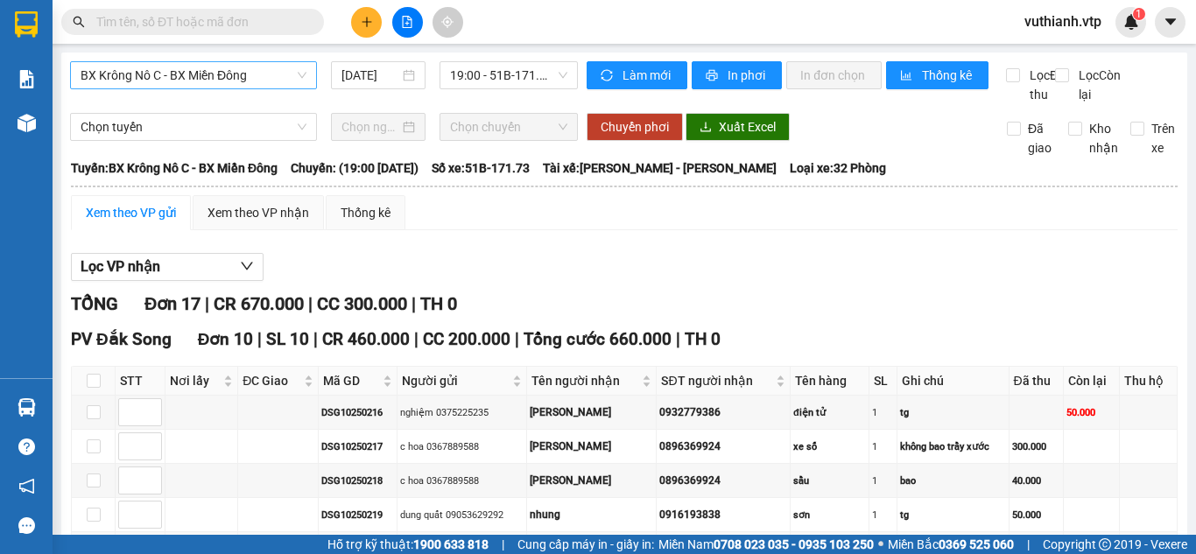
click at [282, 67] on span "BX Krông Nô C - BX Miền Đông" at bounding box center [194, 75] width 226 height 26
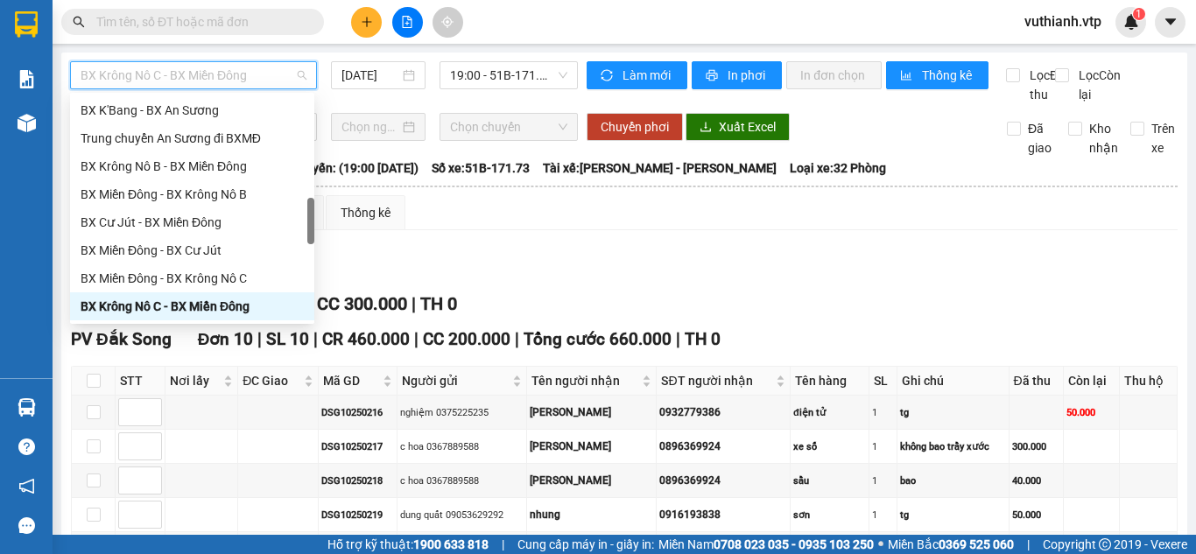
click at [271, 78] on span "BX Krông Nô C - BX Miền Đông" at bounding box center [194, 75] width 226 height 26
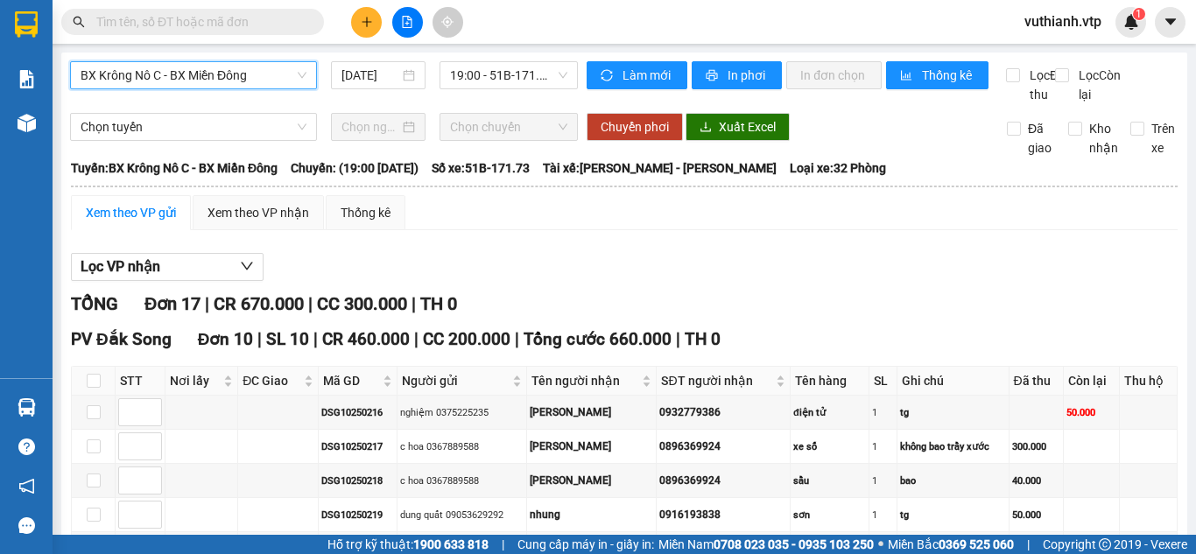
click at [275, 32] on span at bounding box center [192, 22] width 263 height 26
click at [275, 28] on input "text" at bounding box center [199, 21] width 207 height 19
click at [265, 77] on span "BX Krông Nô C - BX Miền Đông" at bounding box center [194, 75] width 226 height 26
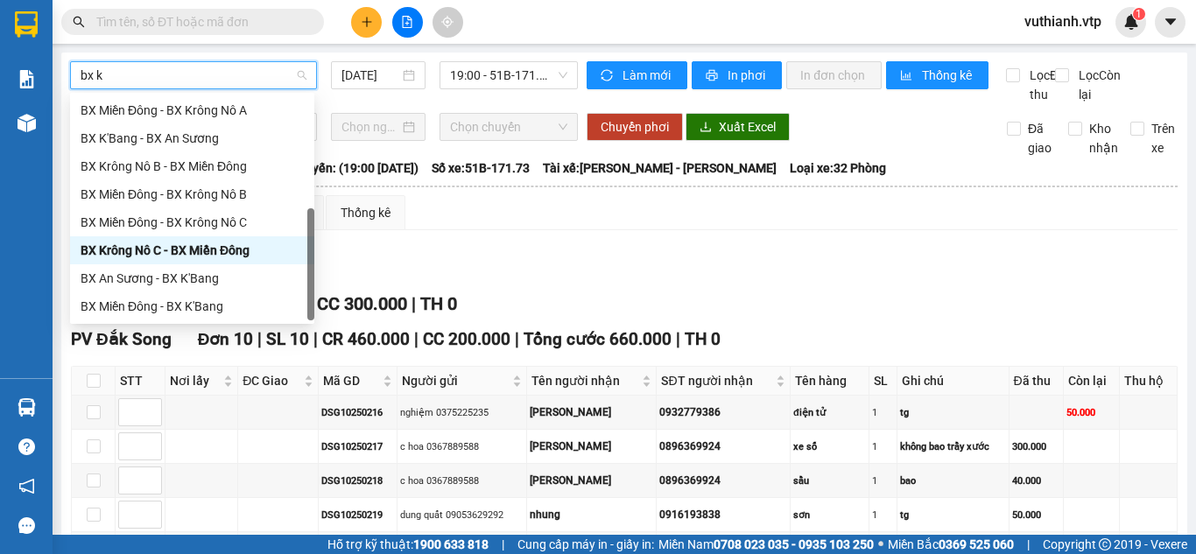
scroll to position [56, 0]
type input "bx kr"
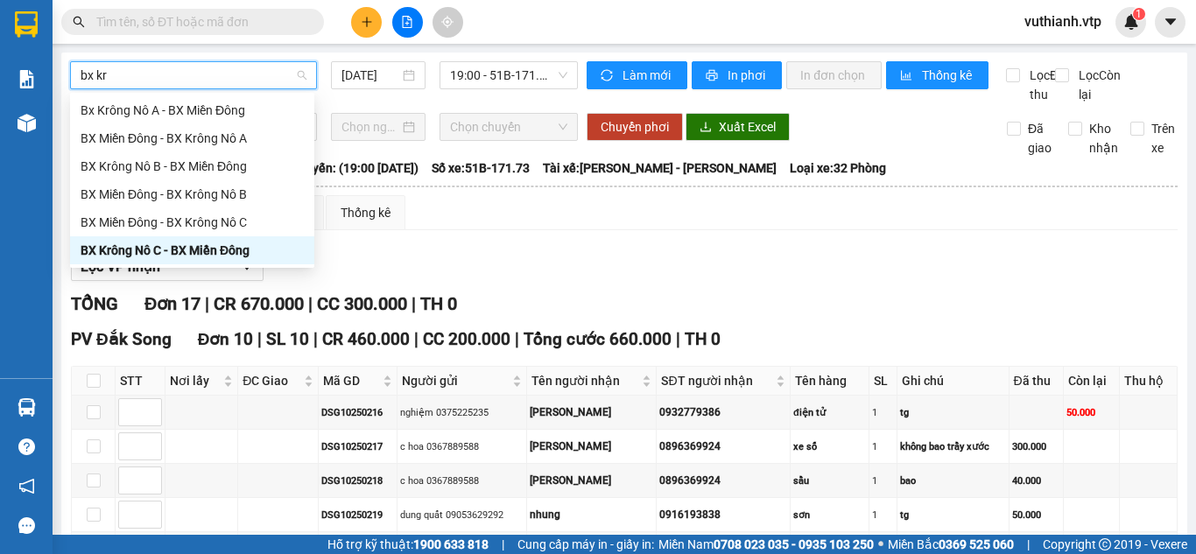
scroll to position [0, 0]
click at [151, 229] on div "BX Miền Đông - BX Krông Nô C" at bounding box center [192, 222] width 223 height 19
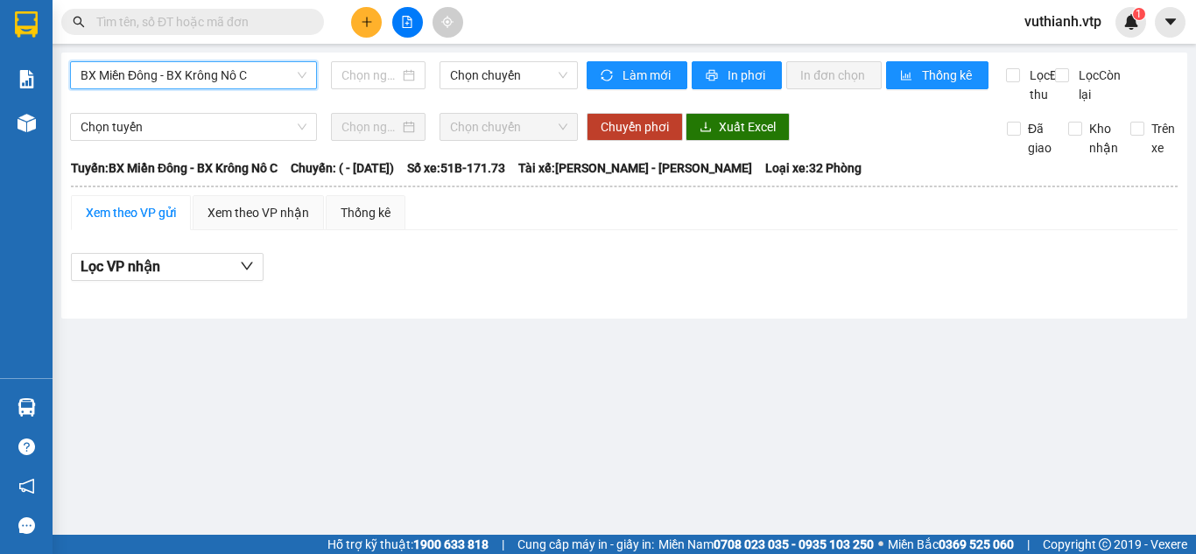
type input "[DATE]"
click at [274, 81] on span "BX Miền Đông - BX Krông Nô C" at bounding box center [194, 75] width 226 height 26
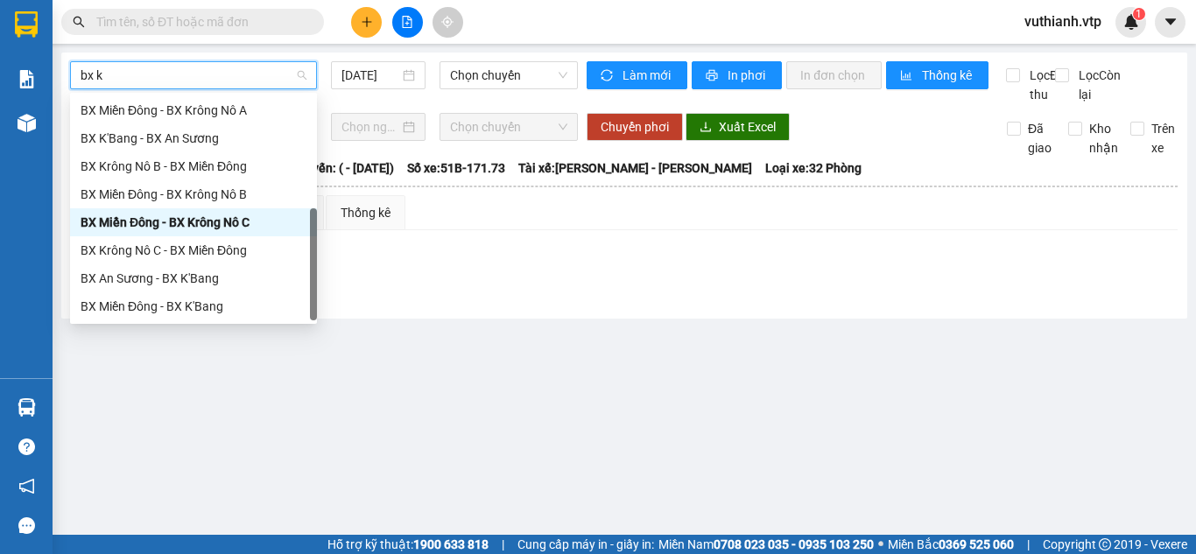
scroll to position [56, 0]
type input "bx kr"
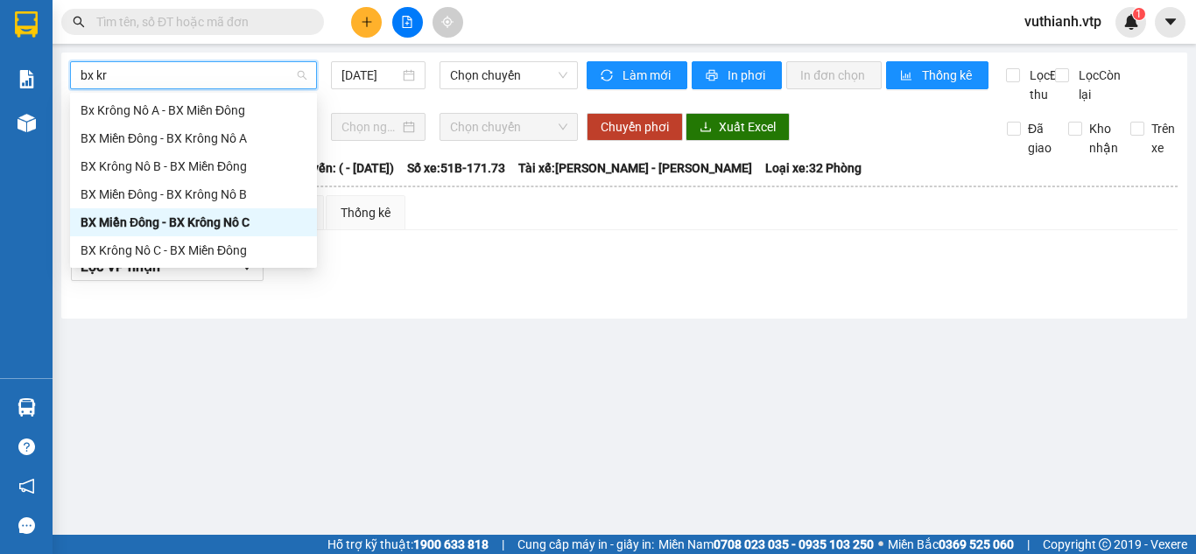
scroll to position [0, 0]
click at [209, 251] on div "BX Krông Nô C - BX Miền Đông" at bounding box center [194, 250] width 226 height 19
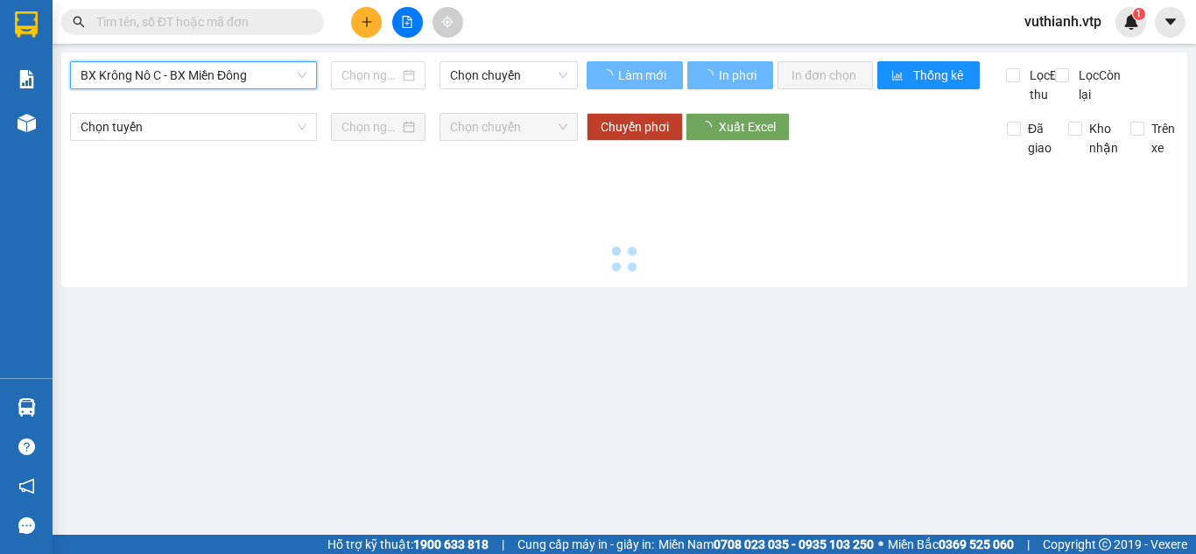
type input "[DATE]"
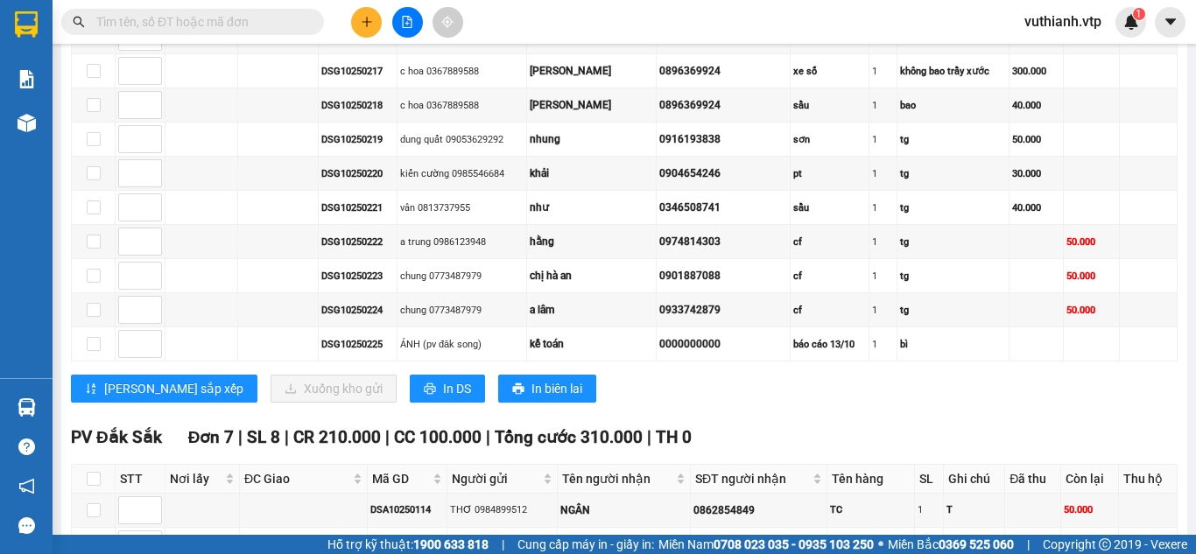
scroll to position [355, 0]
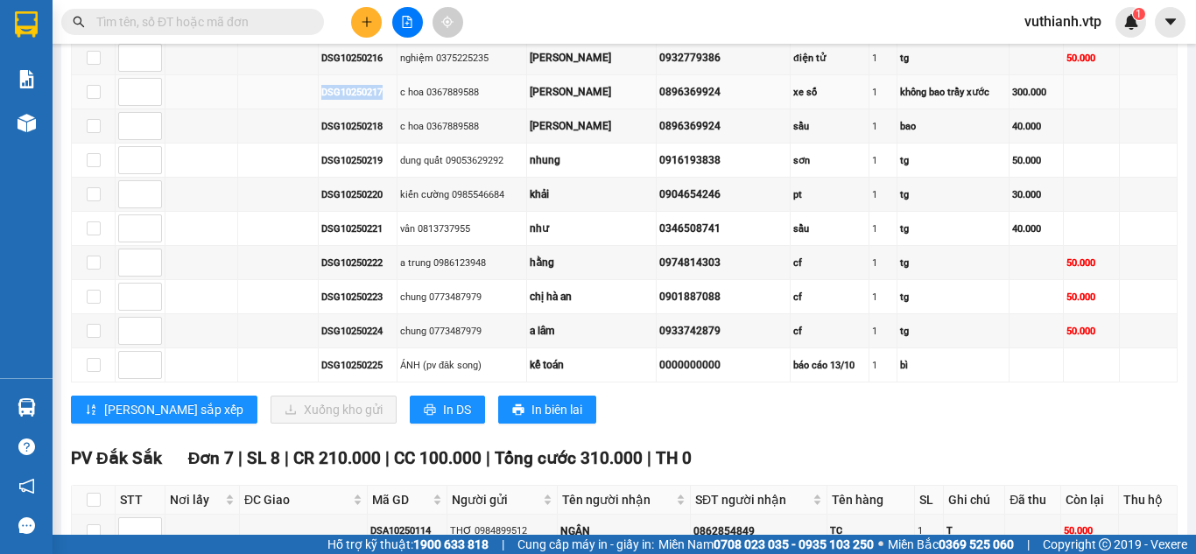
drag, startPoint x: 383, startPoint y: 110, endPoint x: 317, endPoint y: 126, distance: 67.6
click at [319, 109] on td "DSG10250217" at bounding box center [358, 92] width 79 height 34
copy div "DSG10250217"
click at [262, 23] on input "text" at bounding box center [199, 21] width 207 height 19
paste input "DSG10250217"
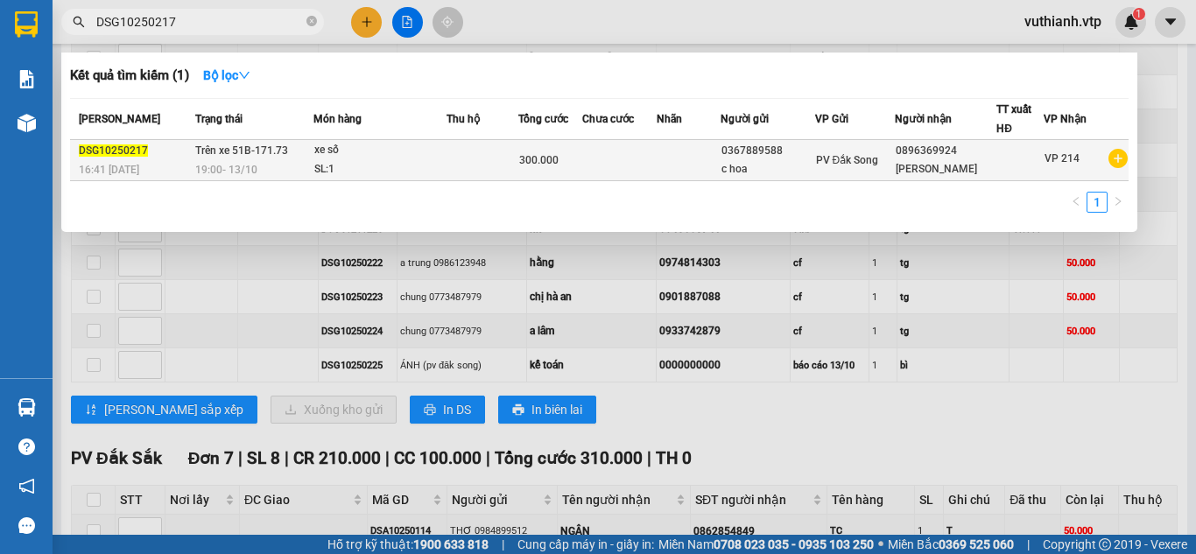
type input "DSG10250217"
click at [442, 160] on div "SL: 1" at bounding box center [379, 169] width 131 height 19
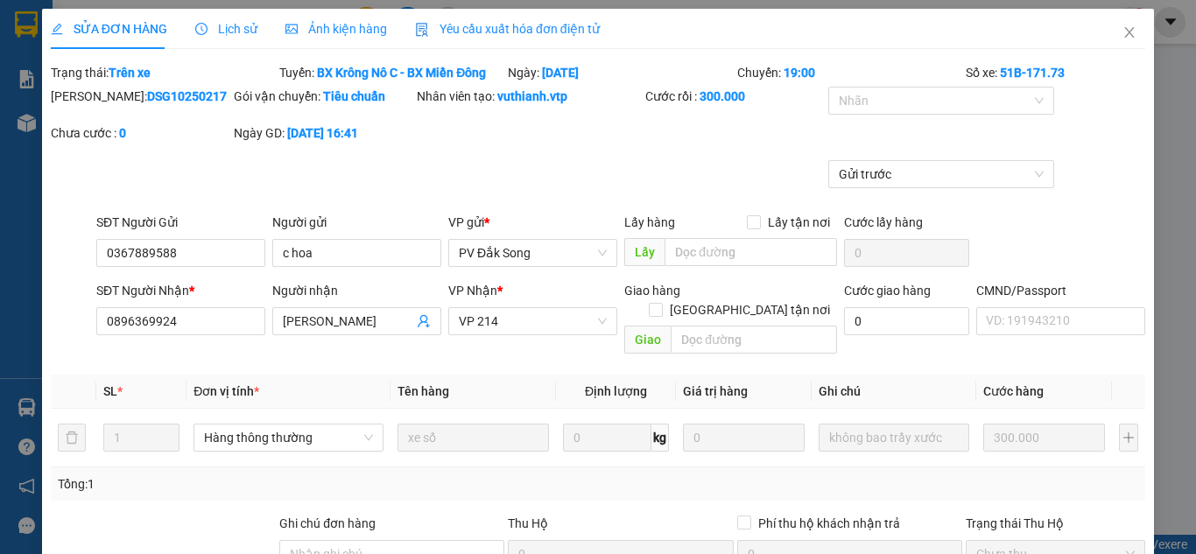
type input "0367889588"
type input "c hoa"
type input "0896369924"
type input "[PERSON_NAME]"
type input "0"
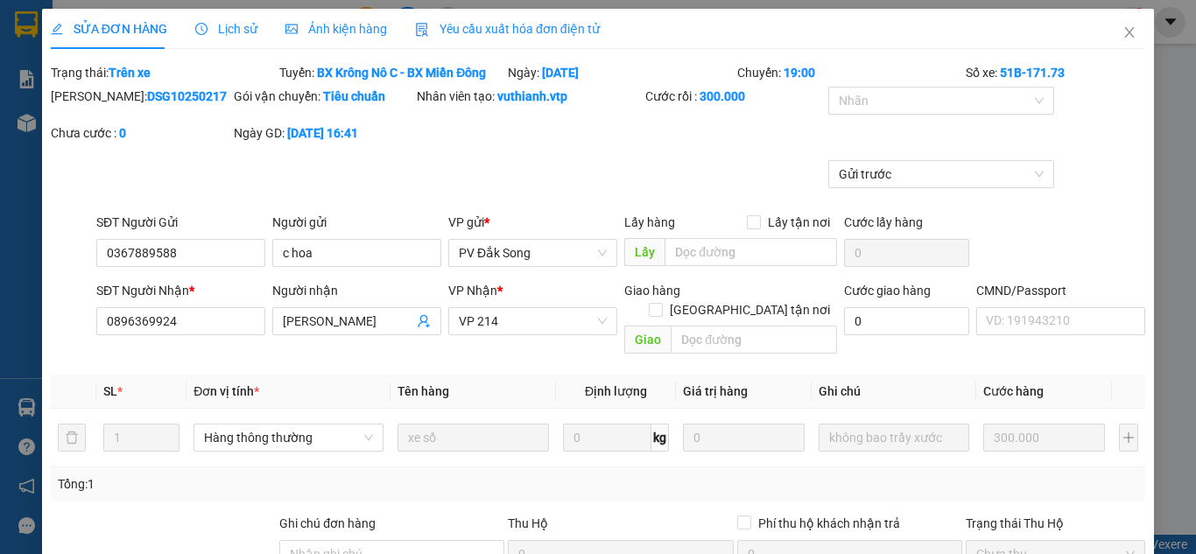
type input "300.000"
type input "15.000"
click at [343, 321] on input "[PERSON_NAME]" at bounding box center [348, 321] width 131 height 19
type input "[PERSON_NAME]/ 48AF- 015.88"
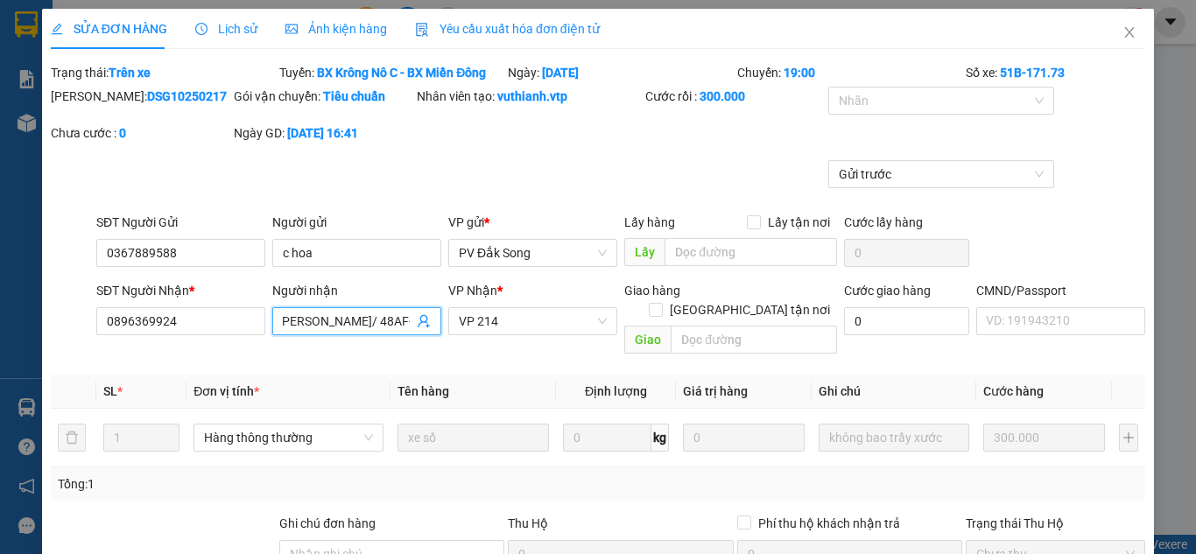
click at [365, 375] on th "Đơn vị tính *" at bounding box center [289, 392] width 204 height 34
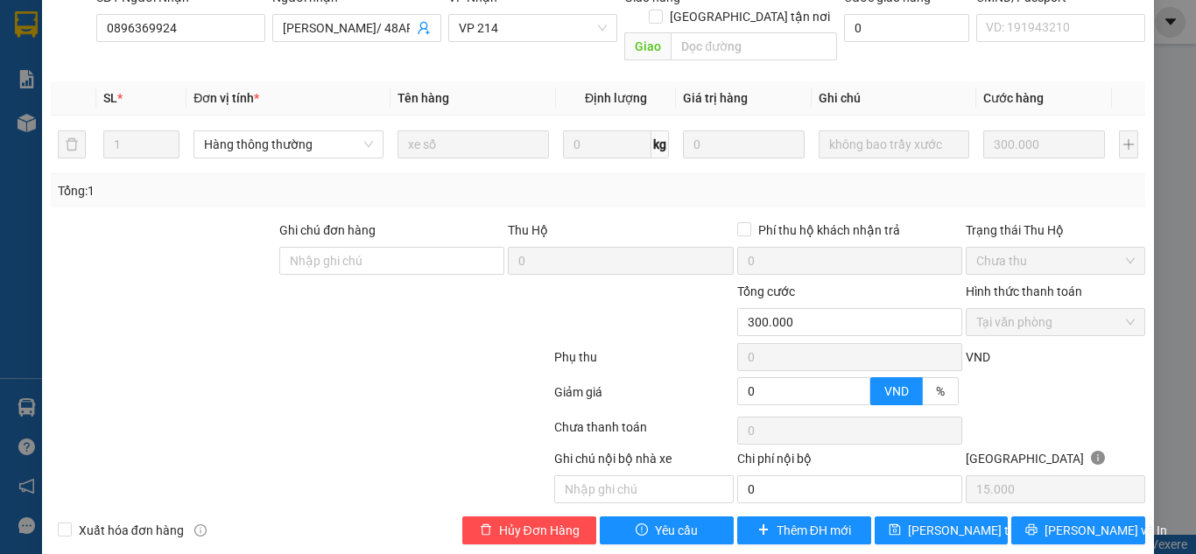
scroll to position [299, 0]
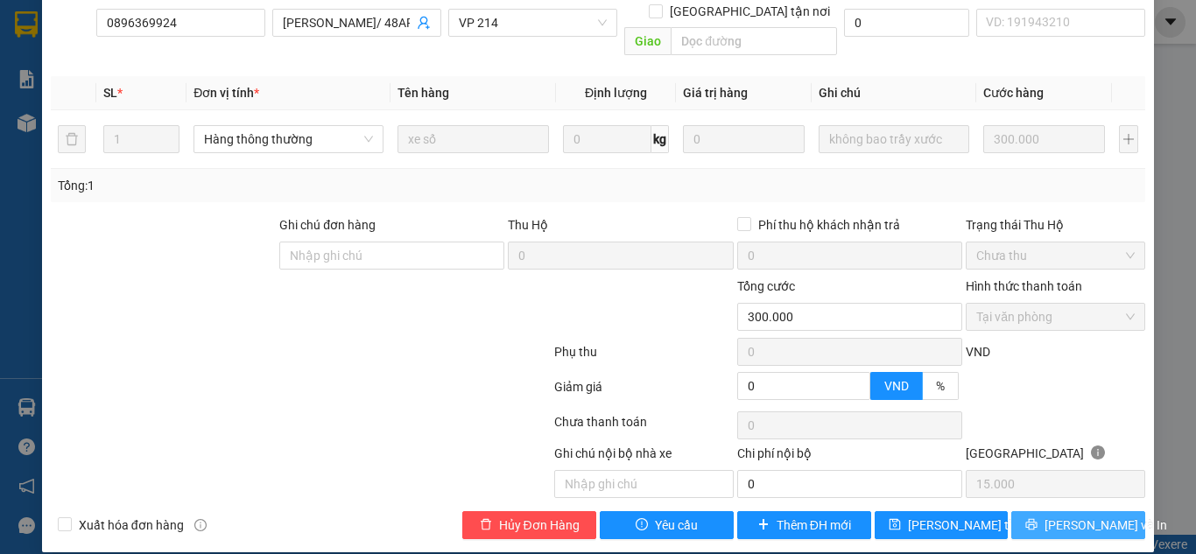
click at [1074, 516] on span "[PERSON_NAME] và In" at bounding box center [1106, 525] width 123 height 19
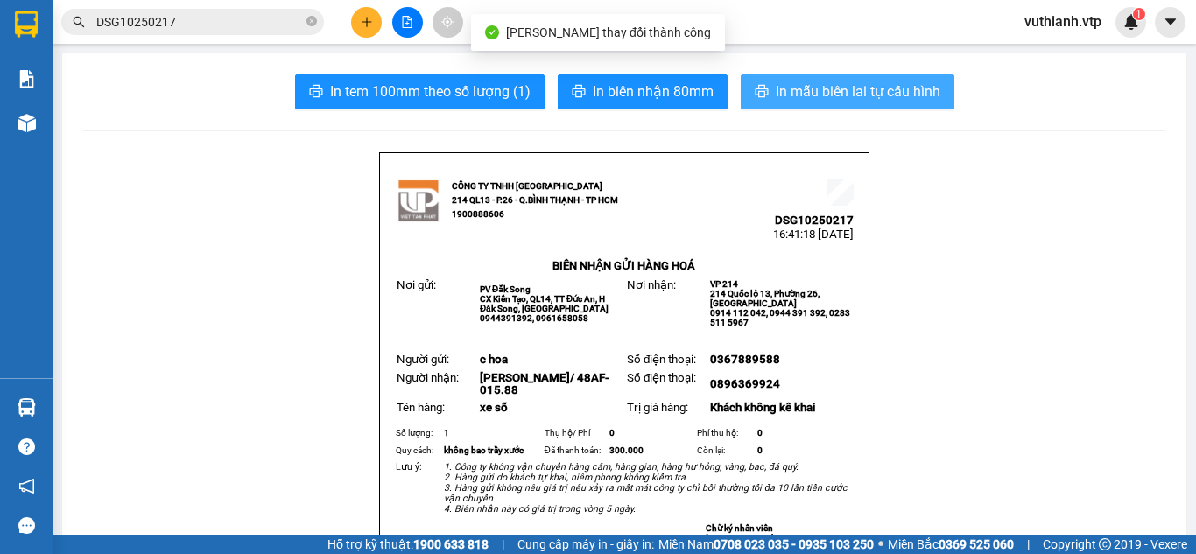
click at [872, 78] on button "In mẫu biên lai tự cấu hình" at bounding box center [848, 91] width 214 height 35
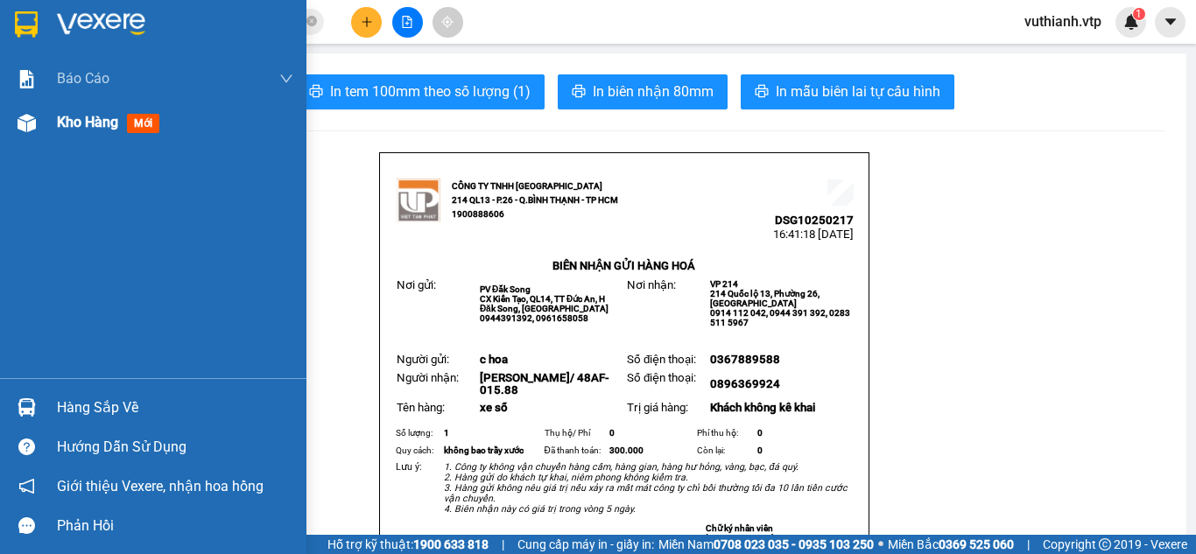
click at [24, 117] on img at bounding box center [27, 123] width 18 height 18
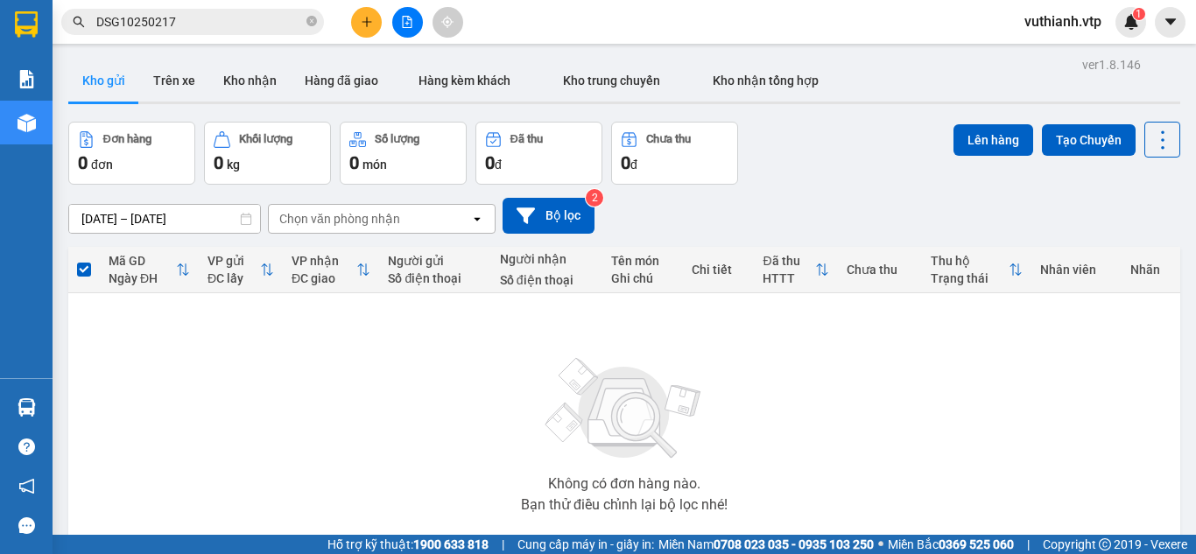
click at [316, 21] on icon "close-circle" at bounding box center [312, 21] width 11 height 11
click at [255, 78] on button "Kho nhận" at bounding box center [249, 81] width 81 height 42
